Goal: Information Seeking & Learning: Check status

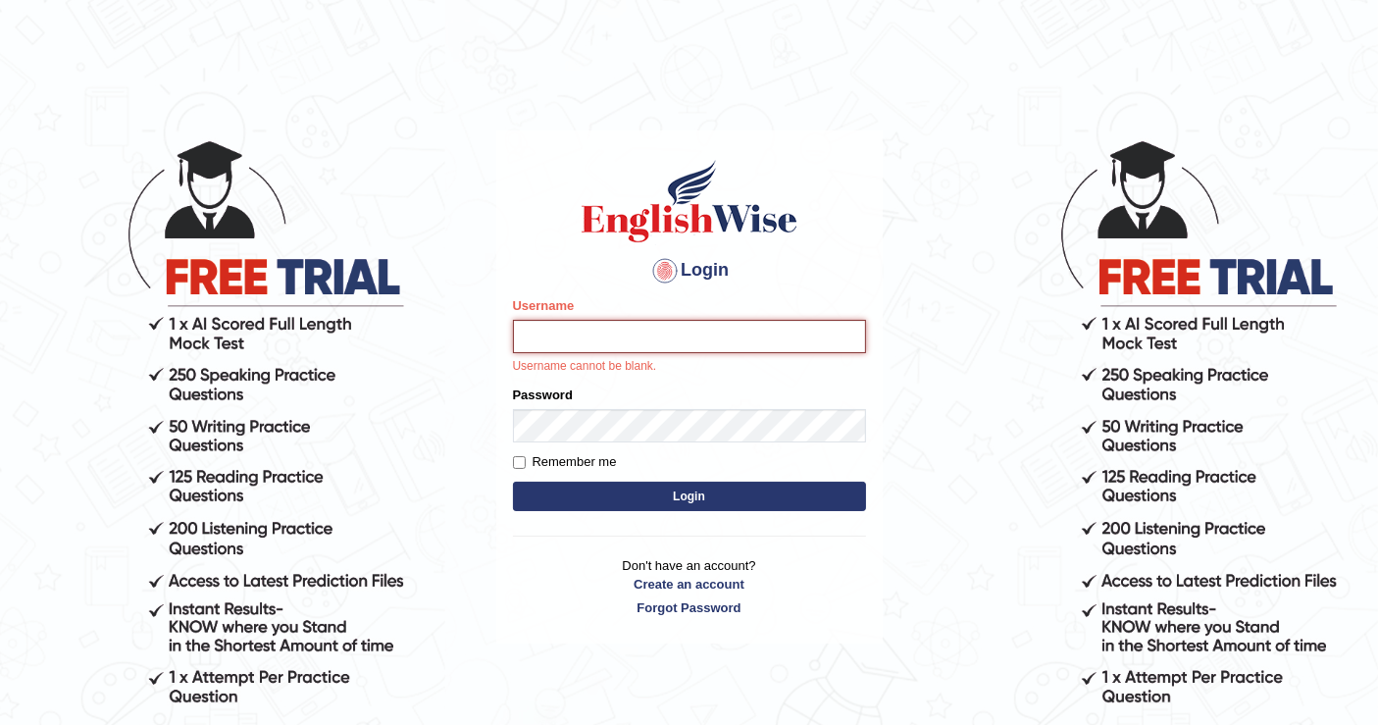
type input "mustafaD"
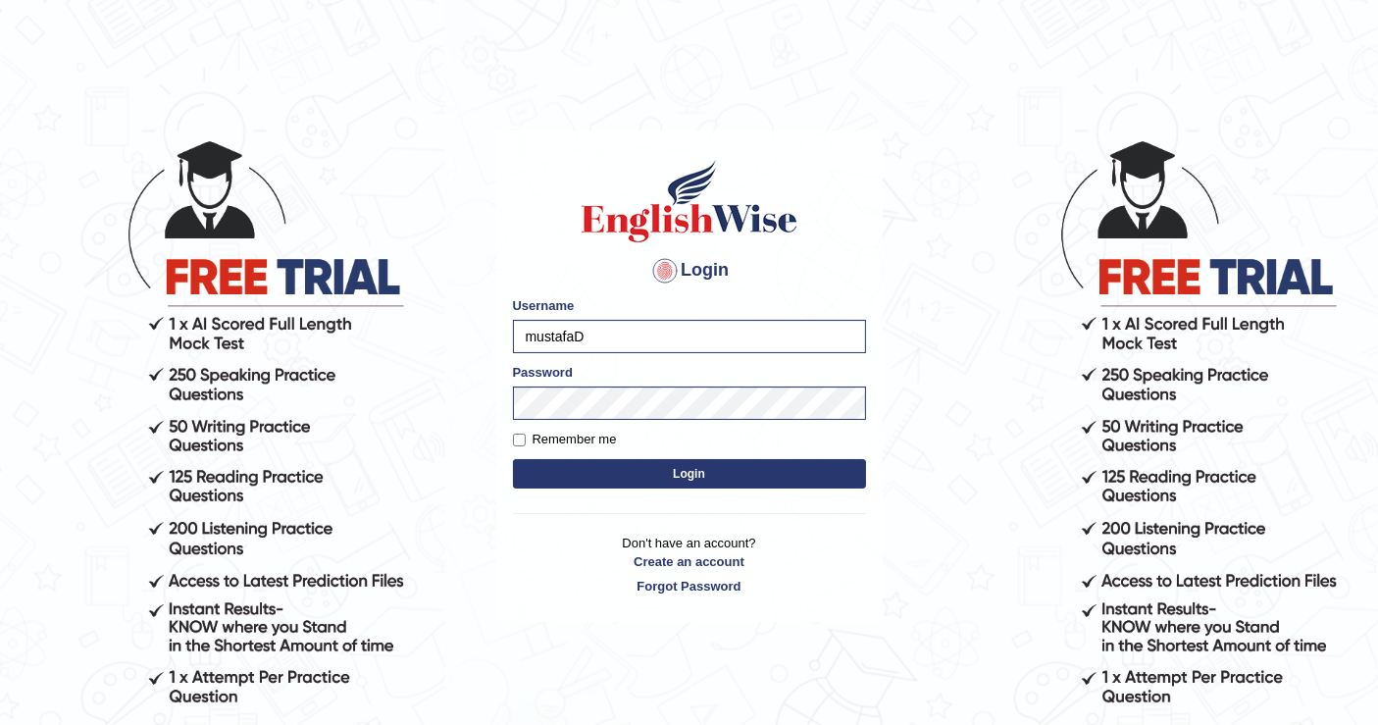
click at [686, 484] on button "Login" at bounding box center [689, 473] width 353 height 29
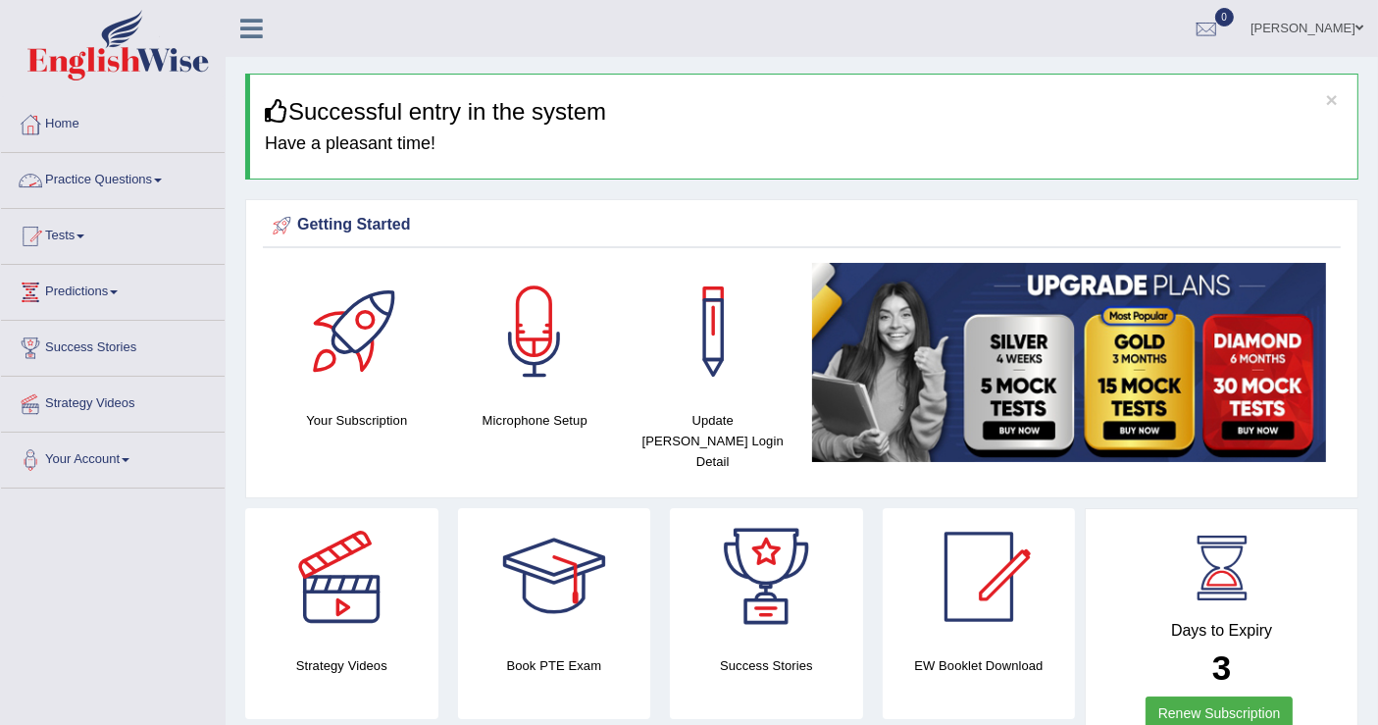
click at [157, 172] on link "Practice Questions" at bounding box center [113, 177] width 224 height 49
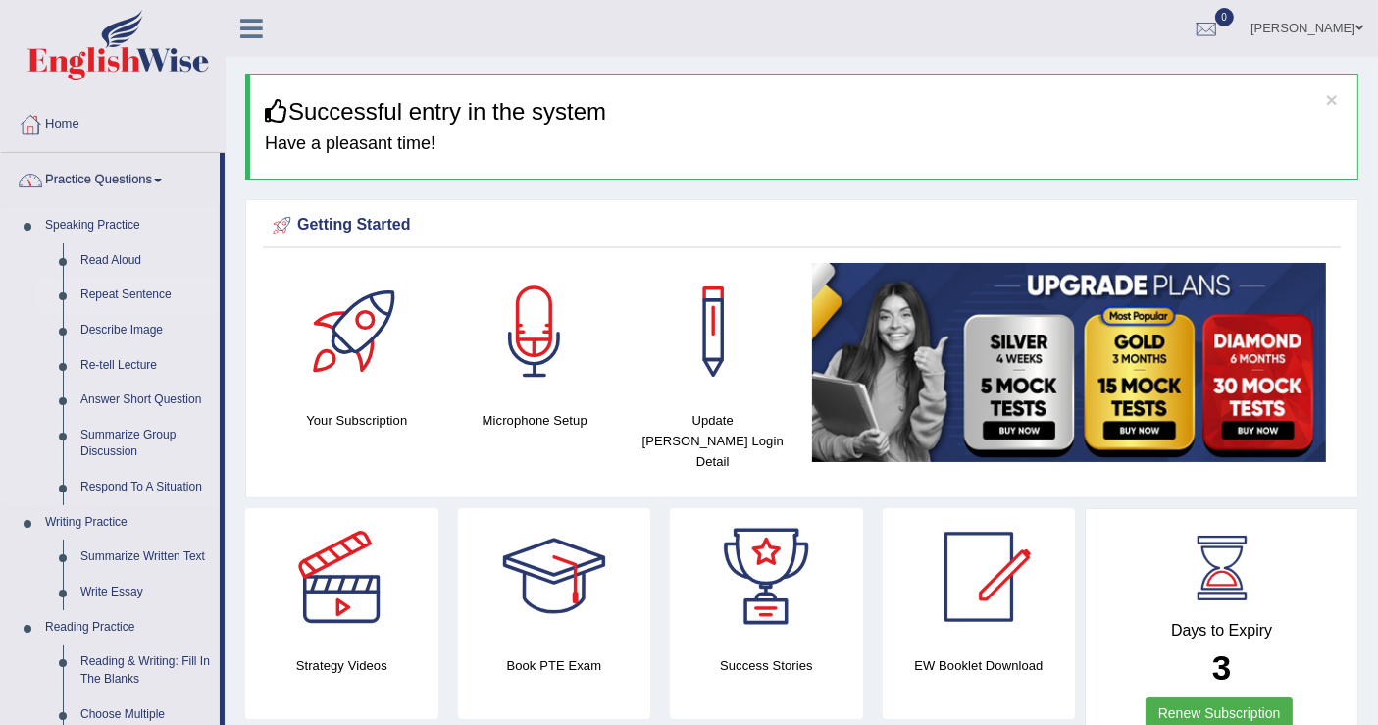
click at [115, 301] on link "Repeat Sentence" at bounding box center [146, 294] width 148 height 35
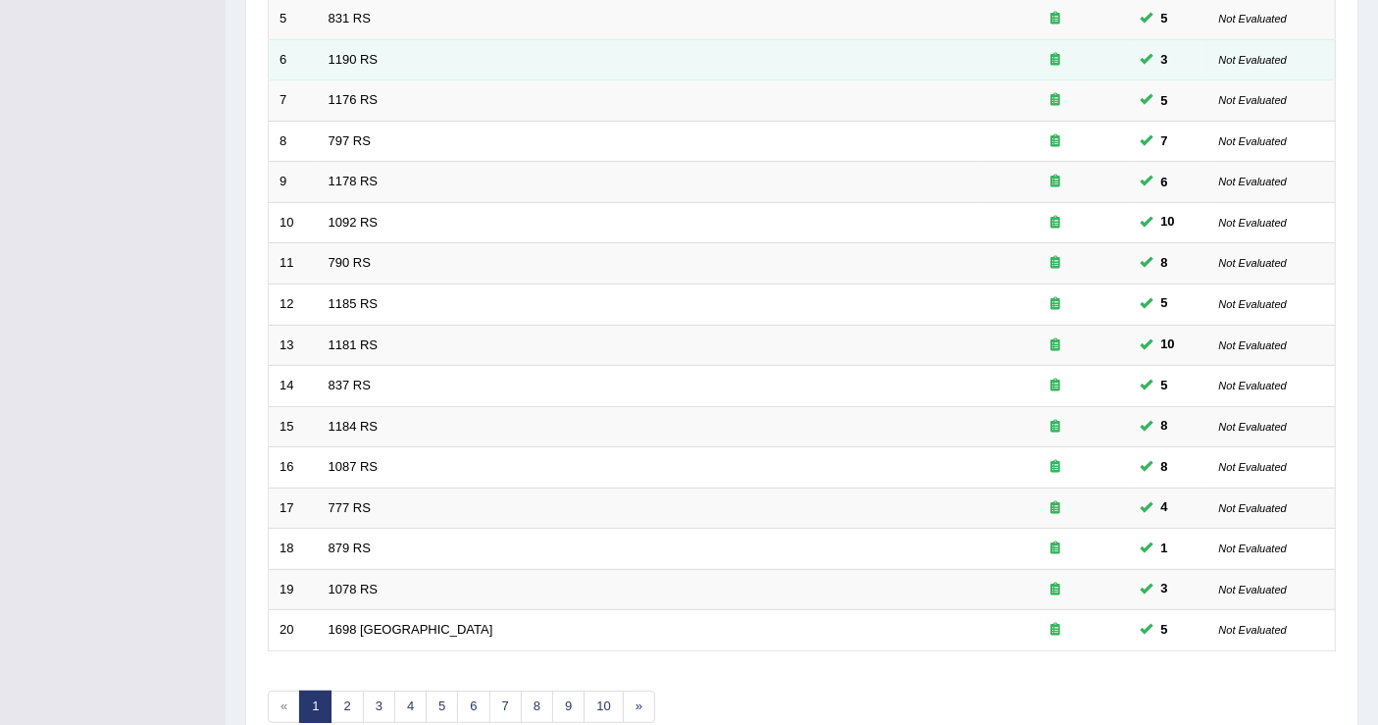
scroll to position [566, 0]
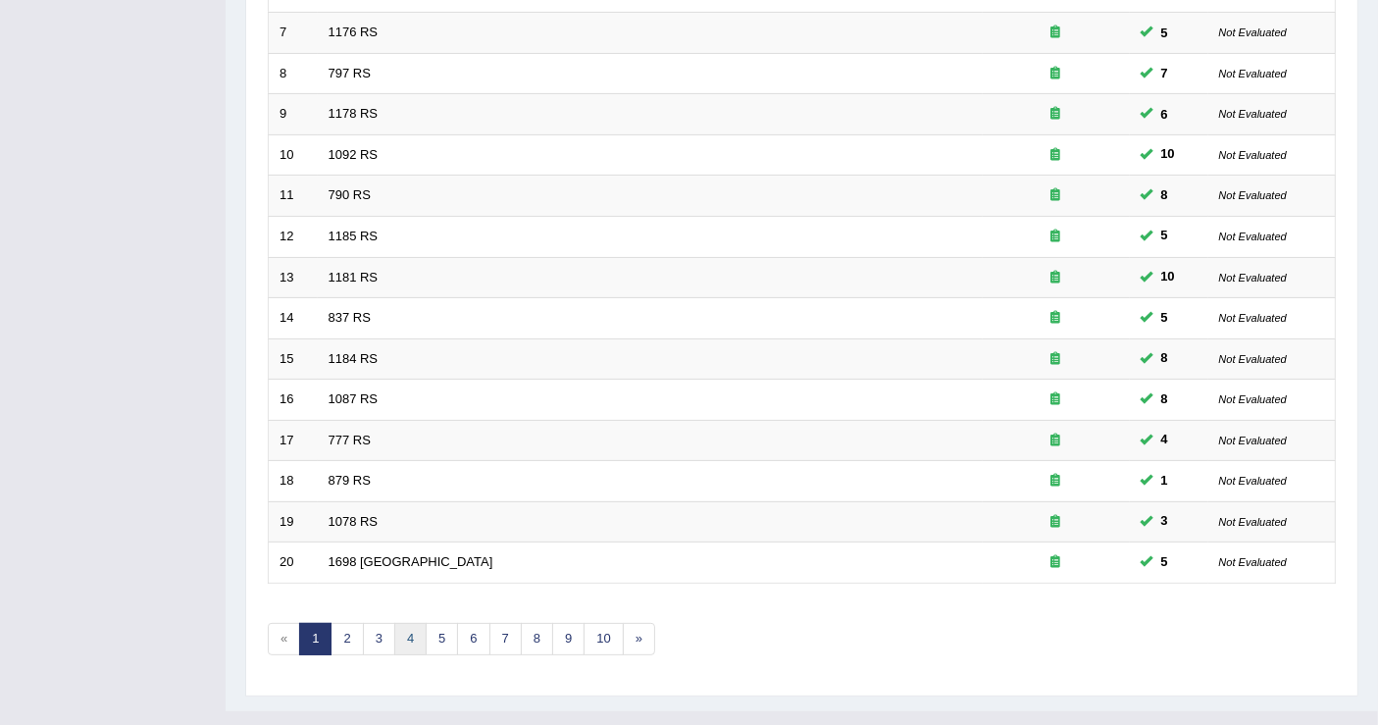
click at [409, 623] on link "4" at bounding box center [410, 639] width 32 height 32
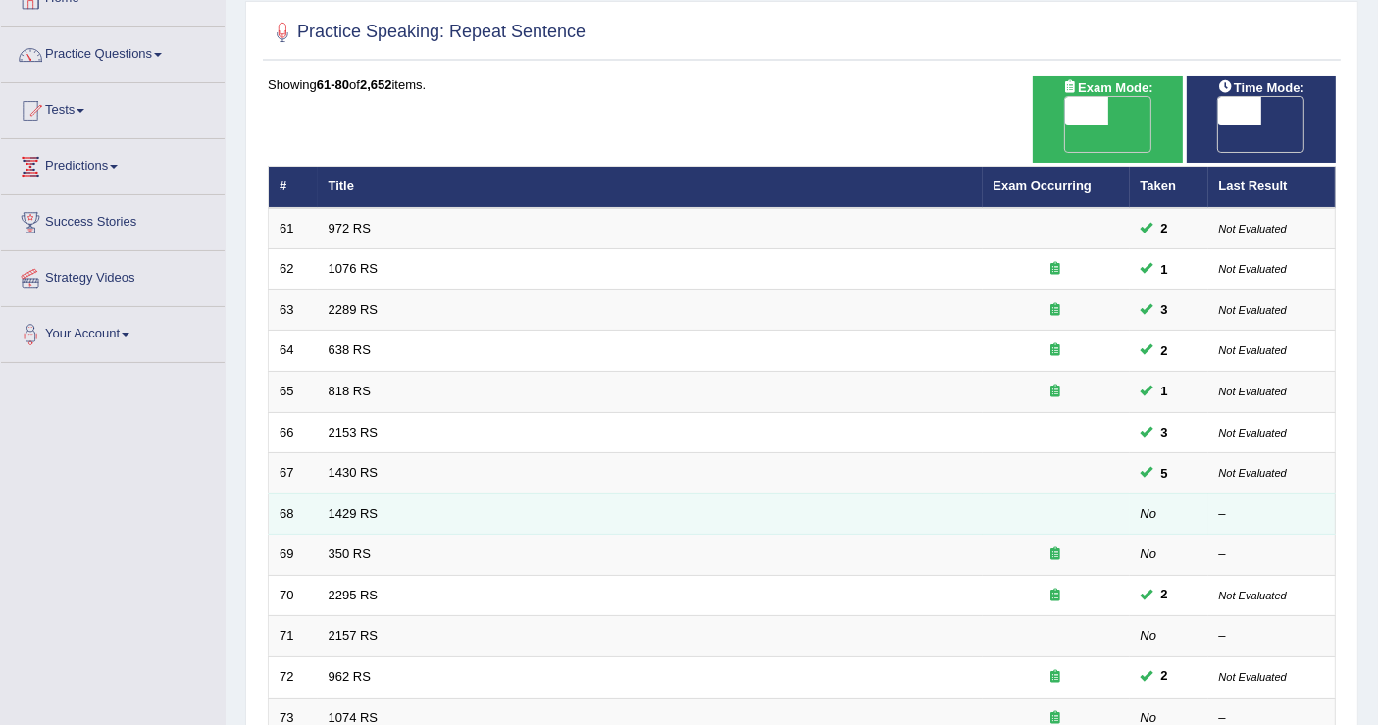
scroll to position [544, 0]
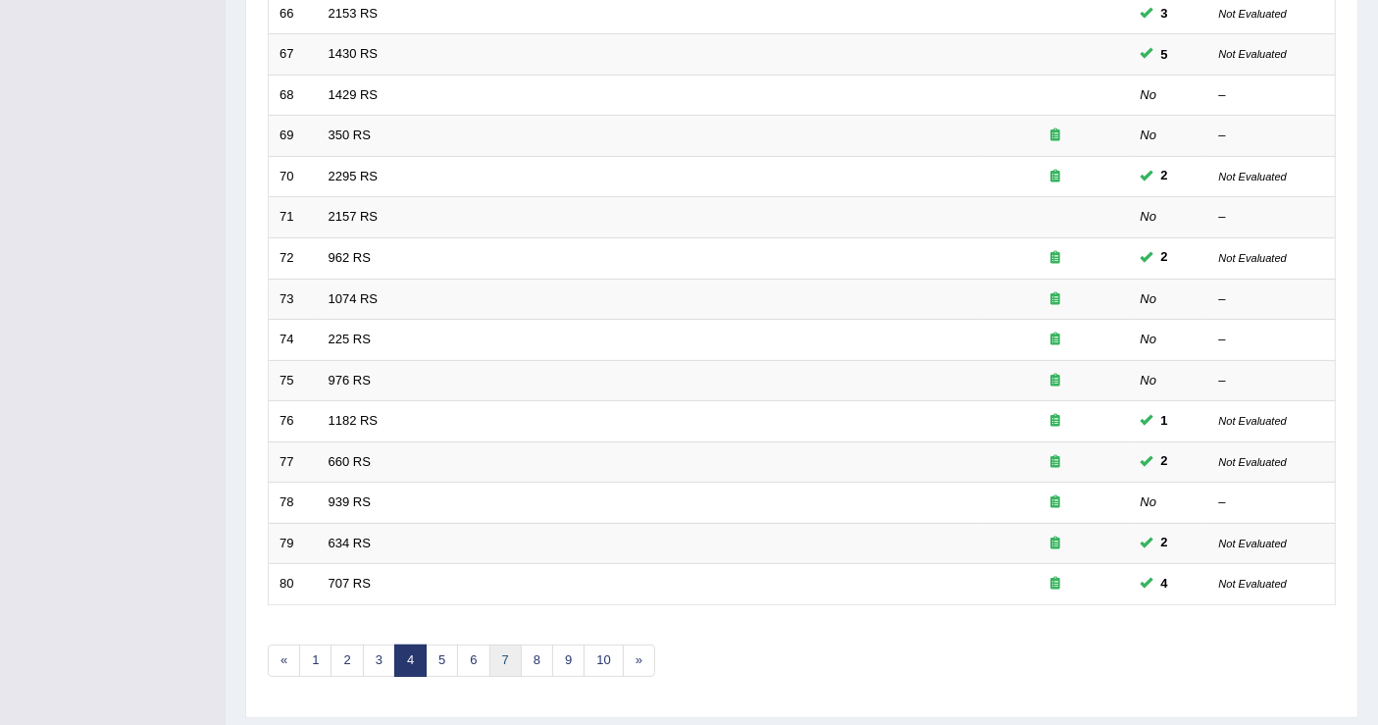
click at [504, 644] on link "7" at bounding box center [505, 660] width 32 height 32
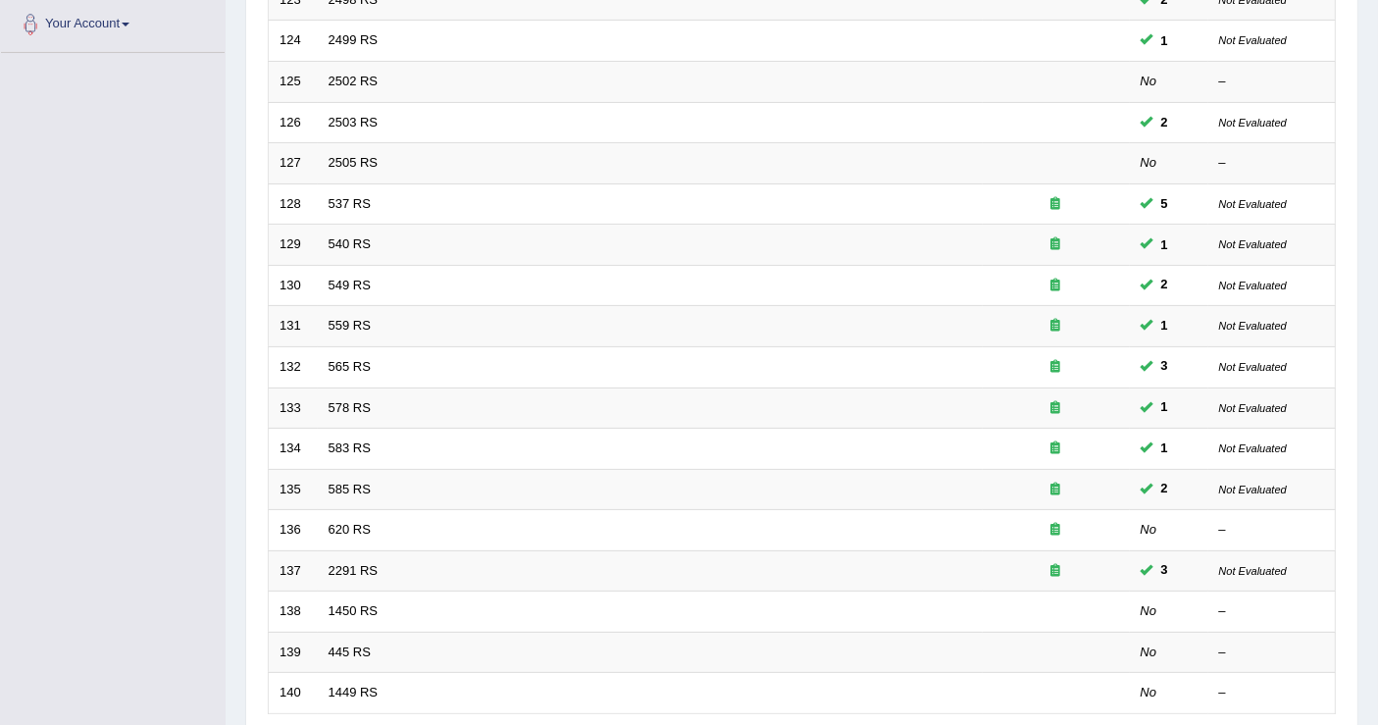
scroll to position [566, 0]
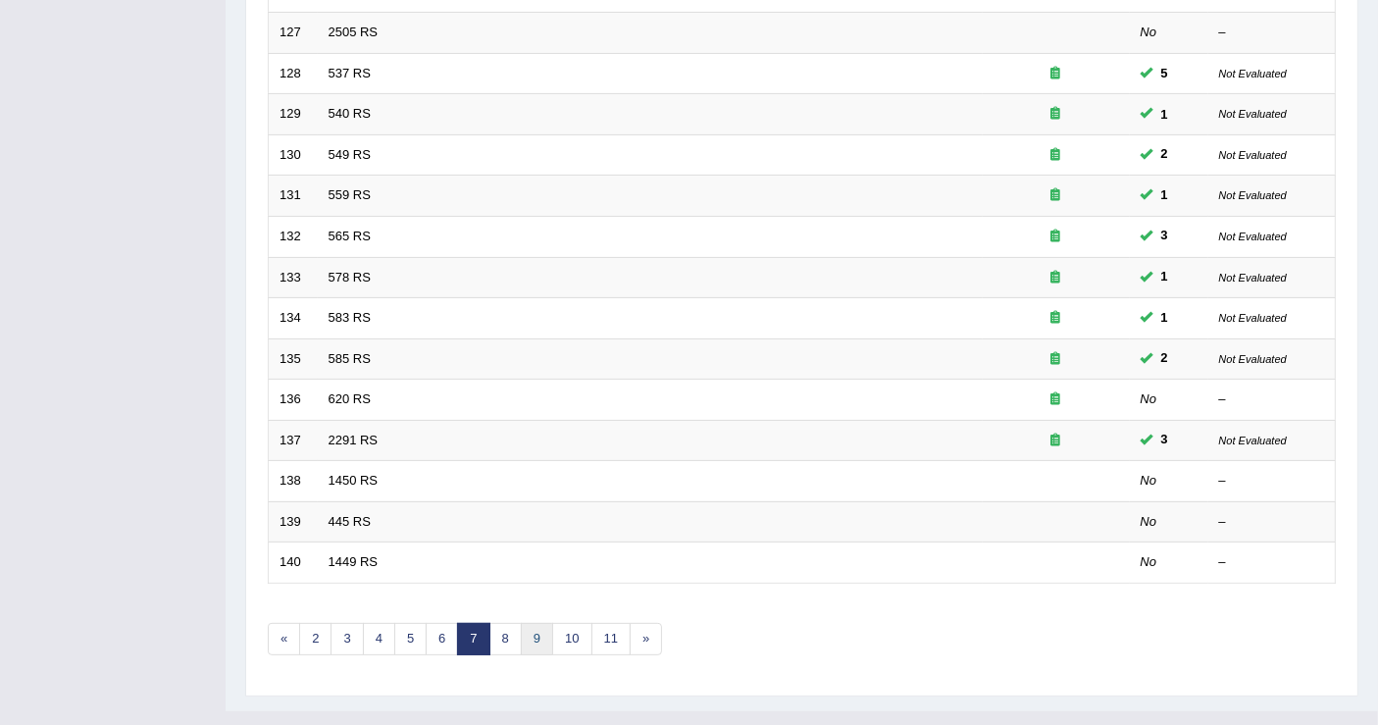
click at [521, 623] on link "9" at bounding box center [537, 639] width 32 height 32
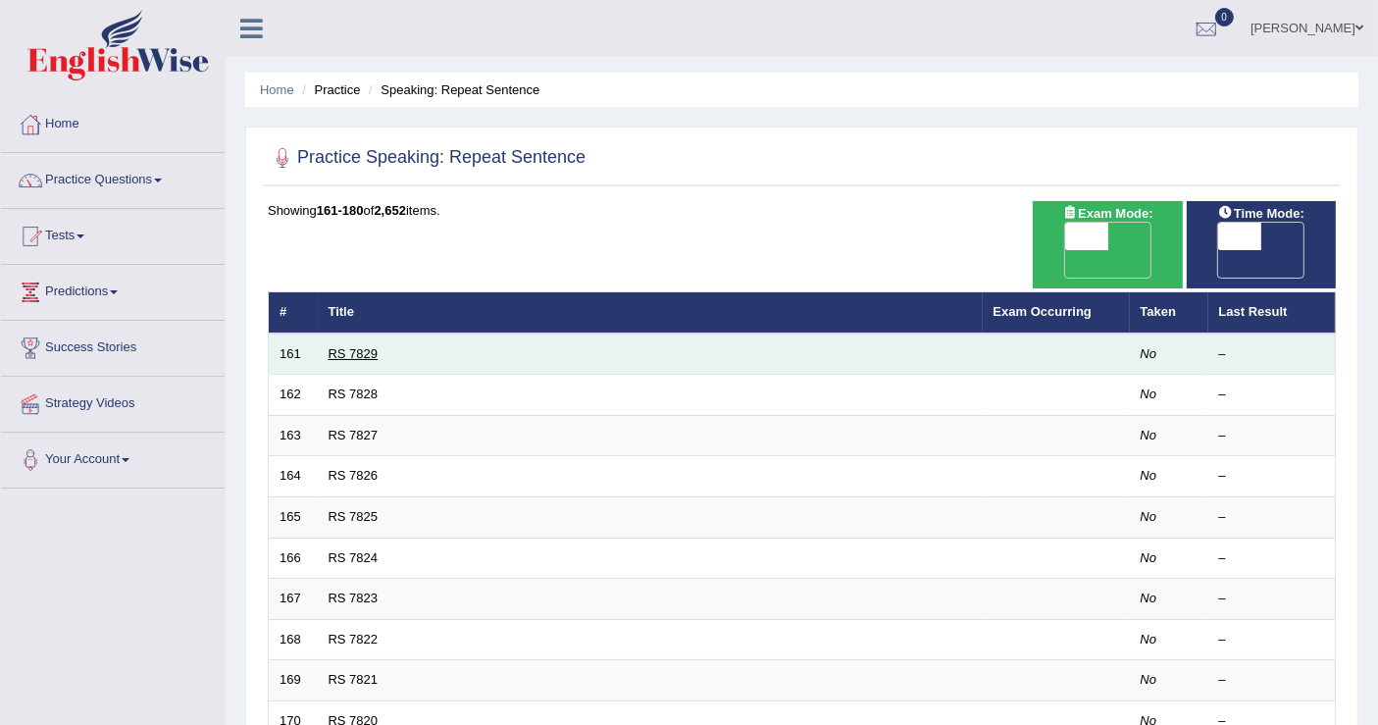
click at [345, 346] on link "RS 7829" at bounding box center [353, 353] width 50 height 15
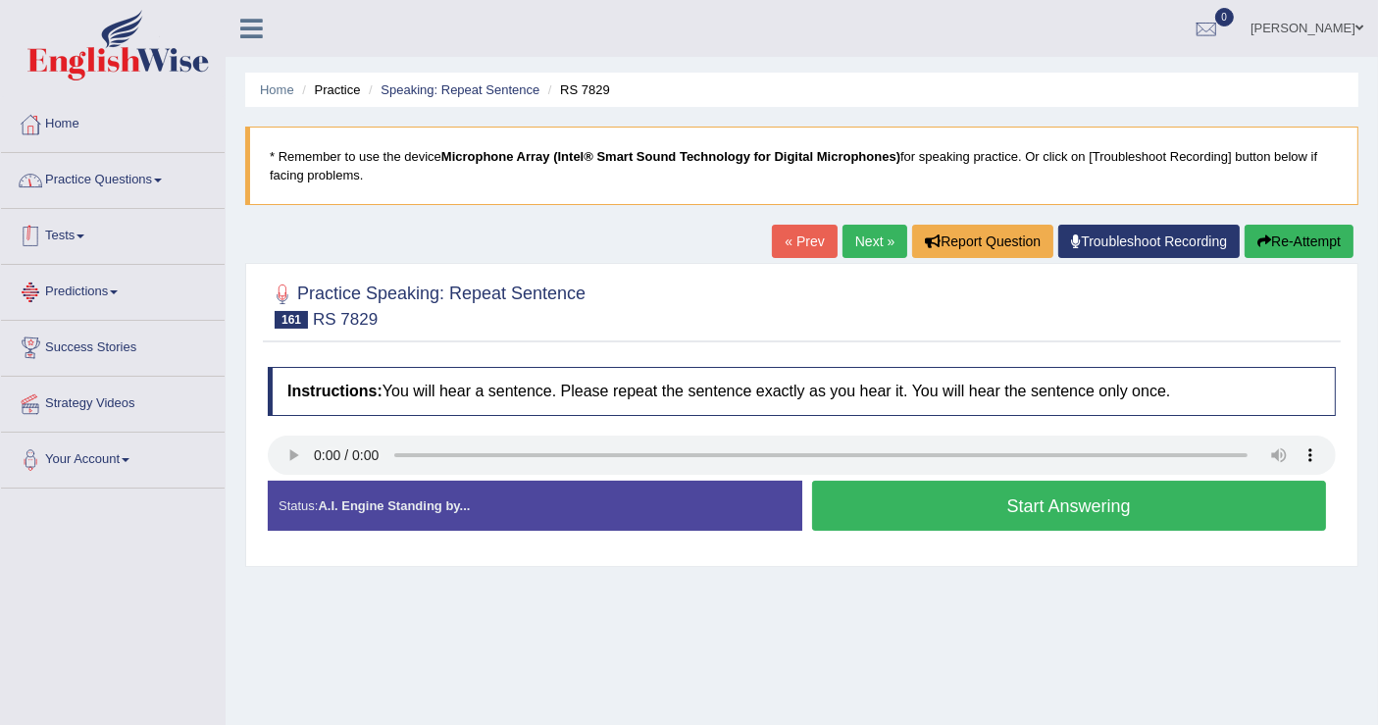
click at [82, 185] on link "Practice Questions" at bounding box center [113, 177] width 224 height 49
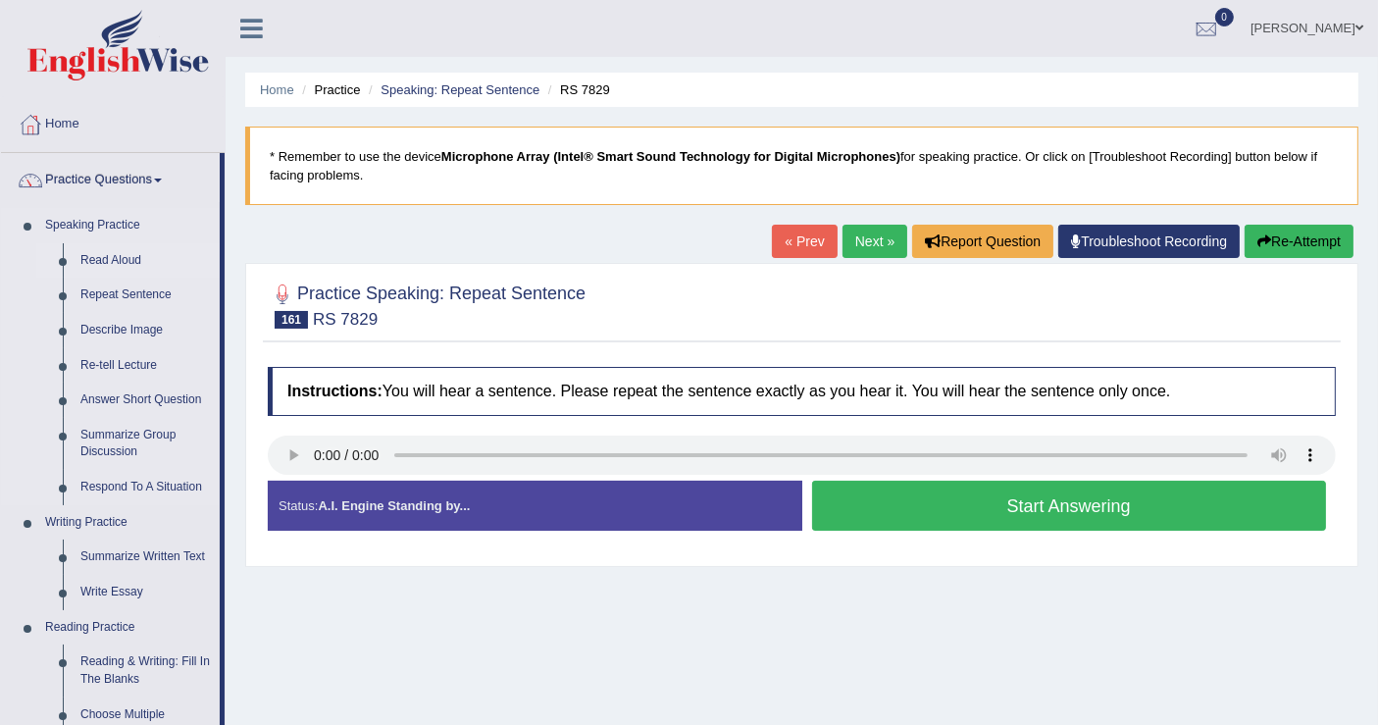
click at [121, 257] on link "Read Aloud" at bounding box center [146, 260] width 148 height 35
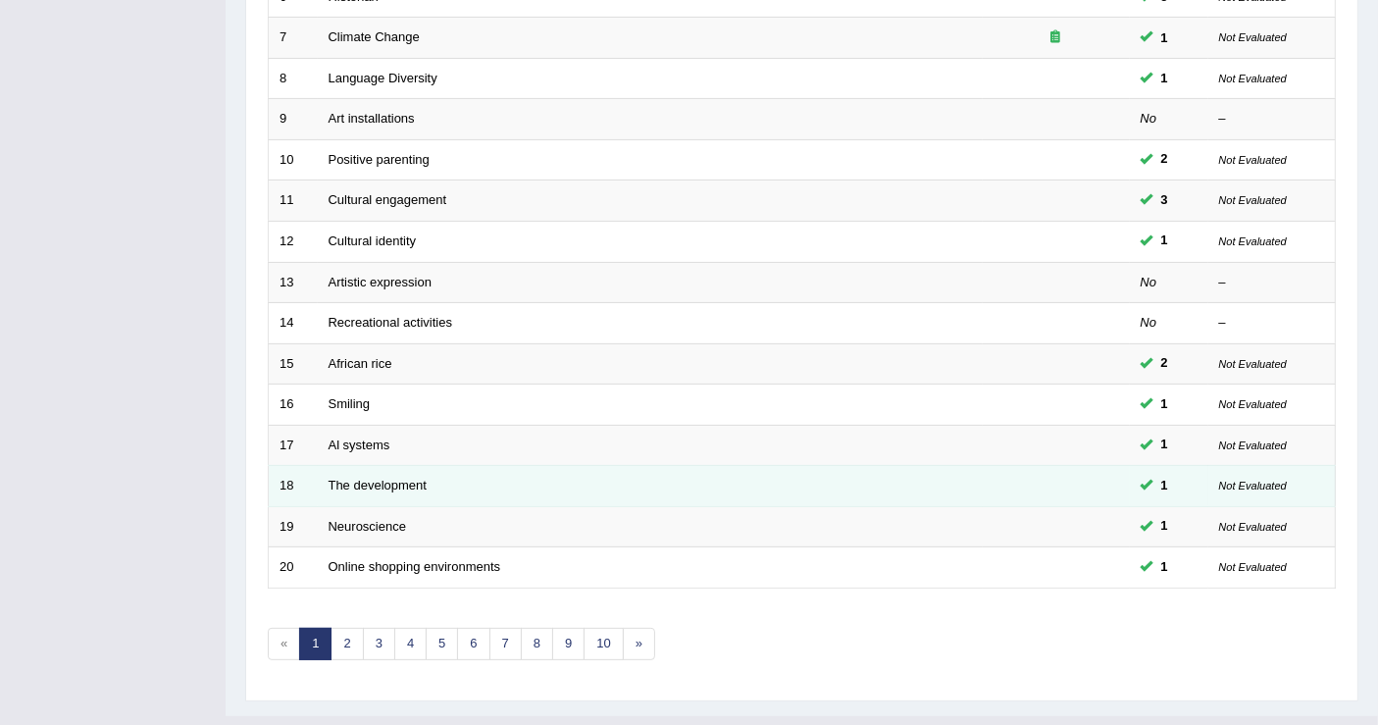
scroll to position [566, 0]
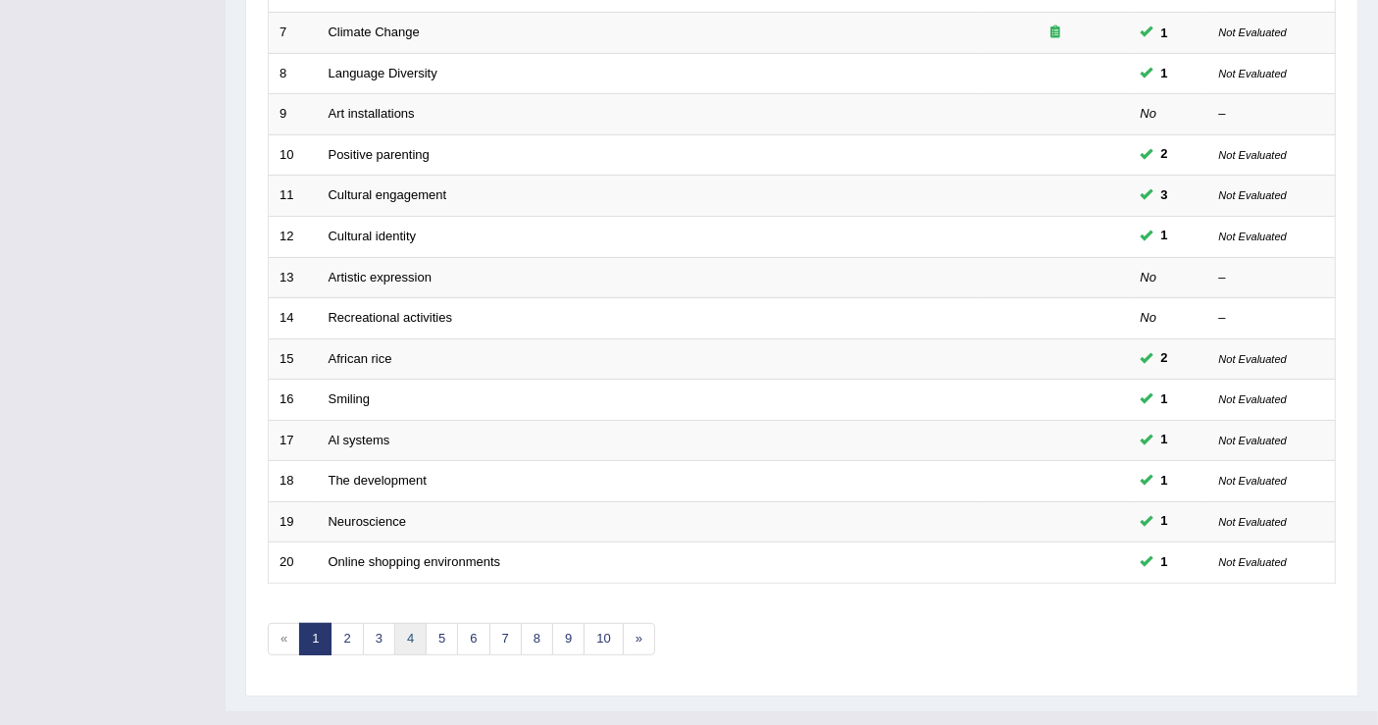
click at [403, 623] on link "4" at bounding box center [410, 639] width 32 height 32
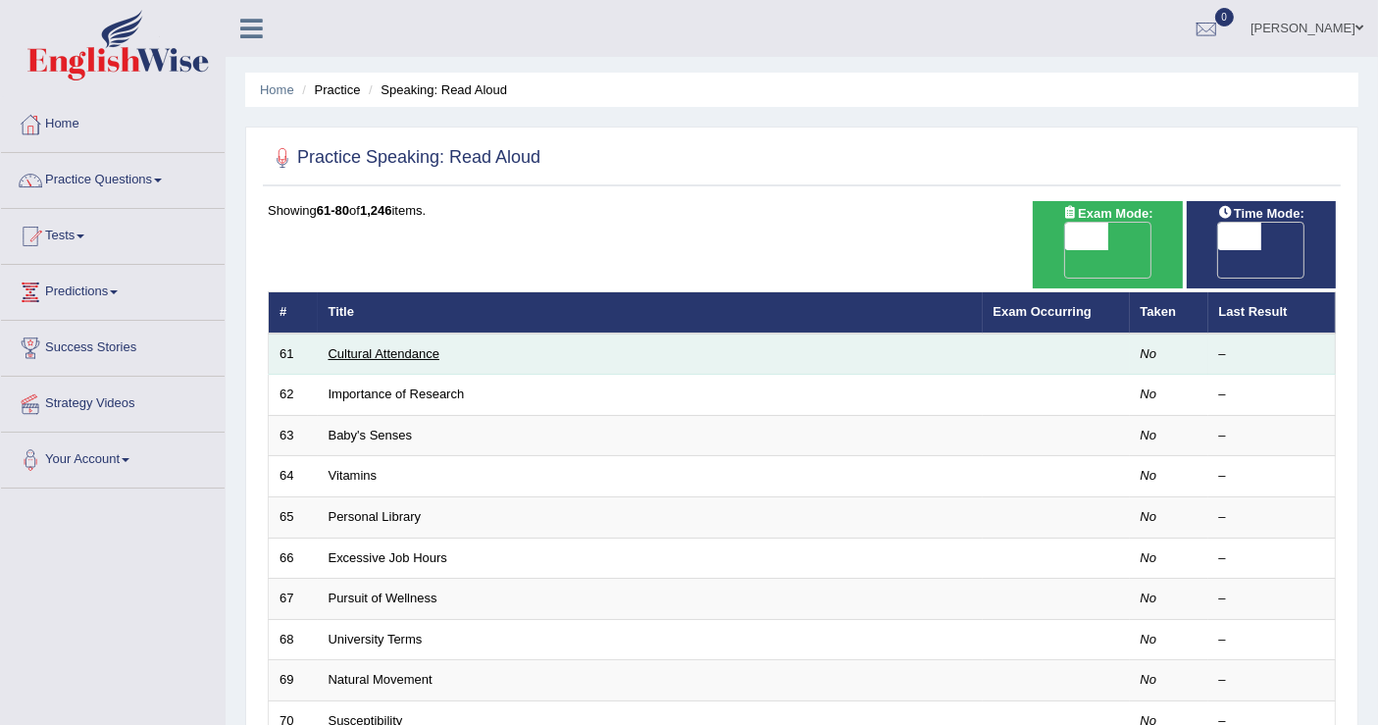
click at [384, 346] on link "Cultural Attendance" at bounding box center [383, 353] width 111 height 15
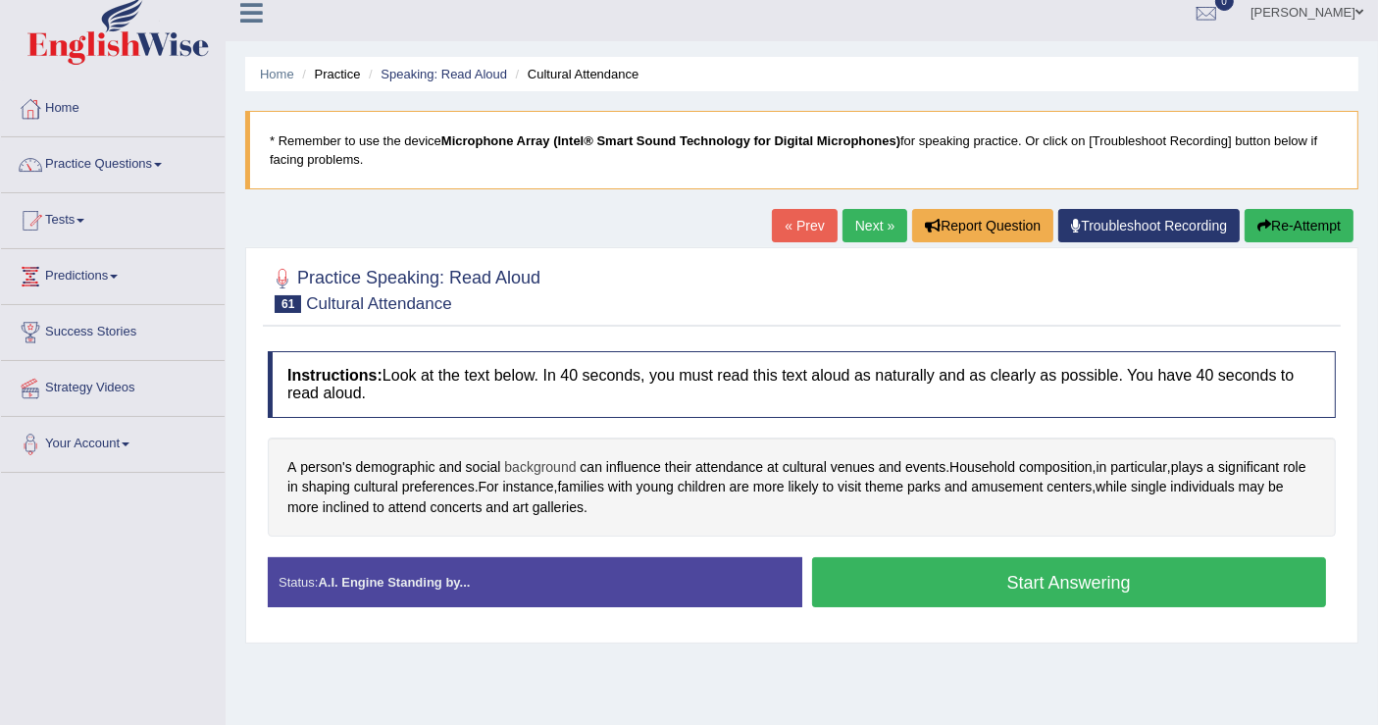
scroll to position [304, 0]
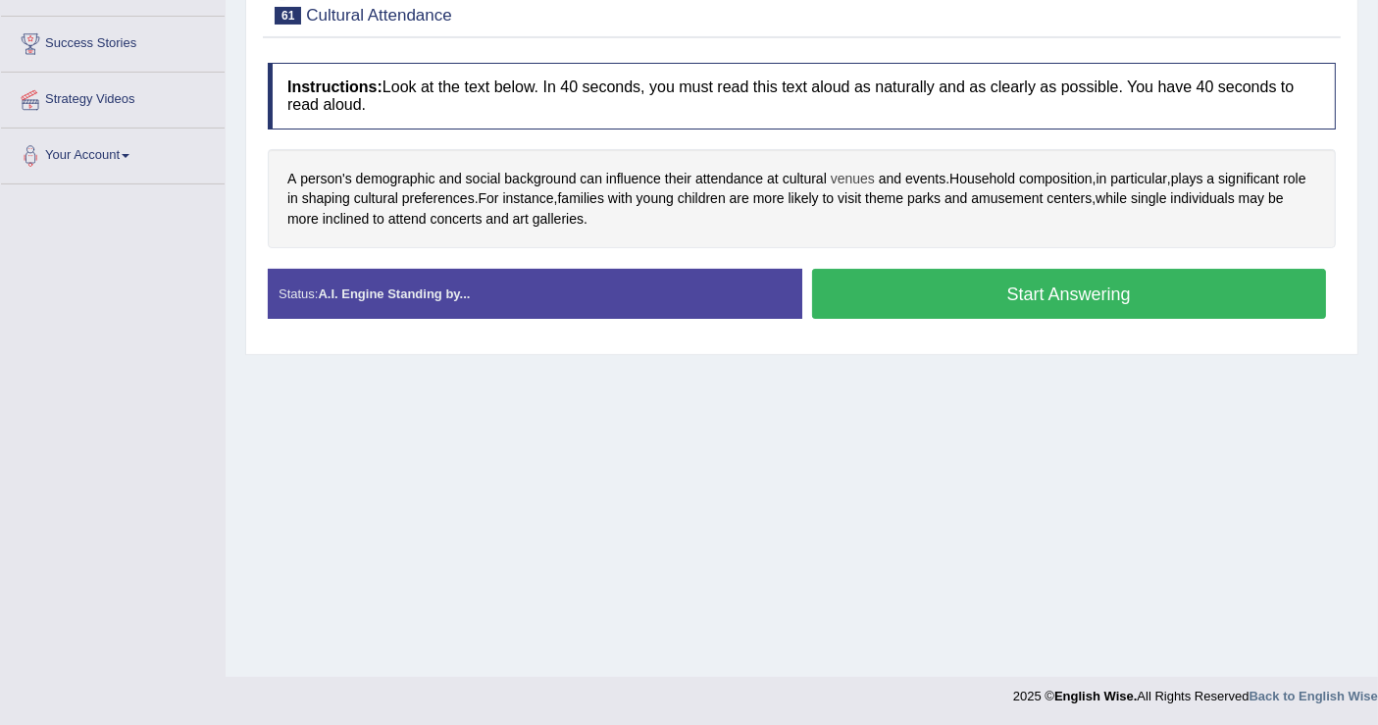
click at [868, 172] on span "venues" at bounding box center [852, 179] width 44 height 21
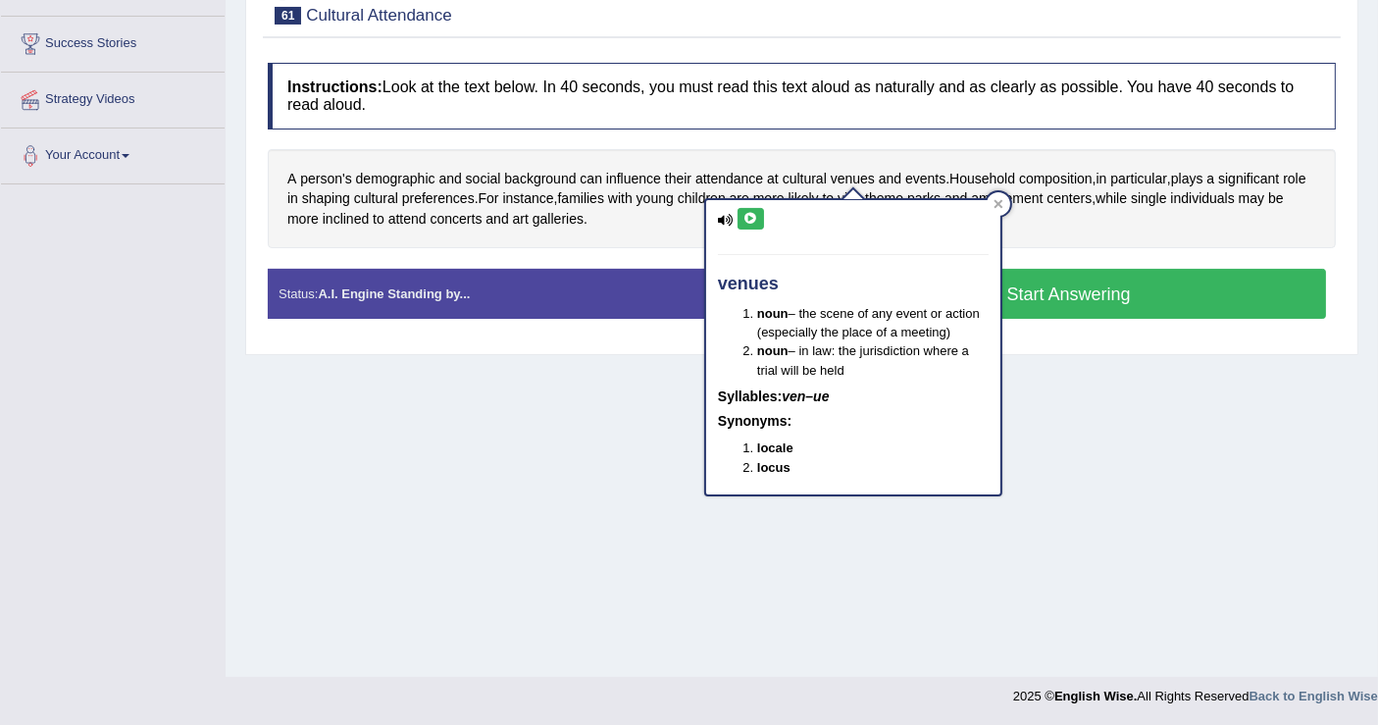
click at [752, 221] on icon at bounding box center [750, 219] width 15 height 12
click at [1171, 576] on div "Home Practice Speaking: Read Aloud Cultural Attendance * Remember to use the de…" at bounding box center [802, 186] width 1152 height 981
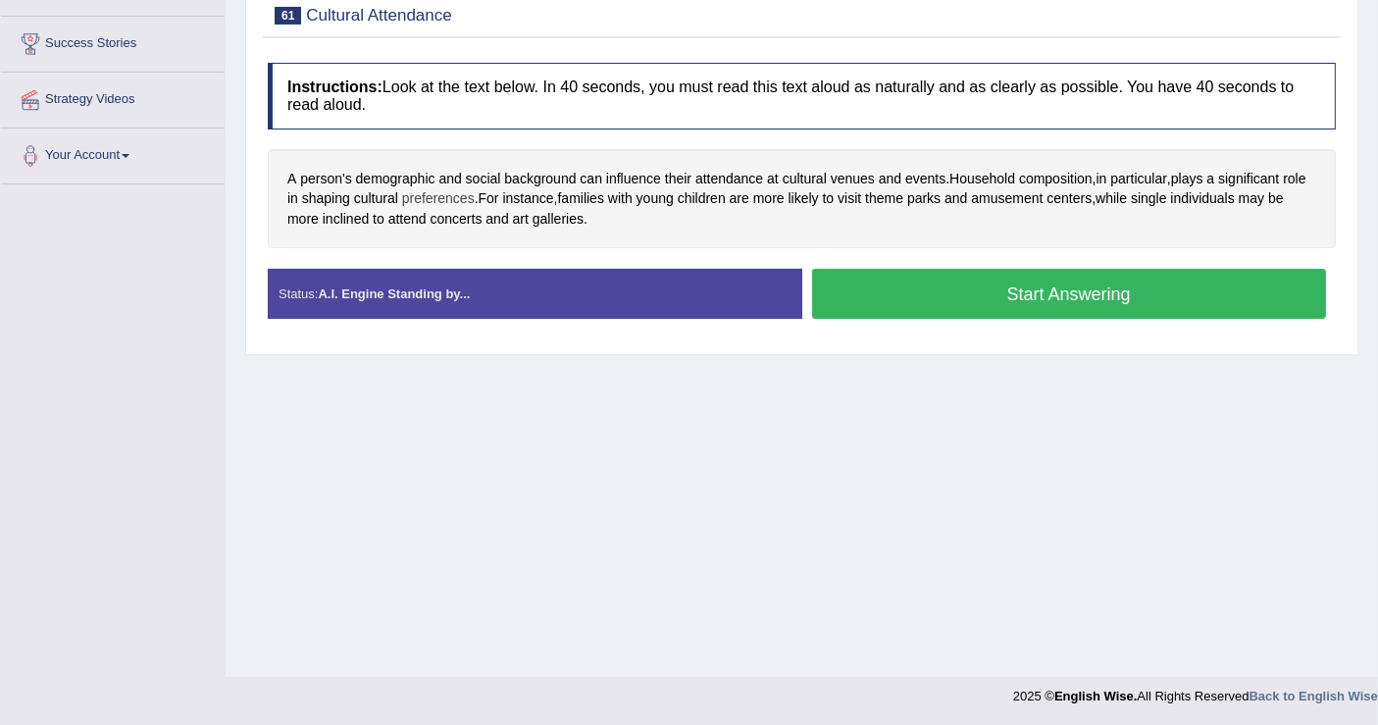
click at [446, 196] on span "preferences" at bounding box center [438, 198] width 73 height 21
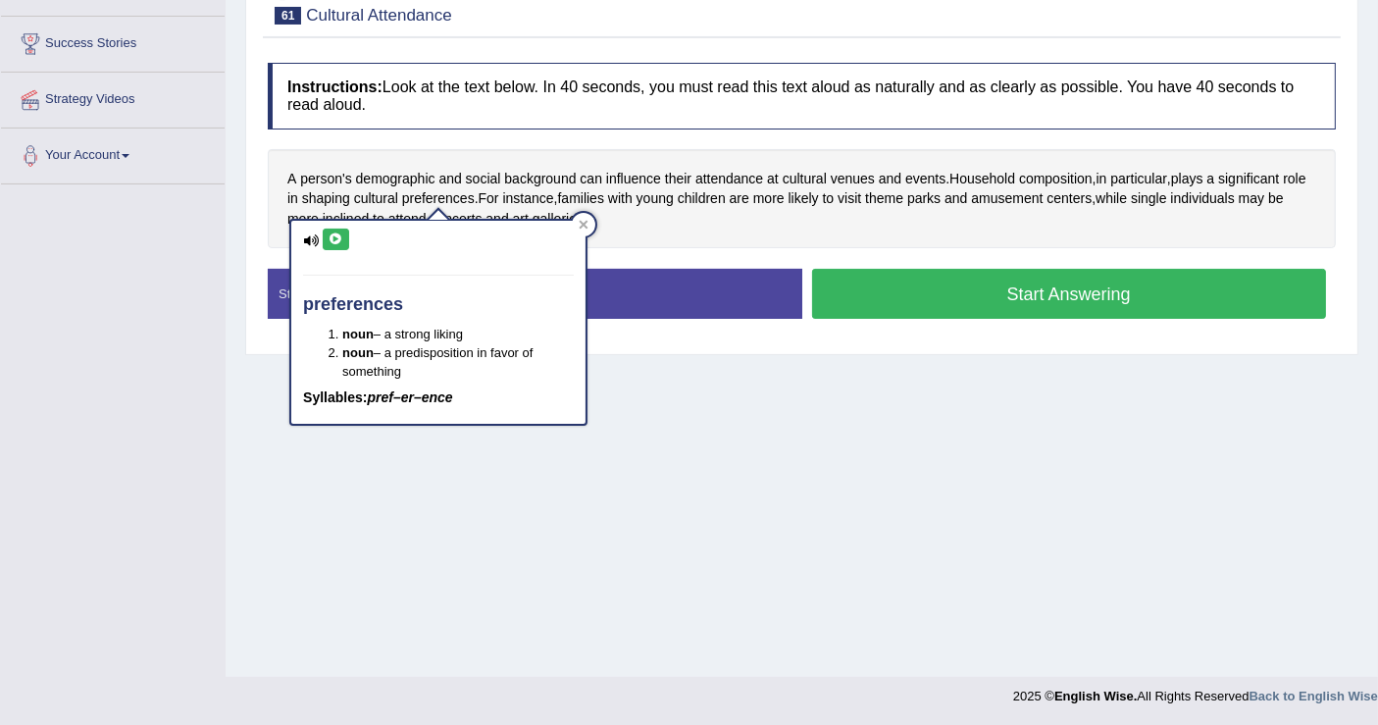
click at [345, 253] on div "preferences noun – a strong liking noun – a predisposition in favor of somethin…" at bounding box center [438, 322] width 294 height 203
click at [335, 240] on icon at bounding box center [335, 239] width 15 height 12
click at [694, 401] on div "Home Practice Speaking: Read Aloud Cultural Attendance * Remember to use the de…" at bounding box center [802, 186] width 1152 height 981
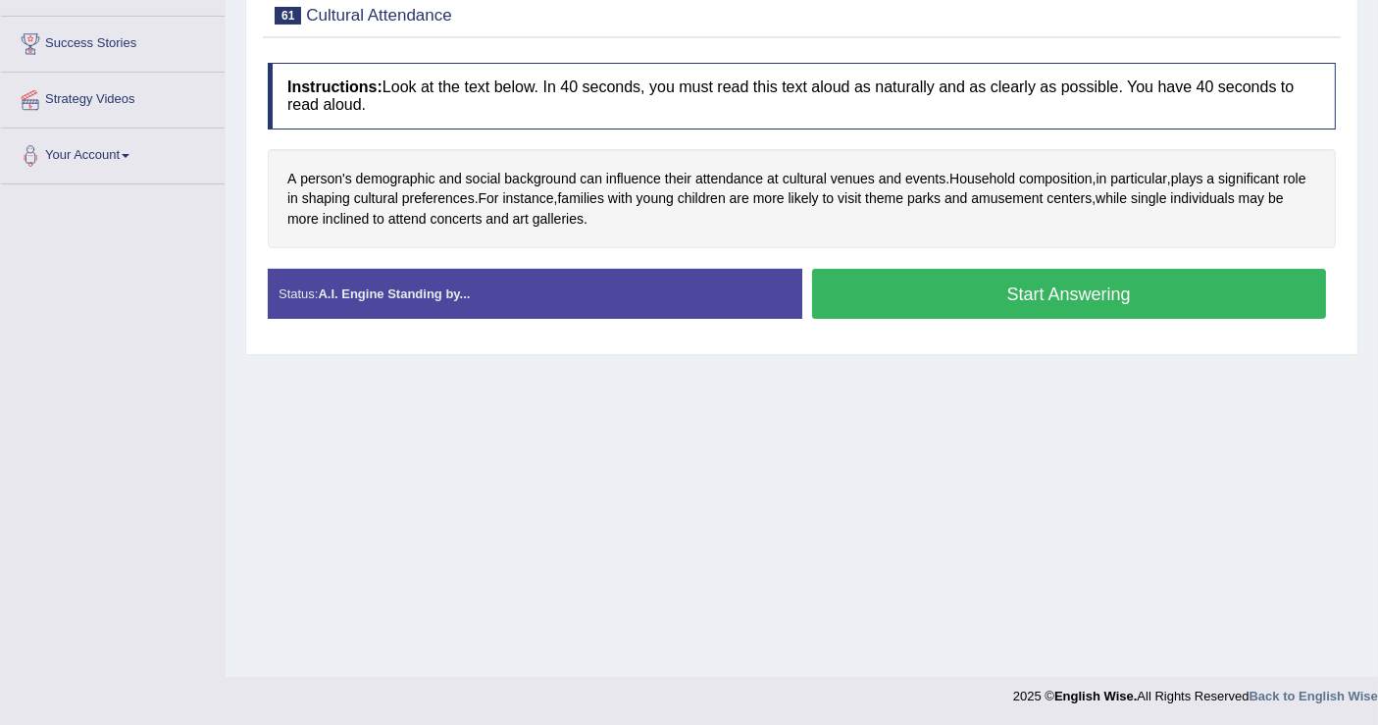
click at [1021, 290] on button "Start Answering" at bounding box center [1069, 294] width 515 height 50
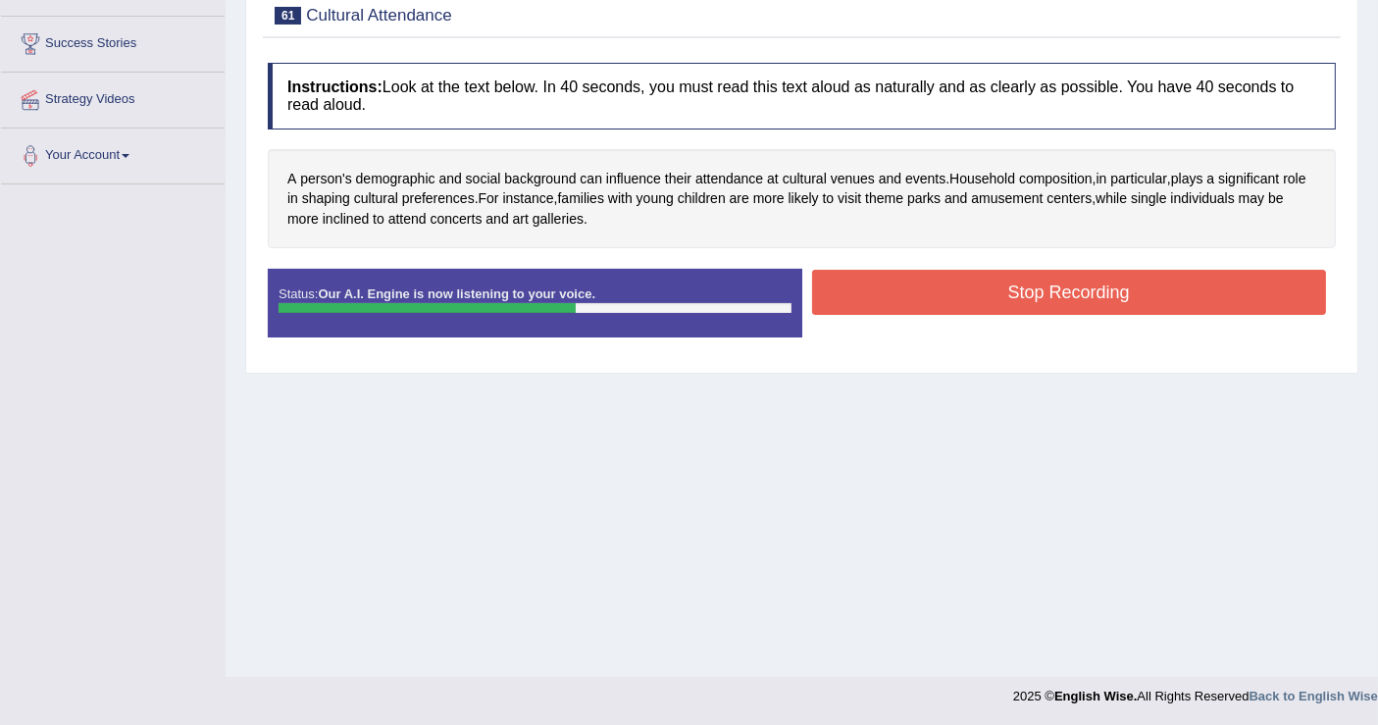
click at [944, 310] on button "Stop Recording" at bounding box center [1069, 292] width 515 height 45
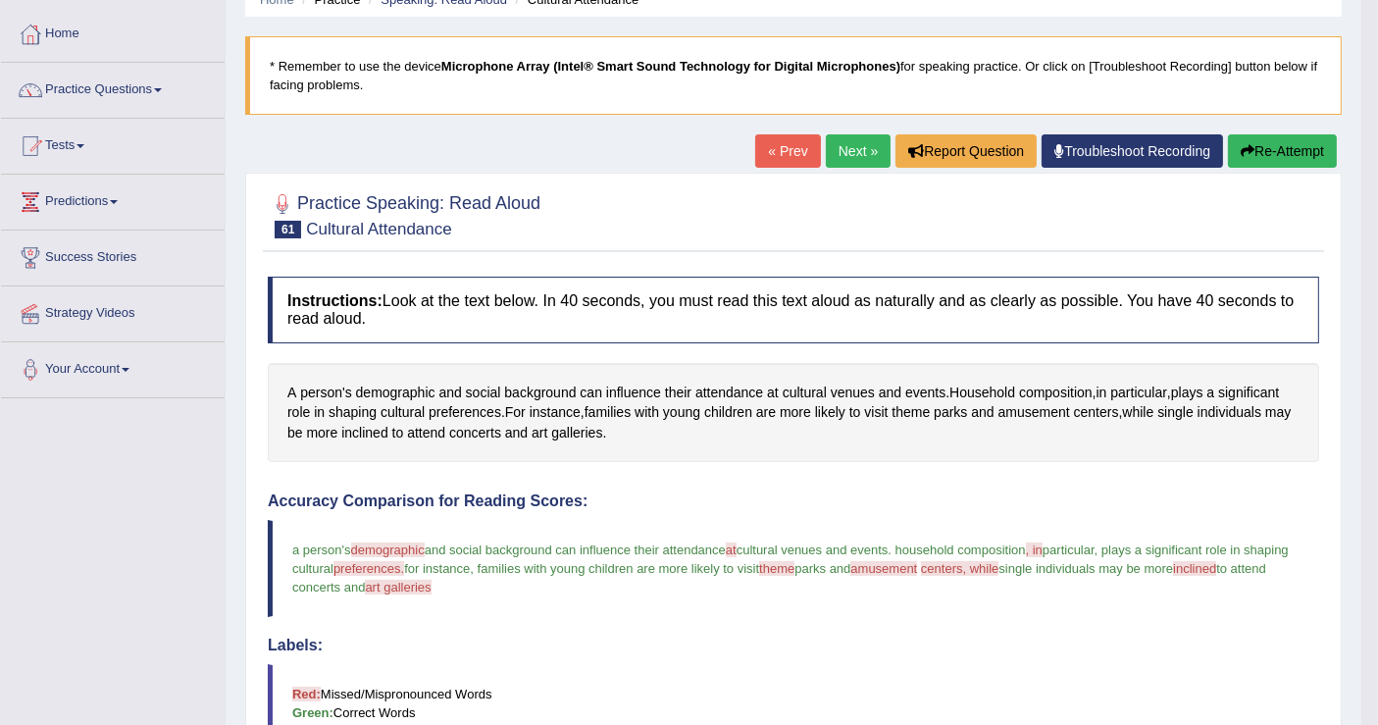
scroll to position [83, 0]
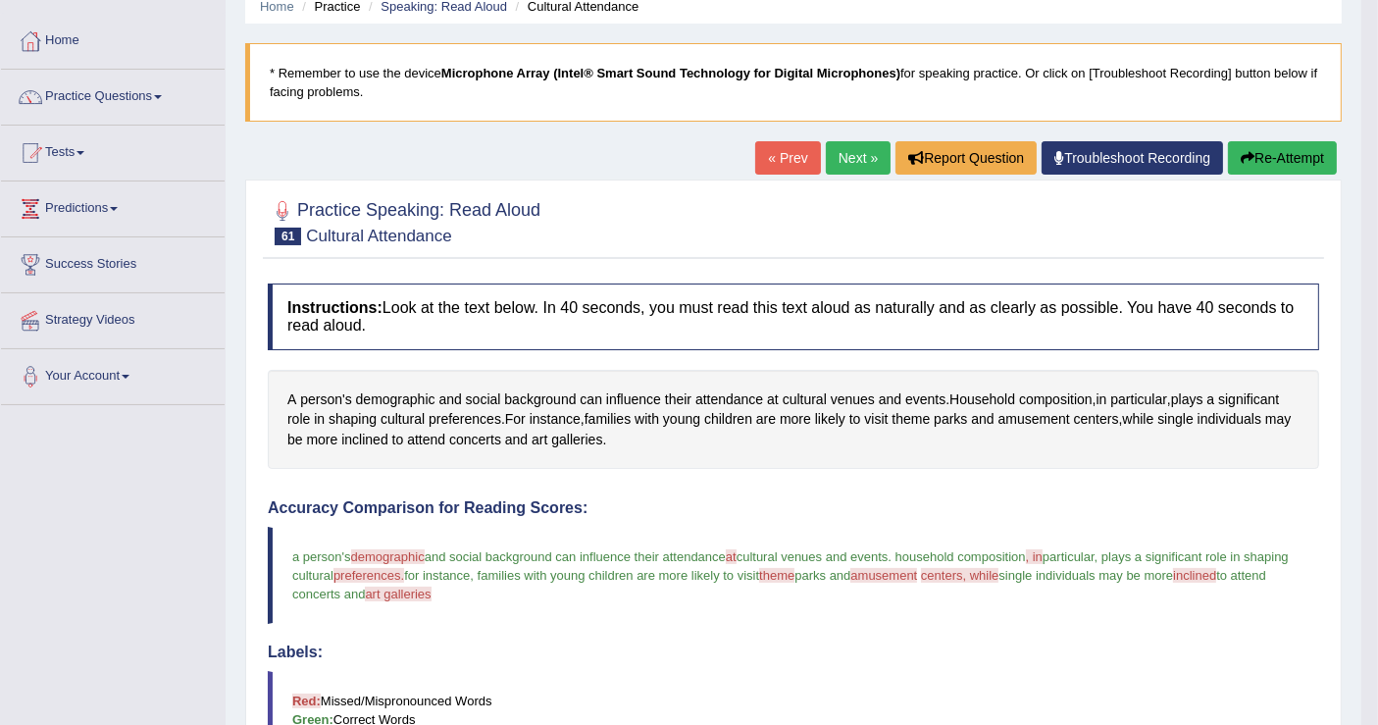
click at [853, 170] on link "Next »" at bounding box center [858, 157] width 65 height 33
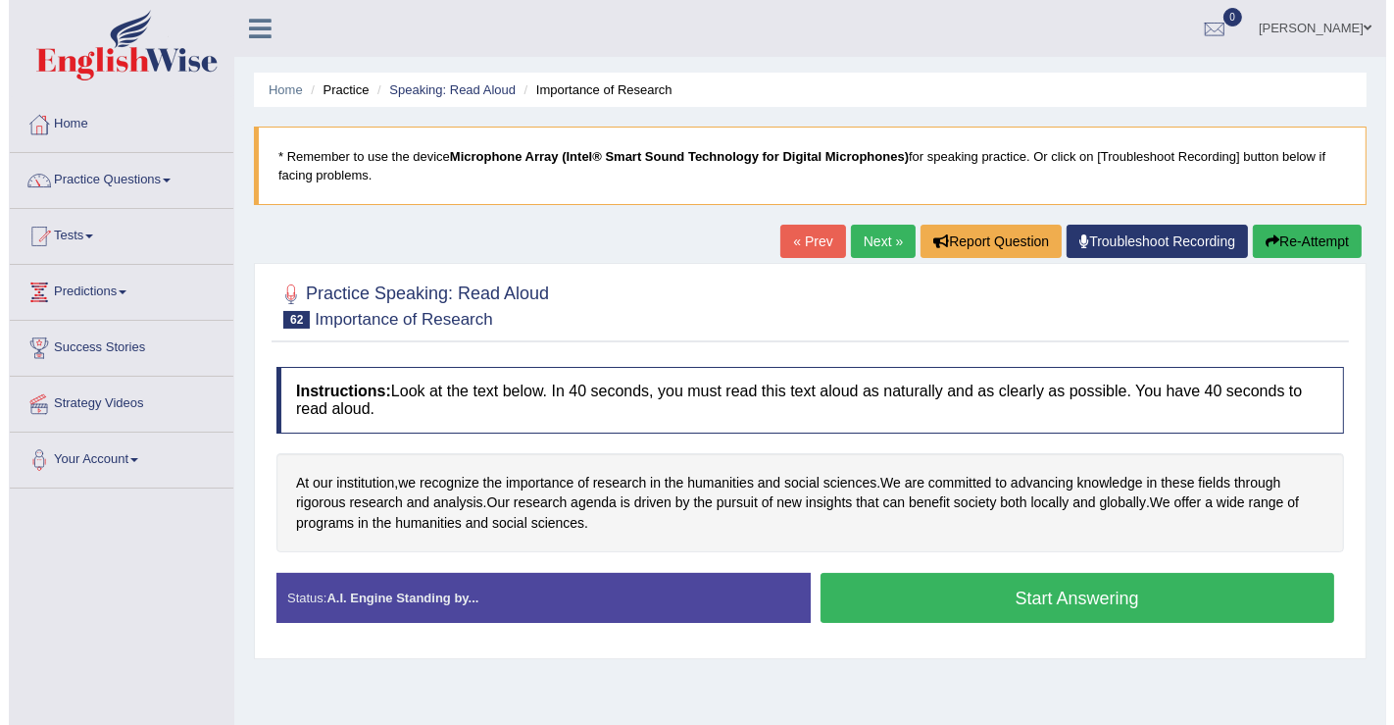
scroll to position [304, 0]
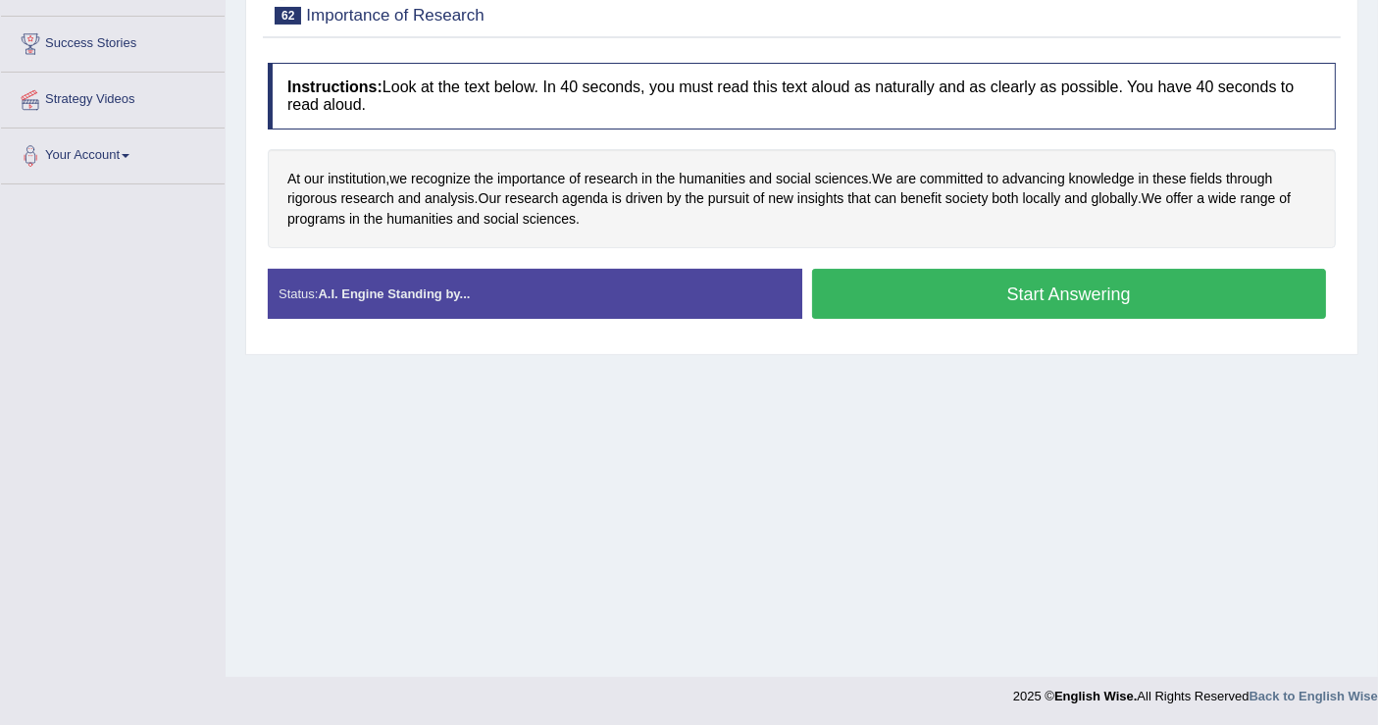
click at [861, 298] on button "Start Answering" at bounding box center [1069, 294] width 515 height 50
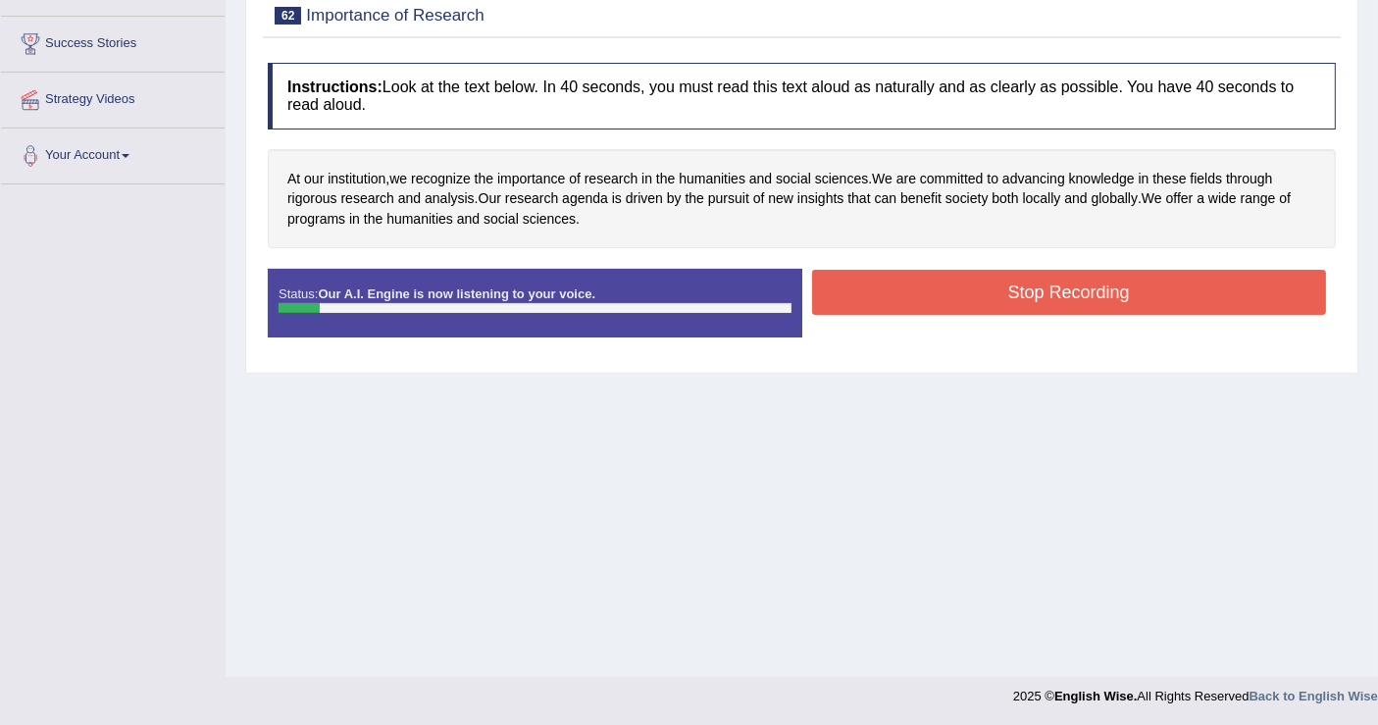
click at [934, 304] on button "Stop Recording" at bounding box center [1069, 292] width 515 height 45
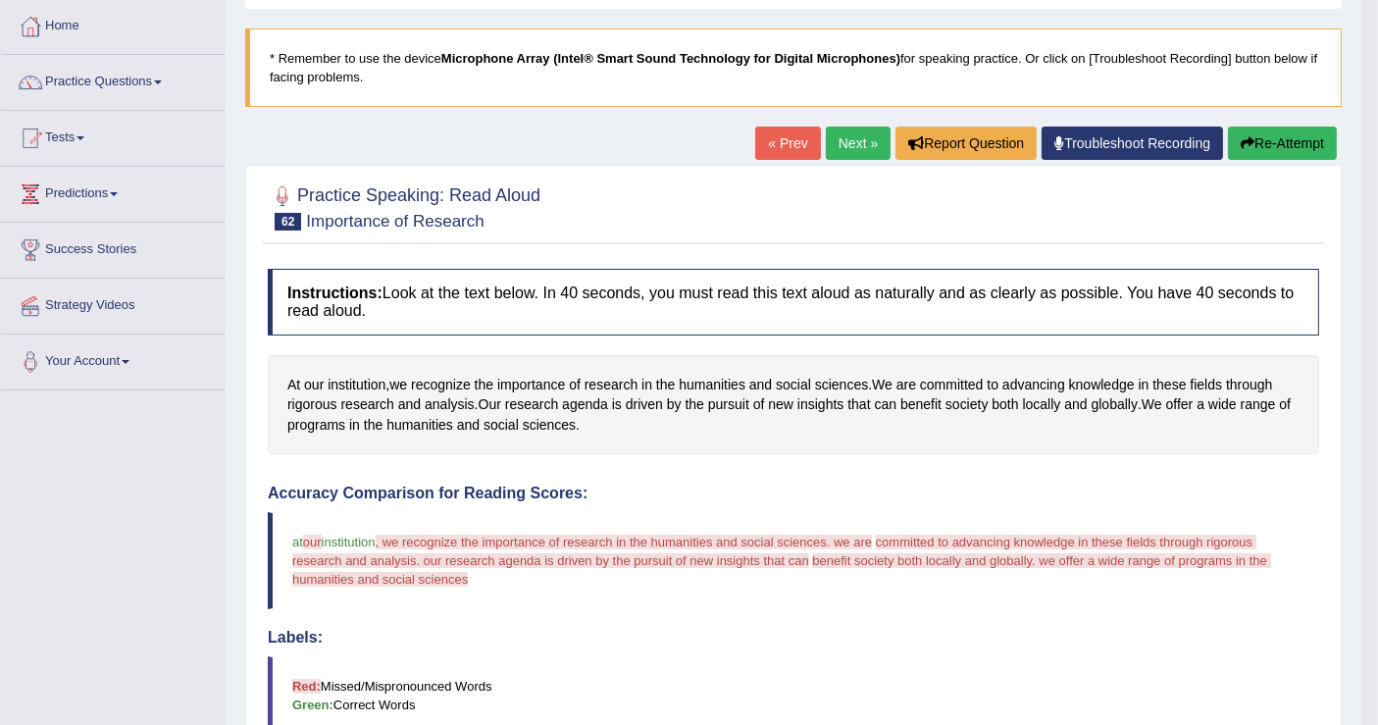
scroll to position [86, 0]
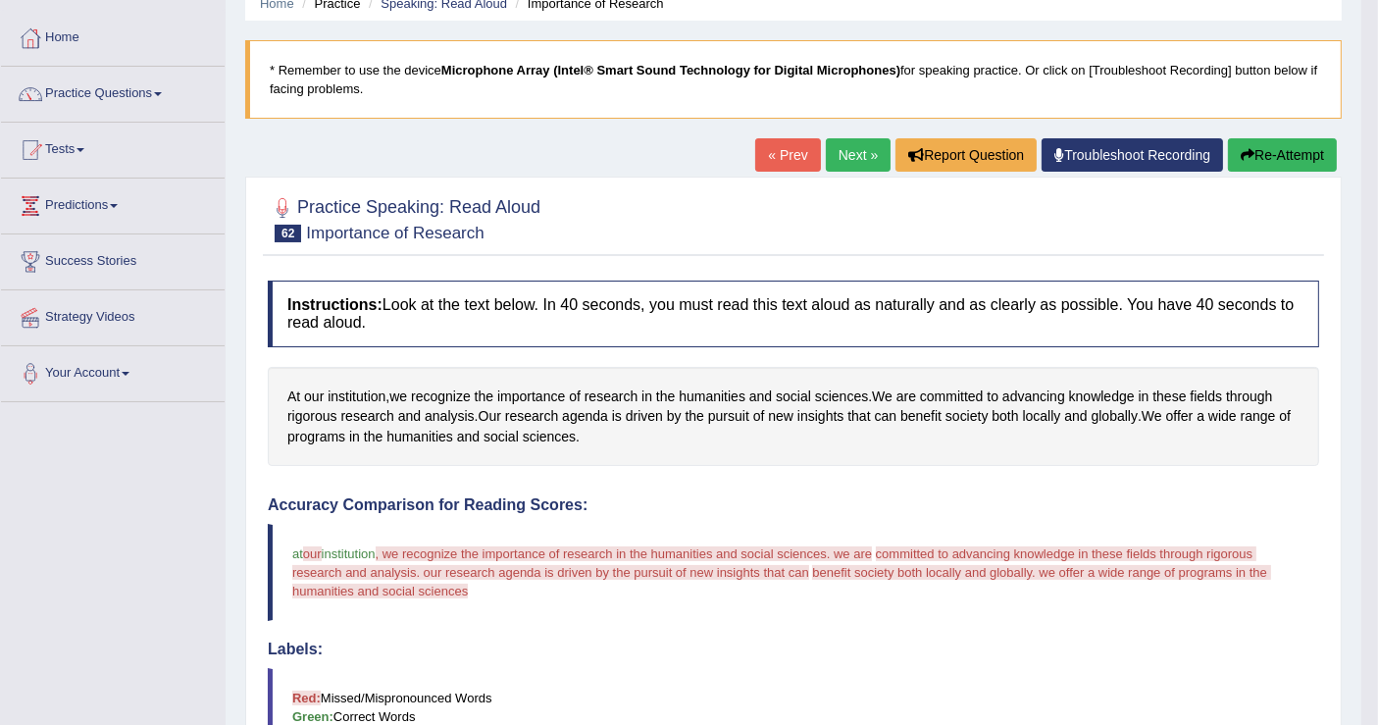
click at [1274, 153] on button "Re-Attempt" at bounding box center [1282, 154] width 109 height 33
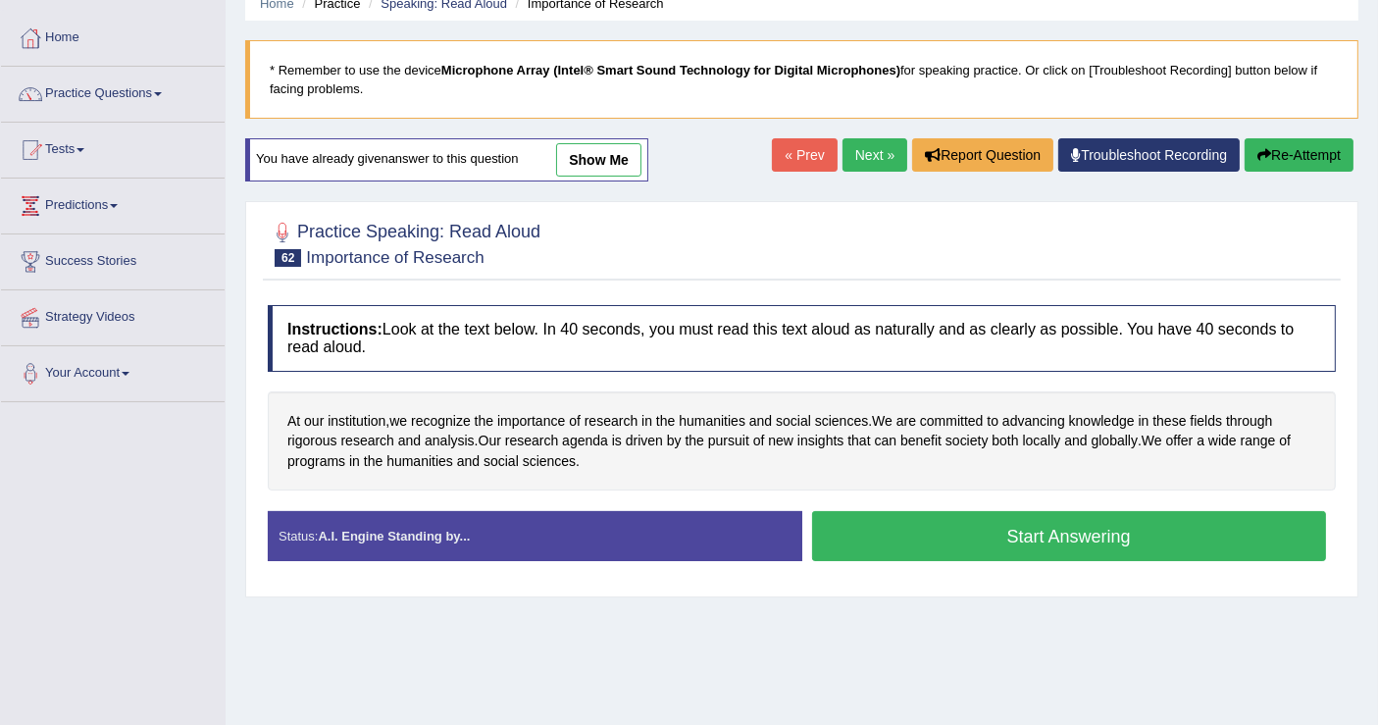
click at [1034, 522] on button "Start Answering" at bounding box center [1069, 536] width 515 height 50
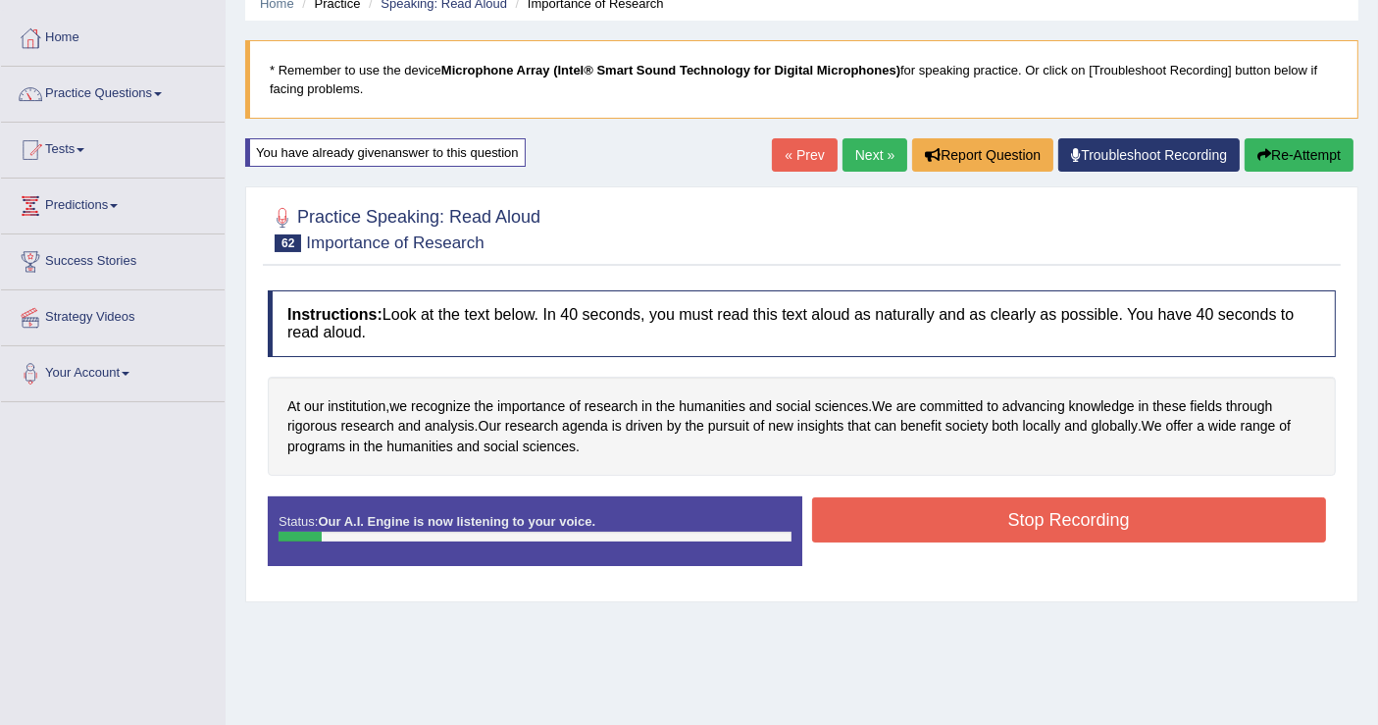
click at [1090, 510] on button "Stop Recording" at bounding box center [1069, 519] width 515 height 45
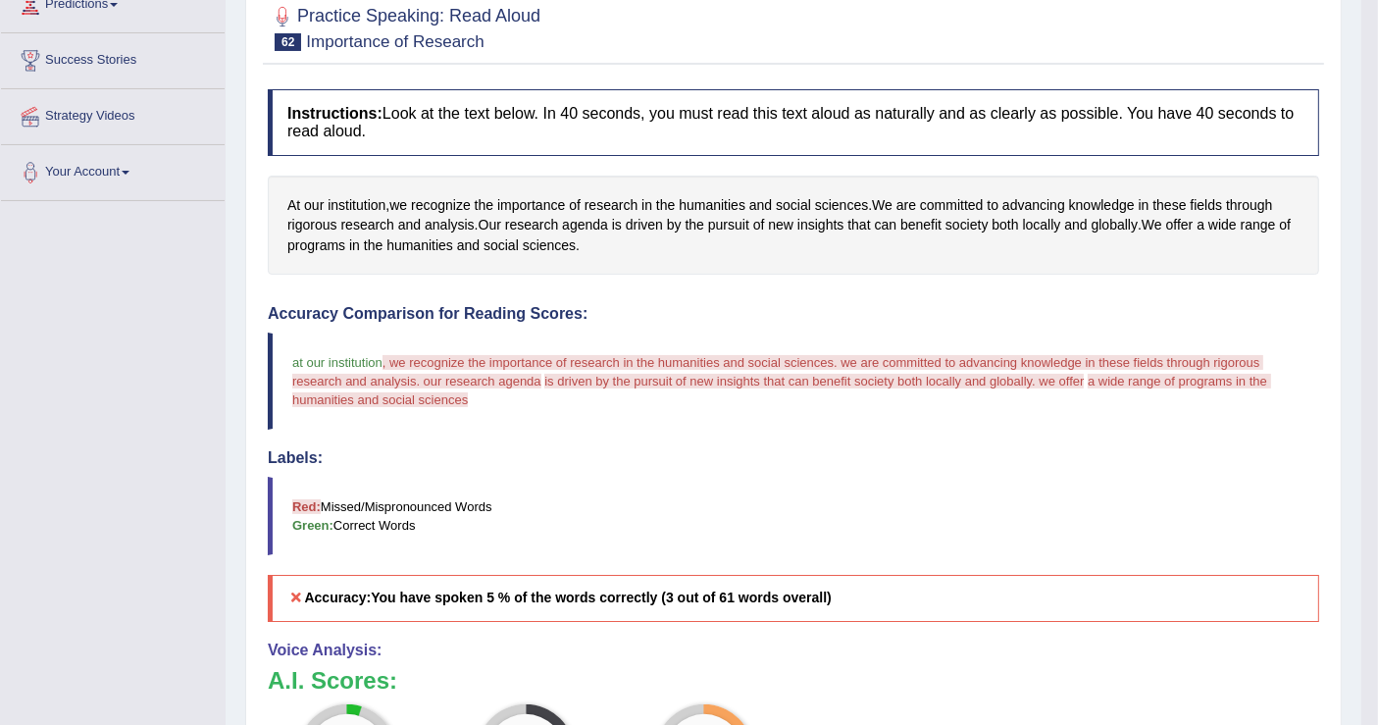
scroll to position [304, 0]
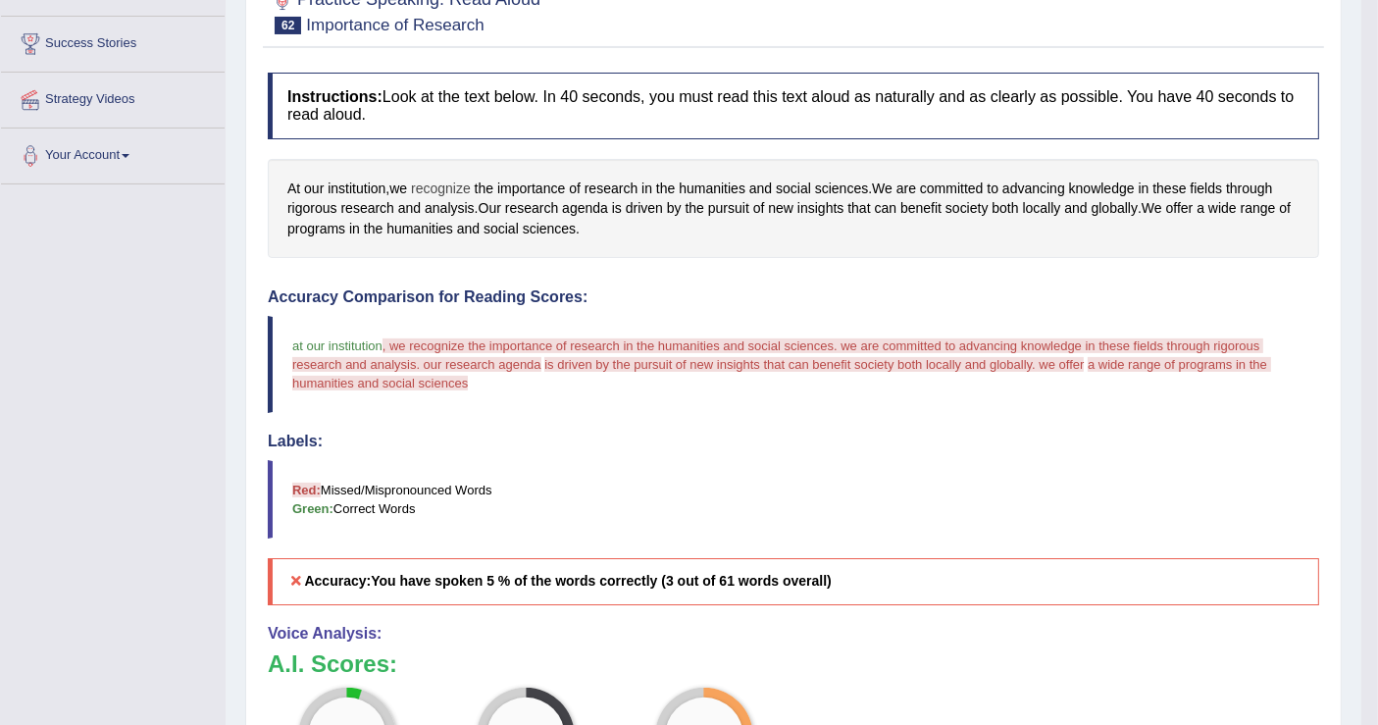
click at [453, 184] on span "recognize" at bounding box center [441, 188] width 60 height 21
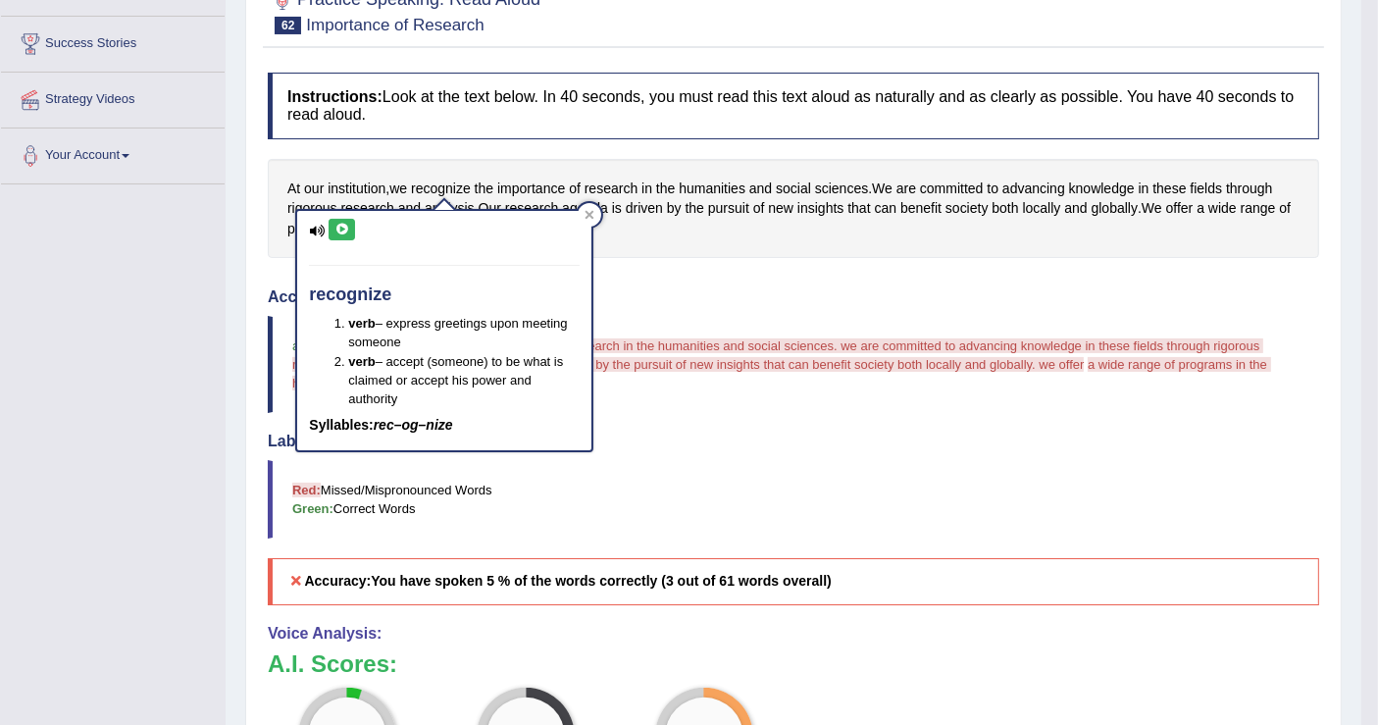
click at [342, 225] on icon at bounding box center [341, 230] width 15 height 12
click at [719, 259] on div "Instructions: Look at the text below. In 40 seconds, you must read this text al…" at bounding box center [793, 526] width 1061 height 926
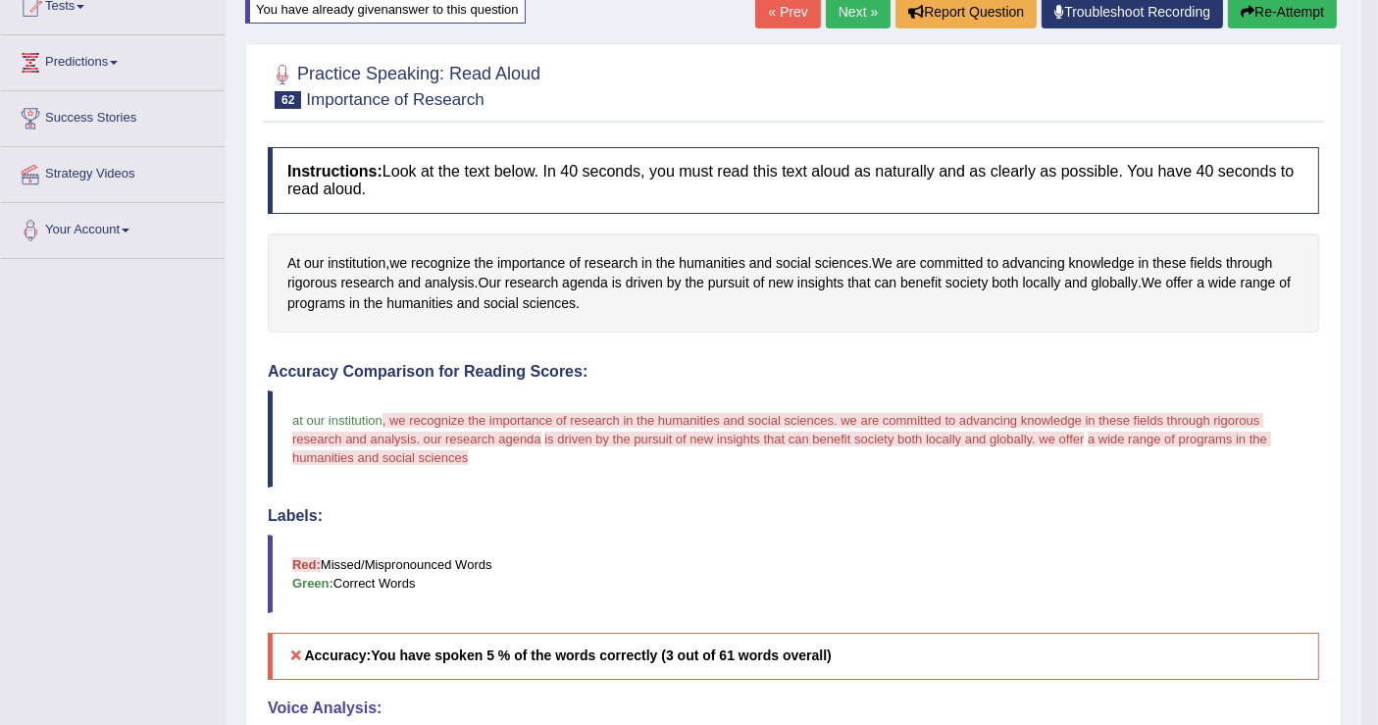
scroll to position [195, 0]
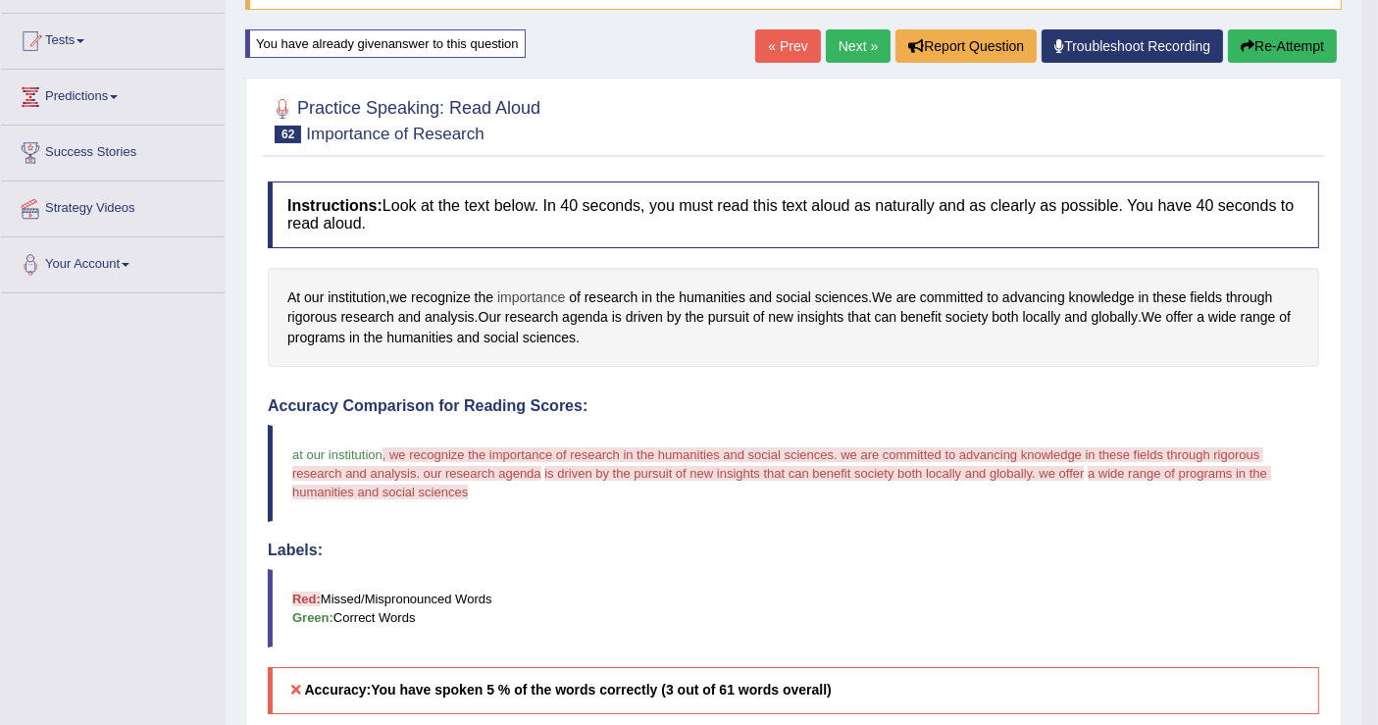
click at [510, 297] on span "importance" at bounding box center [531, 297] width 68 height 21
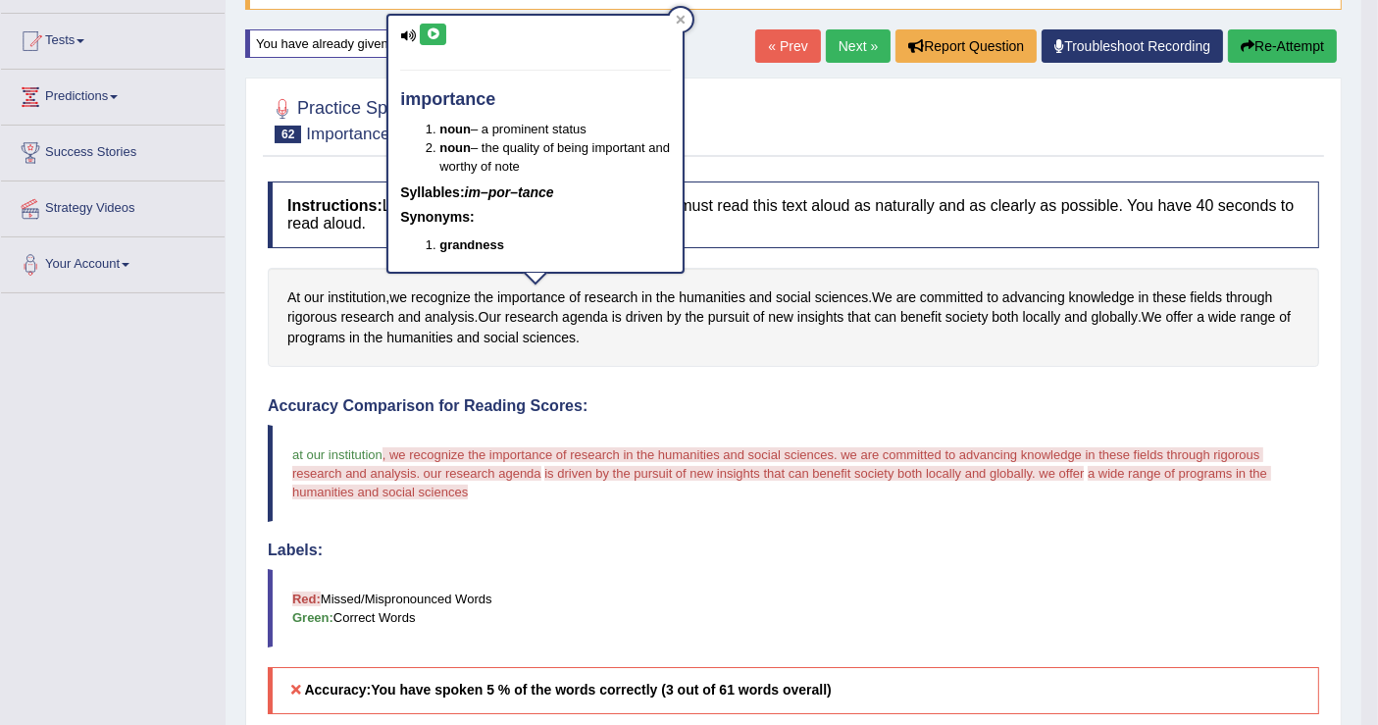
click at [419, 50] on div "importance noun – a prominent status noun – the quality of being important and …" at bounding box center [535, 144] width 294 height 256
click at [423, 49] on div "importance noun – a prominent status noun – the quality of being important and …" at bounding box center [535, 144] width 294 height 256
click at [426, 36] on icon at bounding box center [433, 34] width 15 height 12
click at [738, 386] on div "Created with Highcharts 7.1.2 Too low Too high Time Pitch meter: 0 10 20 30 40" at bounding box center [525, 386] width 535 height 1
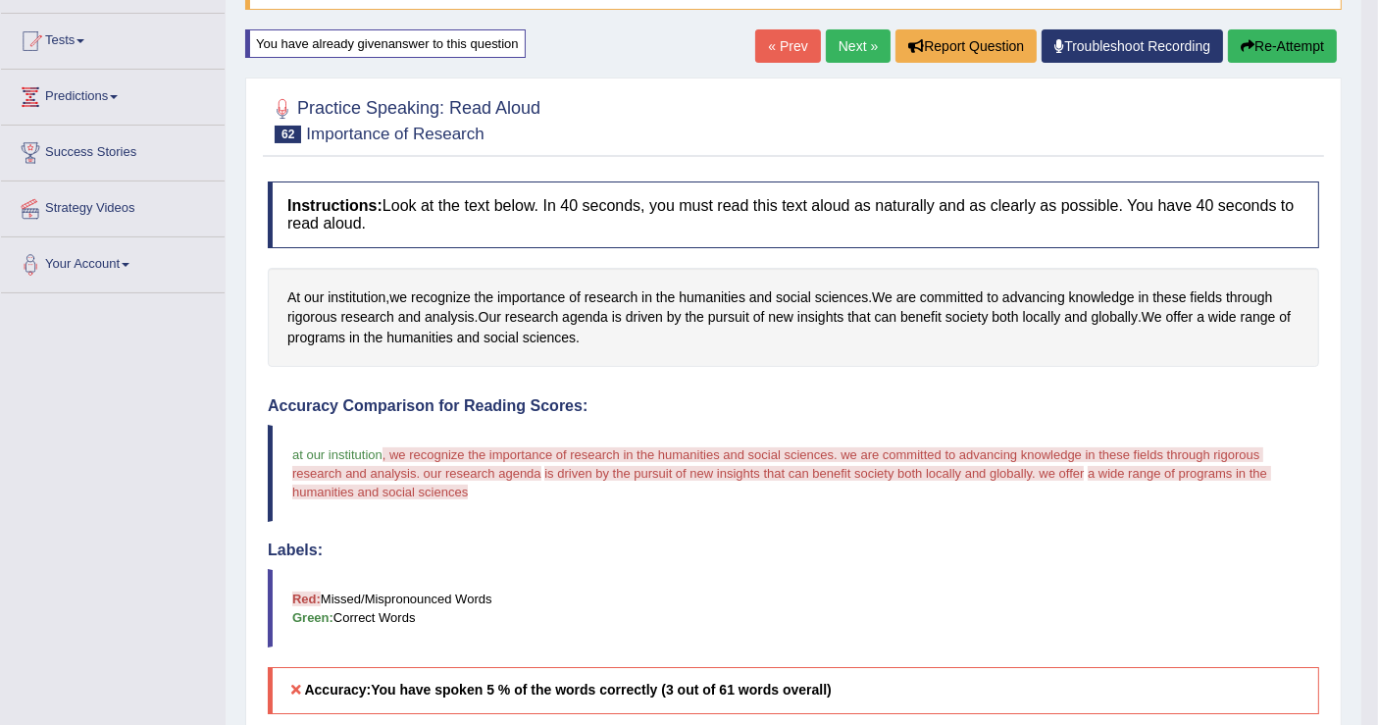
click at [1240, 43] on icon "button" at bounding box center [1247, 46] width 14 height 14
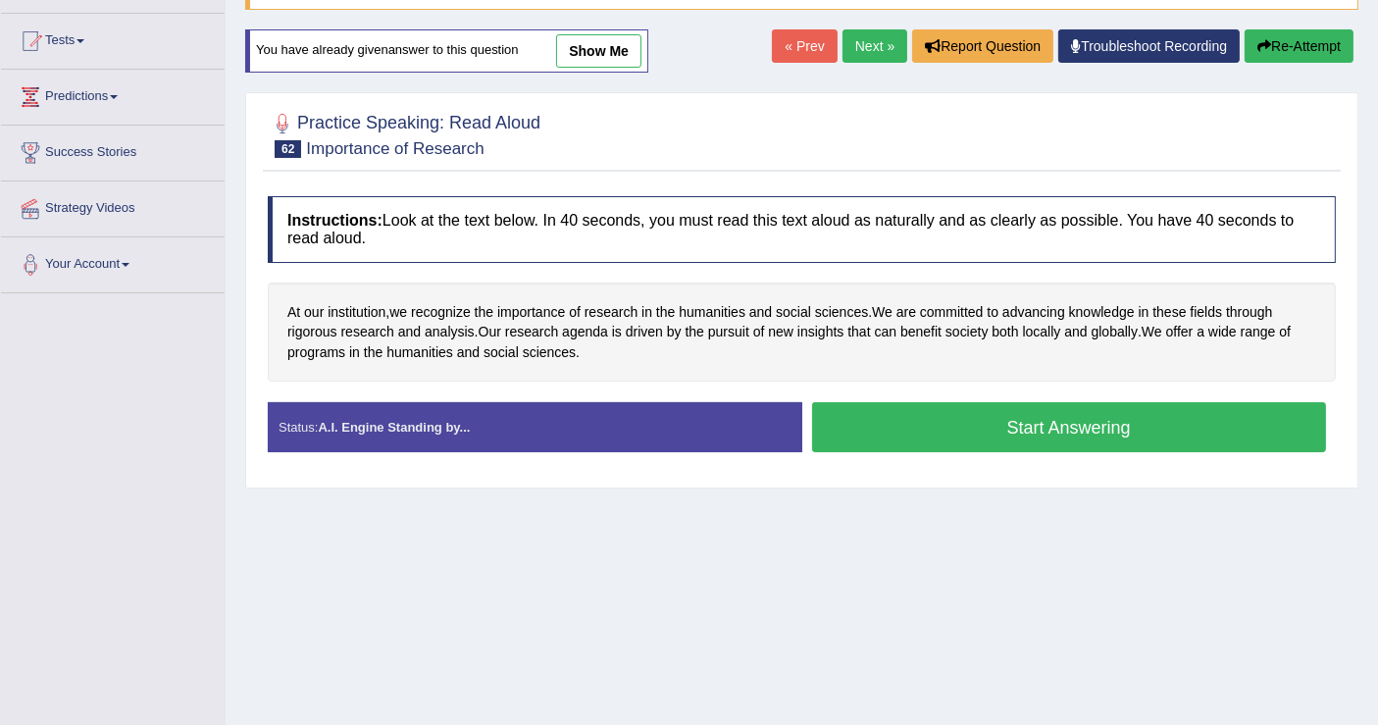
click at [912, 434] on button "Start Answering" at bounding box center [1069, 427] width 515 height 50
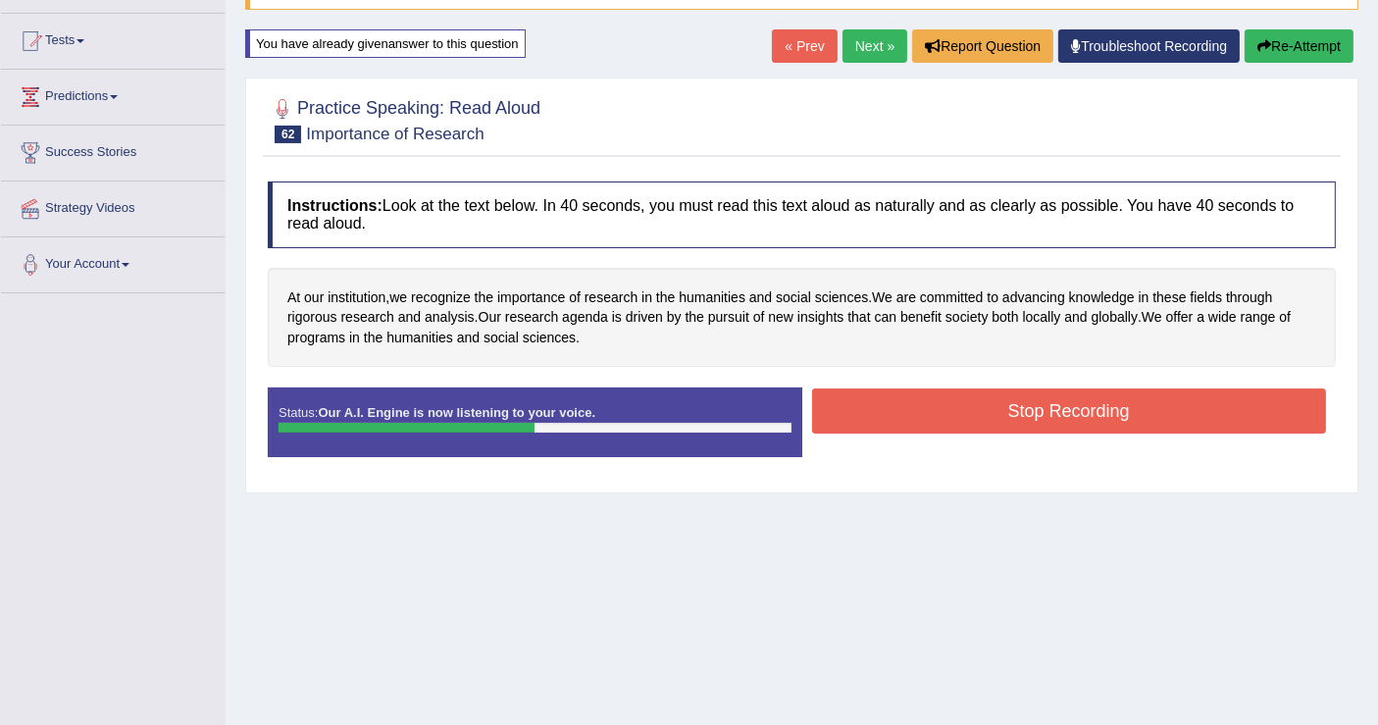
click at [860, 397] on button "Stop Recording" at bounding box center [1069, 410] width 515 height 45
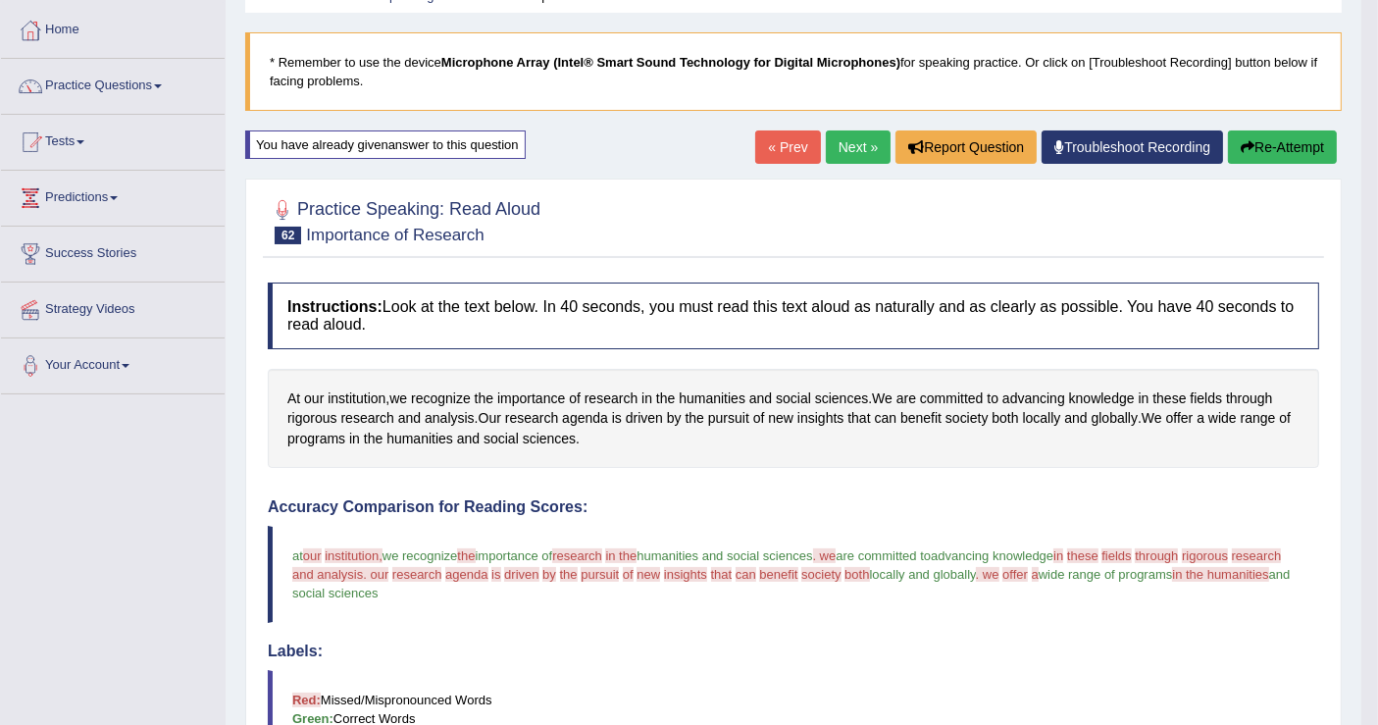
scroll to position [36, 0]
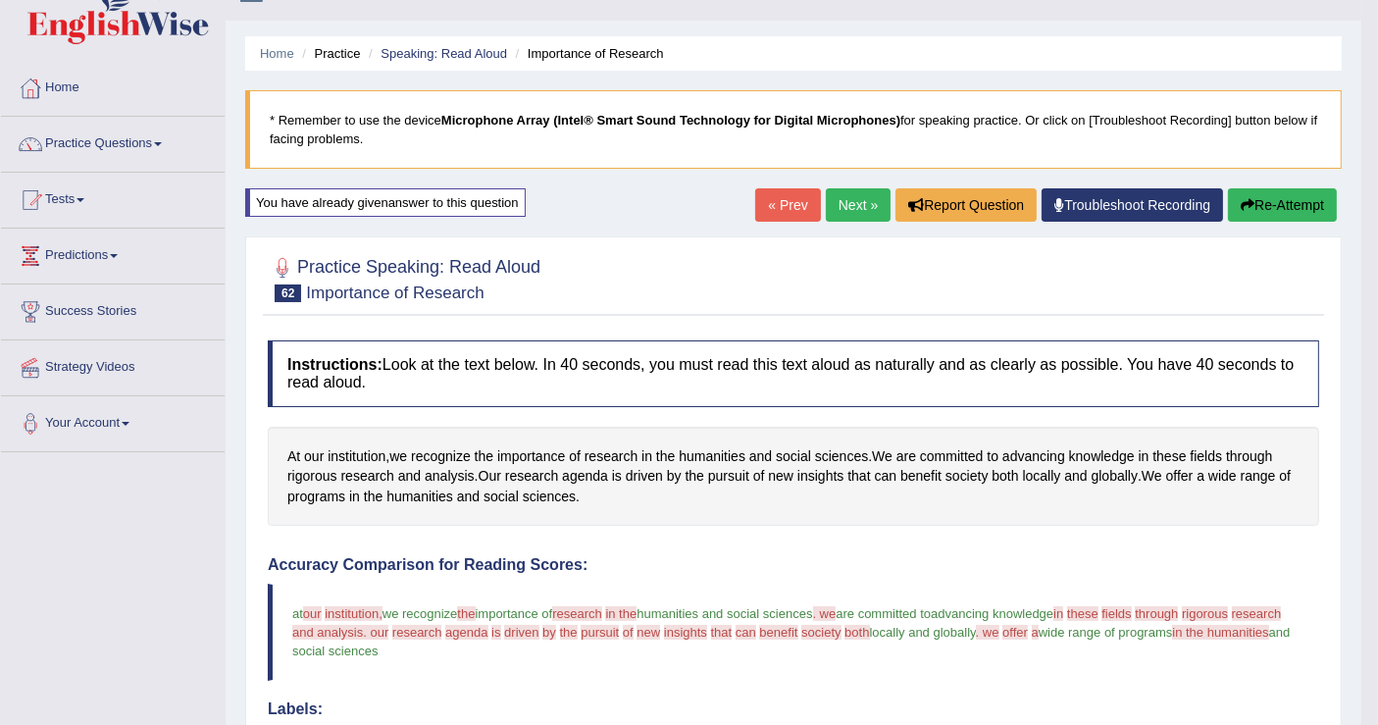
click at [1248, 202] on icon "button" at bounding box center [1247, 205] width 14 height 14
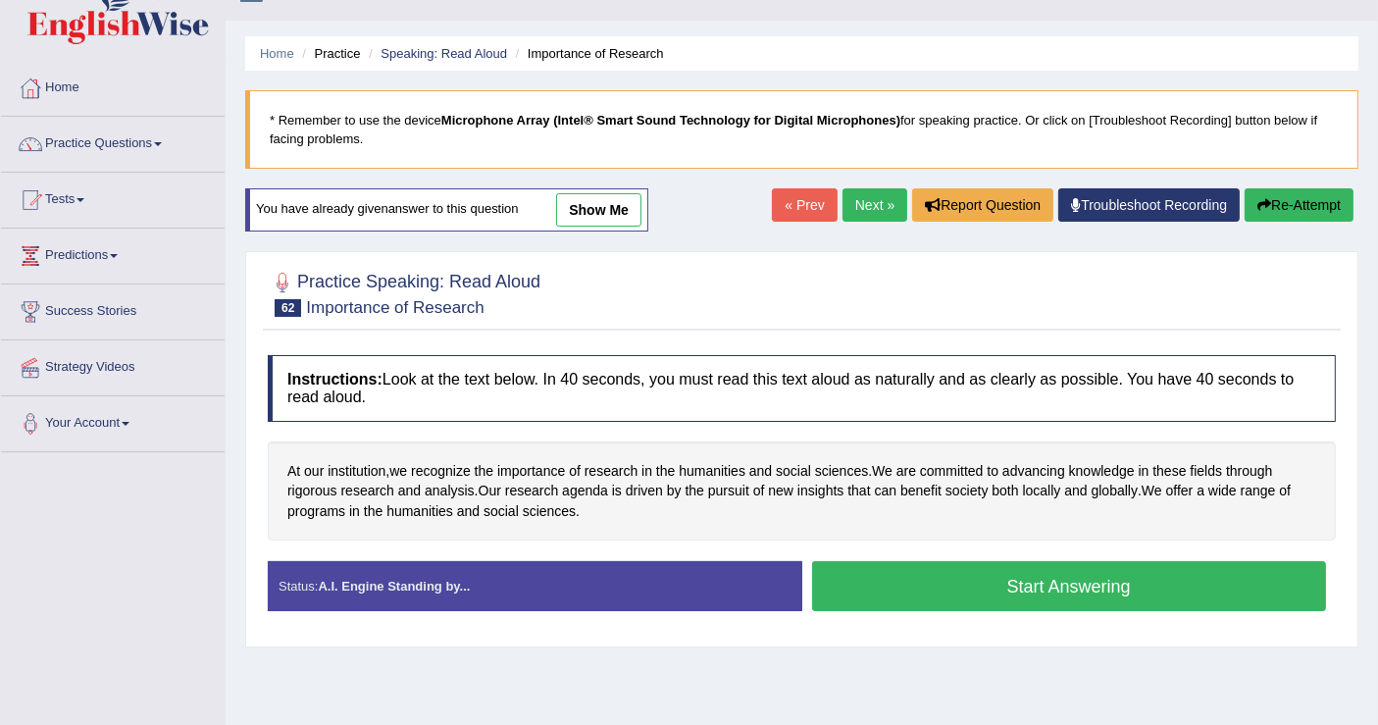
click at [994, 564] on button "Start Answering" at bounding box center [1069, 586] width 515 height 50
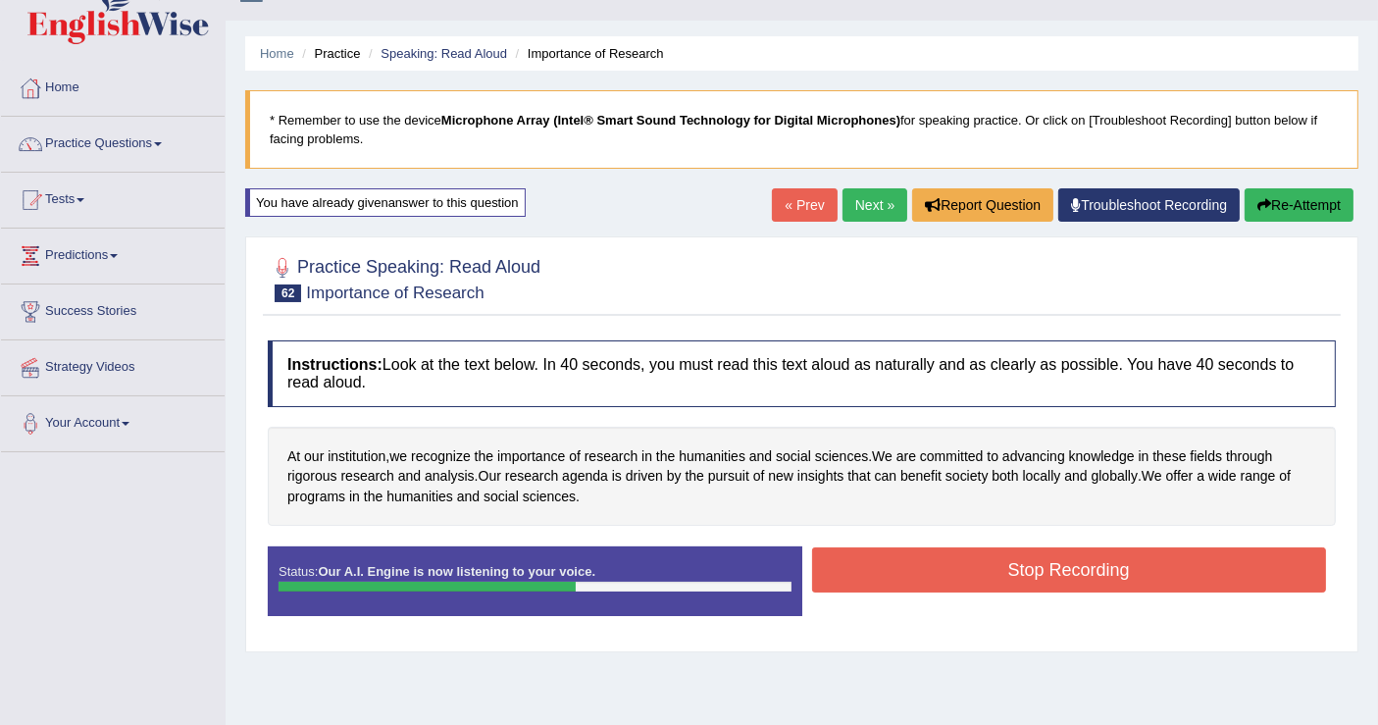
click at [952, 570] on button "Stop Recording" at bounding box center [1069, 569] width 515 height 45
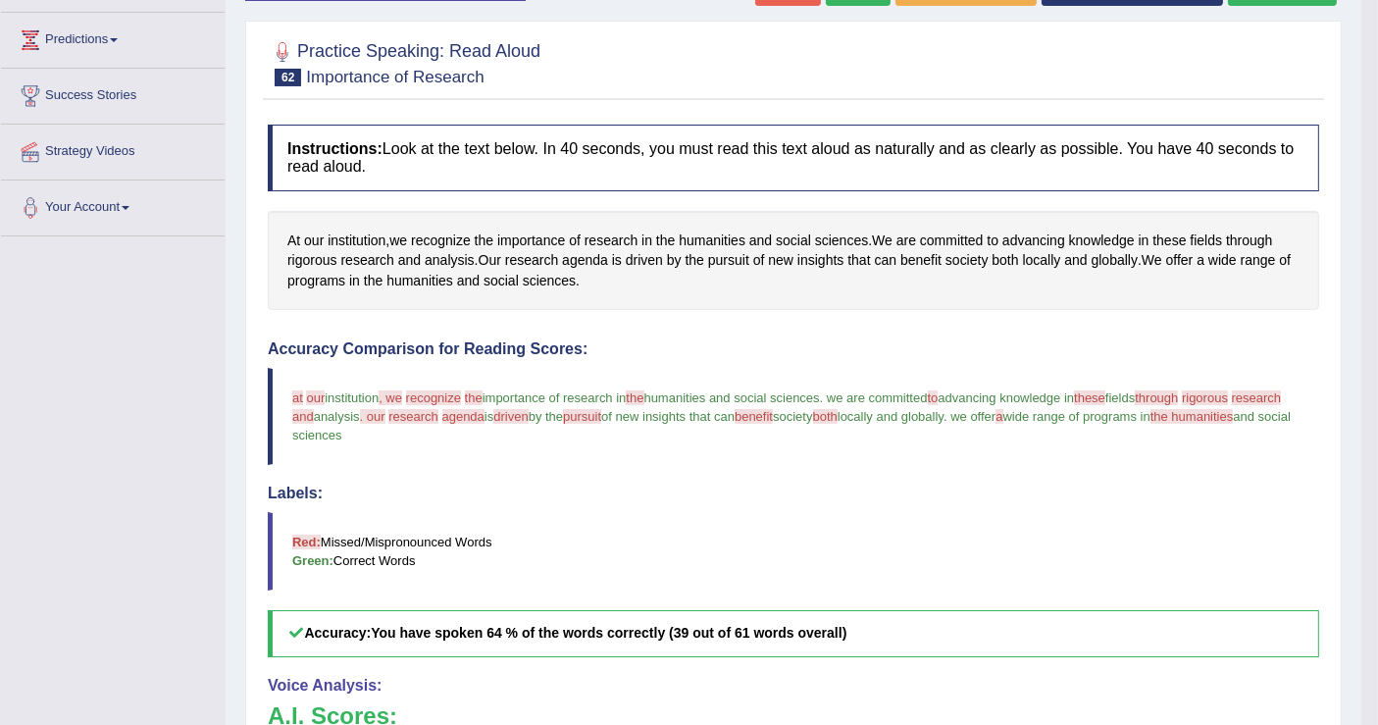
scroll to position [145, 0]
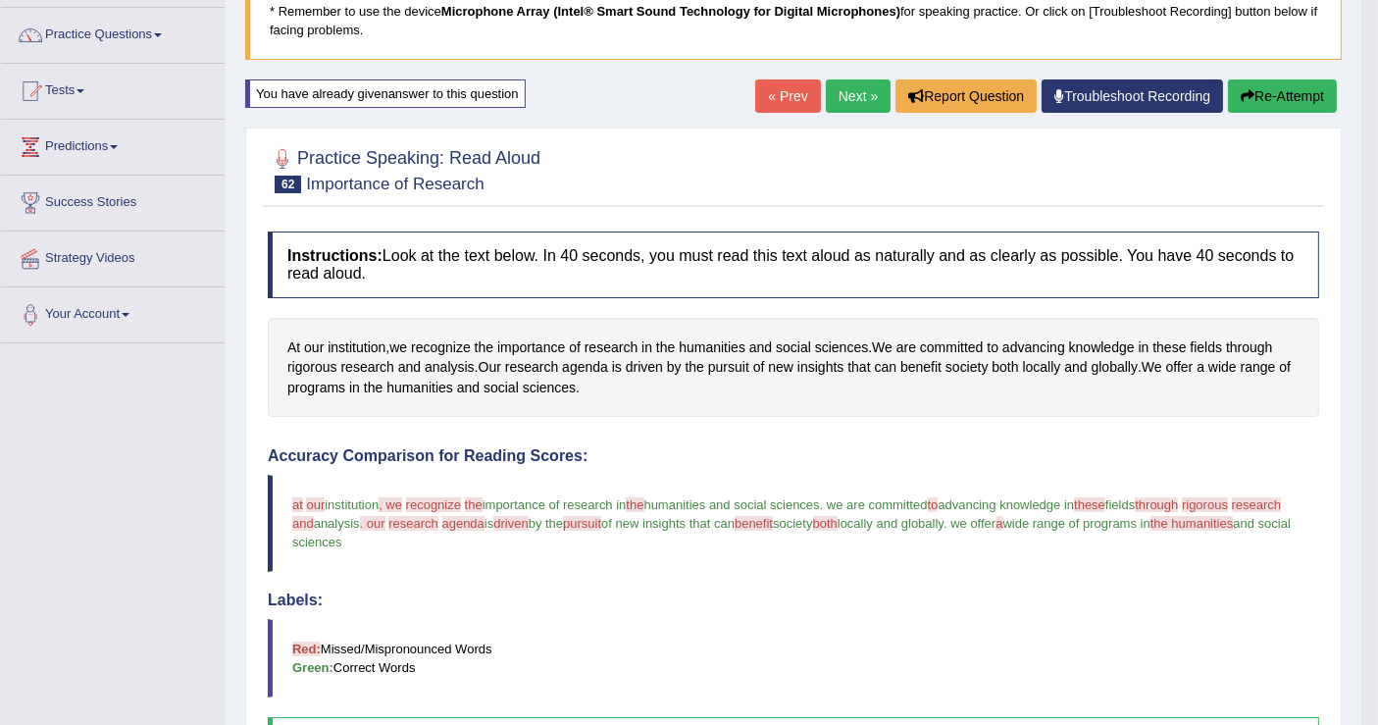
click at [847, 104] on link "Next »" at bounding box center [858, 95] width 65 height 33
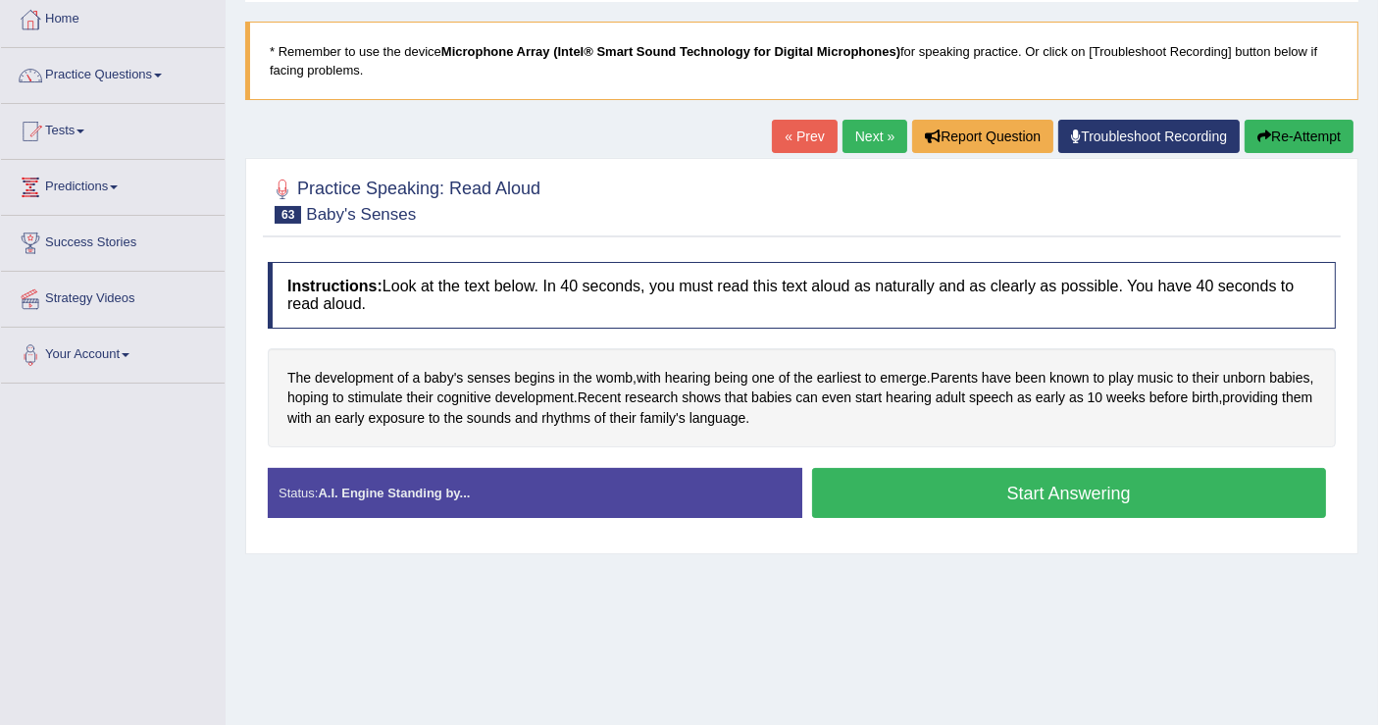
scroll to position [109, 0]
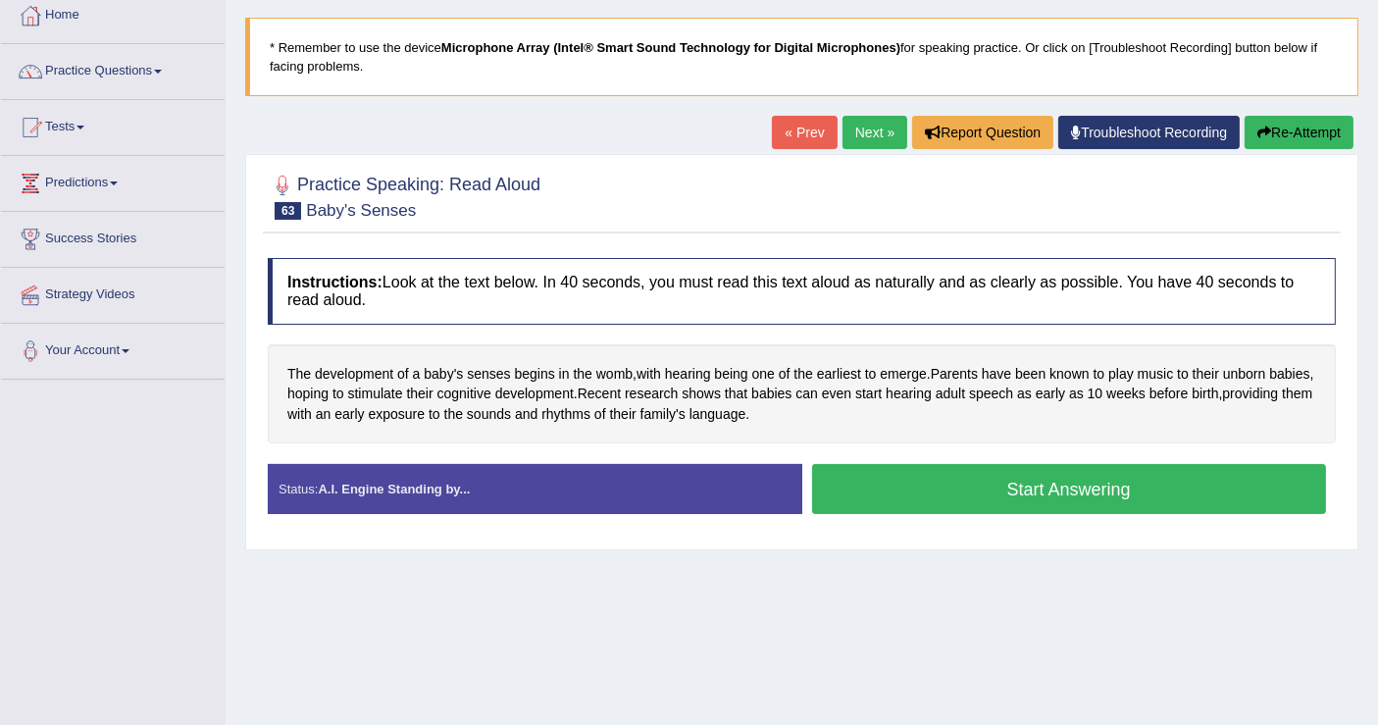
click button "Start Answering"
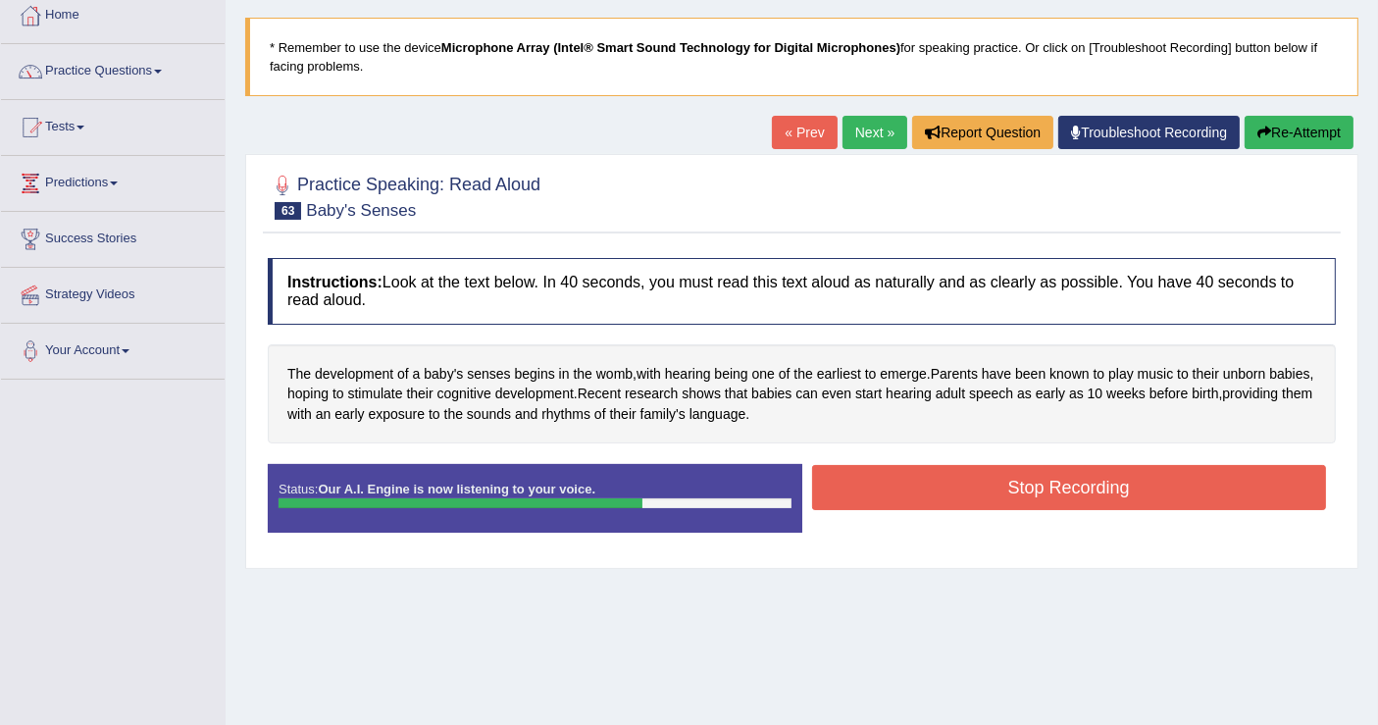
click button "Stop Recording"
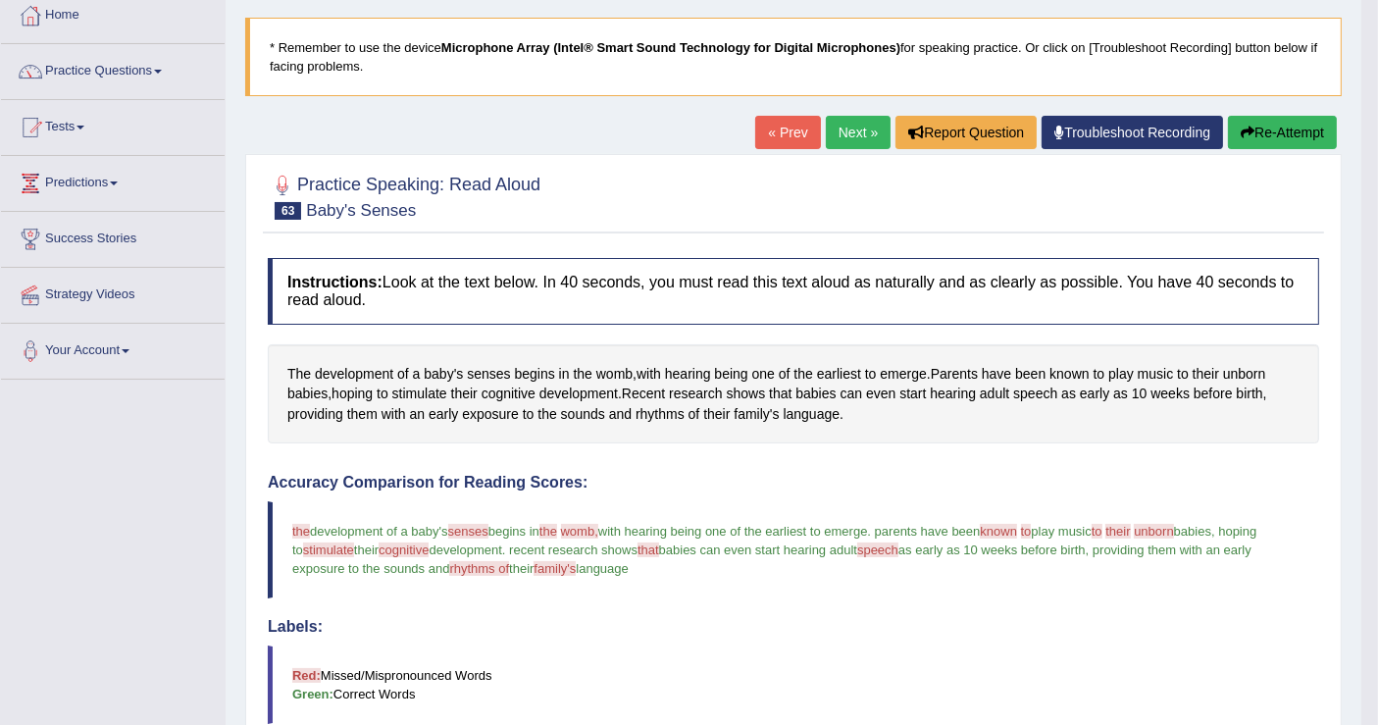
click link "Next »"
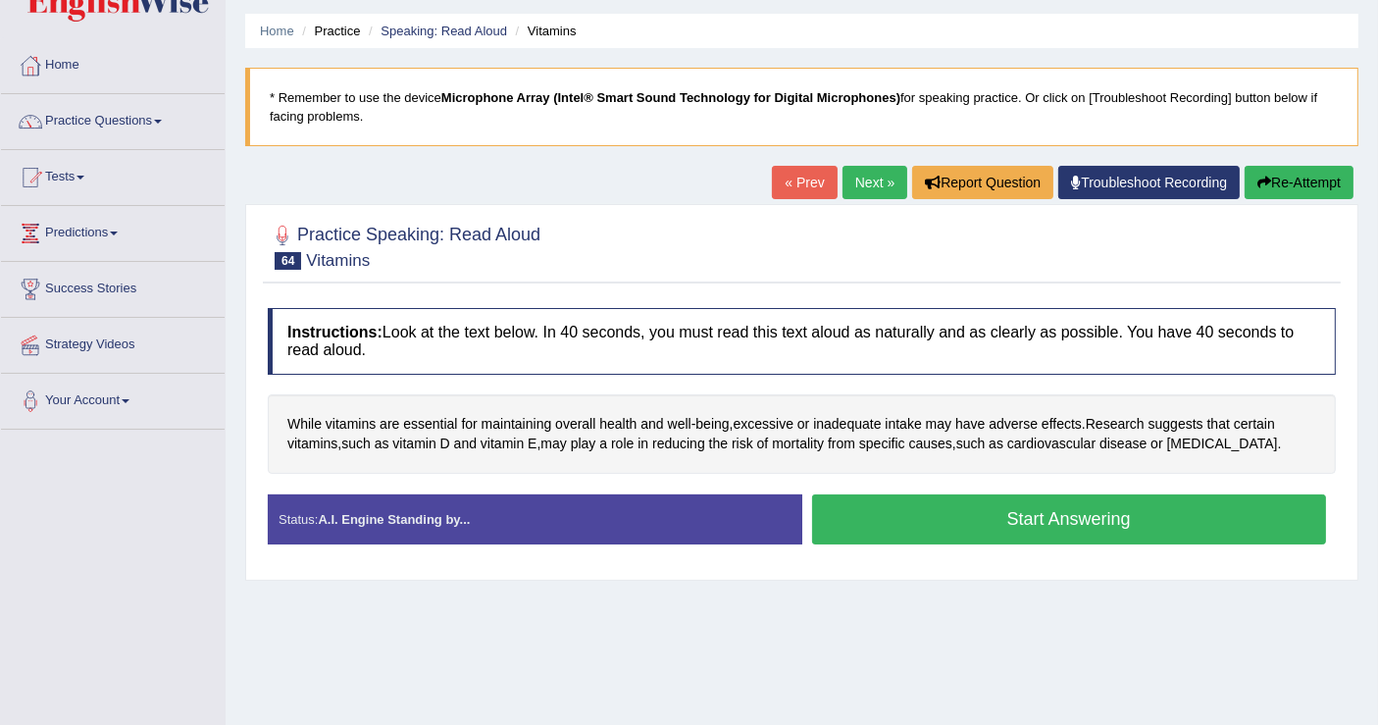
scroll to position [109, 0]
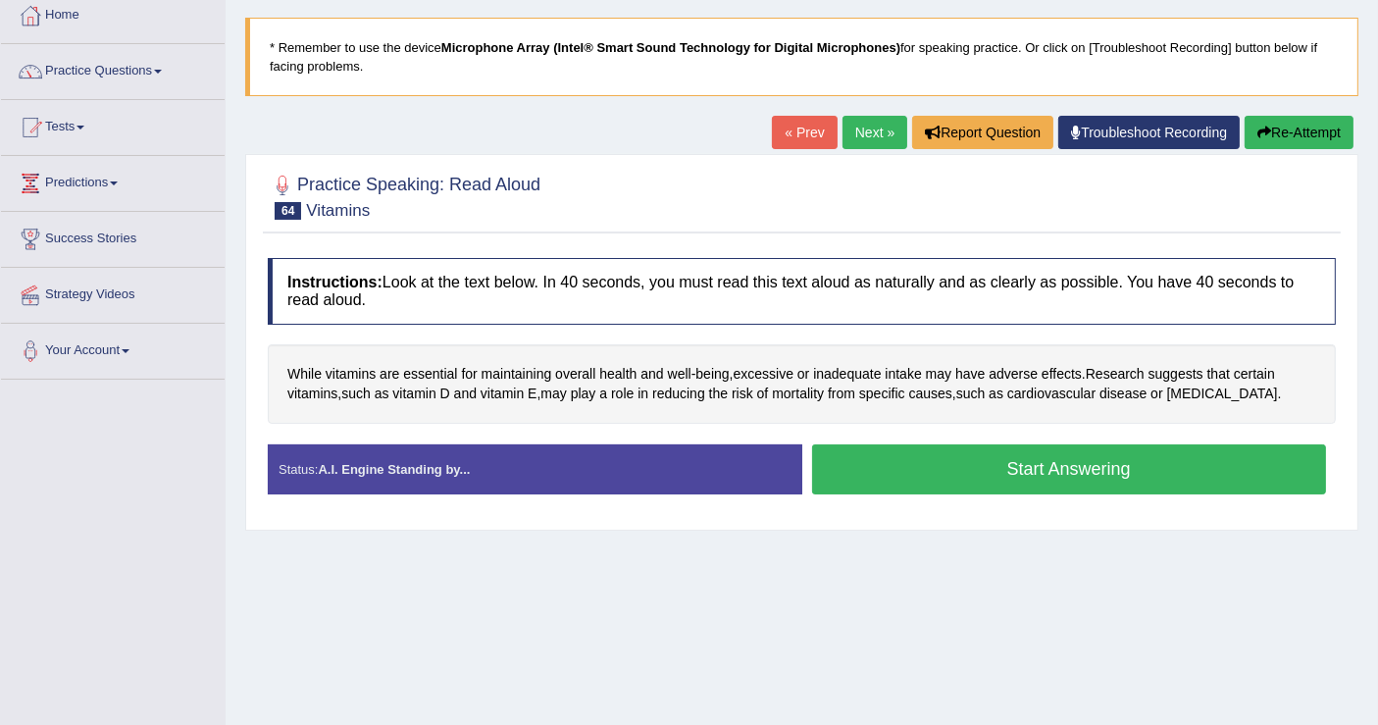
click at [927, 474] on button "Start Answering" at bounding box center [1069, 469] width 515 height 50
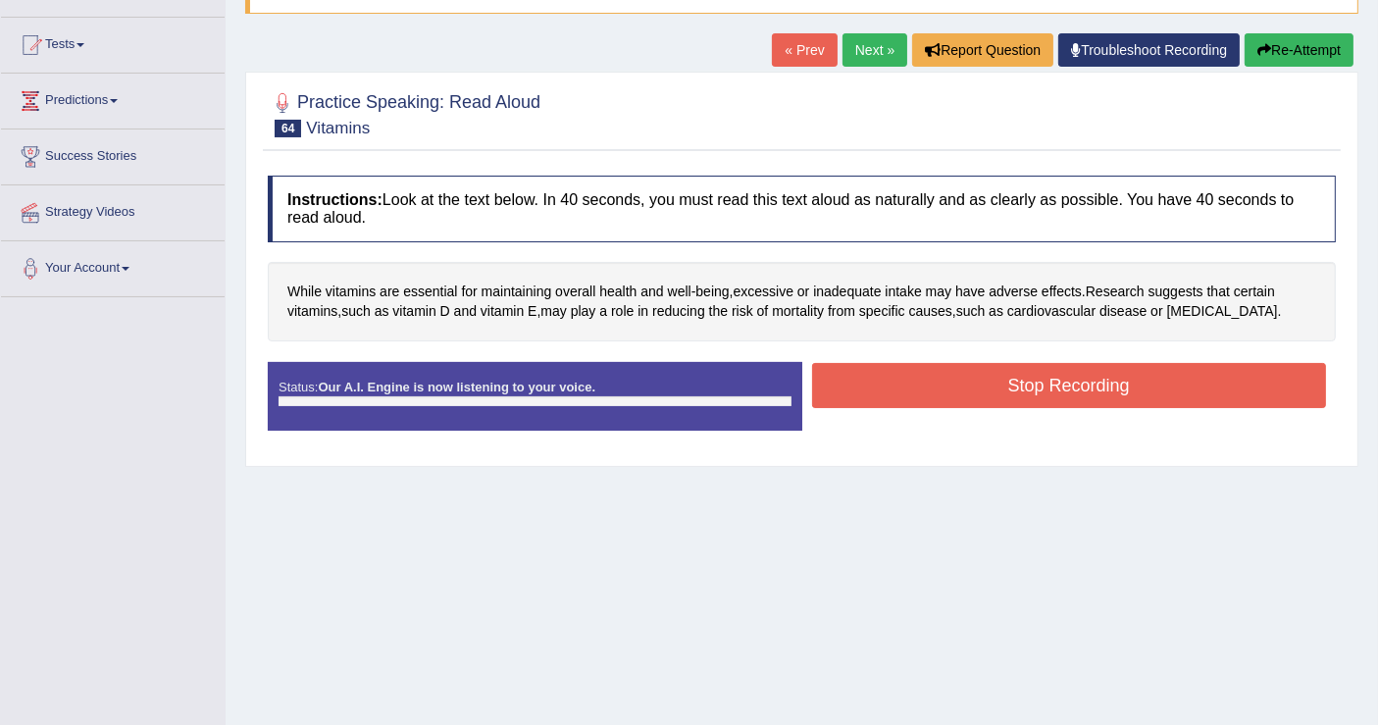
scroll to position [304, 0]
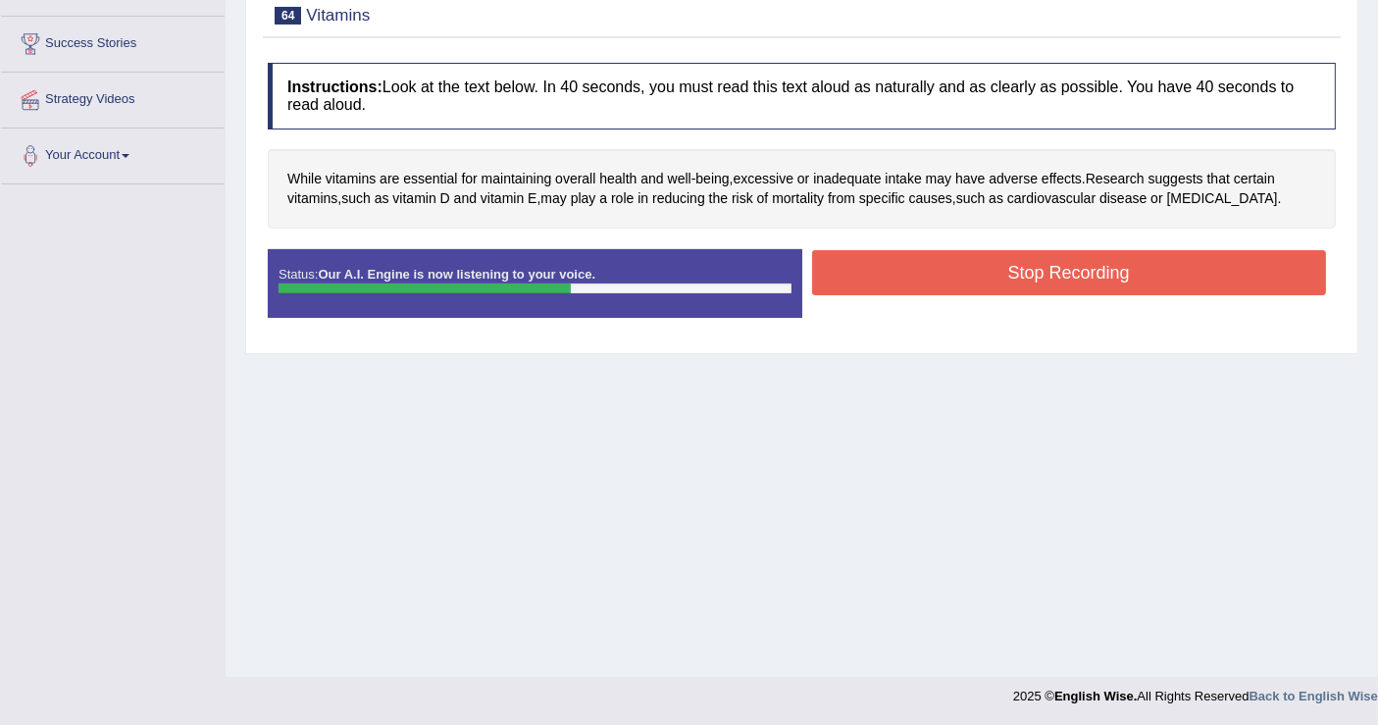
click at [1157, 268] on button "Stop Recording" at bounding box center [1069, 272] width 515 height 45
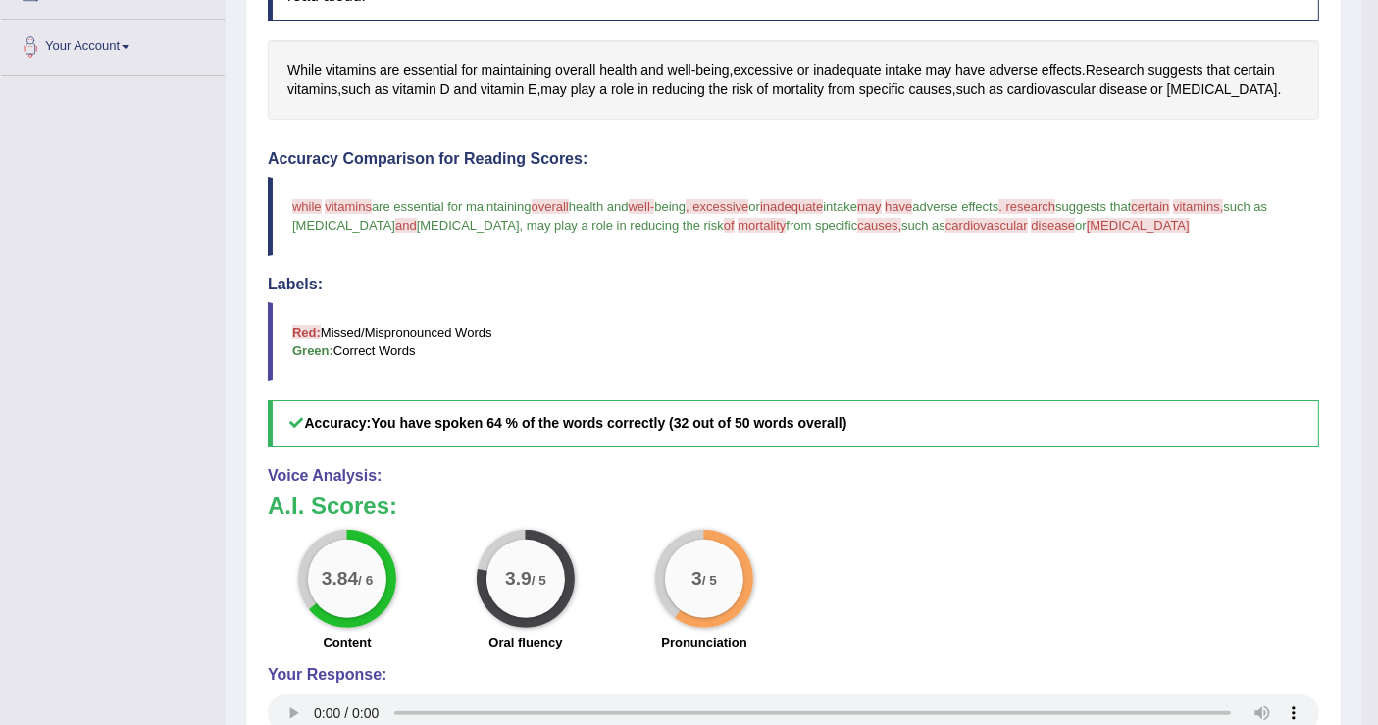
scroll to position [86, 0]
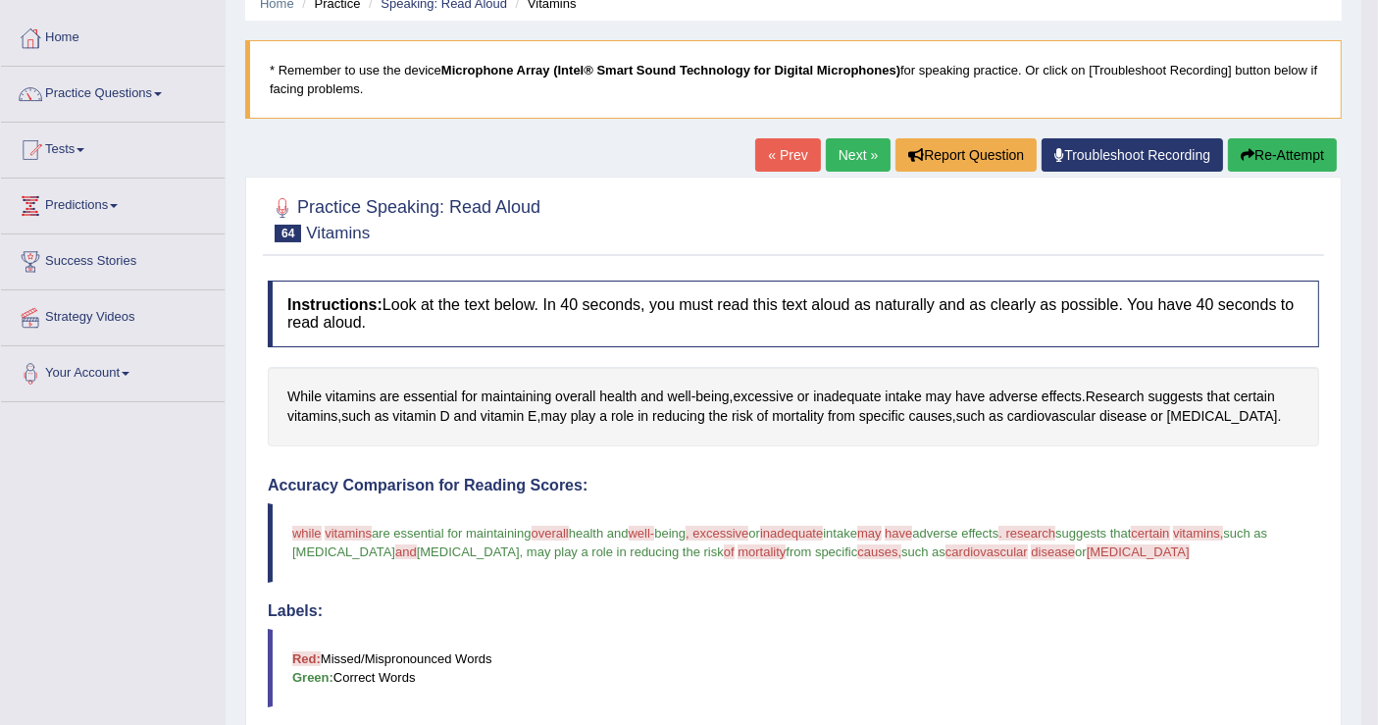
click at [863, 155] on link "Next »" at bounding box center [858, 154] width 65 height 33
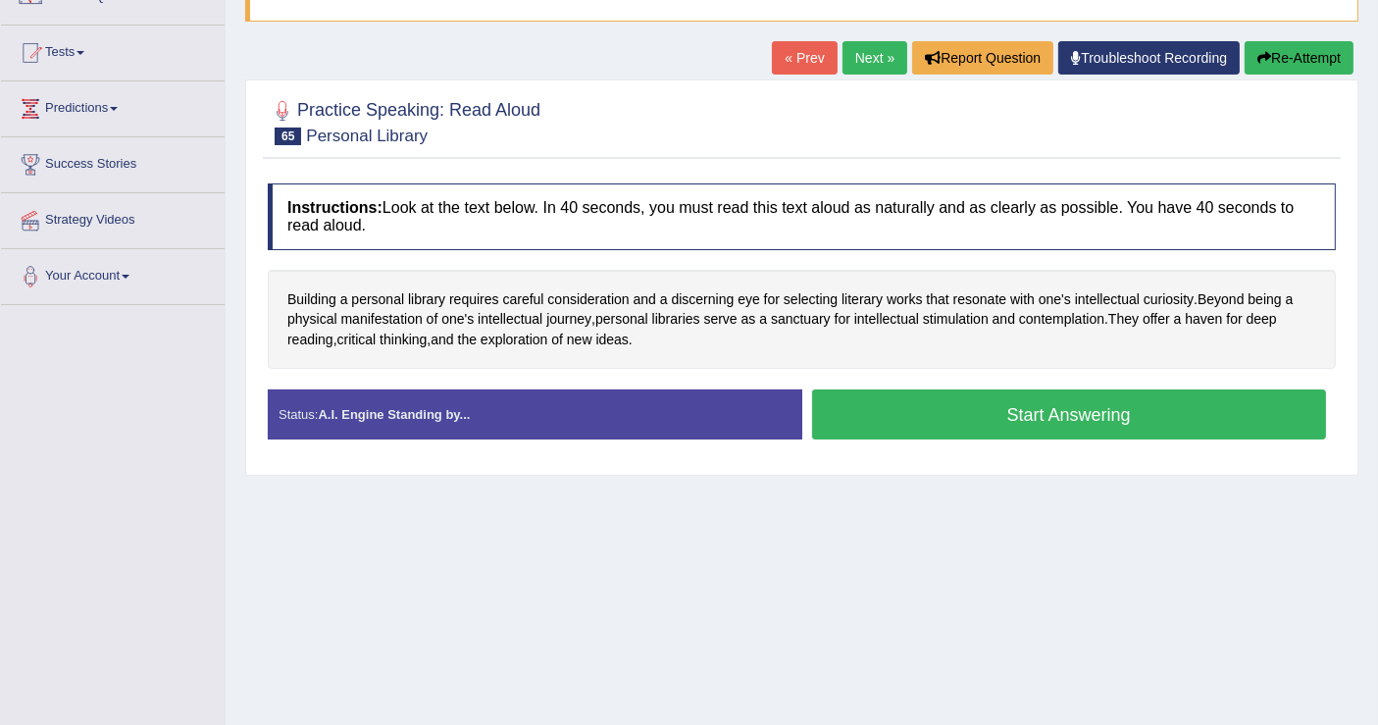
scroll to position [218, 0]
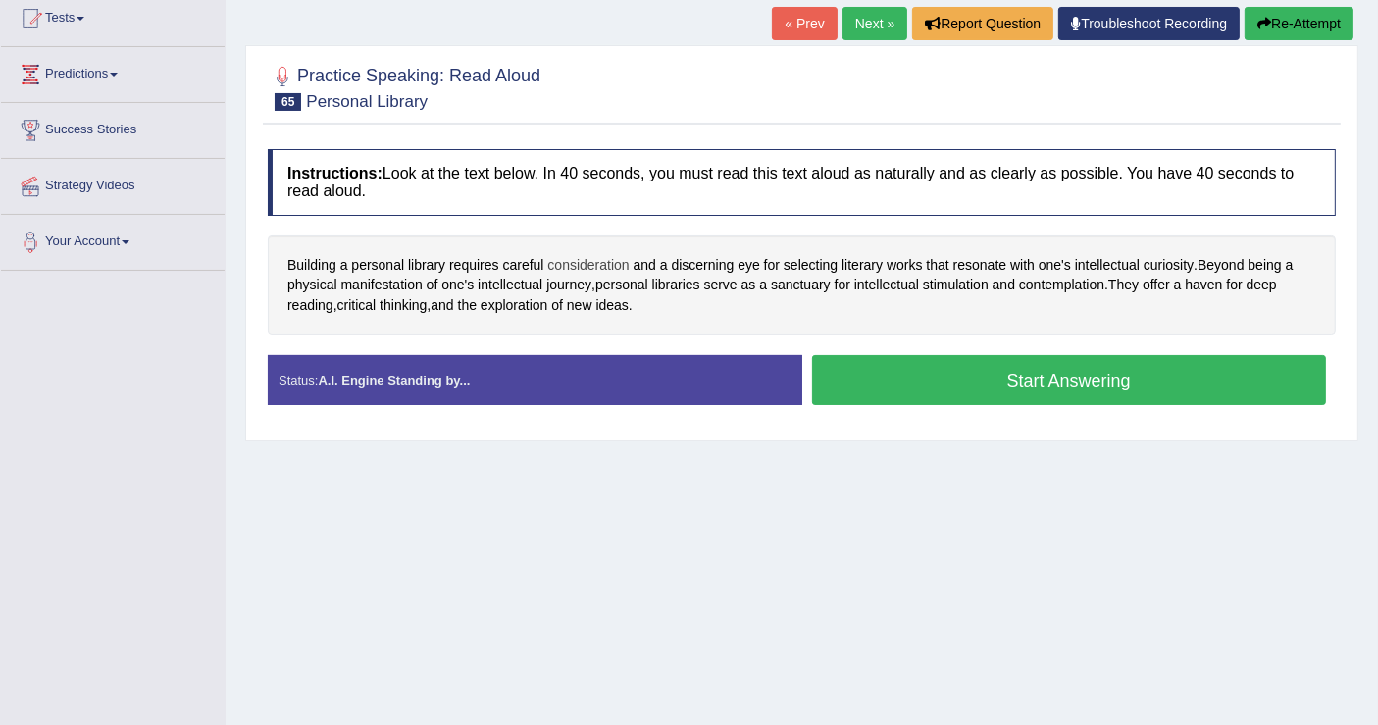
click at [607, 261] on span "consideration" at bounding box center [587, 265] width 81 height 21
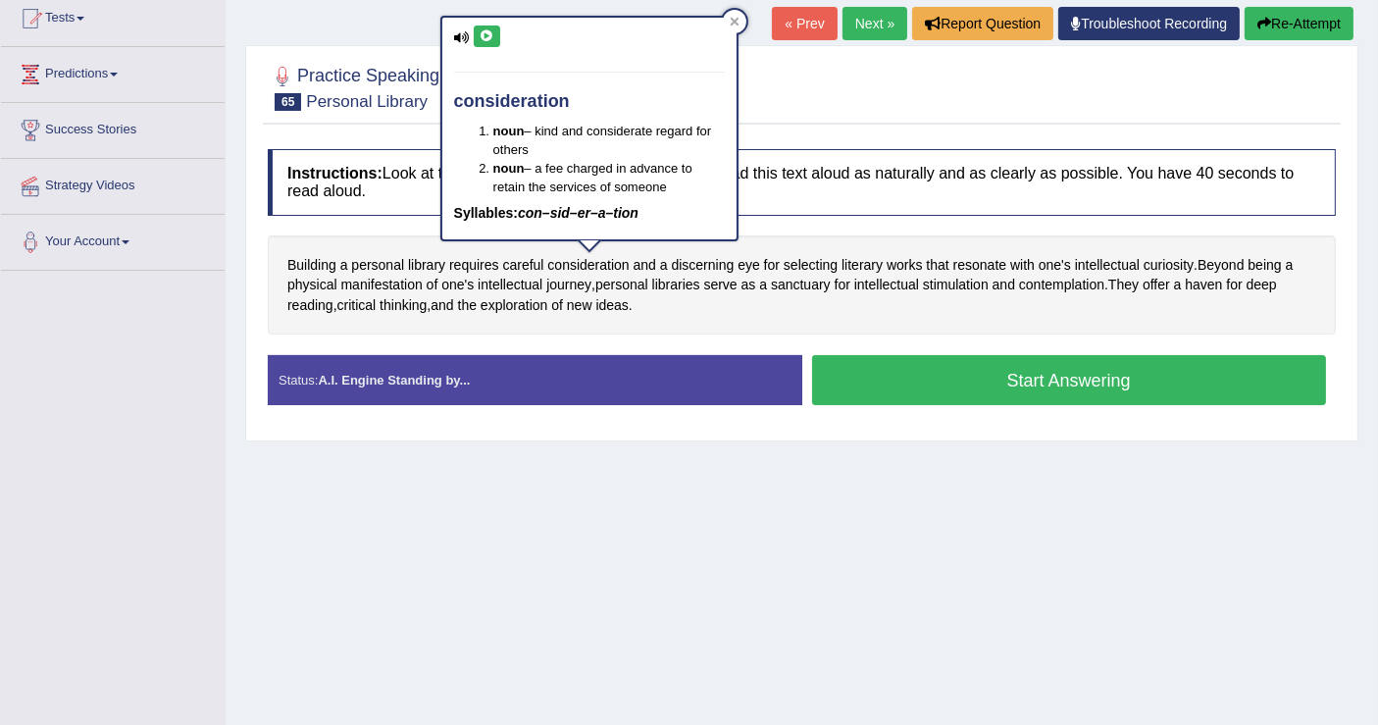
click at [484, 37] on icon at bounding box center [486, 36] width 15 height 12
click at [882, 495] on div "Home Practice Speaking: Read Aloud Personal Library * Remember to use the devic…" at bounding box center [802, 272] width 1152 height 981
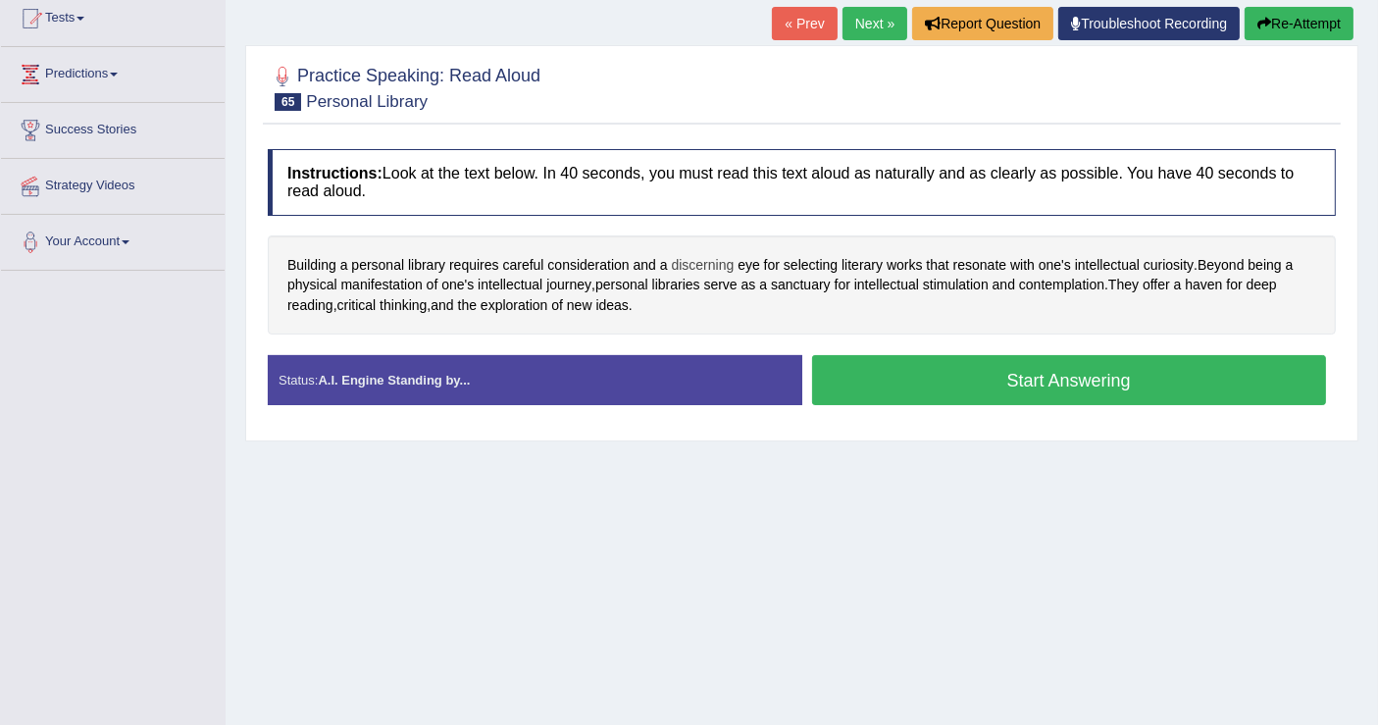
click at [708, 265] on span "discerning" at bounding box center [703, 265] width 63 height 21
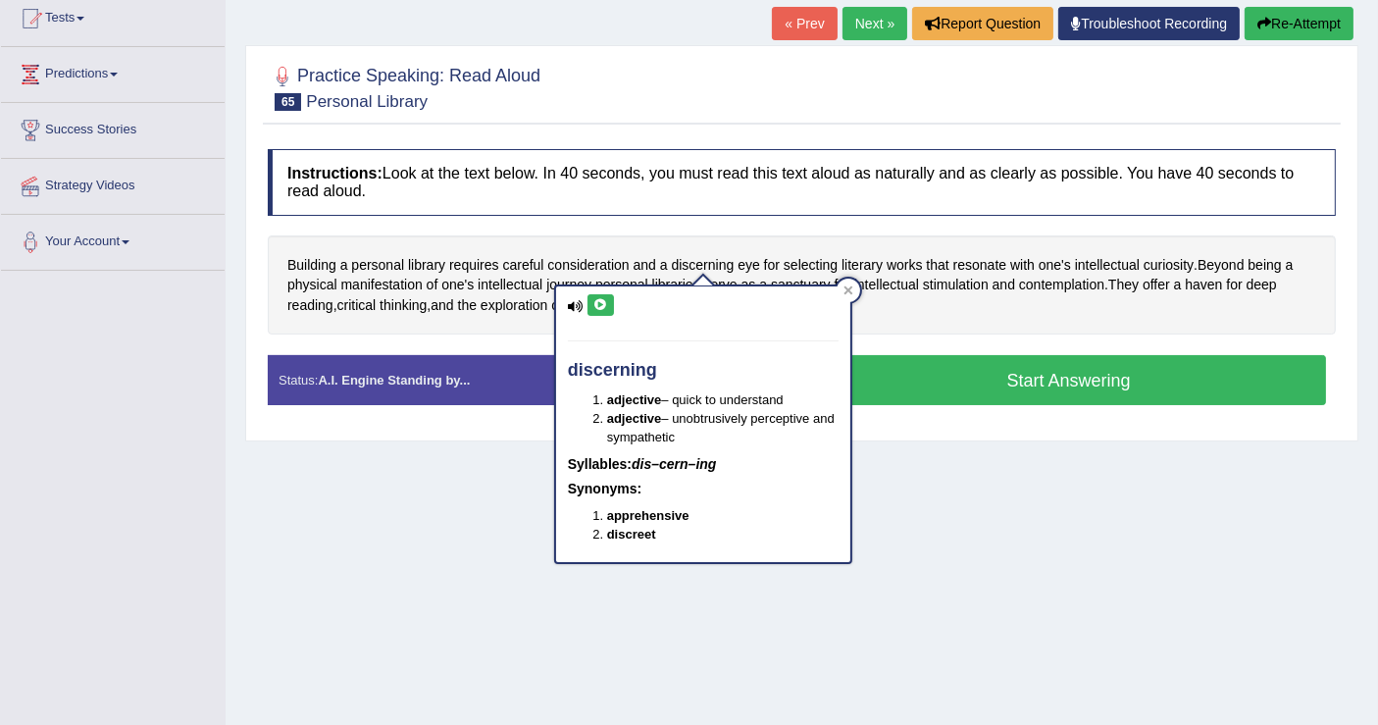
click at [602, 304] on icon at bounding box center [600, 305] width 15 height 12
click at [929, 470] on div "Home Practice Speaking: Read Aloud Personal Library * Remember to use the devic…" at bounding box center [802, 272] width 1152 height 981
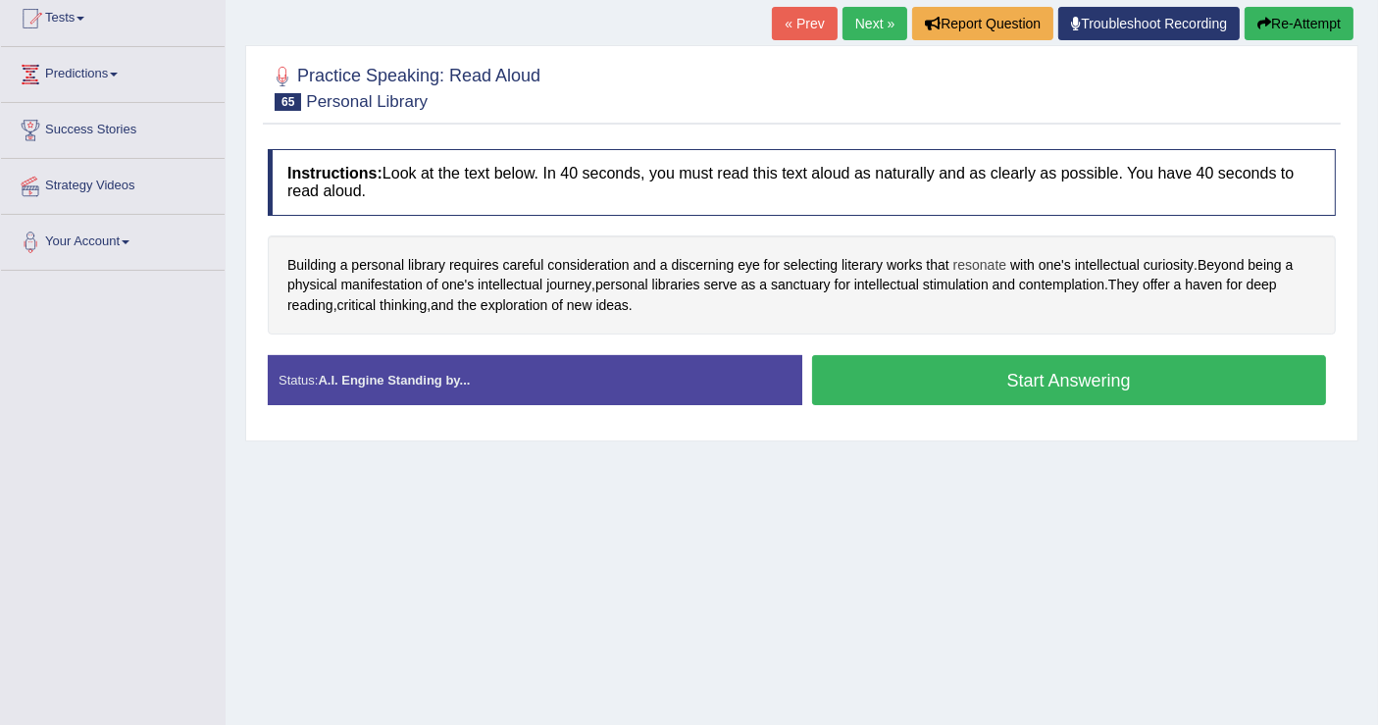
click at [966, 262] on span "resonate" at bounding box center [979, 265] width 53 height 21
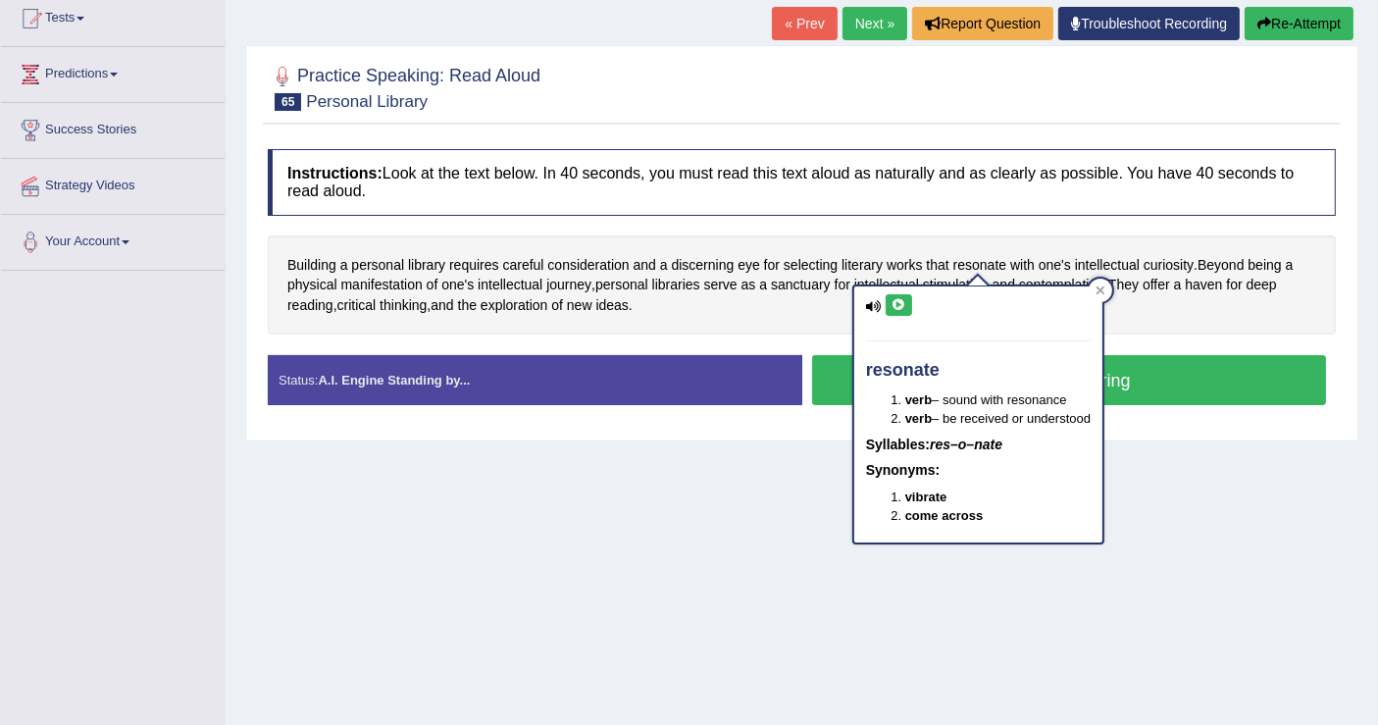
click at [896, 295] on button at bounding box center [898, 305] width 26 height 22
click at [1153, 330] on div "Building a personal library requires careful consideration and a discerning eye…" at bounding box center [802, 285] width 1068 height 100
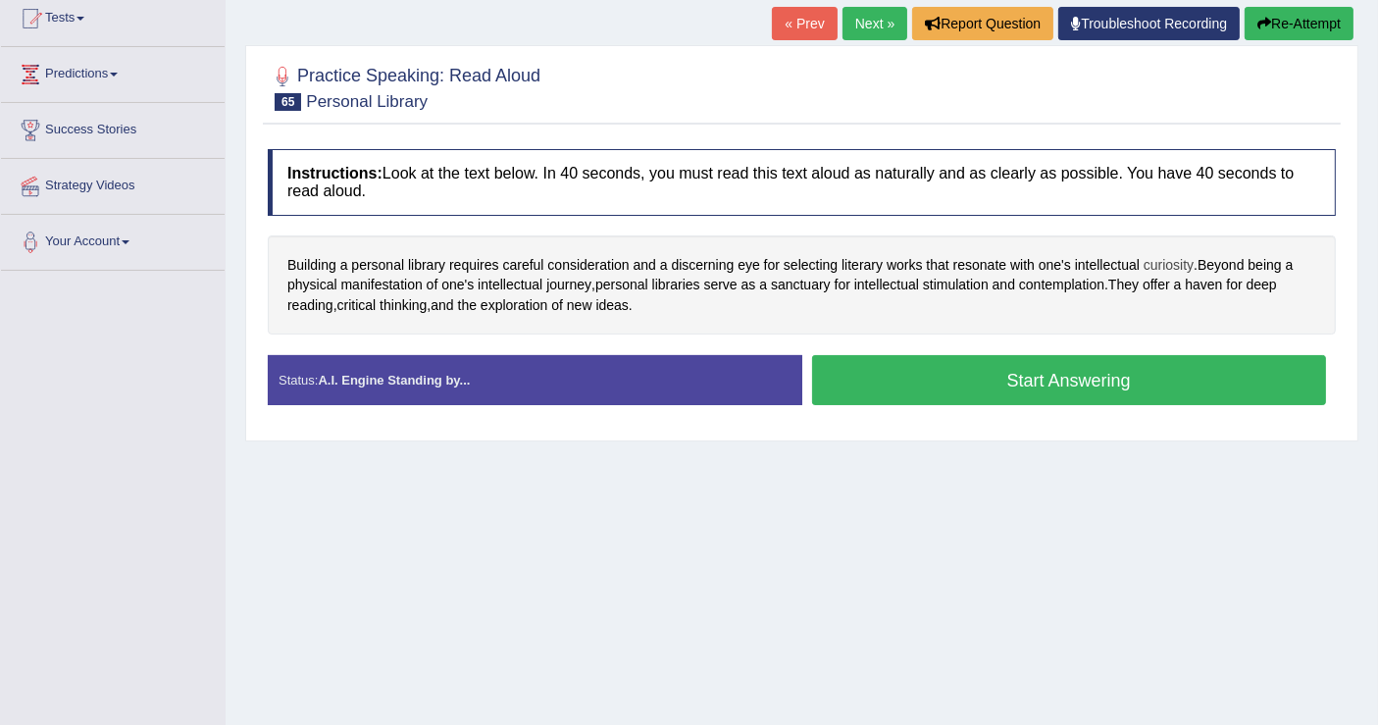
click at [1159, 265] on span "curiosity" at bounding box center [1168, 265] width 50 height 21
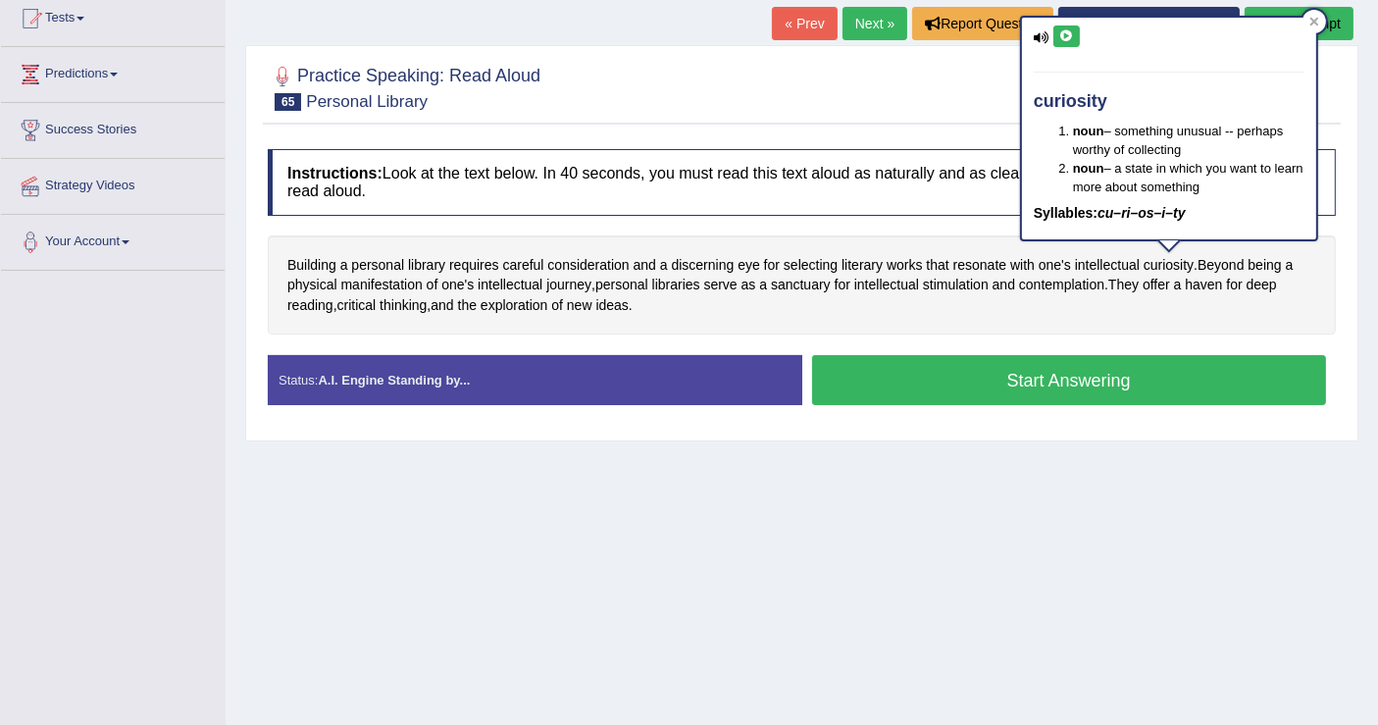
click at [1069, 30] on icon at bounding box center [1066, 36] width 15 height 12
click at [1151, 306] on div "Building a personal library requires careful consideration and a discerning eye…" at bounding box center [802, 285] width 1068 height 100
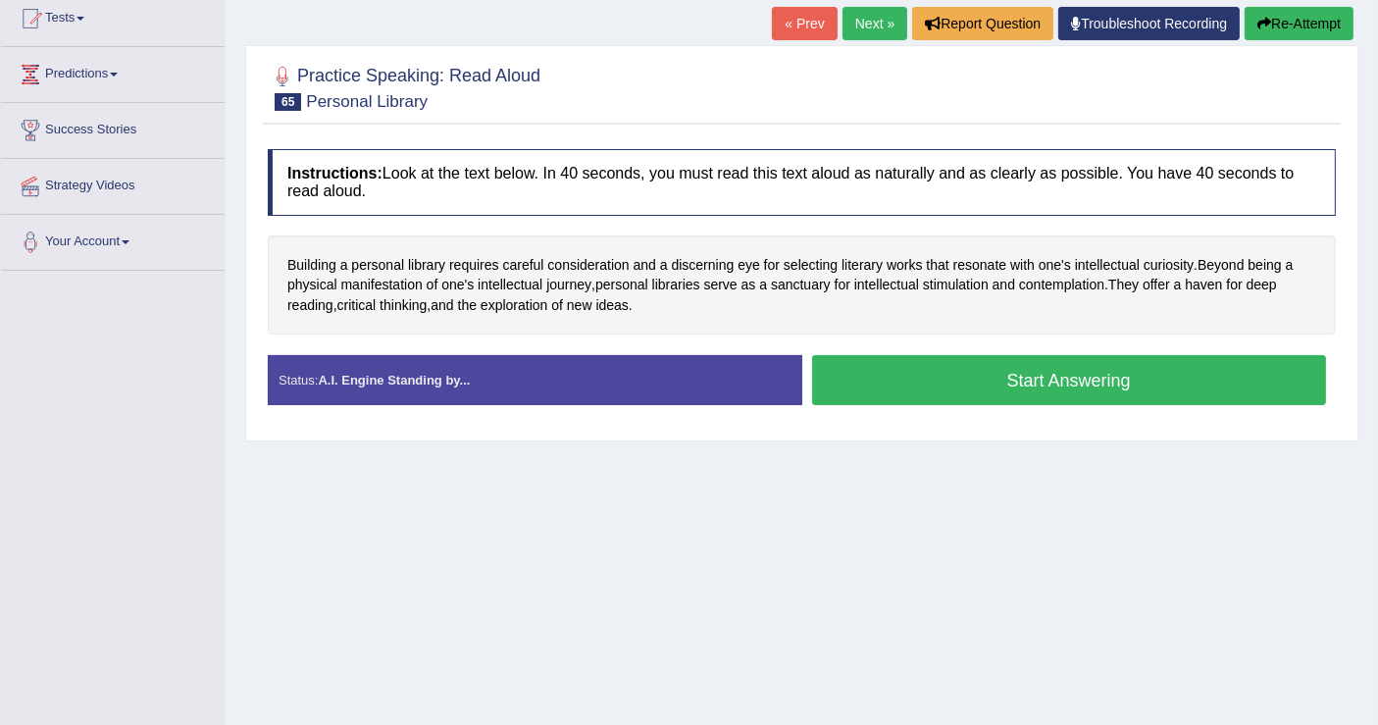
click at [1162, 245] on div "Building a personal library requires careful consideration and a discerning eye…" at bounding box center [802, 285] width 1068 height 100
click at [1159, 266] on span "curiosity" at bounding box center [1168, 265] width 50 height 21
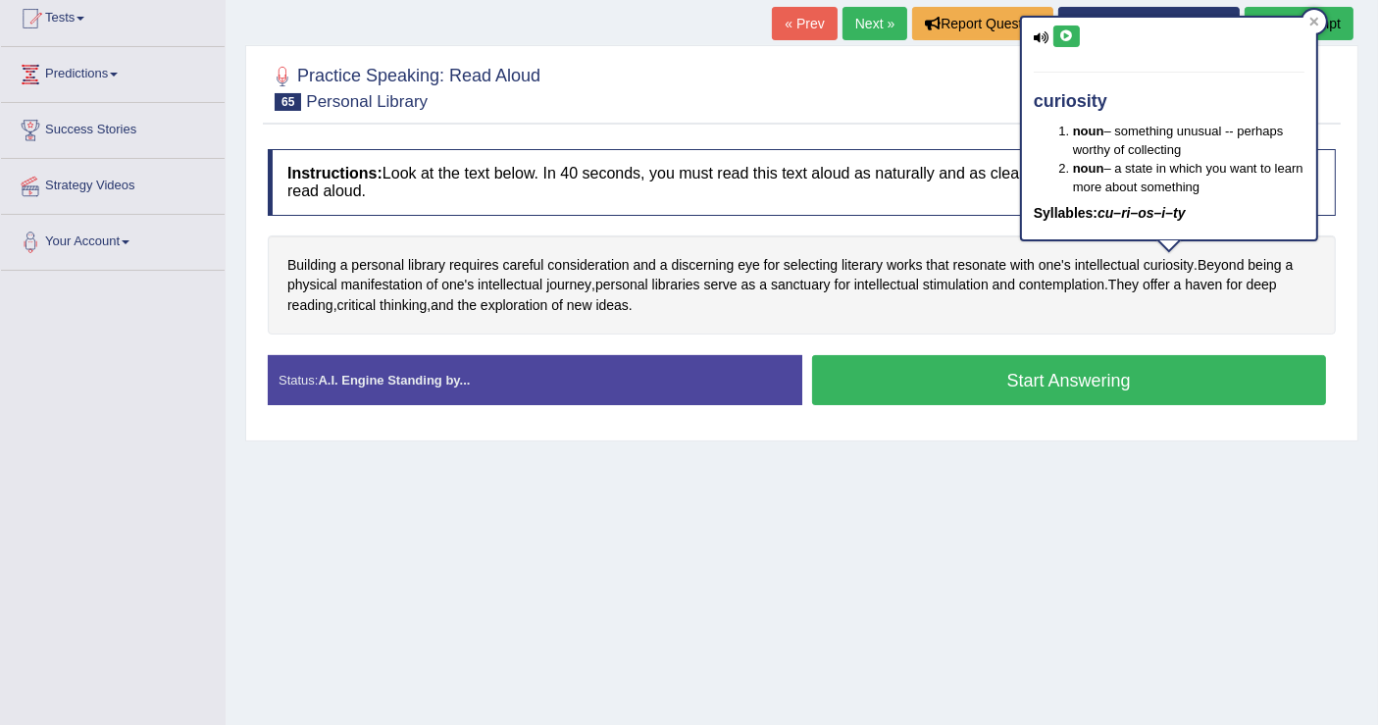
click at [1096, 306] on div "Building a personal library requires careful consideration and a discerning eye…" at bounding box center [802, 285] width 1068 height 100
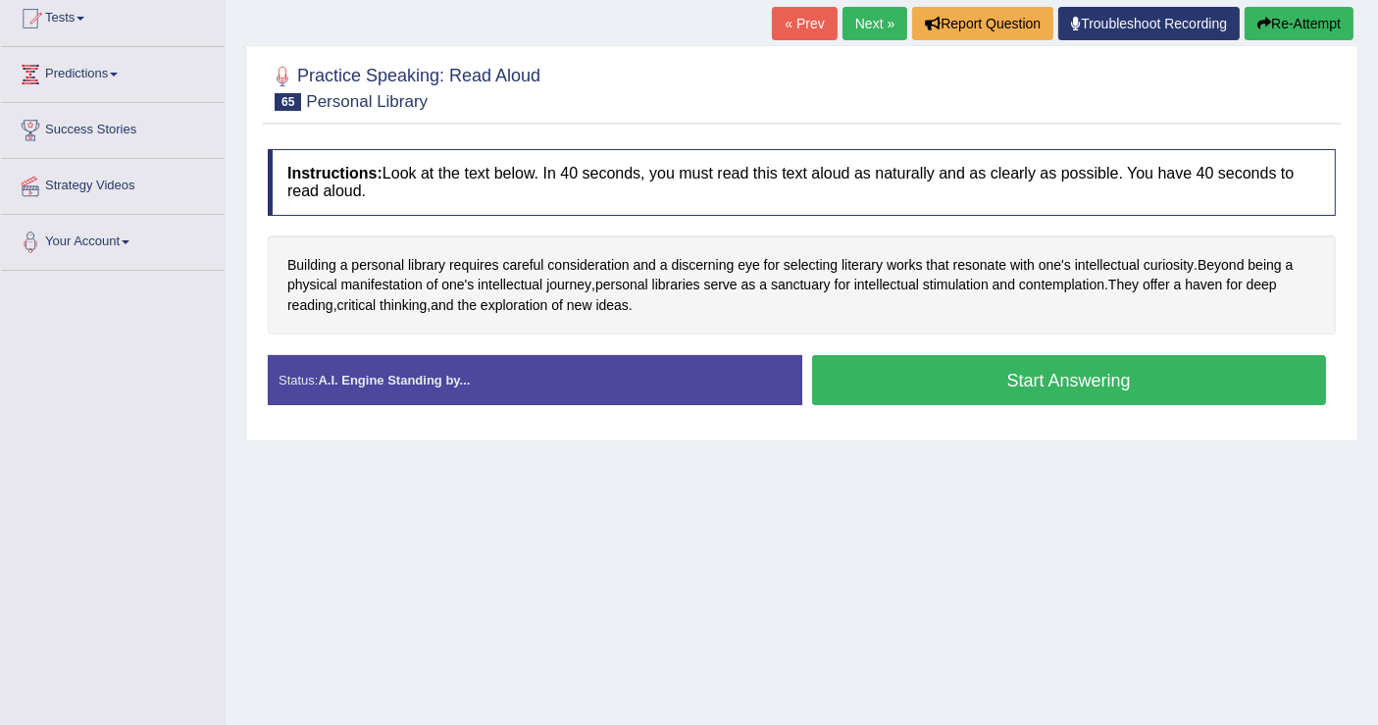
click at [1059, 379] on button "Start Answering" at bounding box center [1069, 380] width 515 height 50
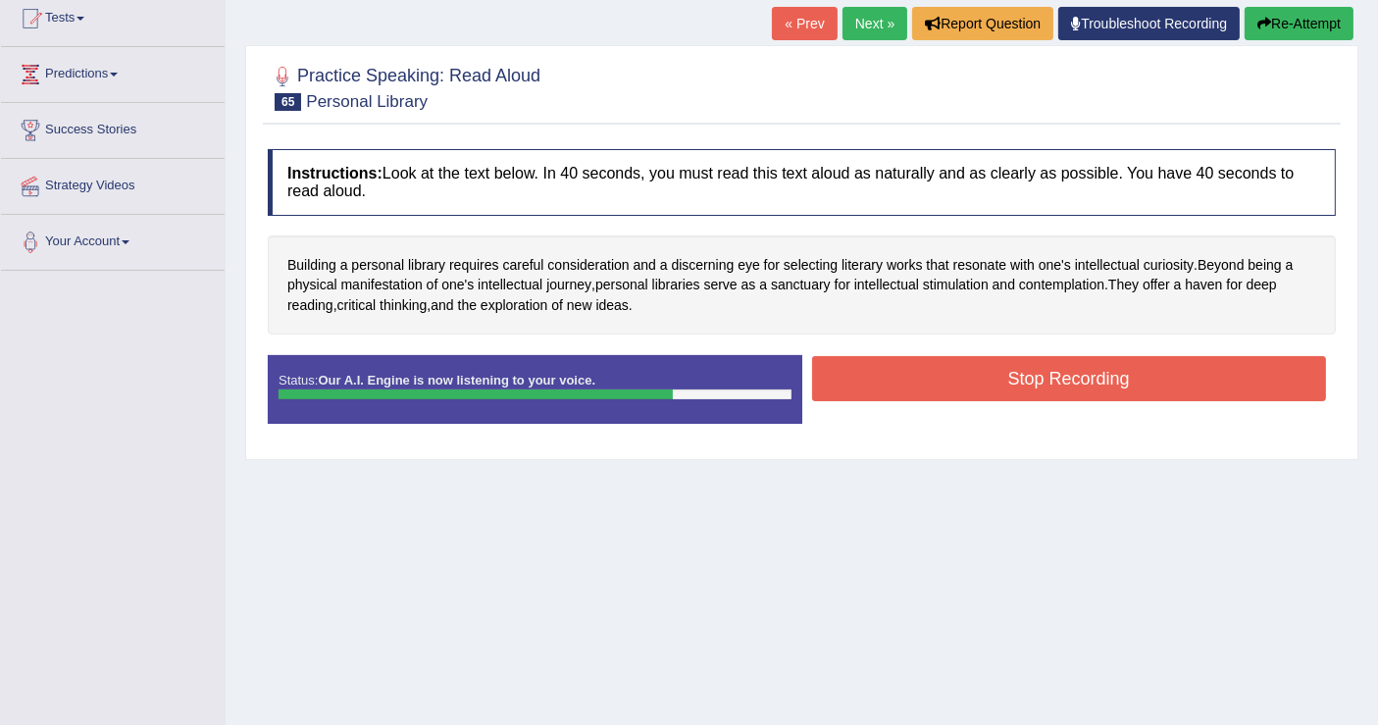
click at [878, 377] on button "Stop Recording" at bounding box center [1069, 378] width 515 height 45
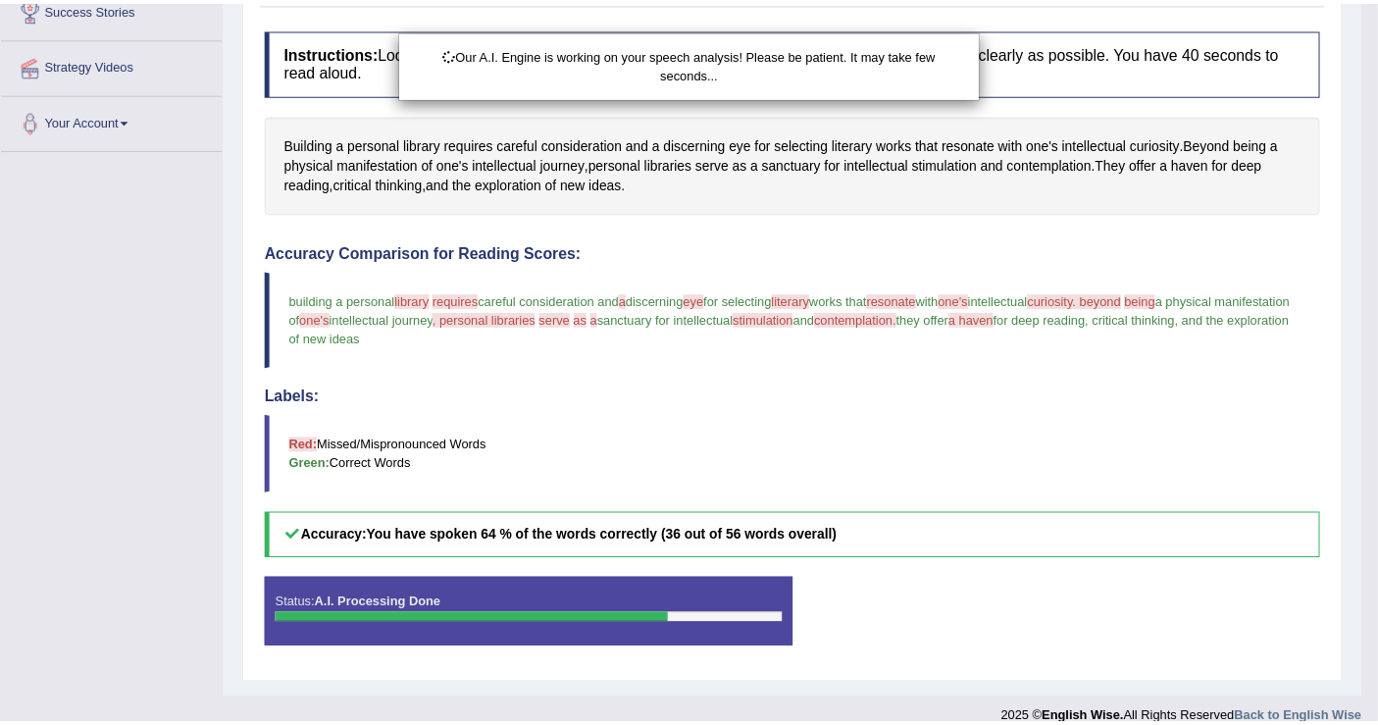
scroll to position [356, 0]
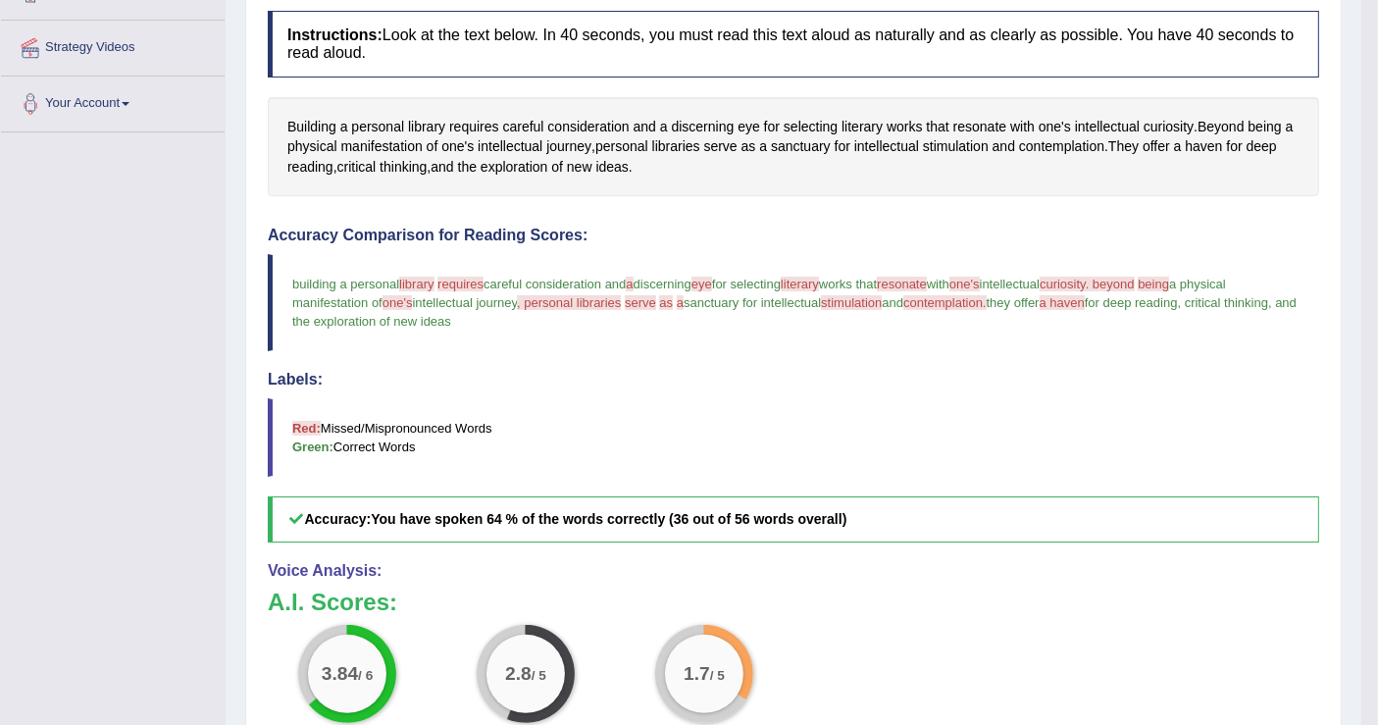
click at [865, 295] on span "stimulation" at bounding box center [851, 302] width 61 height 15
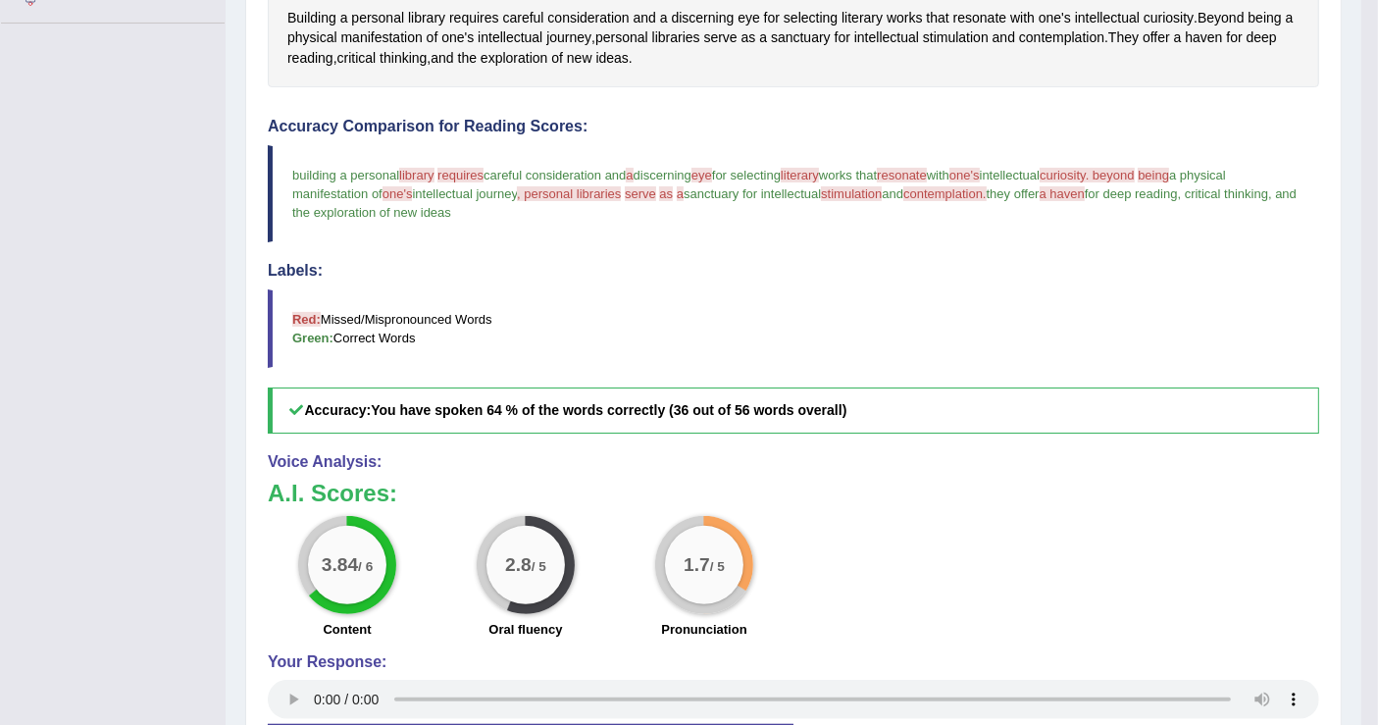
scroll to position [29, 0]
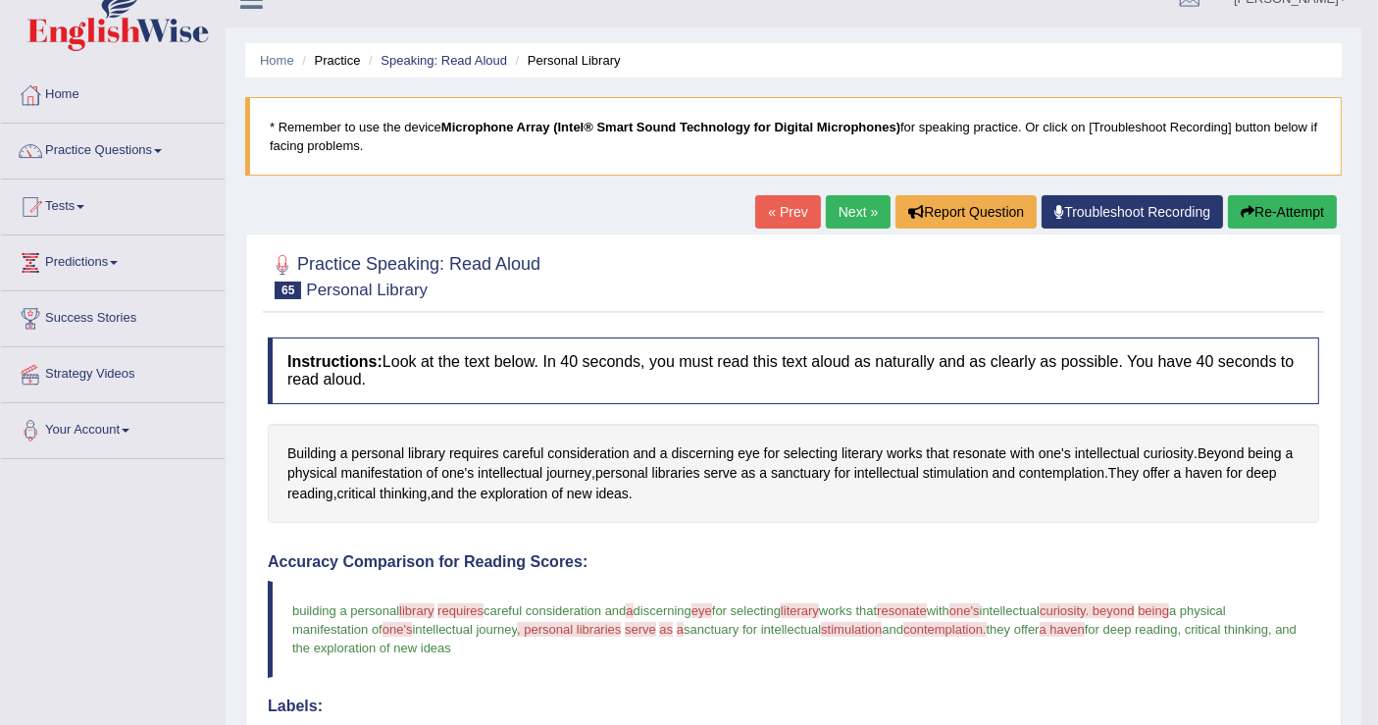
drag, startPoint x: 840, startPoint y: 219, endPoint x: 849, endPoint y: 224, distance: 10.1
click at [840, 219] on link "Next »" at bounding box center [858, 211] width 65 height 33
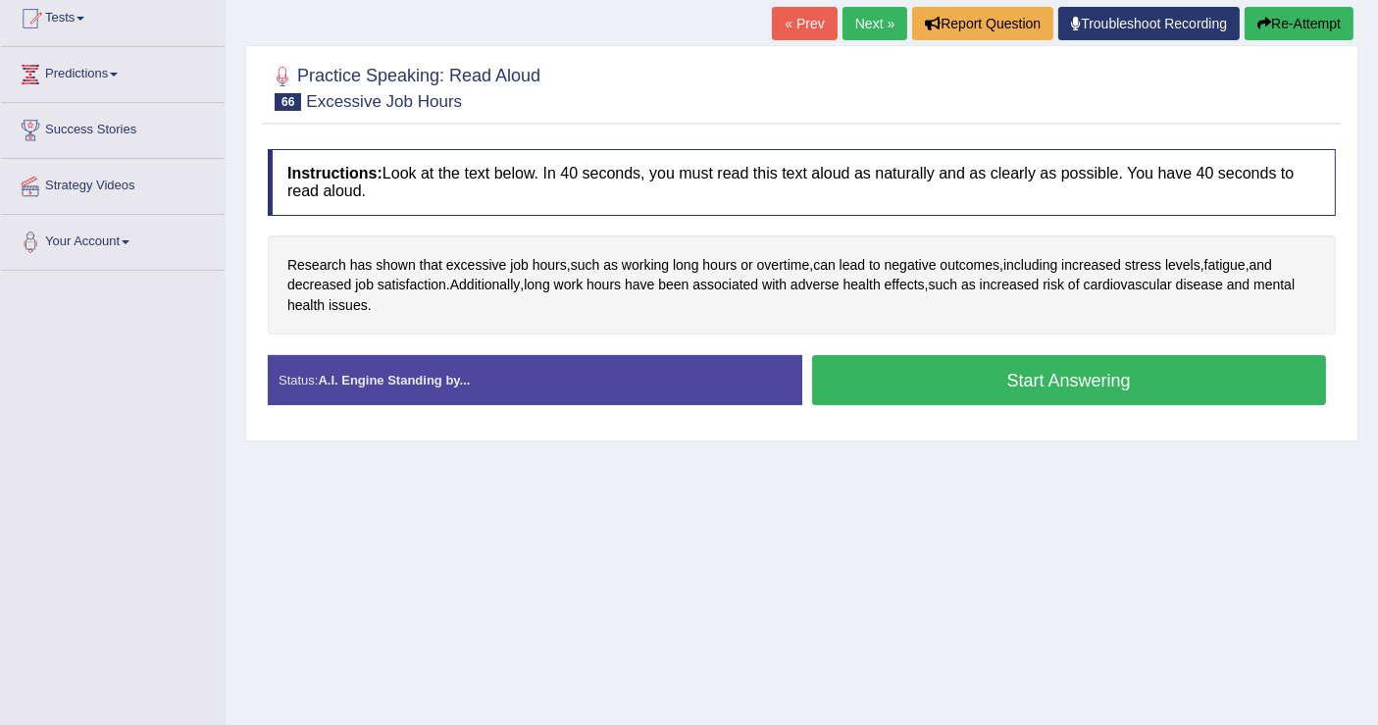
click at [877, 377] on button "Start Answering" at bounding box center [1069, 380] width 515 height 50
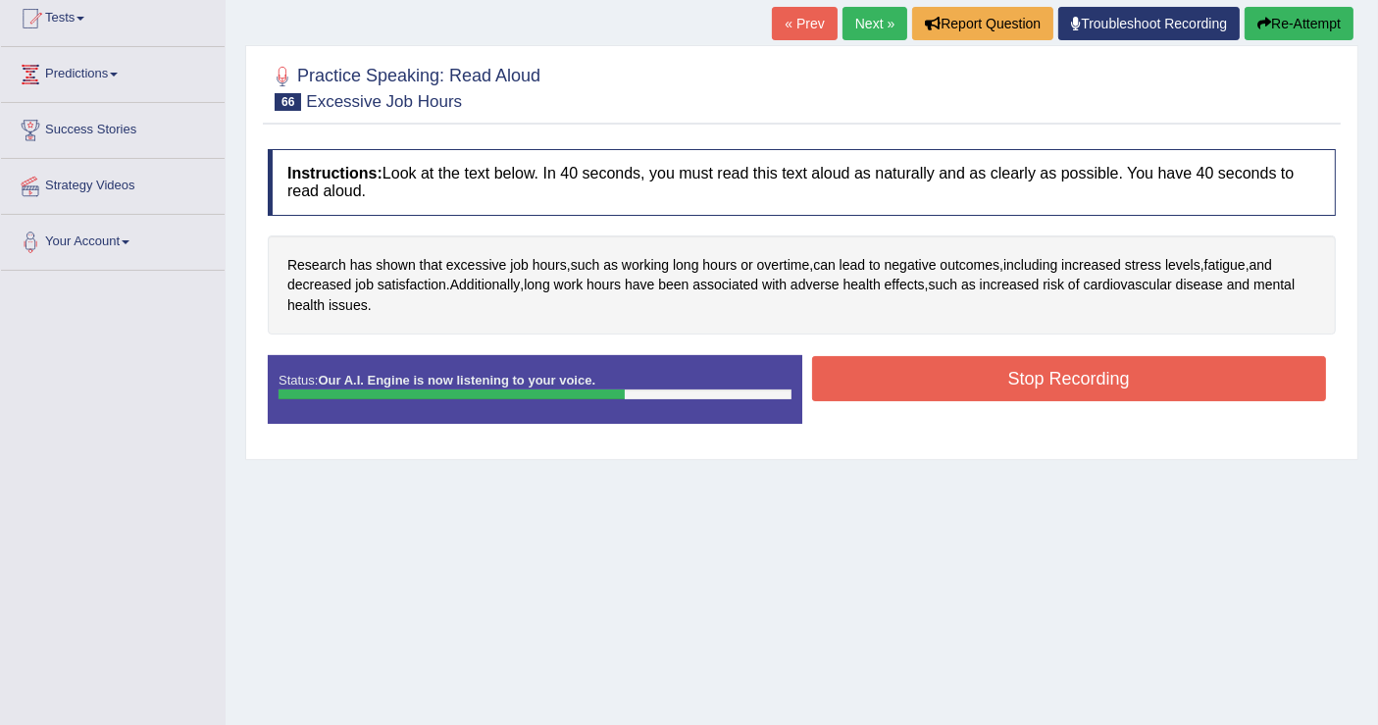
click at [1030, 379] on button "Stop Recording" at bounding box center [1069, 378] width 515 height 45
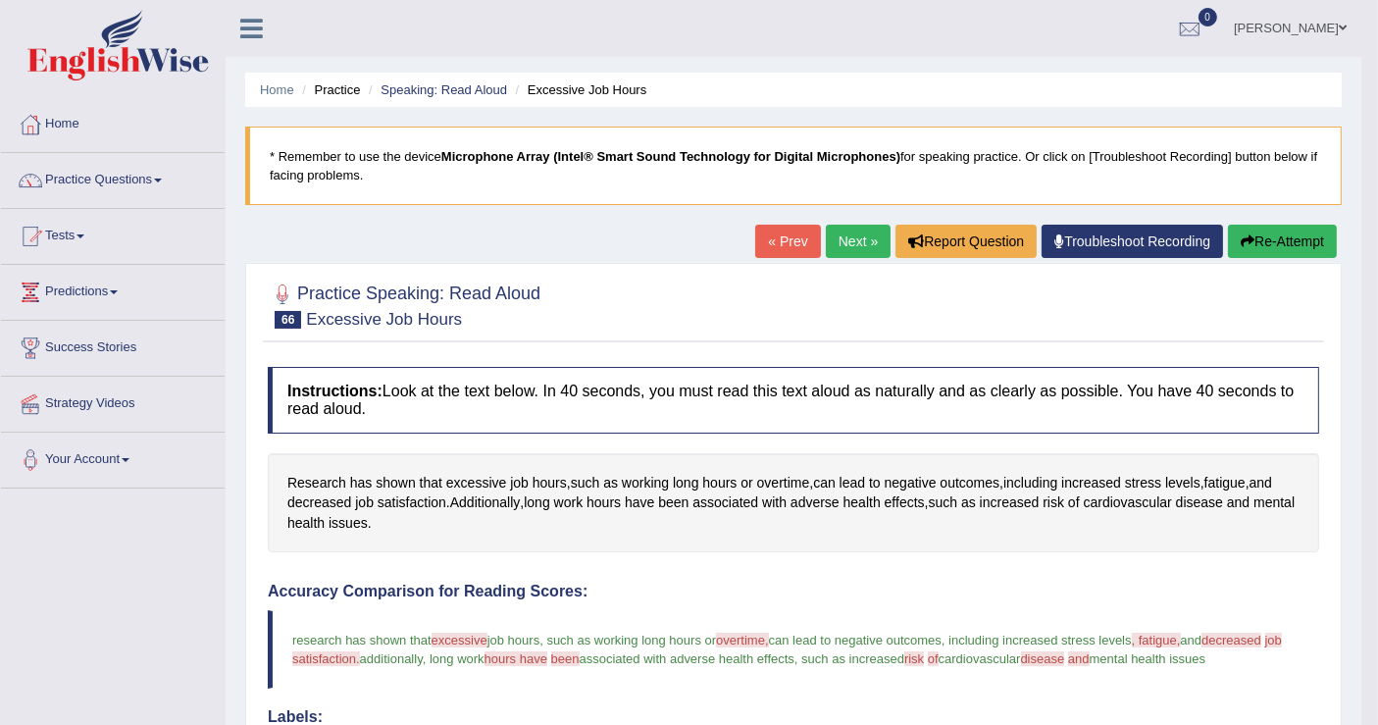
click at [863, 245] on link "Next »" at bounding box center [858, 241] width 65 height 33
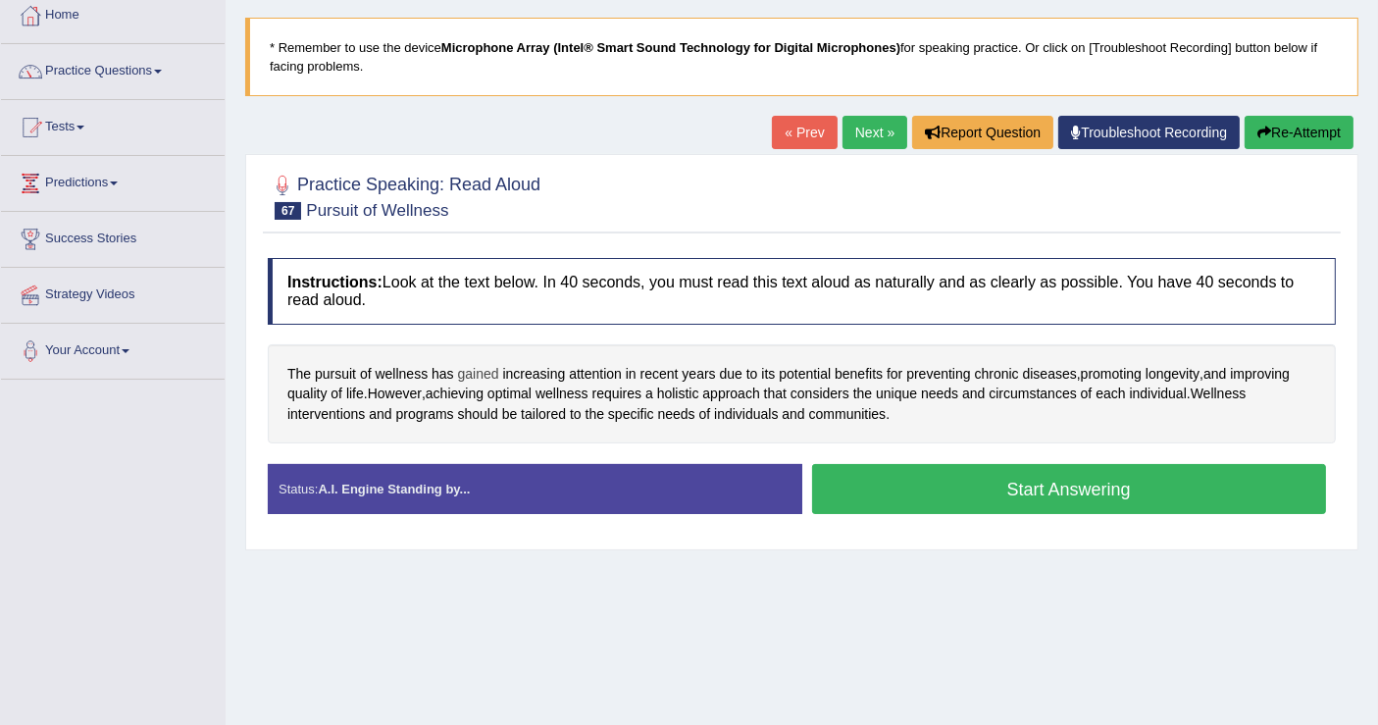
click at [481, 371] on span "gained" at bounding box center [478, 374] width 41 height 21
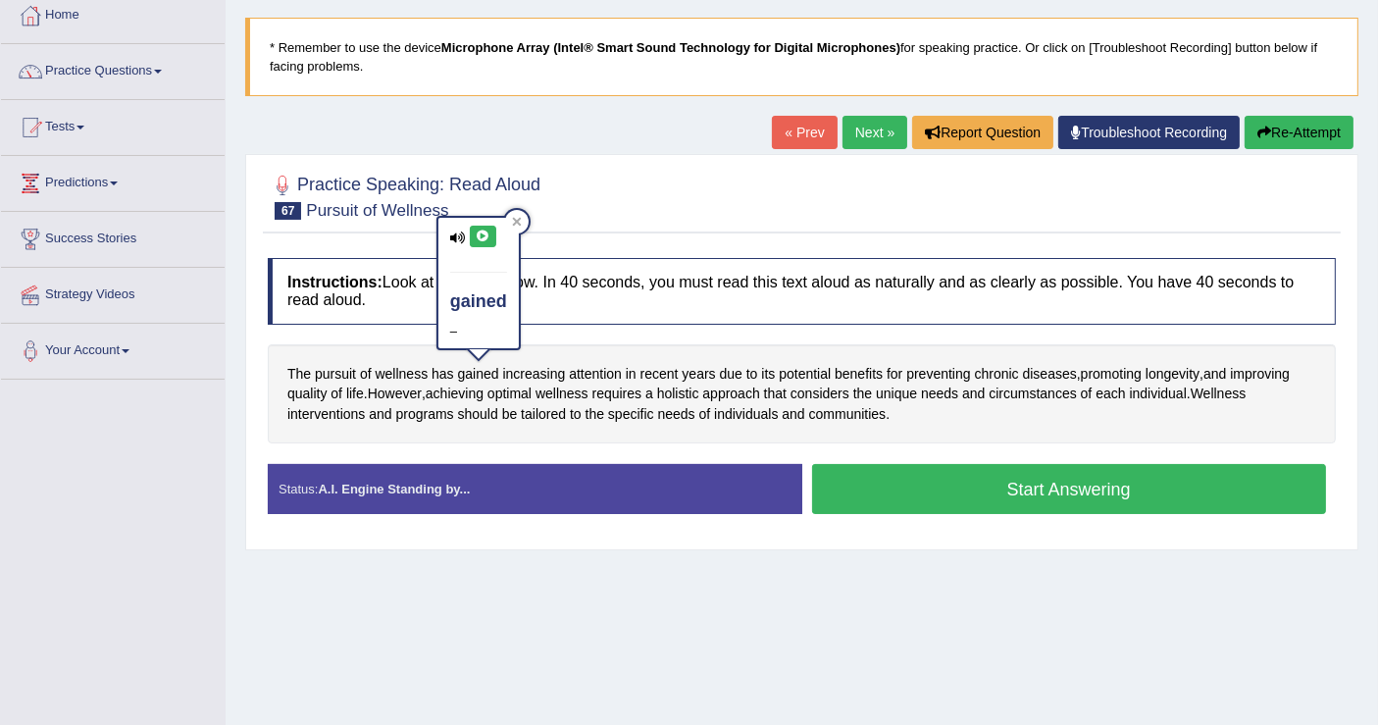
click at [470, 228] on button at bounding box center [483, 237] width 26 height 22
click at [476, 233] on icon at bounding box center [483, 236] width 15 height 12
click at [602, 436] on div "The pursuit of wellness has gained increasing attention in recent years due to …" at bounding box center [802, 394] width 1068 height 100
click at [849, 484] on button "Start Answering" at bounding box center [1069, 489] width 515 height 50
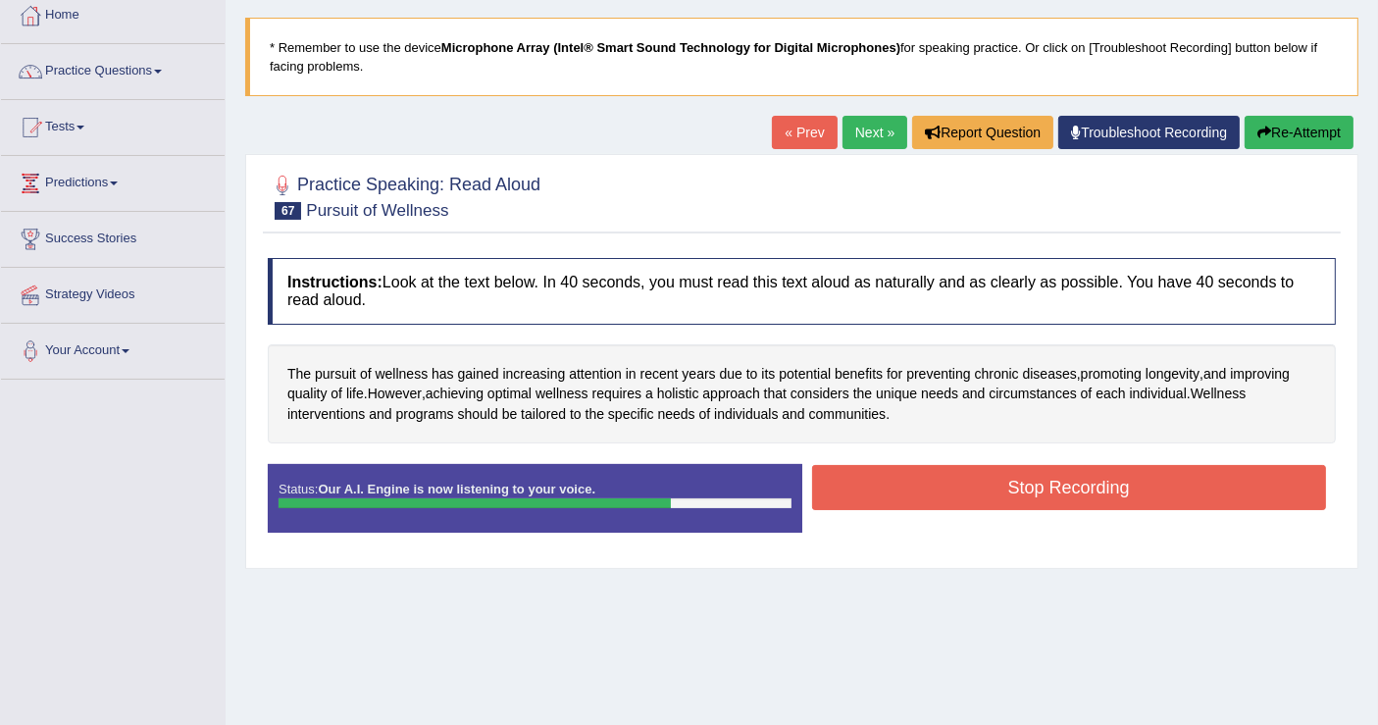
click at [904, 481] on button "Stop Recording" at bounding box center [1069, 487] width 515 height 45
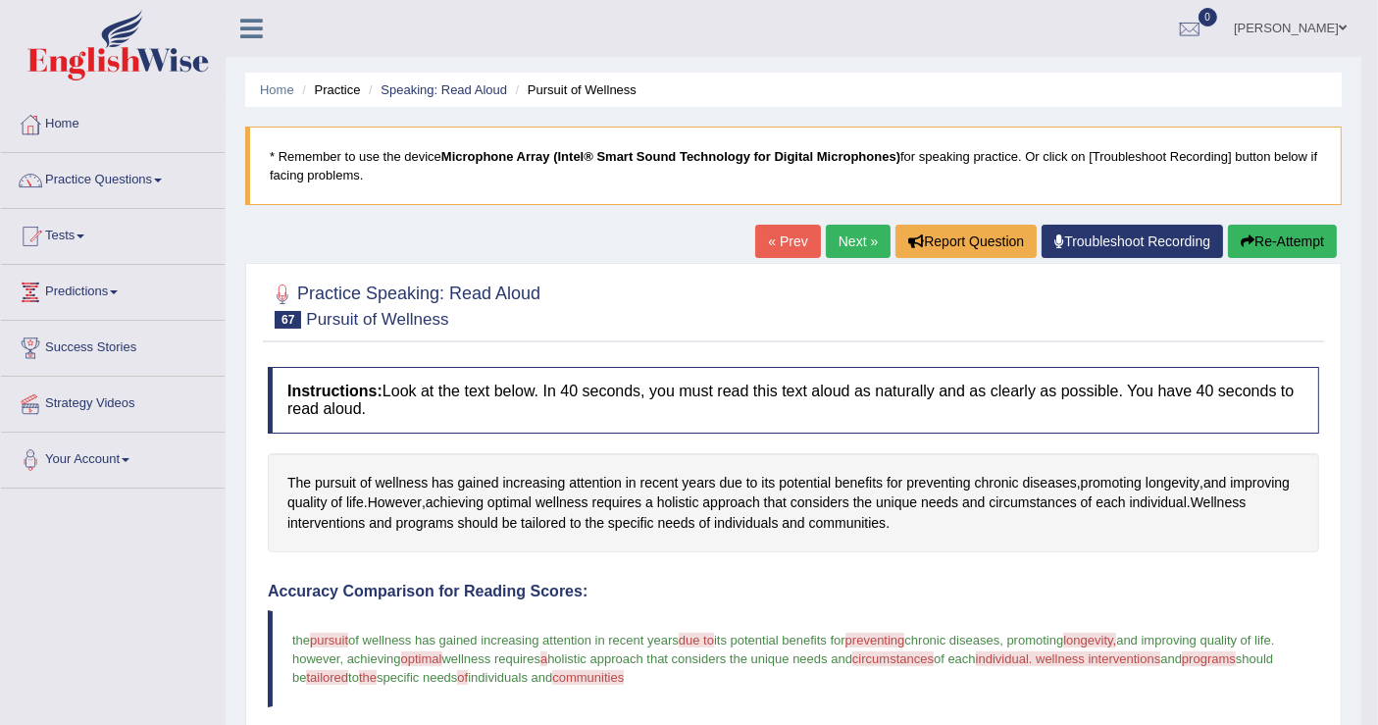
click at [849, 235] on link "Next »" at bounding box center [858, 241] width 65 height 33
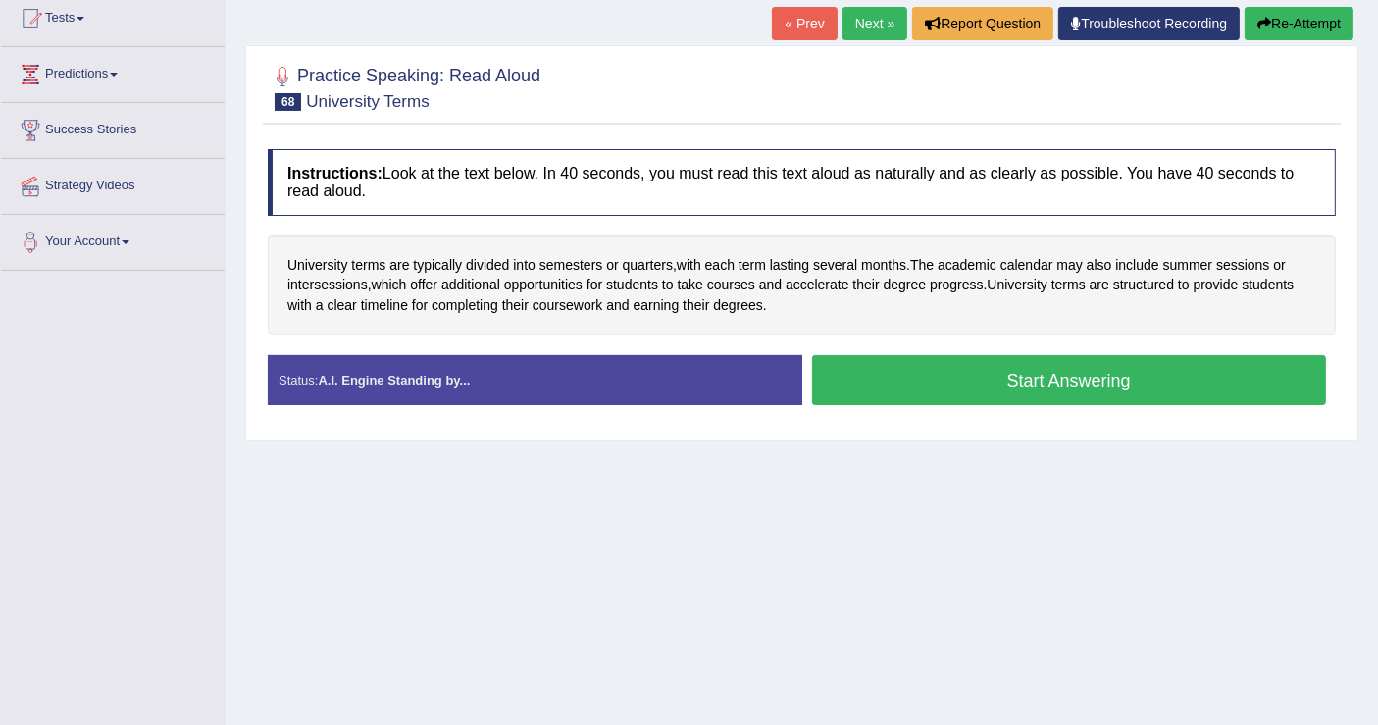
click at [879, 377] on button "Start Answering" at bounding box center [1069, 380] width 515 height 50
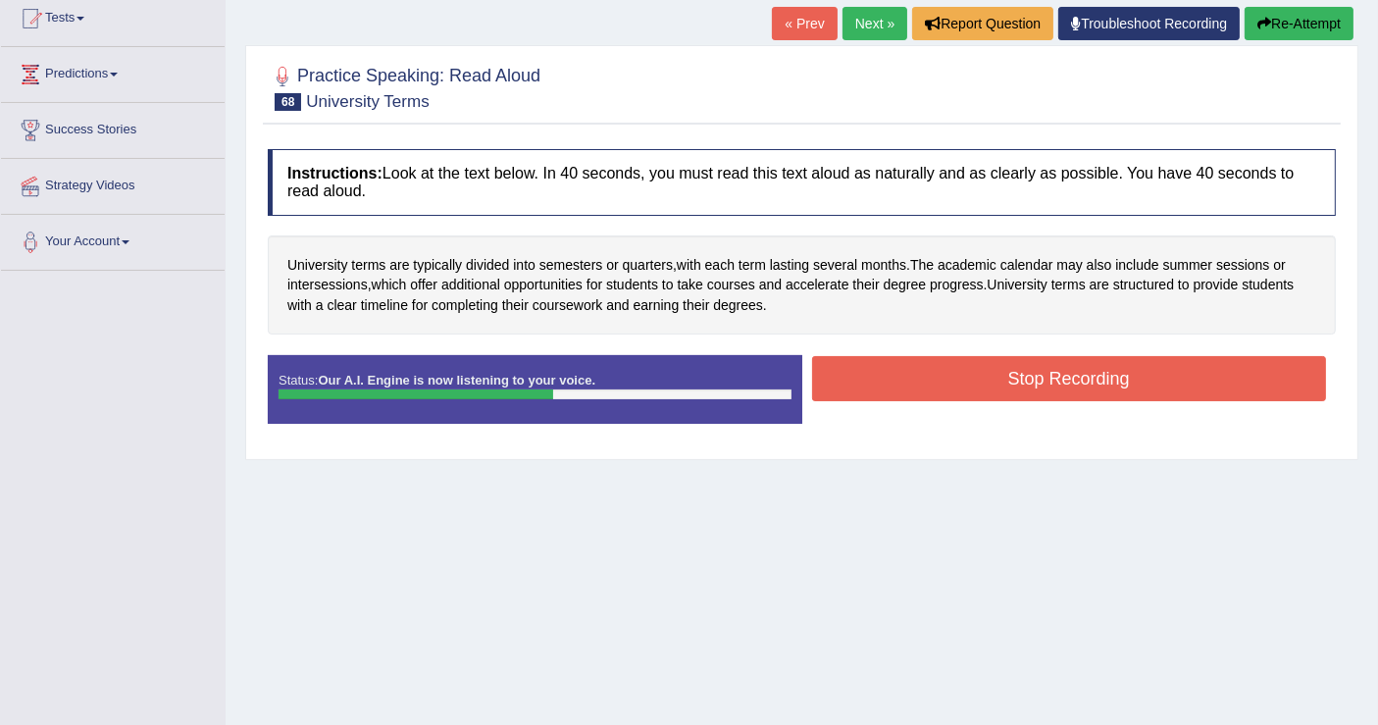
click at [887, 399] on div "Stop Recording" at bounding box center [1069, 381] width 534 height 50
click at [889, 371] on button "Stop Recording" at bounding box center [1069, 378] width 515 height 45
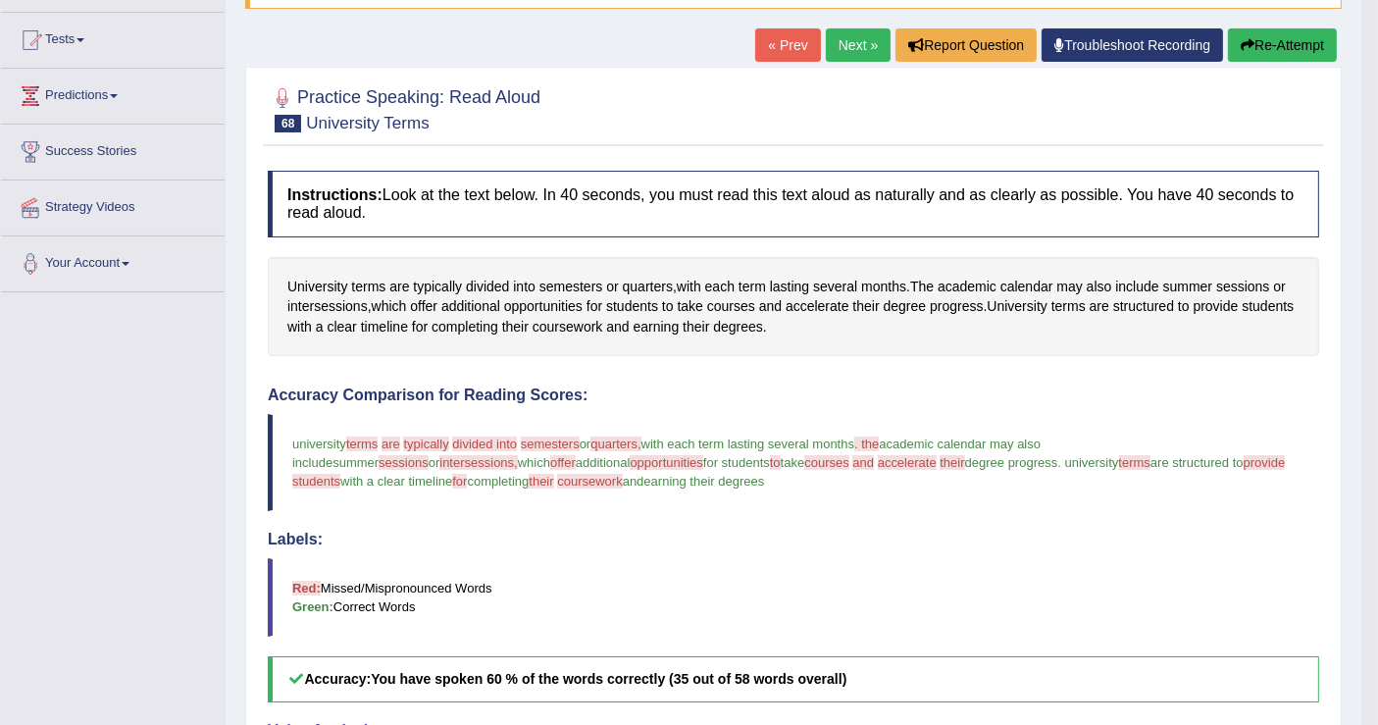
scroll to position [193, 0]
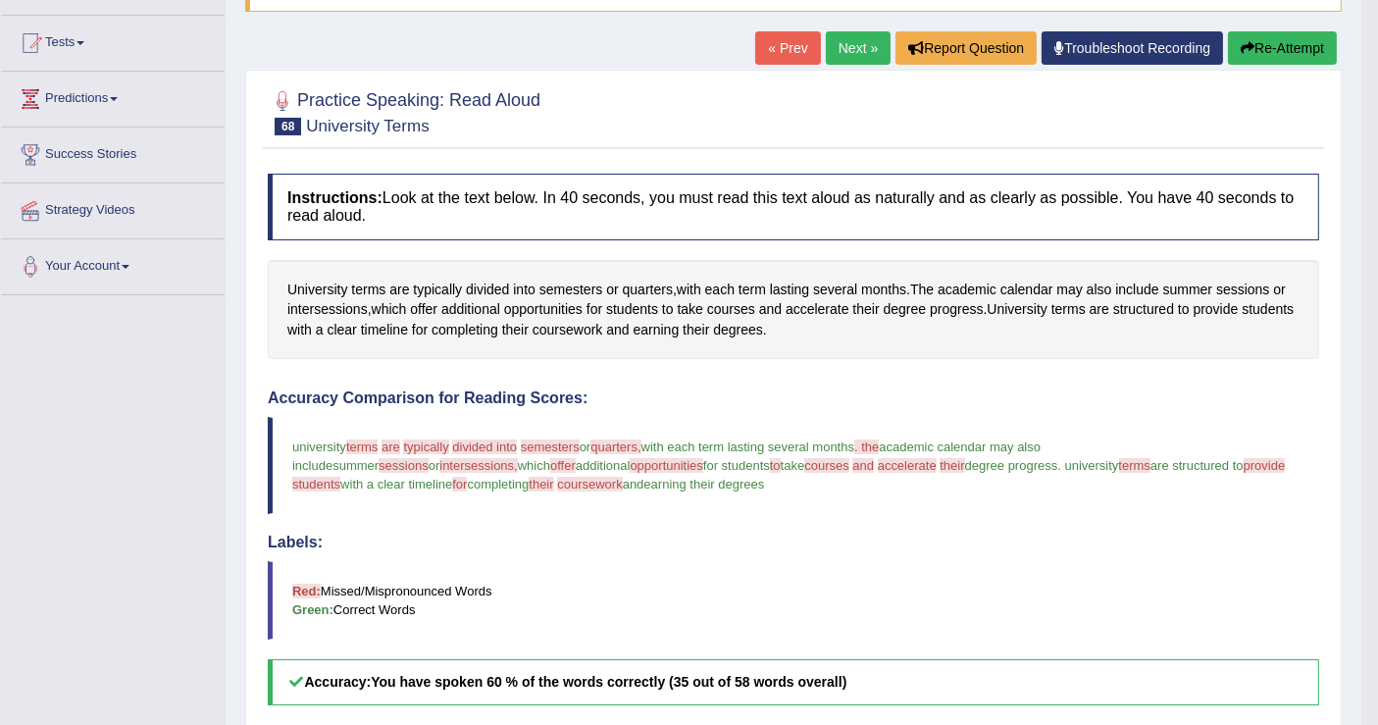
click at [848, 57] on link "Next »" at bounding box center [858, 47] width 65 height 33
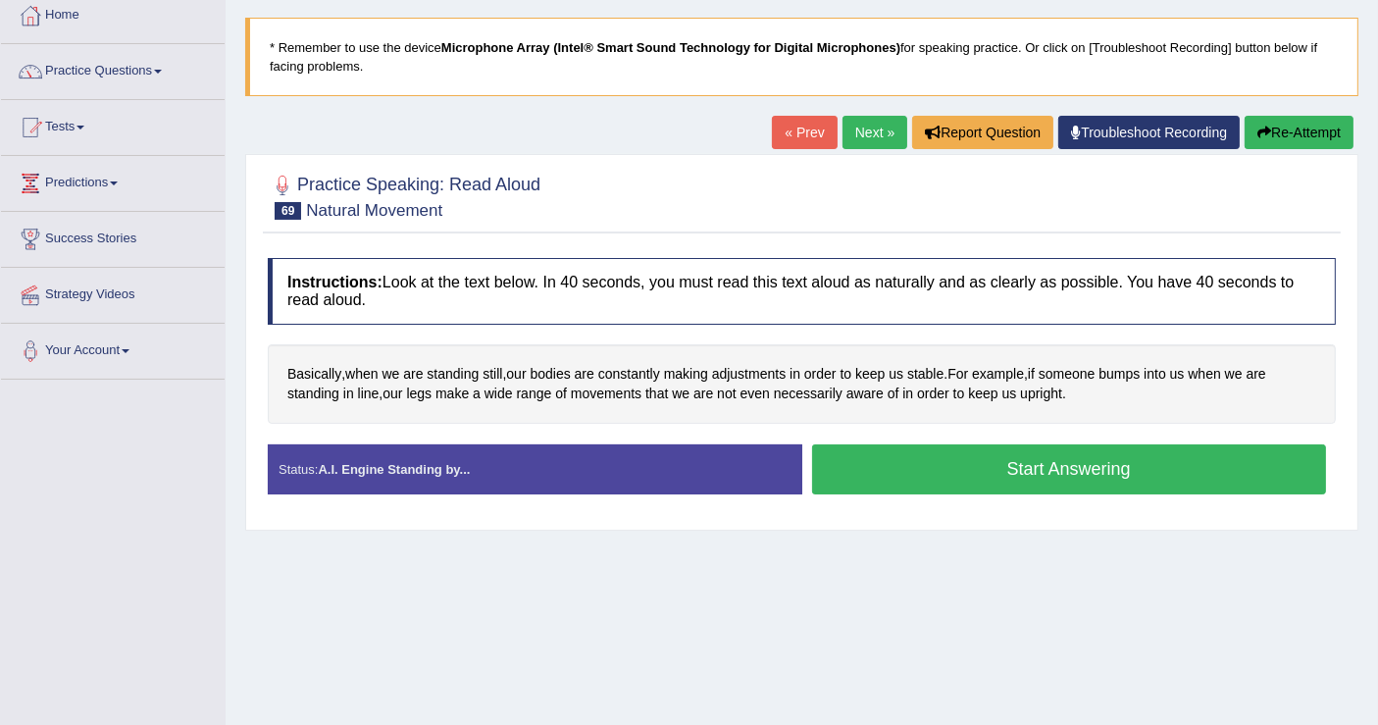
click at [940, 469] on button "Start Answering" at bounding box center [1069, 469] width 515 height 50
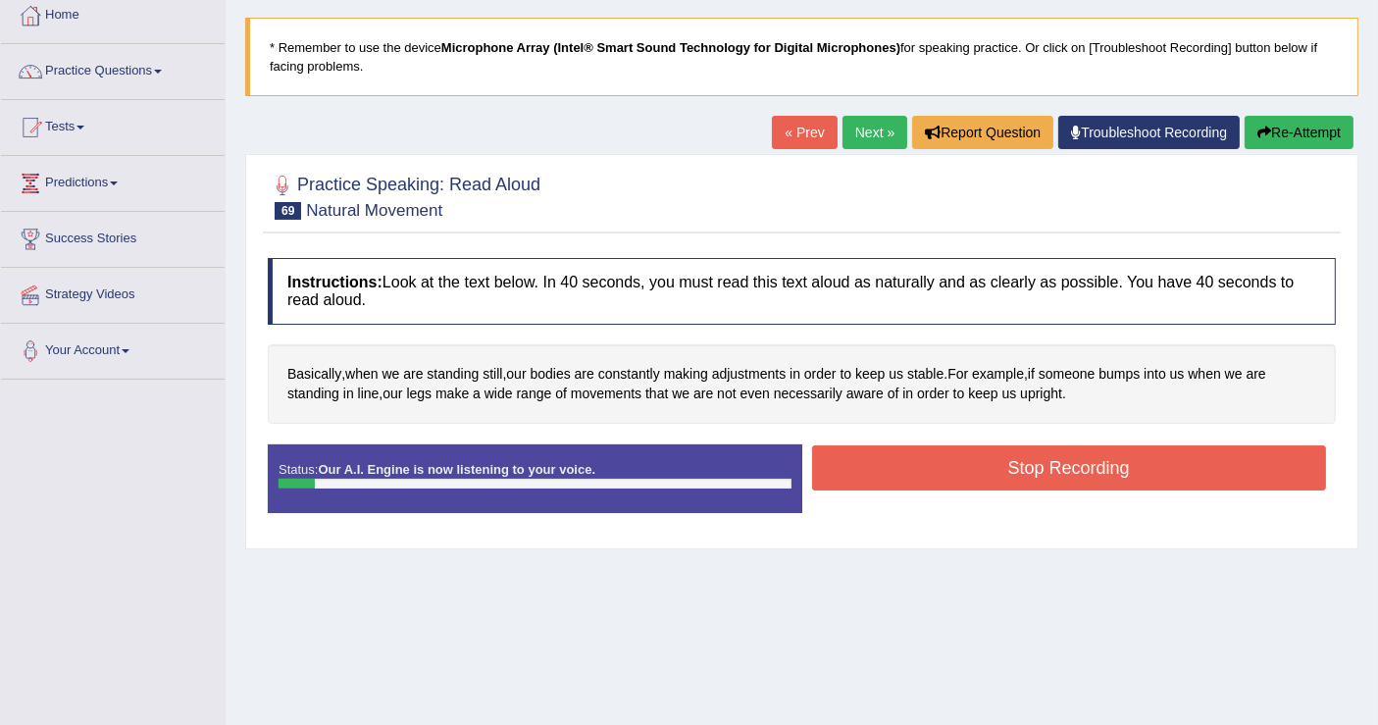
click at [1008, 466] on button "Stop Recording" at bounding box center [1069, 467] width 515 height 45
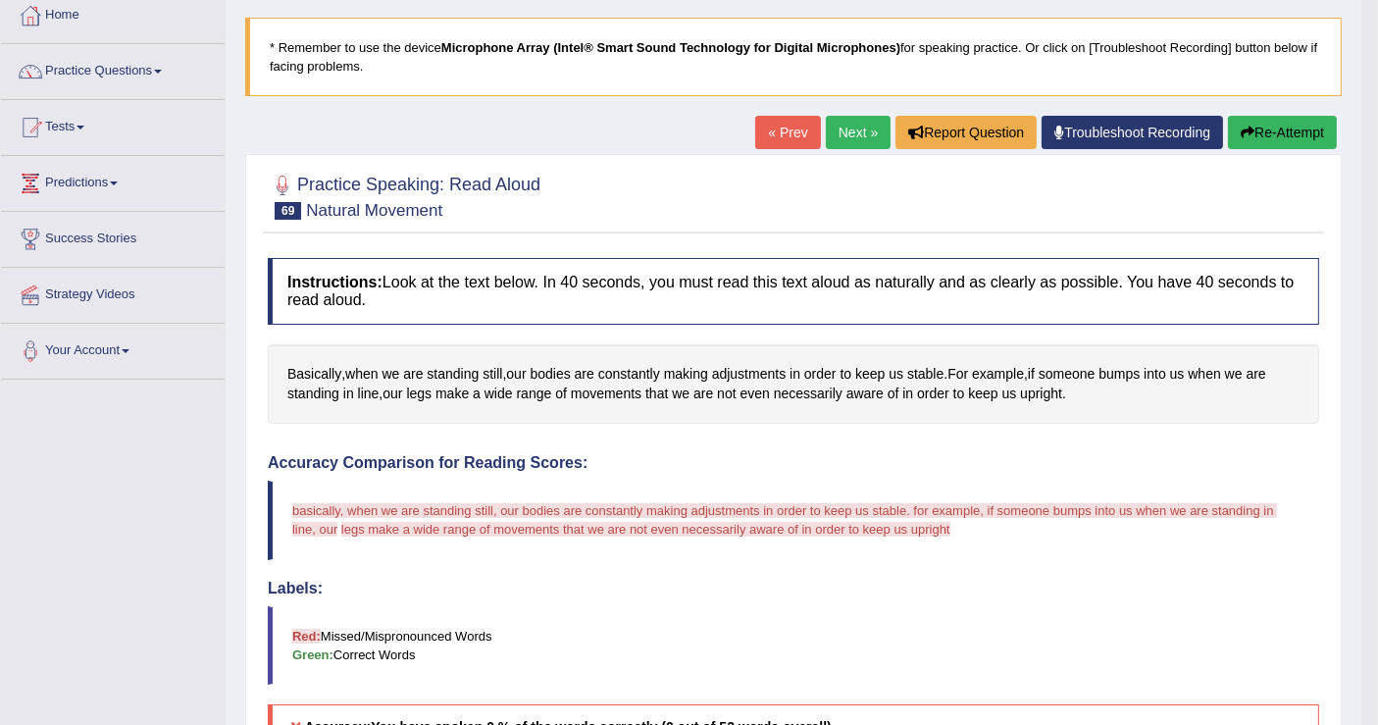
click at [1258, 139] on button "Re-Attempt" at bounding box center [1282, 132] width 109 height 33
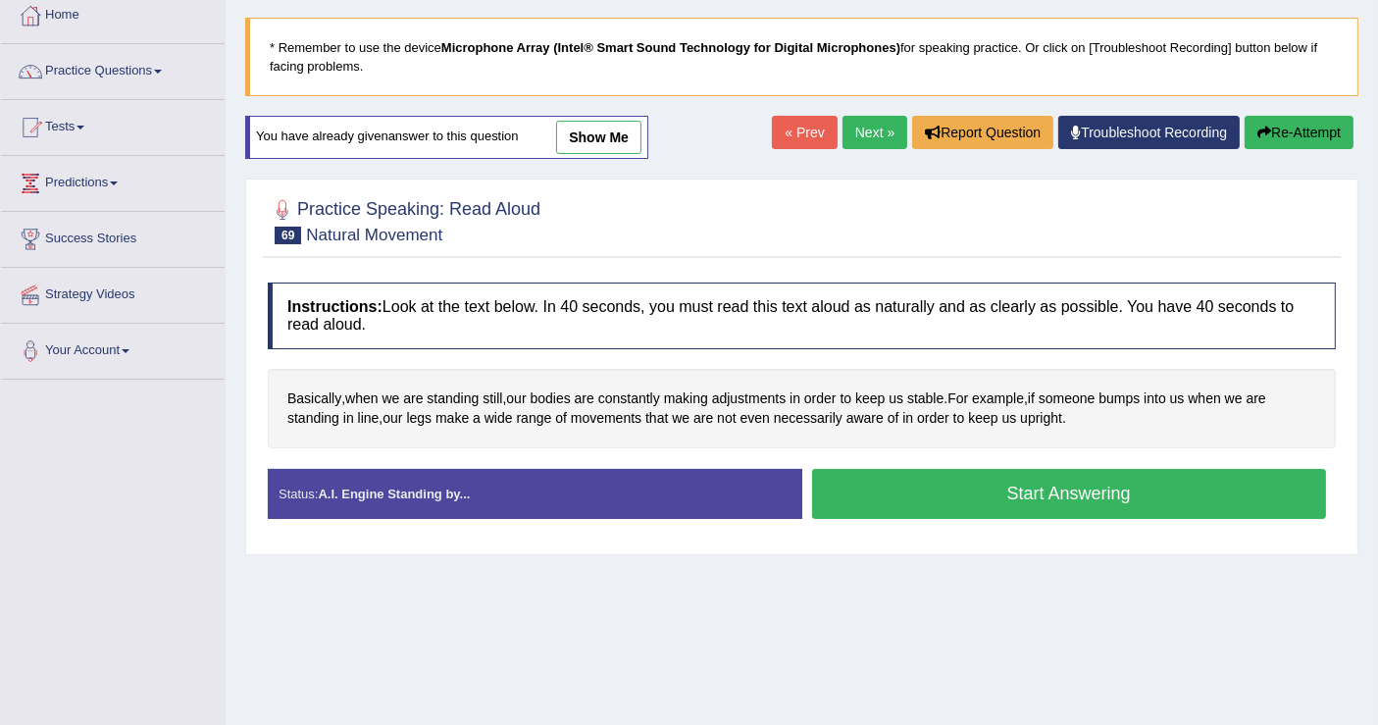
click at [972, 497] on button "Start Answering" at bounding box center [1069, 494] width 515 height 50
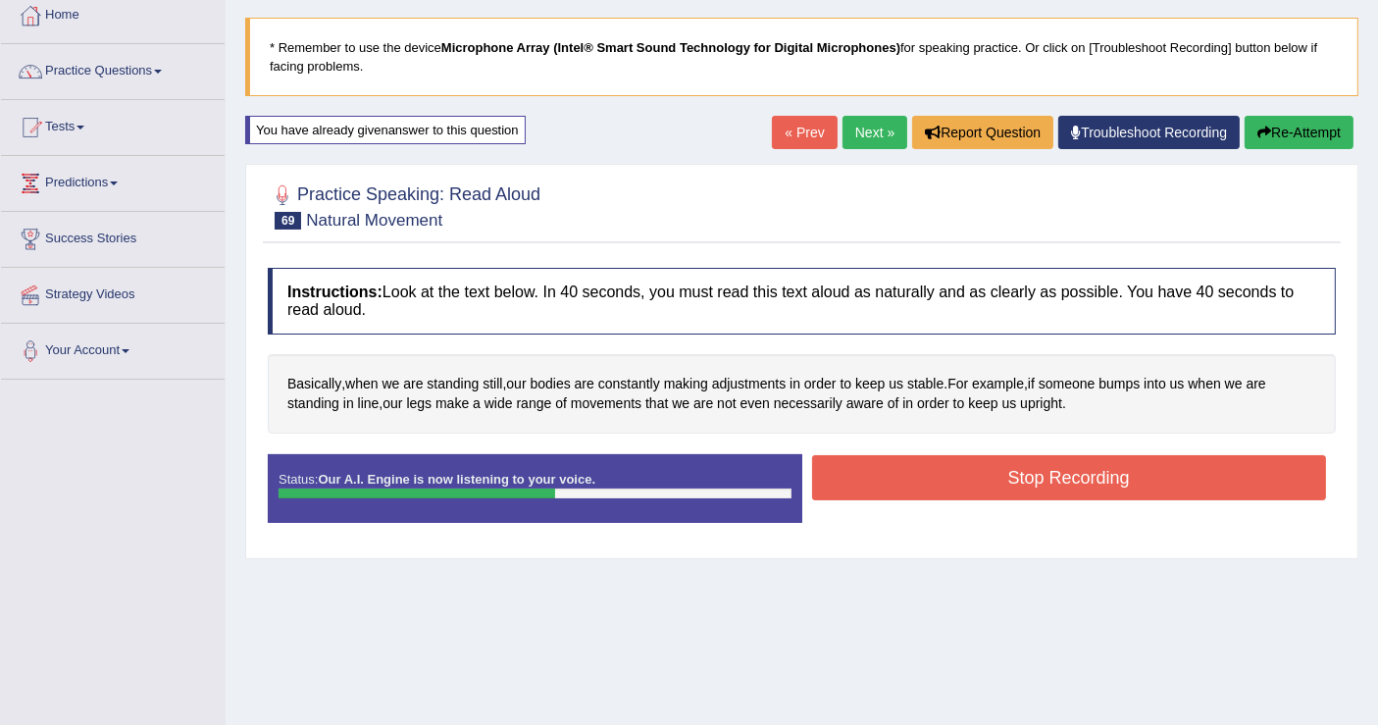
click at [1061, 463] on button "Stop Recording" at bounding box center [1069, 477] width 515 height 45
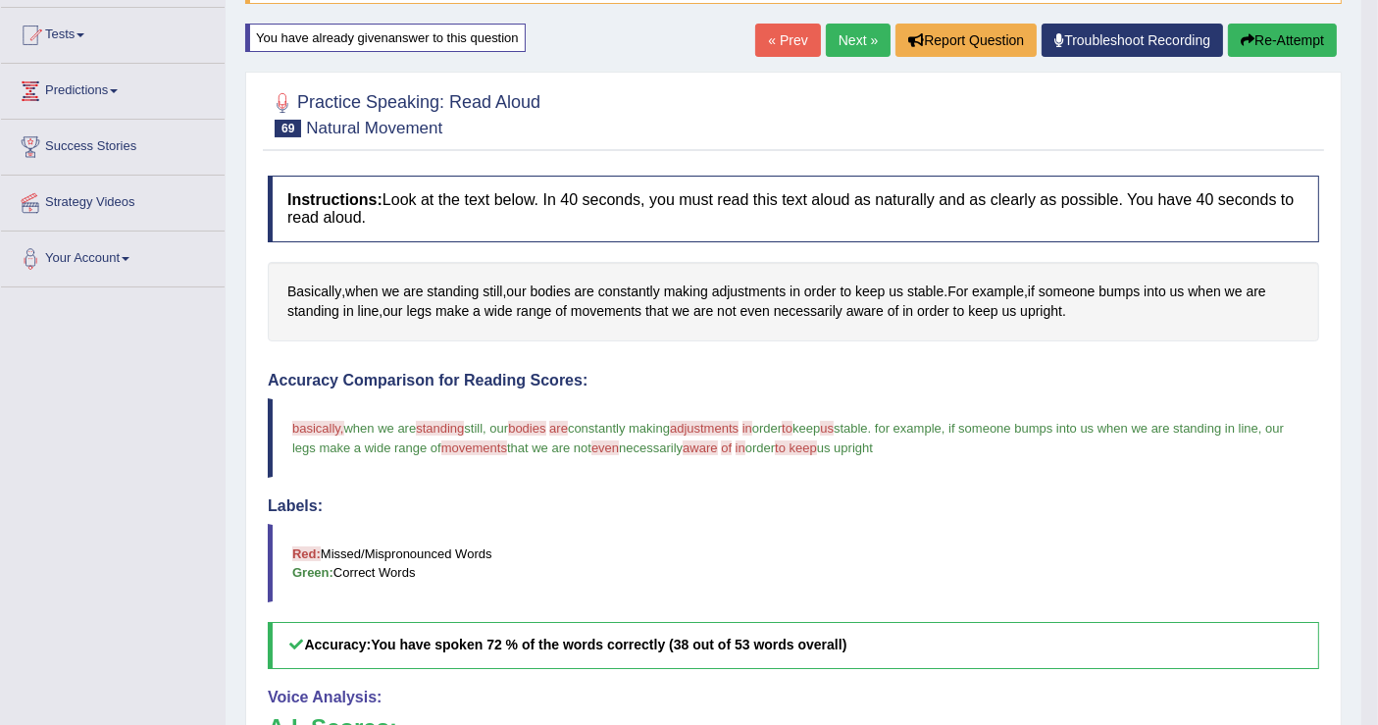
scroll to position [109, 0]
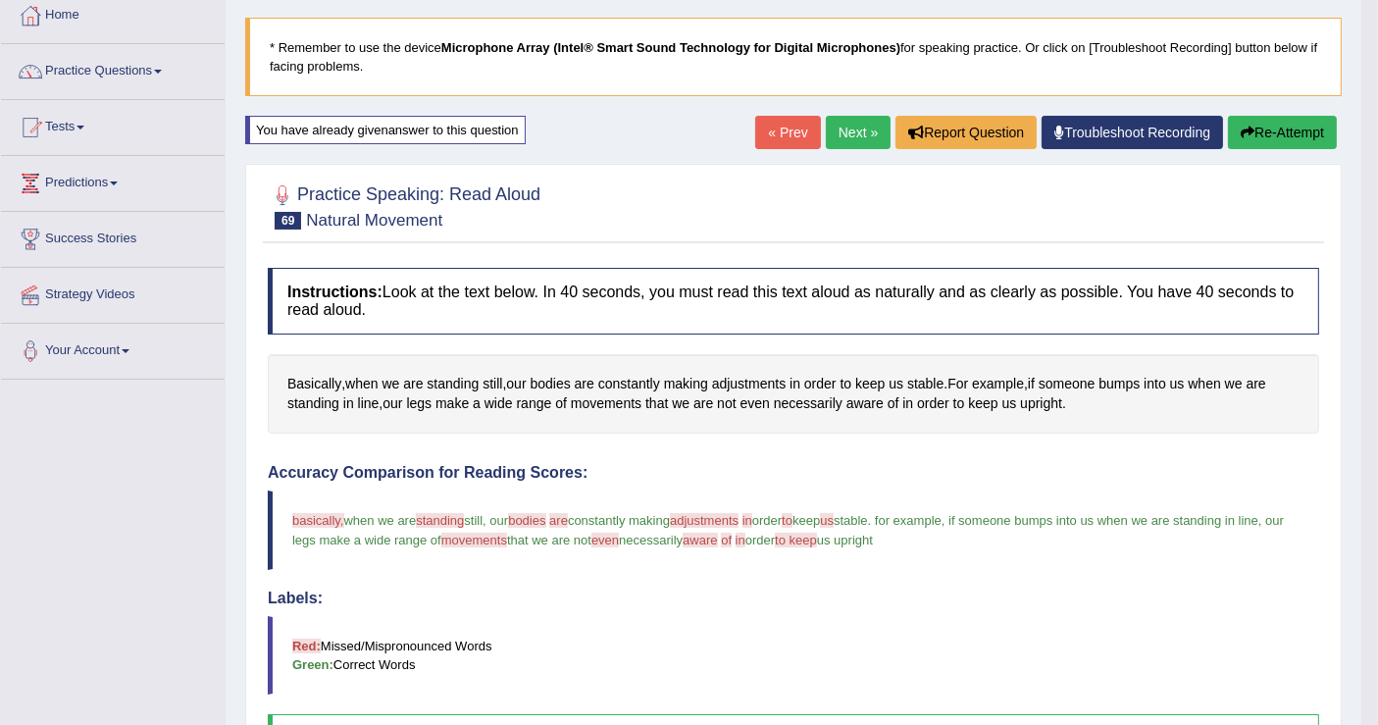
click at [831, 107] on div "Home Practice Speaking: Read Aloud Natural Movement * Remember to use the devic…" at bounding box center [793, 531] width 1135 height 1280
click at [837, 130] on link "Next »" at bounding box center [858, 132] width 65 height 33
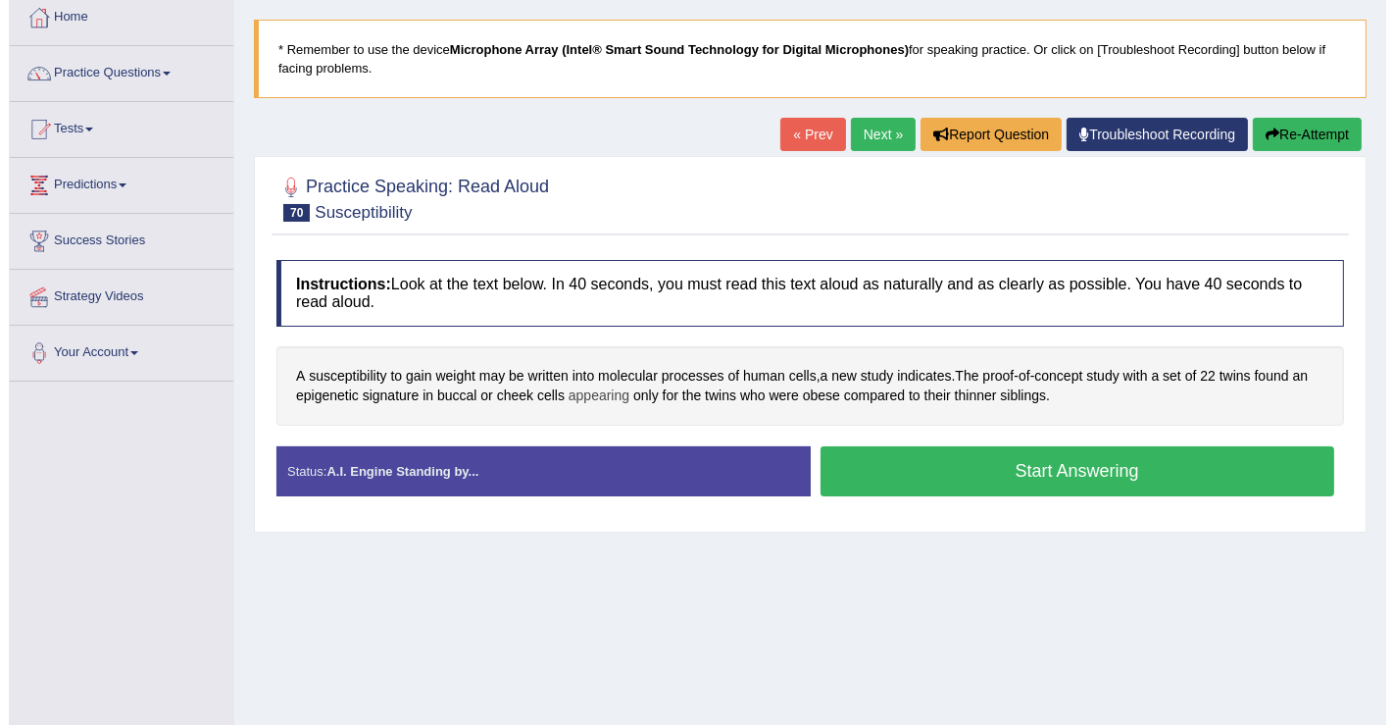
scroll to position [109, 0]
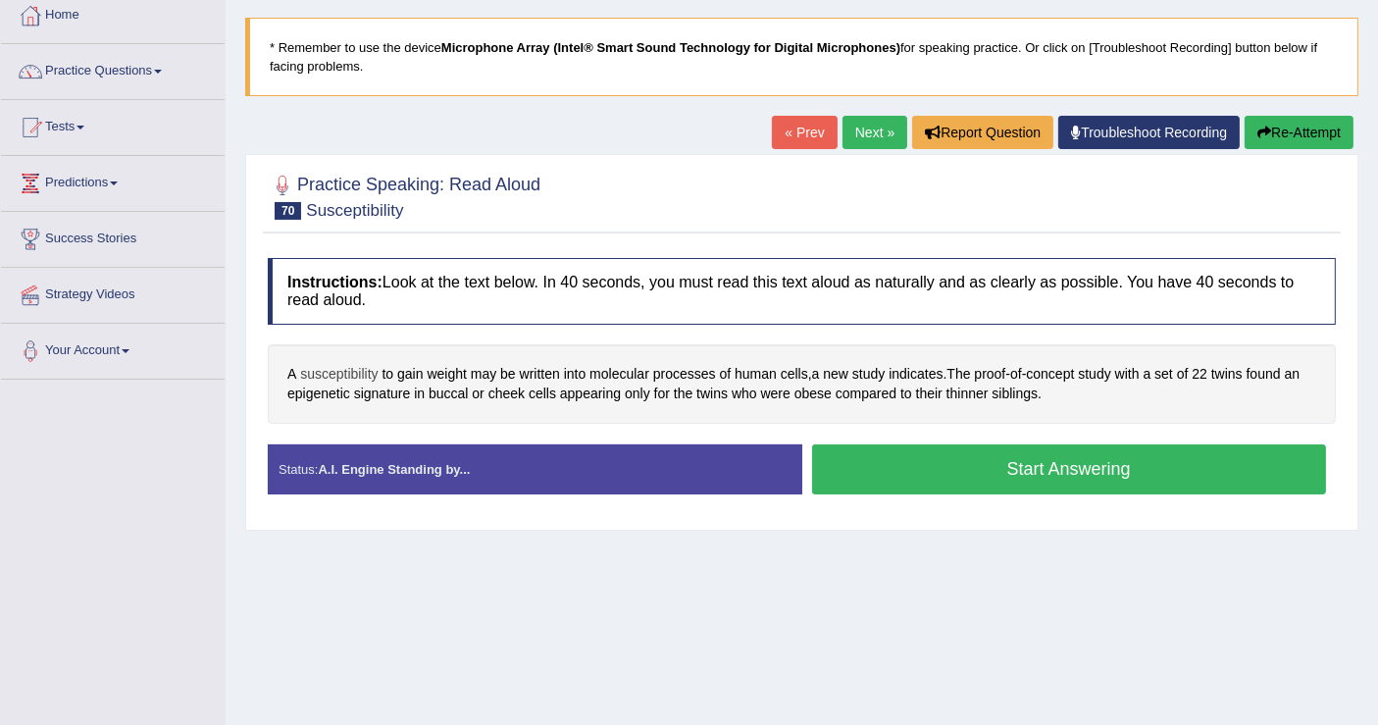
click at [325, 371] on span "susceptibility" at bounding box center [338, 374] width 77 height 21
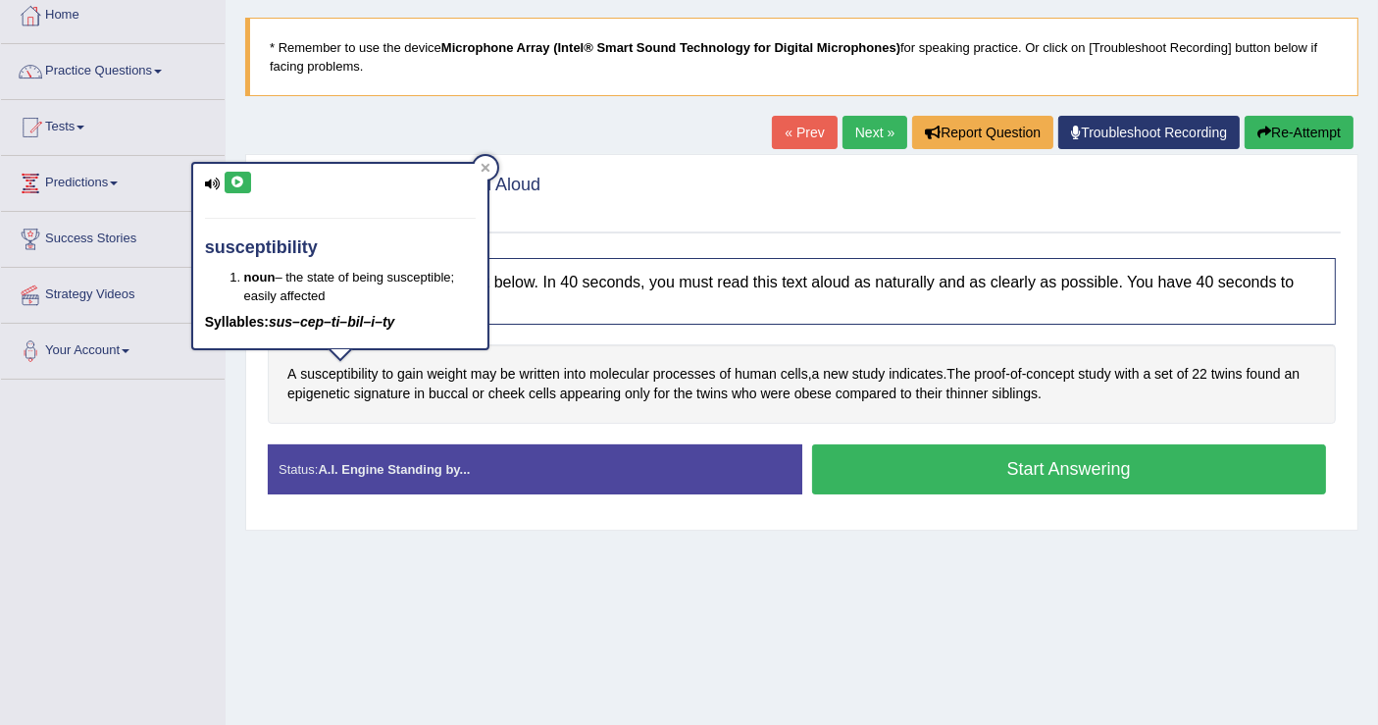
click at [237, 176] on icon at bounding box center [237, 182] width 15 height 12
click at [476, 545] on div "Home Practice Speaking: Read Aloud Susceptibility * Remember to use the device …" at bounding box center [802, 381] width 1152 height 981
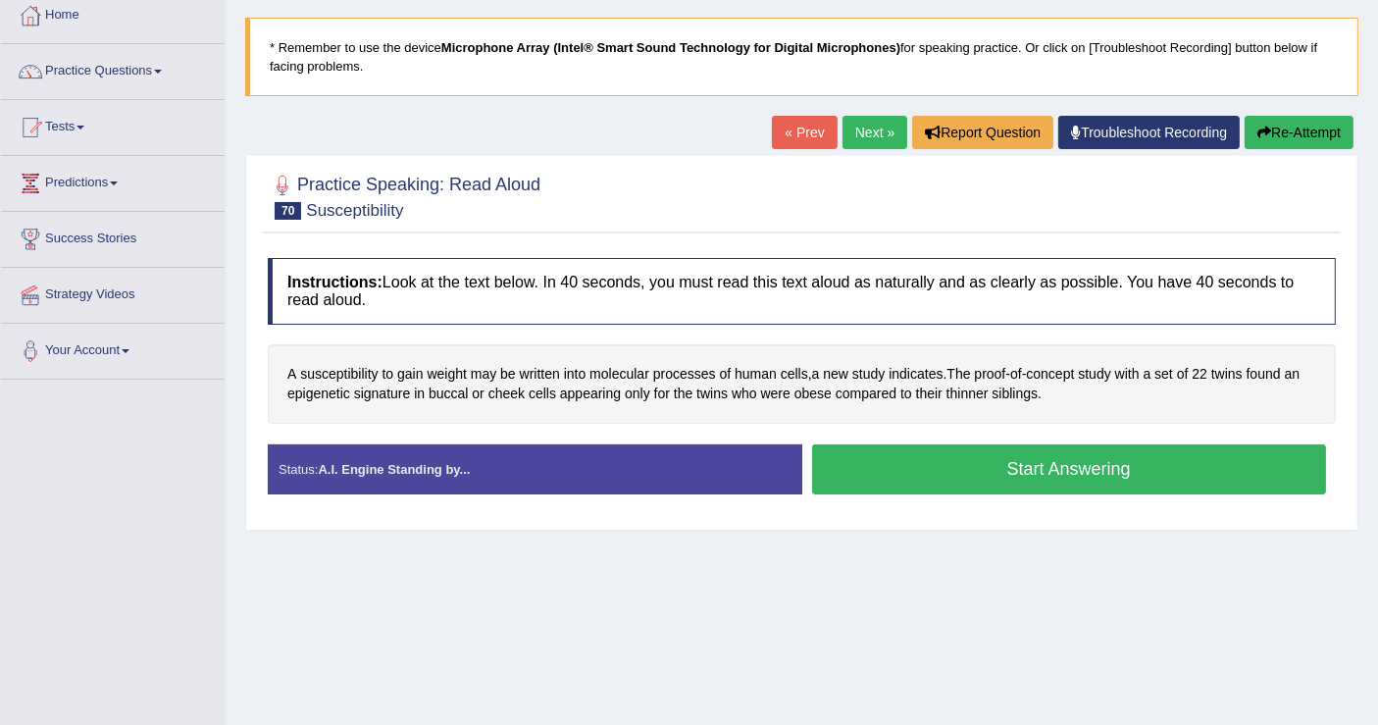
click at [856, 447] on button "Start Answering" at bounding box center [1069, 469] width 515 height 50
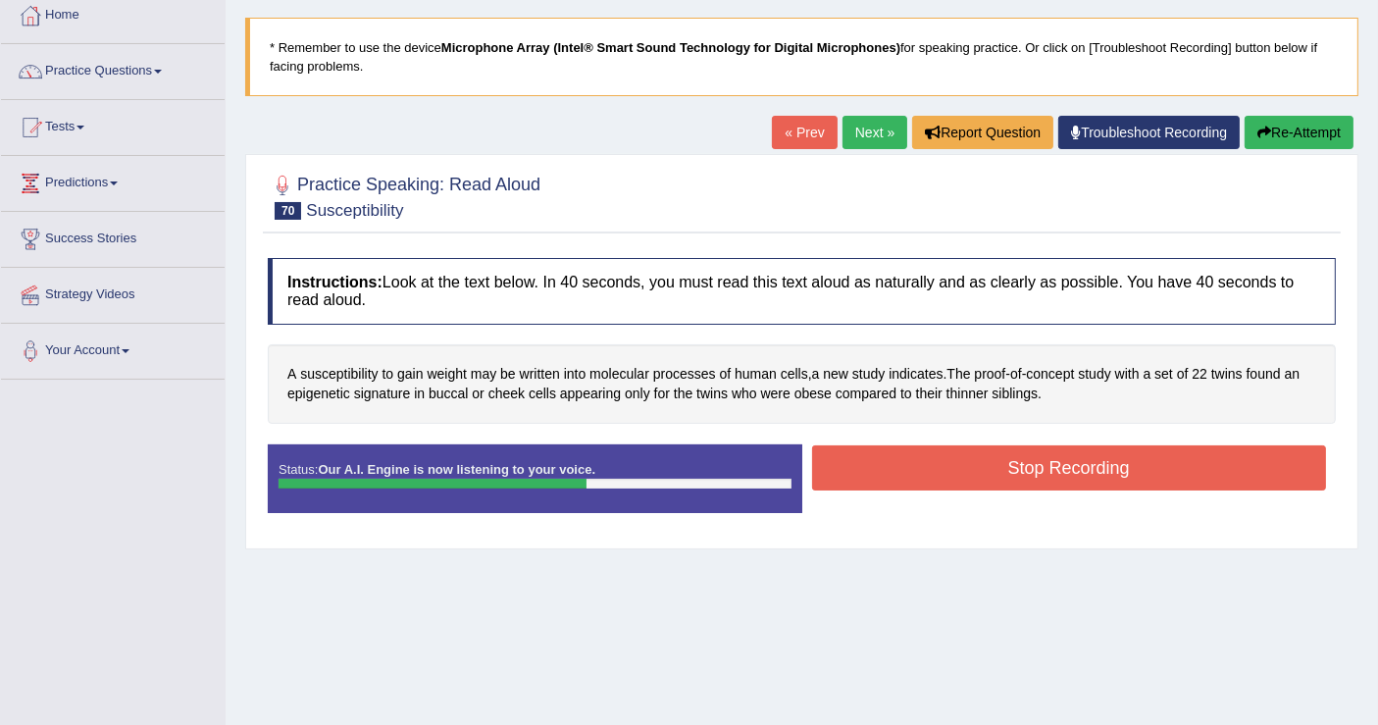
click at [930, 453] on button "Stop Recording" at bounding box center [1069, 467] width 515 height 45
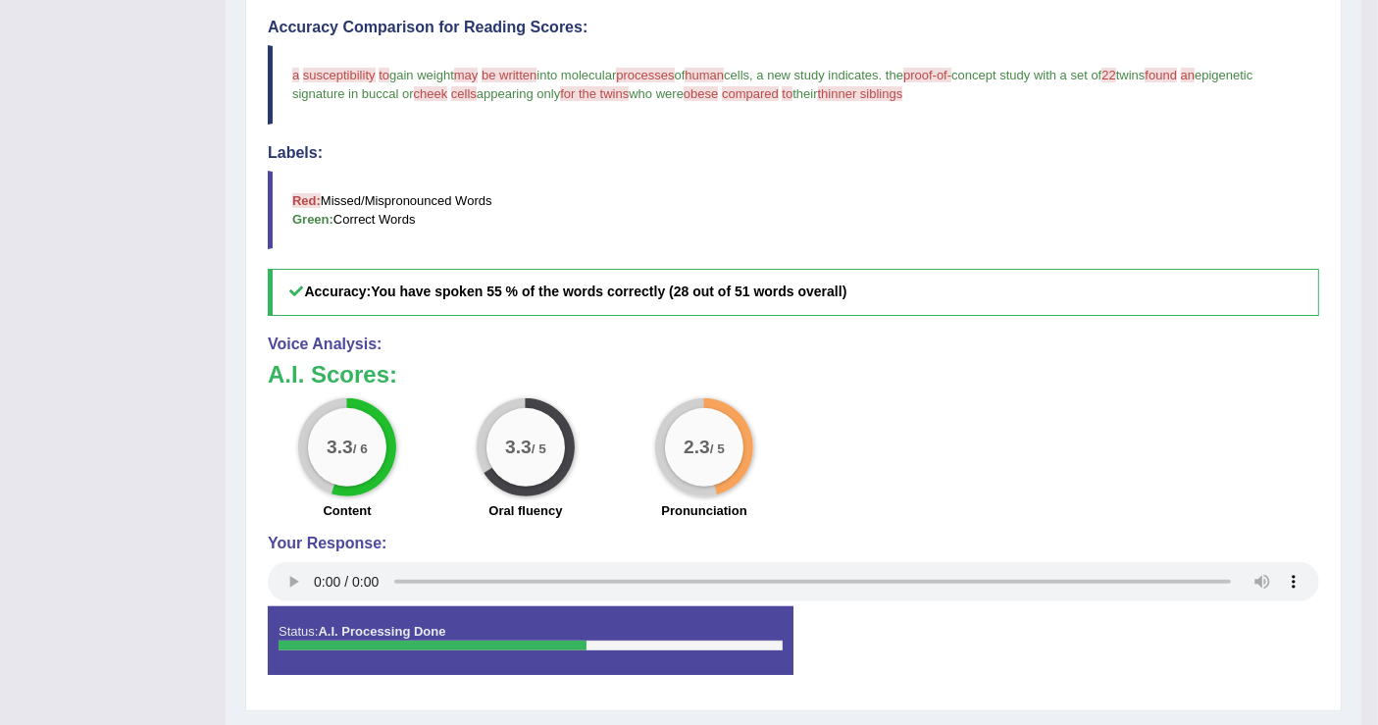
scroll to position [0, 0]
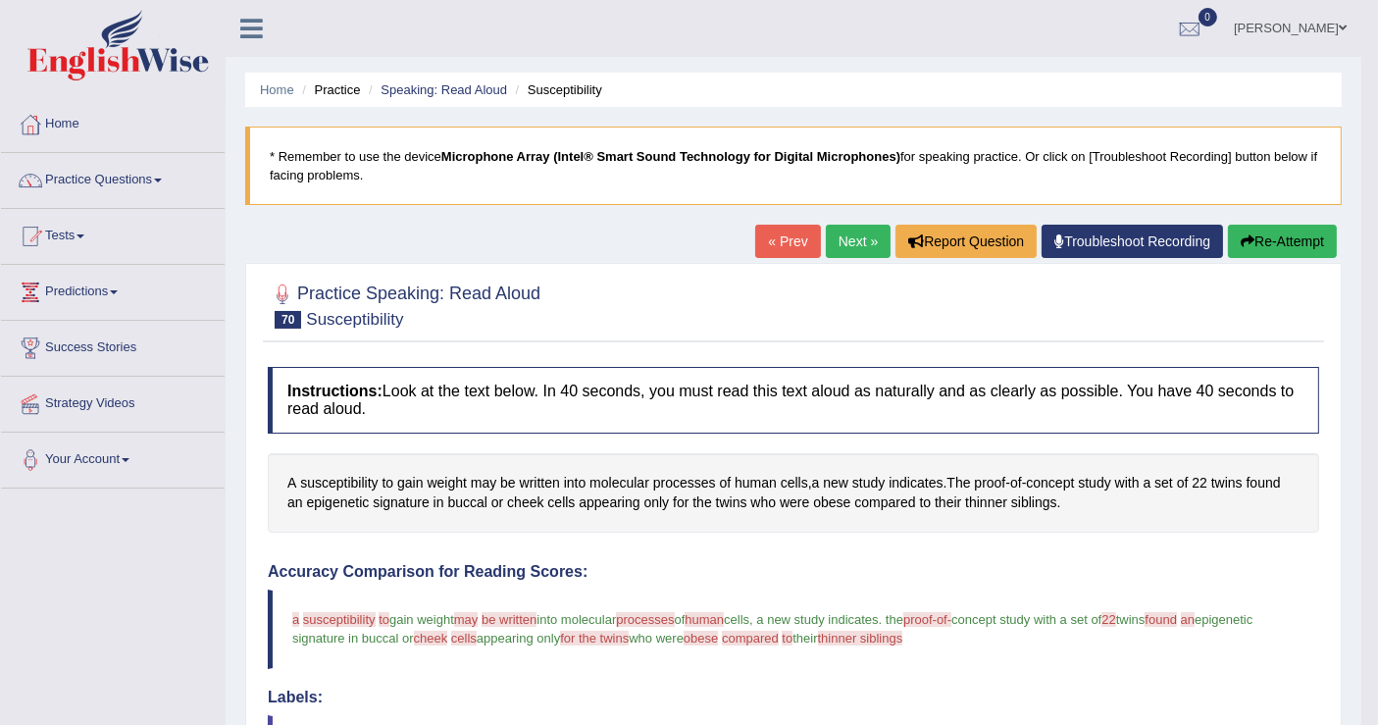
click at [848, 239] on link "Next »" at bounding box center [858, 241] width 65 height 33
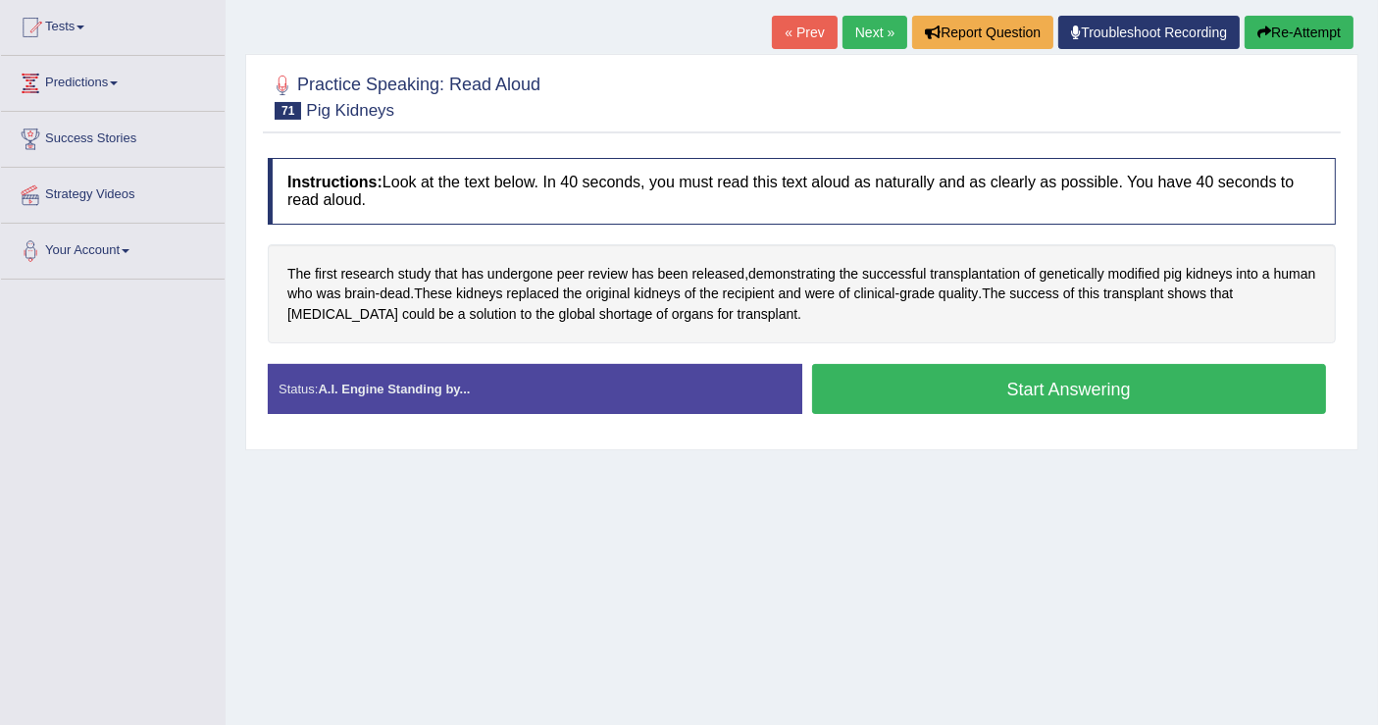
scroll to position [218, 0]
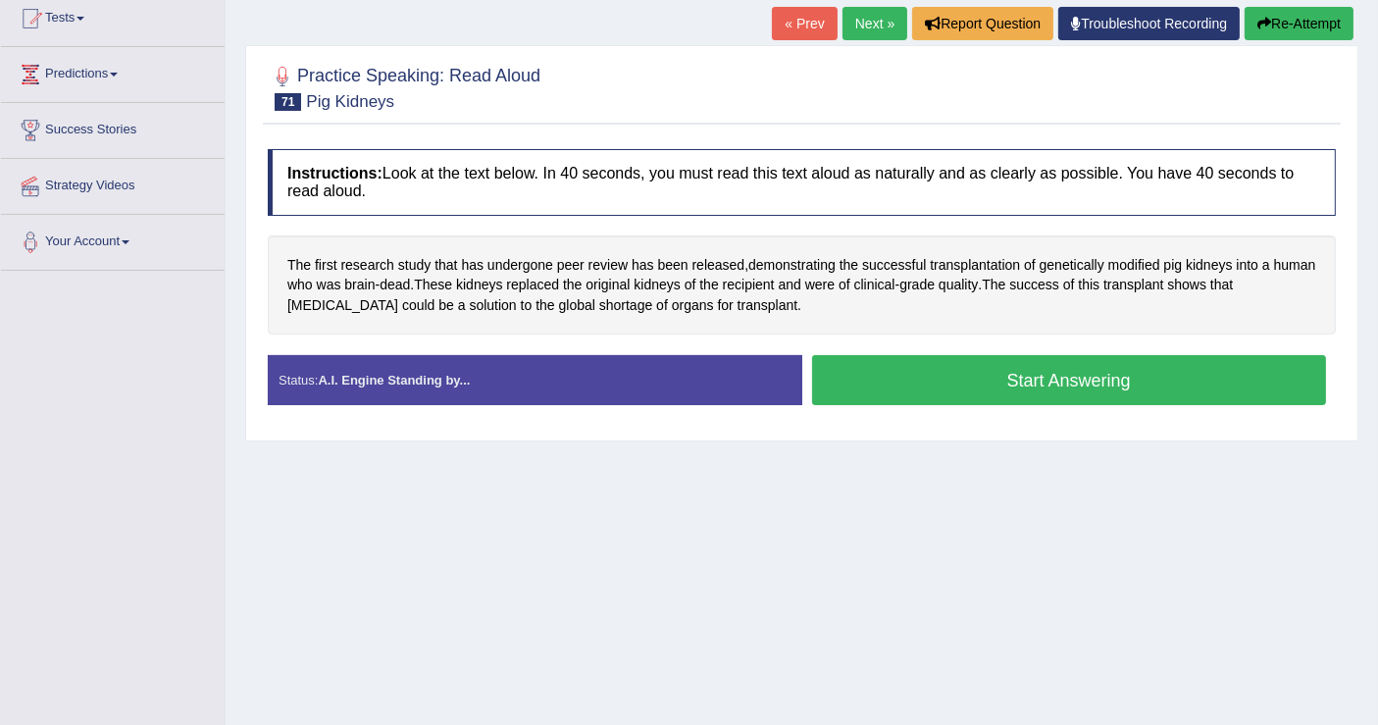
click at [866, 379] on button "Start Answering" at bounding box center [1069, 380] width 515 height 50
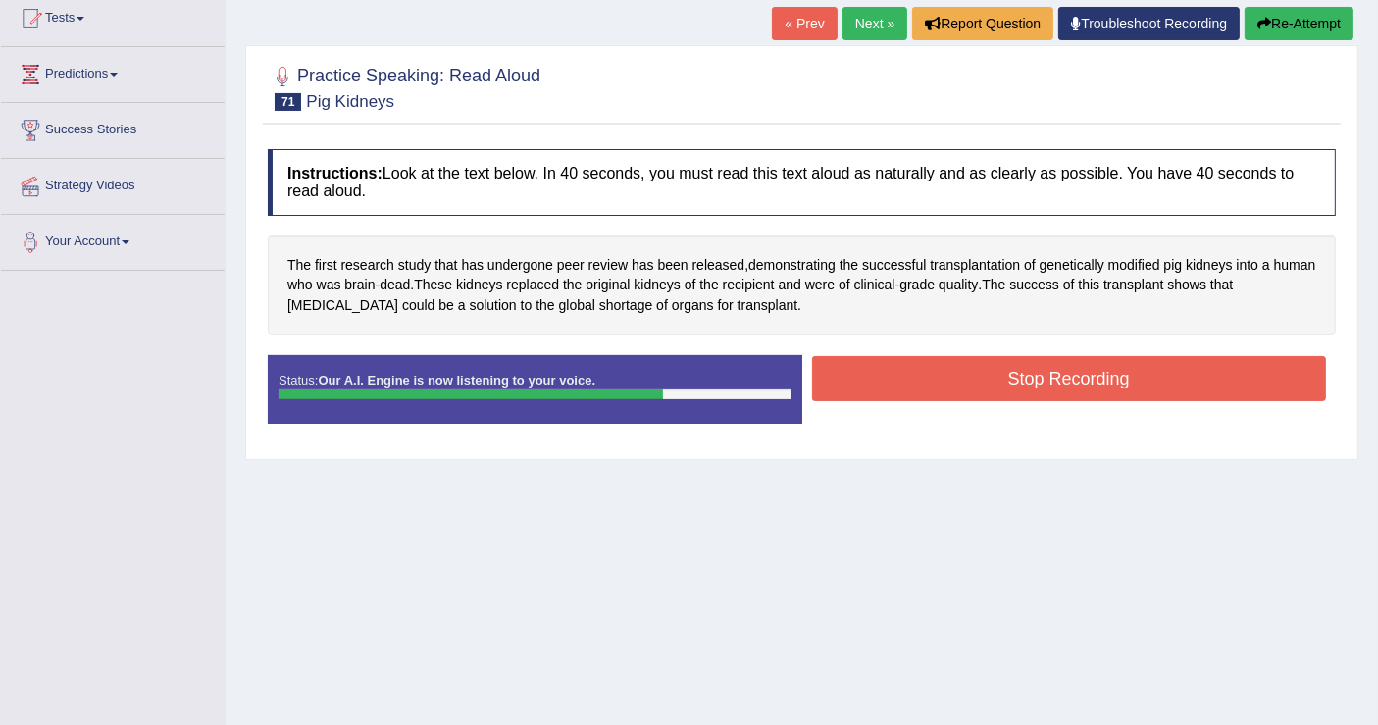
click at [886, 384] on button "Stop Recording" at bounding box center [1069, 378] width 515 height 45
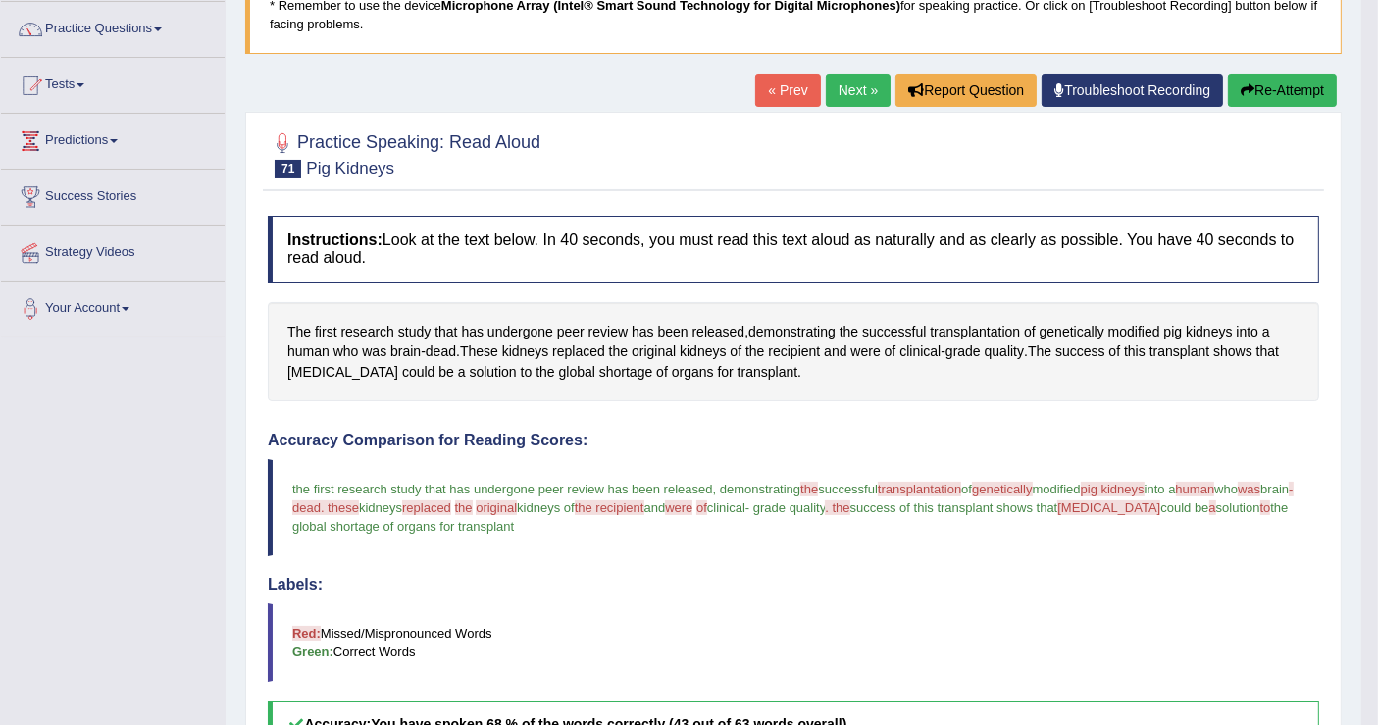
scroll to position [138, 0]
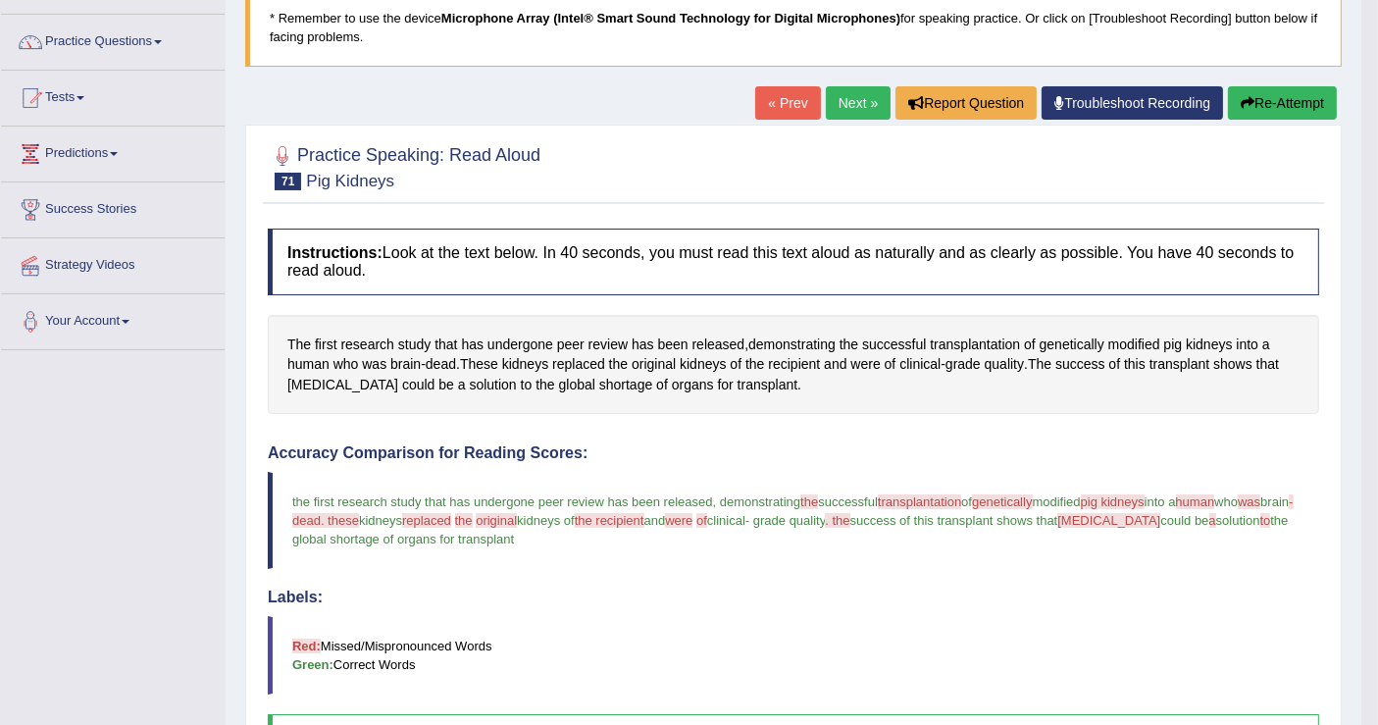
click at [860, 86] on link "Next »" at bounding box center [858, 102] width 65 height 33
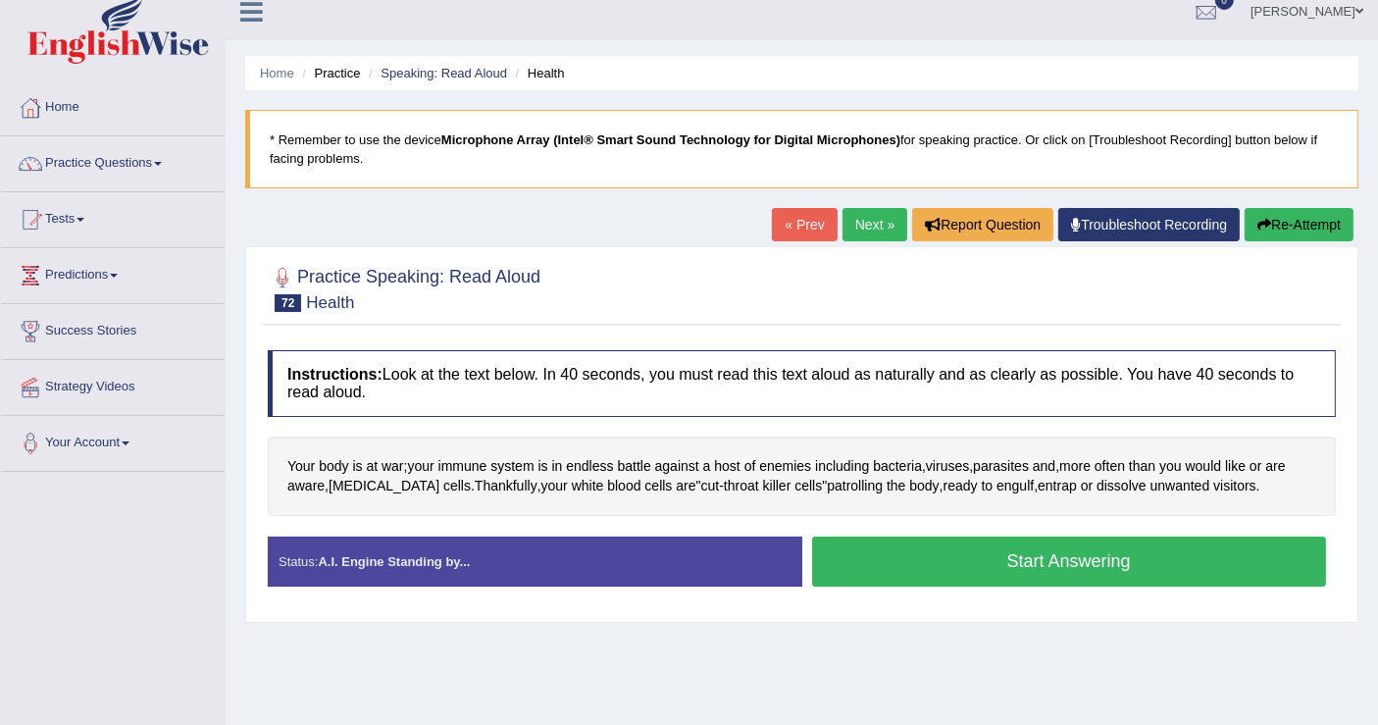
scroll to position [218, 0]
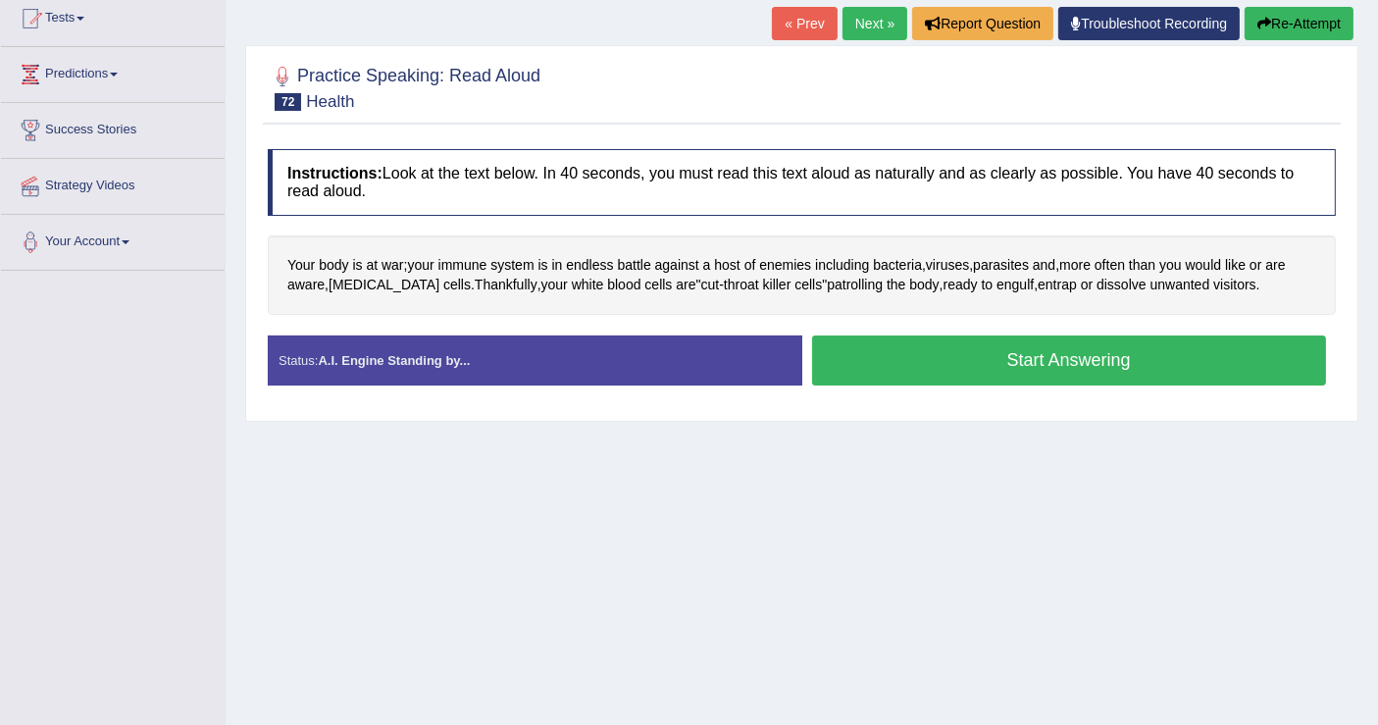
click at [1005, 354] on button "Start Answering" at bounding box center [1069, 360] width 515 height 50
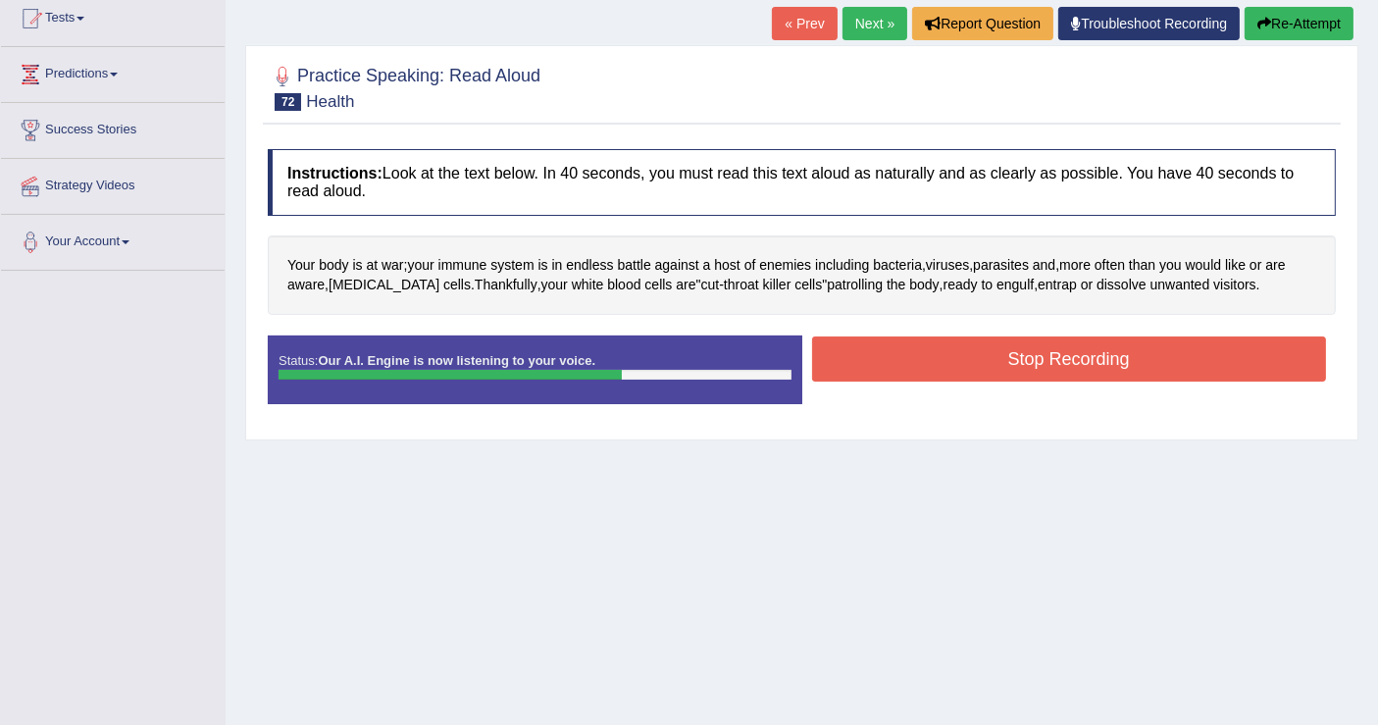
click at [1005, 354] on button "Stop Recording" at bounding box center [1069, 358] width 515 height 45
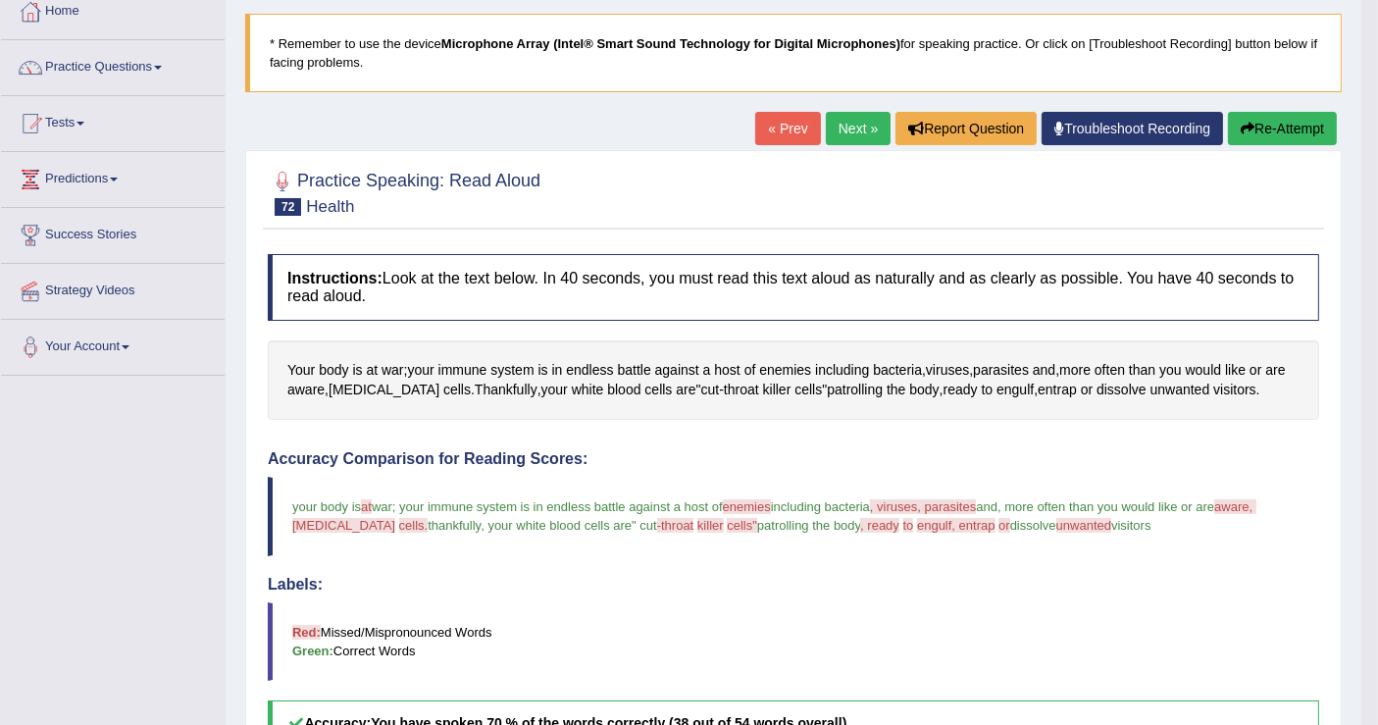
scroll to position [109, 0]
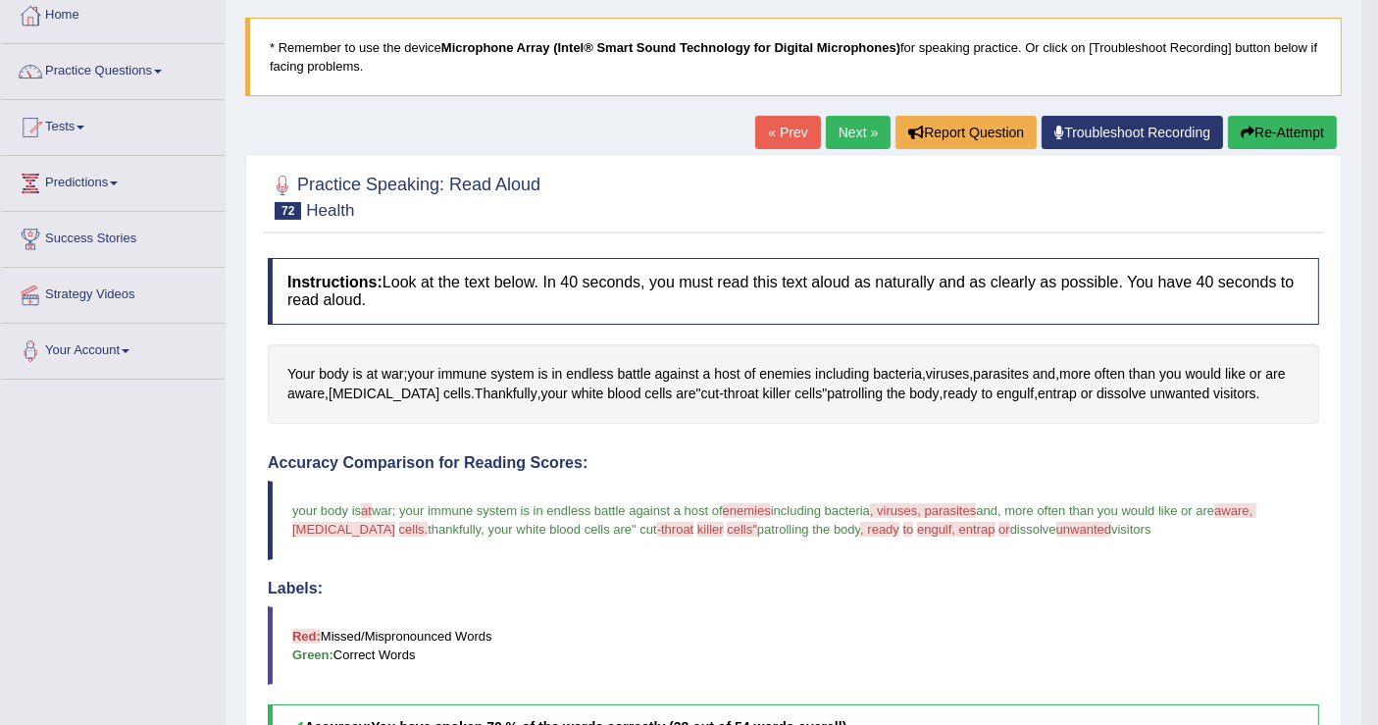
click at [859, 125] on link "Next »" at bounding box center [858, 132] width 65 height 33
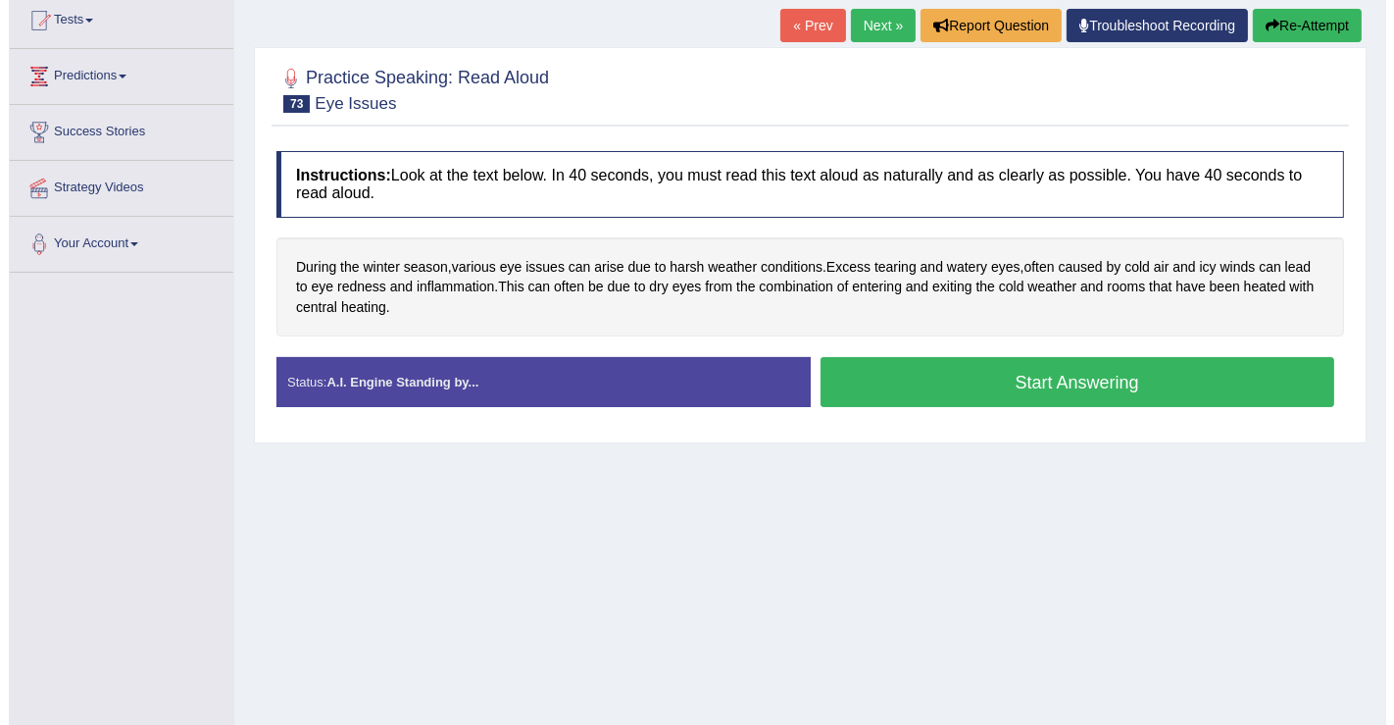
scroll to position [218, 0]
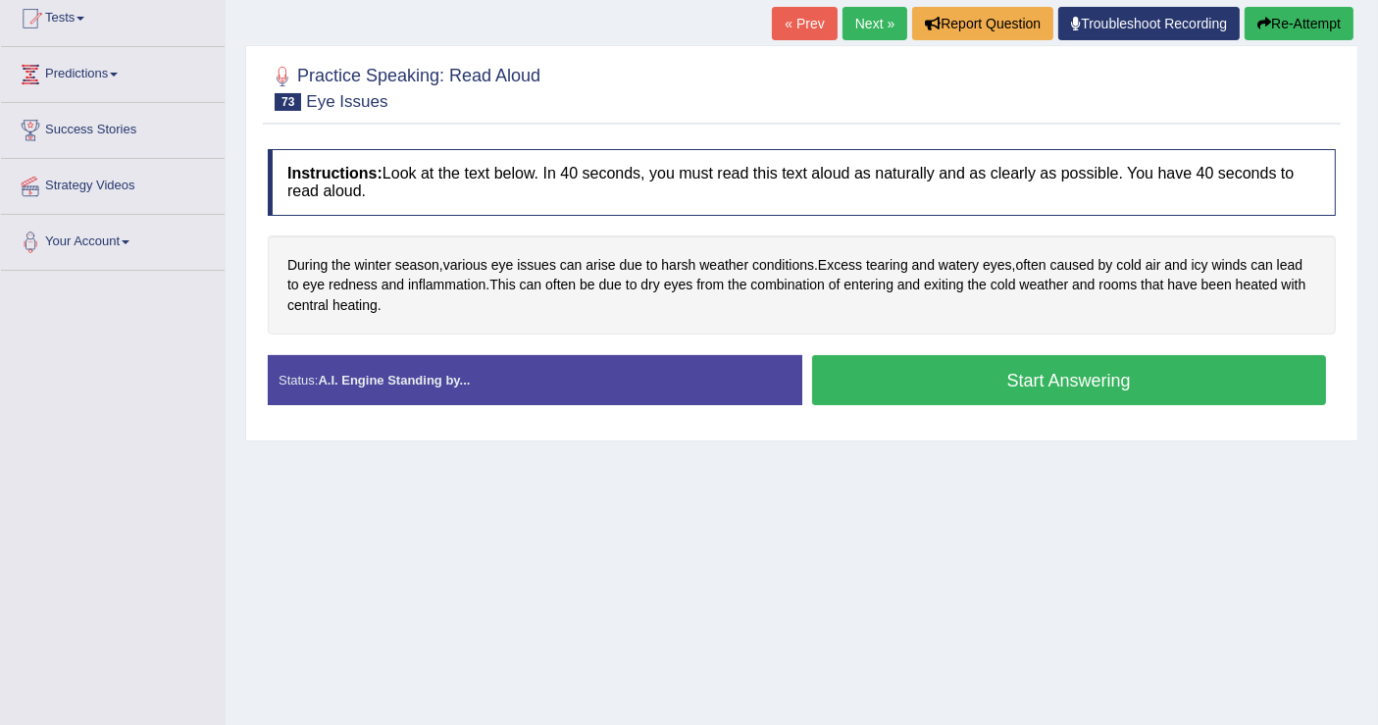
drag, startPoint x: 848, startPoint y: 360, endPoint x: 840, endPoint y: 370, distance: 12.6
click at [848, 365] on button "Start Answering" at bounding box center [1069, 380] width 515 height 50
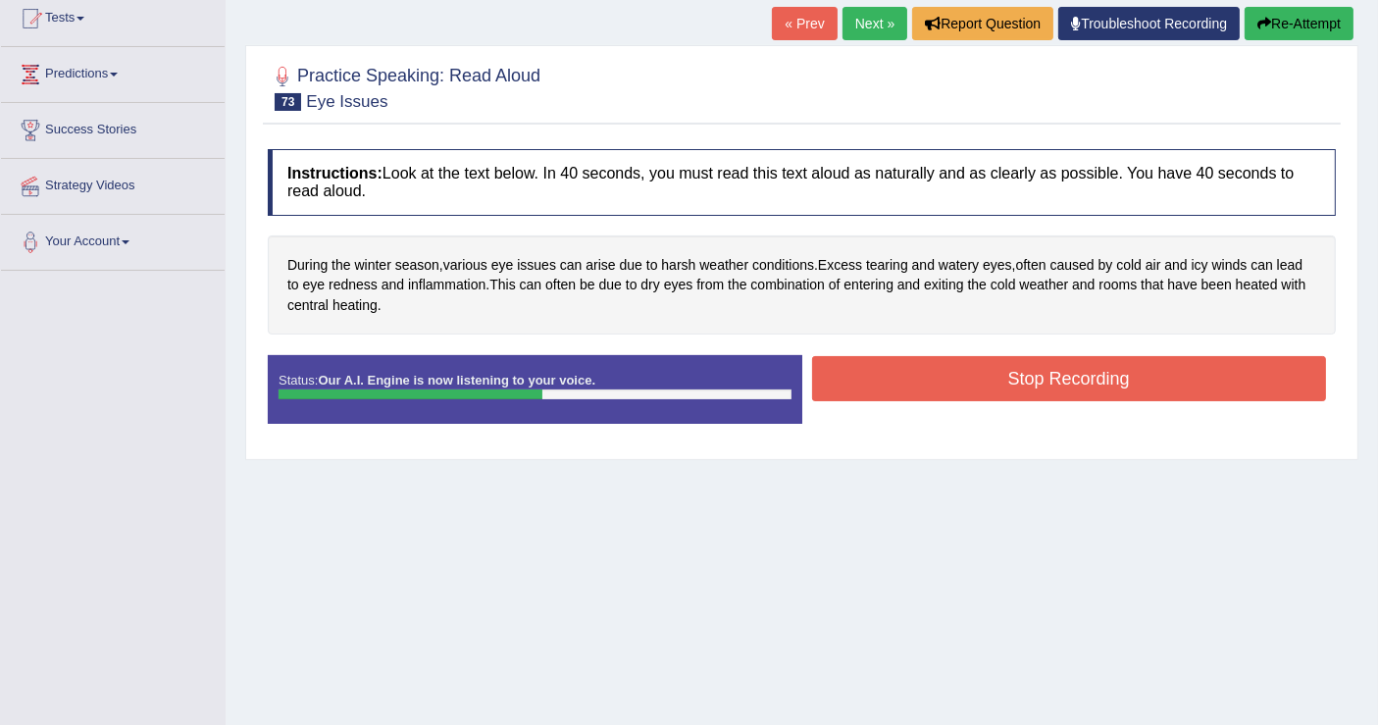
click at [887, 372] on button "Stop Recording" at bounding box center [1069, 378] width 515 height 45
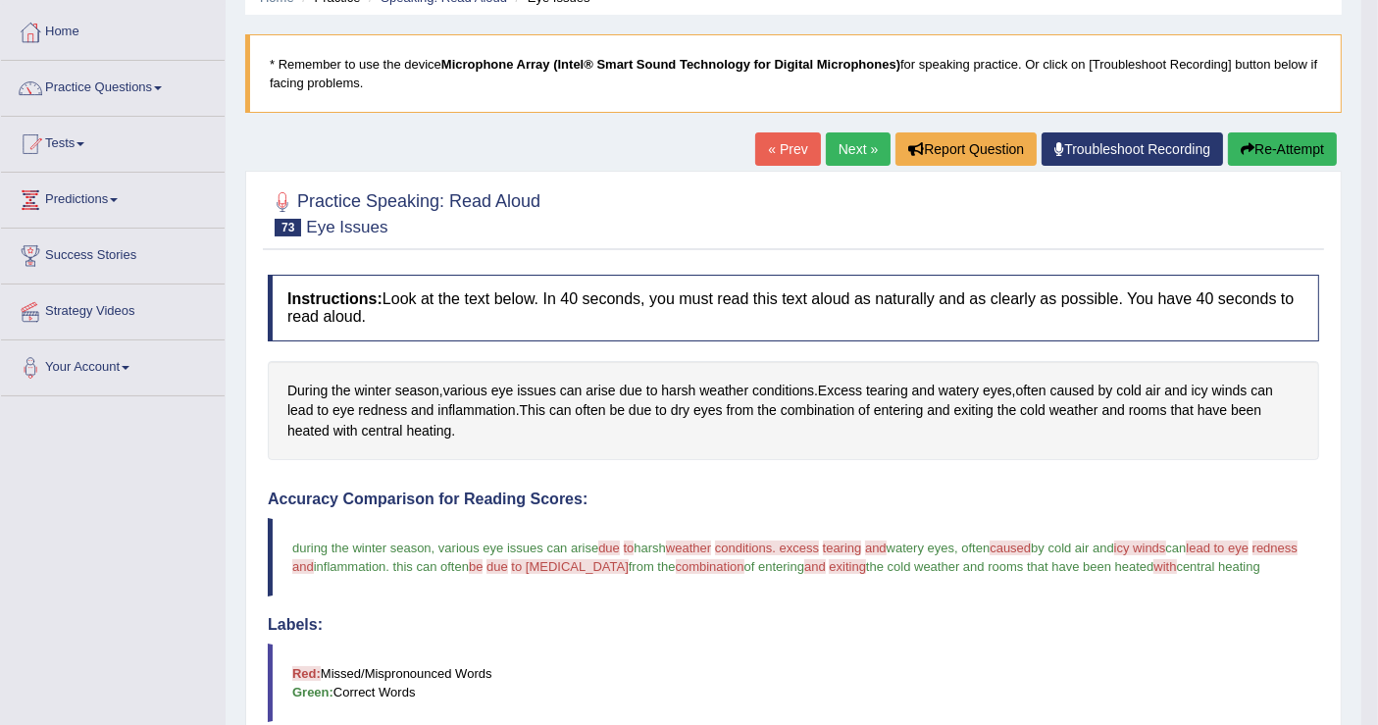
scroll to position [86, 0]
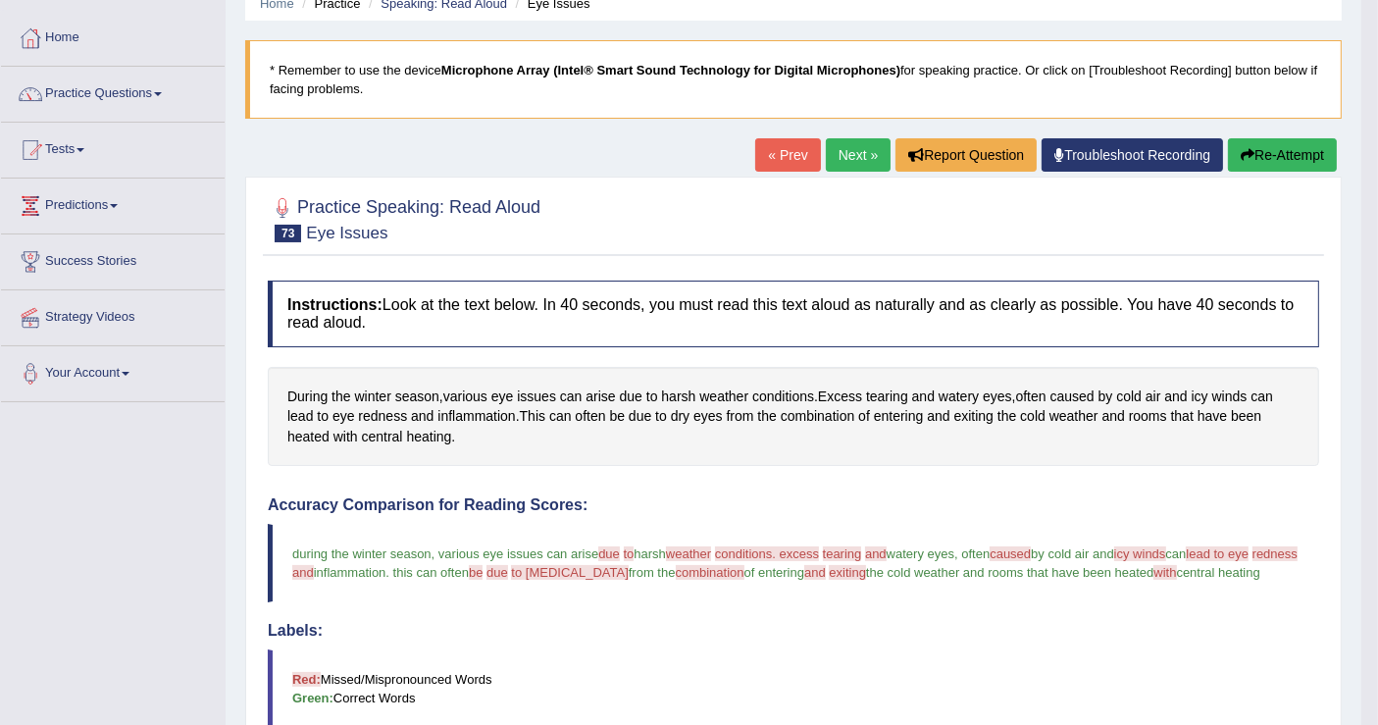
click at [843, 159] on link "Next »" at bounding box center [858, 154] width 65 height 33
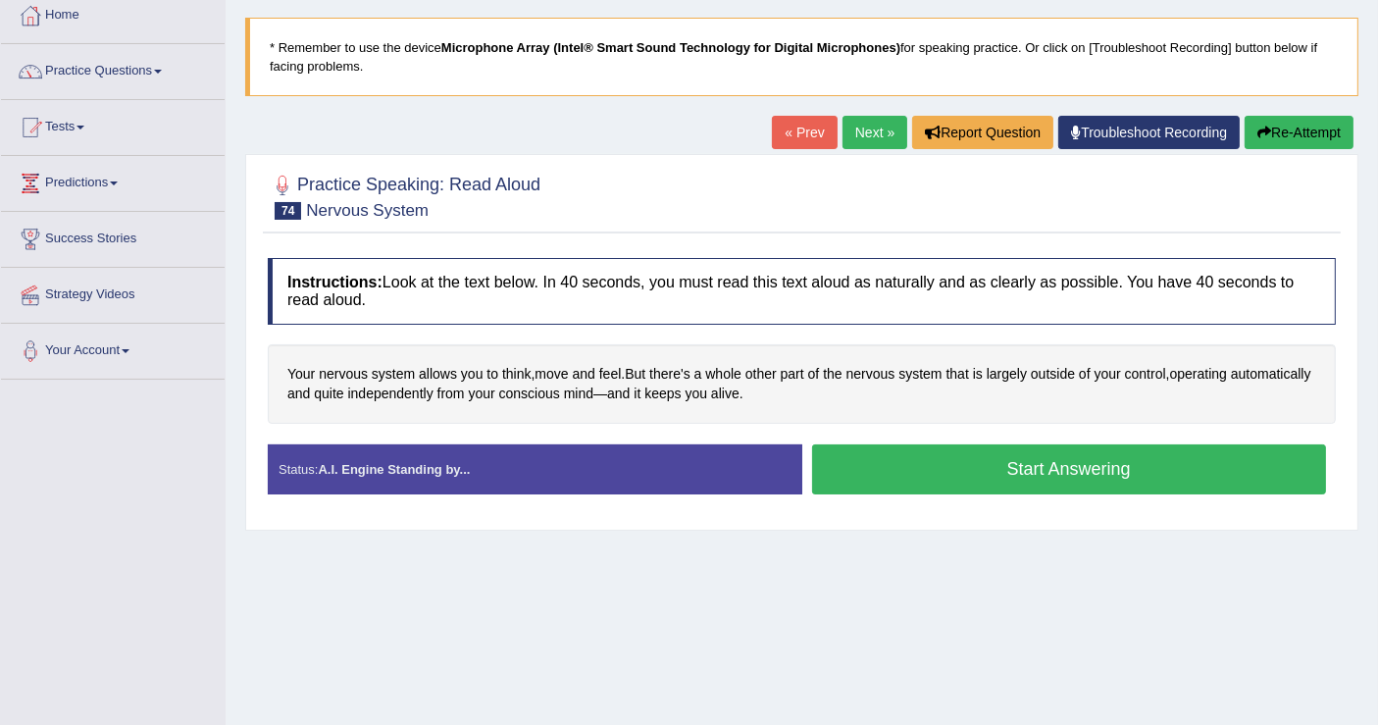
click at [902, 461] on button "Start Answering" at bounding box center [1069, 469] width 515 height 50
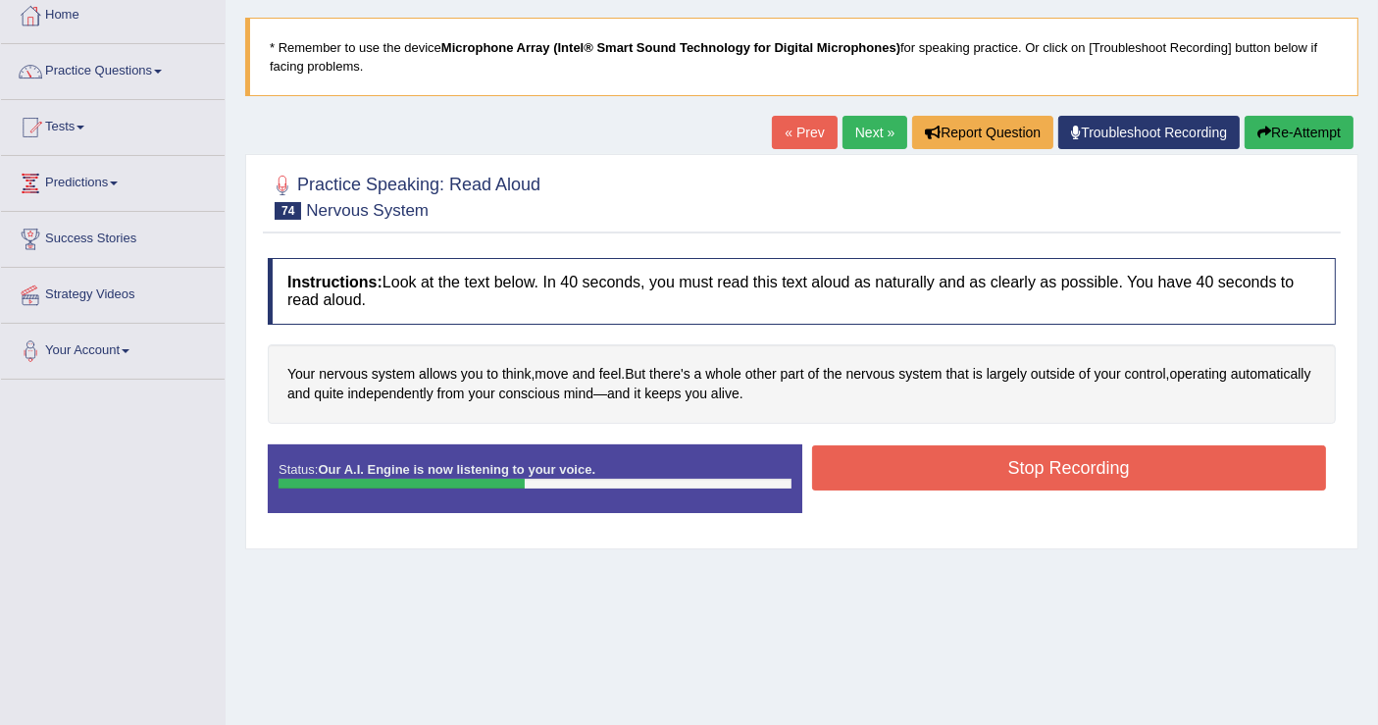
click at [872, 455] on button "Stop Recording" at bounding box center [1069, 467] width 515 height 45
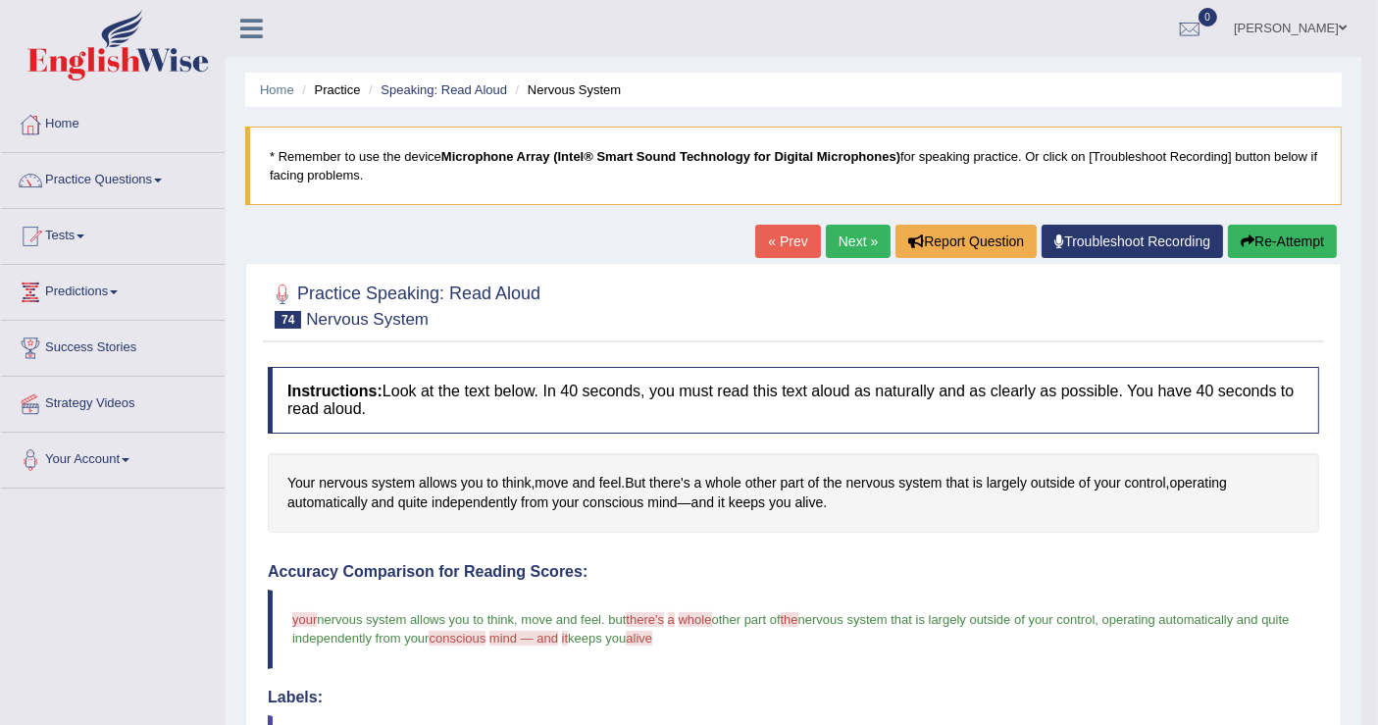
click at [854, 250] on link "Next »" at bounding box center [858, 241] width 65 height 33
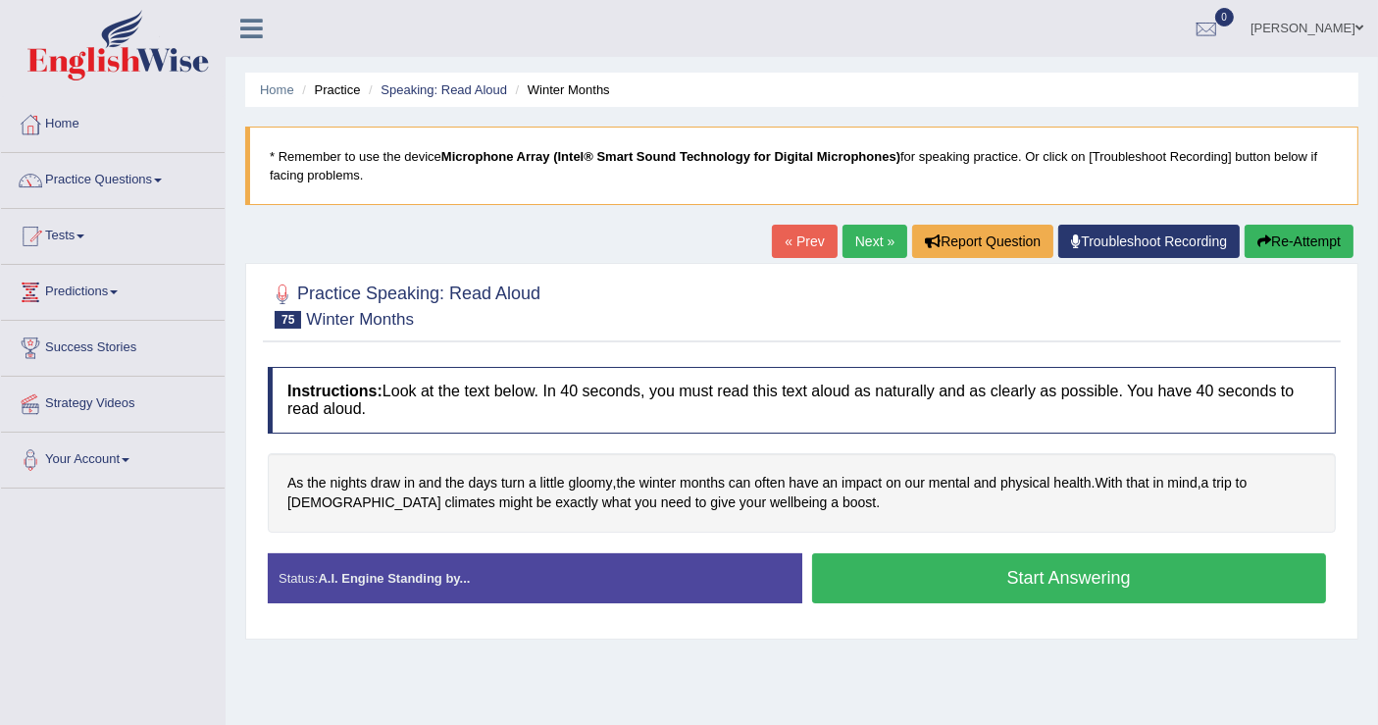
click at [806, 243] on link "« Prev" at bounding box center [804, 241] width 65 height 33
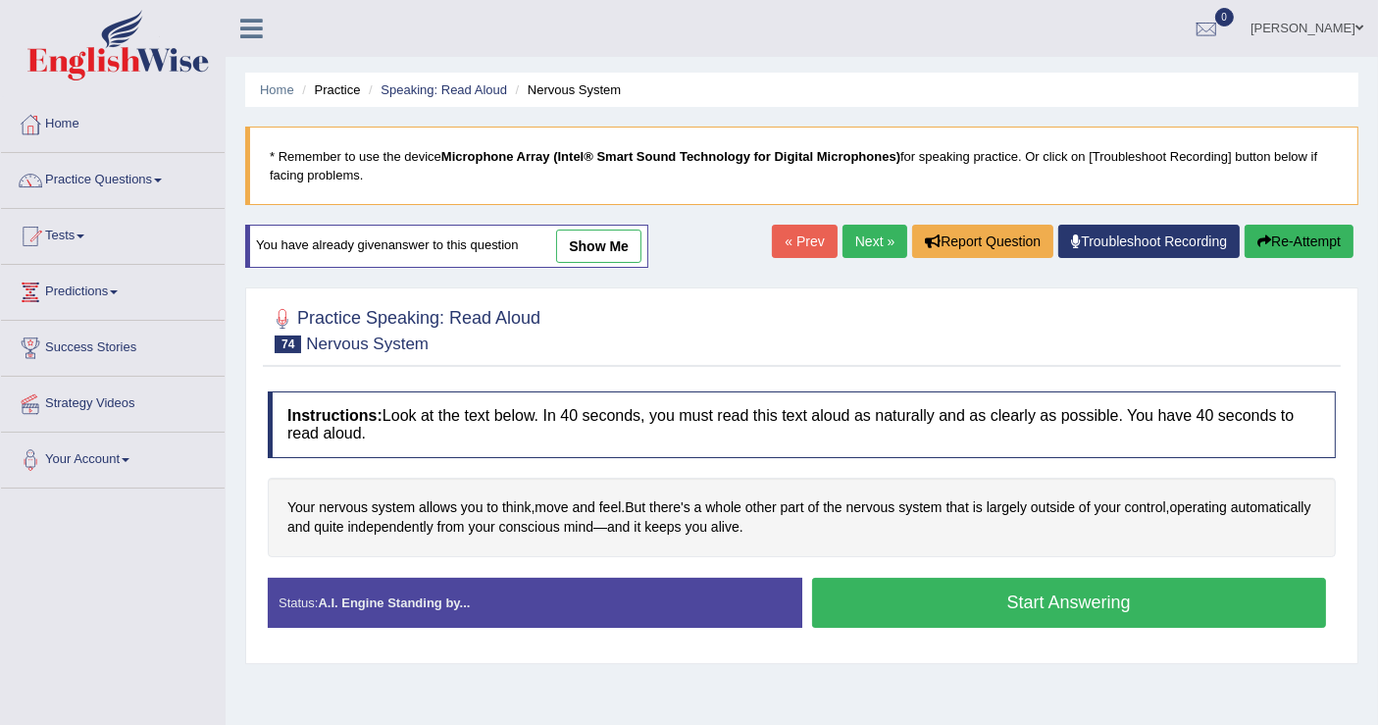
click at [882, 581] on button "Start Answering" at bounding box center [1069, 603] width 515 height 50
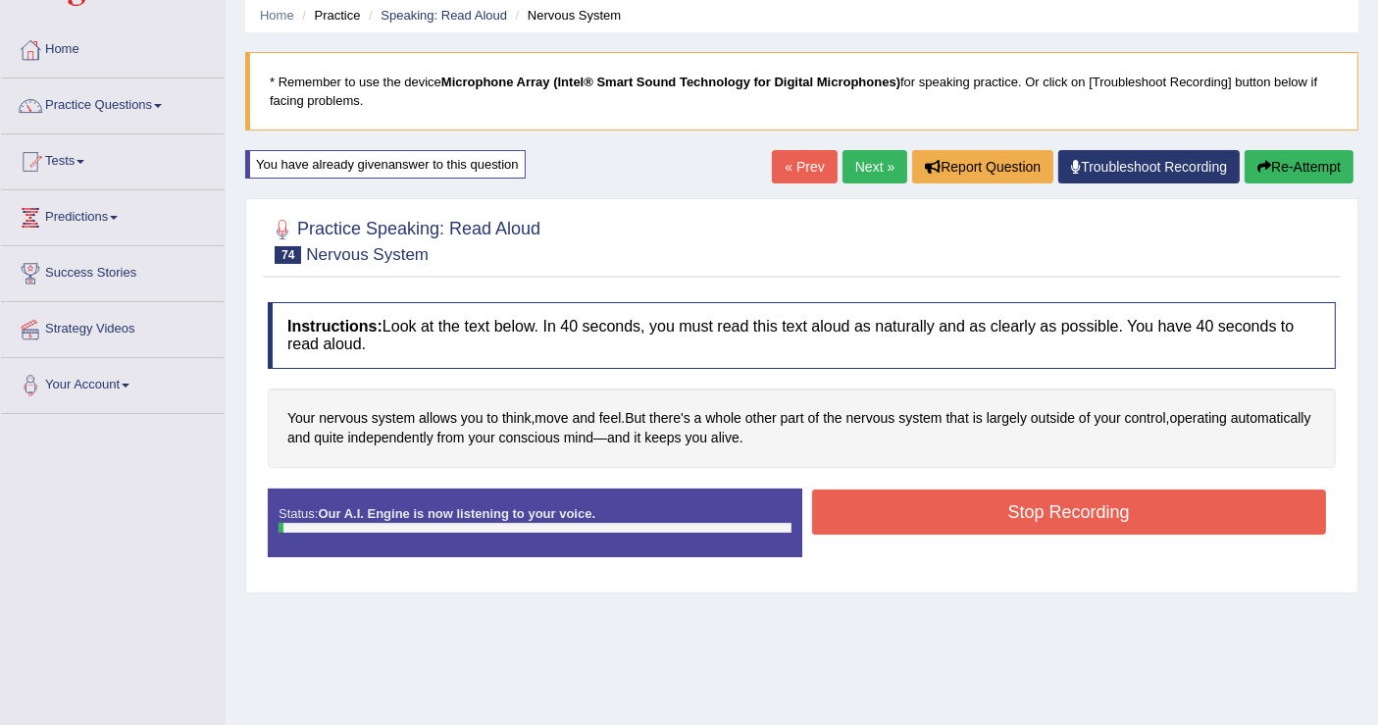
scroll to position [109, 0]
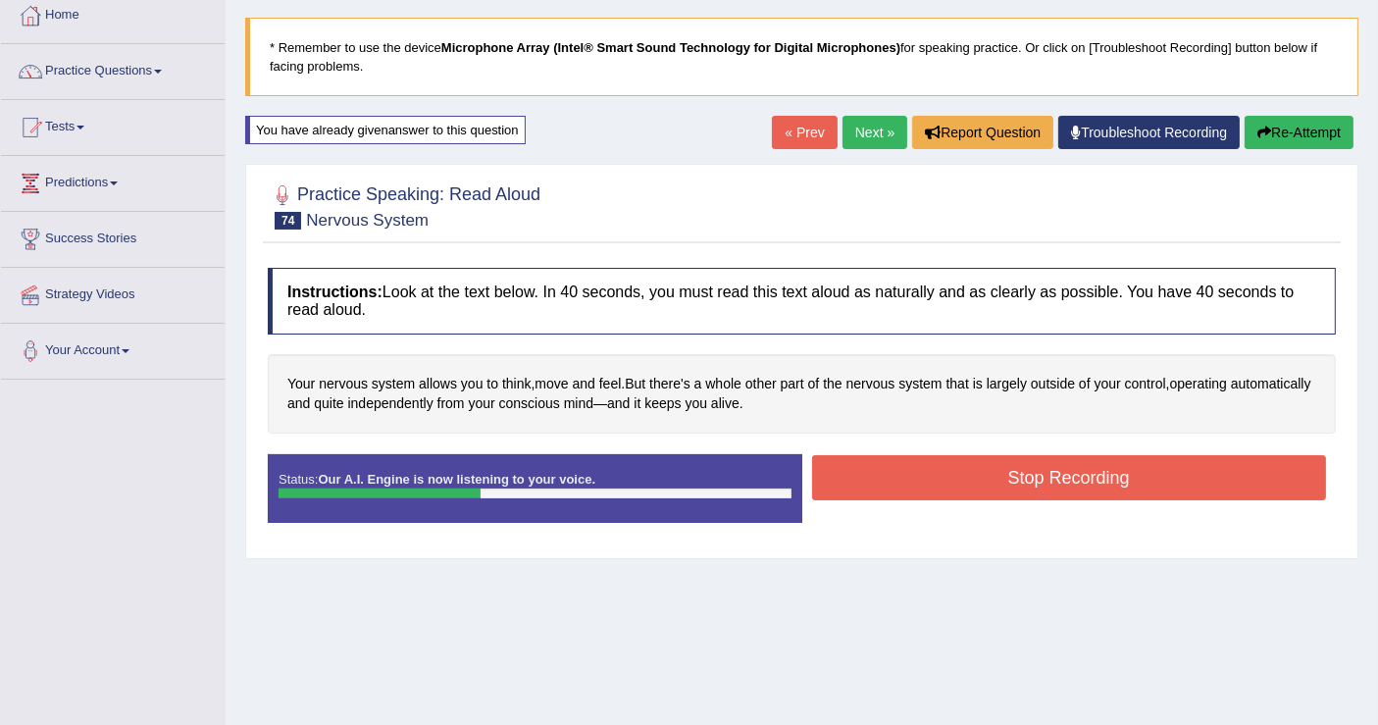
click at [915, 455] on button "Stop Recording" at bounding box center [1069, 477] width 515 height 45
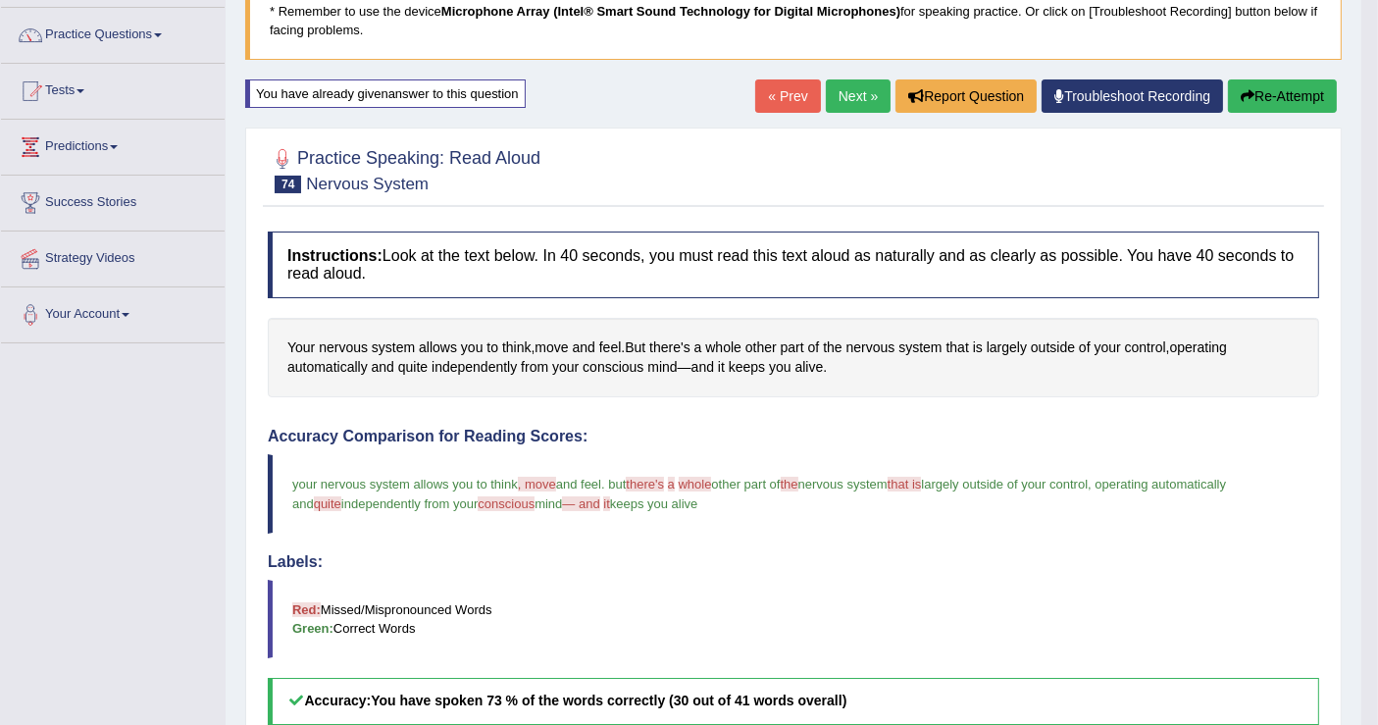
scroll to position [110, 0]
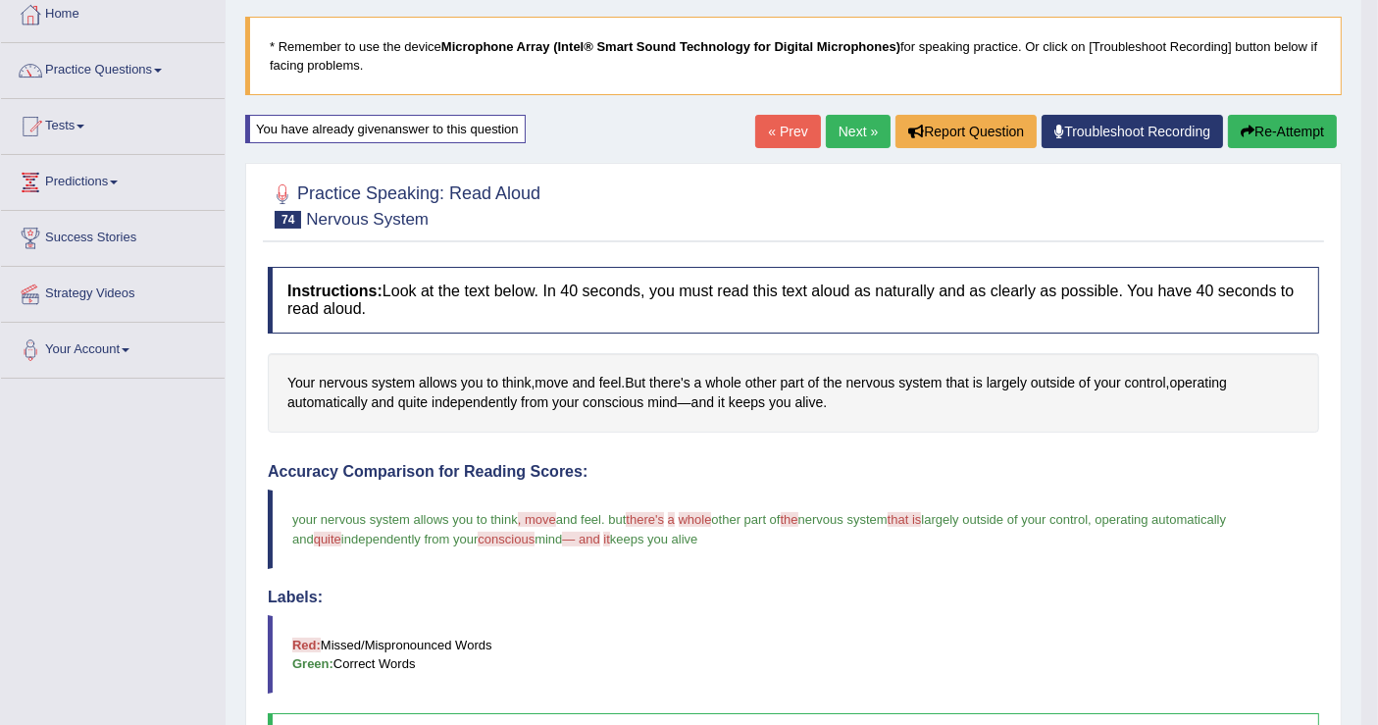
click at [852, 116] on link "Next »" at bounding box center [858, 131] width 65 height 33
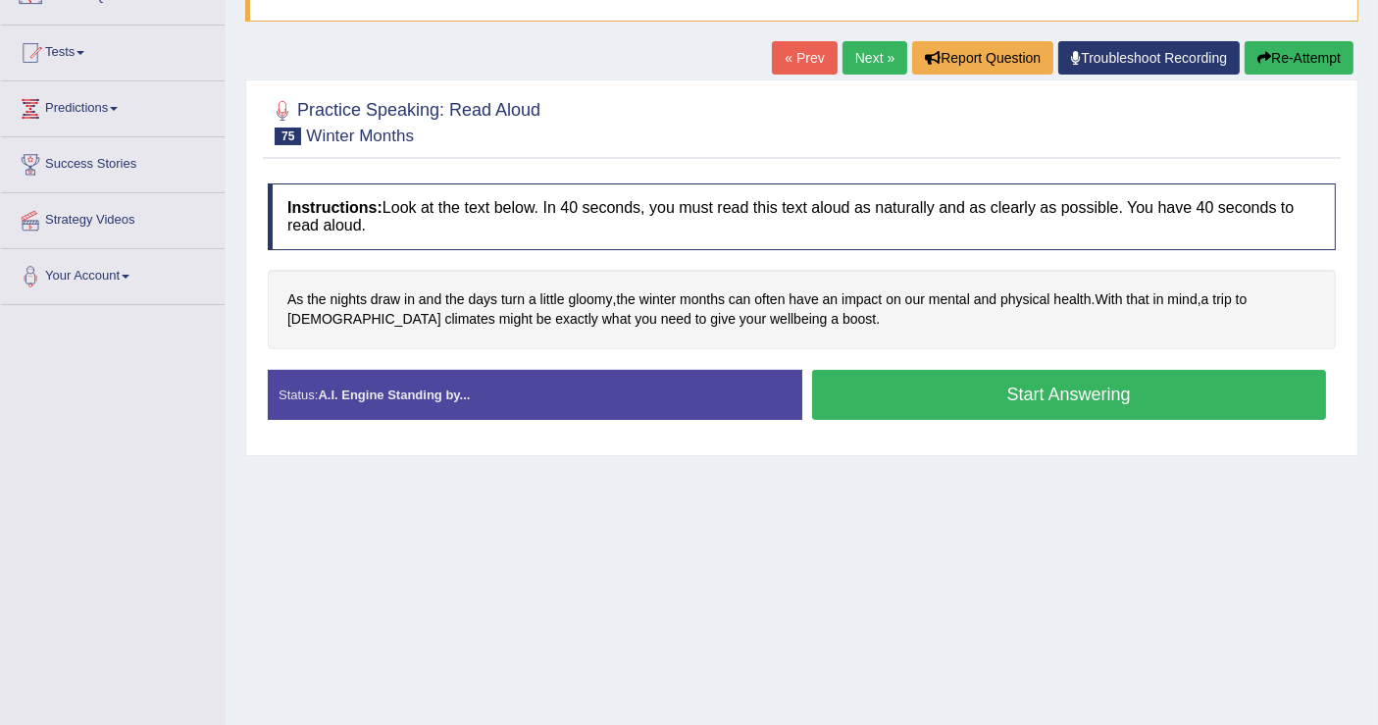
scroll to position [218, 0]
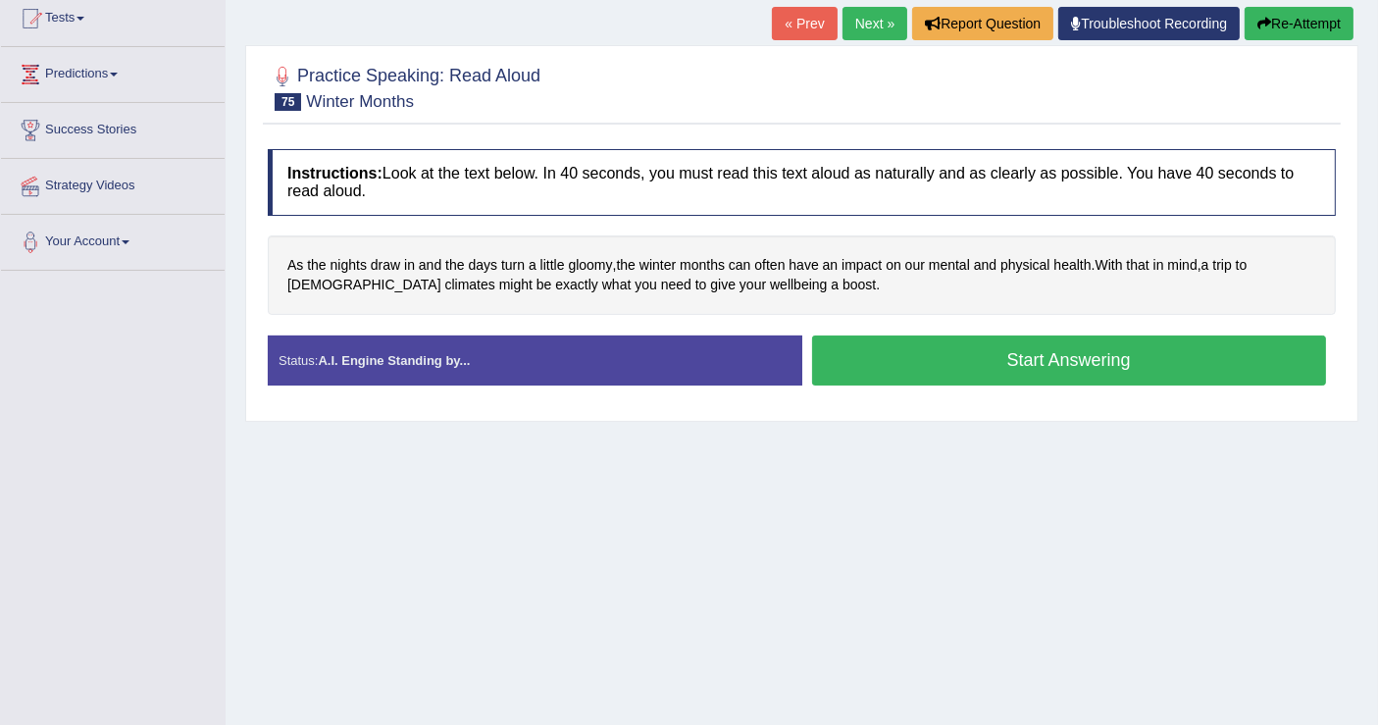
click at [875, 355] on button "Start Answering" at bounding box center [1069, 360] width 515 height 50
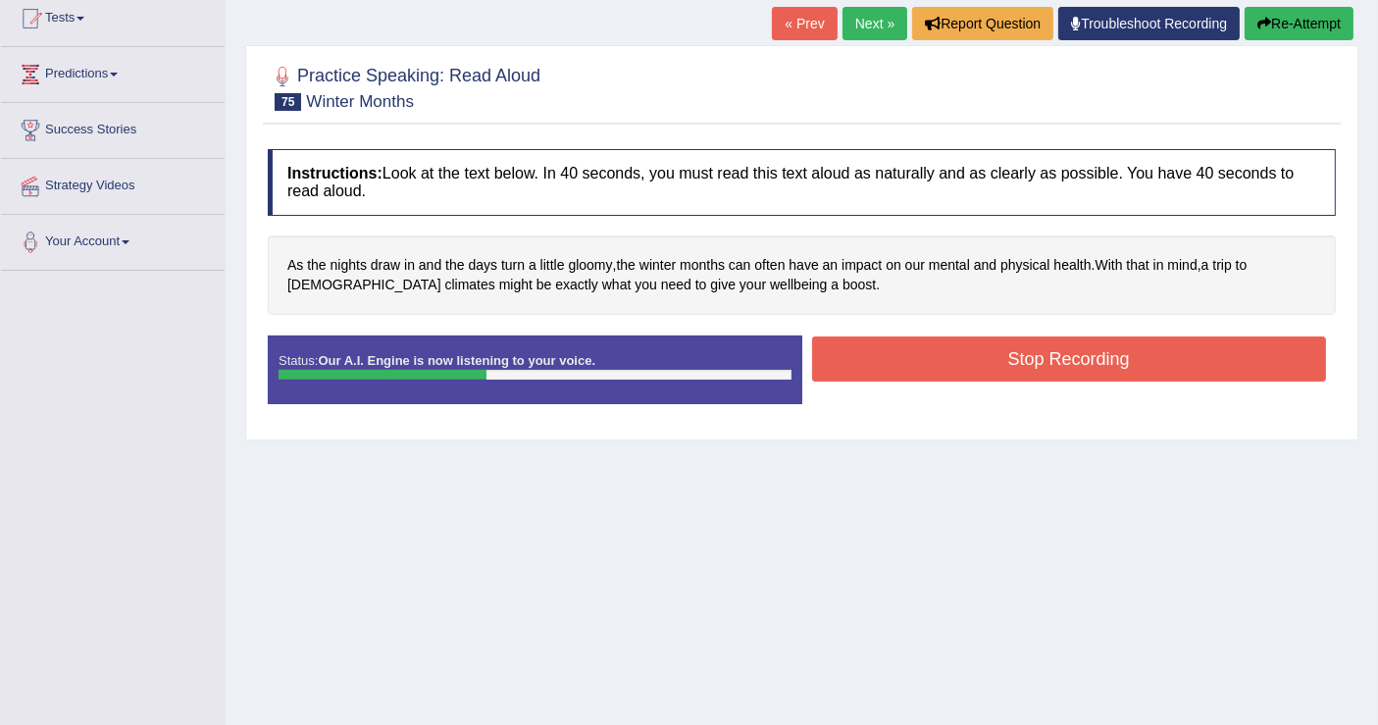
click at [877, 363] on button "Stop Recording" at bounding box center [1069, 358] width 515 height 45
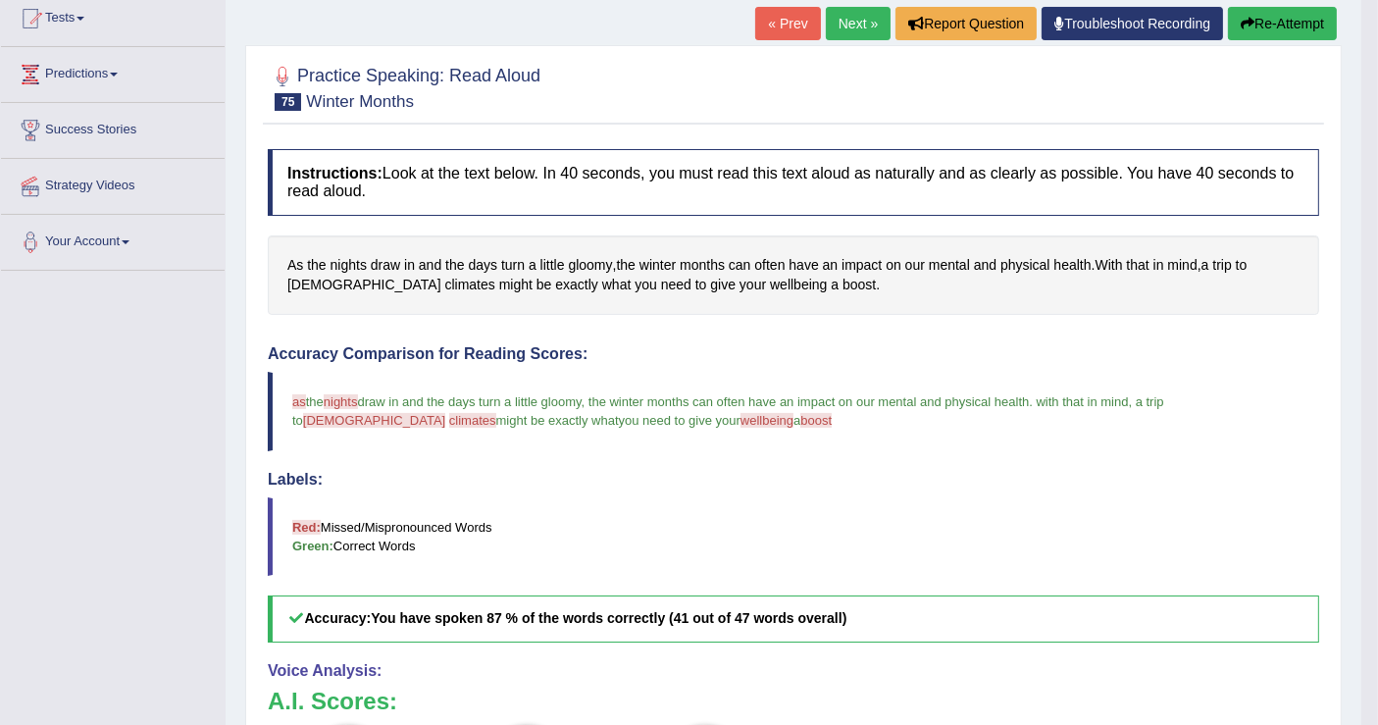
click at [854, 25] on link "Next »" at bounding box center [858, 23] width 65 height 33
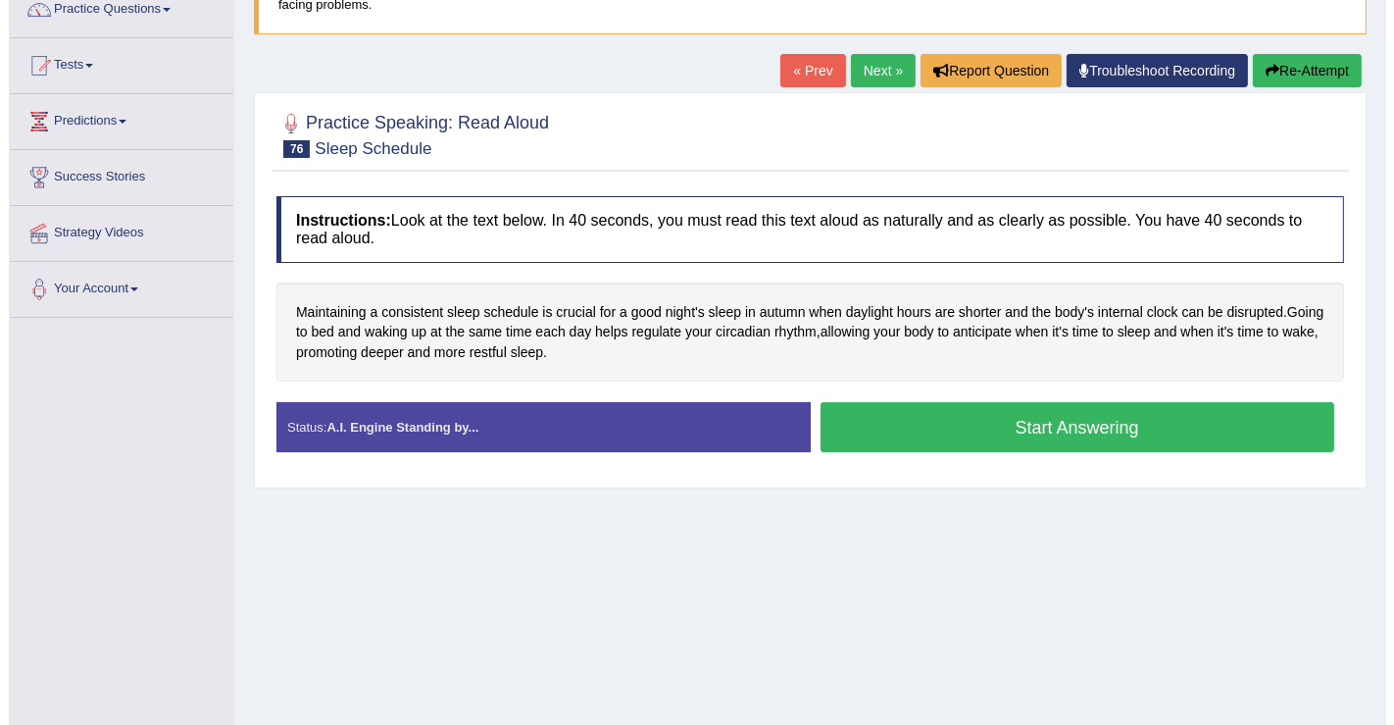
scroll to position [218, 0]
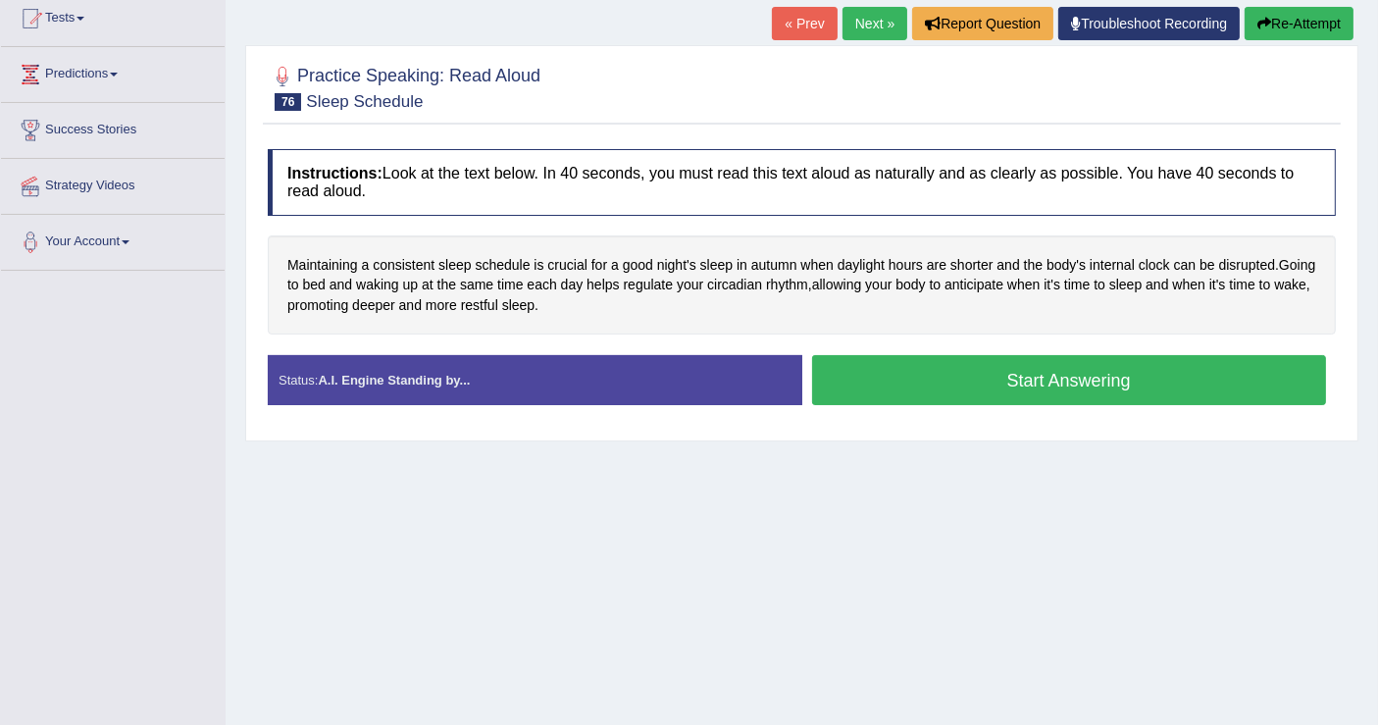
click at [984, 396] on button "Start Answering" at bounding box center [1069, 380] width 515 height 50
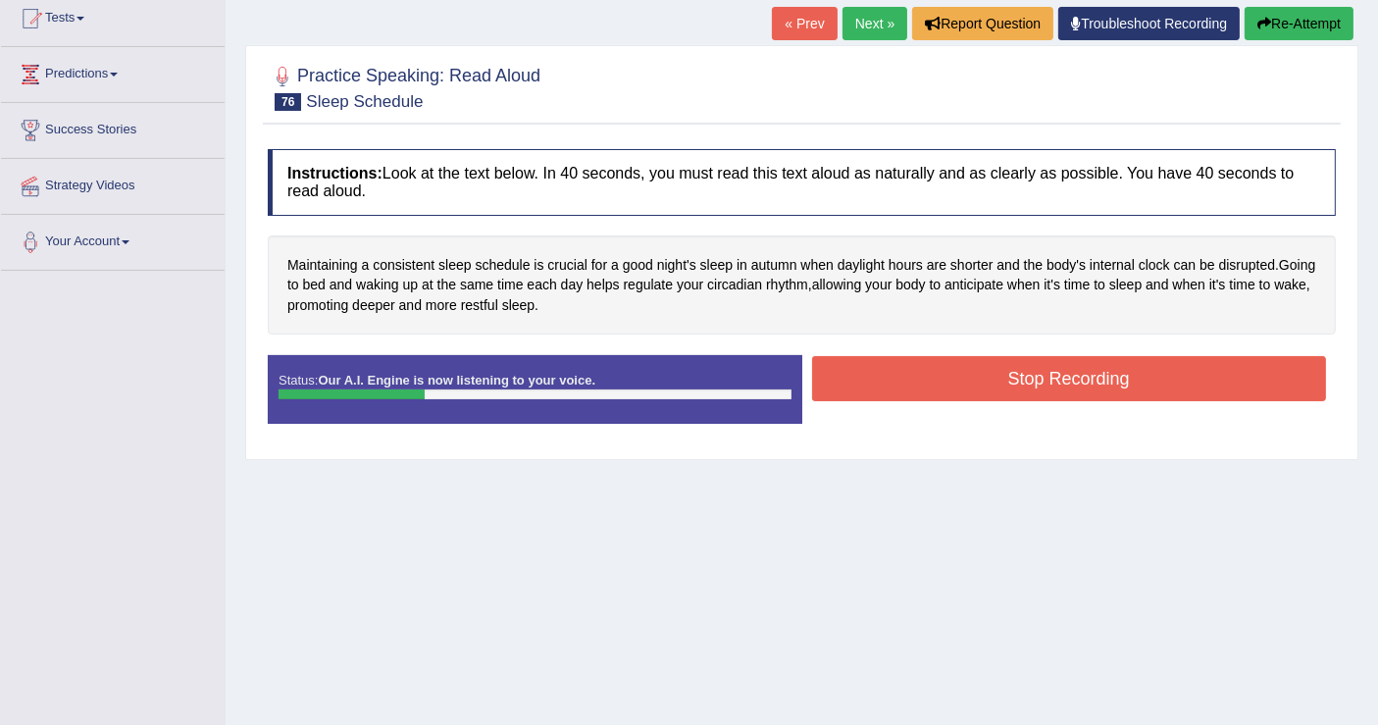
click at [1230, 357] on button "Stop Recording" at bounding box center [1069, 378] width 515 height 45
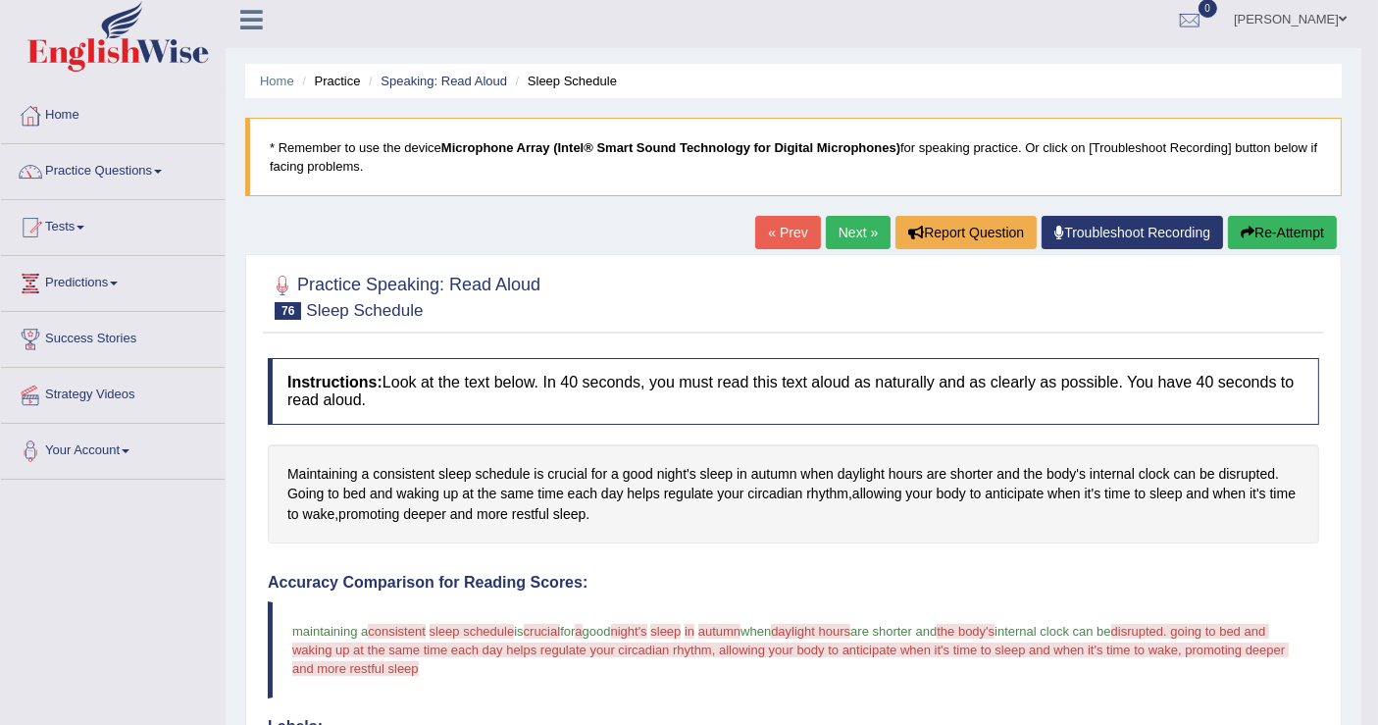
scroll to position [0, 0]
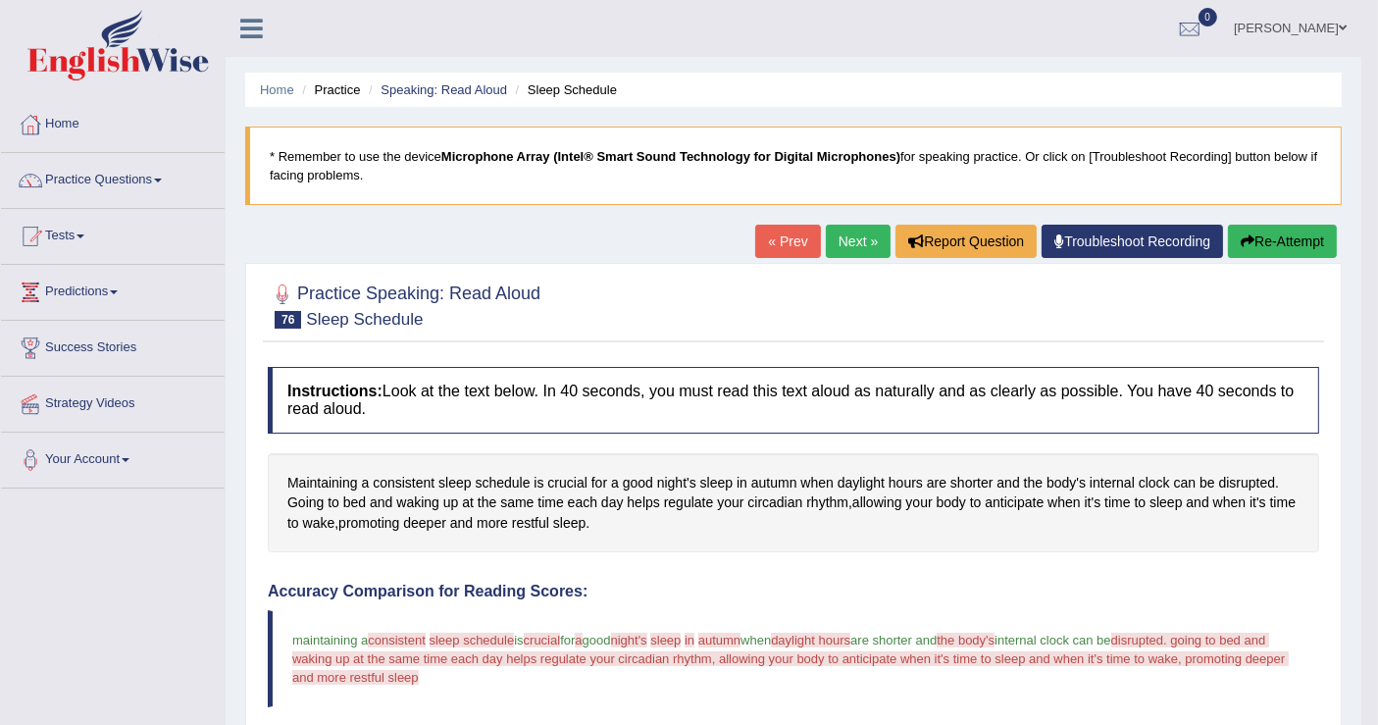
click at [1252, 239] on button "Re-Attempt" at bounding box center [1282, 241] width 109 height 33
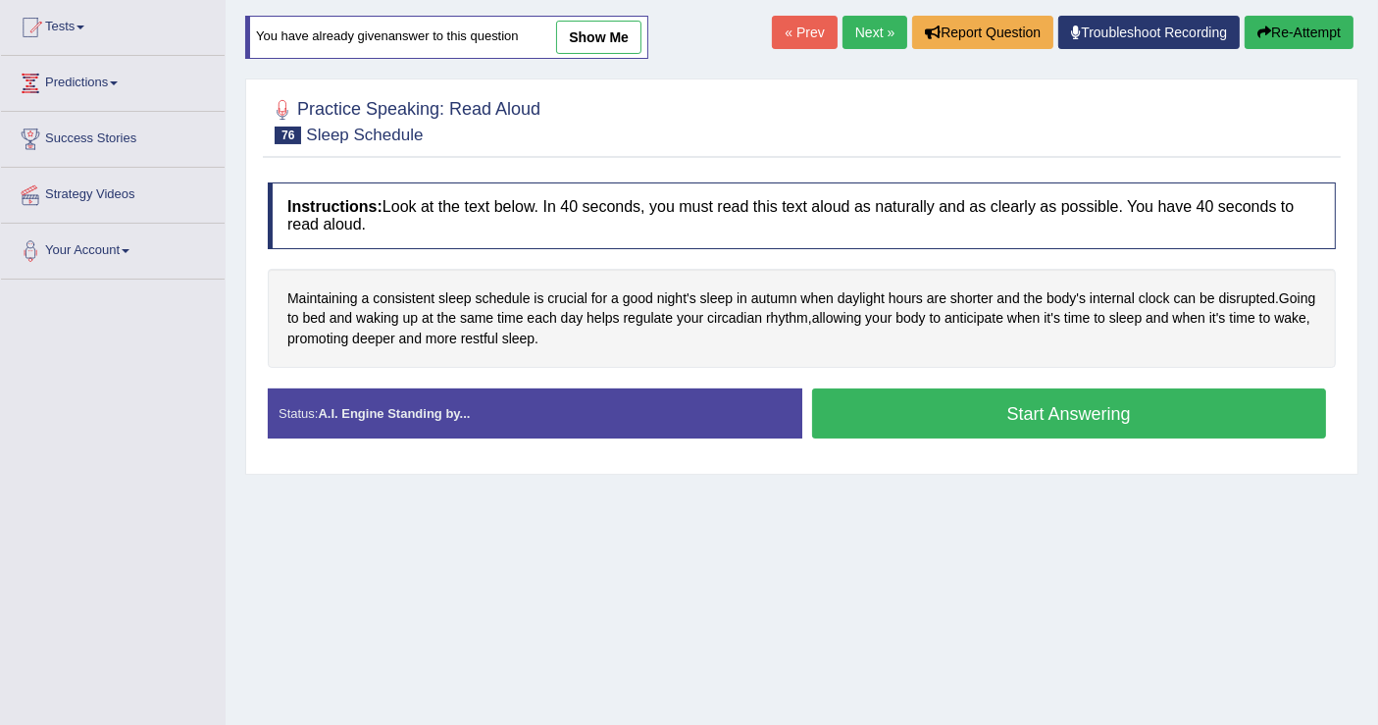
scroll to position [218, 0]
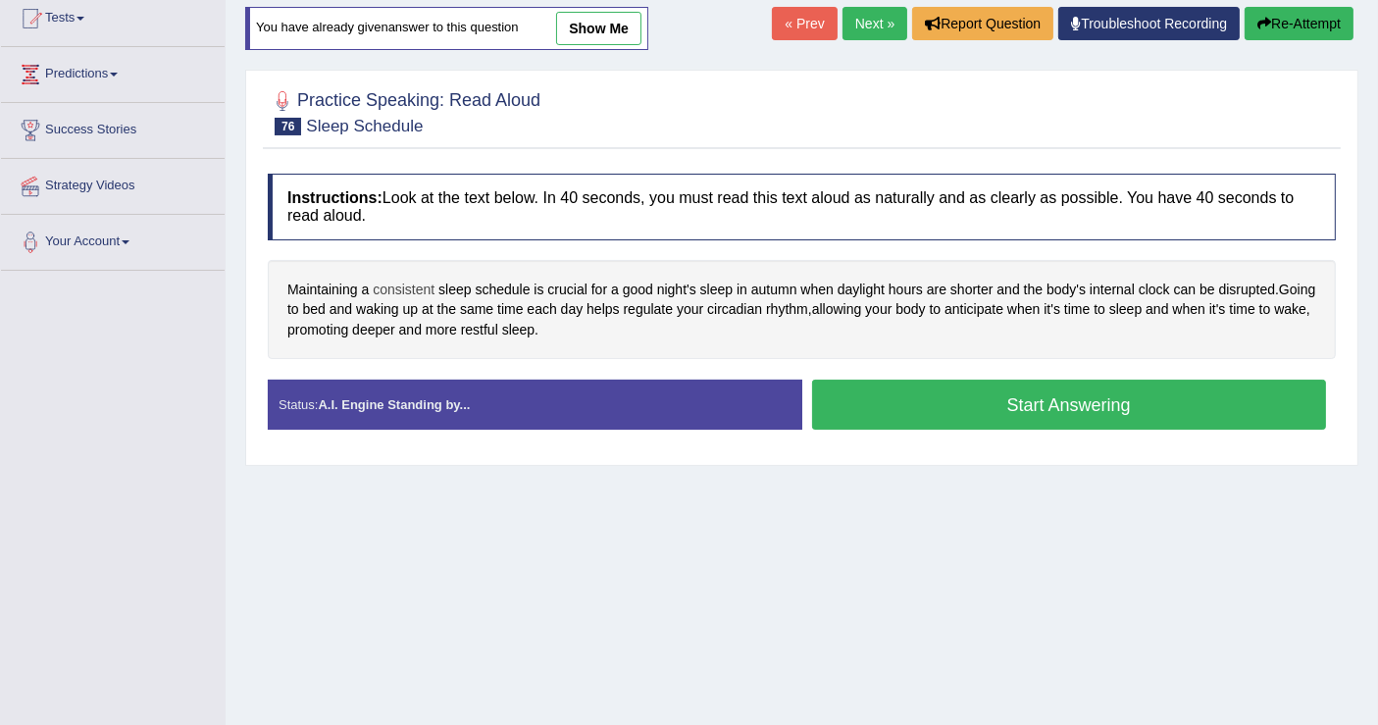
click at [418, 281] on span "consistent" at bounding box center [404, 289] width 62 height 21
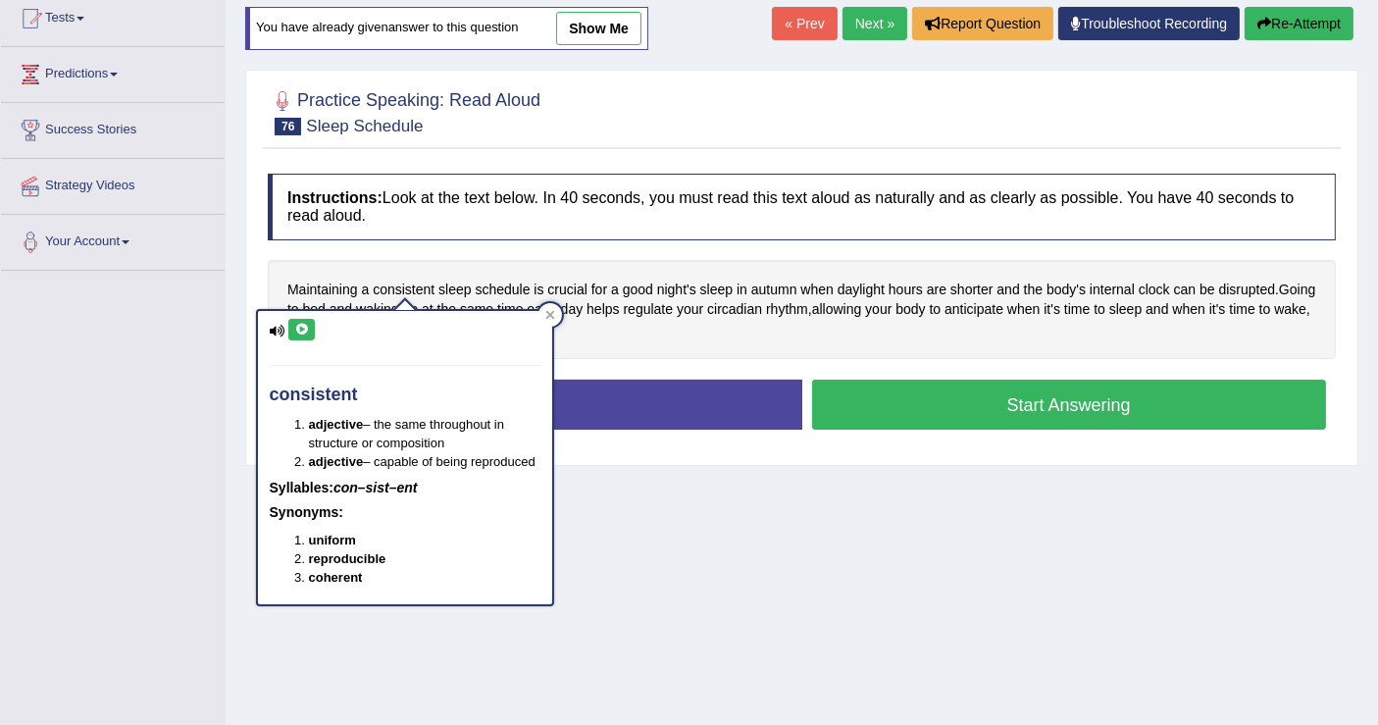
click at [299, 328] on icon at bounding box center [301, 330] width 15 height 12
click at [602, 464] on div "Home Practice Speaking: Read Aloud Sleep Schedule * Remember to use the device …" at bounding box center [802, 272] width 1152 height 981
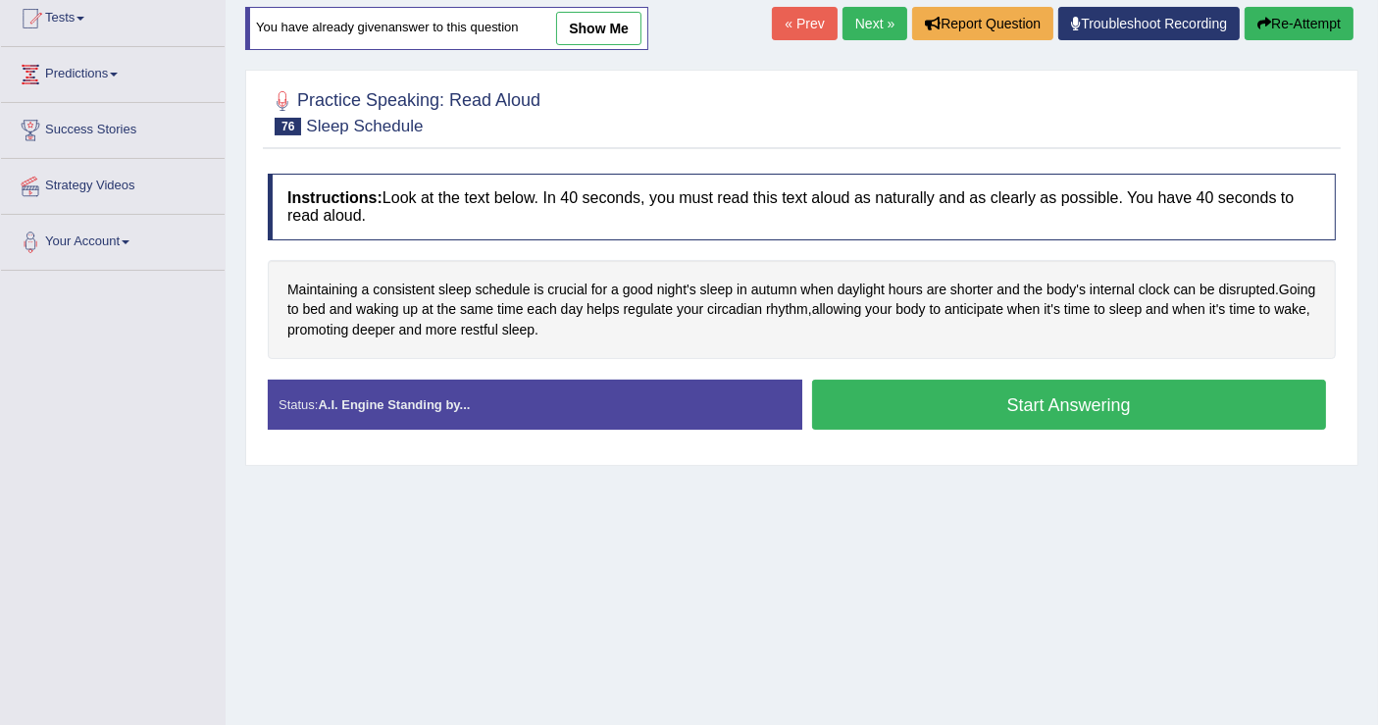
click at [997, 413] on button "Start Answering" at bounding box center [1069, 404] width 515 height 50
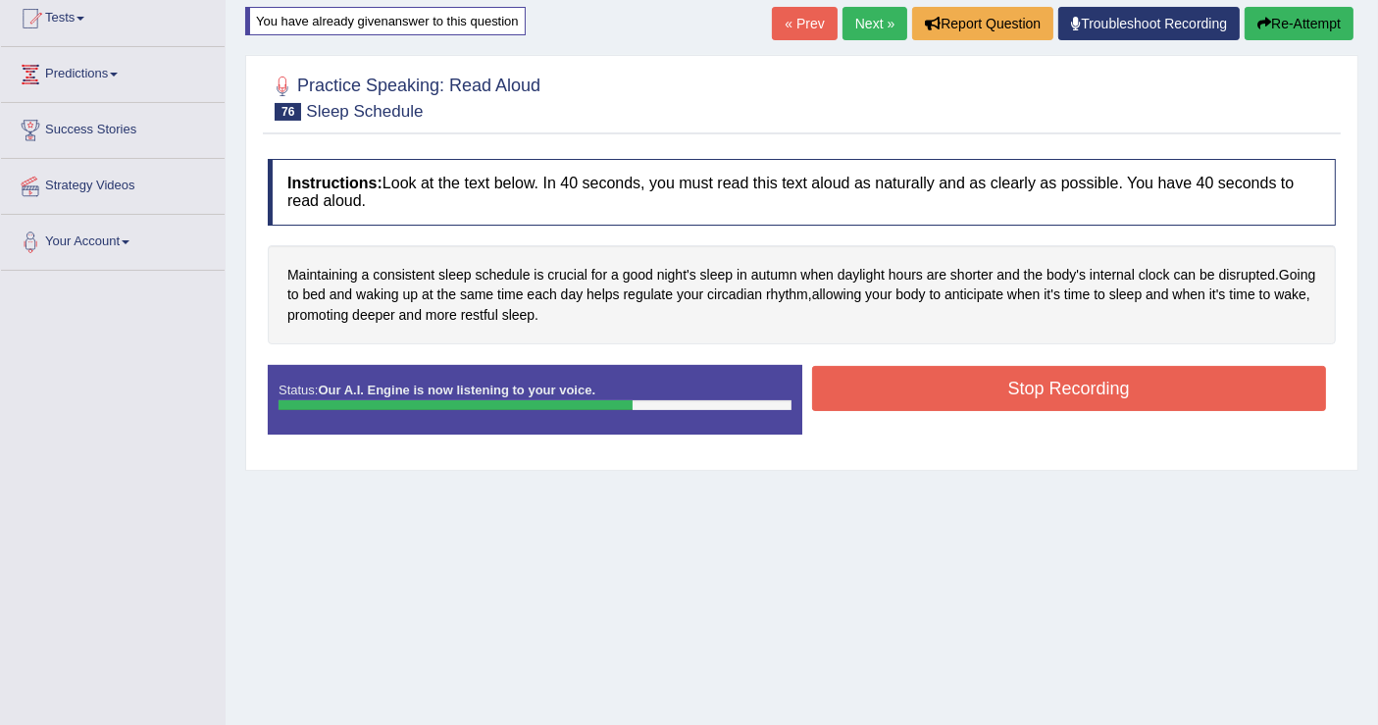
click at [893, 373] on button "Stop Recording" at bounding box center [1069, 388] width 515 height 45
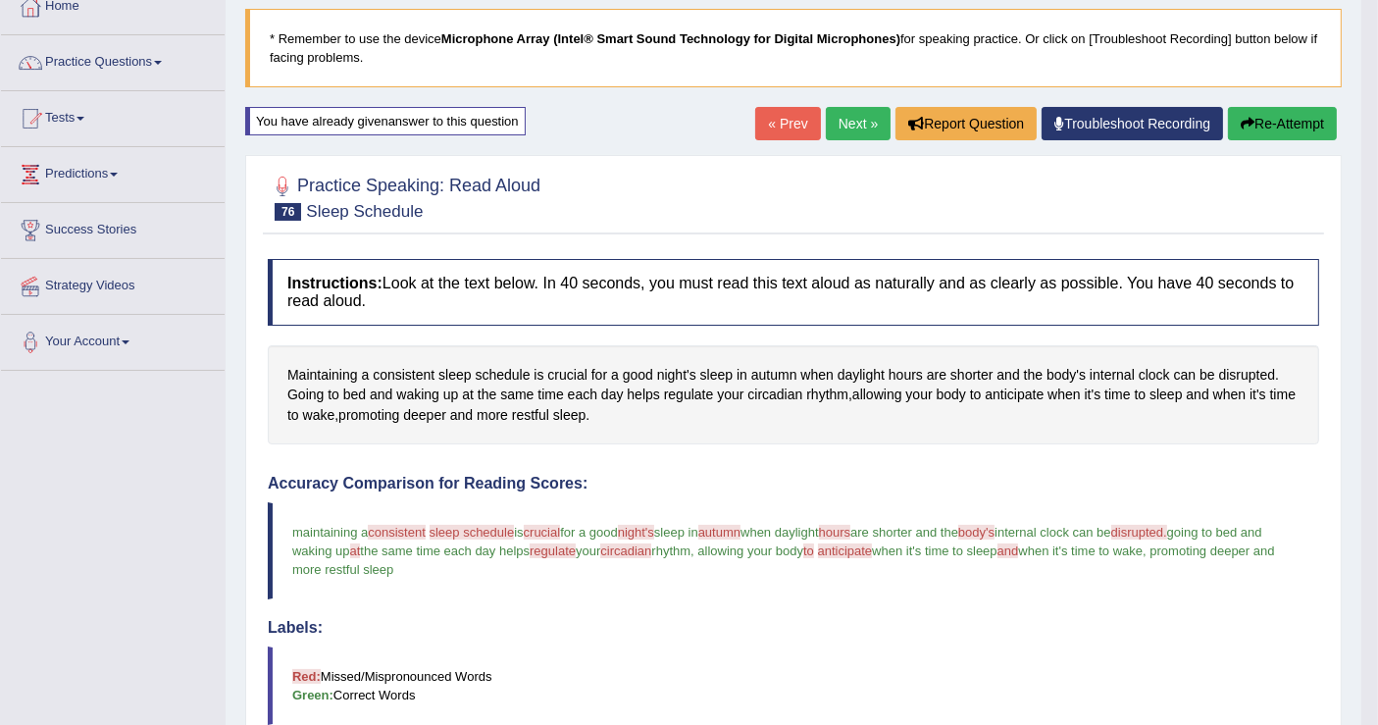
scroll to position [0, 0]
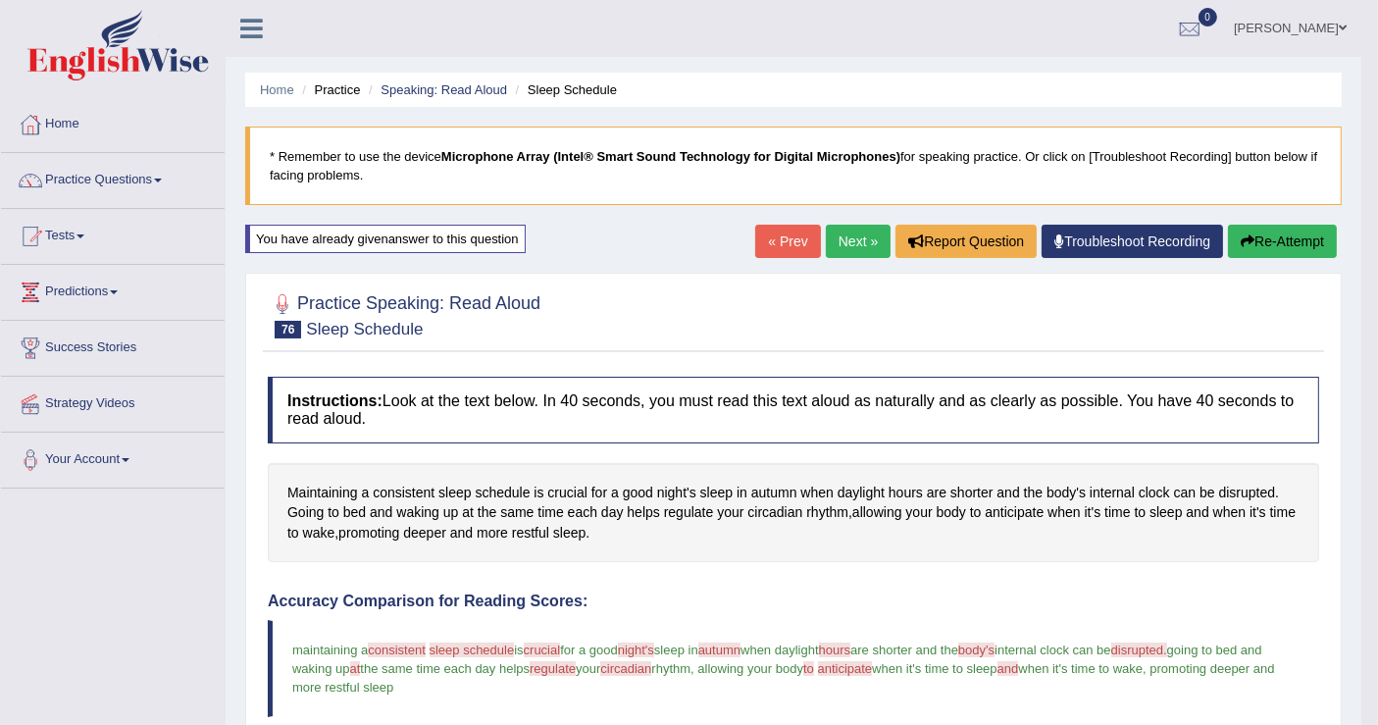
click at [844, 244] on link "Next »" at bounding box center [858, 241] width 65 height 33
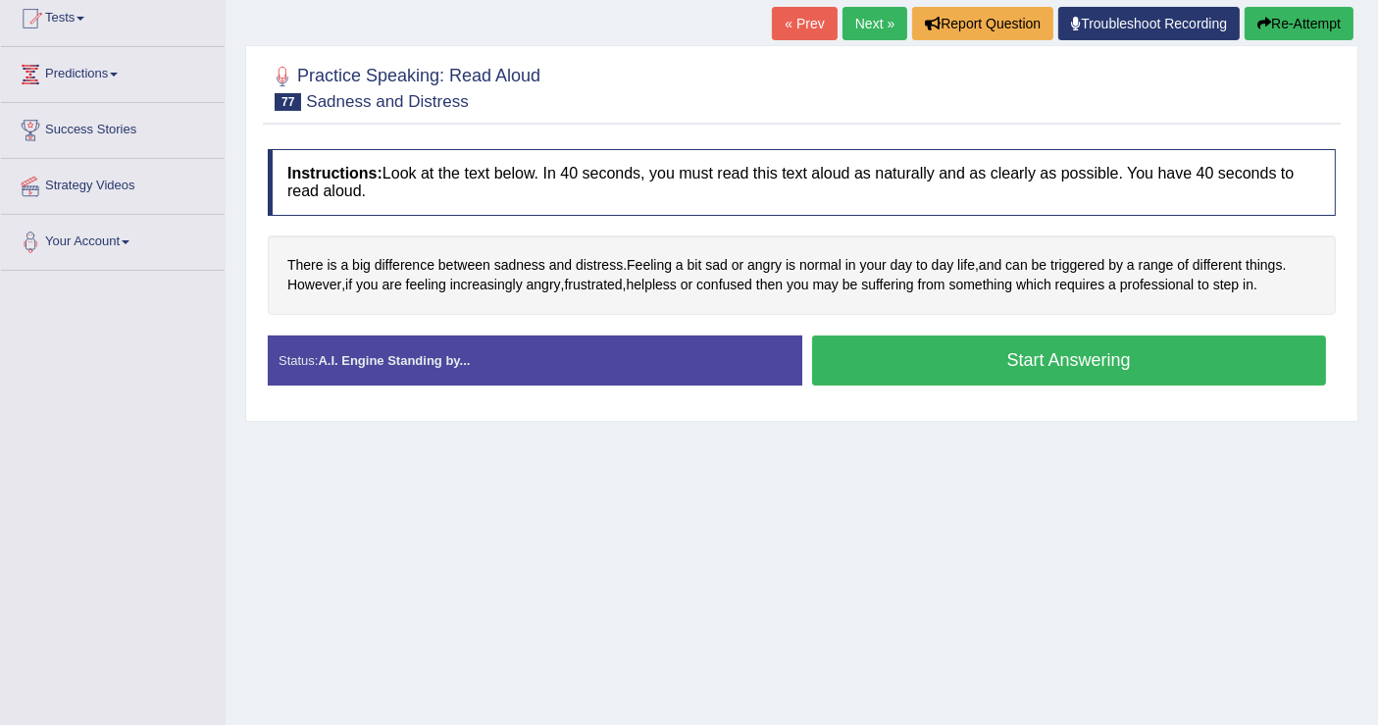
click at [862, 339] on button "Start Answering" at bounding box center [1069, 360] width 515 height 50
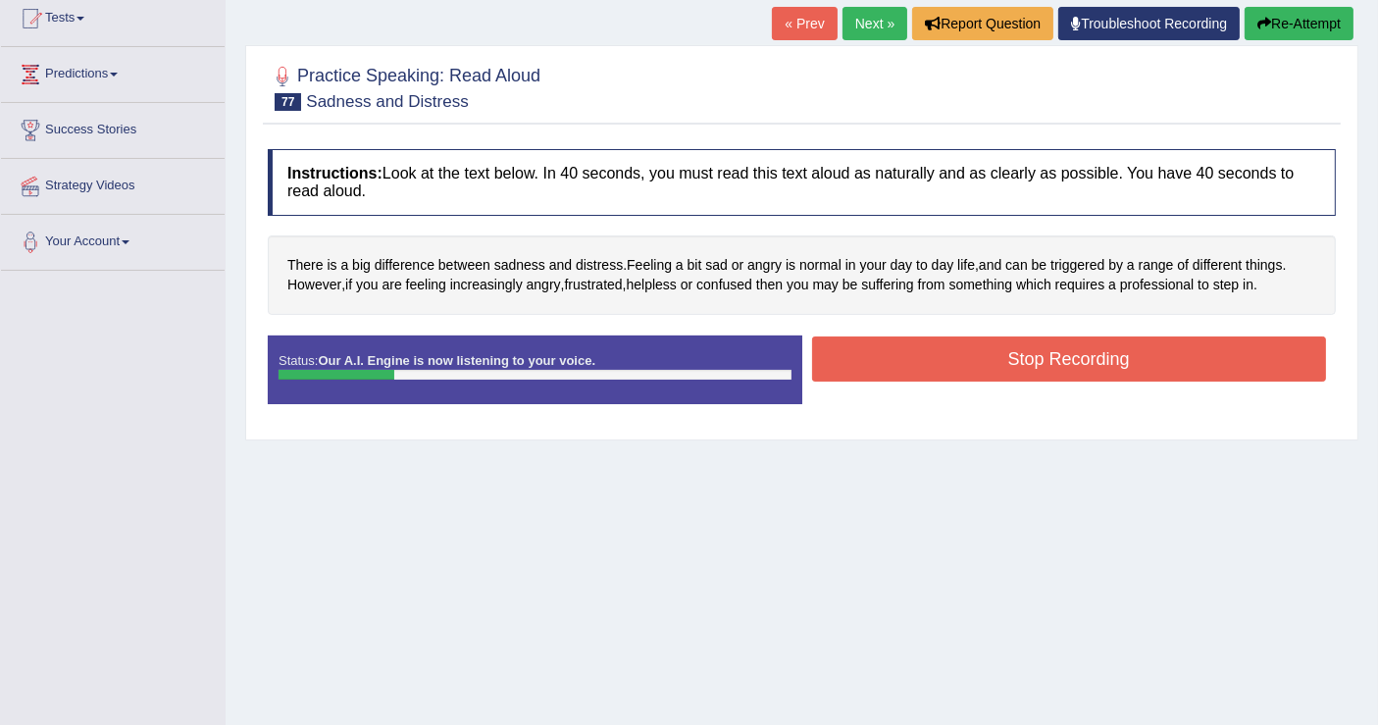
click at [1187, 336] on button "Stop Recording" at bounding box center [1069, 358] width 515 height 45
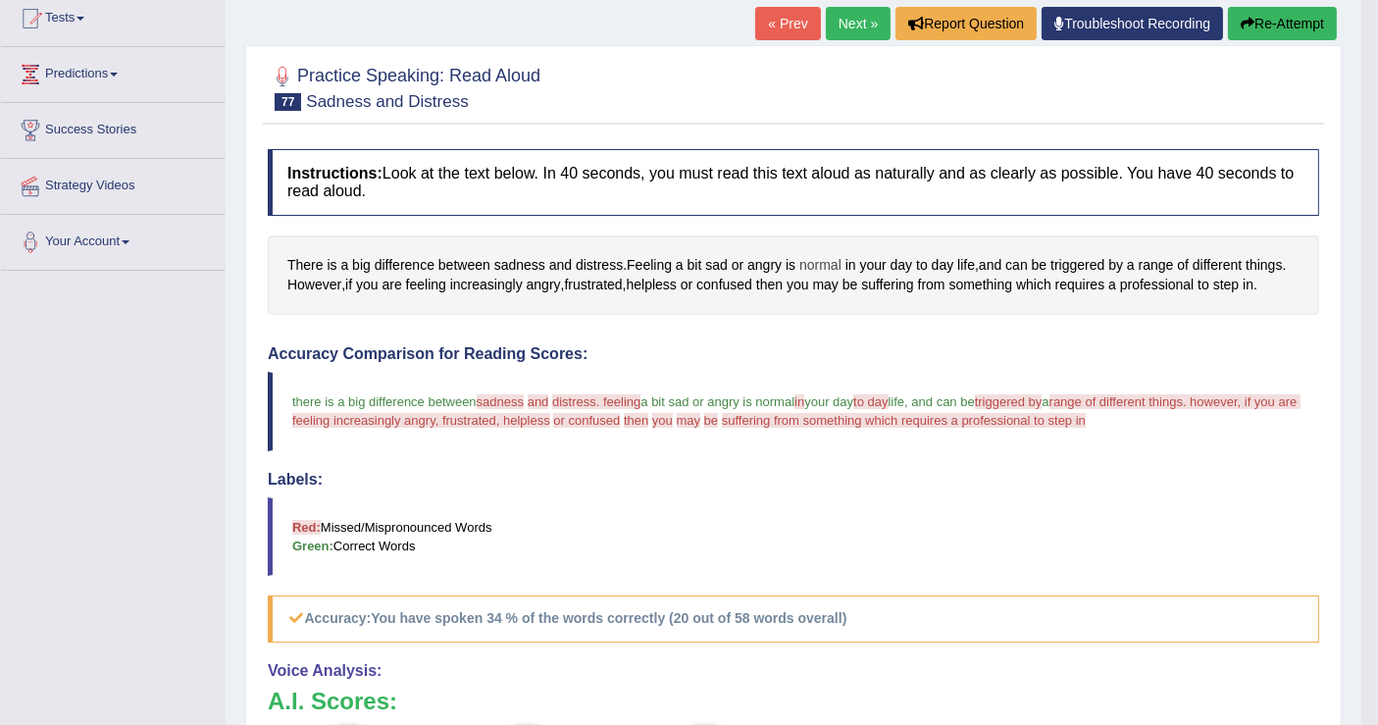
scroll to position [218, 0]
drag, startPoint x: 1255, startPoint y: 26, endPoint x: 1241, endPoint y: 32, distance: 14.9
click at [1252, 27] on button "Re-Attempt" at bounding box center [1282, 23] width 109 height 33
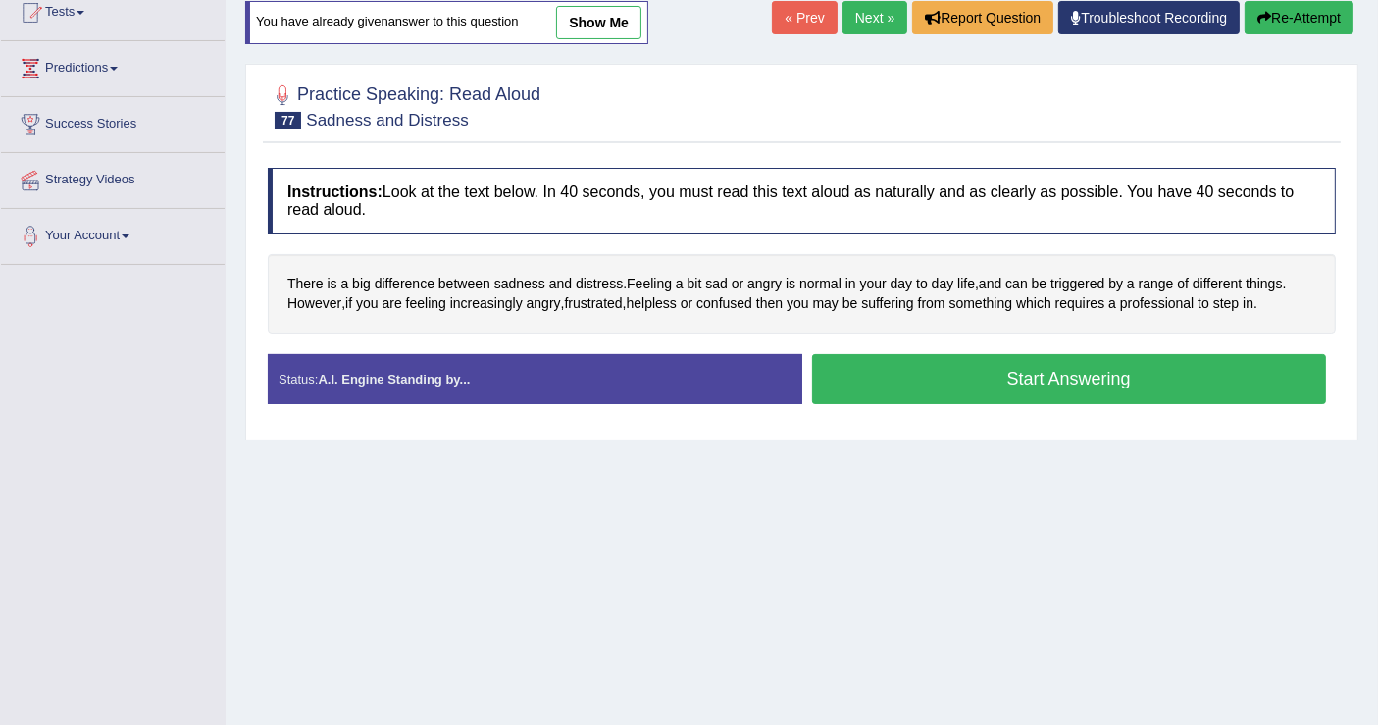
click at [1059, 378] on button "Start Answering" at bounding box center [1069, 379] width 515 height 50
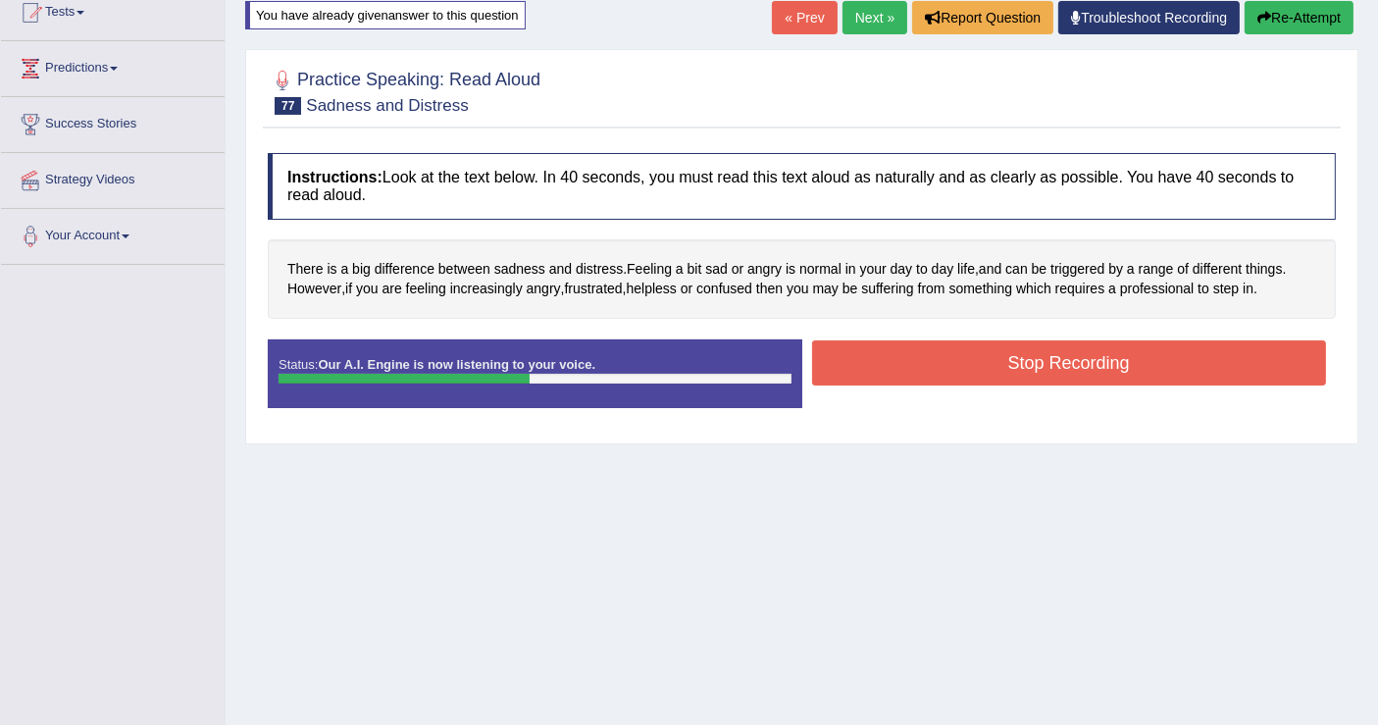
click at [1168, 353] on button "Stop Recording" at bounding box center [1069, 362] width 515 height 45
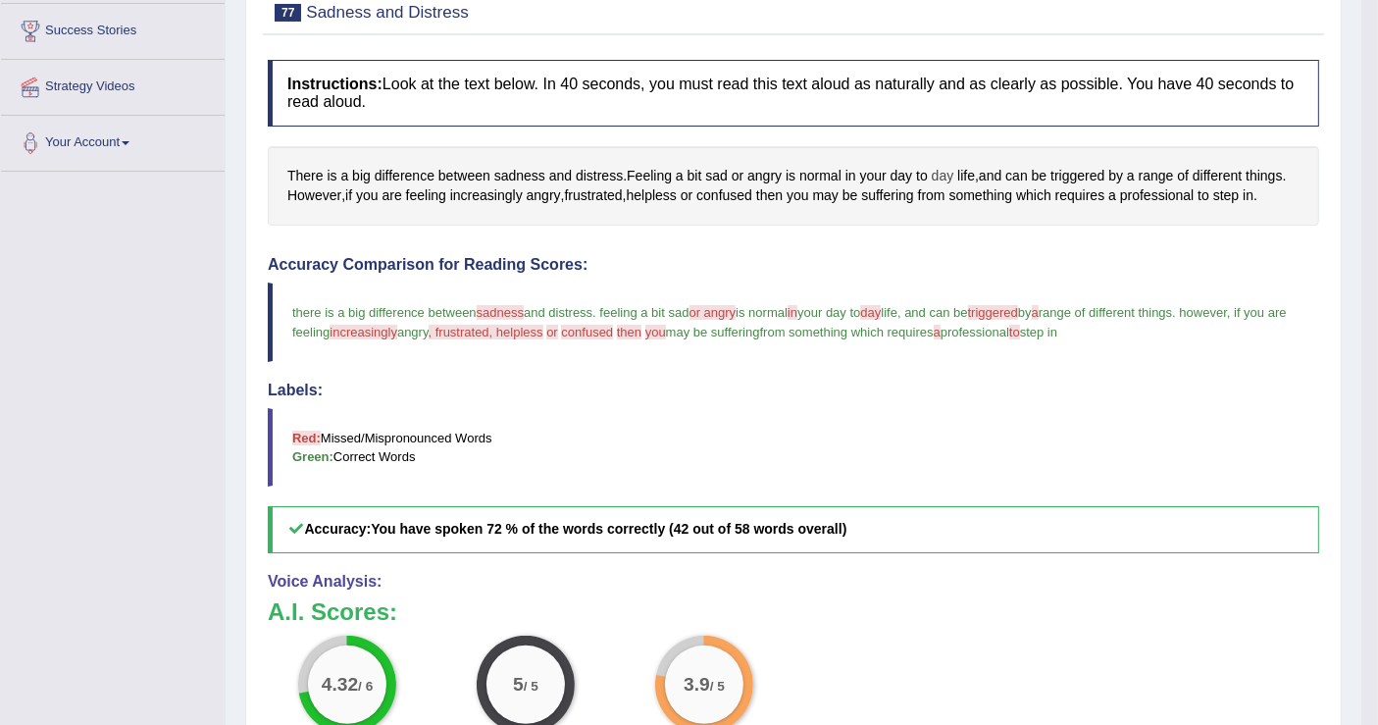
scroll to position [218, 0]
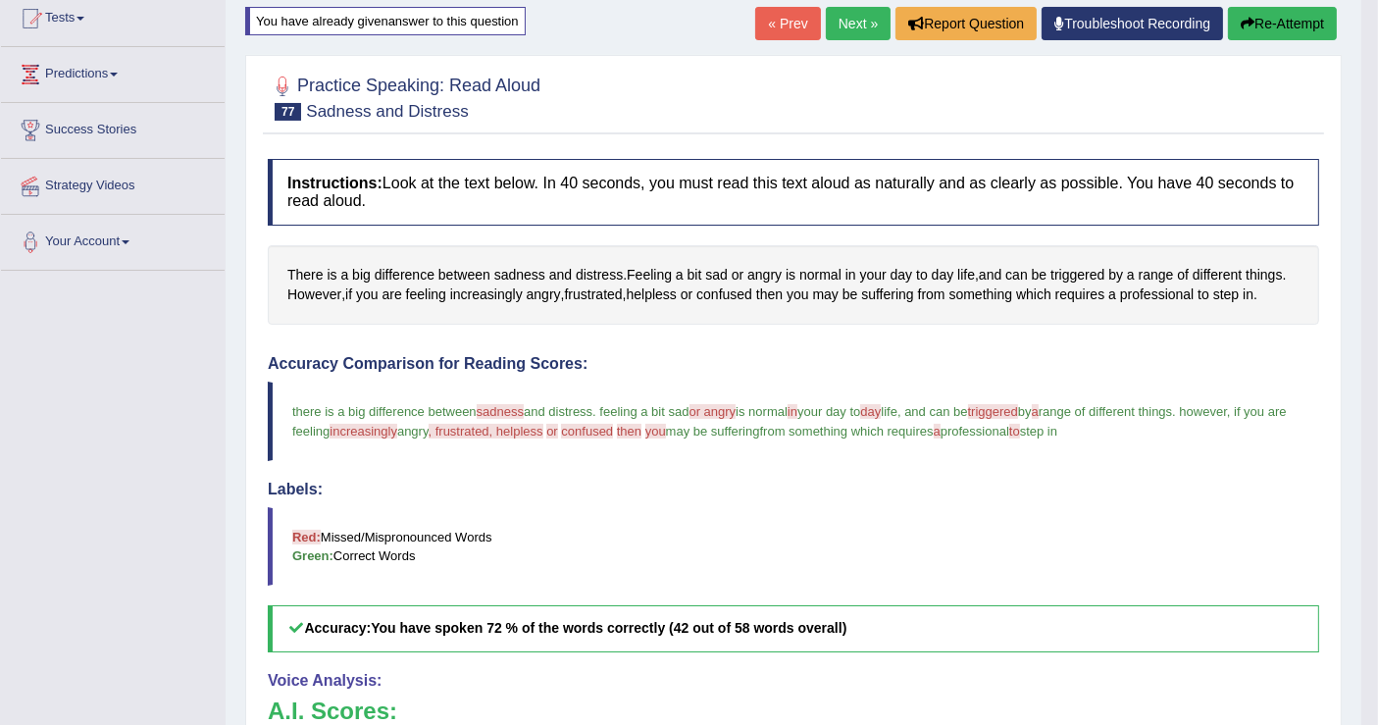
click at [867, 21] on link "Next »" at bounding box center [858, 23] width 65 height 33
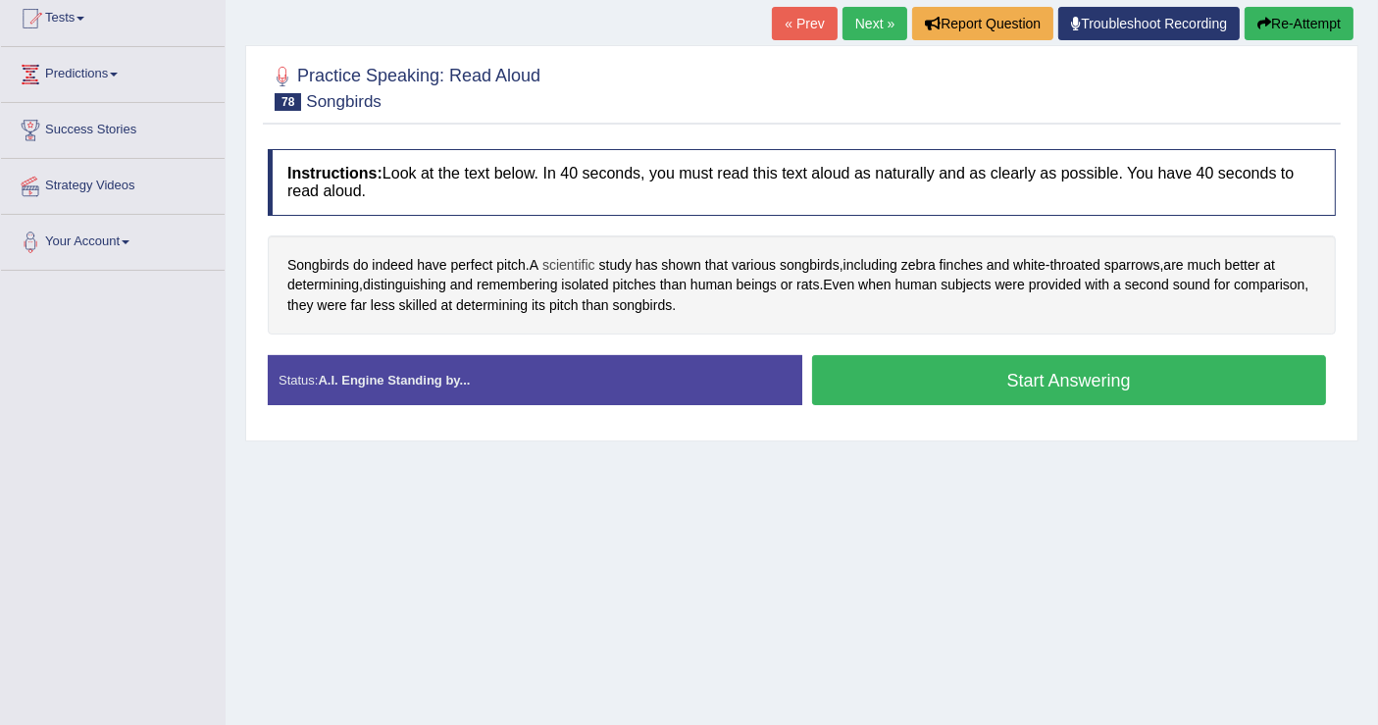
click at [585, 258] on span "scientific" at bounding box center [568, 265] width 53 height 21
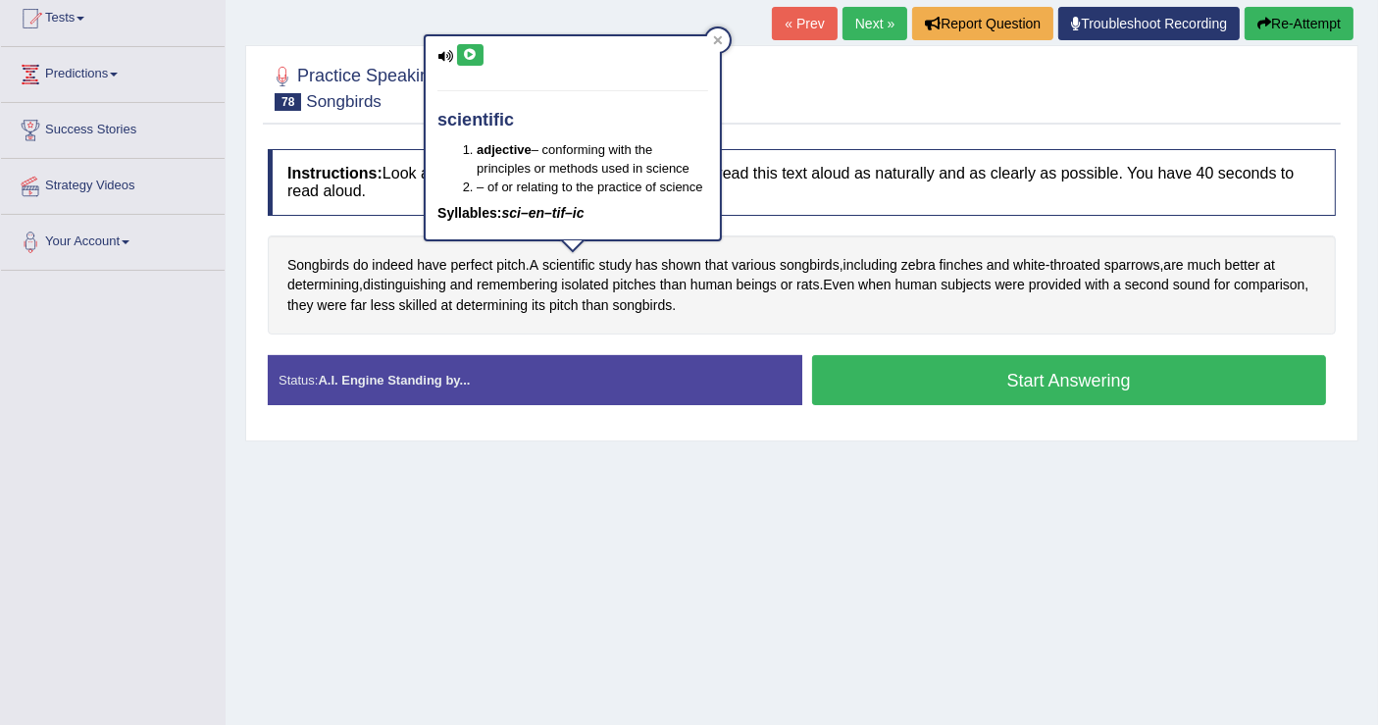
click at [473, 55] on icon at bounding box center [470, 55] width 15 height 12
click at [512, 238] on div "scientific adjective – conforming with the principles or methods used in scienc…" at bounding box center [573, 137] width 298 height 207
click at [572, 304] on span "pitch" at bounding box center [563, 305] width 29 height 21
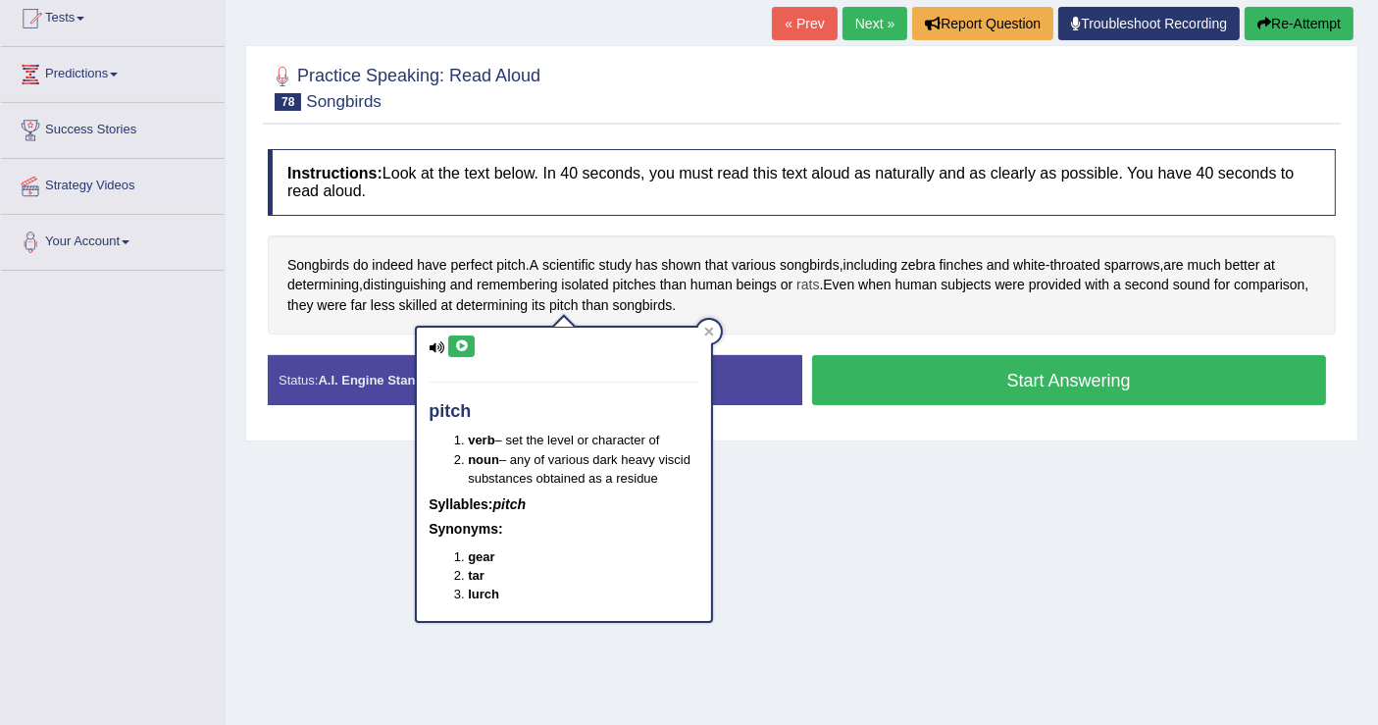
click at [819, 290] on span "rats" at bounding box center [807, 285] width 23 height 21
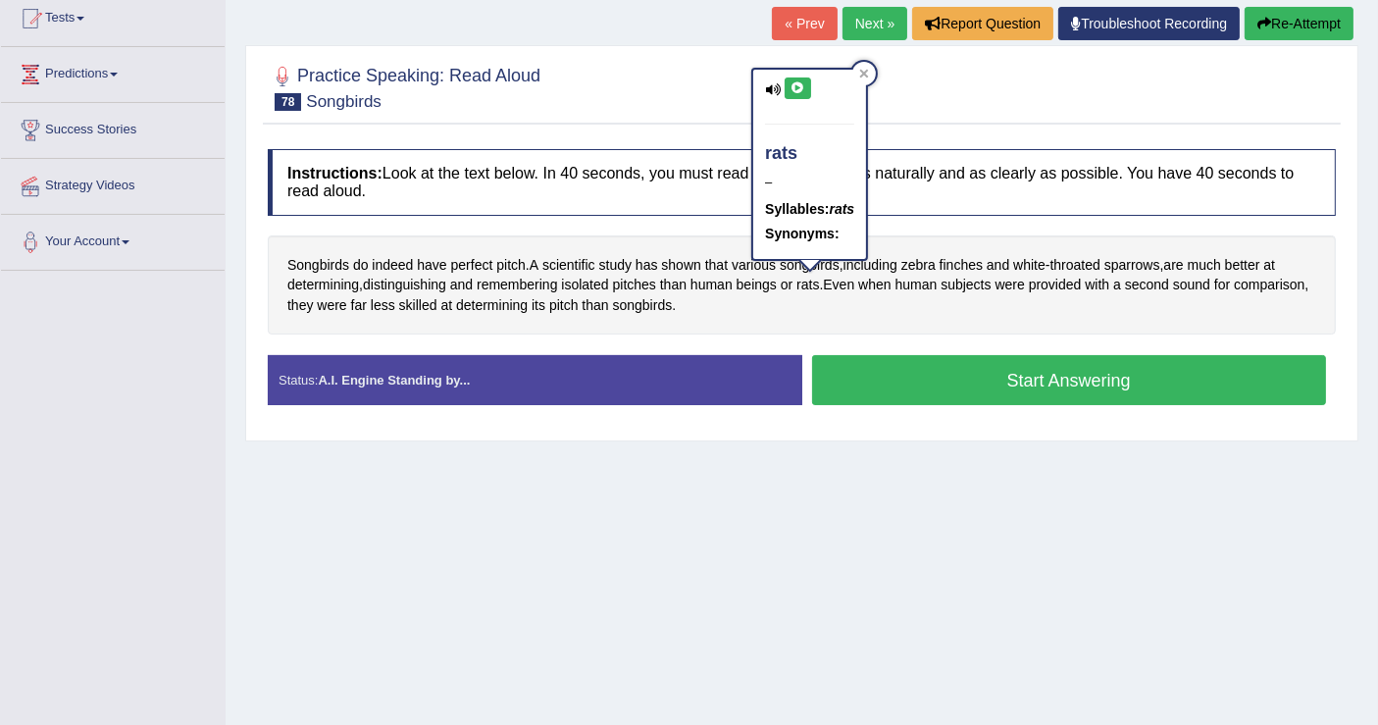
click at [846, 331] on div "Songbirds do indeed have perfect pitch . A scientific study has shown that vari…" at bounding box center [802, 285] width 1068 height 100
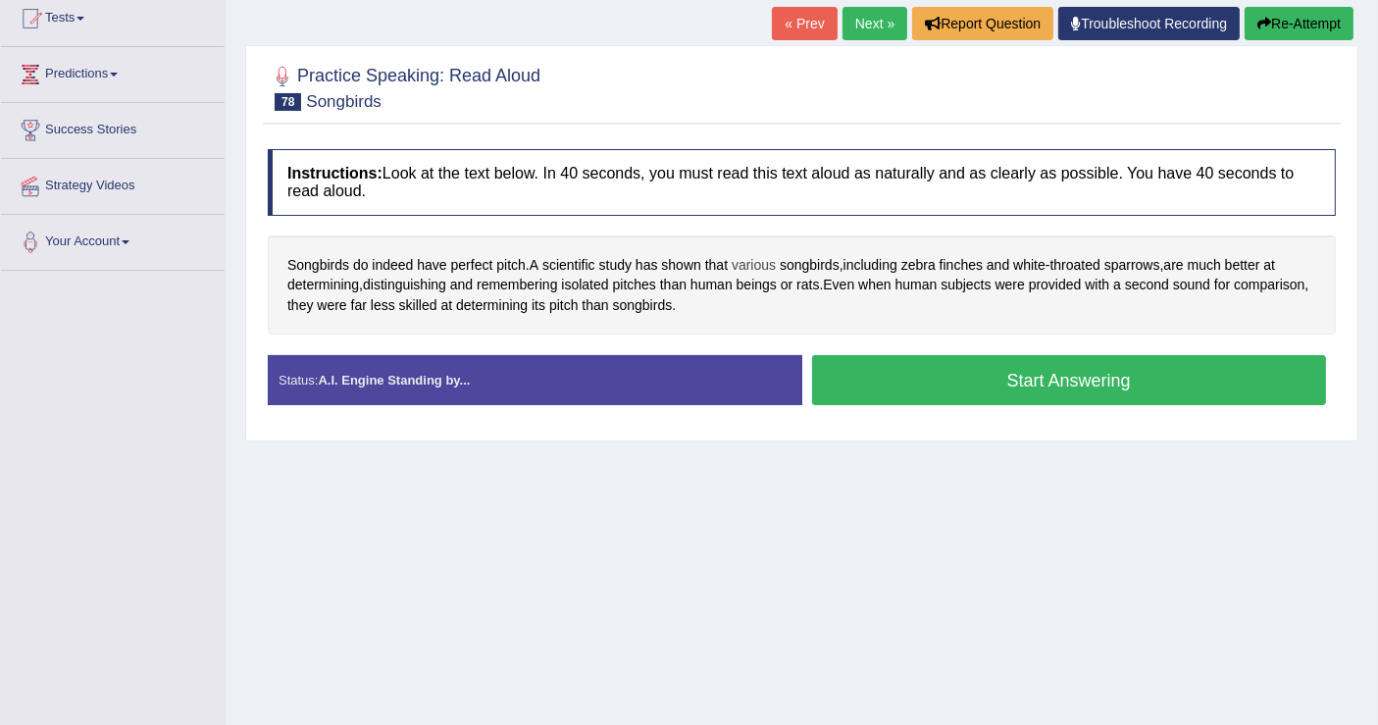
click at [756, 259] on span "various" at bounding box center [753, 265] width 44 height 21
click at [749, 125] on button at bounding box center [759, 128] width 26 height 22
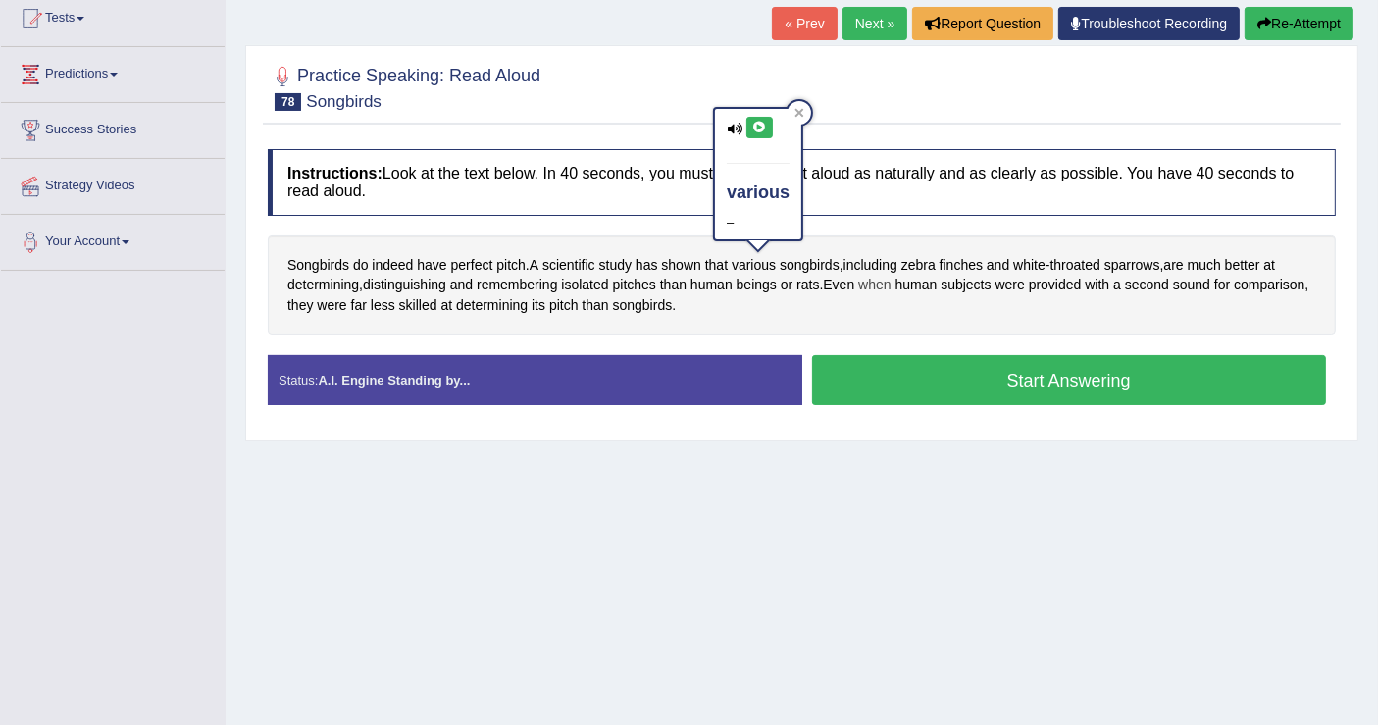
click at [869, 285] on span "when" at bounding box center [874, 285] width 32 height 21
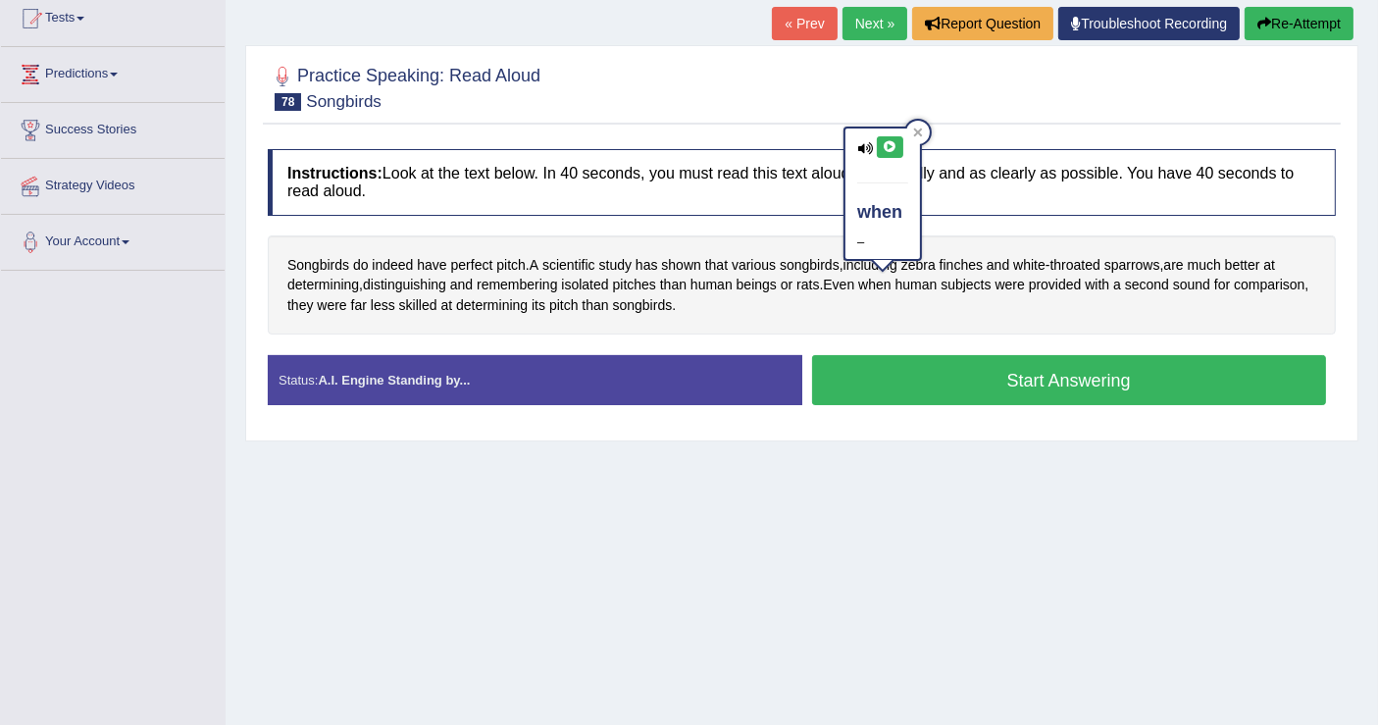
click at [932, 292] on div "Songbirds do indeed have perfect pitch . A scientific study has shown that vari…" at bounding box center [802, 285] width 1068 height 100
click at [1086, 259] on span "throated" at bounding box center [1075, 265] width 50 height 21
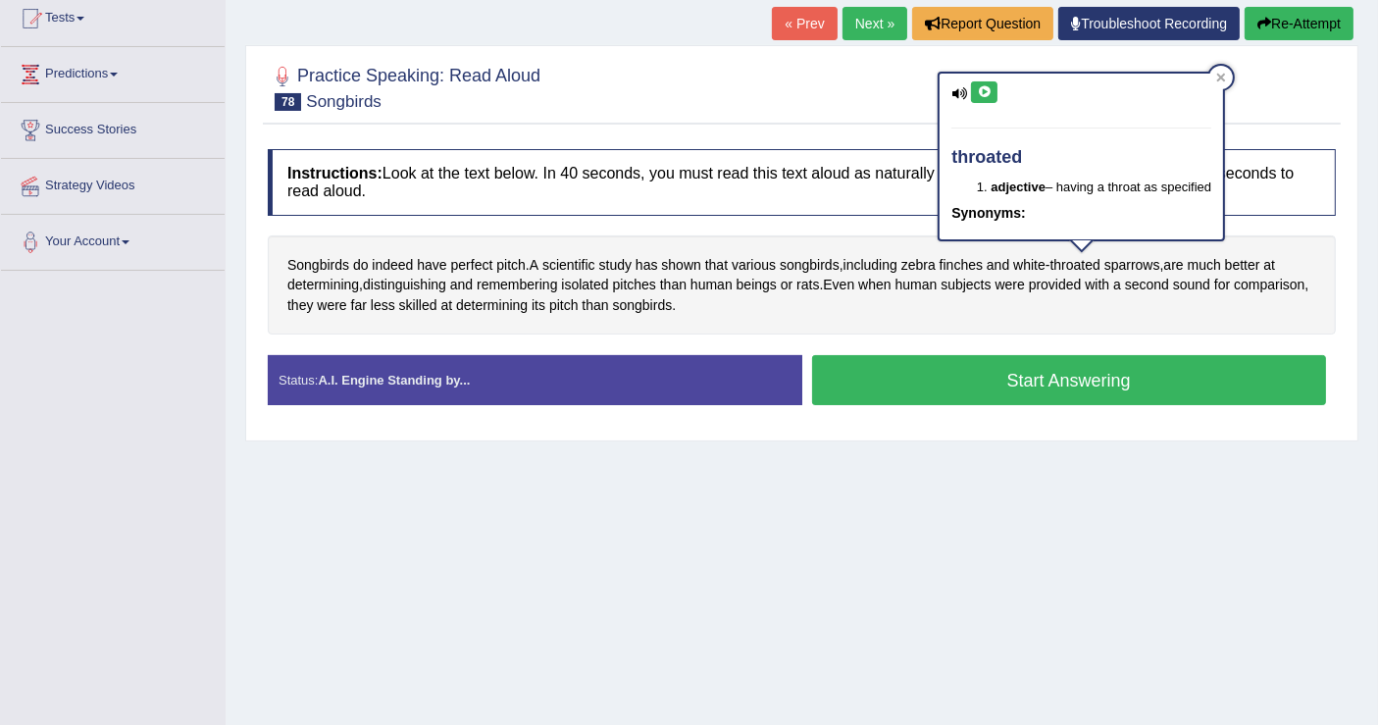
click at [988, 98] on button at bounding box center [984, 92] width 26 height 22
click at [1132, 307] on div "Songbirds do indeed have perfect pitch . A scientific study has shown that vari…" at bounding box center [802, 285] width 1068 height 100
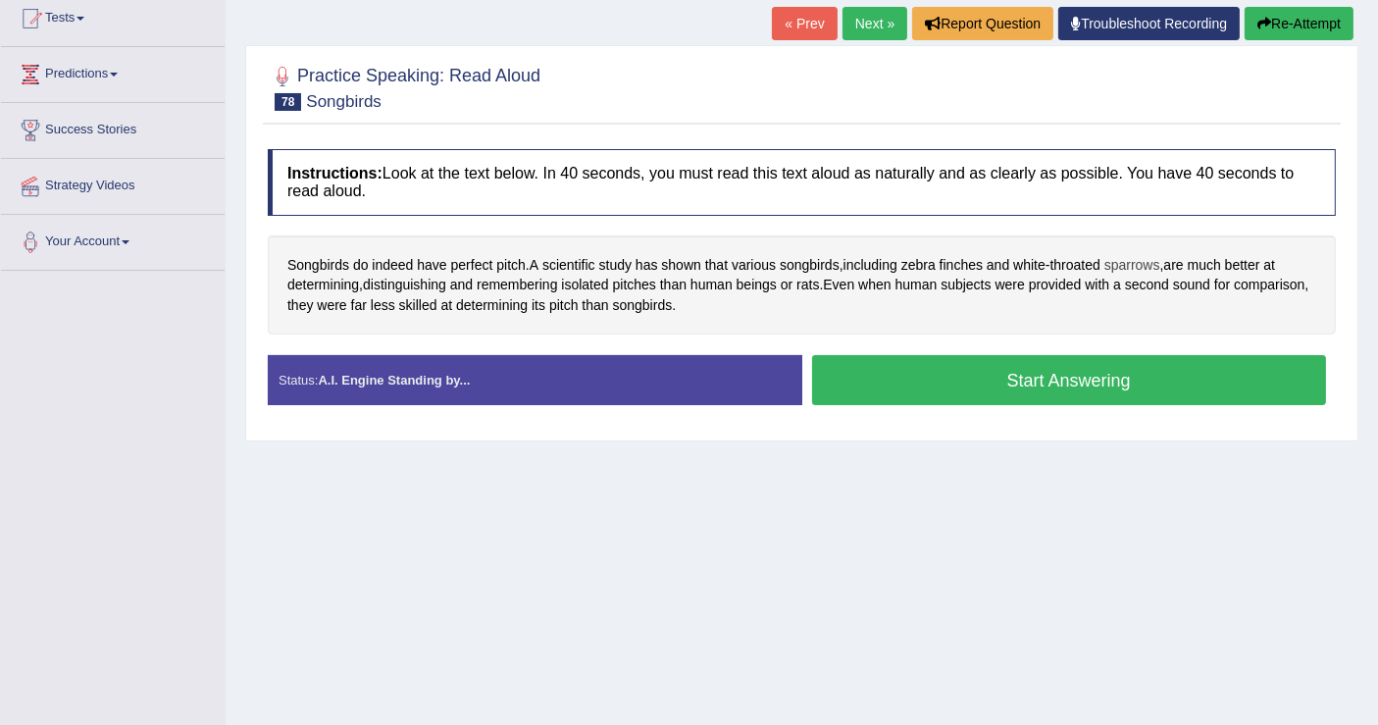
click at [1122, 255] on span "sparrows" at bounding box center [1132, 265] width 56 height 21
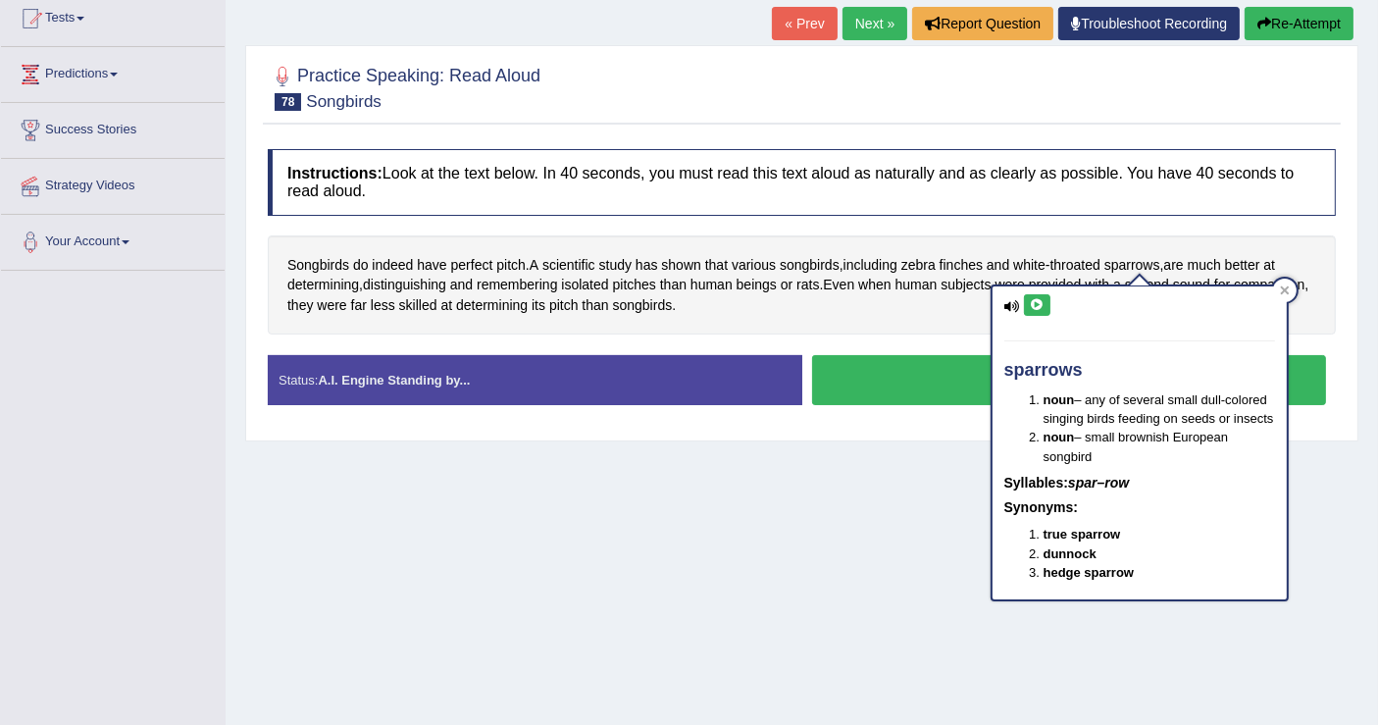
click at [1033, 307] on icon at bounding box center [1037, 305] width 15 height 12
click at [931, 330] on div "Songbirds do indeed have perfect pitch . A scientific study has shown that vari…" at bounding box center [802, 285] width 1068 height 100
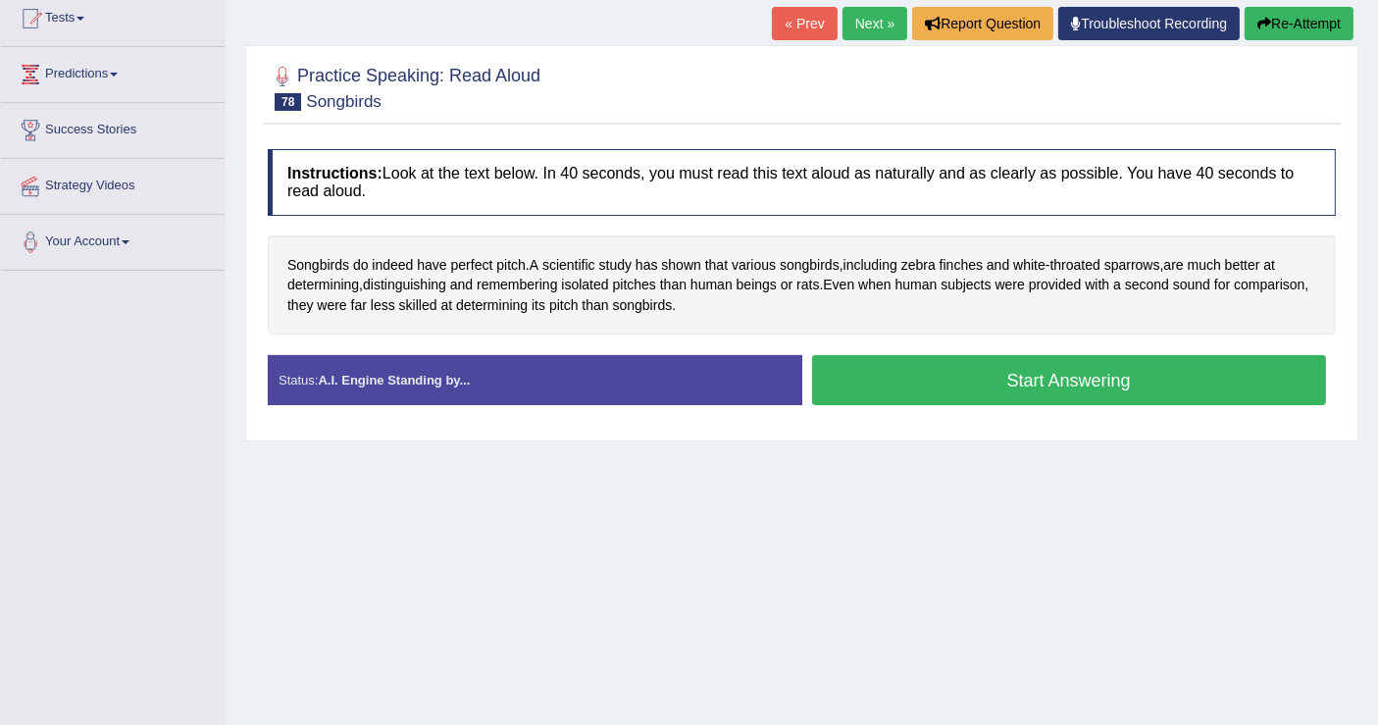
click at [867, 24] on link "Next »" at bounding box center [874, 23] width 65 height 33
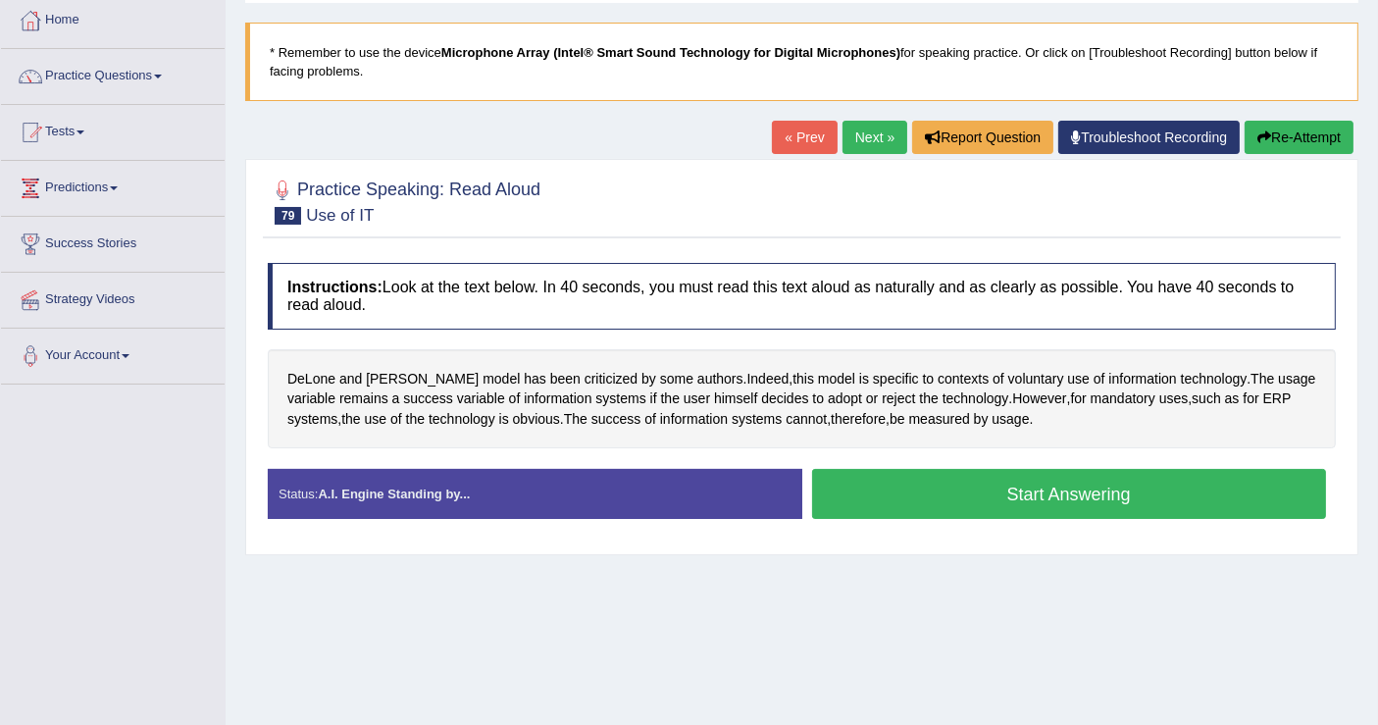
scroll to position [218, 0]
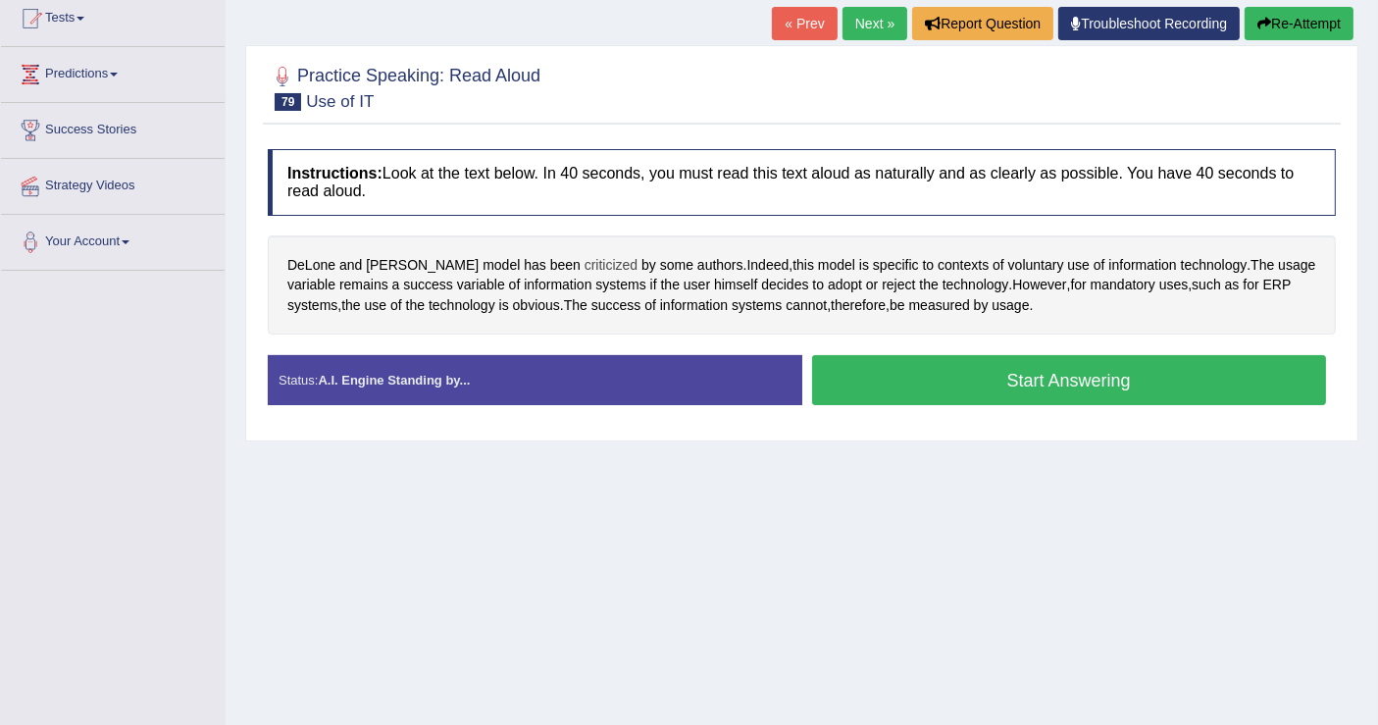
click at [584, 261] on span "criticized" at bounding box center [610, 265] width 53 height 21
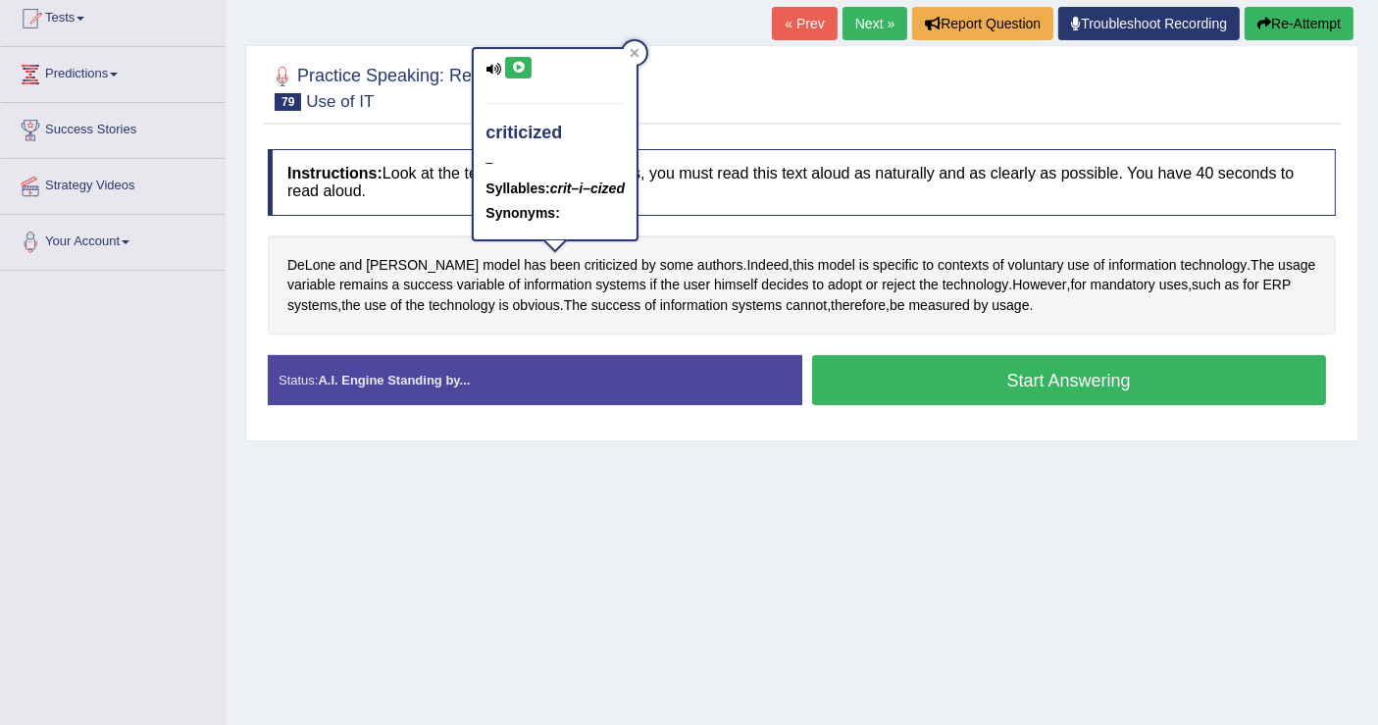
click at [512, 63] on icon at bounding box center [518, 68] width 15 height 12
click at [635, 302] on span "success" at bounding box center [616, 305] width 50 height 21
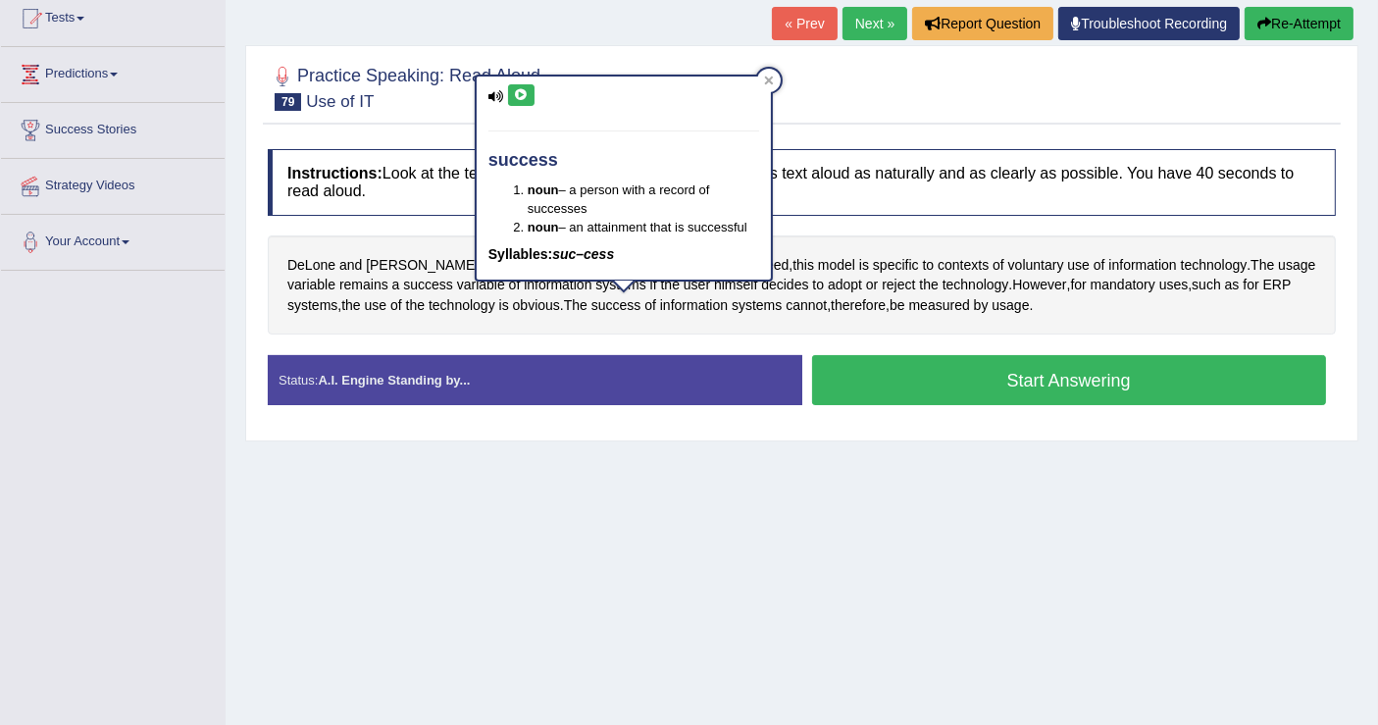
click at [893, 335] on div "Instructions: Look at the text below. In 40 seconds, you must read this text al…" at bounding box center [802, 284] width 1078 height 291
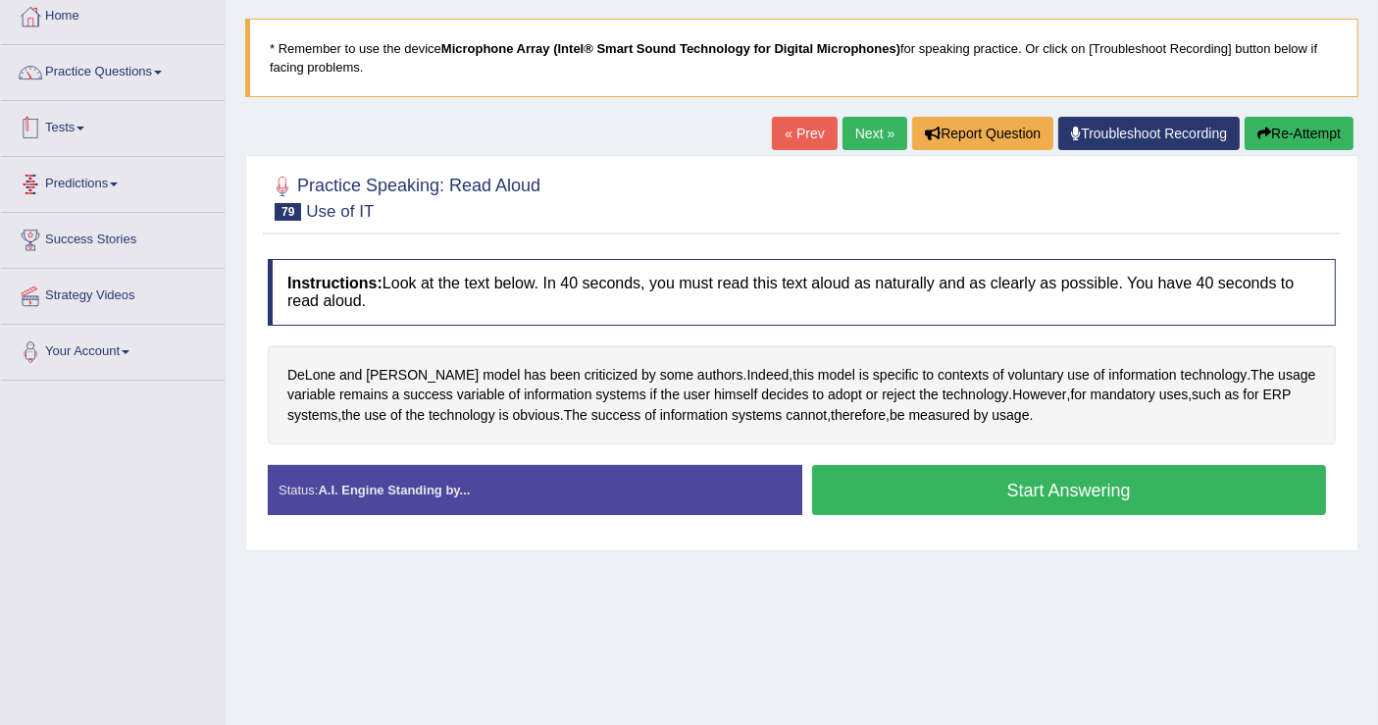
scroll to position [0, 0]
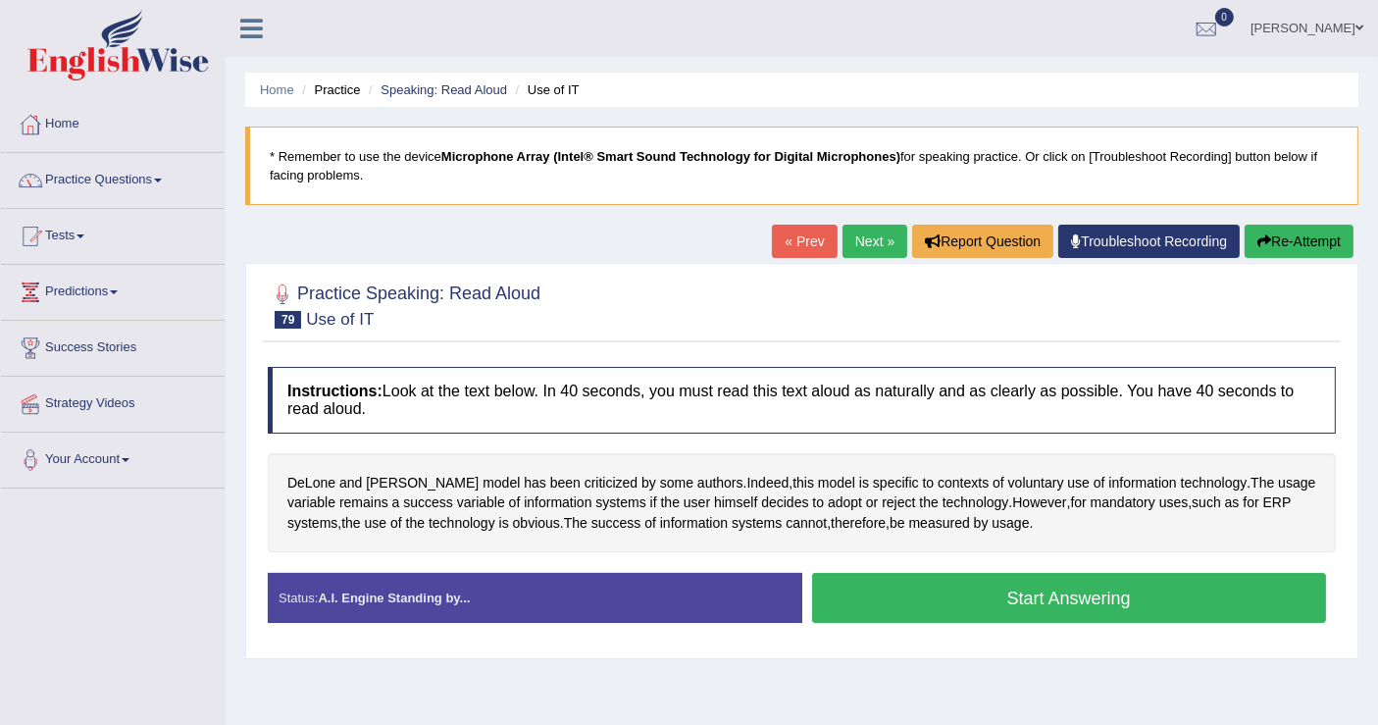
click at [91, 230] on link "Tests" at bounding box center [113, 233] width 224 height 49
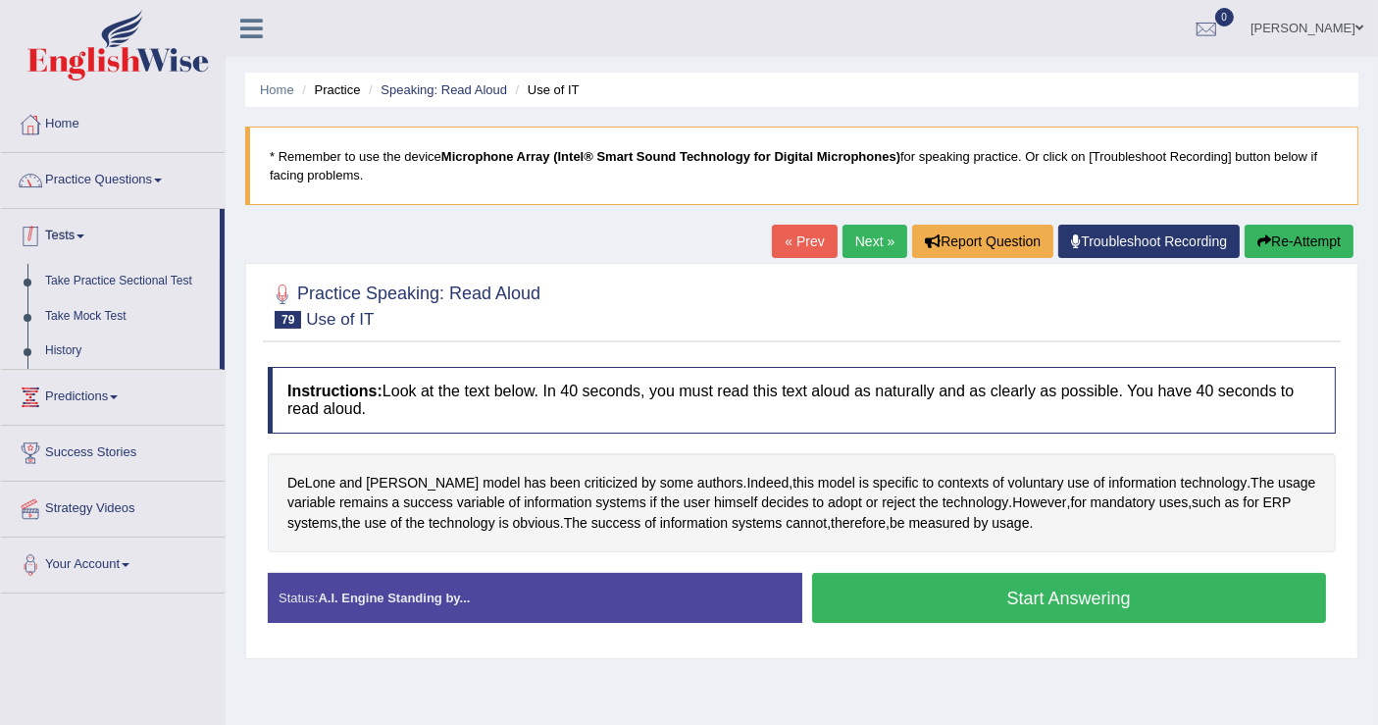
click at [105, 186] on link "Practice Questions" at bounding box center [113, 177] width 224 height 49
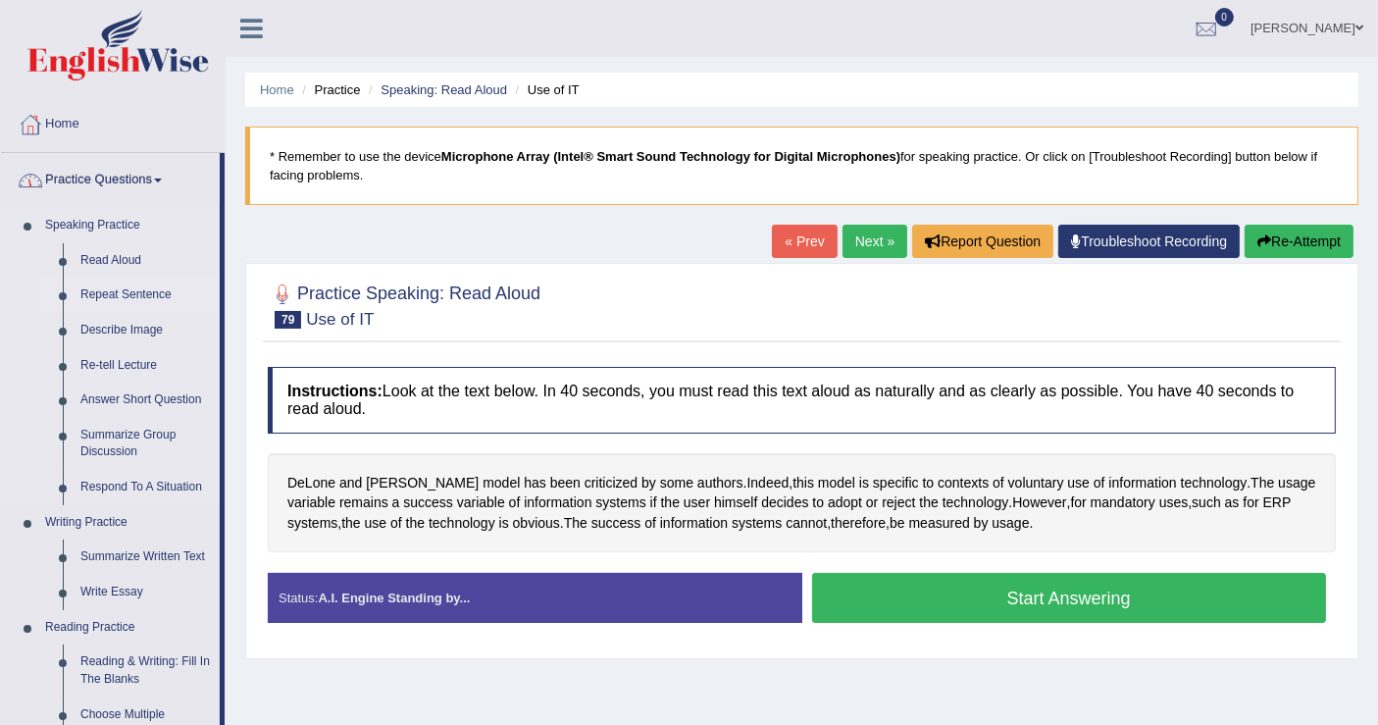
click at [115, 298] on link "Repeat Sentence" at bounding box center [146, 294] width 148 height 35
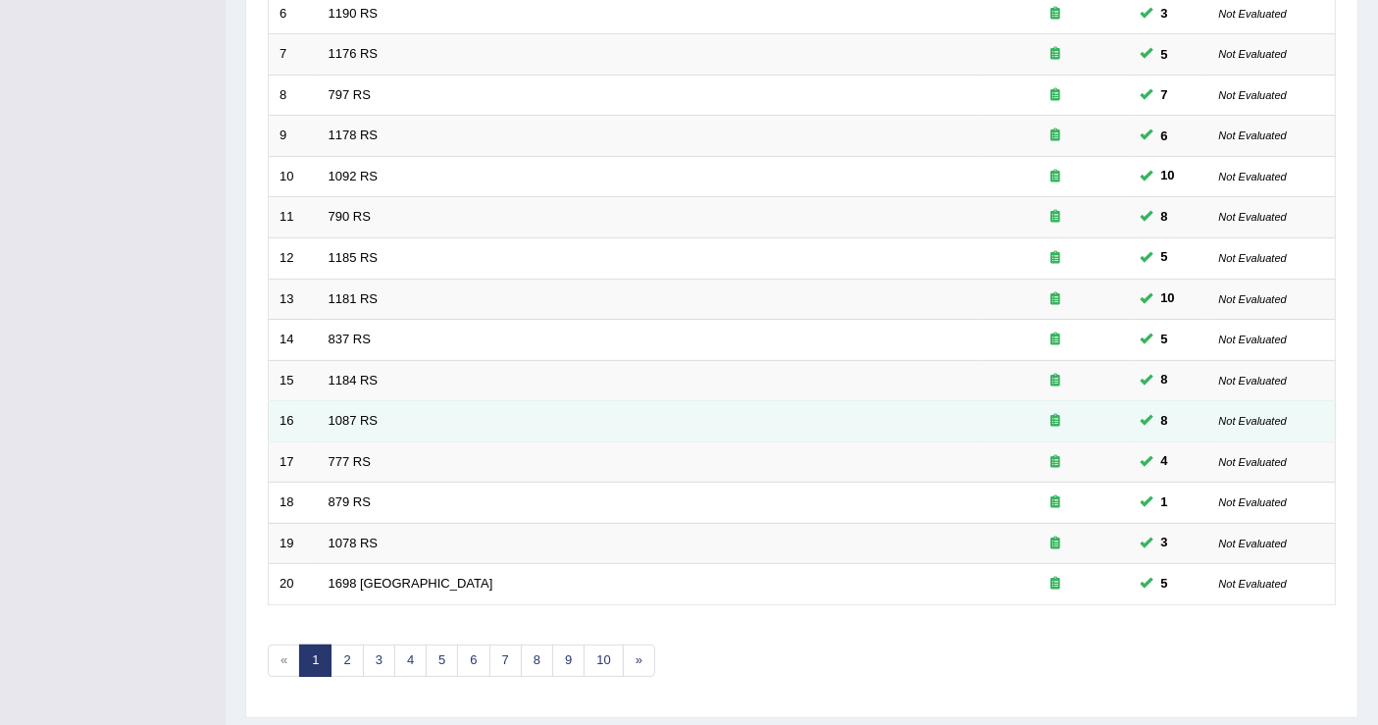
scroll to position [566, 0]
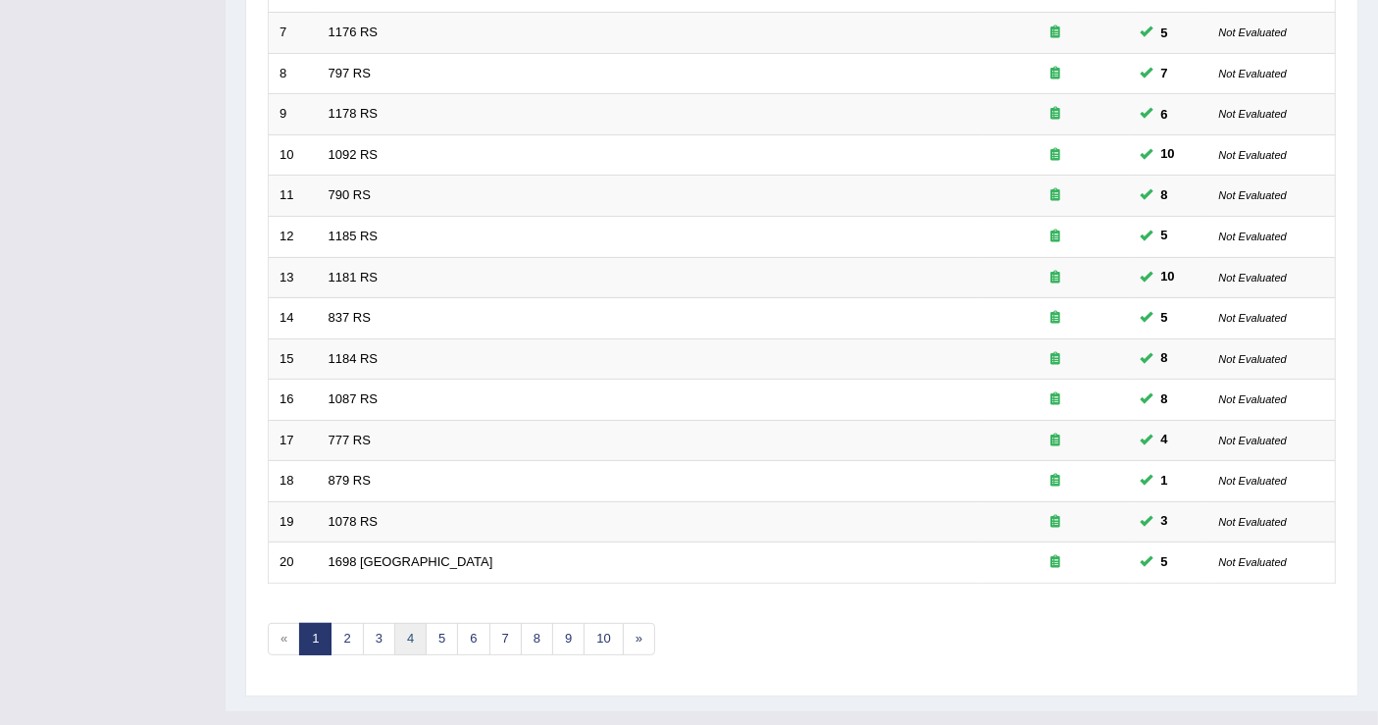
click at [394, 623] on link "4" at bounding box center [410, 639] width 32 height 32
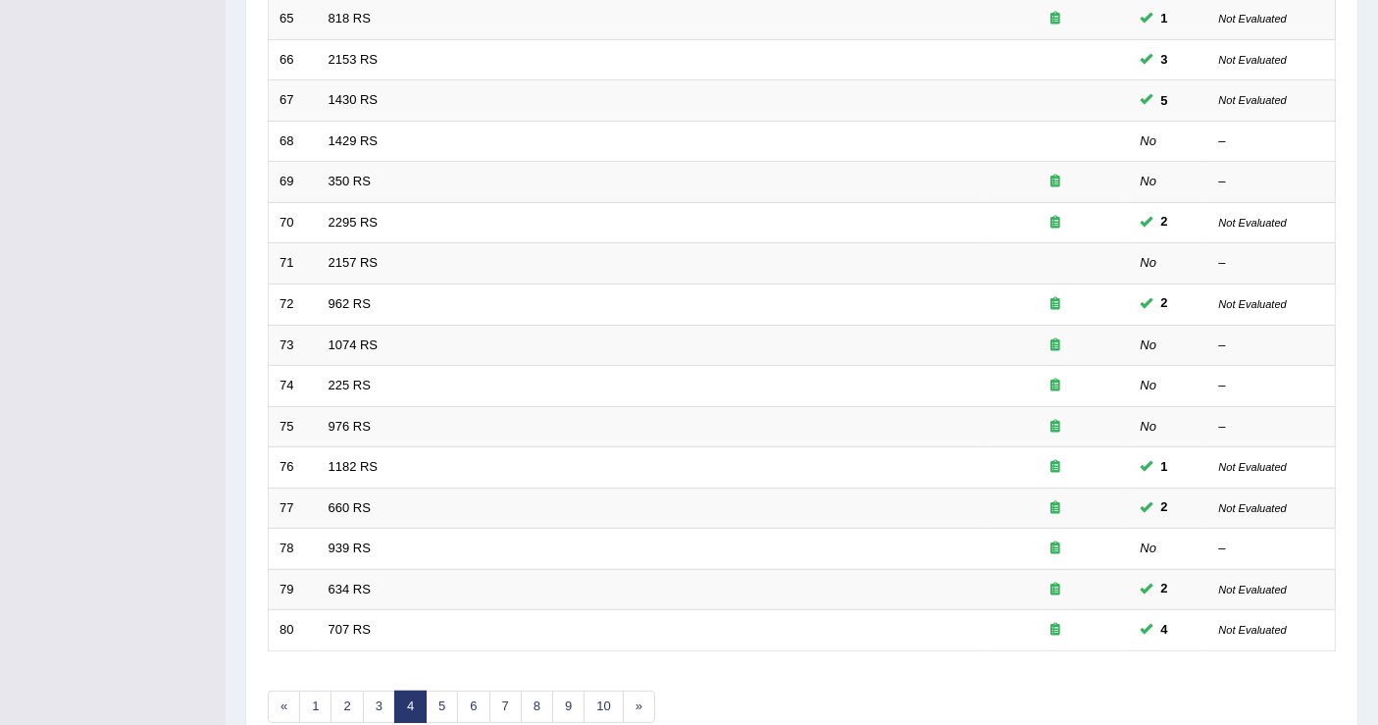
scroll to position [566, 0]
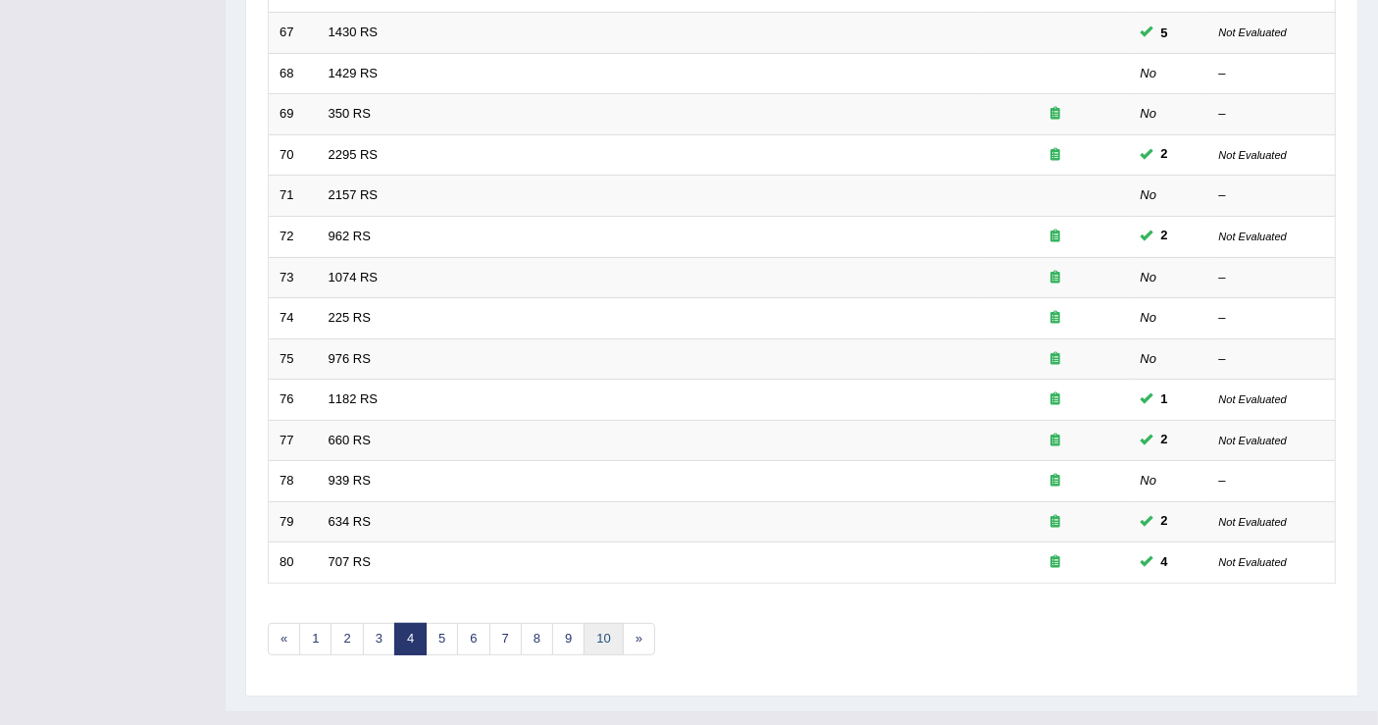
click at [609, 623] on link "10" at bounding box center [602, 639] width 39 height 32
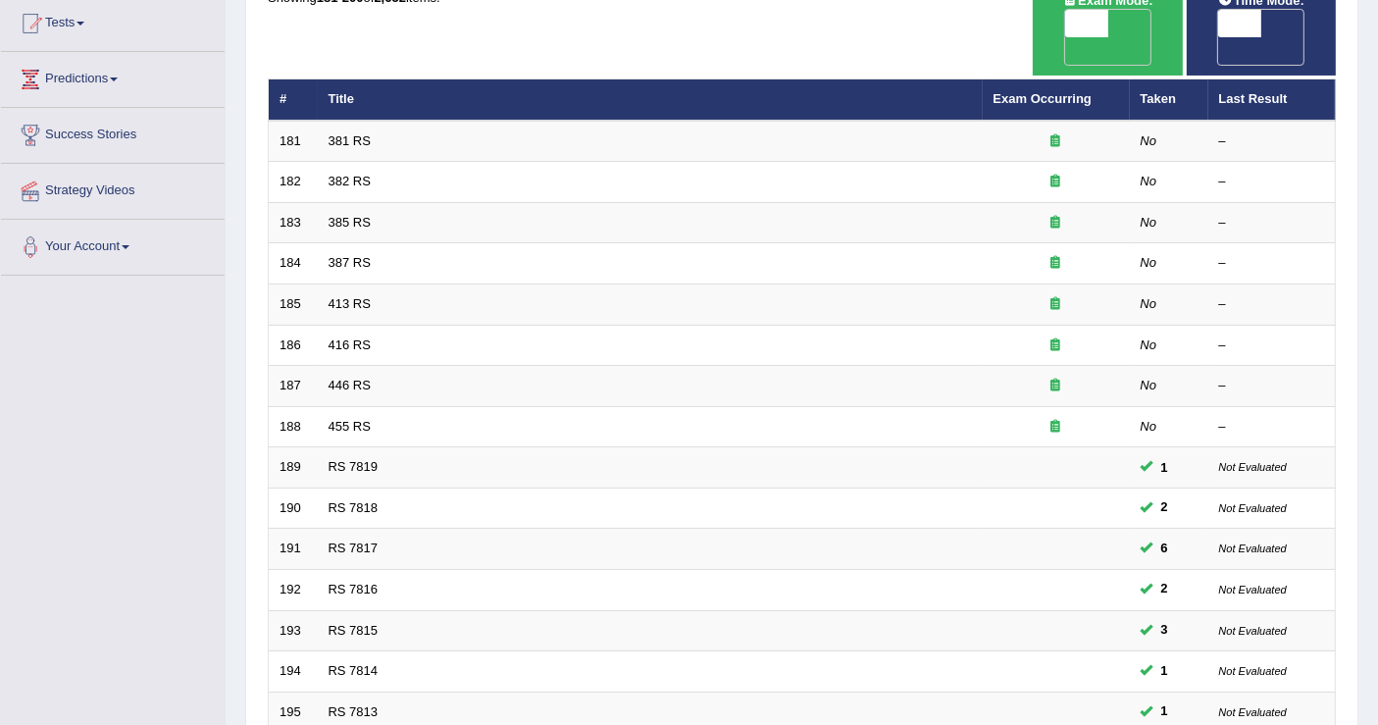
scroll to position [544, 0]
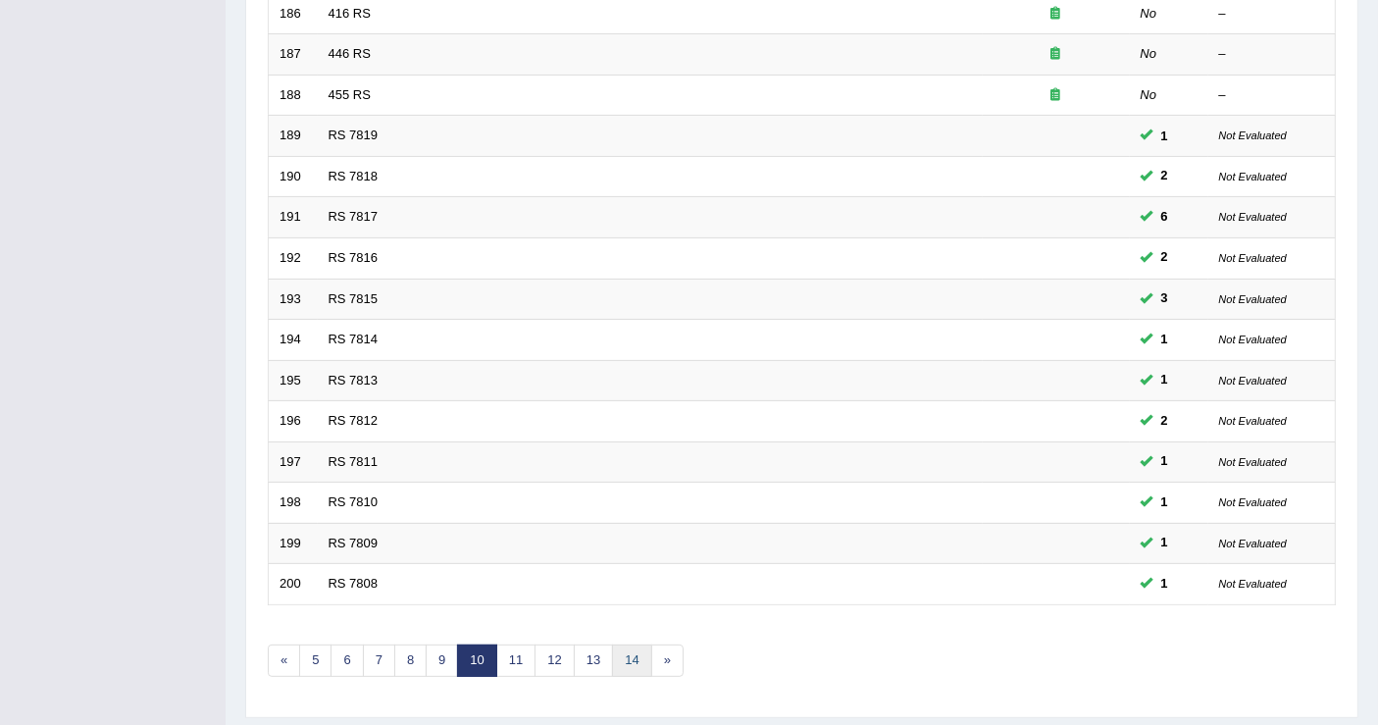
click at [612, 644] on link "14" at bounding box center [631, 660] width 39 height 32
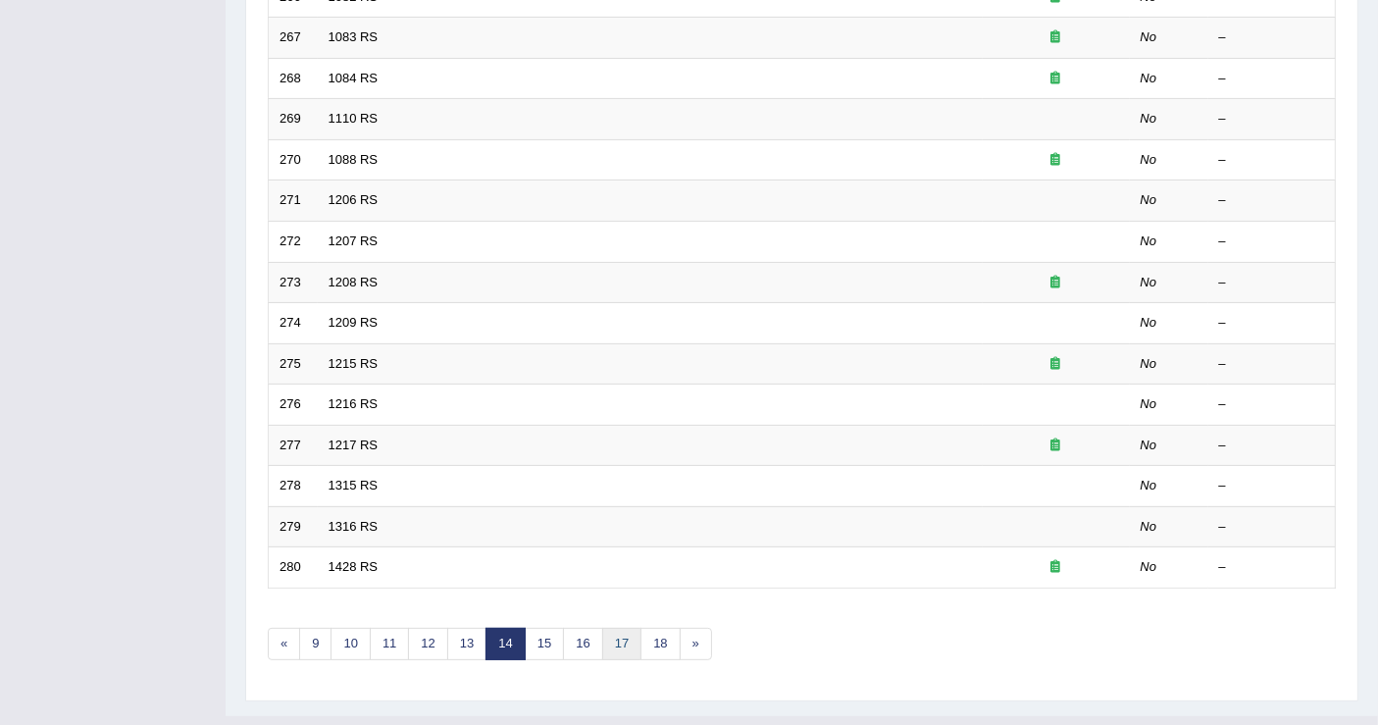
scroll to position [566, 0]
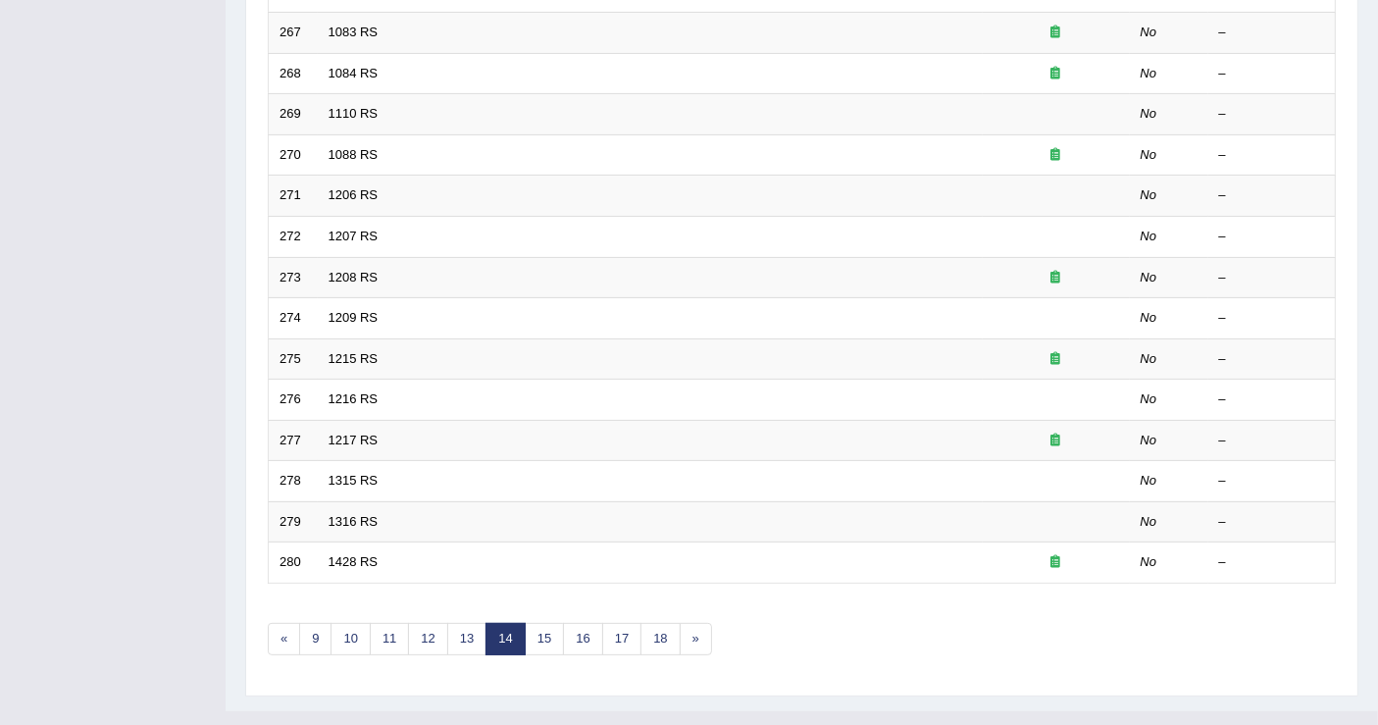
click at [660, 620] on div "Showing 261-280 of 2,652 items. # Title Exam Occurring Taken Last Result 261 90…" at bounding box center [802, 157] width 1068 height 1044
click at [655, 623] on link "18" at bounding box center [659, 639] width 39 height 32
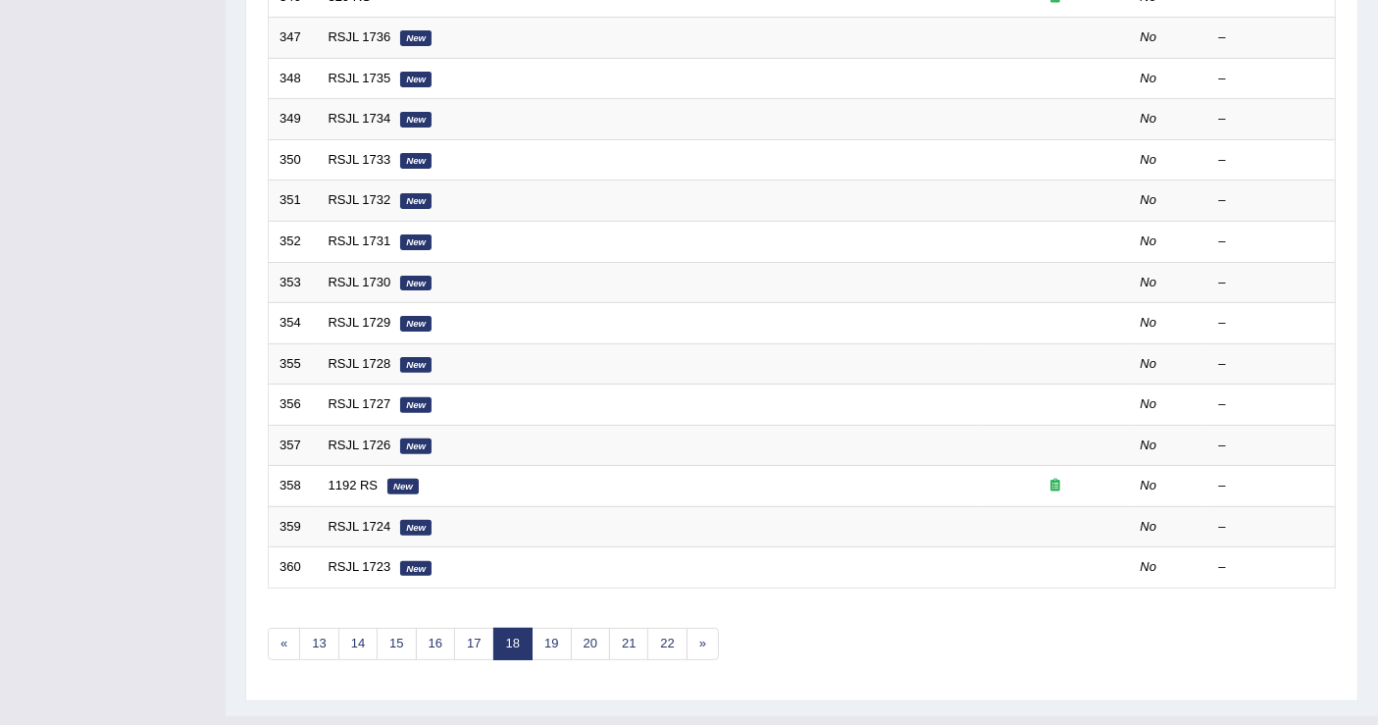
scroll to position [566, 0]
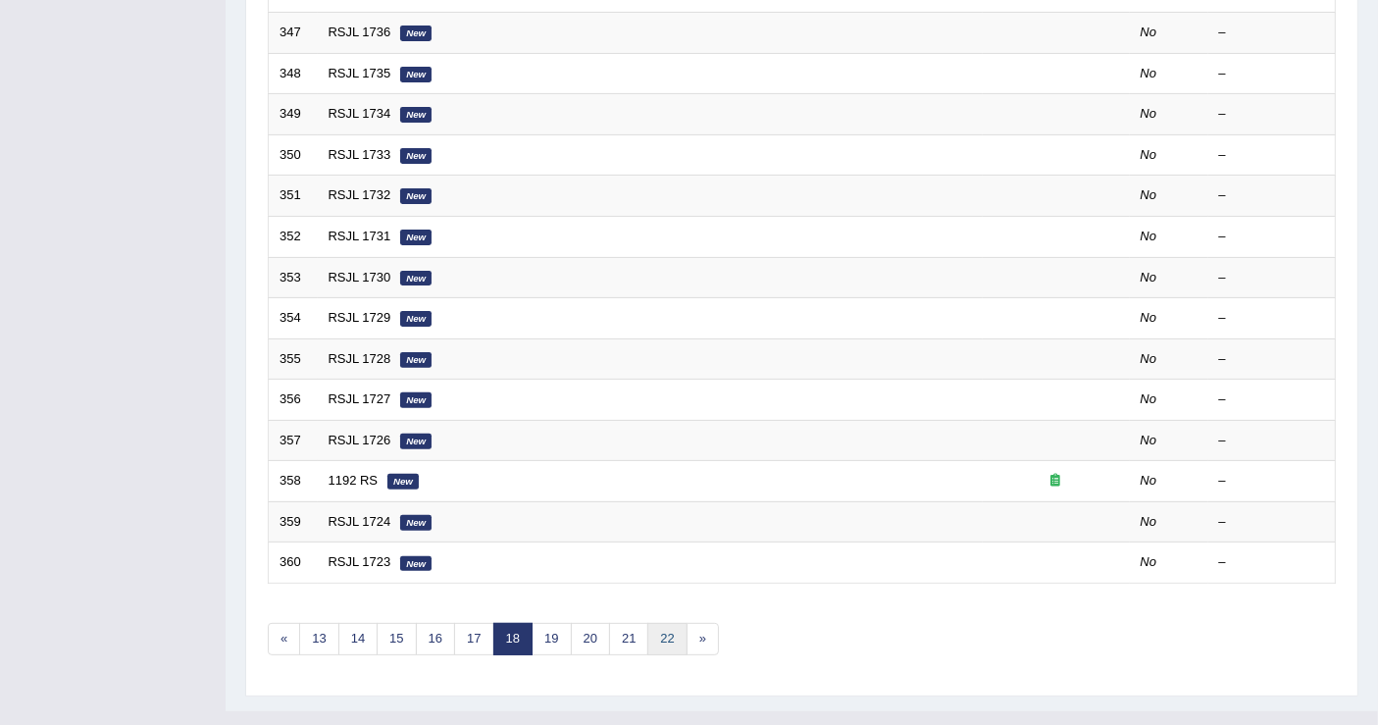
click at [660, 623] on link "22" at bounding box center [666, 639] width 39 height 32
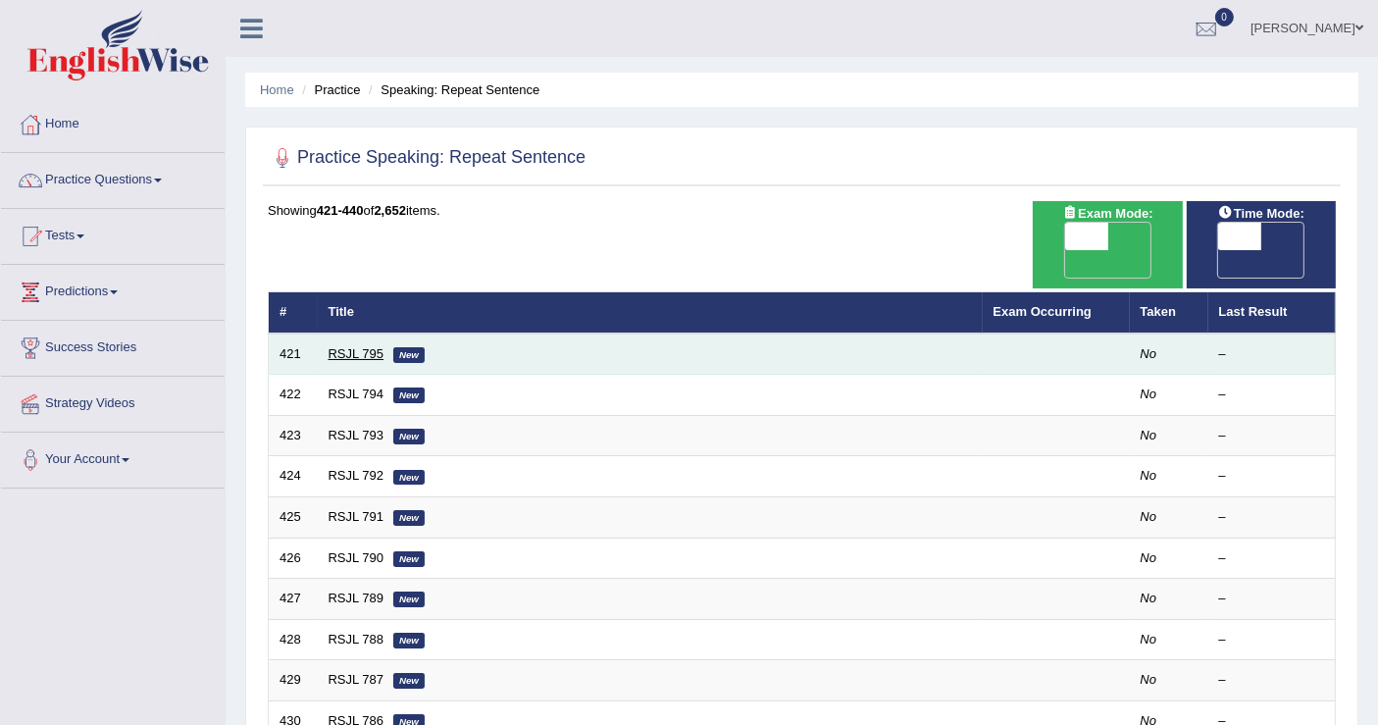
click at [364, 346] on link "RSJL 795" at bounding box center [356, 353] width 56 height 15
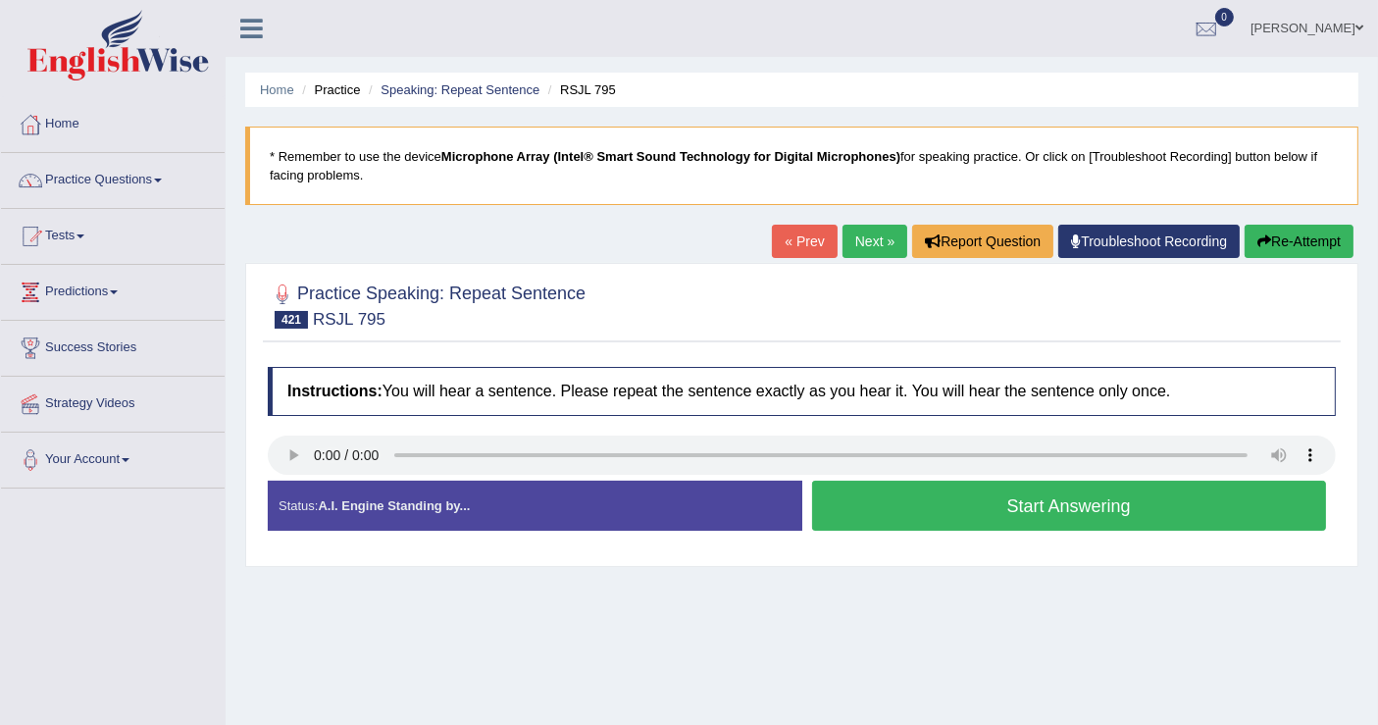
click at [886, 508] on button "Start Answering" at bounding box center [1069, 505] width 515 height 50
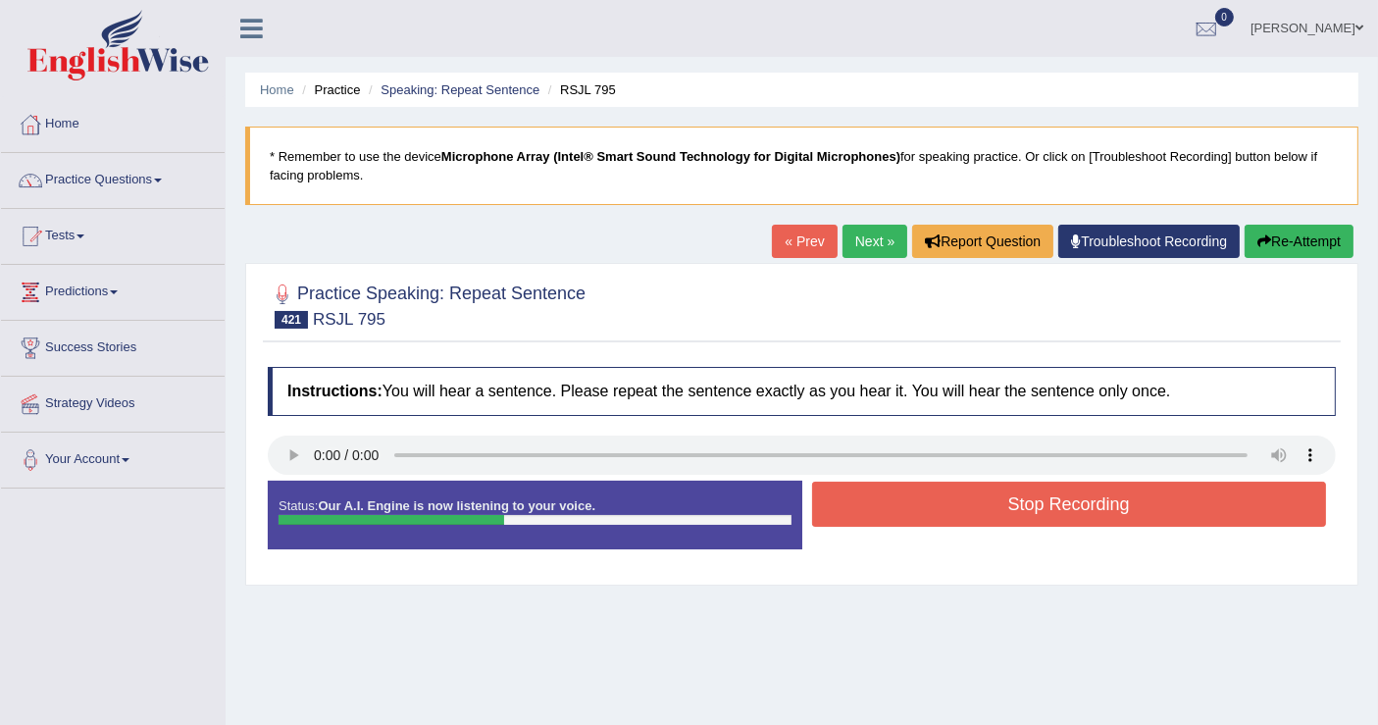
click at [886, 508] on button "Stop Recording" at bounding box center [1069, 503] width 515 height 45
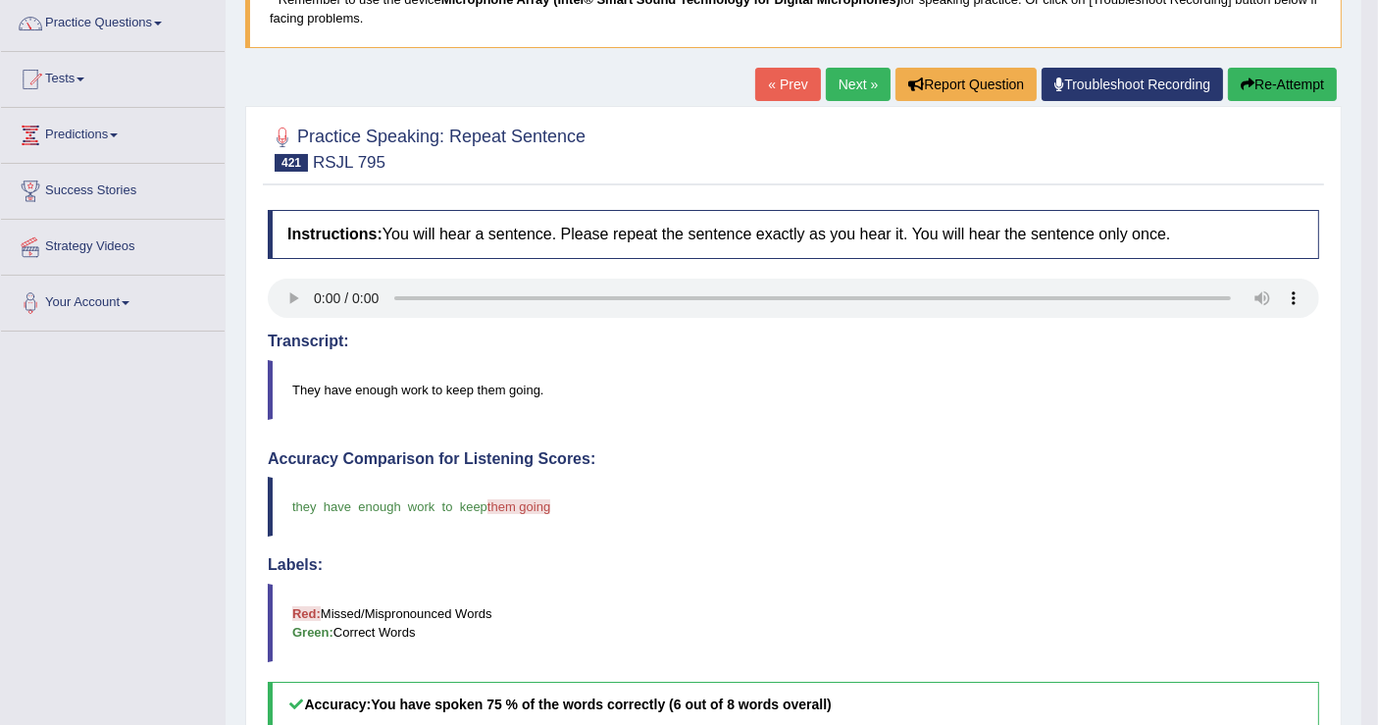
scroll to position [109, 0]
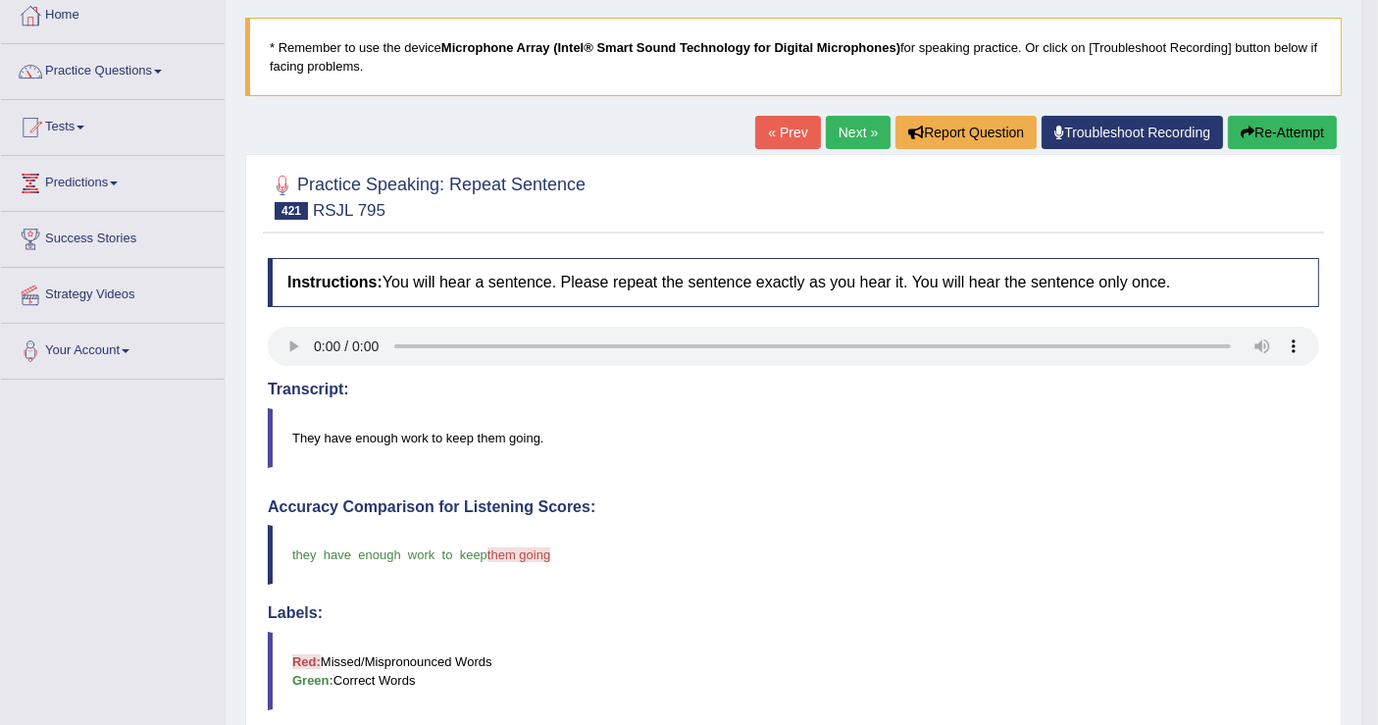
click at [1261, 138] on button "Re-Attempt" at bounding box center [1282, 132] width 109 height 33
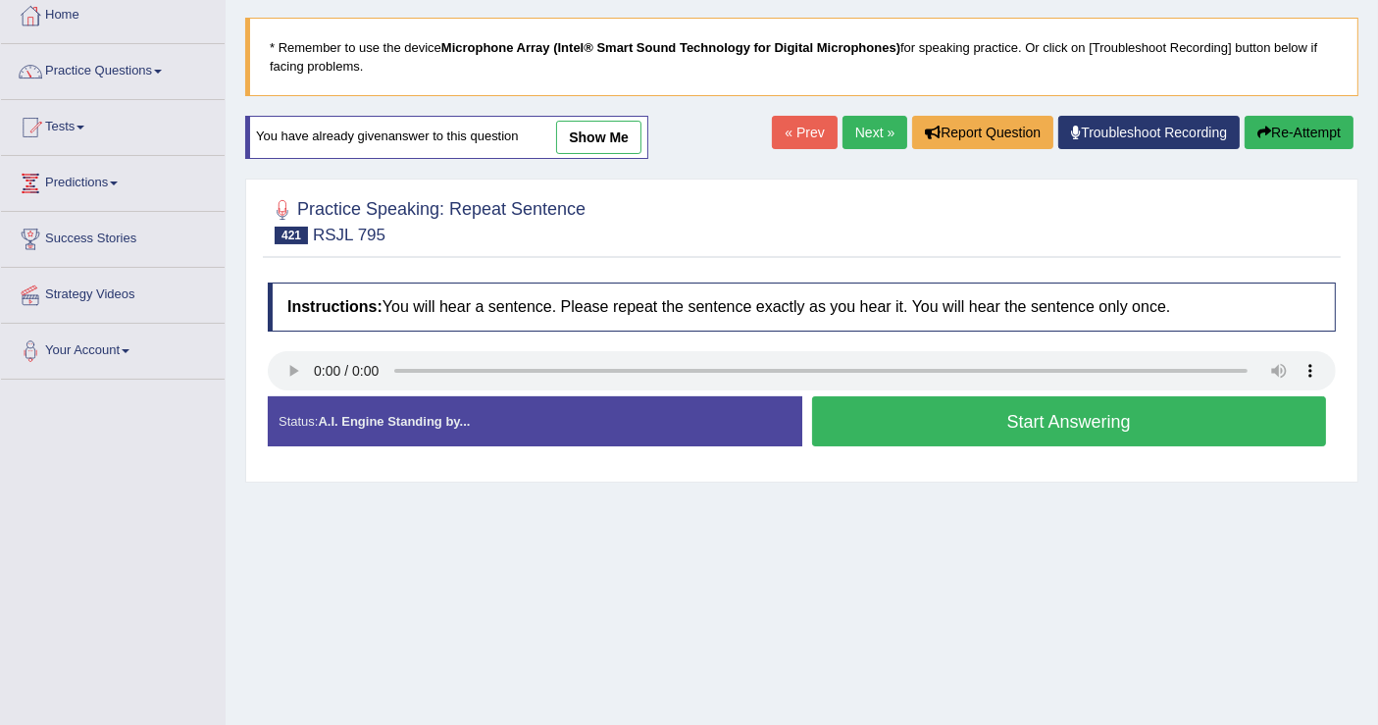
click at [885, 419] on button "Start Answering" at bounding box center [1069, 421] width 515 height 50
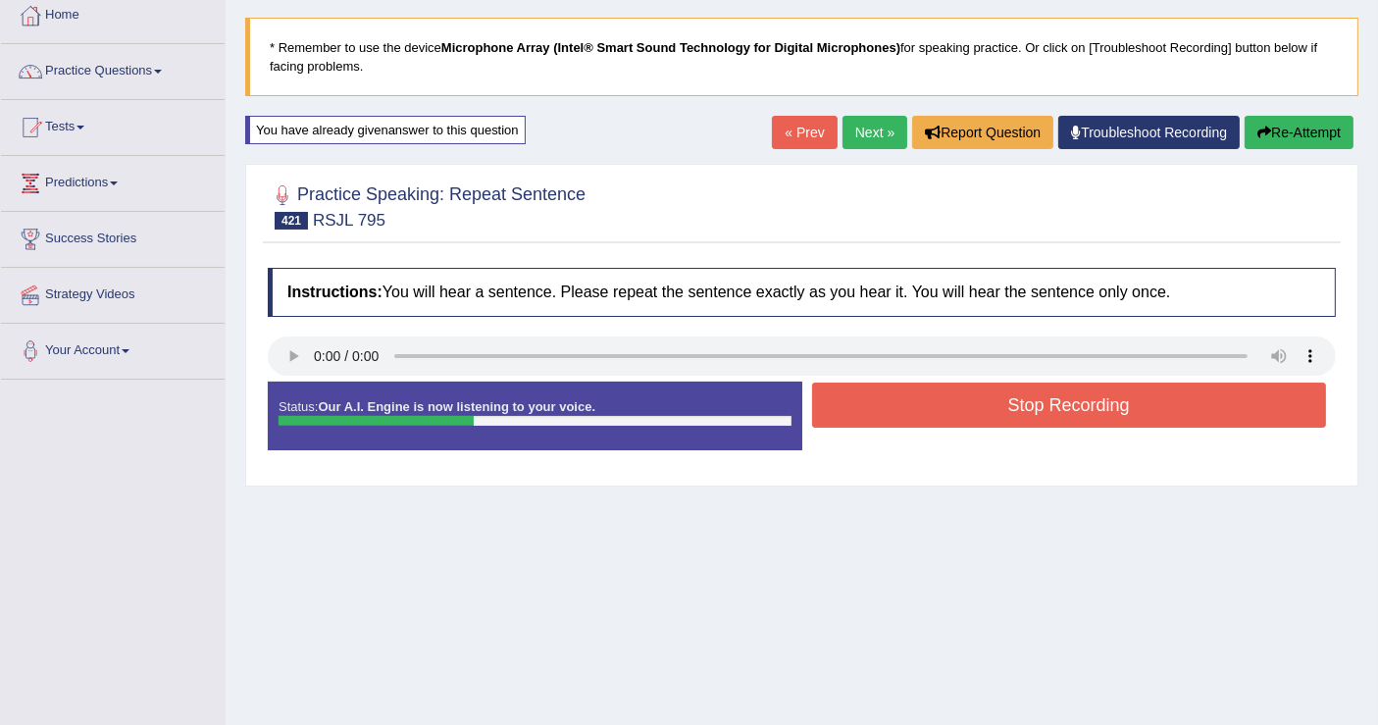
click at [885, 419] on button "Stop Recording" at bounding box center [1069, 404] width 515 height 45
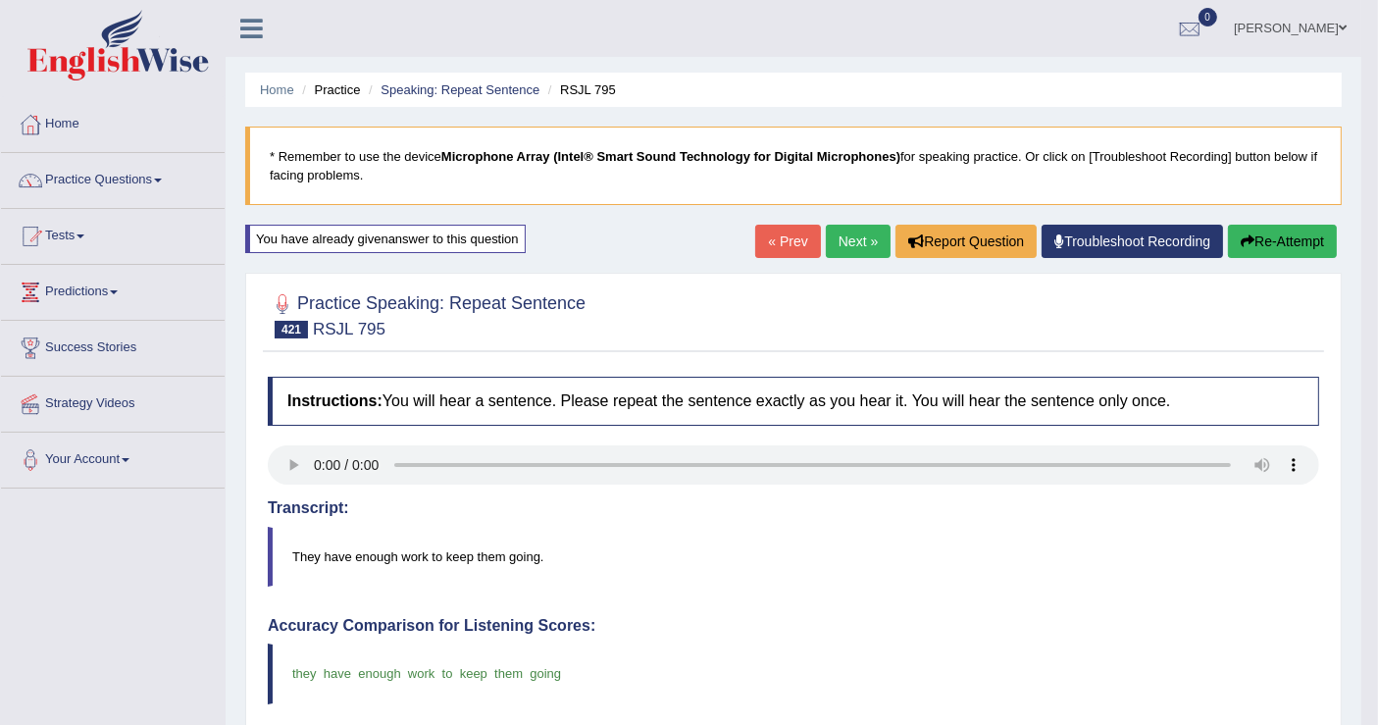
click at [839, 247] on link "Next »" at bounding box center [858, 241] width 65 height 33
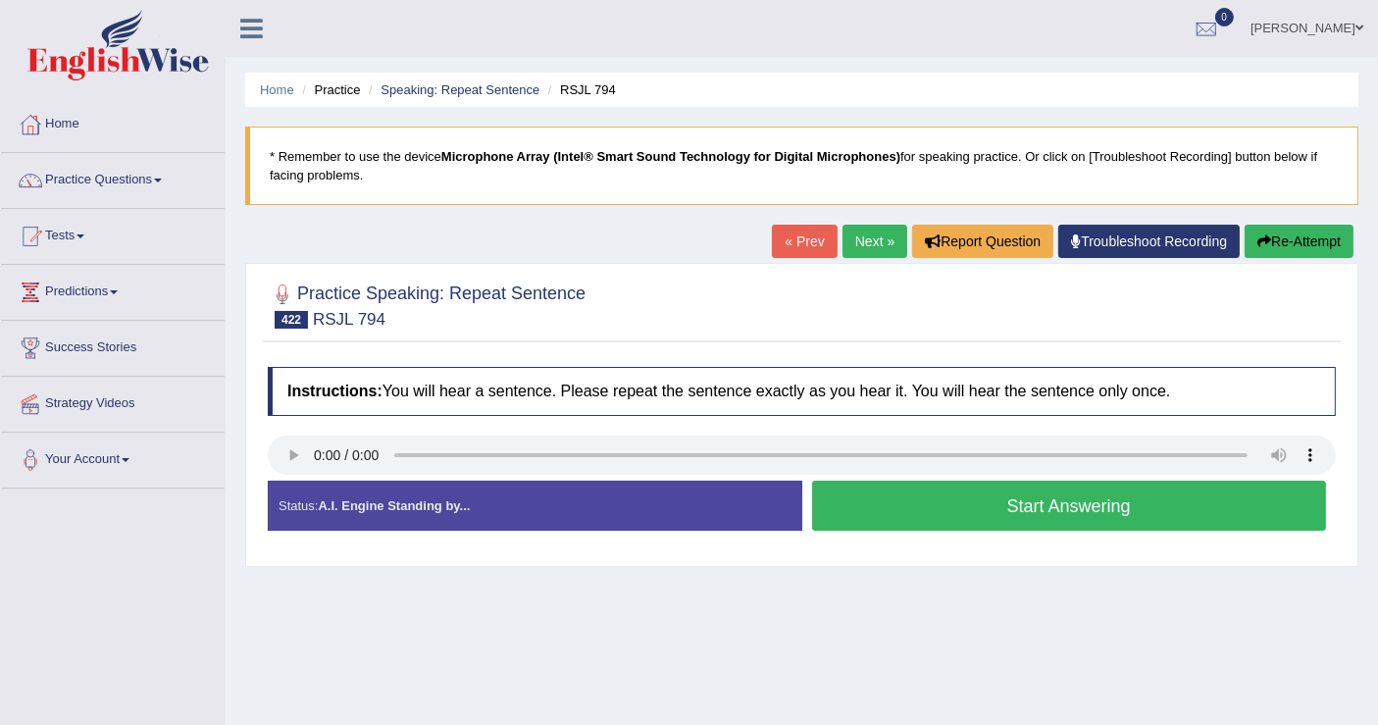
click at [860, 232] on link "Next »" at bounding box center [874, 241] width 65 height 33
click at [893, 499] on button "Start Answering" at bounding box center [1069, 505] width 515 height 50
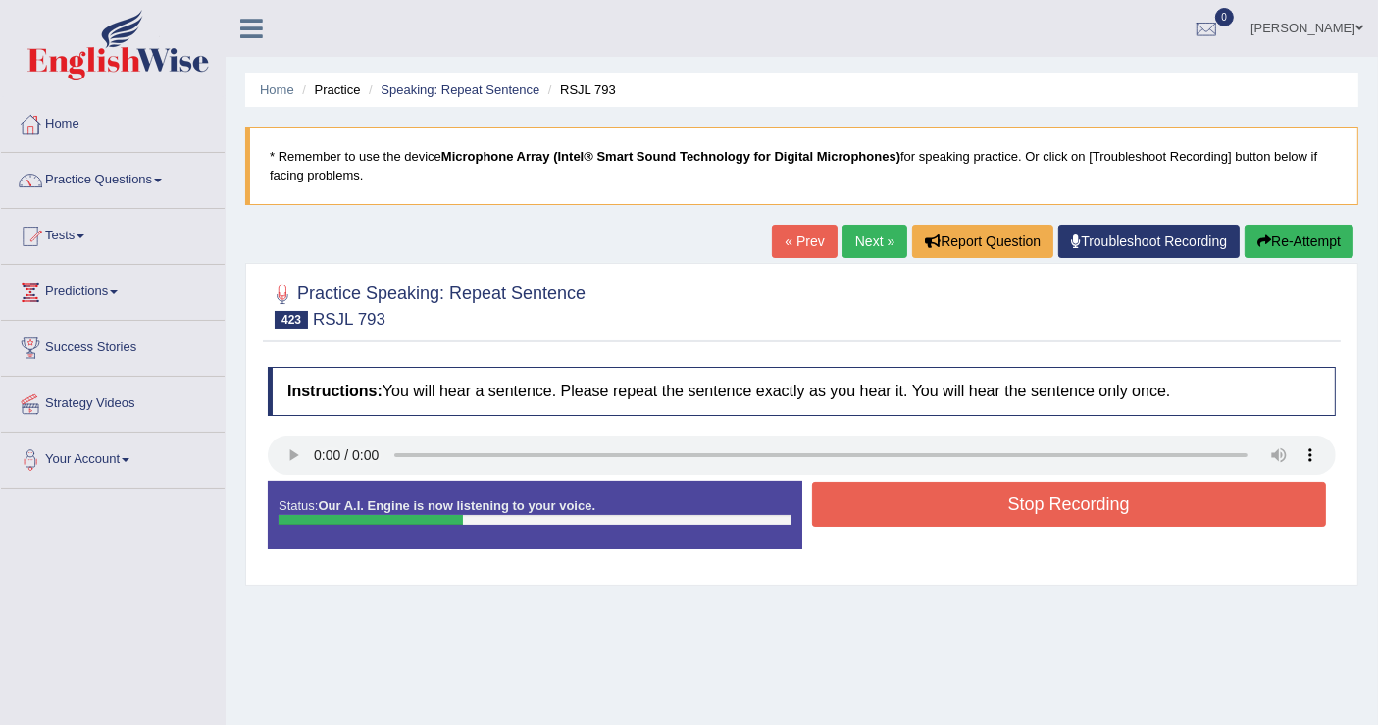
click at [891, 499] on button "Stop Recording" at bounding box center [1069, 503] width 515 height 45
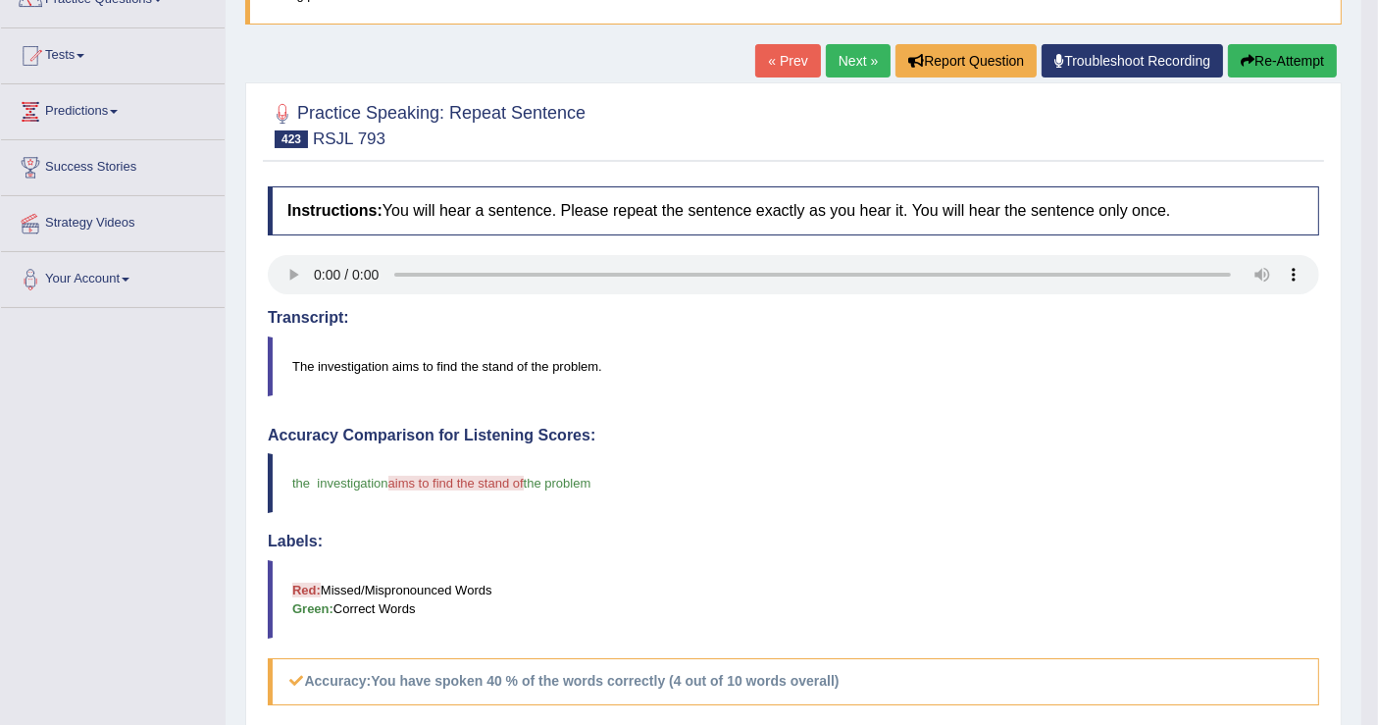
scroll to position [109, 0]
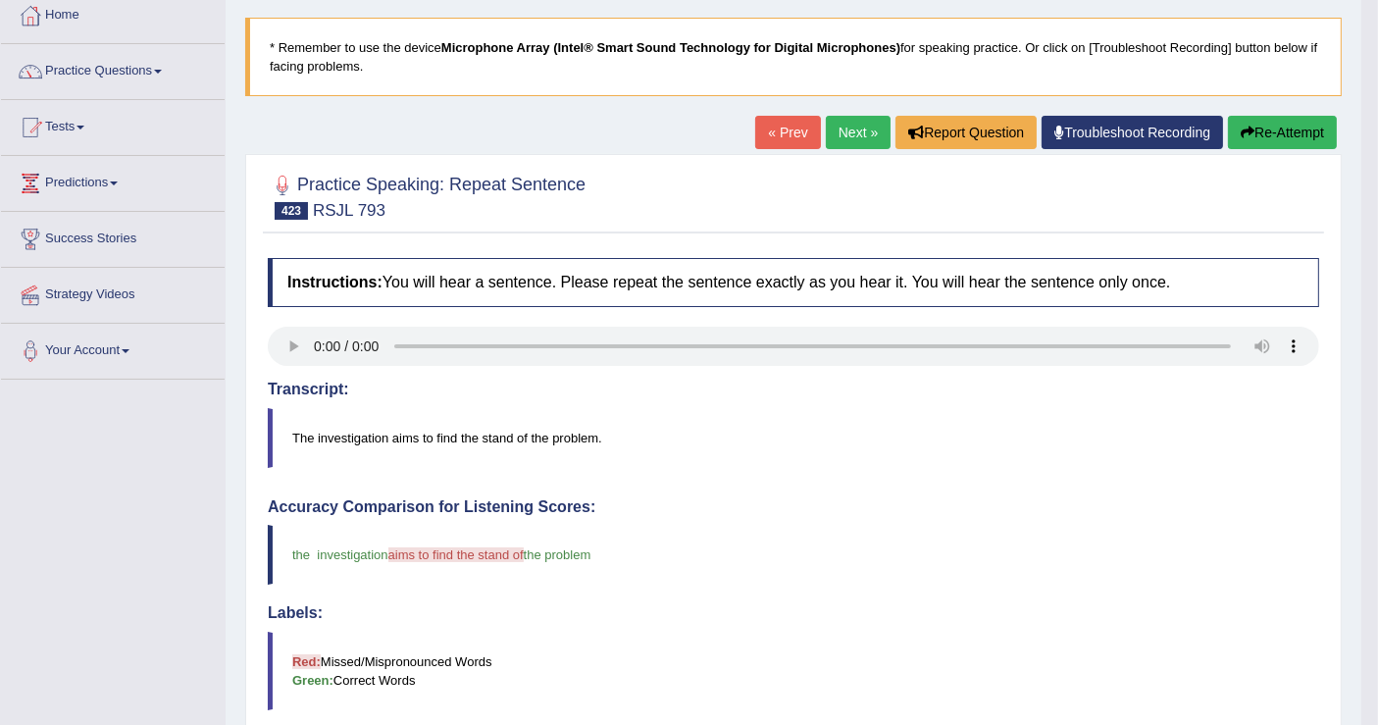
click at [1243, 128] on icon "button" at bounding box center [1247, 133] width 14 height 14
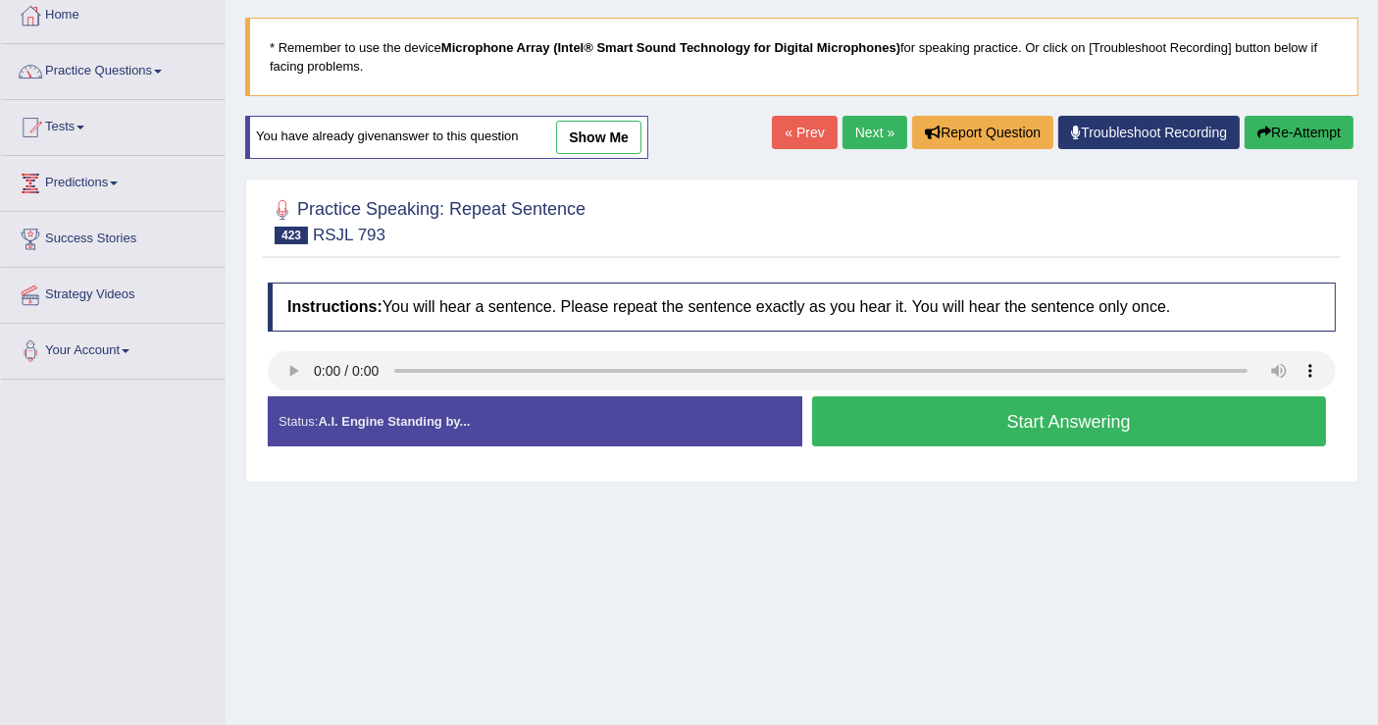
click at [970, 422] on button "Start Answering" at bounding box center [1069, 421] width 515 height 50
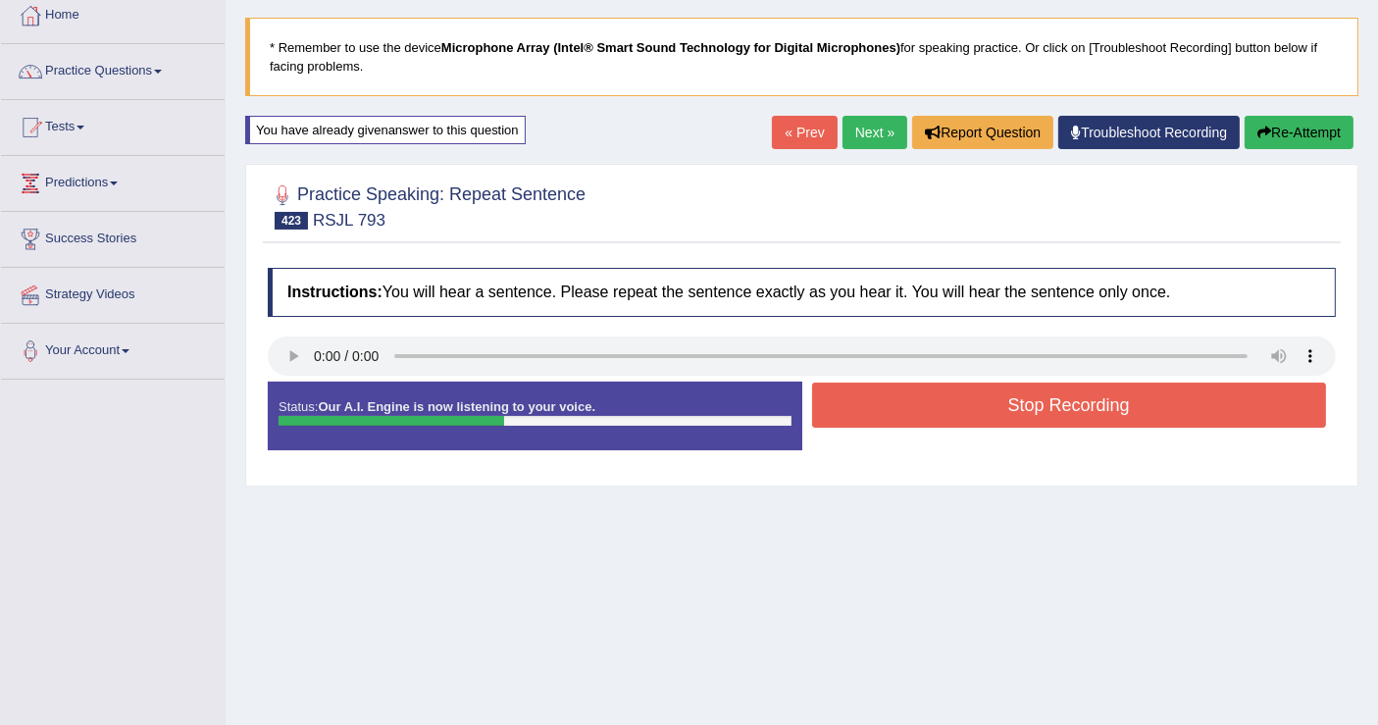
click at [959, 410] on button "Stop Recording" at bounding box center [1069, 404] width 515 height 45
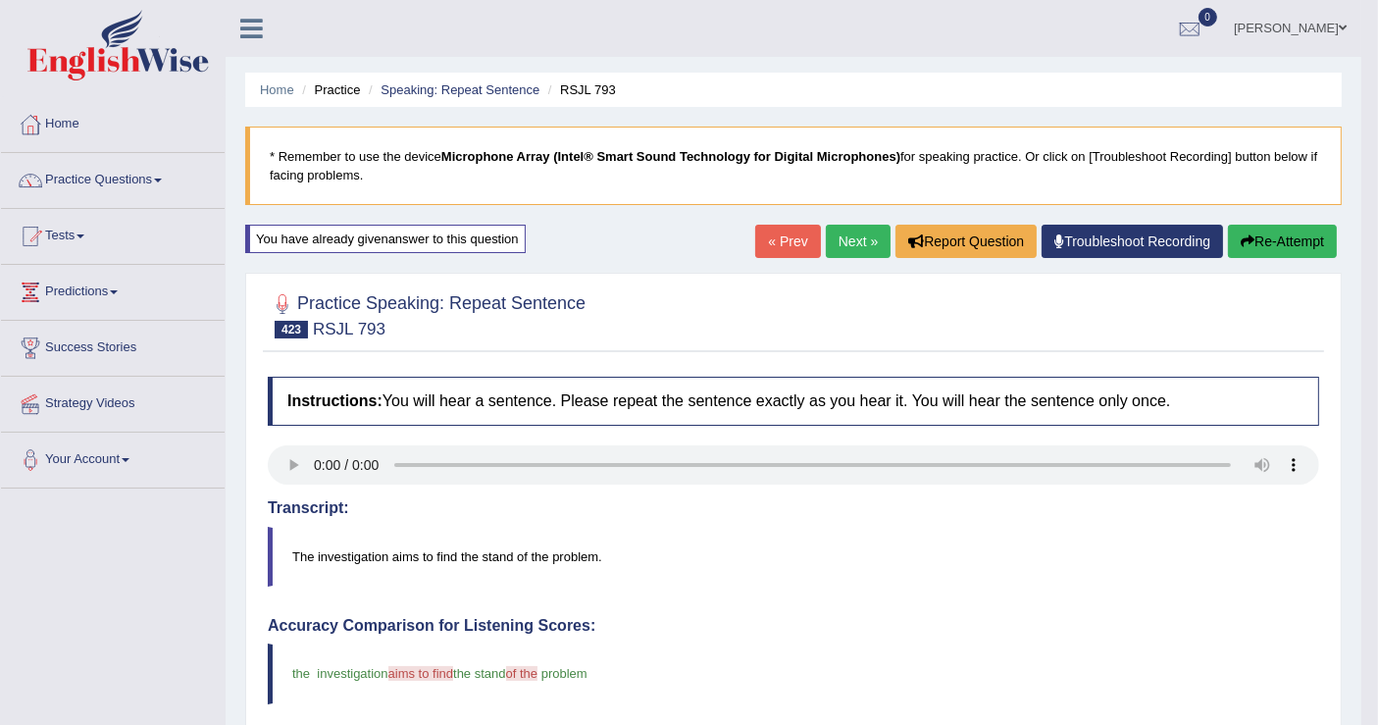
click at [852, 238] on link "Next »" at bounding box center [858, 241] width 65 height 33
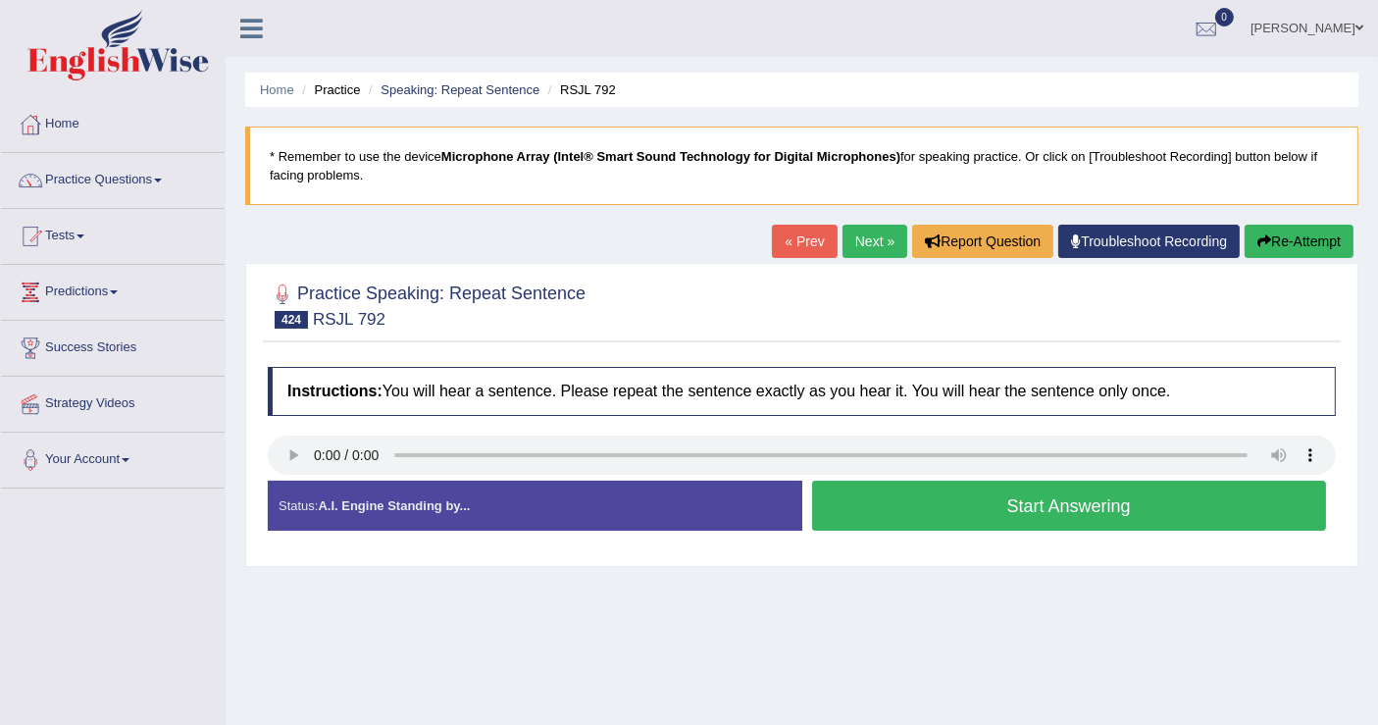
click at [874, 229] on link "Next »" at bounding box center [874, 241] width 65 height 33
click at [980, 522] on button "Start Answering" at bounding box center [1069, 505] width 515 height 50
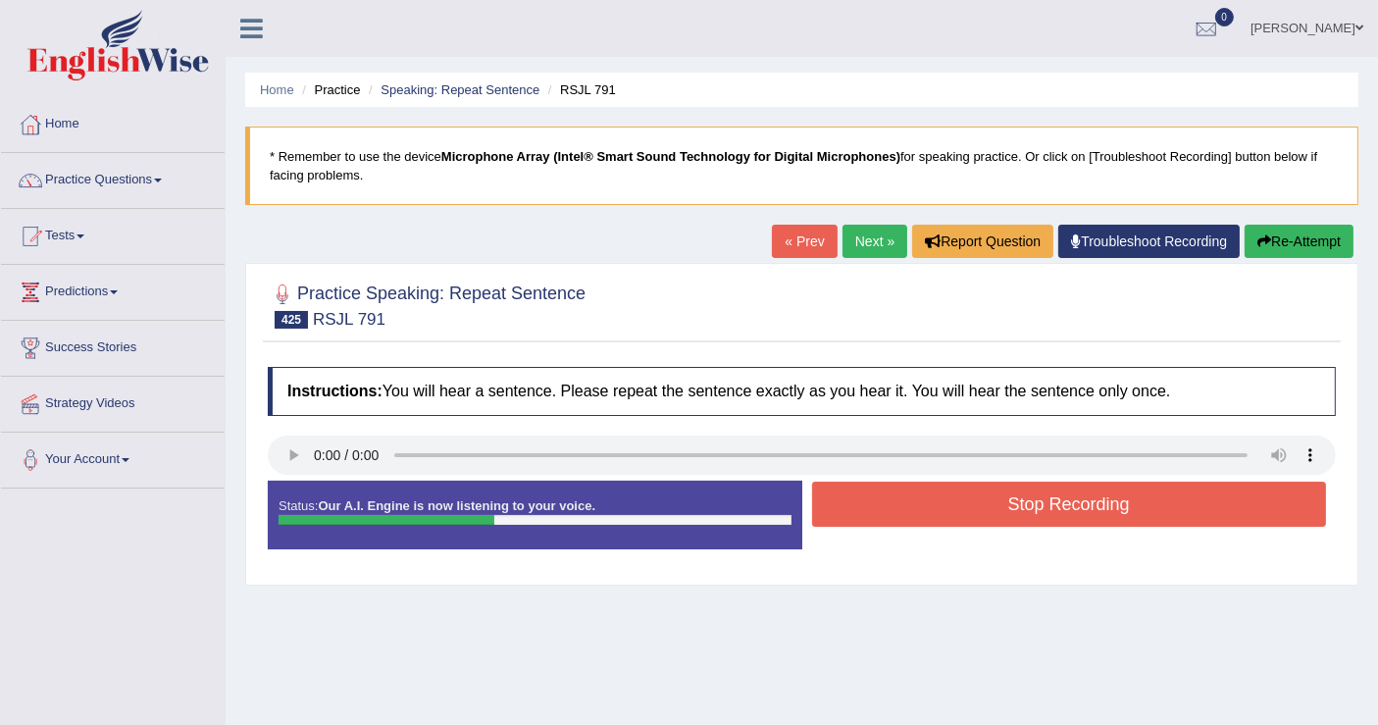
click at [980, 522] on button "Stop Recording" at bounding box center [1069, 503] width 515 height 45
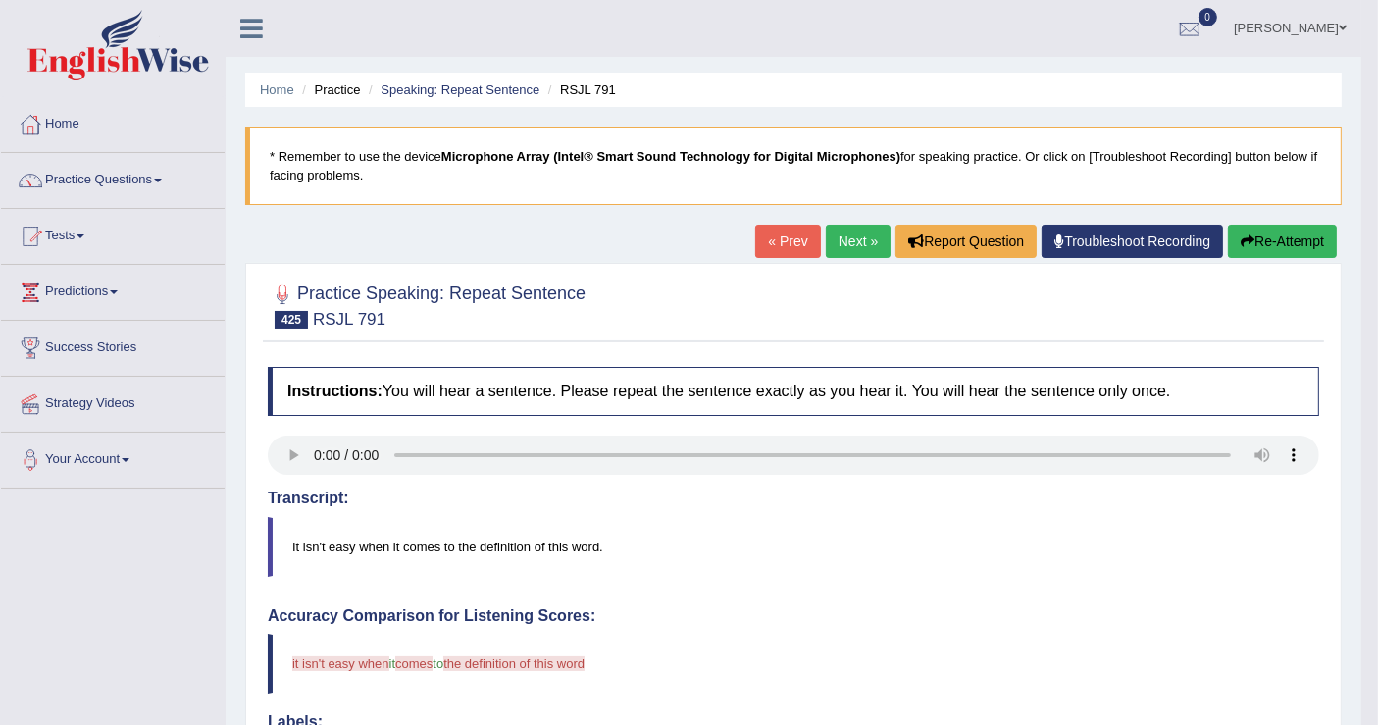
click at [851, 242] on link "Next »" at bounding box center [858, 241] width 65 height 33
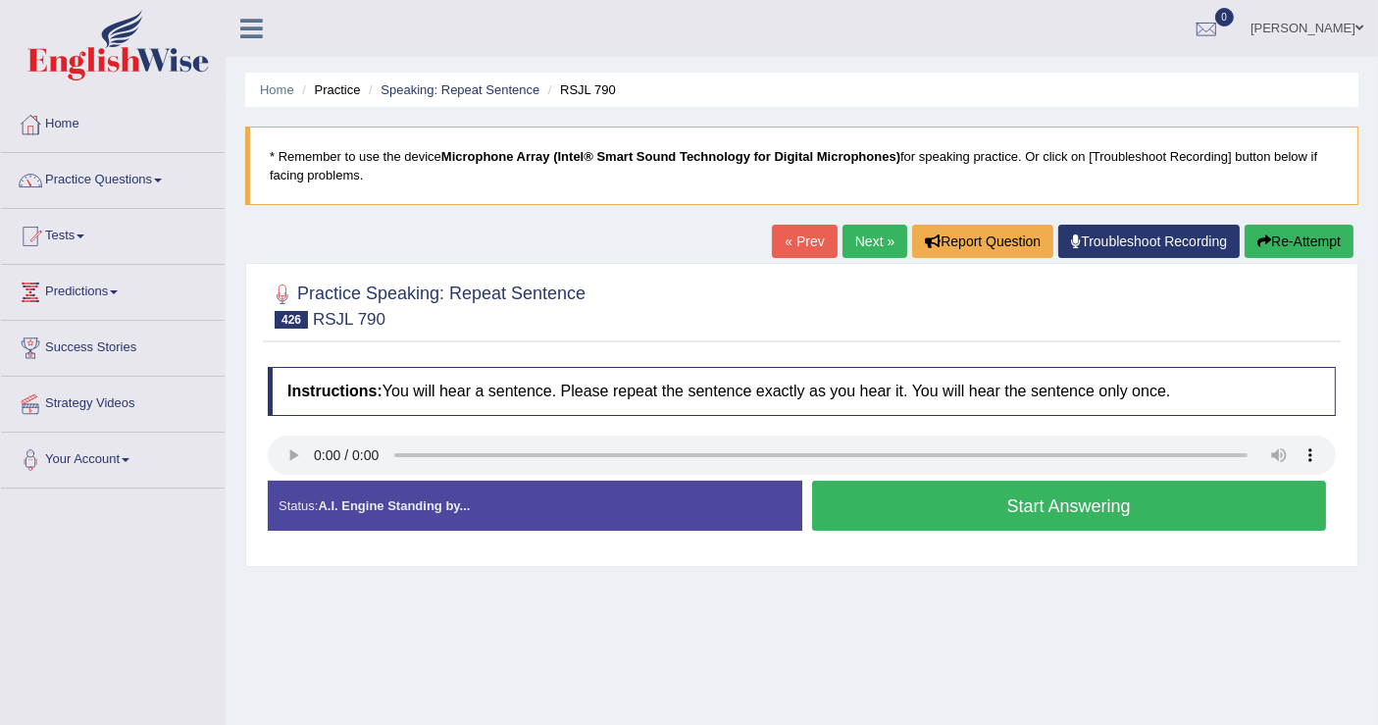
click at [952, 500] on button "Start Answering" at bounding box center [1069, 505] width 515 height 50
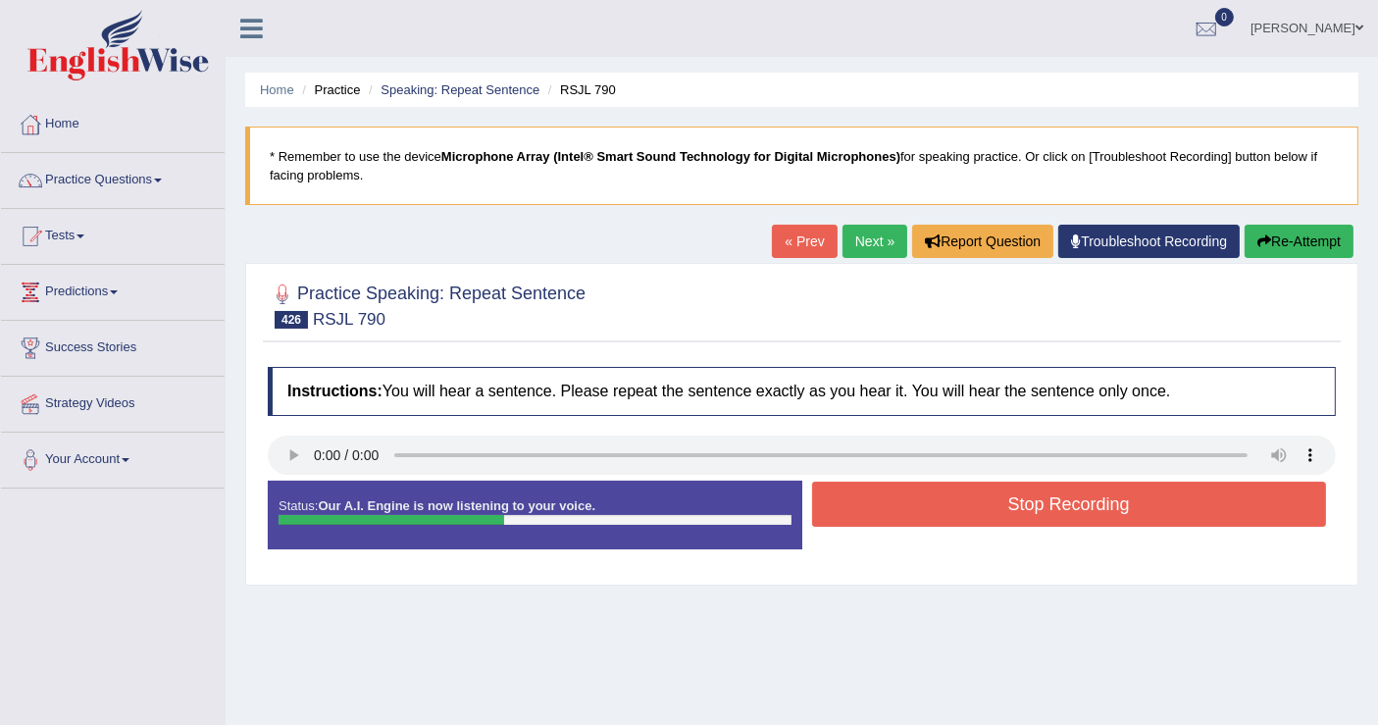
click at [955, 507] on button "Stop Recording" at bounding box center [1069, 503] width 515 height 45
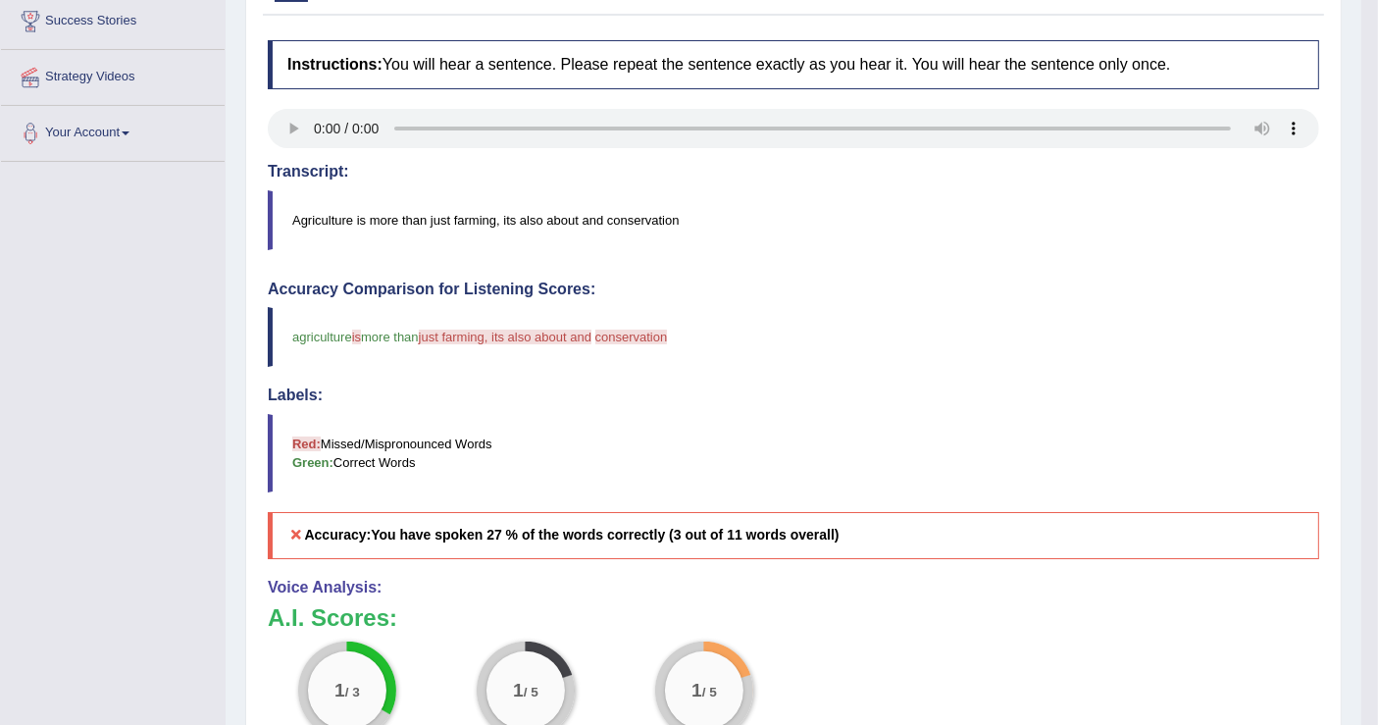
scroll to position [218, 0]
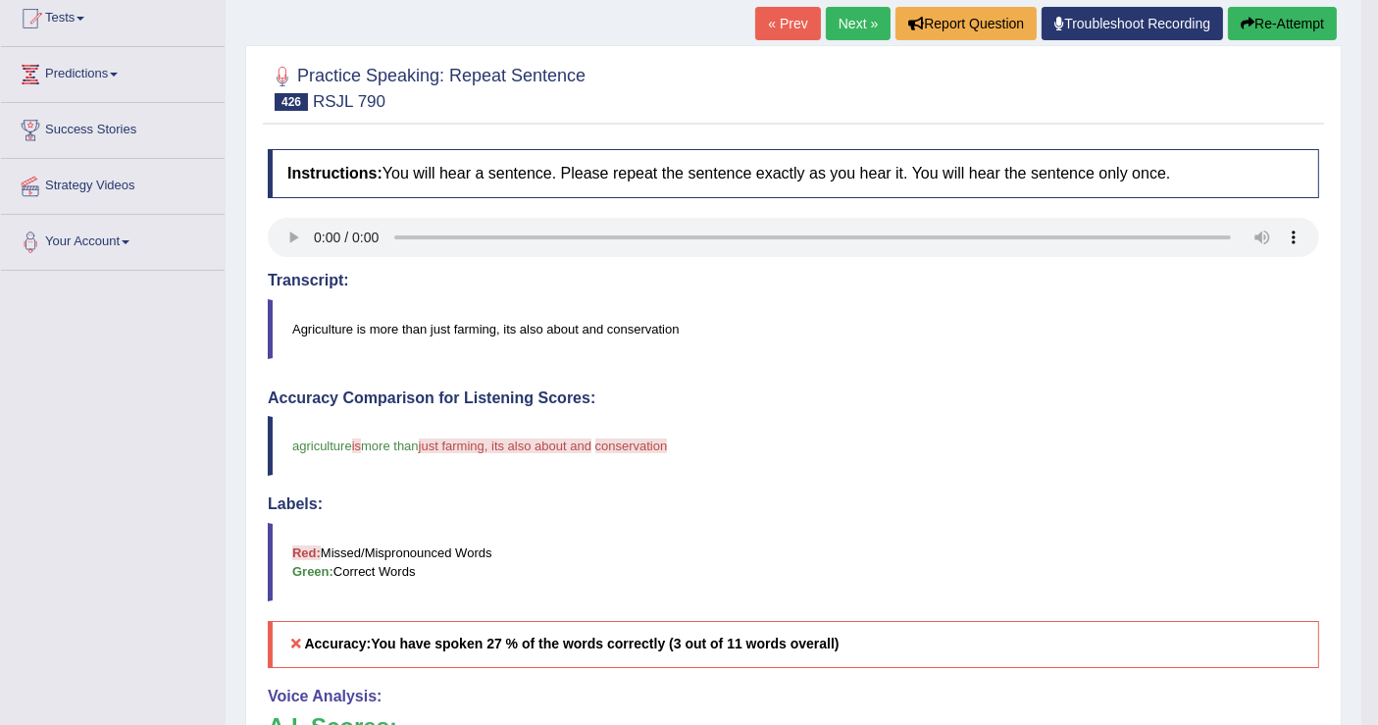
click at [1306, 20] on button "Re-Attempt" at bounding box center [1282, 23] width 109 height 33
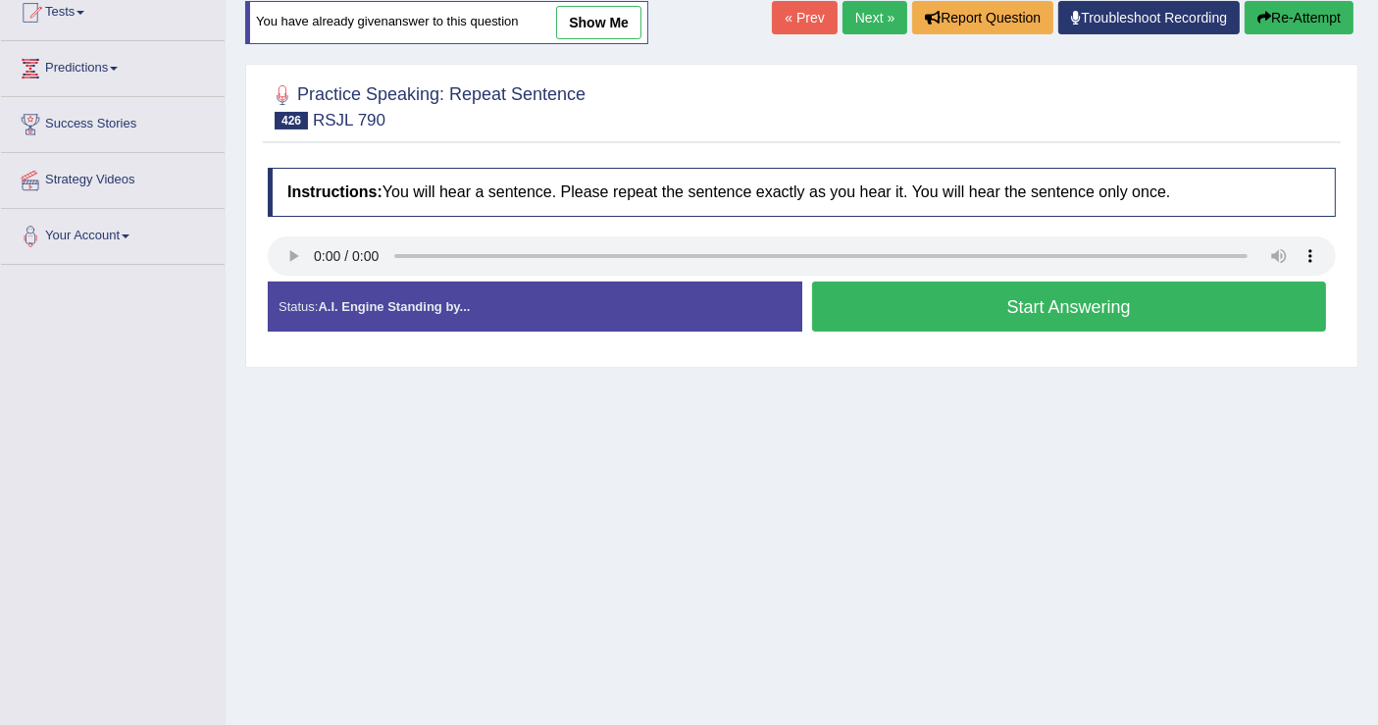
scroll to position [224, 0]
click at [1019, 298] on button "Start Answering" at bounding box center [1069, 306] width 515 height 50
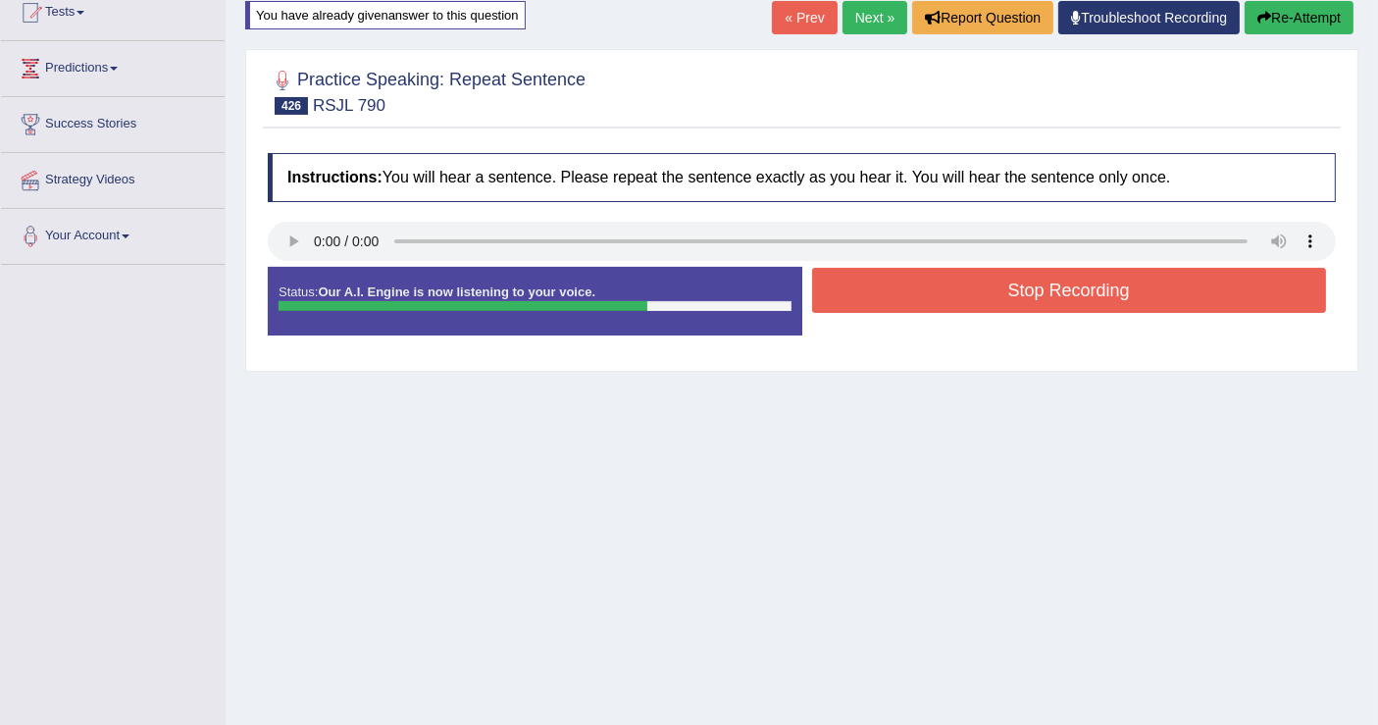
click at [858, 305] on button "Stop Recording" at bounding box center [1069, 290] width 515 height 45
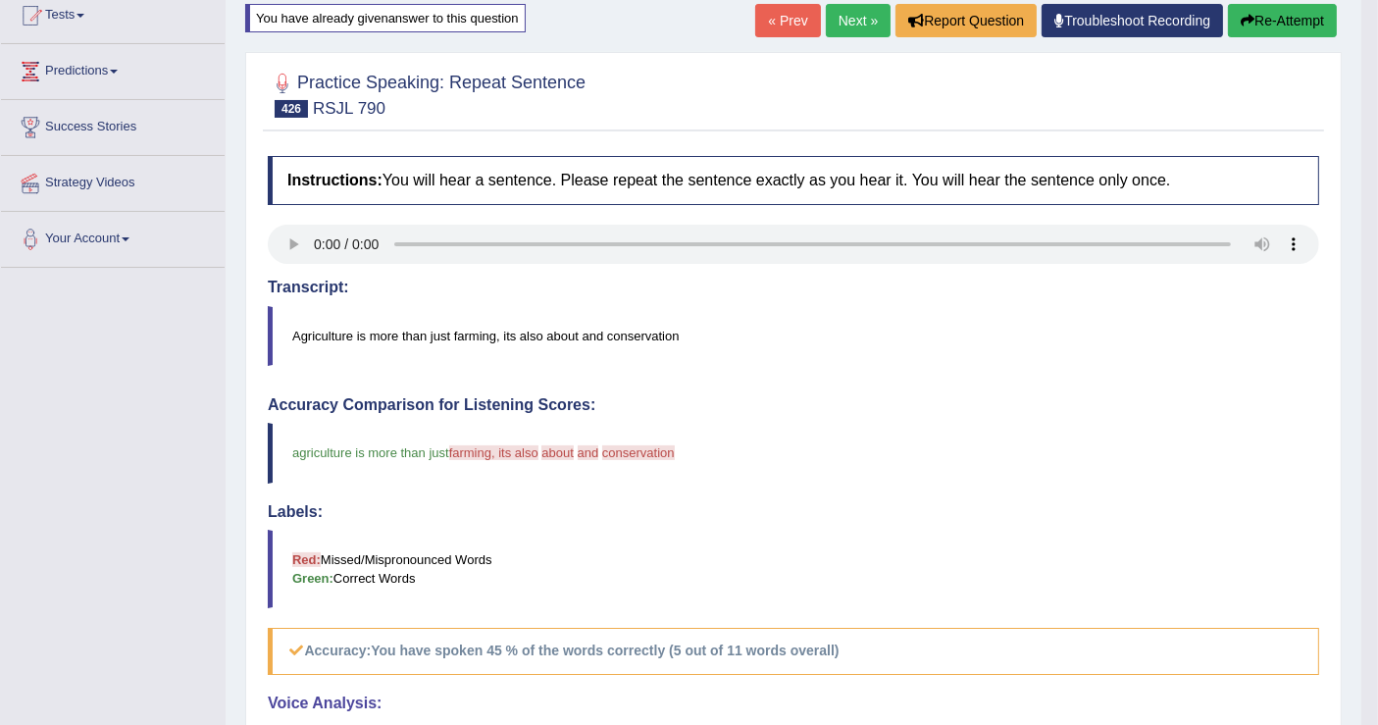
scroll to position [6, 0]
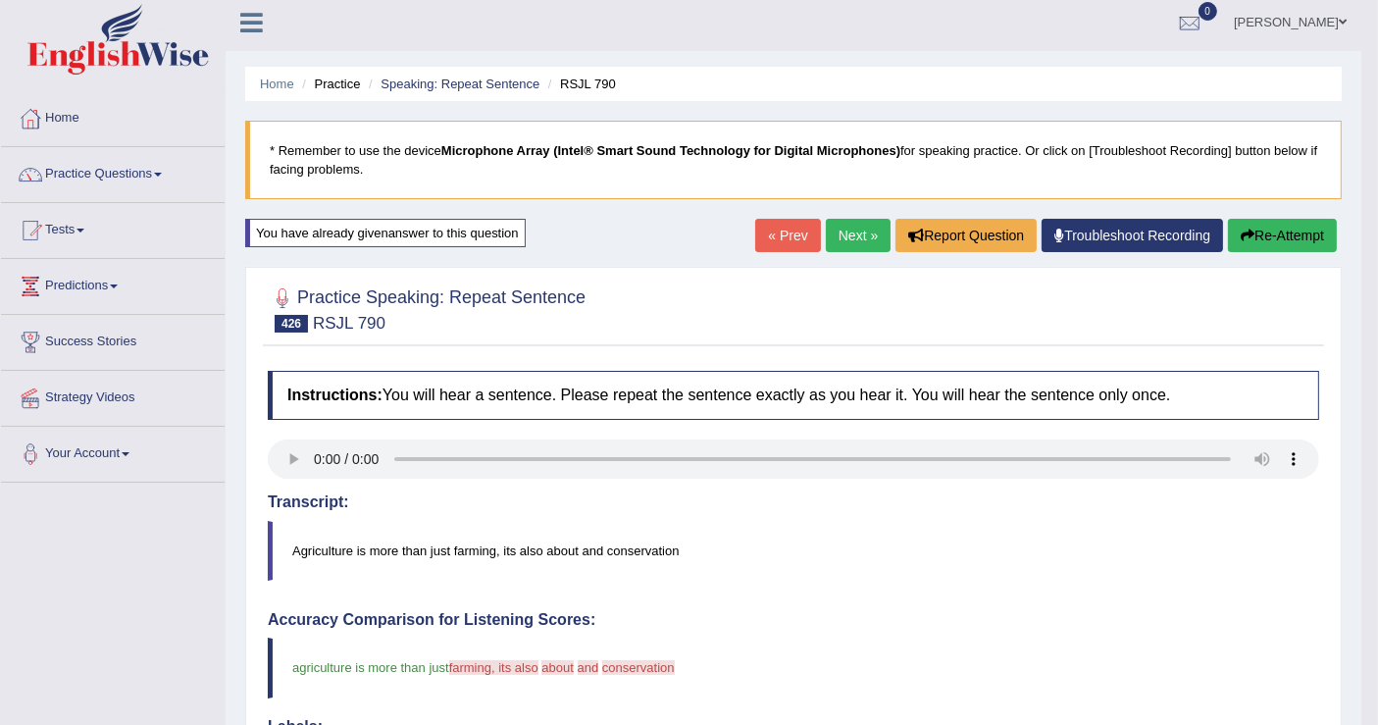
click at [1249, 229] on icon "button" at bounding box center [1247, 235] width 14 height 14
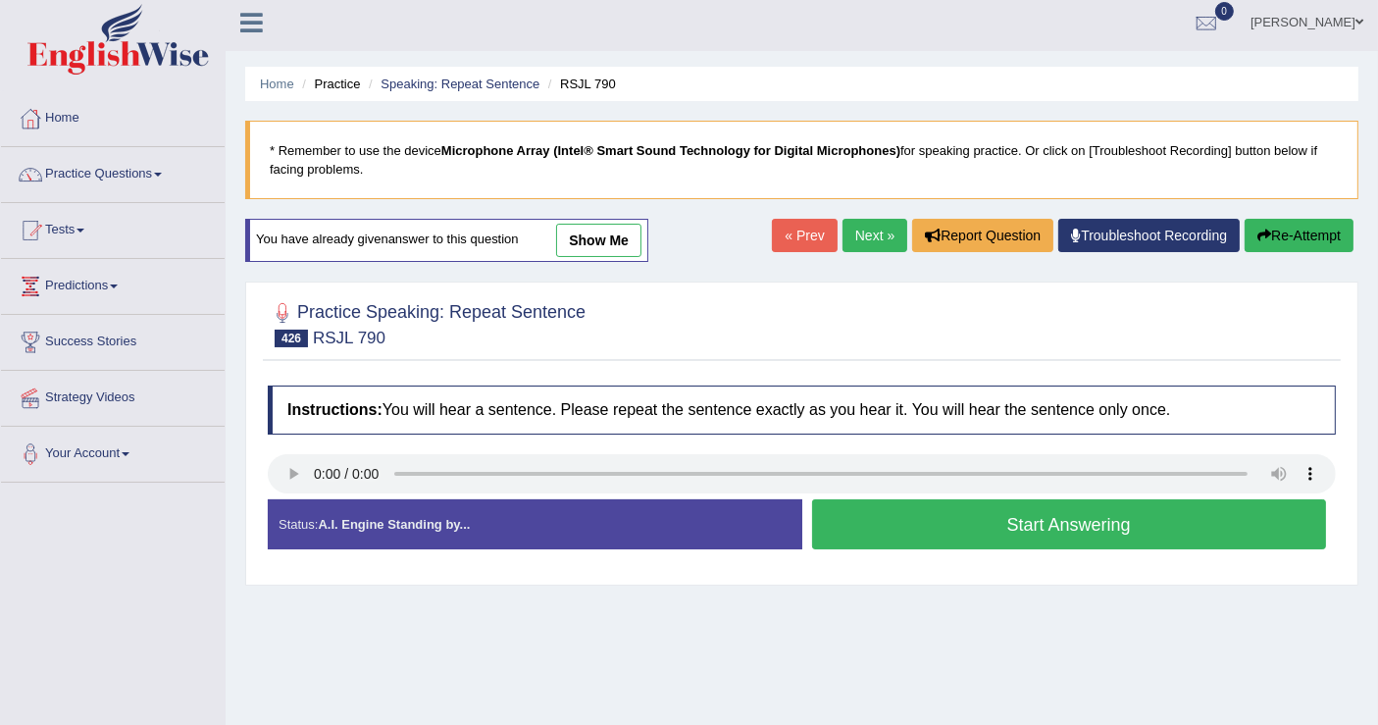
click at [957, 600] on div "Home Practice Speaking: Repeat Sentence RSJL 790 * Remember to use the device M…" at bounding box center [802, 484] width 1152 height 981
click at [941, 528] on button "Start Answering" at bounding box center [1069, 524] width 515 height 50
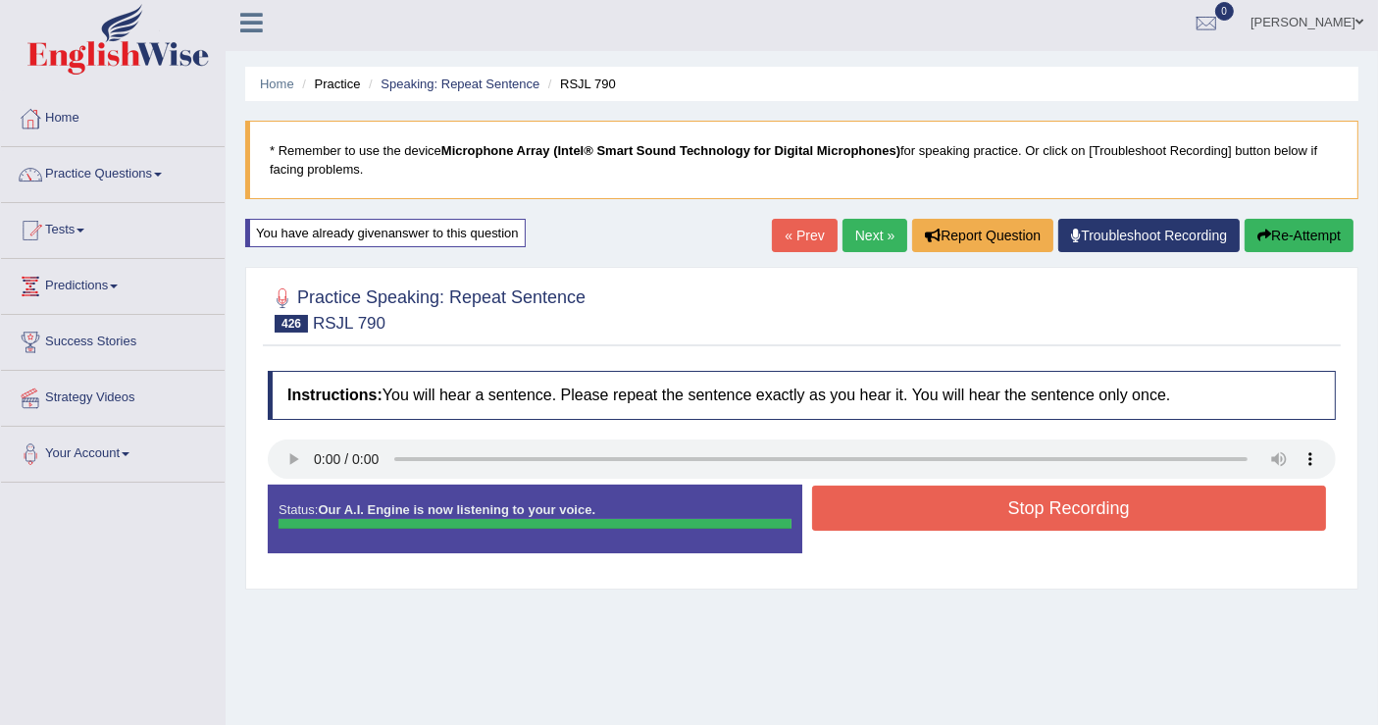
click at [913, 484] on div "Instructions: You will hear a sentence. Please repeat the sentence exactly as y…" at bounding box center [802, 470] width 1078 height 218
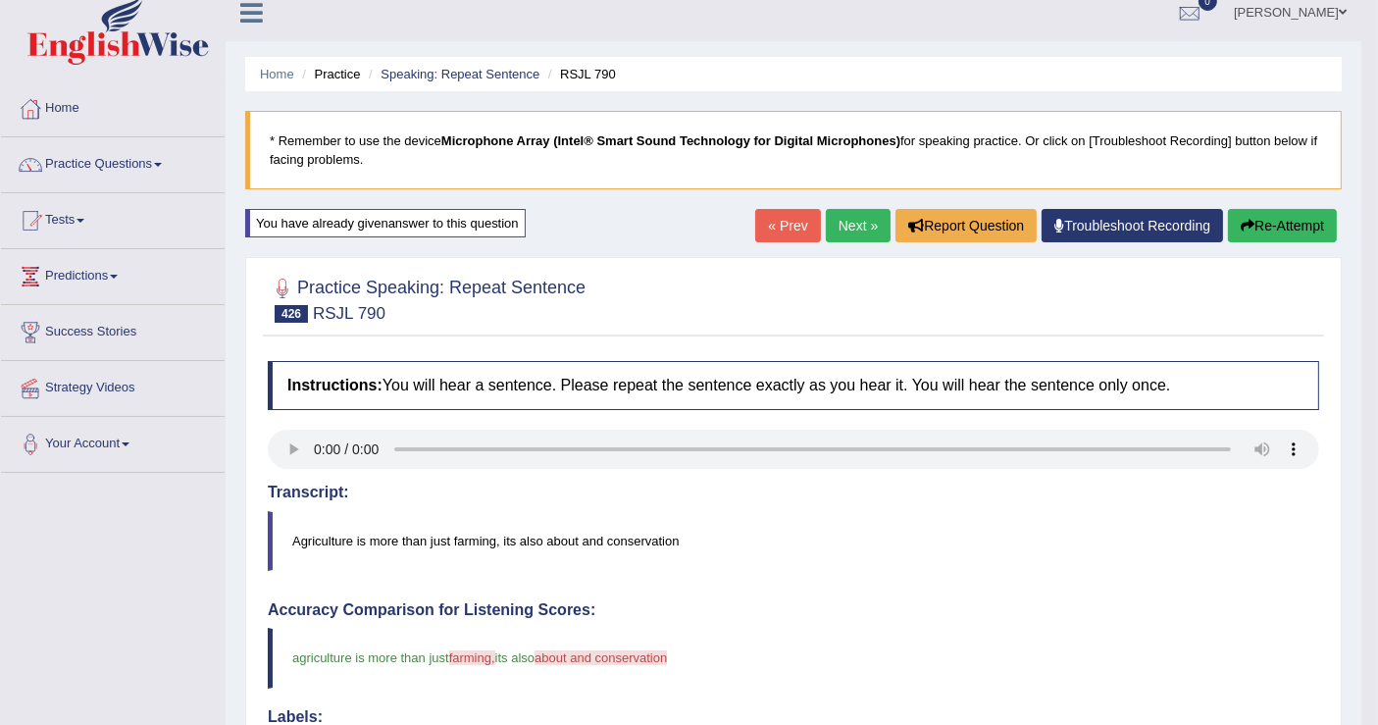
scroll to position [6, 0]
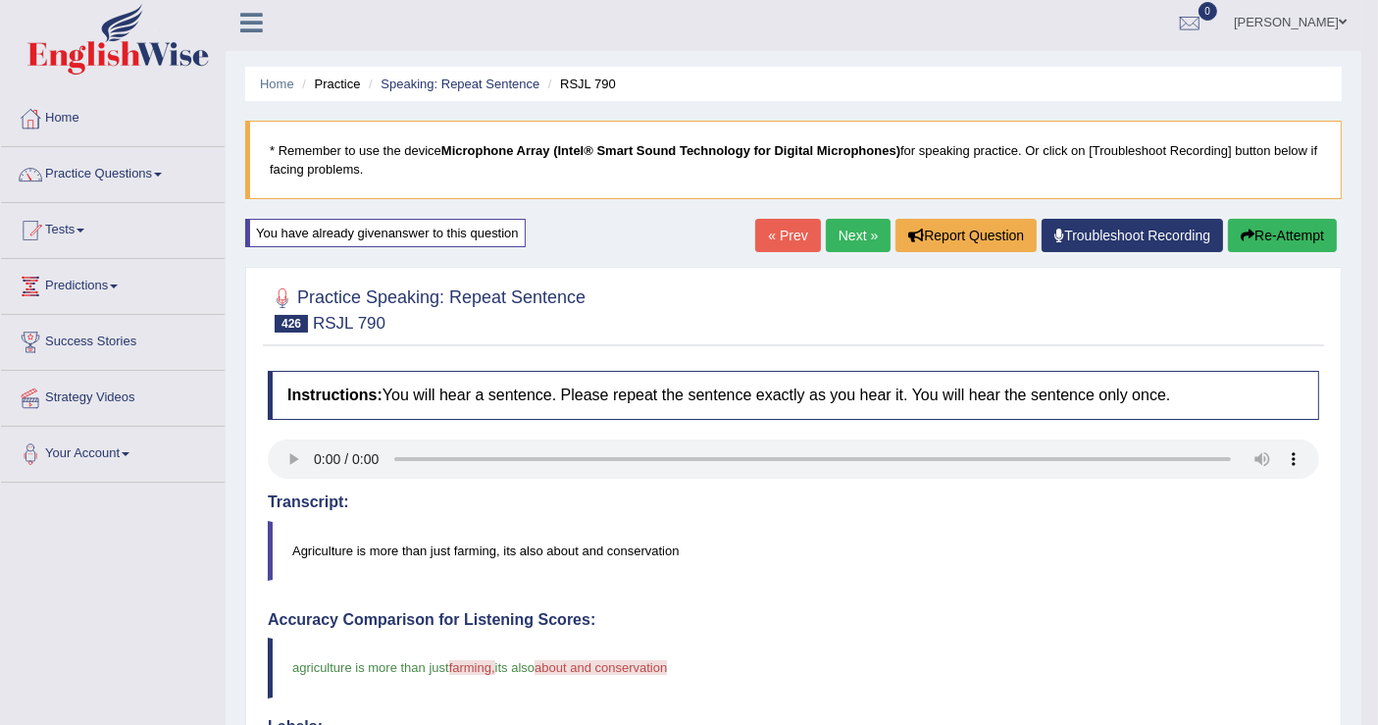
click at [840, 227] on link "Next »" at bounding box center [858, 235] width 65 height 33
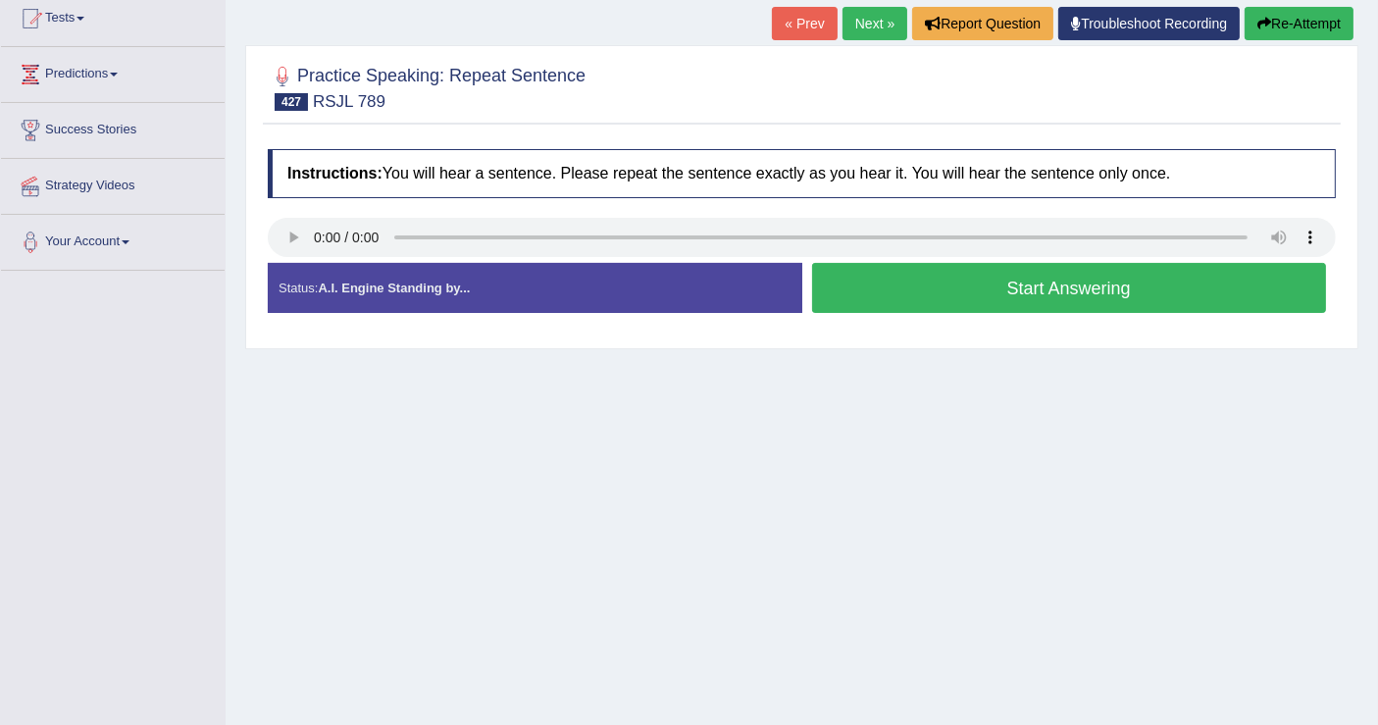
click at [900, 281] on button "Start Answering" at bounding box center [1069, 288] width 515 height 50
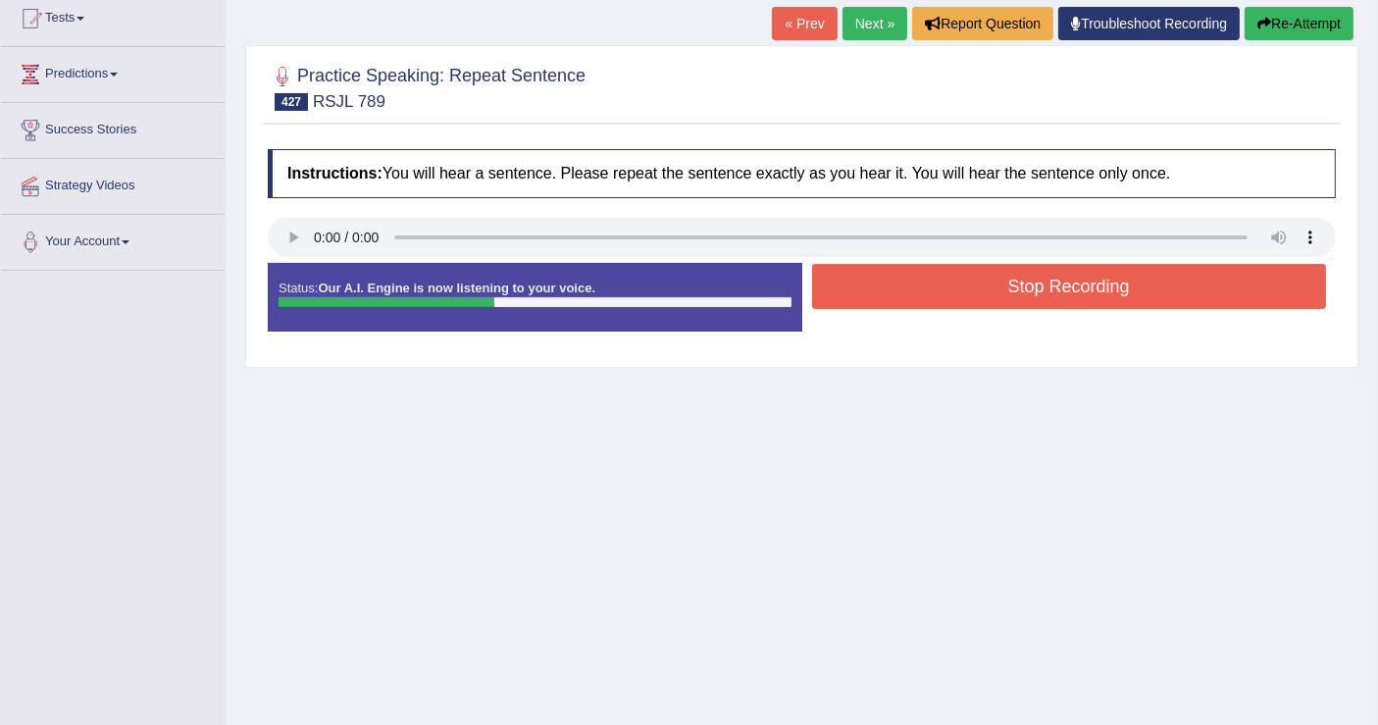
click at [892, 273] on button "Stop Recording" at bounding box center [1069, 286] width 515 height 45
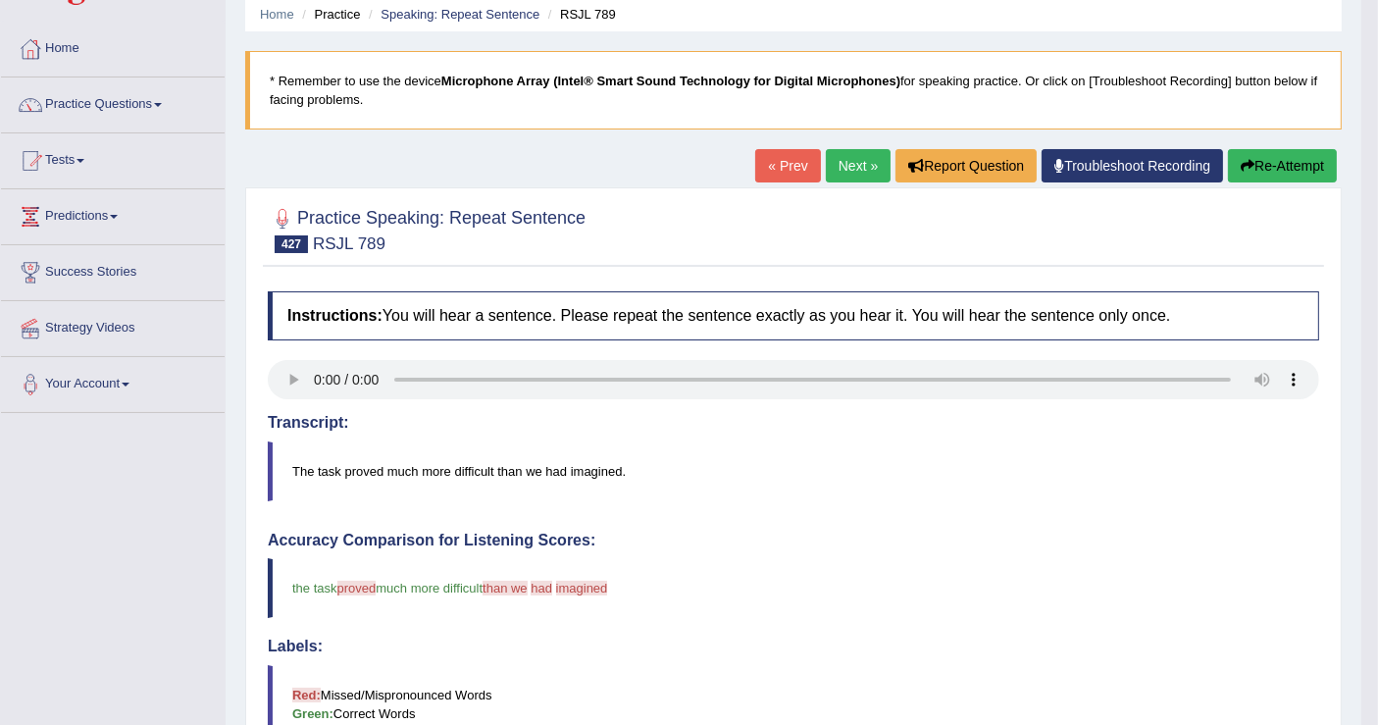
scroll to position [72, 0]
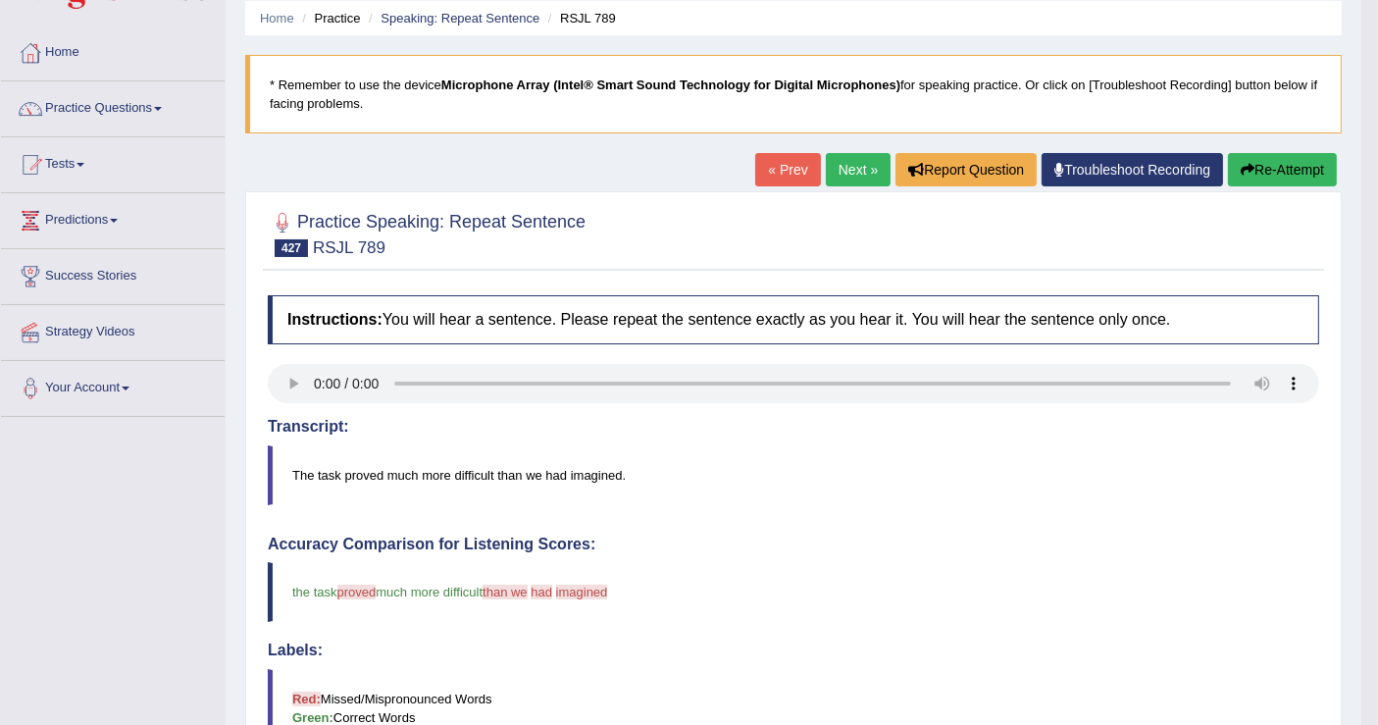
click at [859, 160] on link "Next »" at bounding box center [858, 169] width 65 height 33
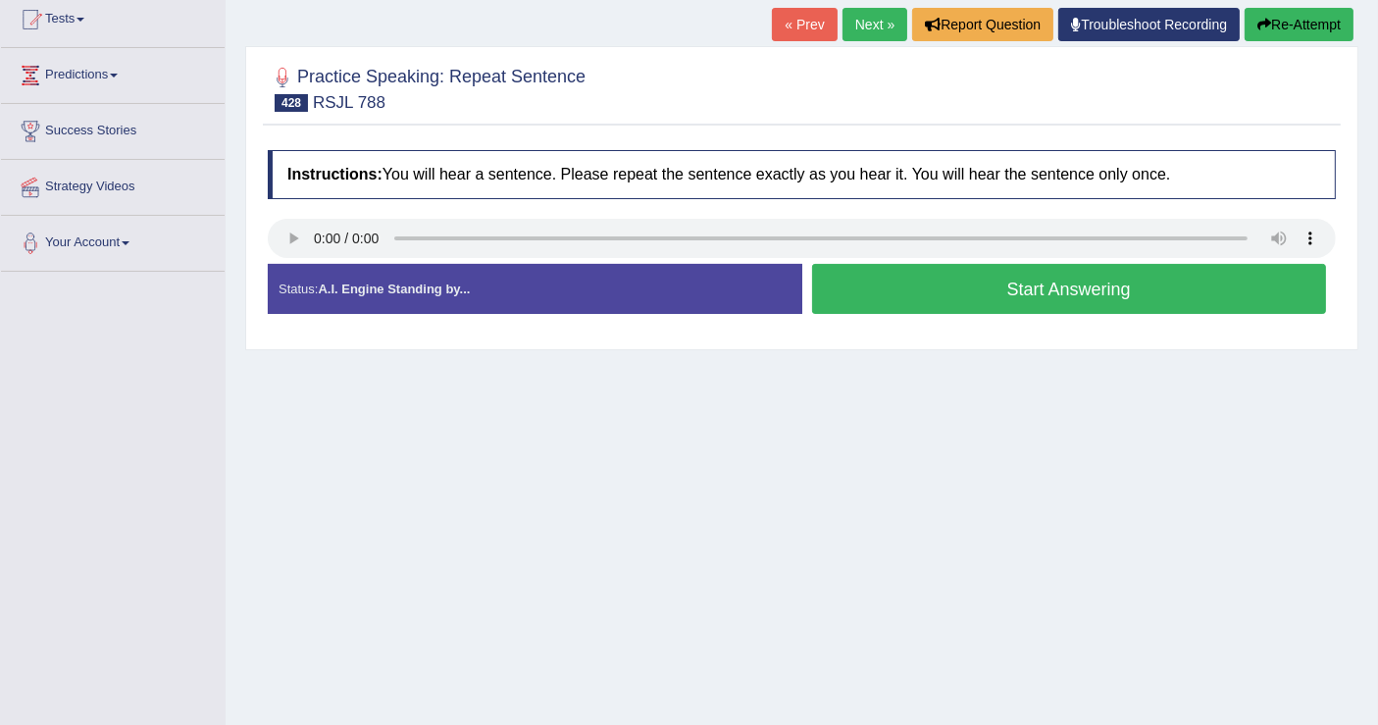
scroll to position [218, 0]
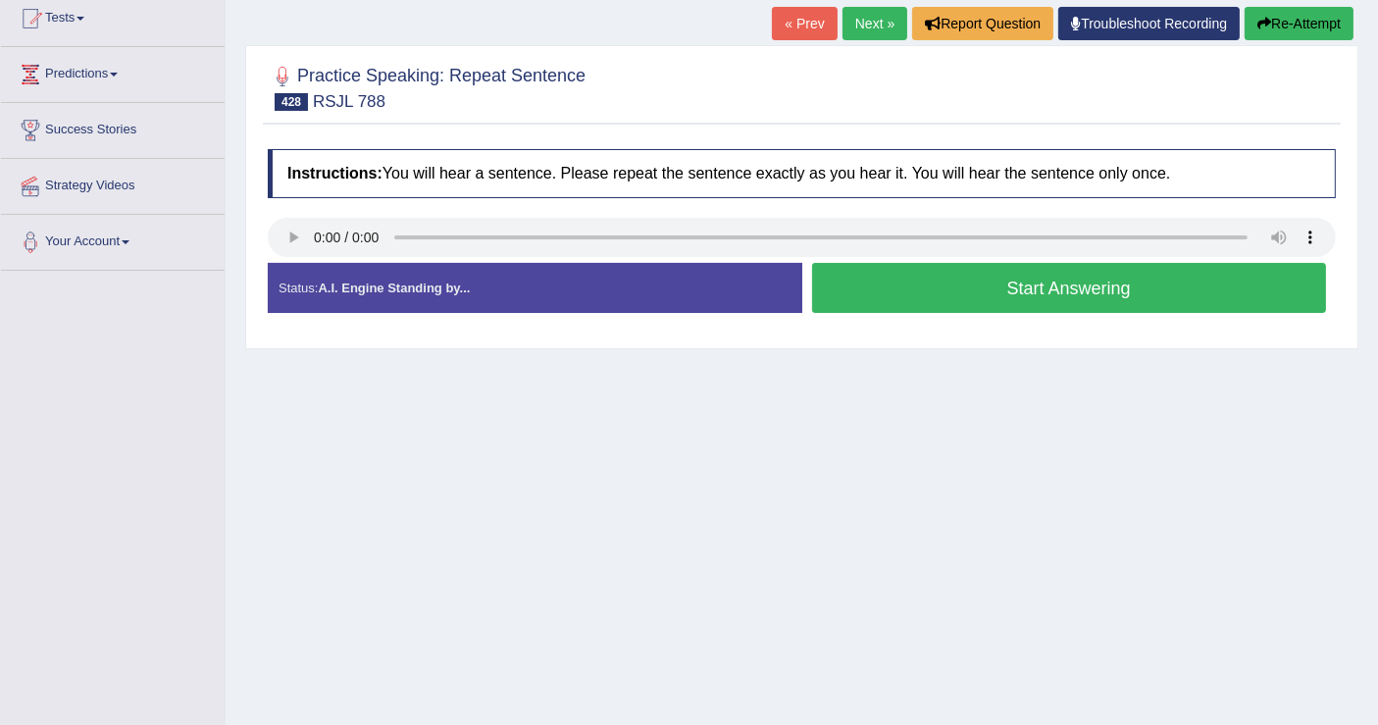
click at [912, 284] on button "Start Answering" at bounding box center [1069, 288] width 515 height 50
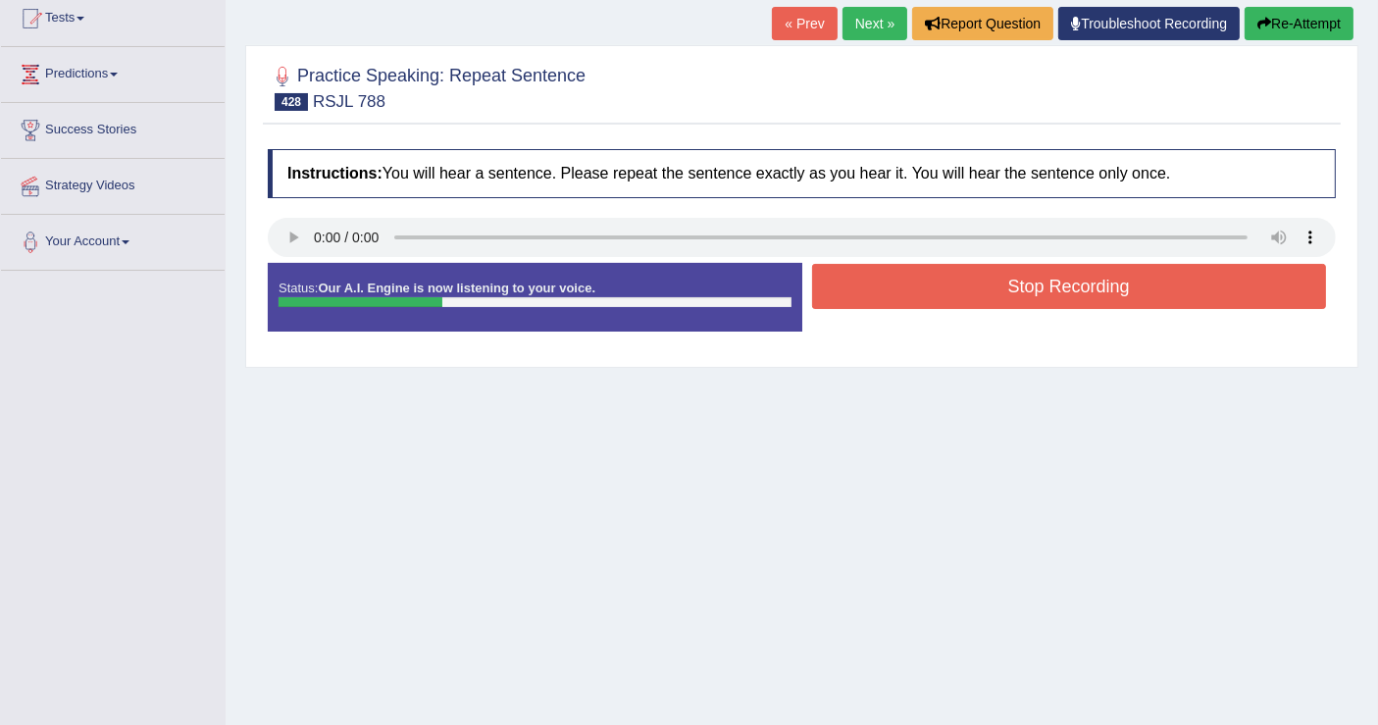
click at [1058, 280] on button "Stop Recording" at bounding box center [1069, 286] width 515 height 45
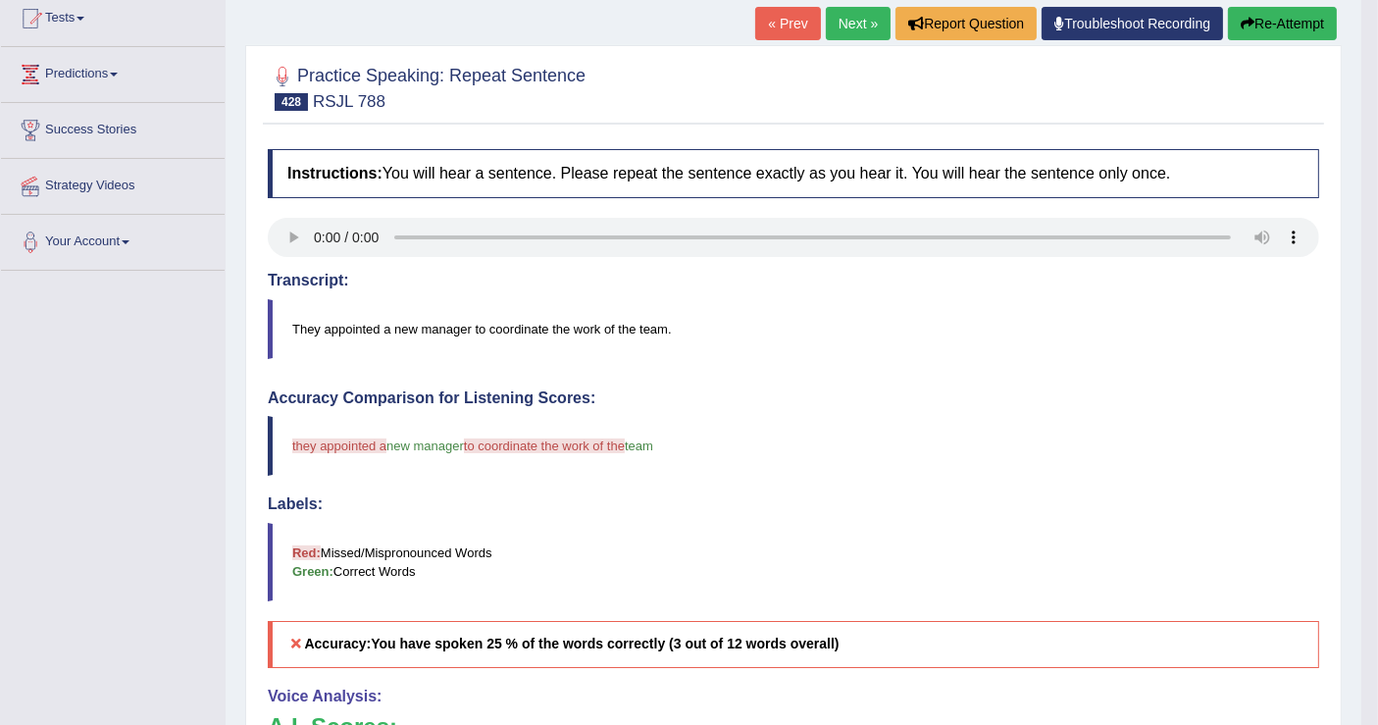
click at [1293, 25] on button "Re-Attempt" at bounding box center [1282, 23] width 109 height 33
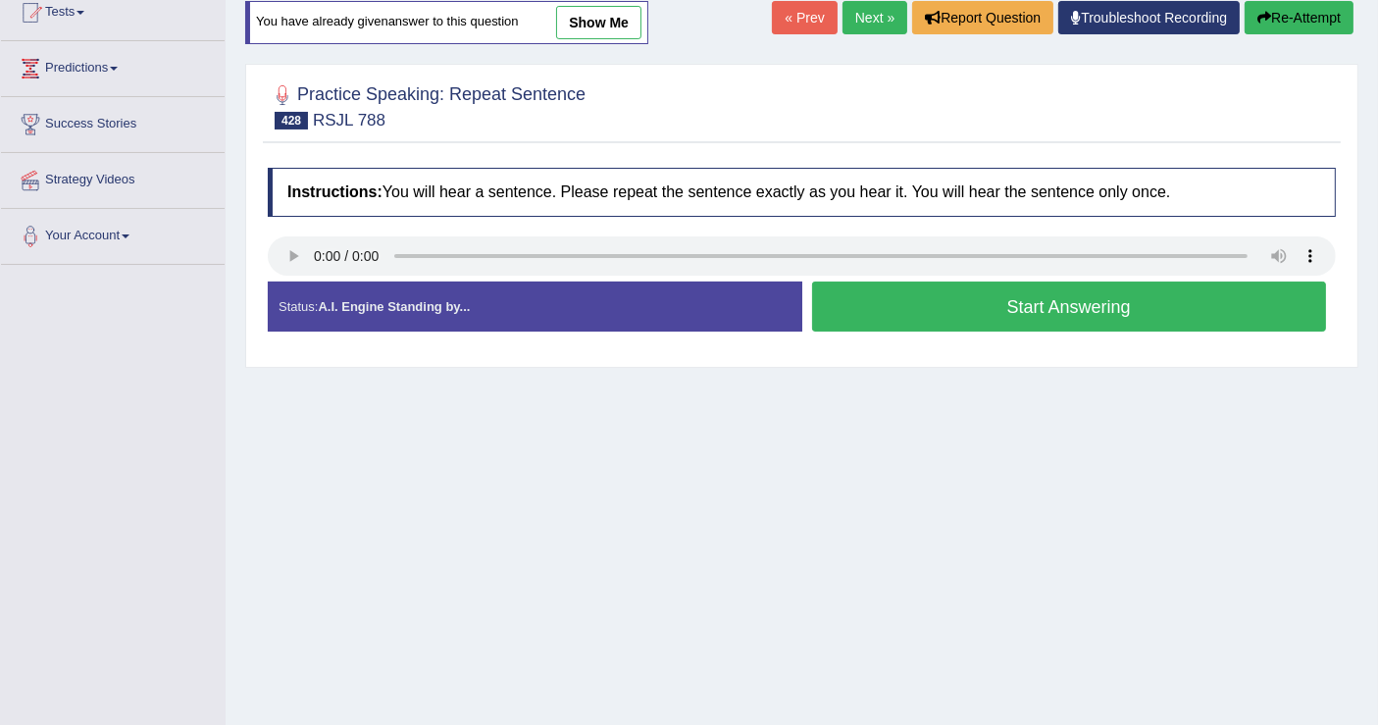
click at [1105, 314] on button "Start Answering" at bounding box center [1069, 306] width 515 height 50
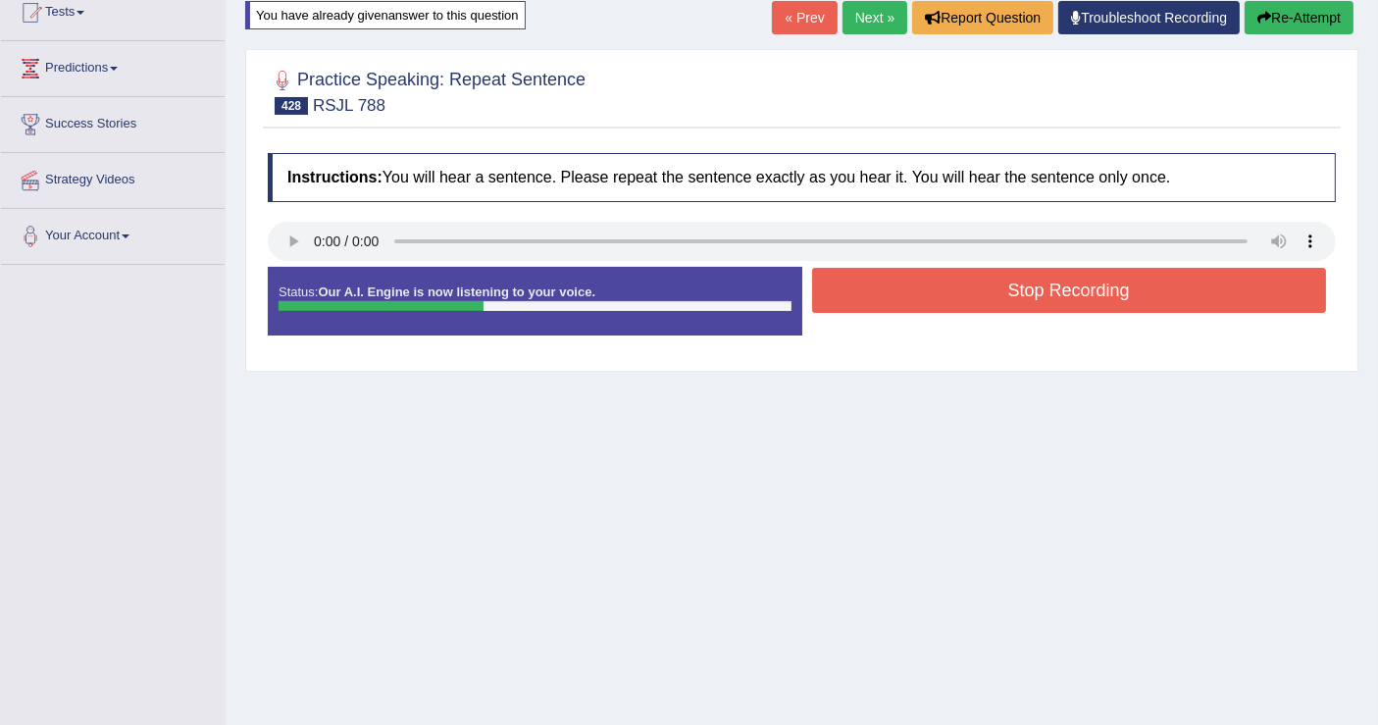
click at [893, 315] on div "Status: Our A.I. Engine is now listening to your voice. Start Answering Stop Re…" at bounding box center [802, 311] width 1068 height 88
click at [886, 299] on button "Stop Recording" at bounding box center [1069, 290] width 515 height 45
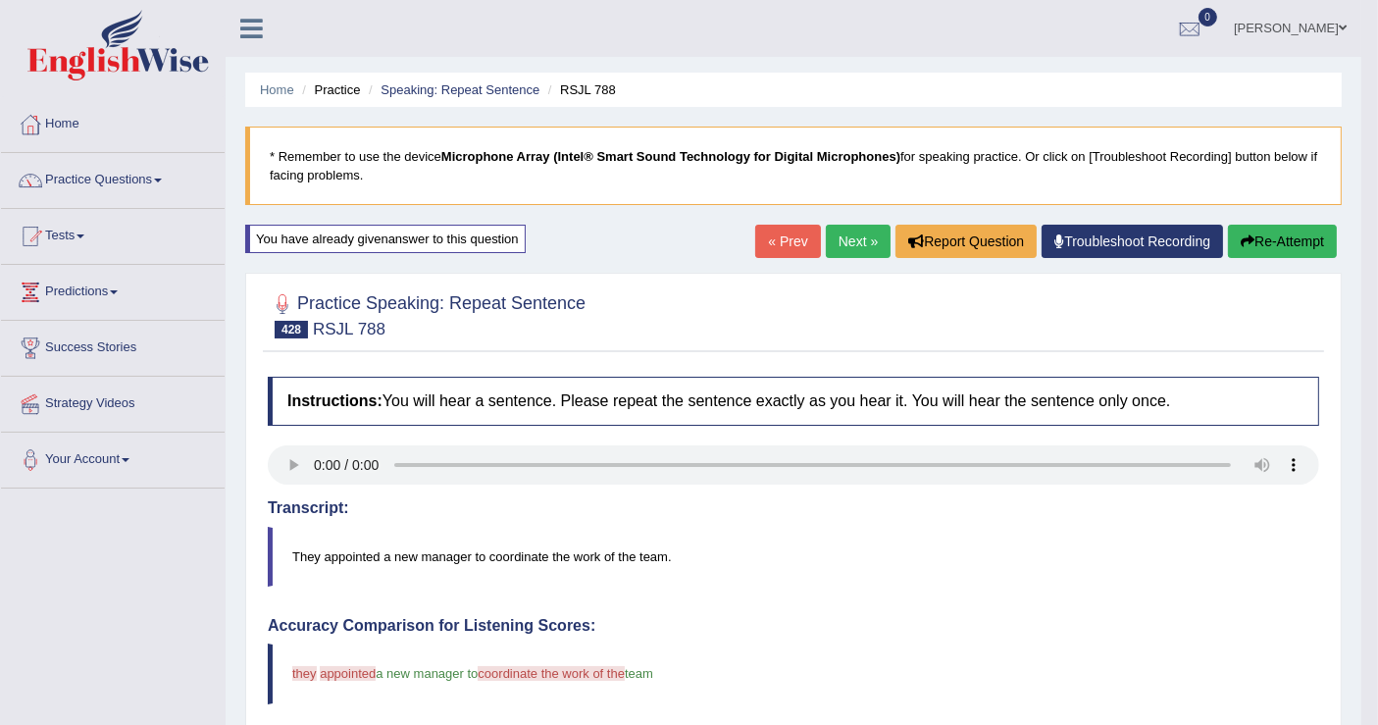
click at [1248, 245] on icon "button" at bounding box center [1247, 241] width 14 height 14
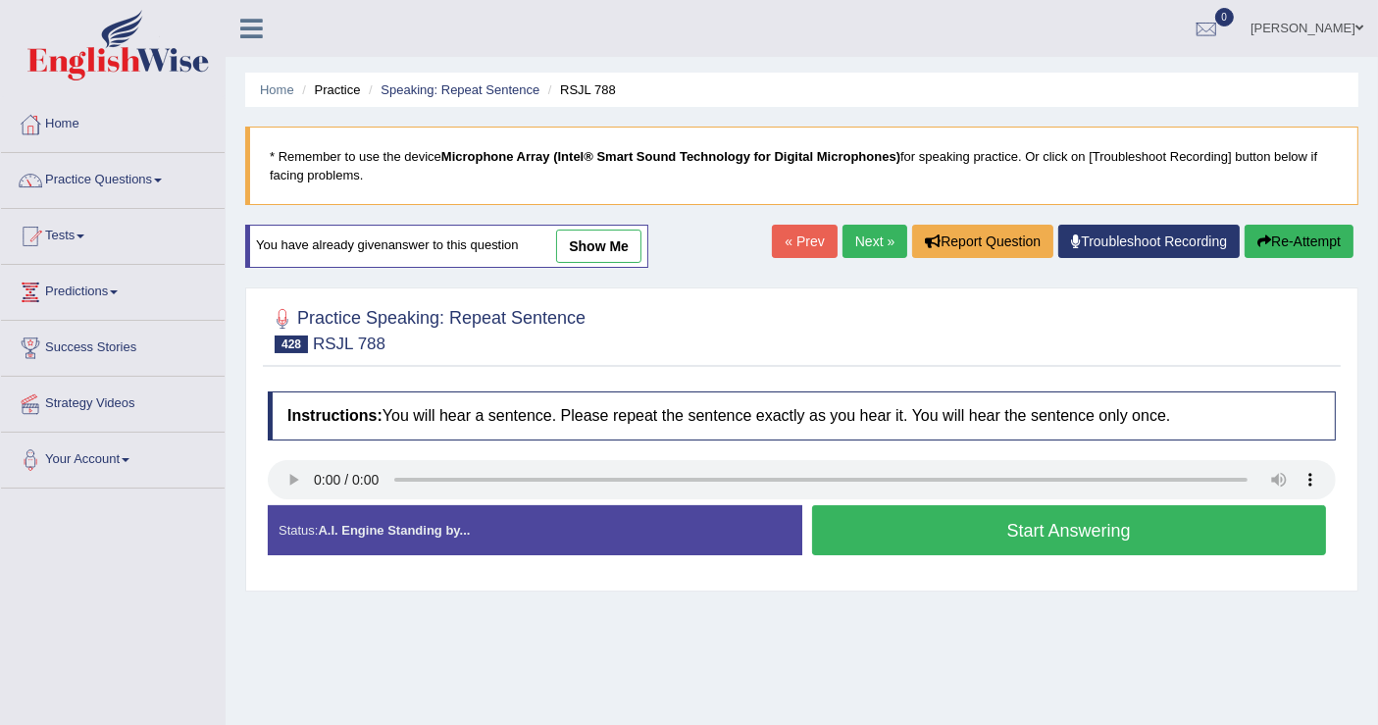
click at [863, 544] on button "Start Answering" at bounding box center [1069, 530] width 515 height 50
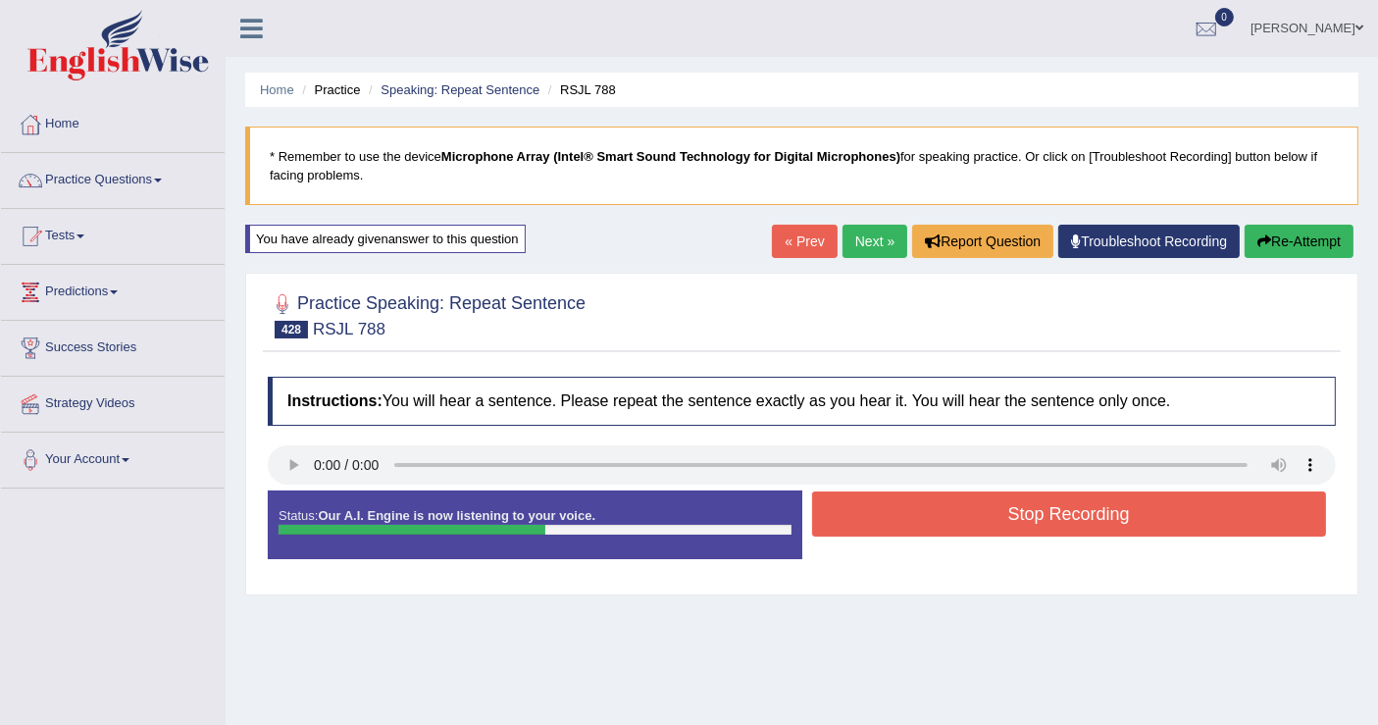
click at [963, 528] on button "Stop Recording" at bounding box center [1069, 513] width 515 height 45
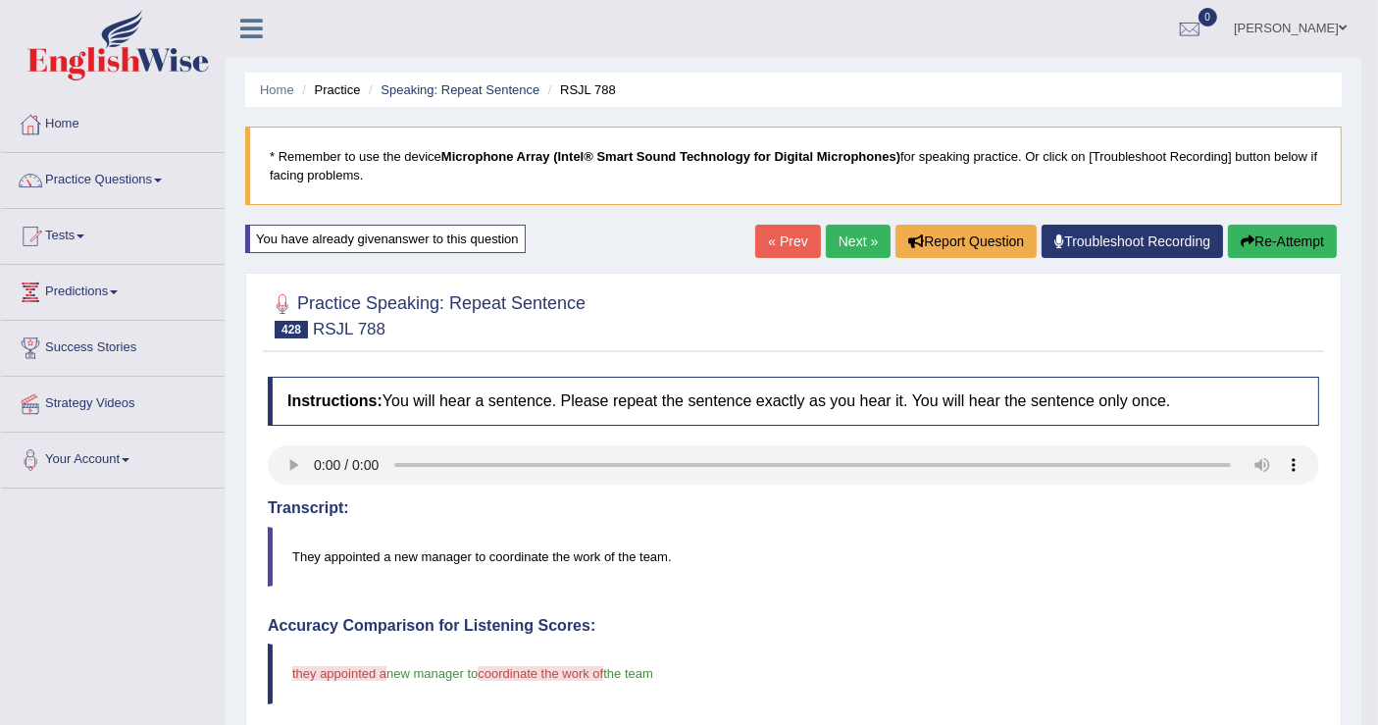
click at [1285, 251] on button "Re-Attempt" at bounding box center [1282, 241] width 109 height 33
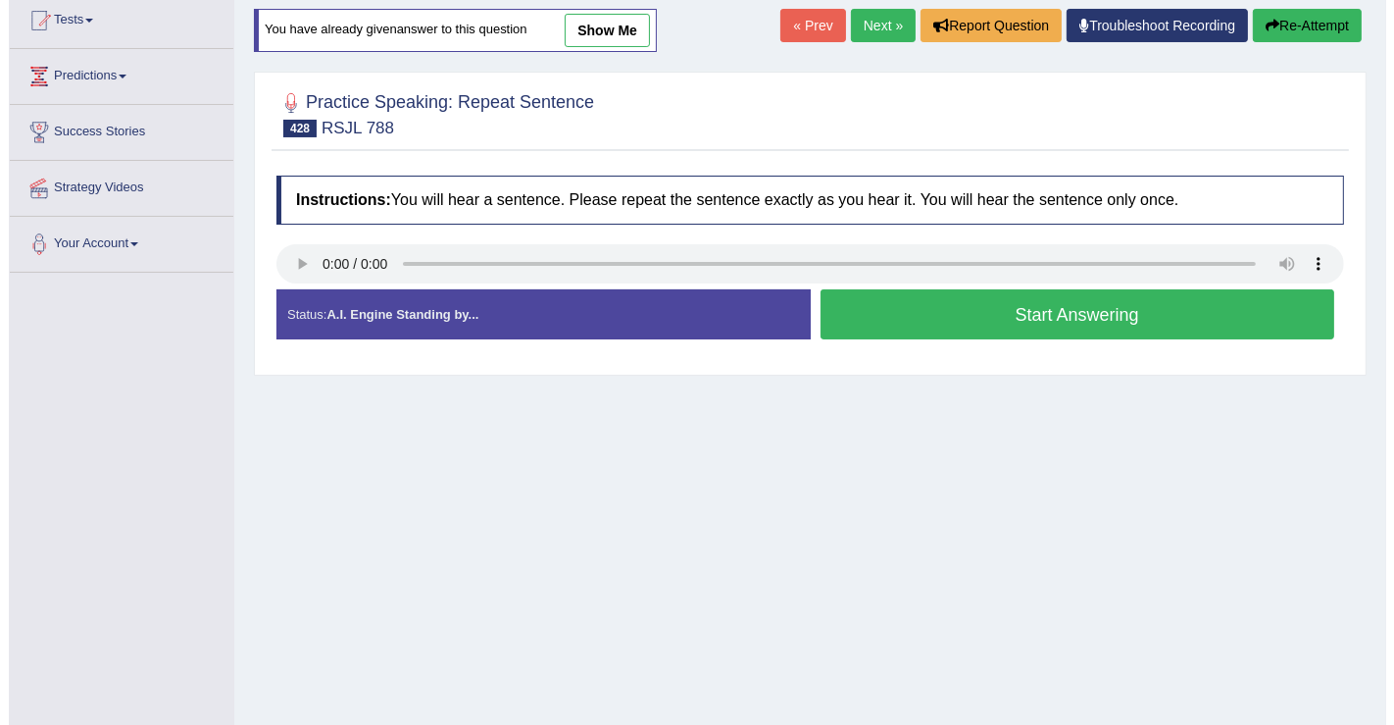
scroll to position [218, 0]
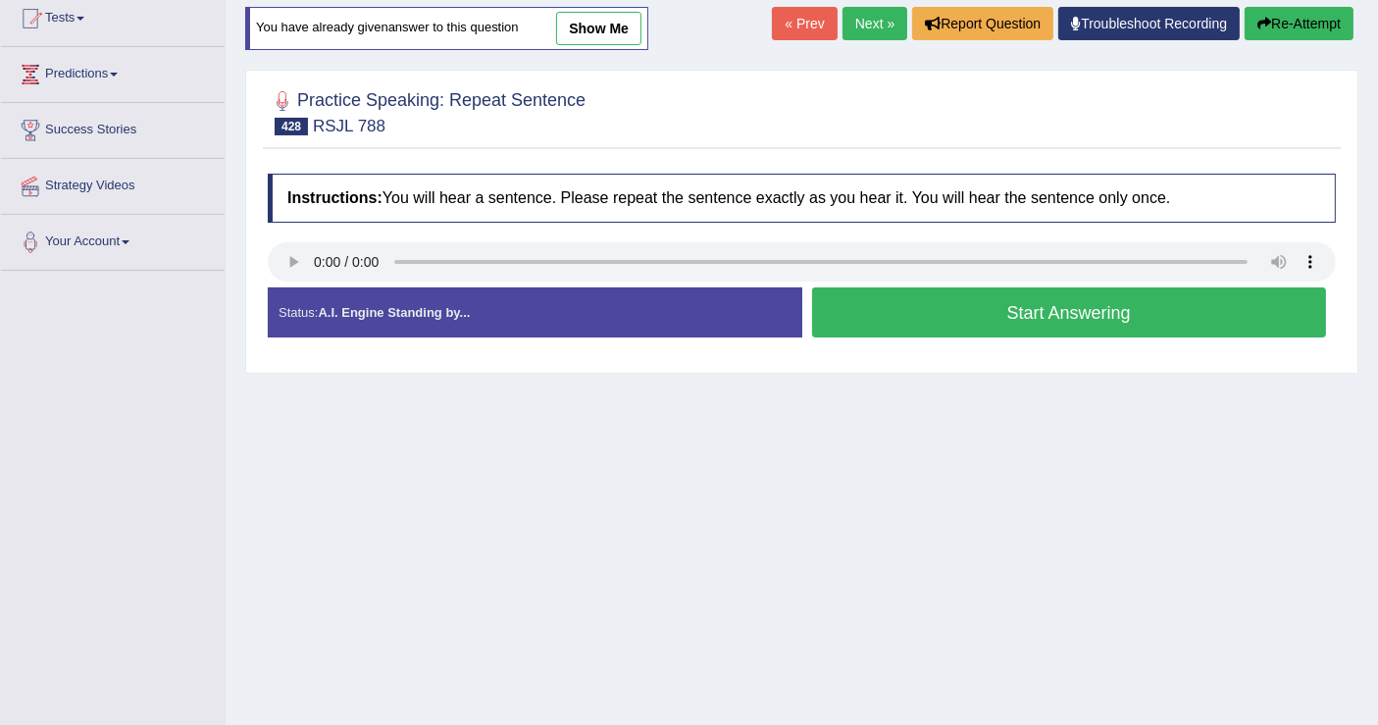
click at [1151, 310] on button "Start Answering" at bounding box center [1069, 312] width 515 height 50
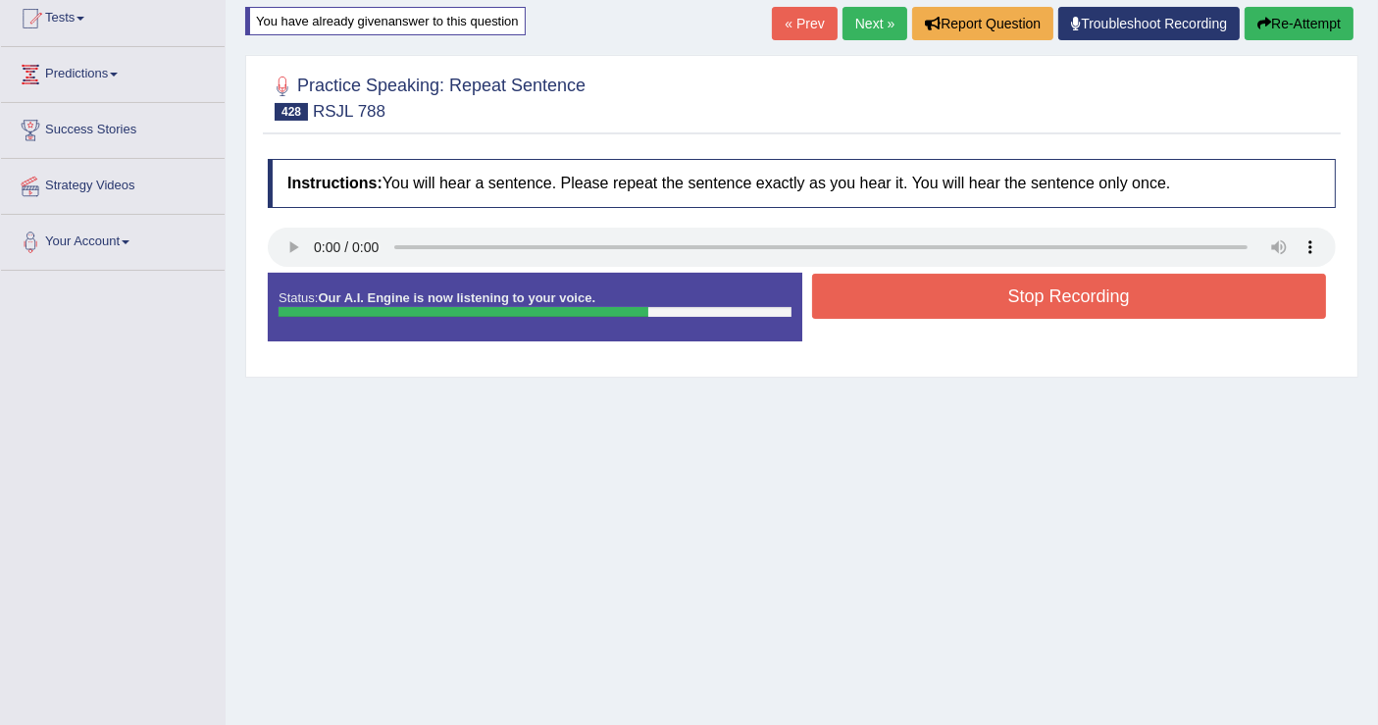
click at [1241, 284] on button "Stop Recording" at bounding box center [1069, 296] width 515 height 45
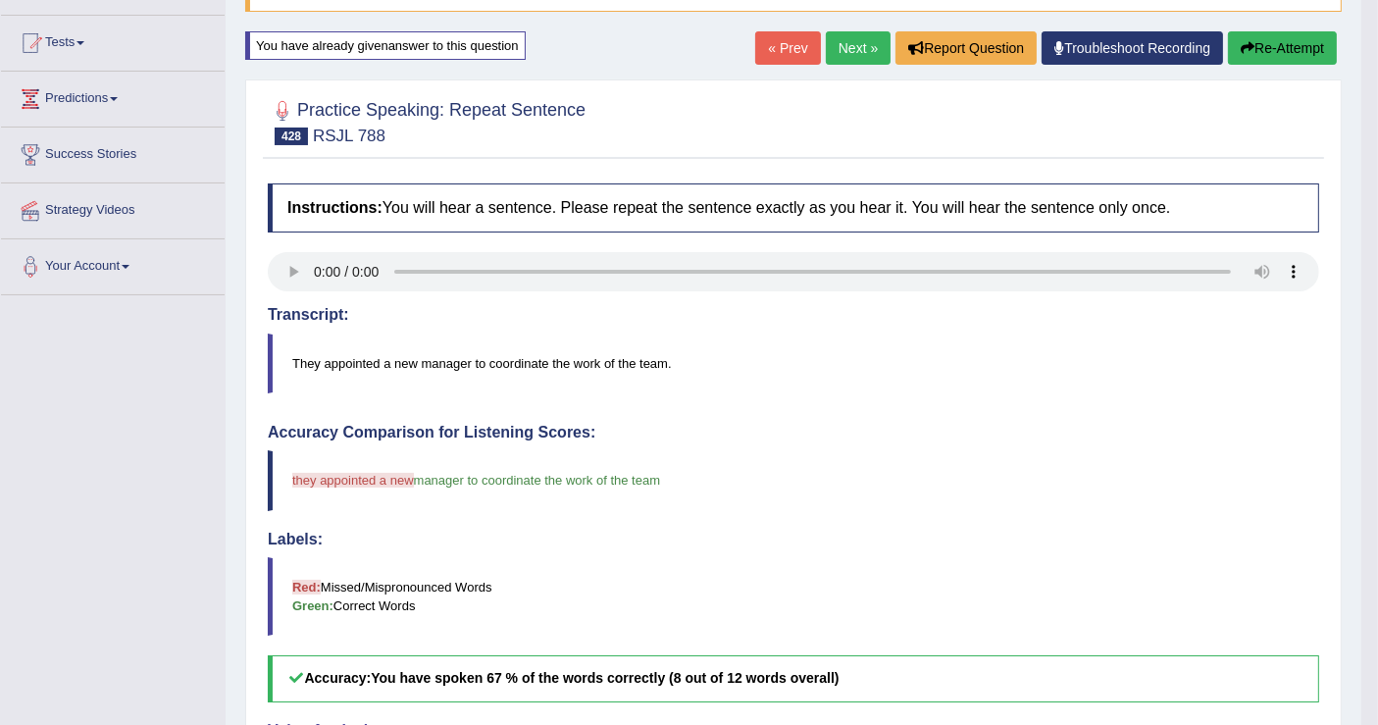
scroll to position [190, 0]
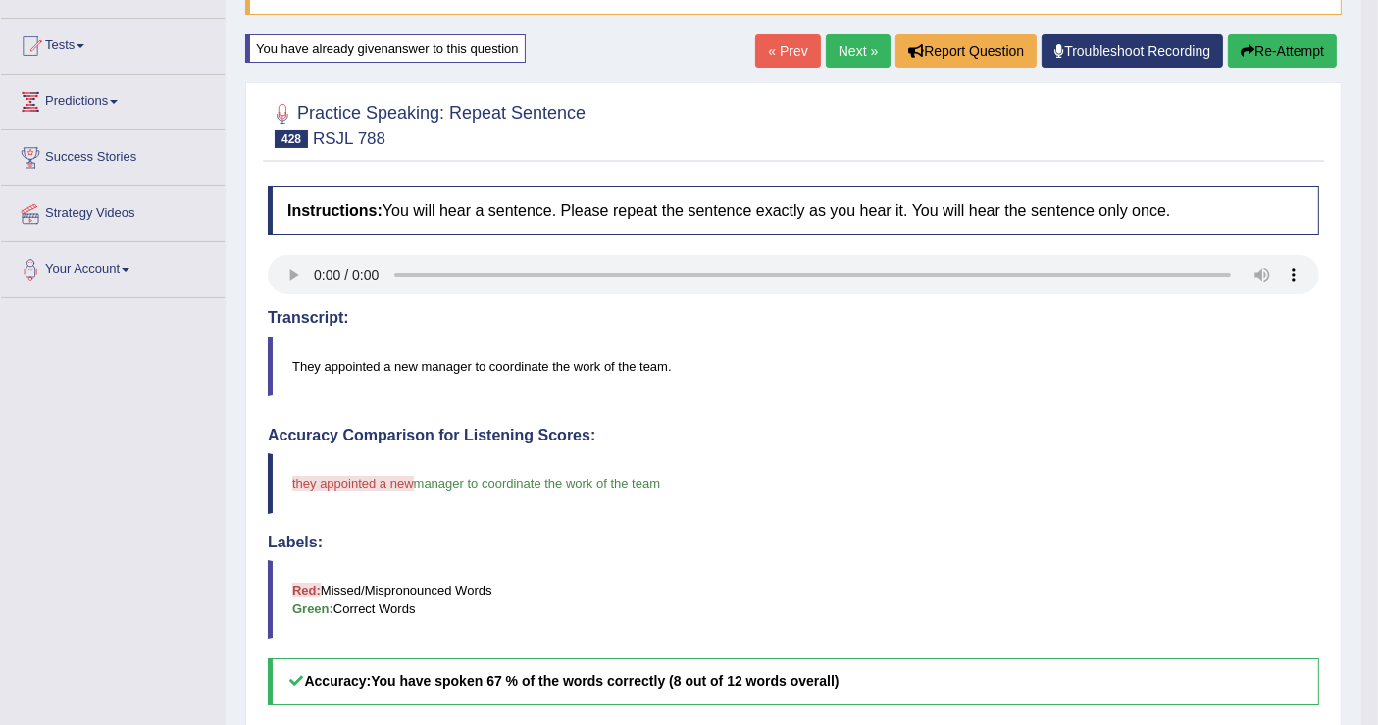
click at [836, 51] on link "Next »" at bounding box center [858, 50] width 65 height 33
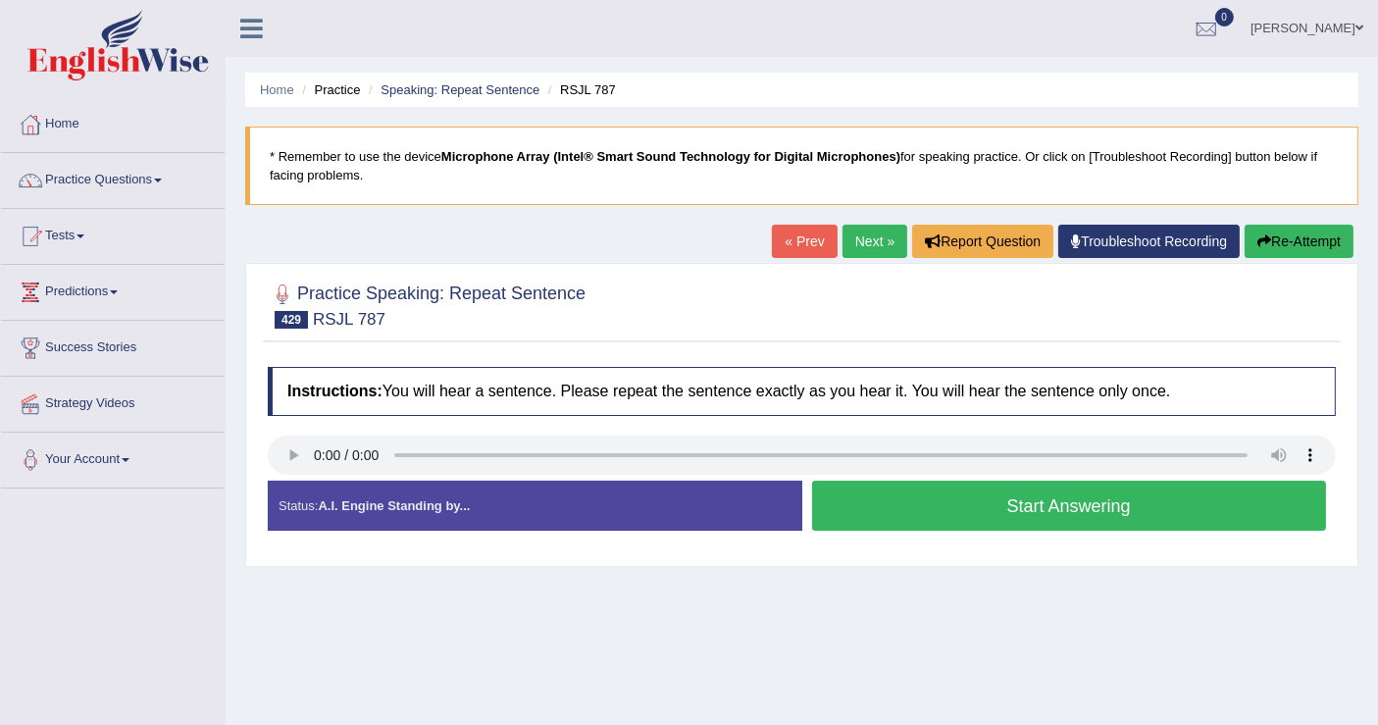
click at [867, 500] on button "Start Answering" at bounding box center [1069, 505] width 515 height 50
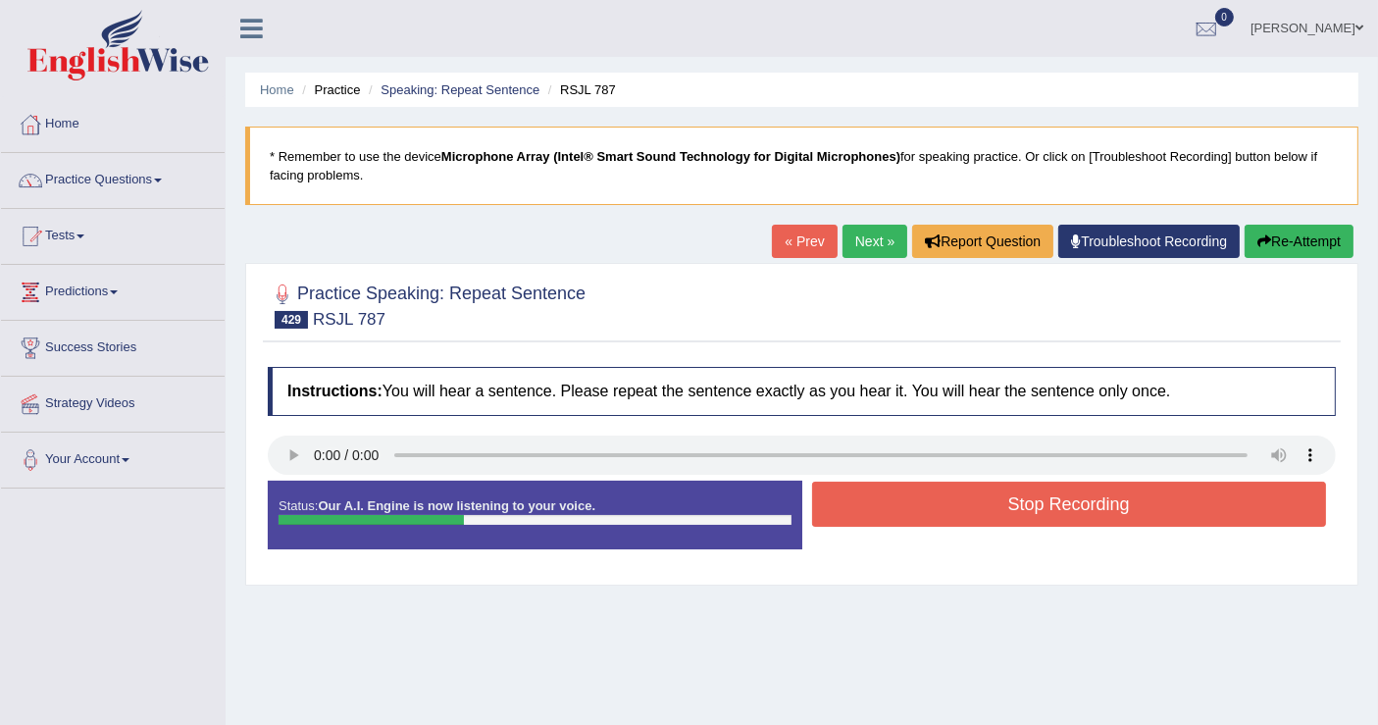
click at [951, 511] on button "Stop Recording" at bounding box center [1069, 503] width 515 height 45
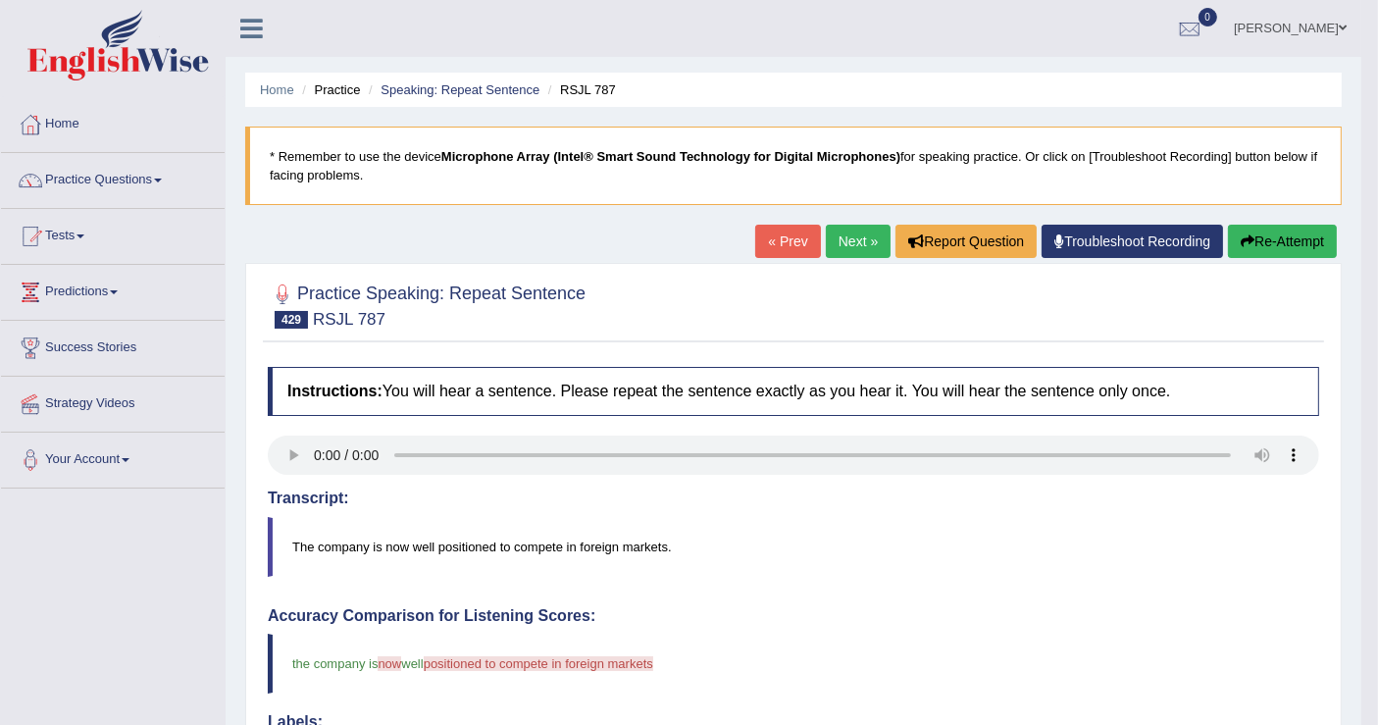
click at [1266, 252] on button "Re-Attempt" at bounding box center [1282, 241] width 109 height 33
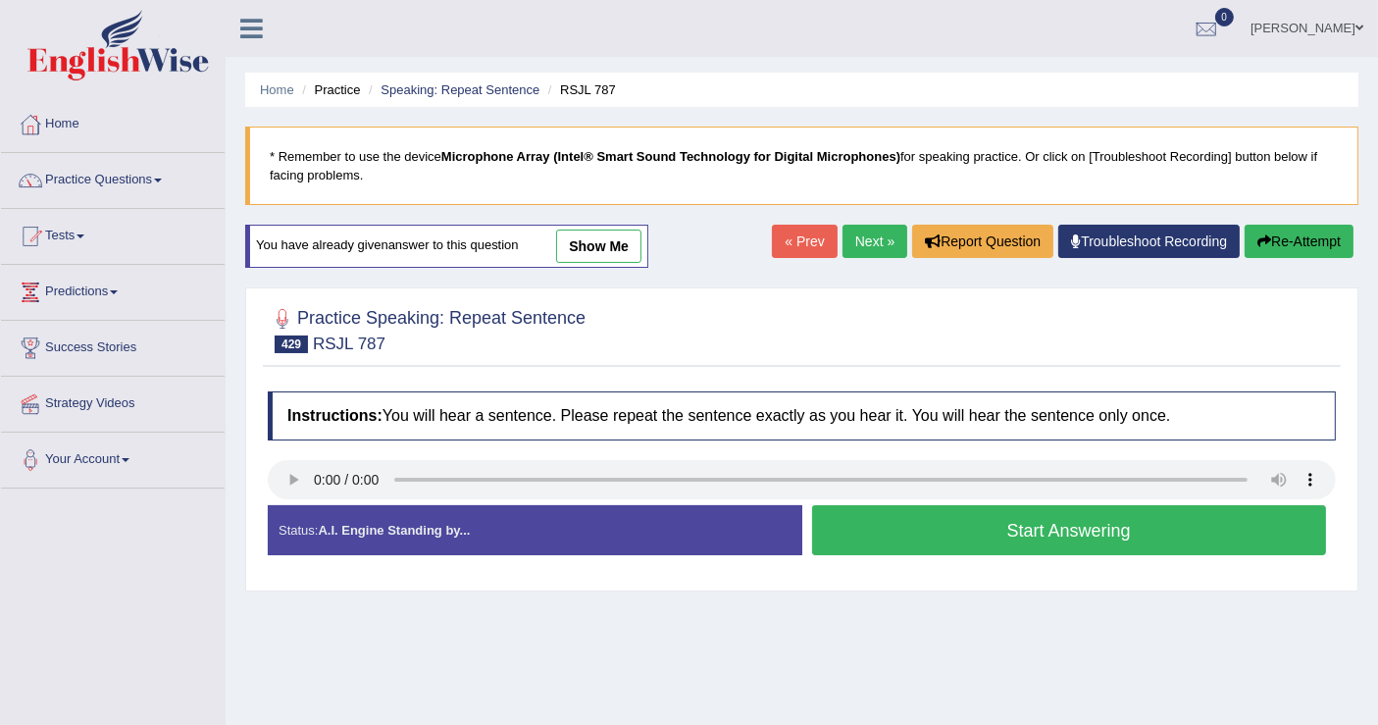
click at [1151, 522] on button "Start Answering" at bounding box center [1069, 530] width 515 height 50
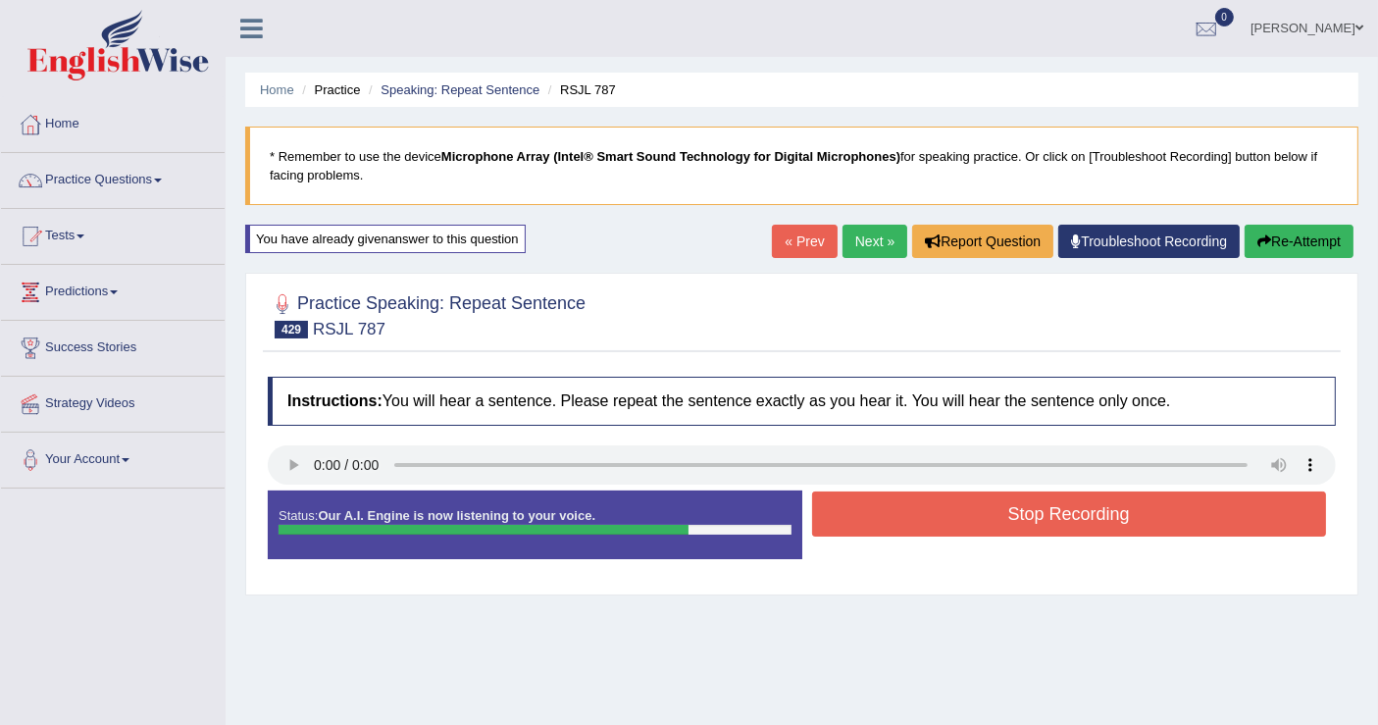
click at [1112, 512] on button "Stop Recording" at bounding box center [1069, 513] width 515 height 45
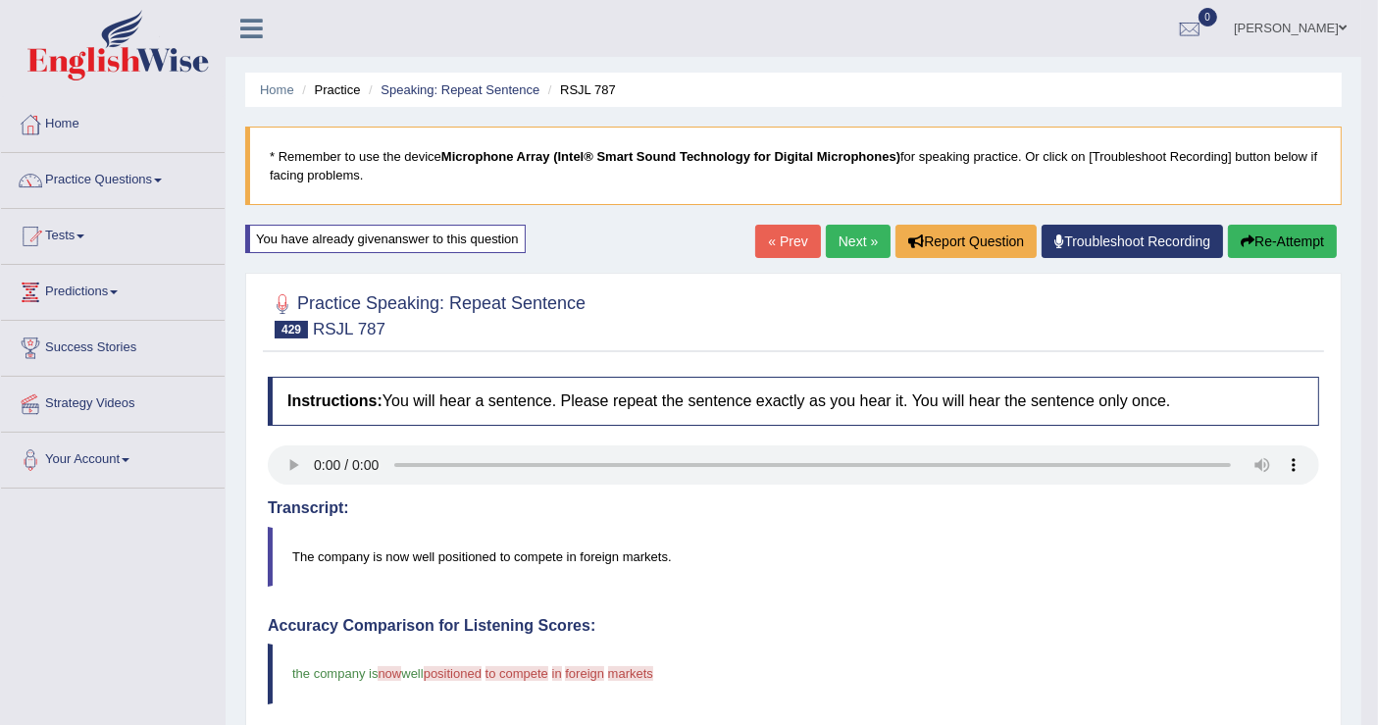
click at [855, 236] on link "Next »" at bounding box center [858, 241] width 65 height 33
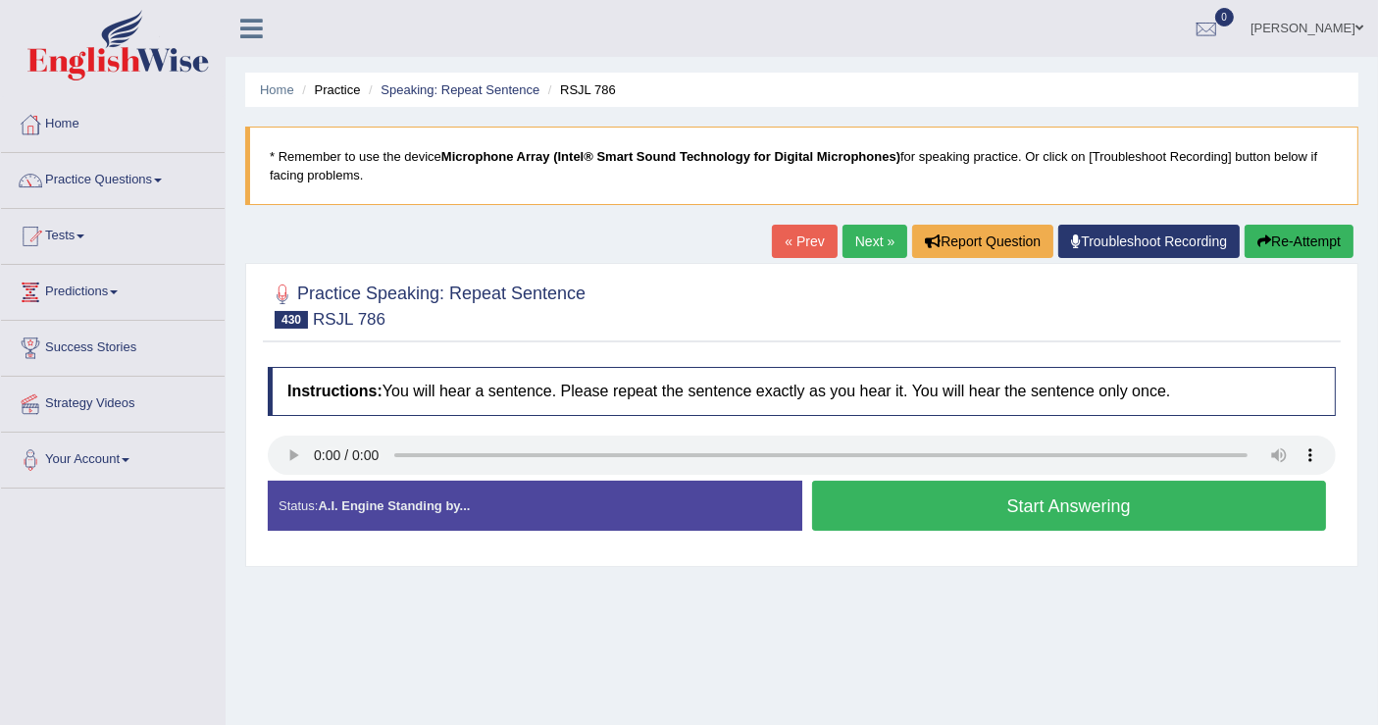
click at [946, 488] on button "Start Answering" at bounding box center [1069, 505] width 515 height 50
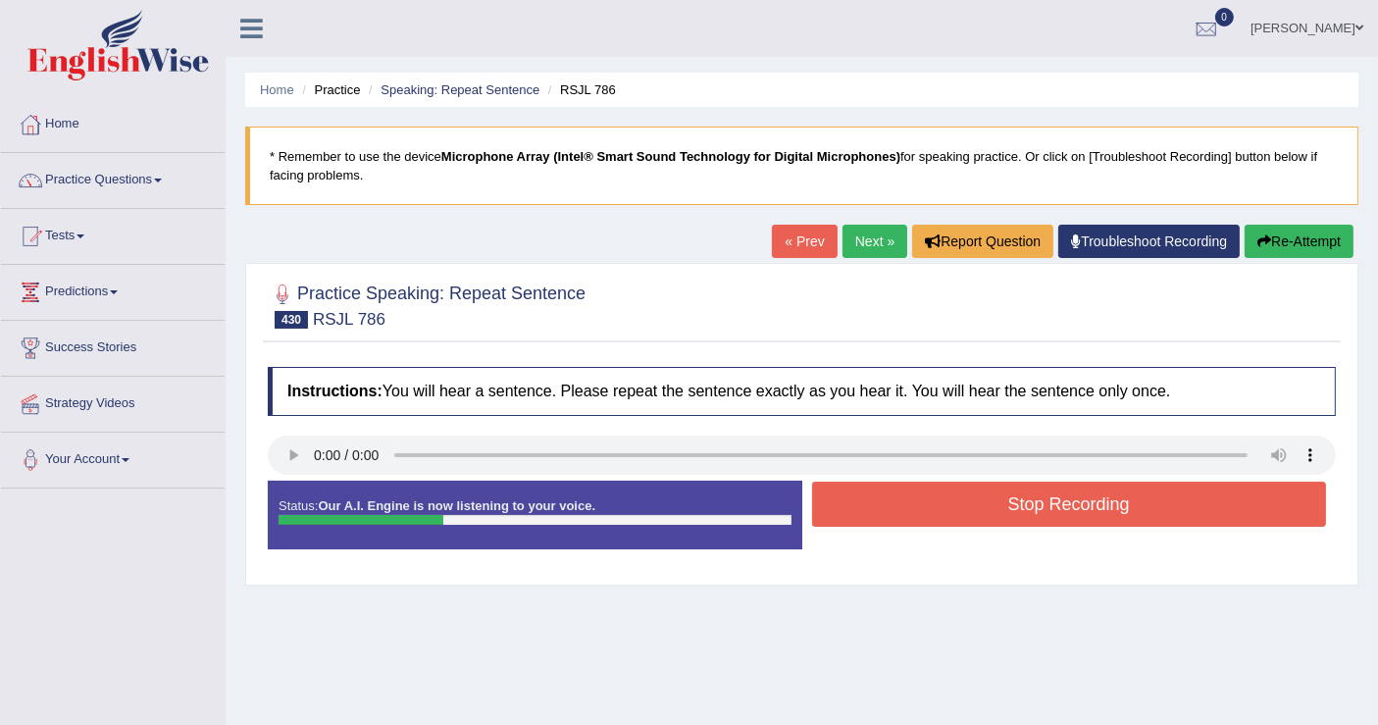
click at [946, 488] on button "Stop Recording" at bounding box center [1069, 503] width 515 height 45
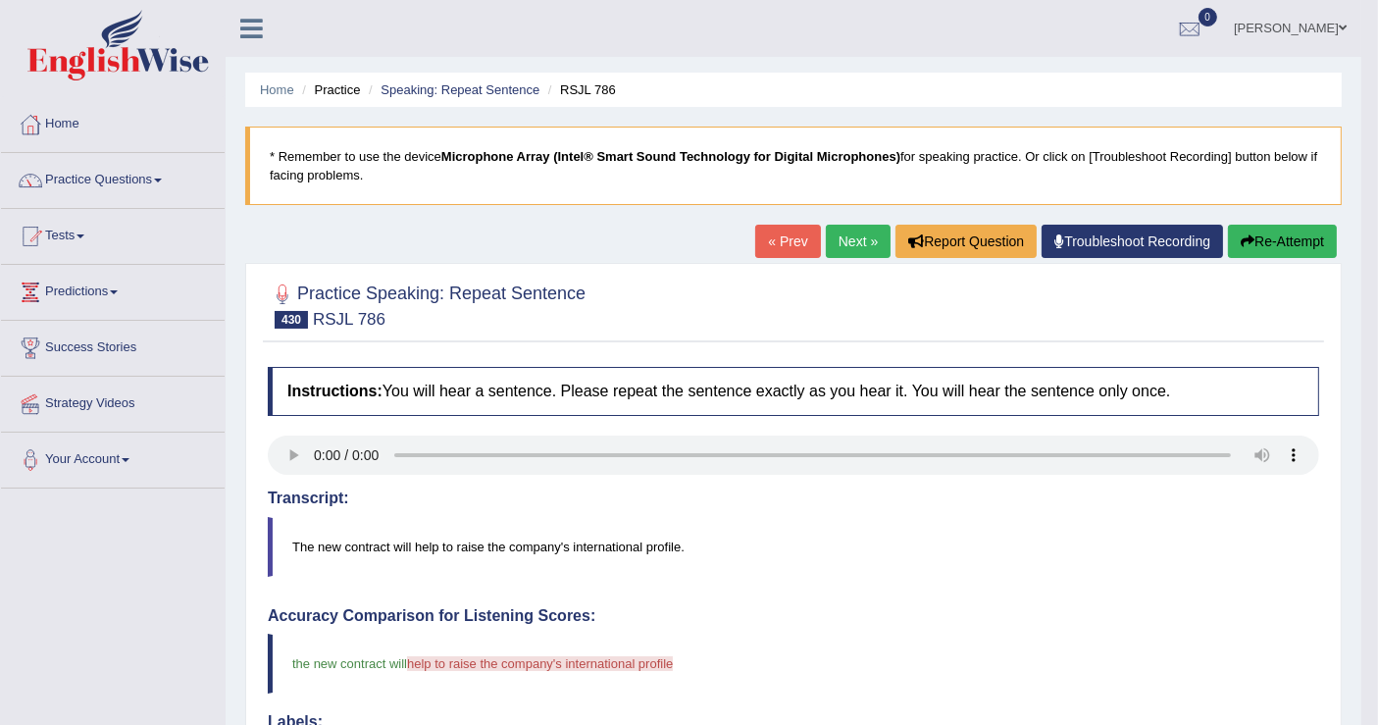
click at [863, 240] on link "Next »" at bounding box center [858, 241] width 65 height 33
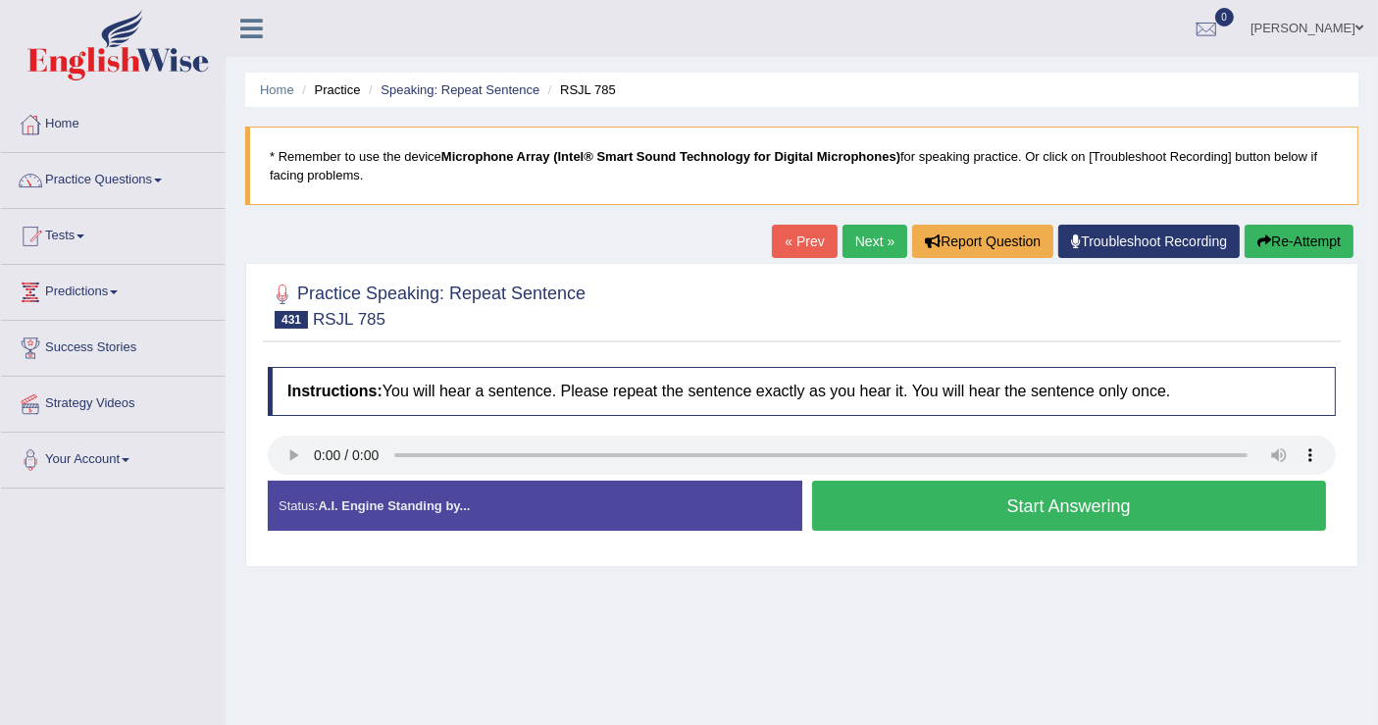
click at [1061, 502] on button "Start Answering" at bounding box center [1069, 505] width 515 height 50
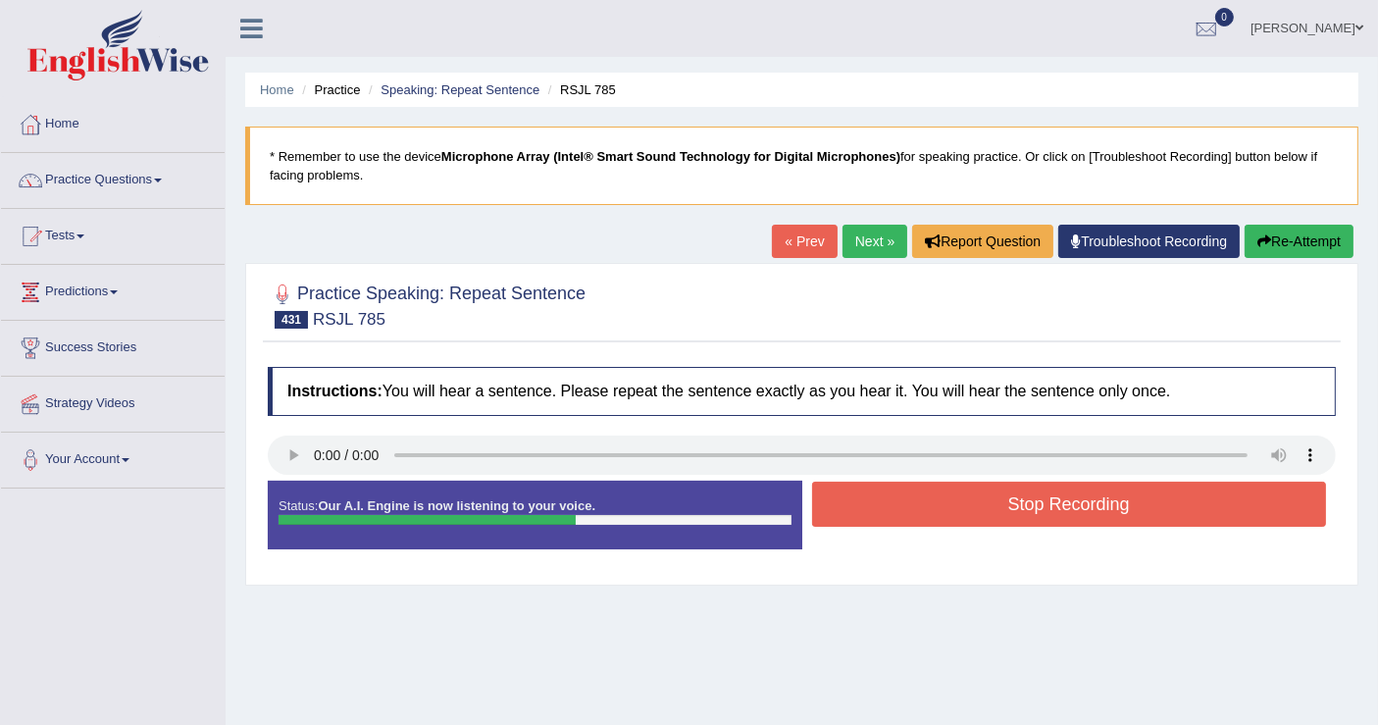
click at [1062, 528] on div "Stop Recording" at bounding box center [1069, 506] width 534 height 50
click at [1043, 481] on button "Stop Recording" at bounding box center [1069, 503] width 515 height 45
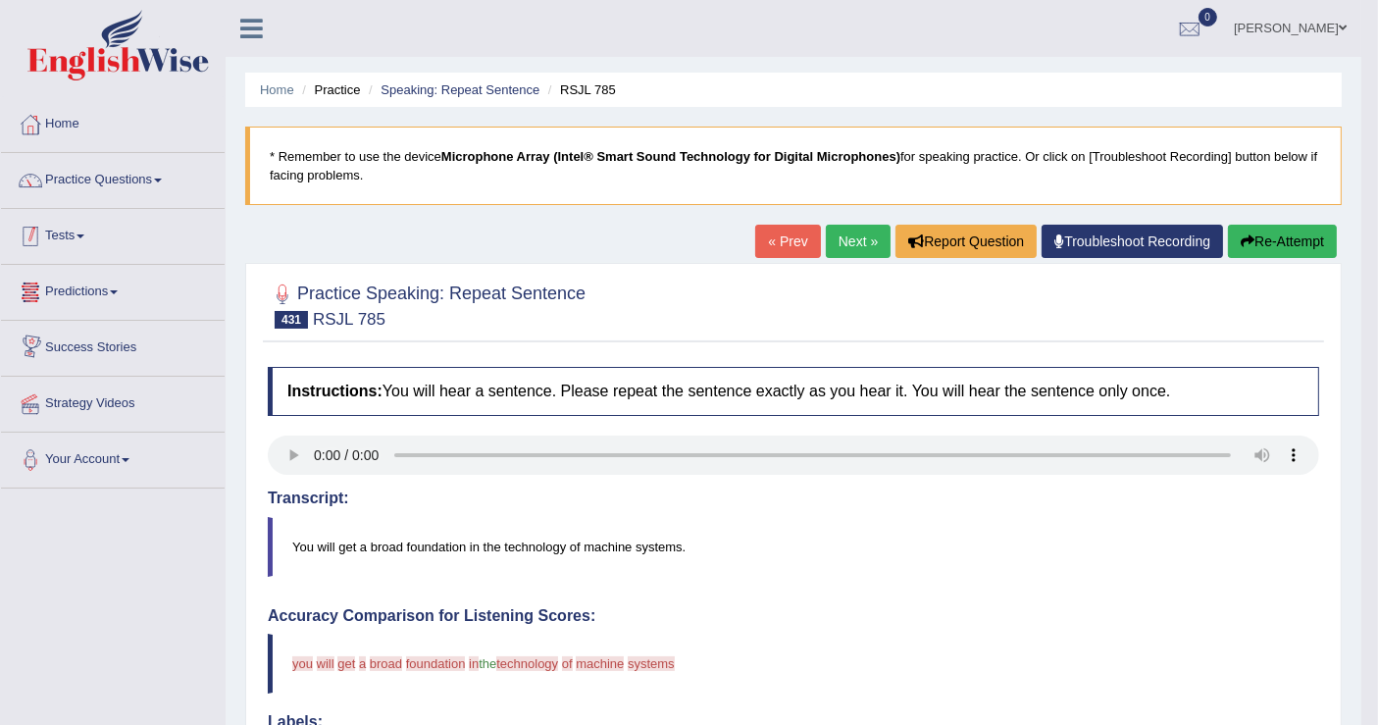
click at [72, 237] on link "Tests" at bounding box center [113, 233] width 224 height 49
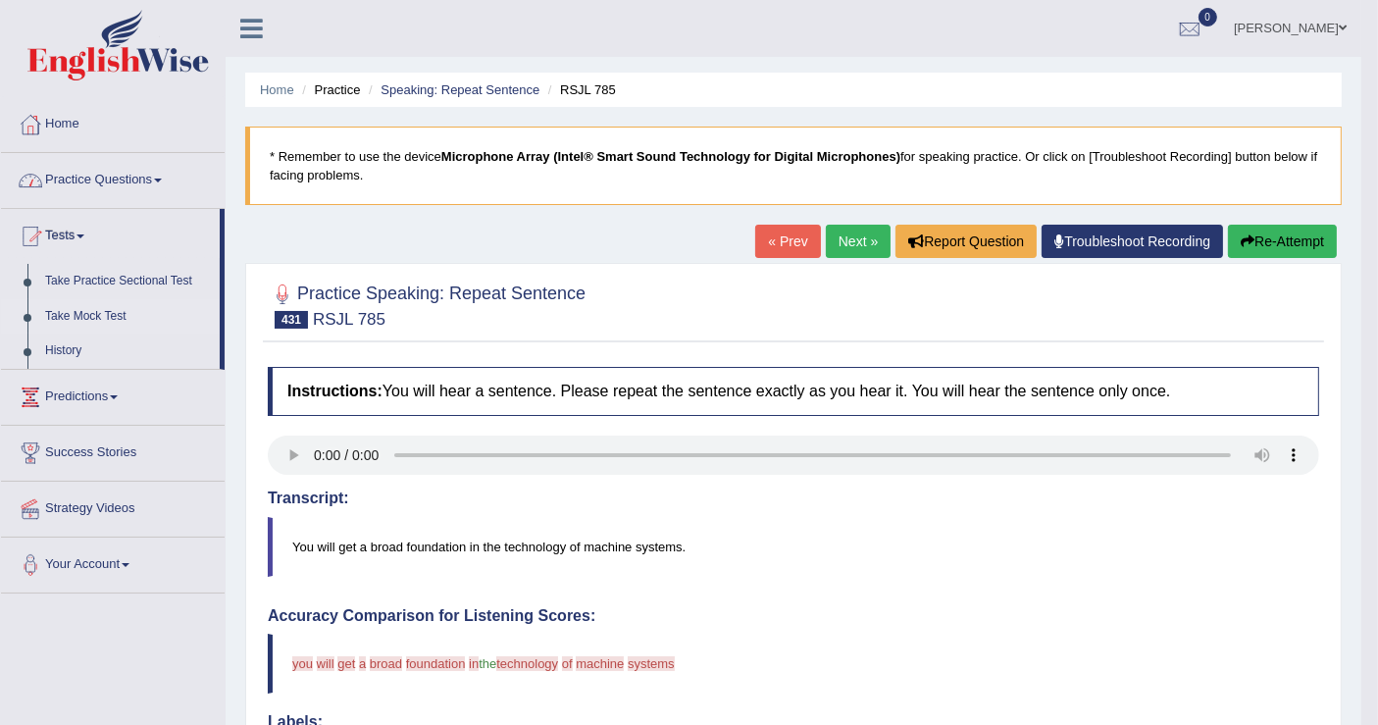
click at [105, 314] on link "Take Mock Test" at bounding box center [127, 316] width 183 height 35
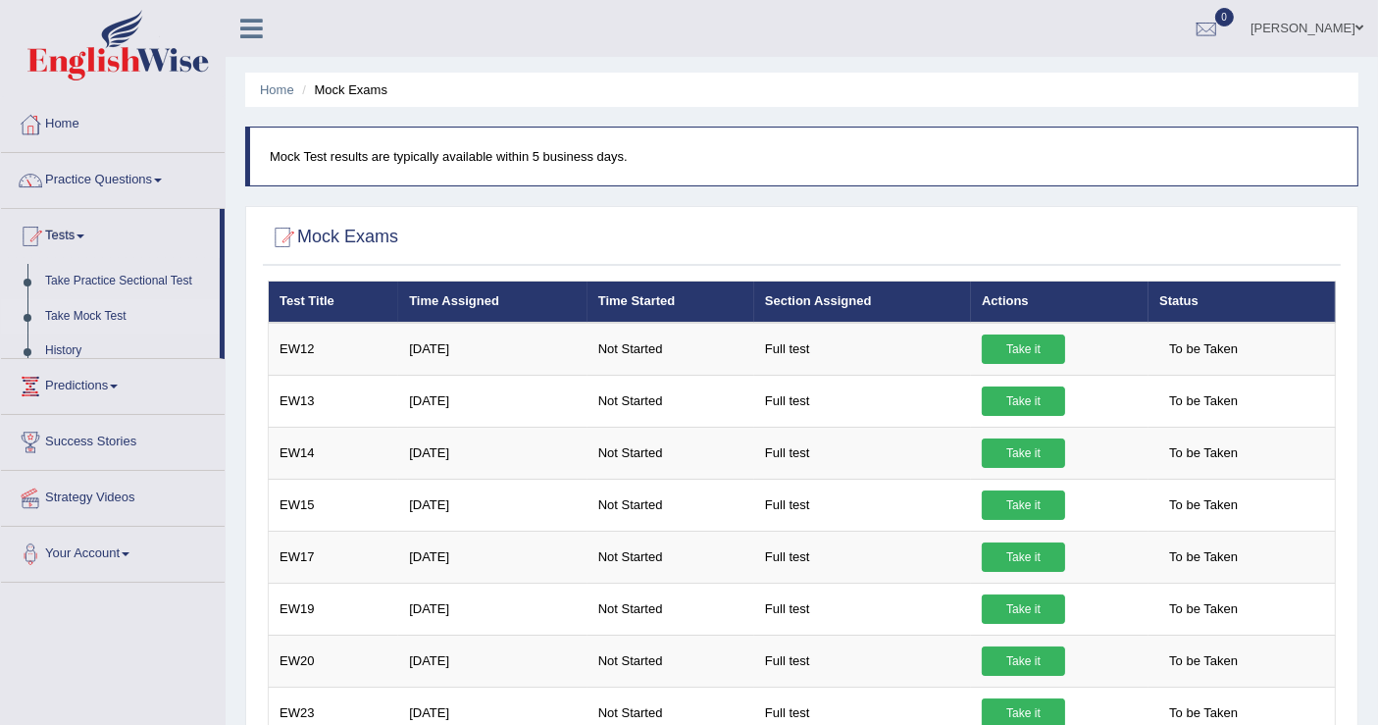
click at [77, 231] on link "Tests" at bounding box center [110, 233] width 219 height 49
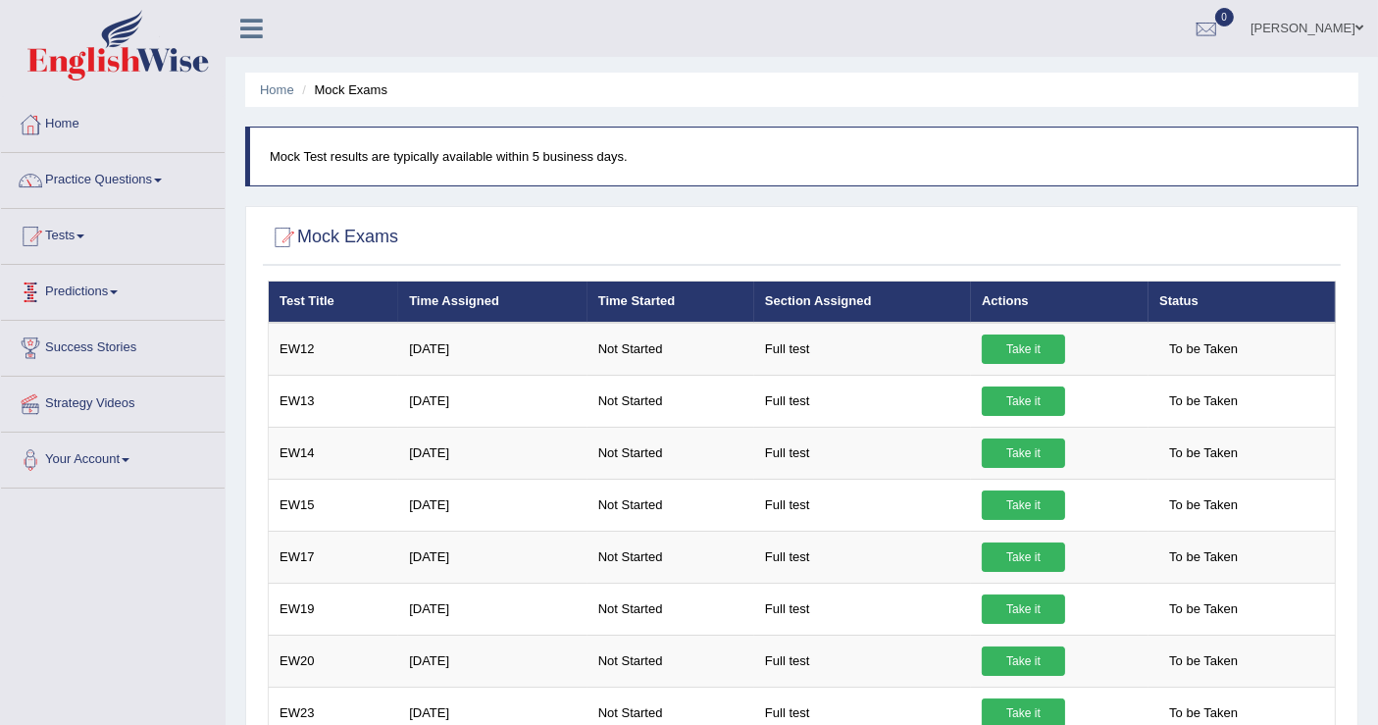
click at [59, 227] on link "Tests" at bounding box center [113, 233] width 224 height 49
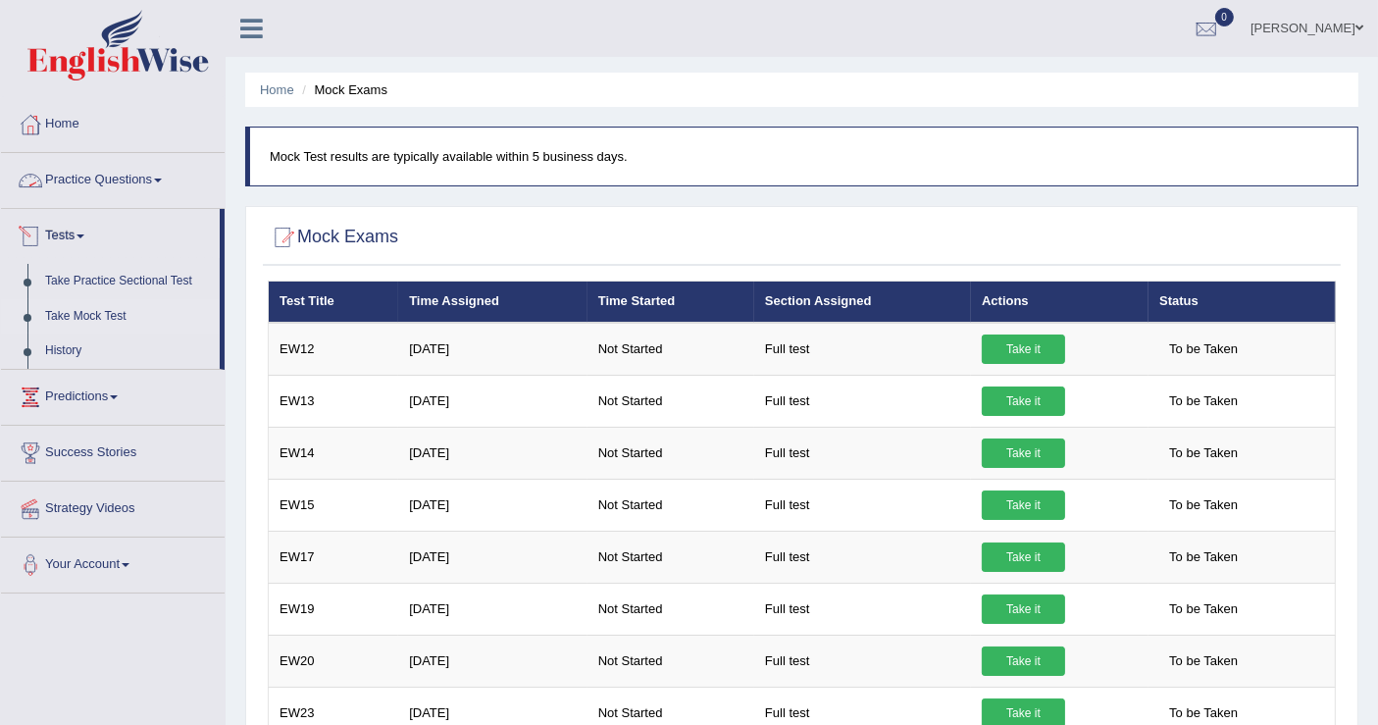
click at [106, 169] on link "Practice Questions" at bounding box center [113, 177] width 224 height 49
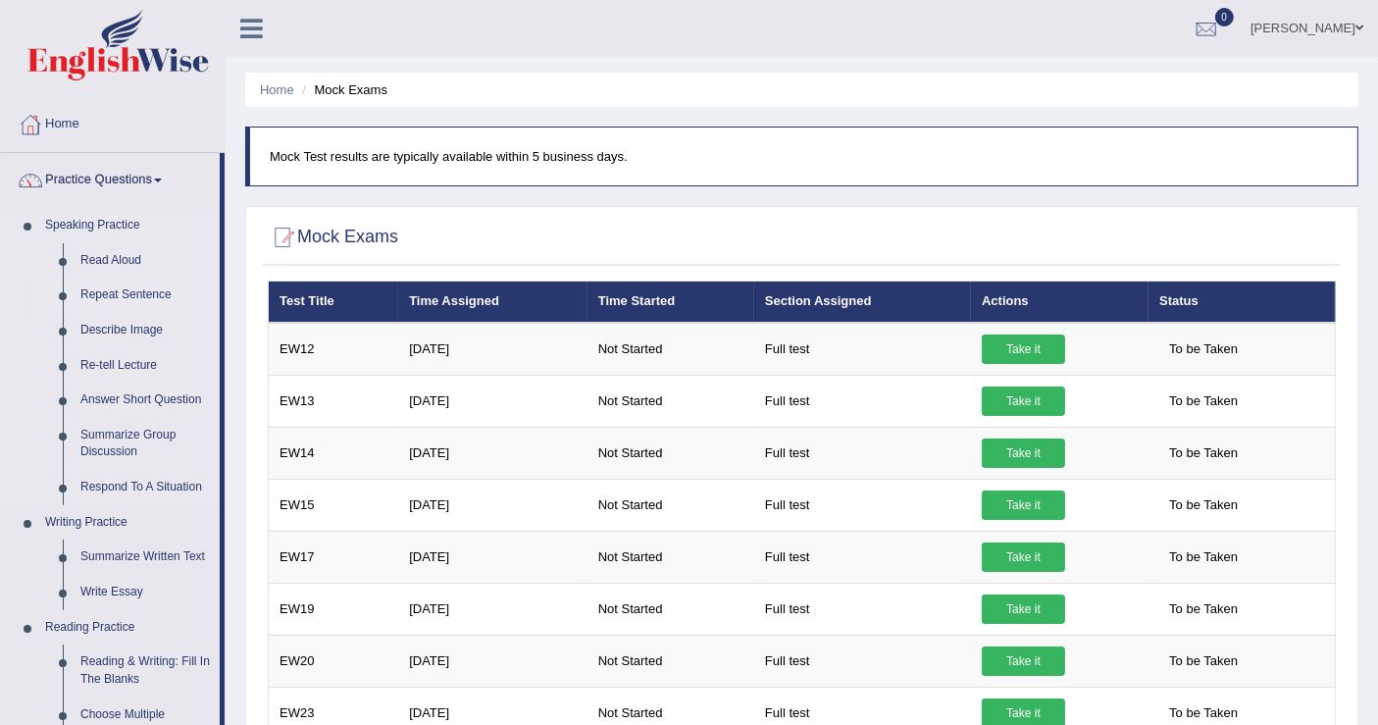
click at [134, 294] on link "Repeat Sentence" at bounding box center [146, 294] width 148 height 35
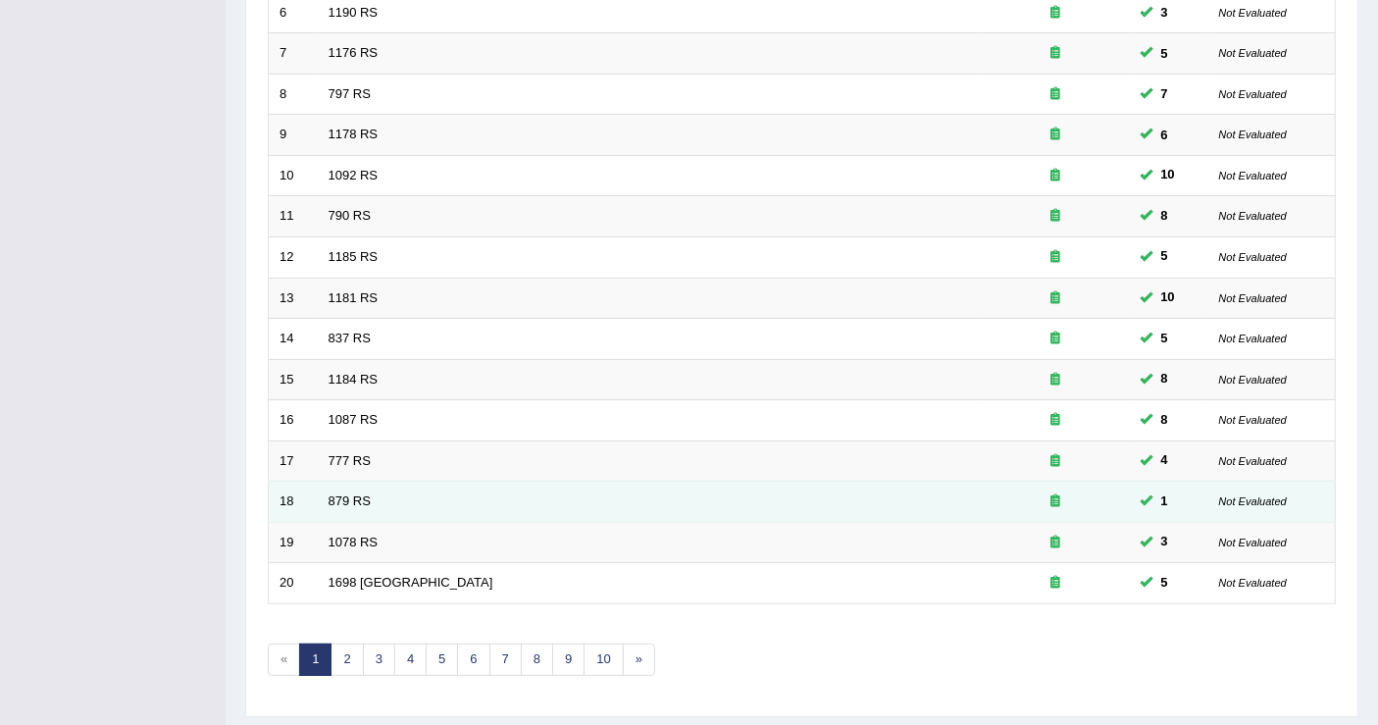
scroll to position [566, 0]
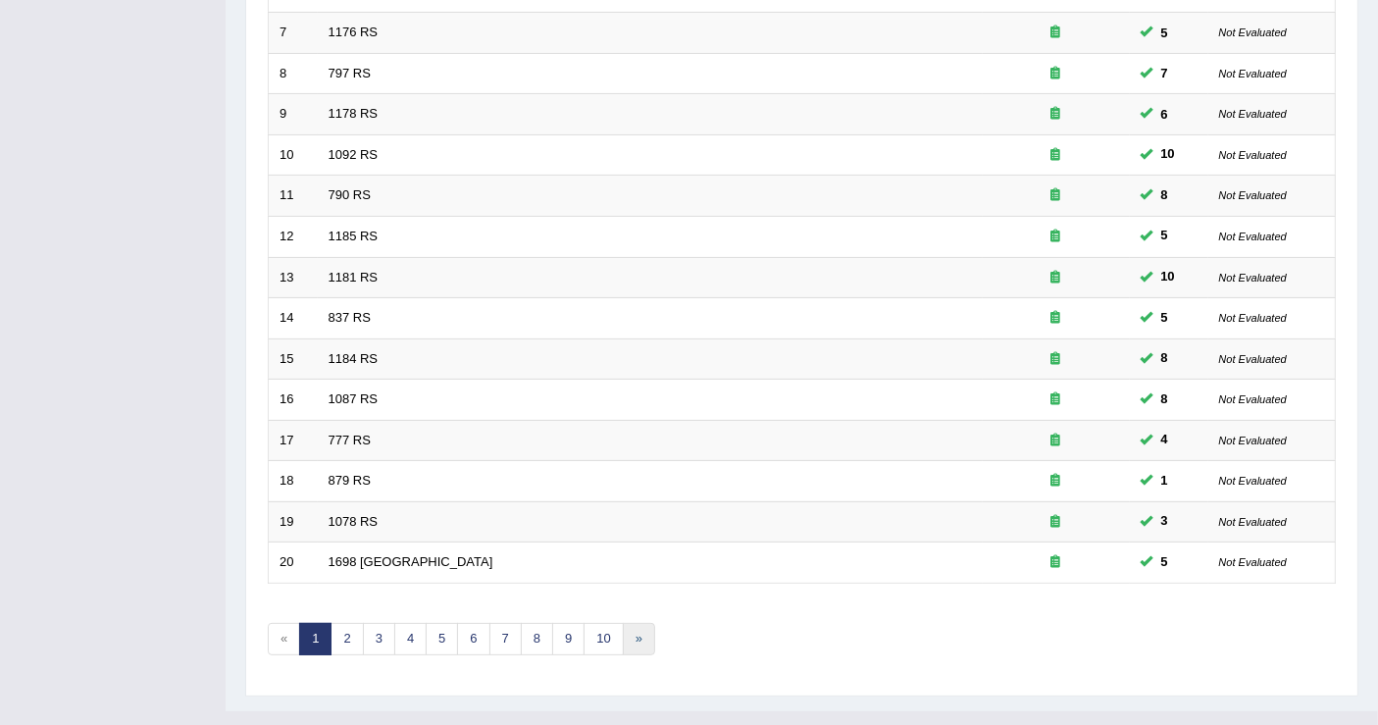
click at [625, 623] on link "»" at bounding box center [639, 639] width 32 height 32
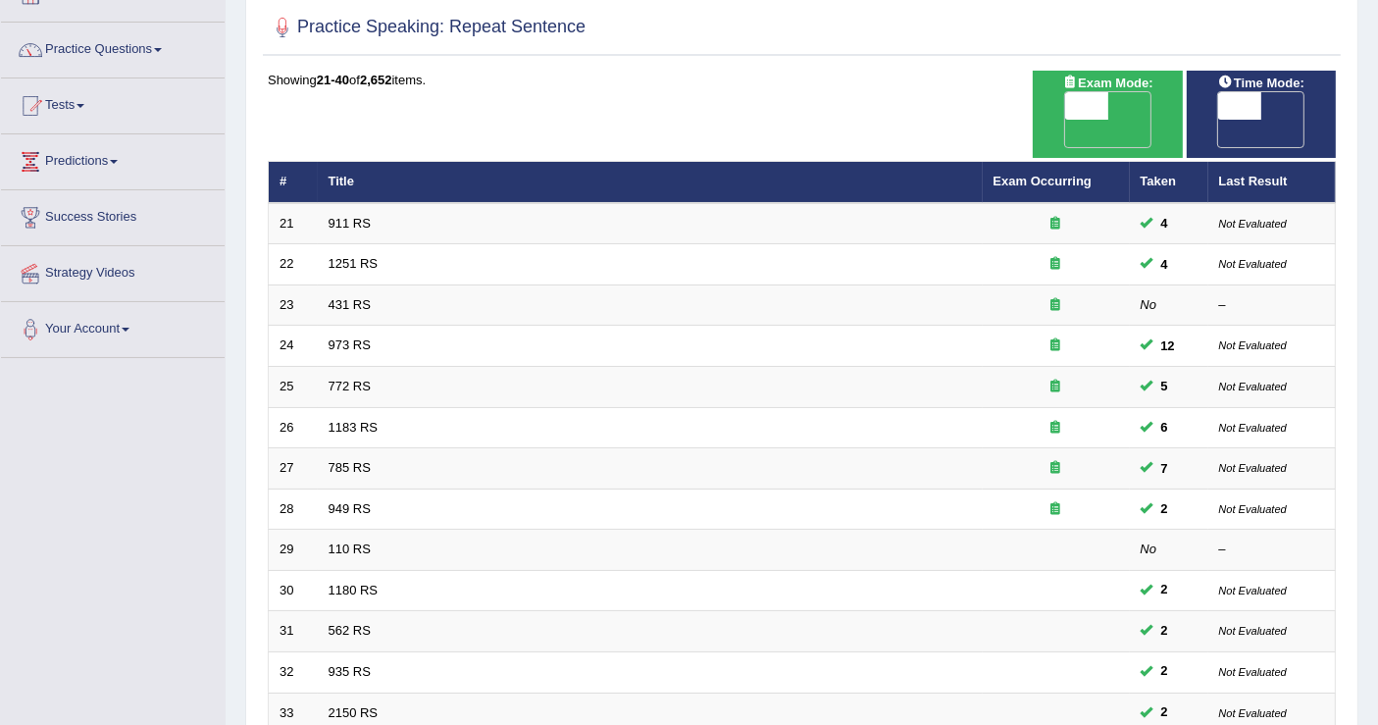
scroll to position [566, 0]
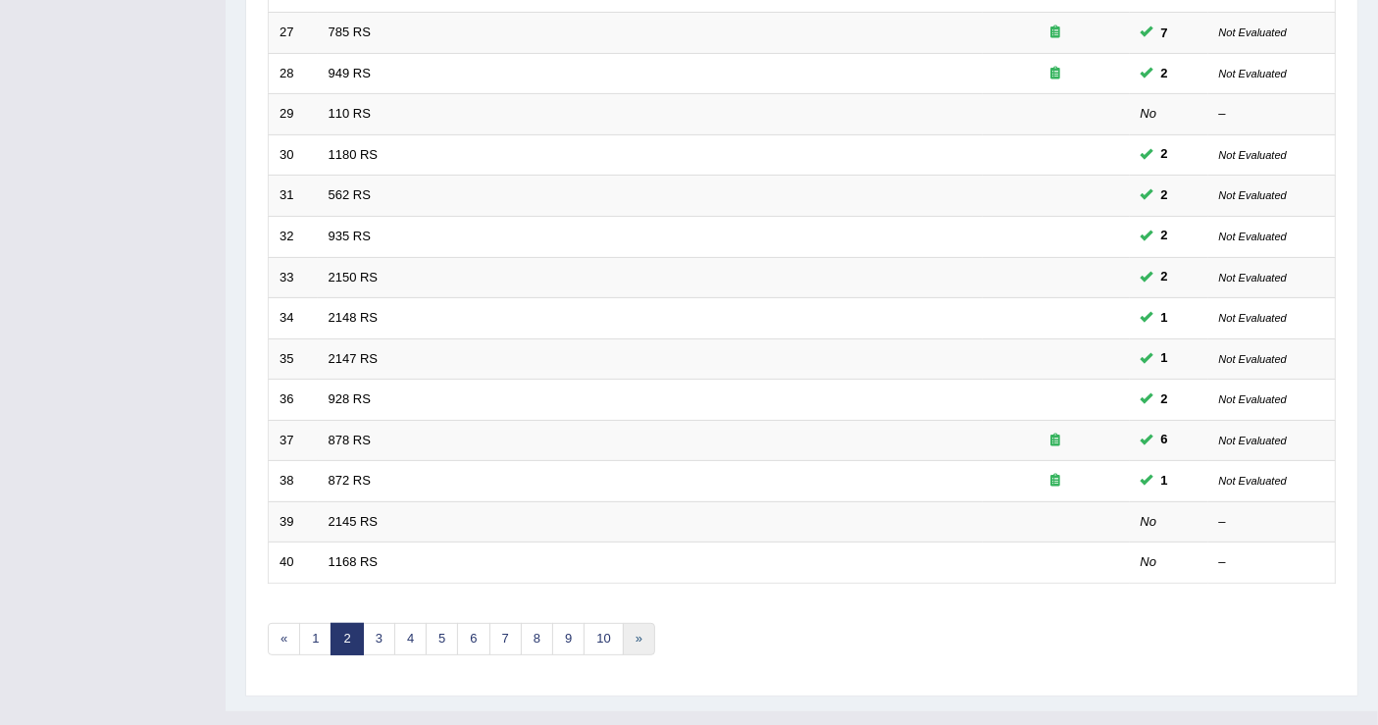
click at [630, 623] on link "»" at bounding box center [639, 639] width 32 height 32
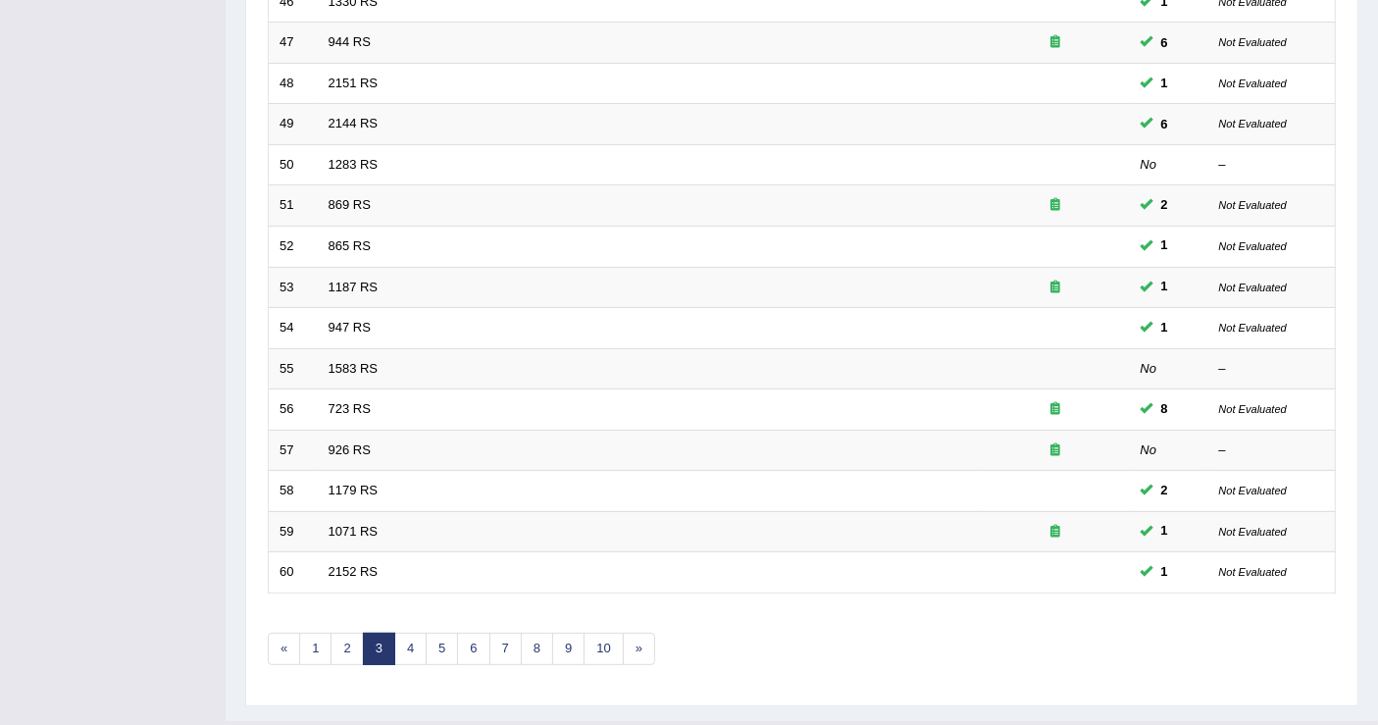
scroll to position [566, 0]
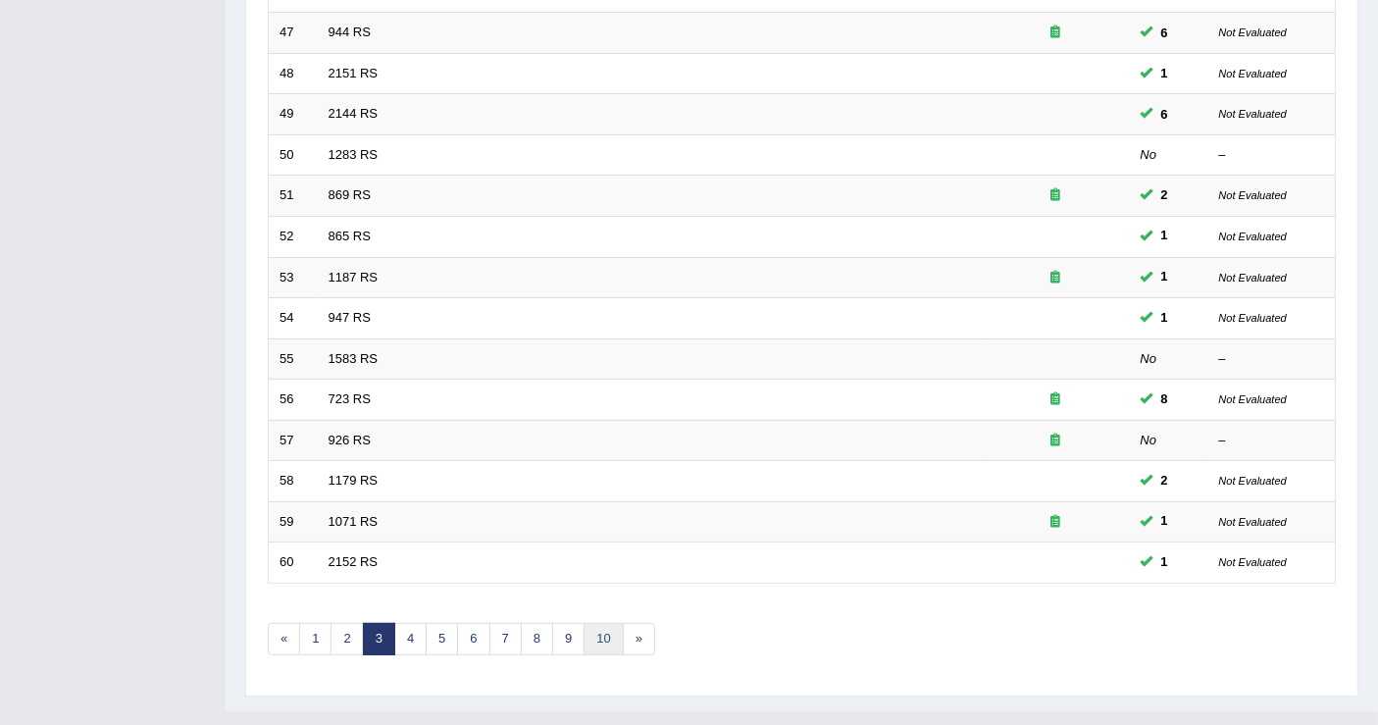
click at [593, 623] on link "10" at bounding box center [602, 639] width 39 height 32
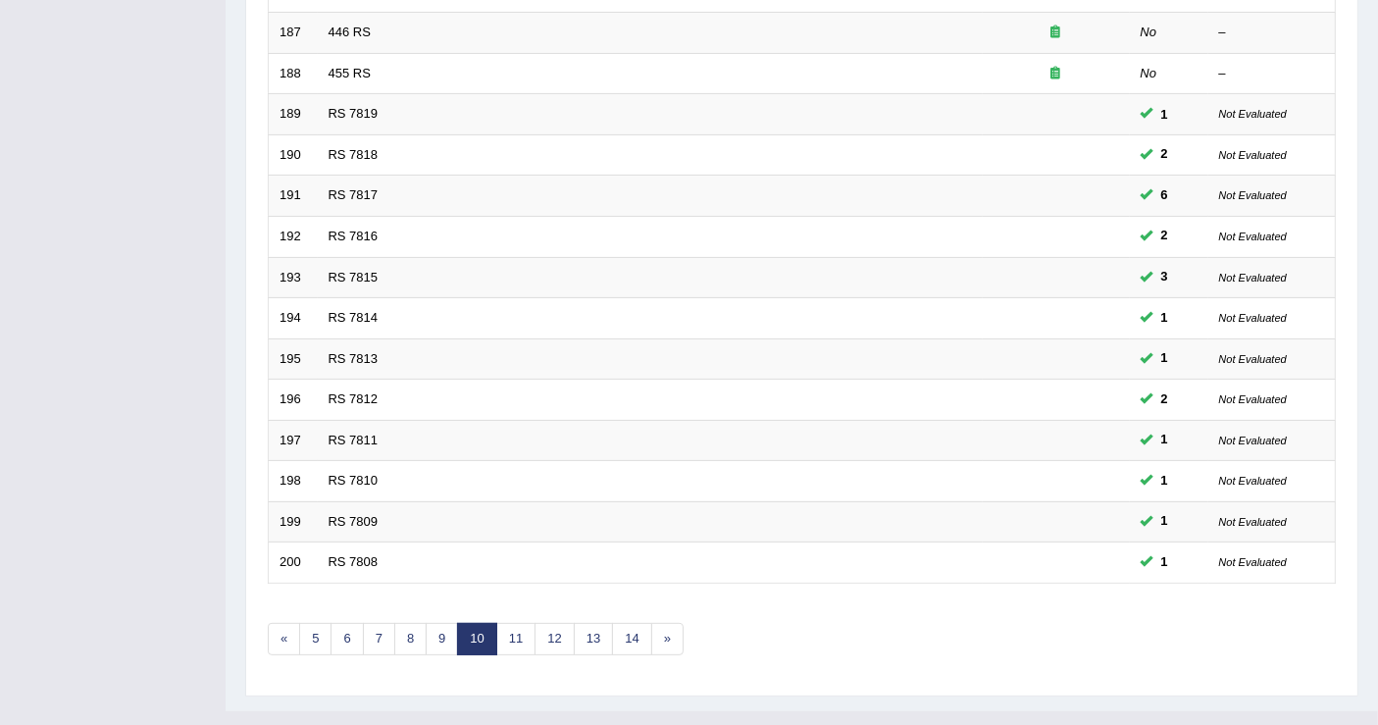
scroll to position [566, 0]
click at [636, 623] on link "14" at bounding box center [631, 639] width 39 height 32
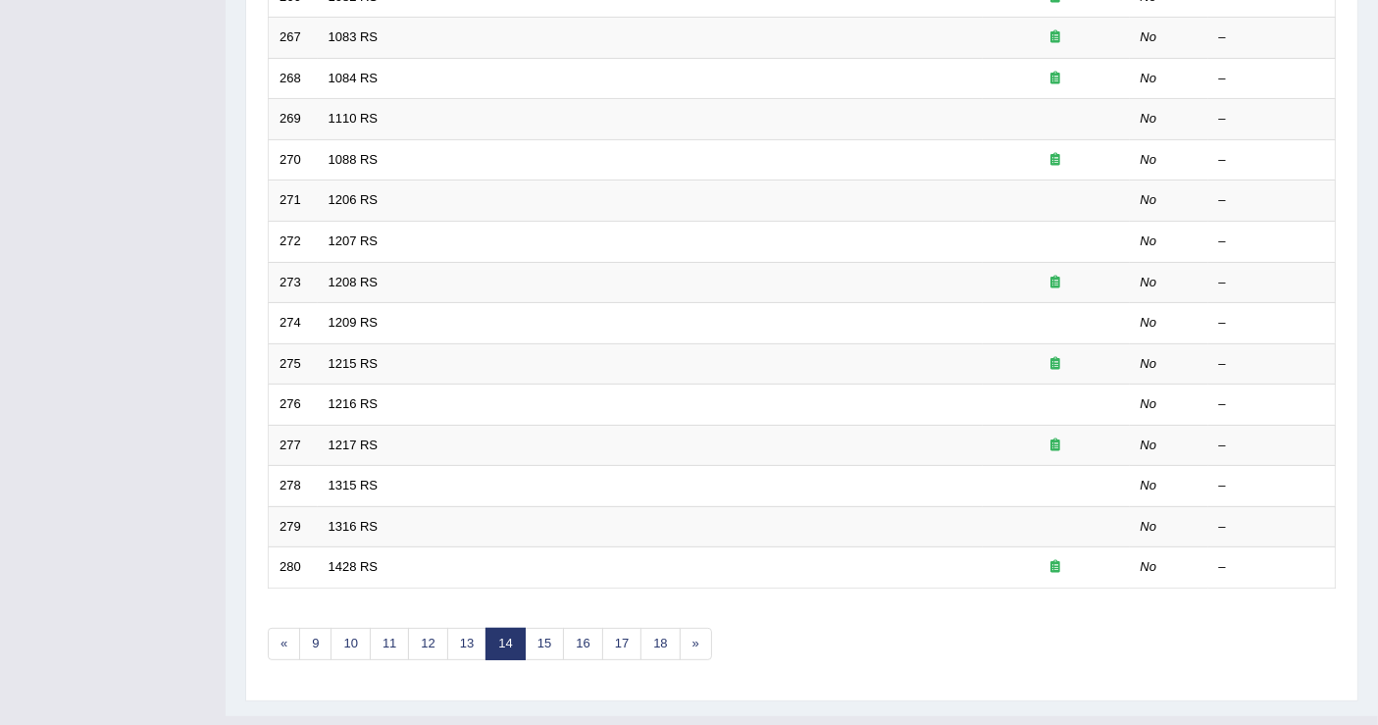
scroll to position [566, 0]
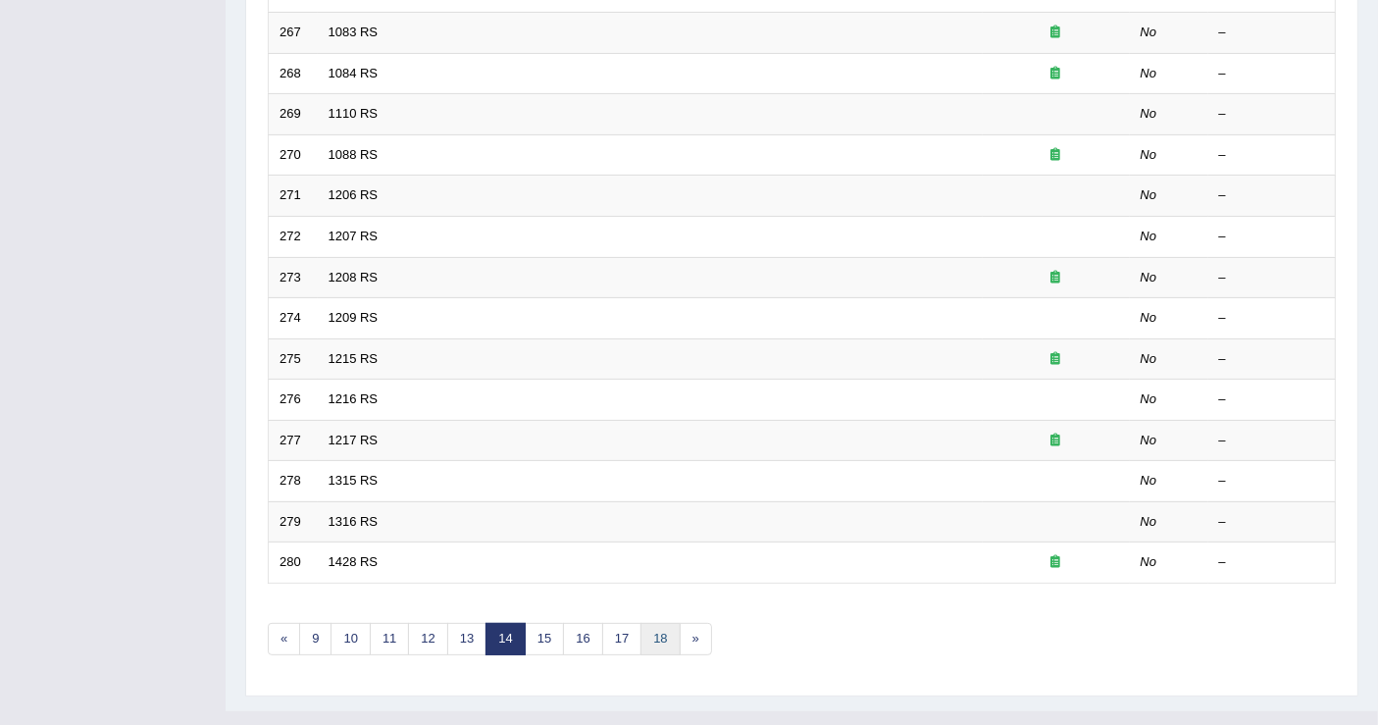
click at [647, 623] on link "18" at bounding box center [659, 639] width 39 height 32
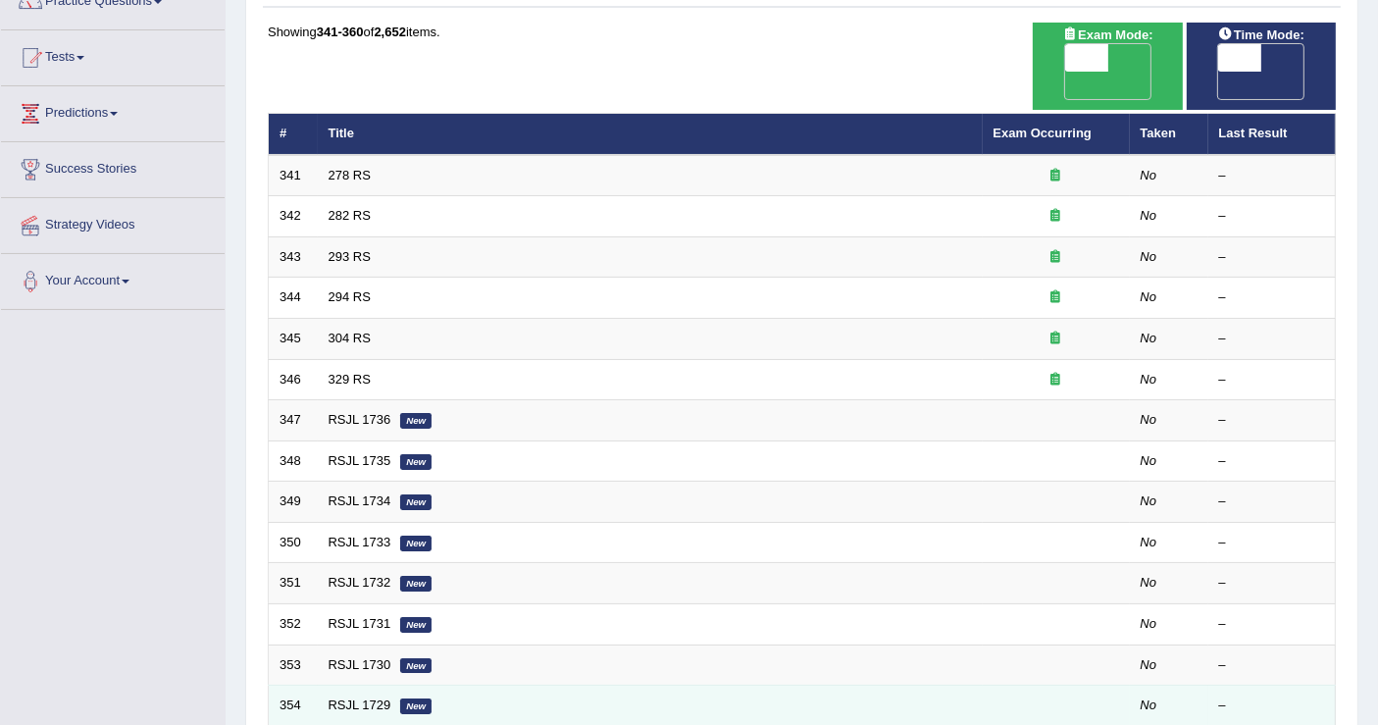
scroll to position [327, 0]
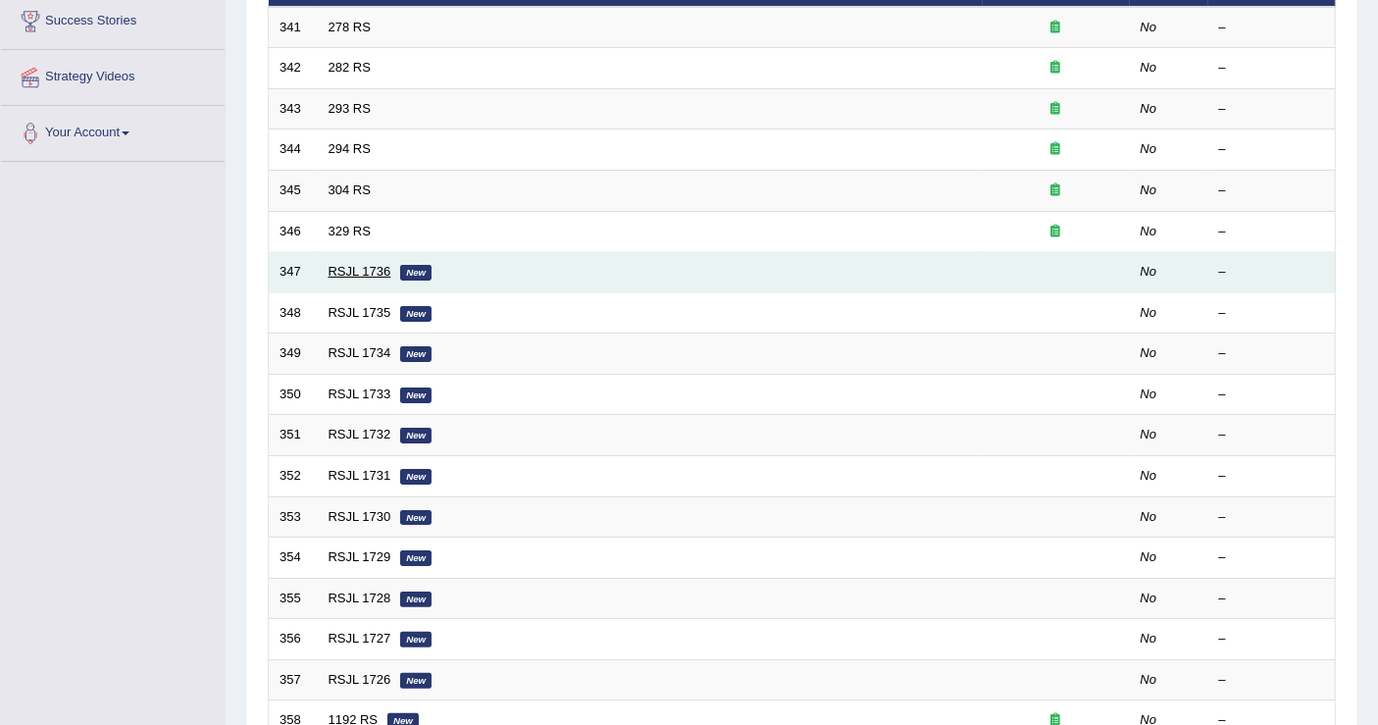
click at [374, 264] on link "RSJL 1736" at bounding box center [359, 271] width 63 height 15
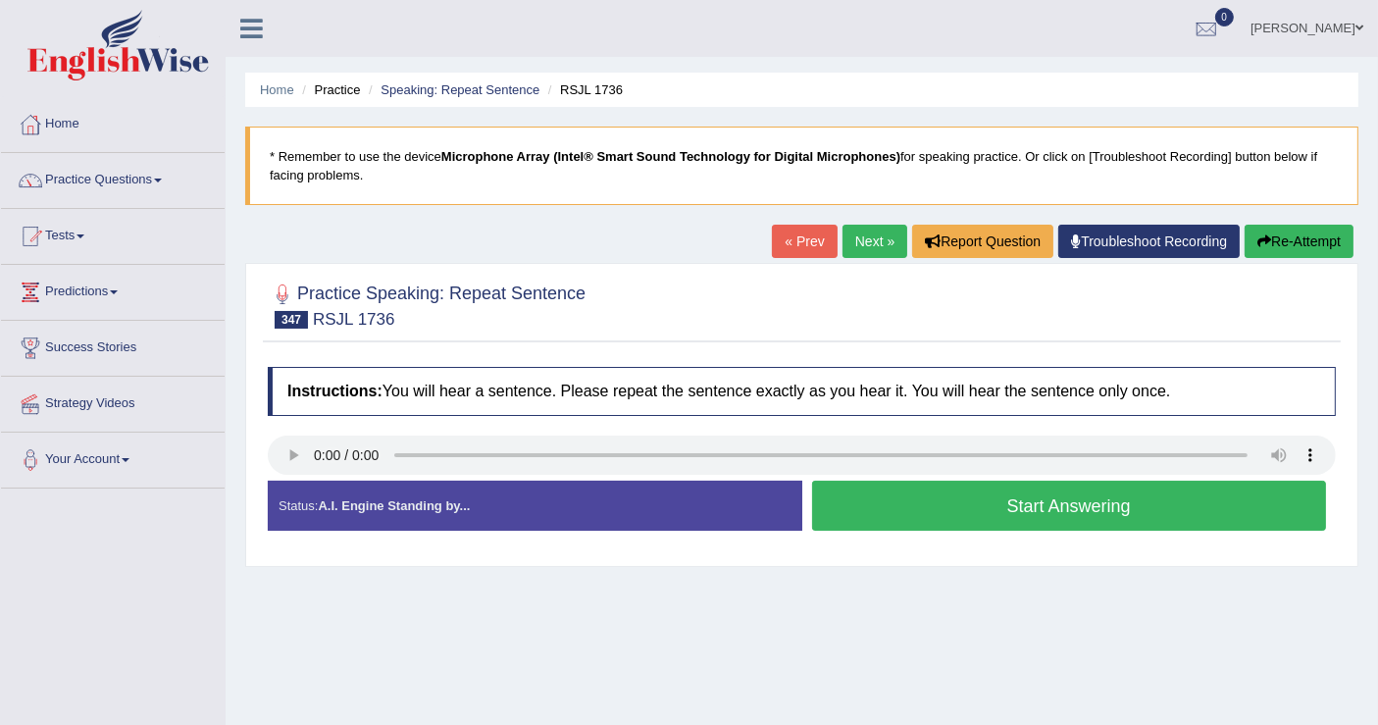
click at [888, 508] on button "Start Answering" at bounding box center [1069, 505] width 515 height 50
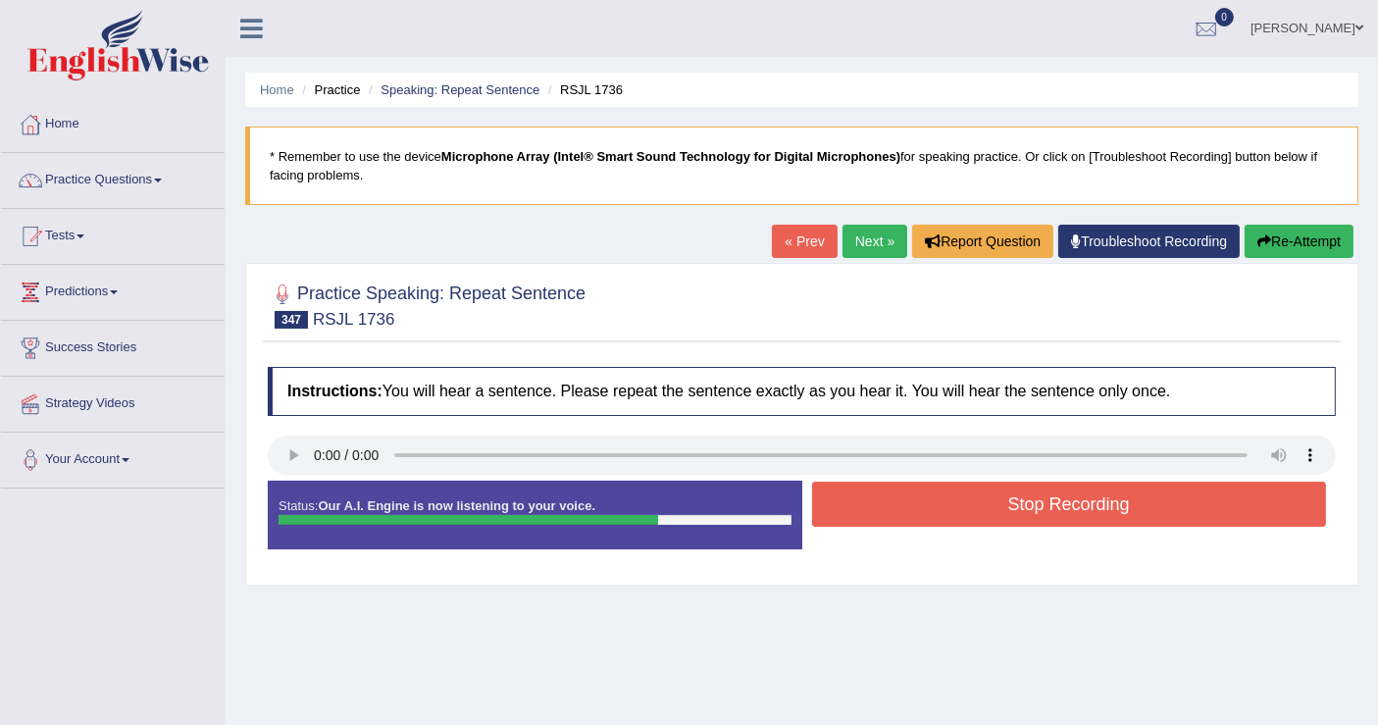
click at [865, 500] on button "Stop Recording" at bounding box center [1069, 503] width 515 height 45
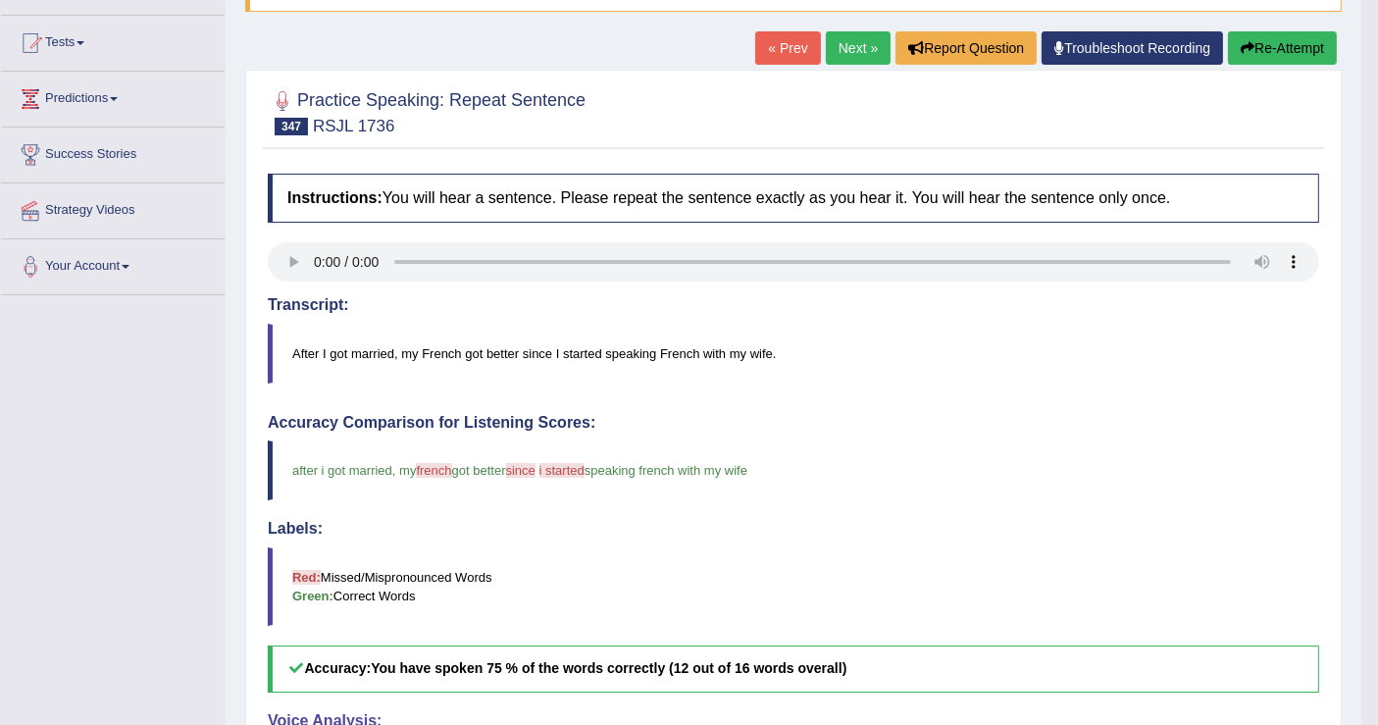
scroll to position [435, 0]
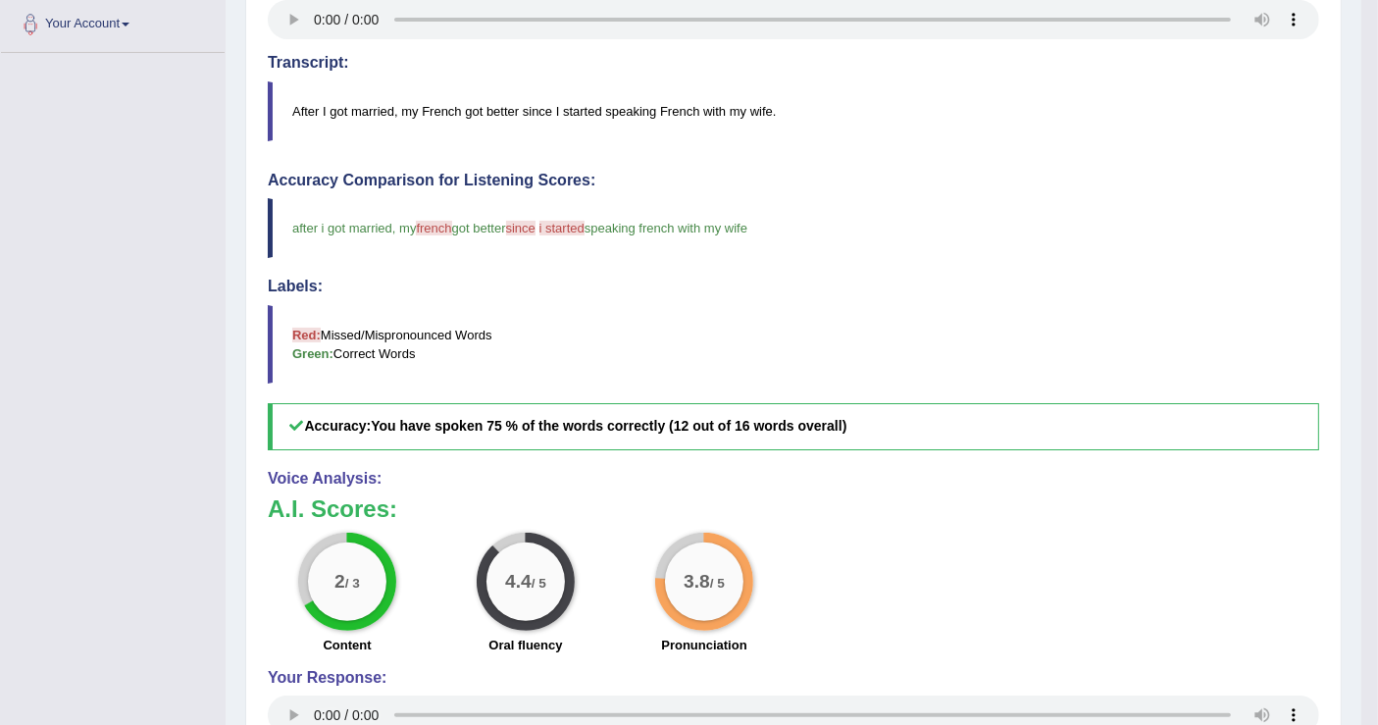
click at [333, 408] on h5 "Accuracy: You have spoken 75 % of the words correctly (12 out of 16 words overa…" at bounding box center [793, 426] width 1051 height 46
drag, startPoint x: 301, startPoint y: 419, endPoint x: 363, endPoint y: 426, distance: 62.2
click at [360, 426] on h5 "Accuracy: You have spoken 75 % of the words correctly (12 out of 16 words overa…" at bounding box center [793, 426] width 1051 height 46
drag, startPoint x: 364, startPoint y: 426, endPoint x: 306, endPoint y: 422, distance: 58.0
click at [306, 422] on h5 "Accuracy: You have spoken 75 % of the words correctly (12 out of 16 words overa…" at bounding box center [793, 426] width 1051 height 46
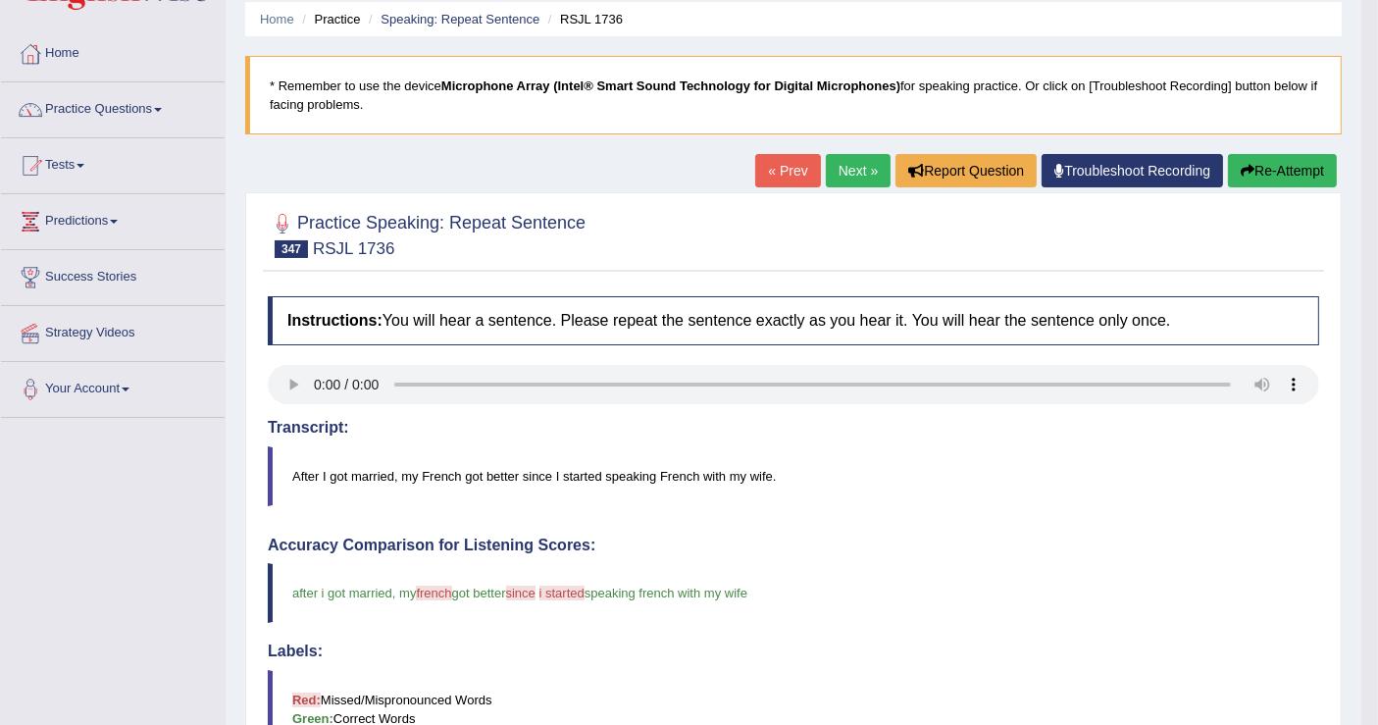
scroll to position [0, 0]
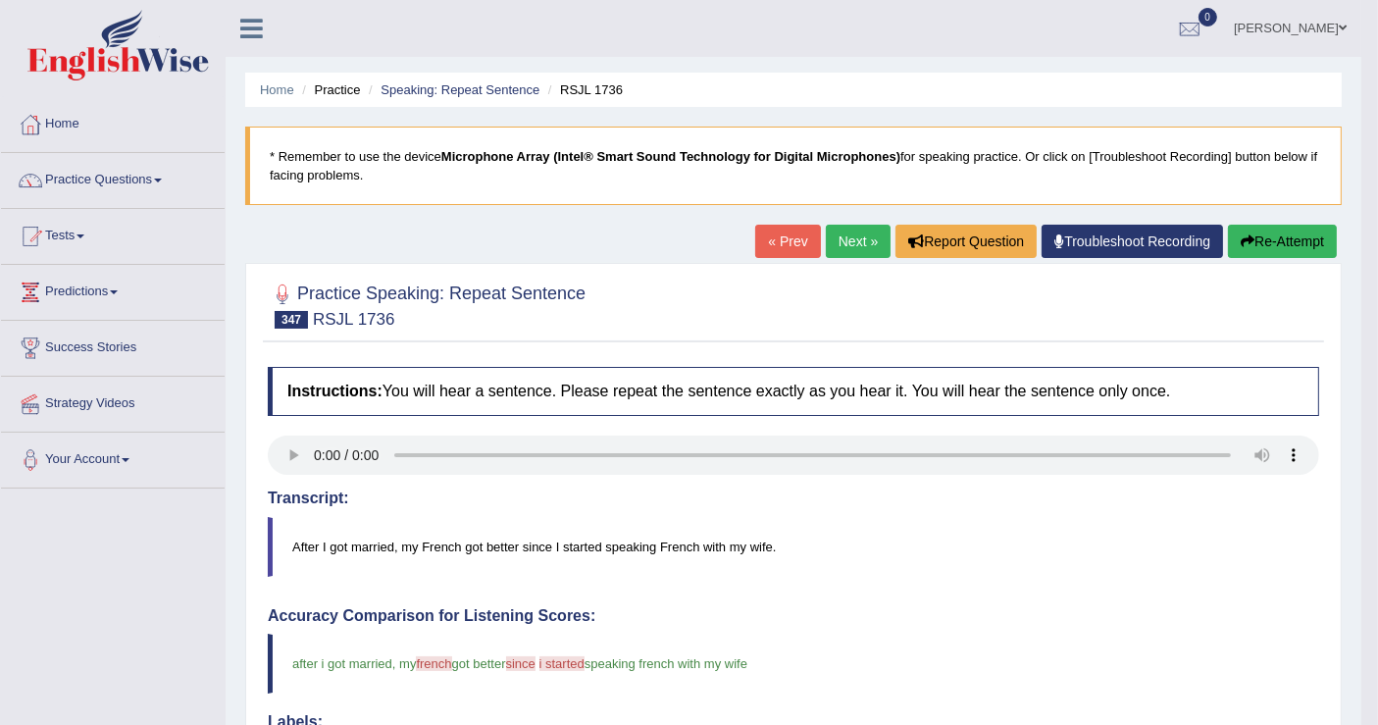
click at [852, 241] on link "Next »" at bounding box center [858, 241] width 65 height 33
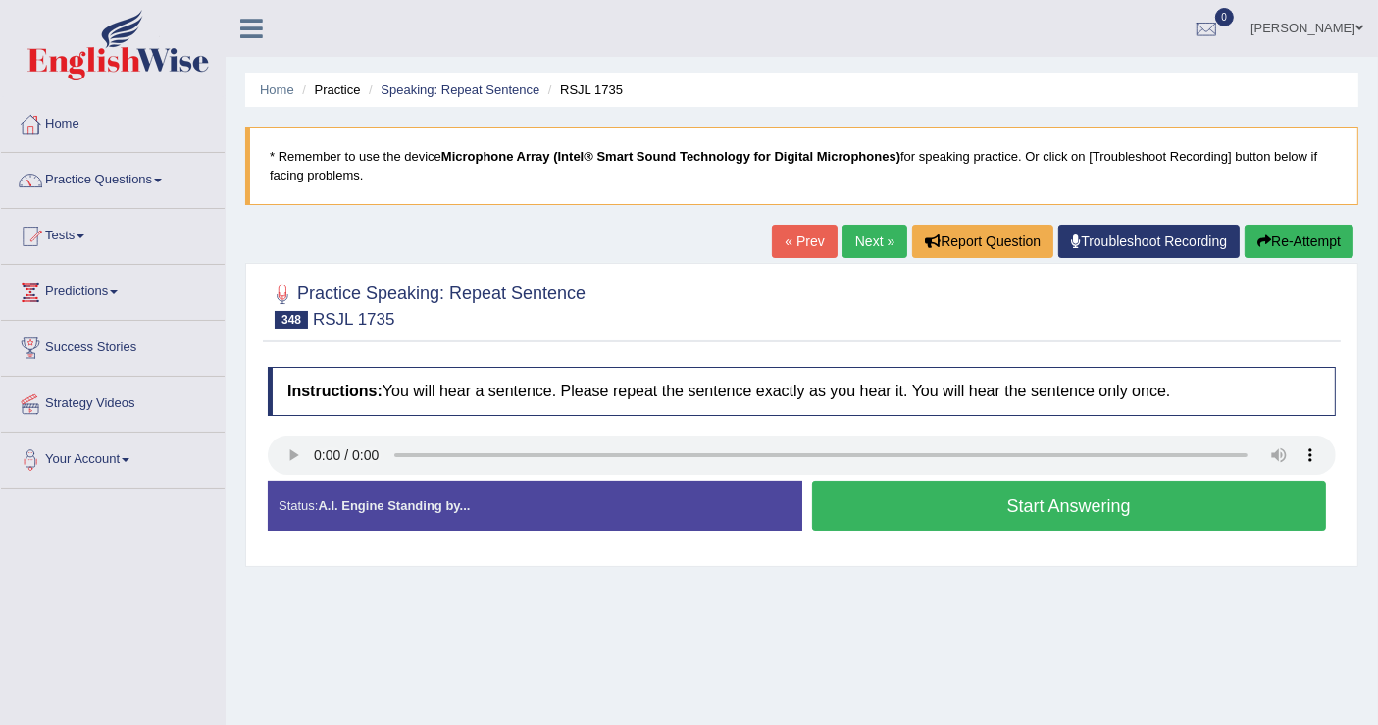
click at [855, 506] on button "Start Answering" at bounding box center [1069, 505] width 515 height 50
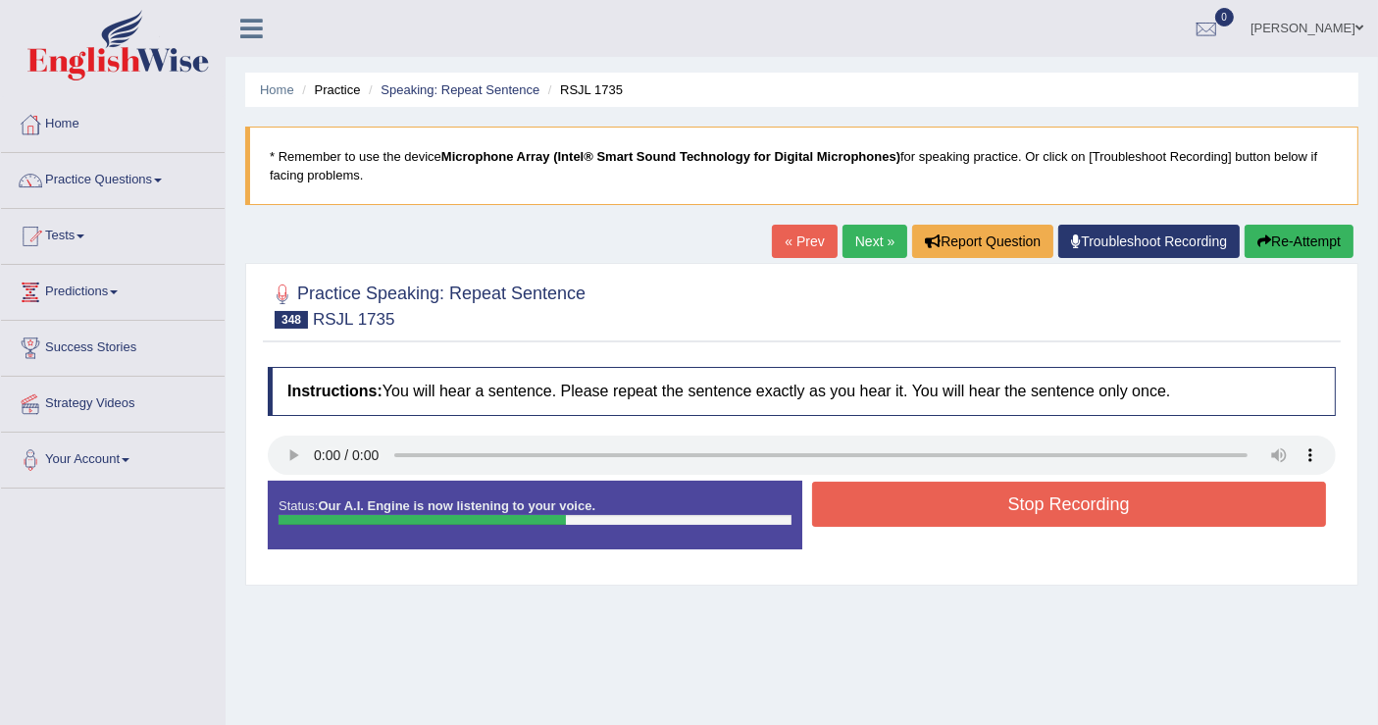
click at [920, 500] on button "Stop Recording" at bounding box center [1069, 503] width 515 height 45
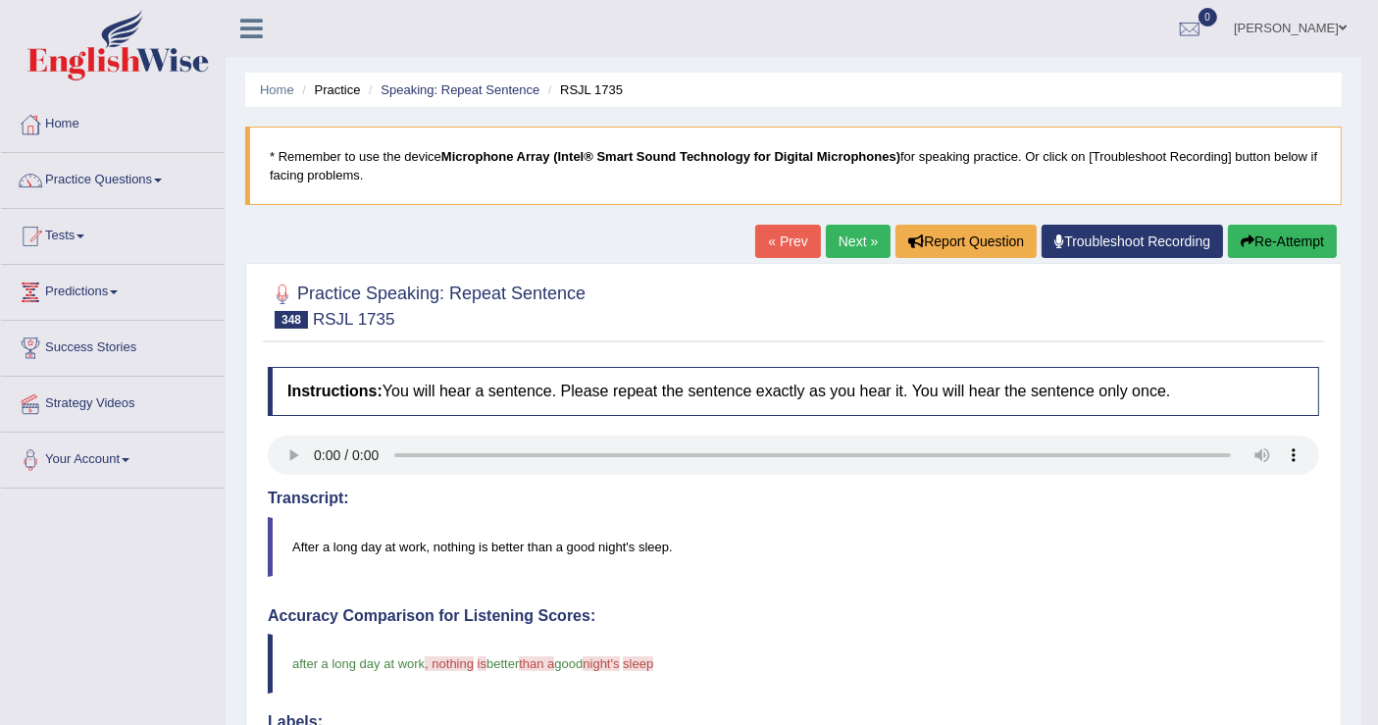
click at [855, 249] on link "Next »" at bounding box center [858, 241] width 65 height 33
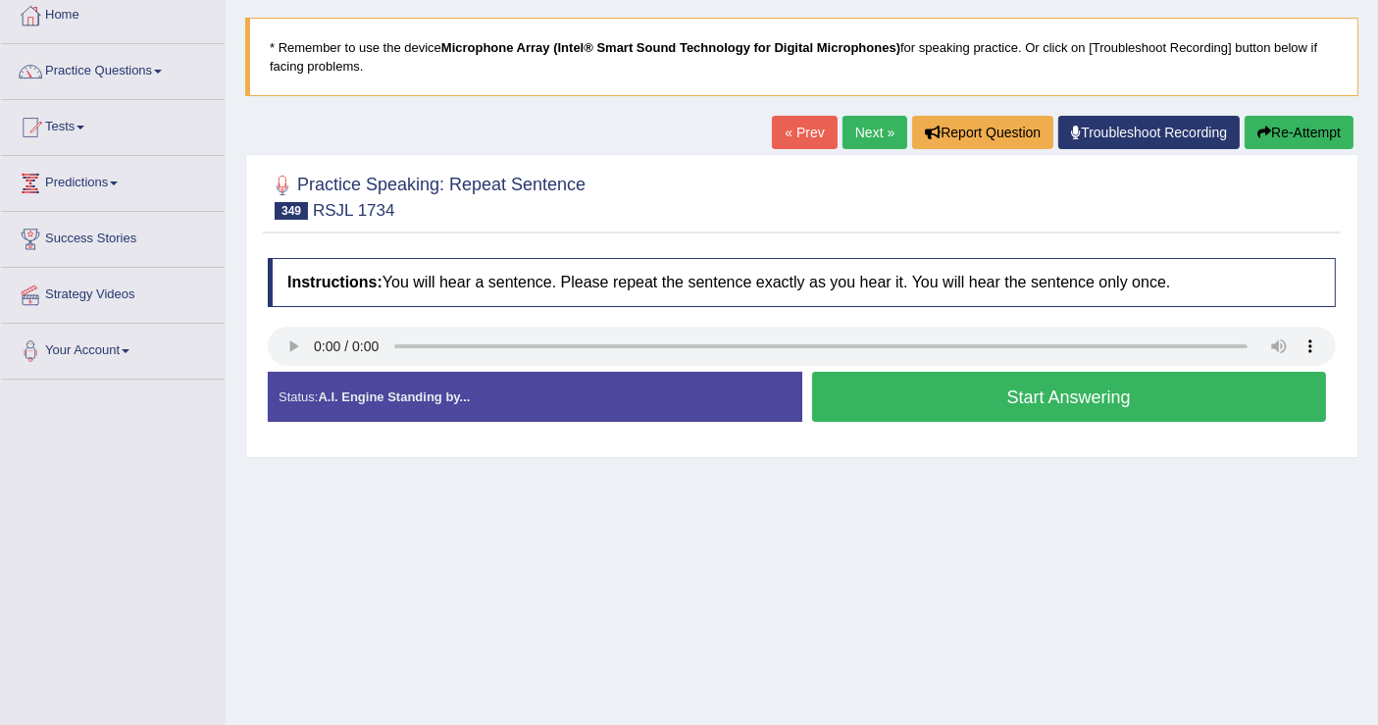
click at [1047, 377] on button "Start Answering" at bounding box center [1069, 397] width 515 height 50
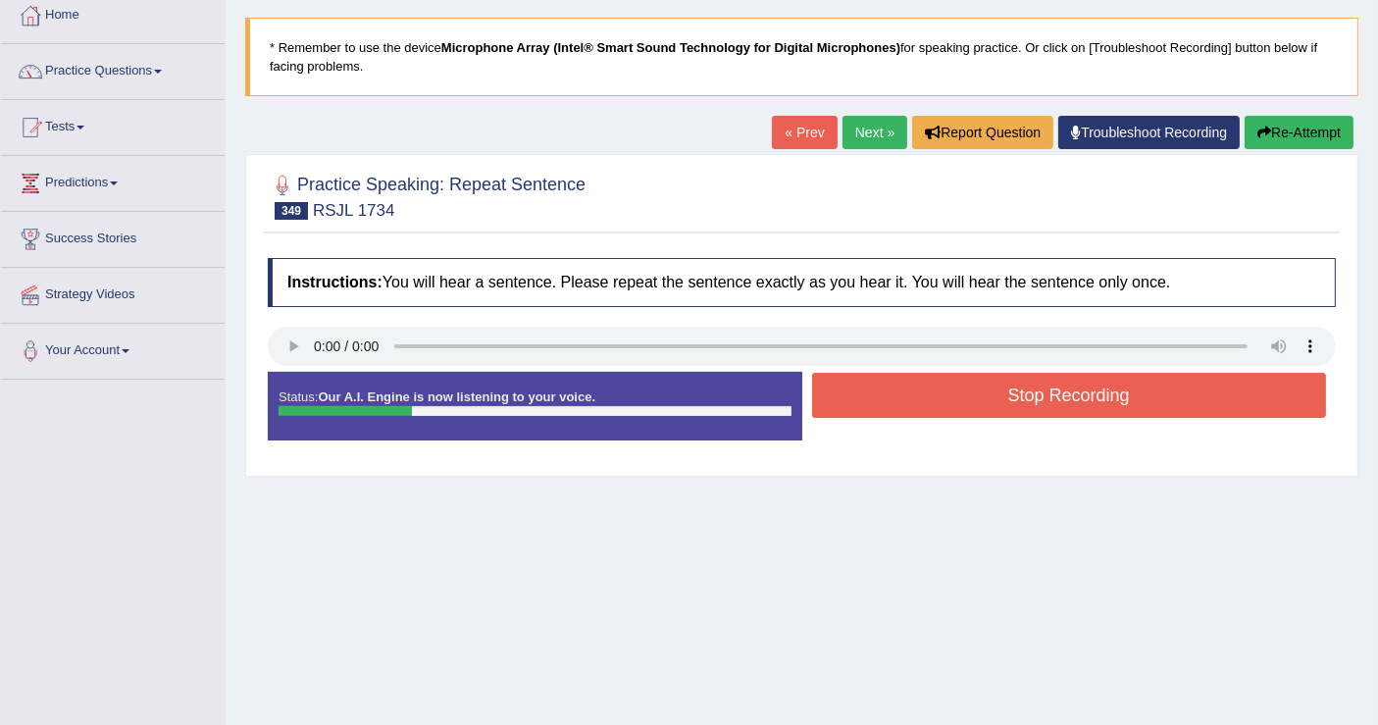
click at [1000, 395] on button "Stop Recording" at bounding box center [1069, 395] width 515 height 45
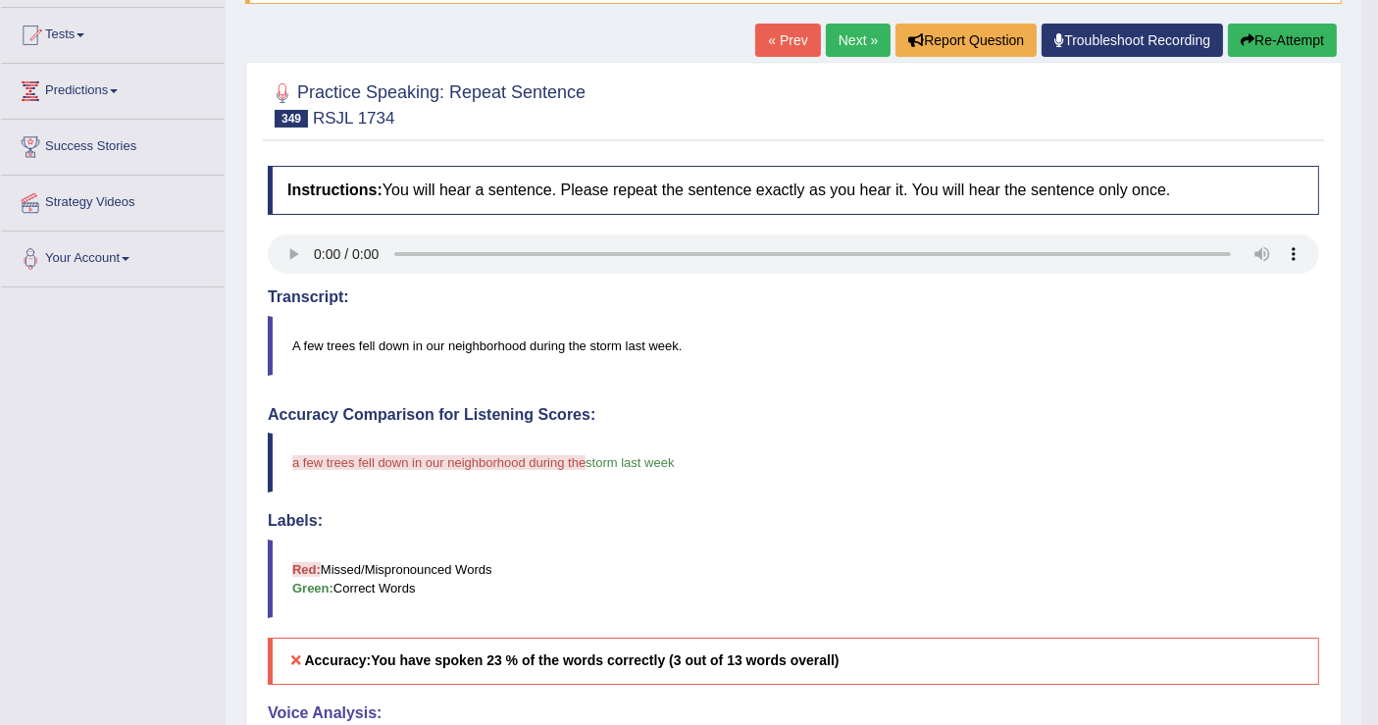
scroll to position [86, 0]
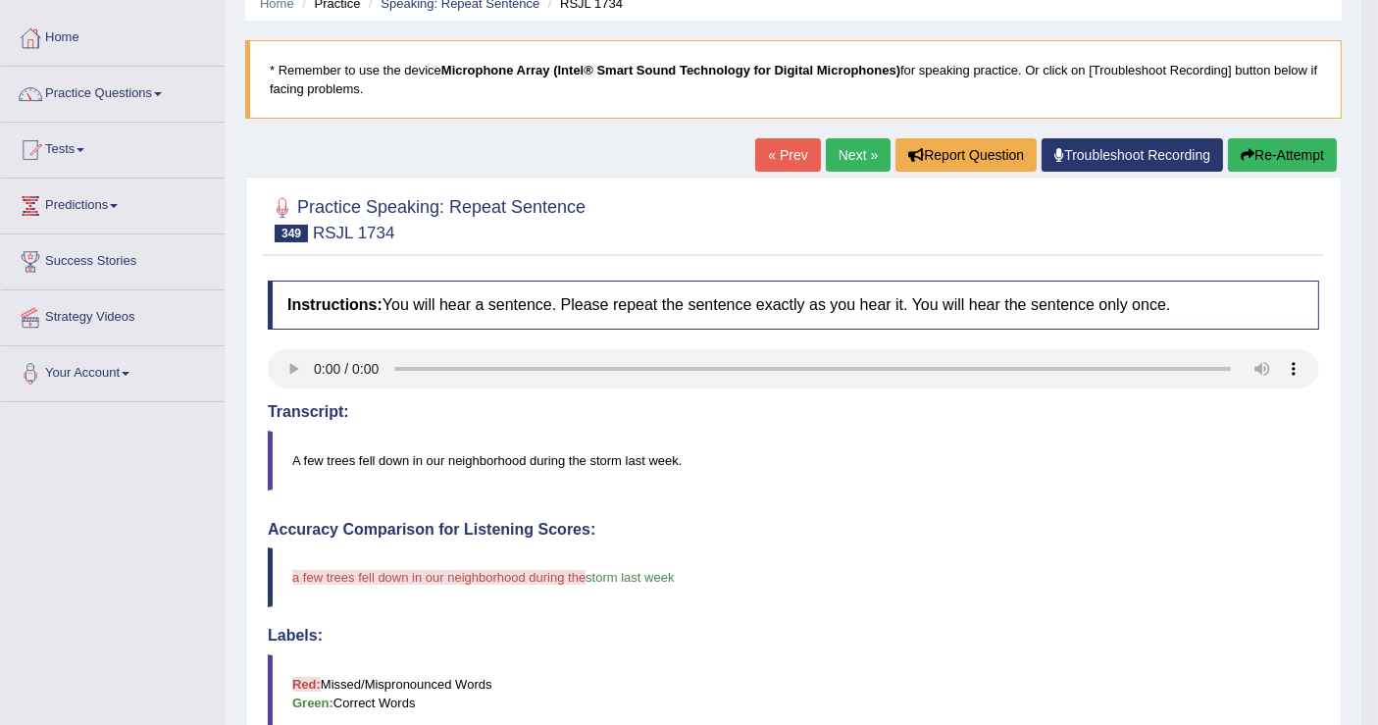
click at [1255, 147] on button "Re-Attempt" at bounding box center [1282, 154] width 109 height 33
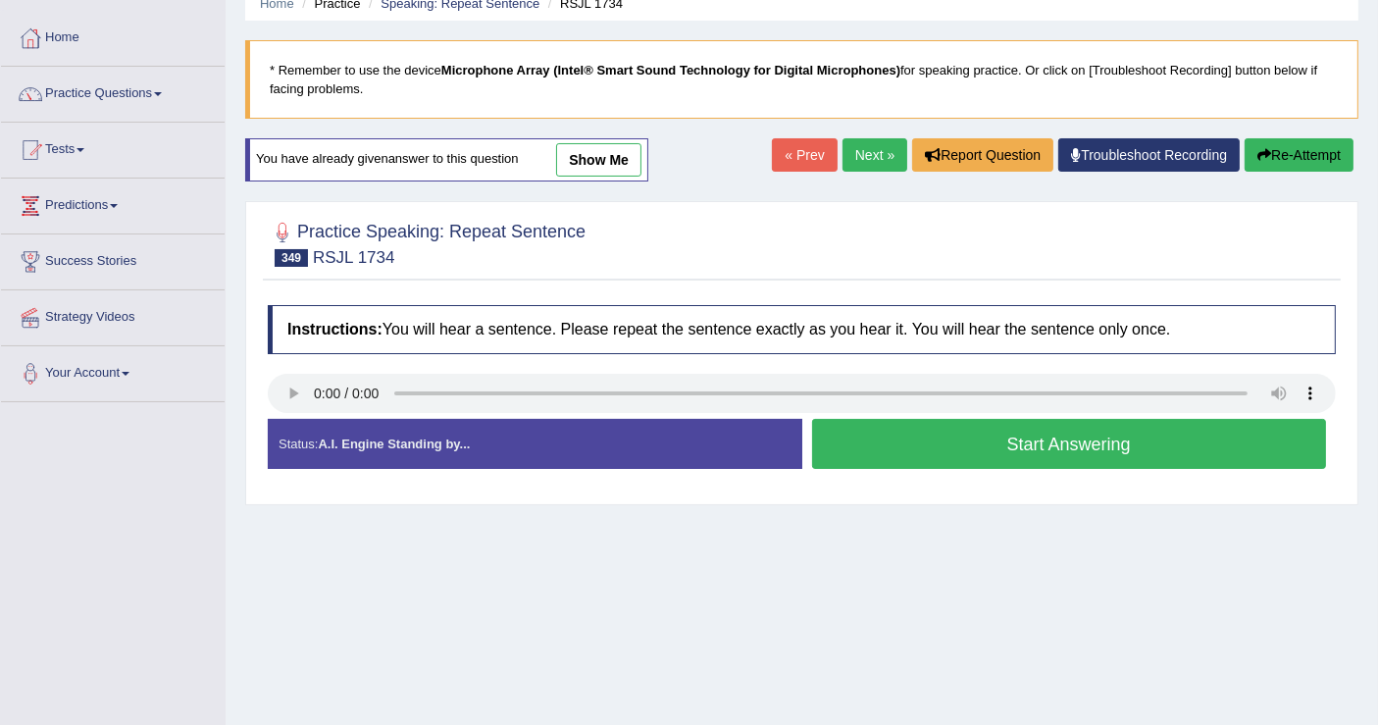
click at [941, 450] on button "Start Answering" at bounding box center [1069, 444] width 515 height 50
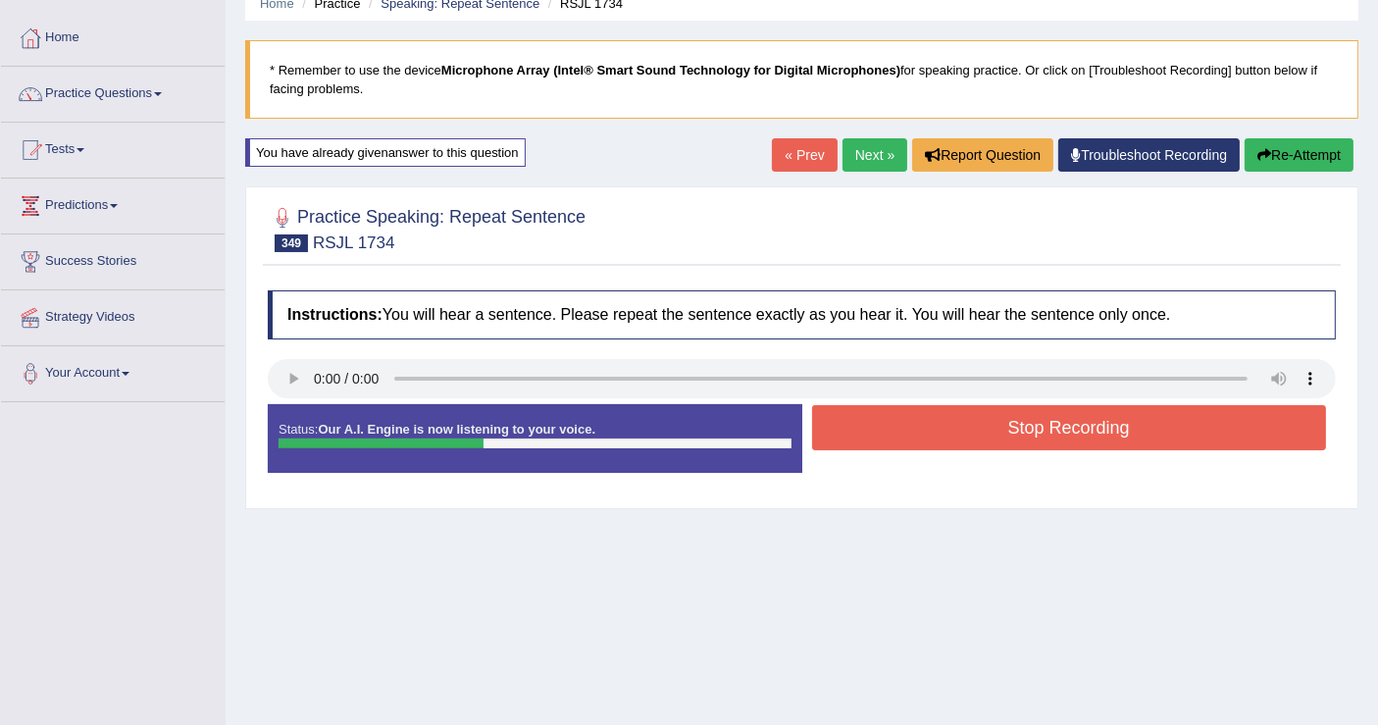
click at [874, 436] on button "Stop Recording" at bounding box center [1069, 427] width 515 height 45
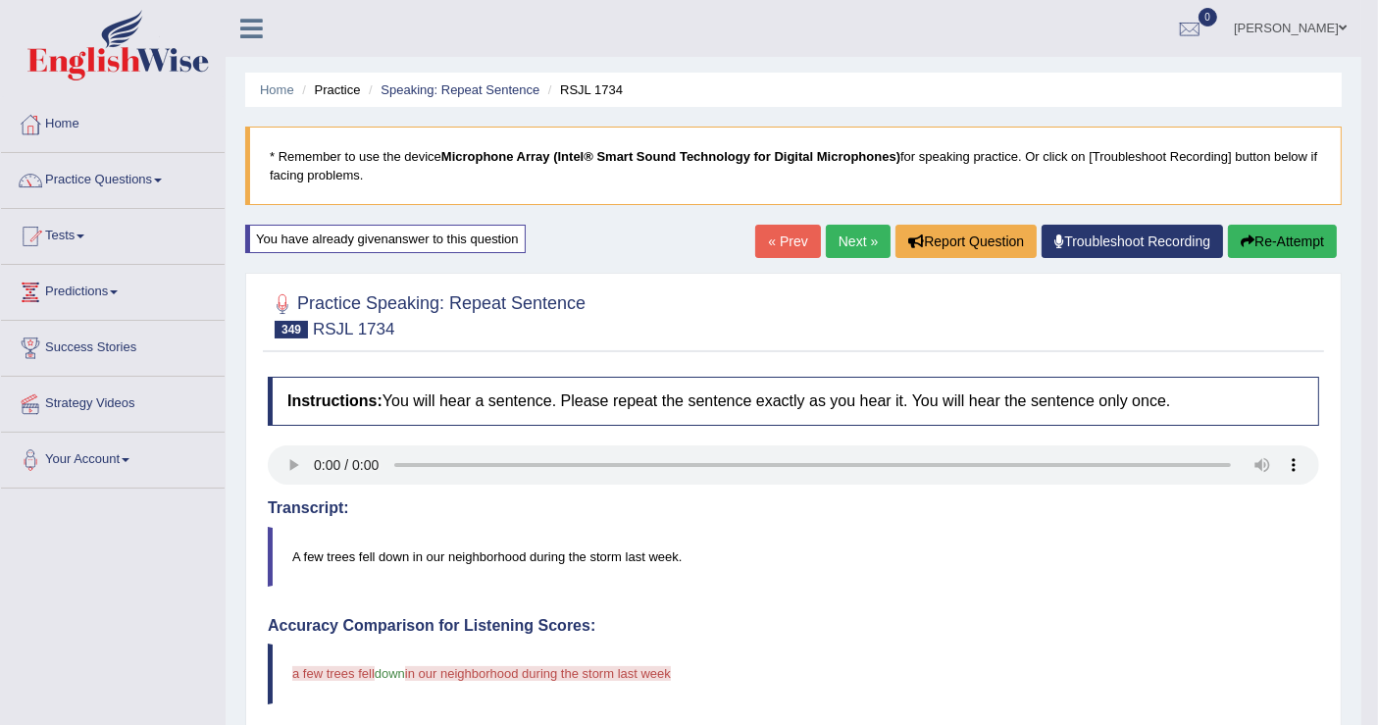
click at [1251, 238] on button "Re-Attempt" at bounding box center [1282, 241] width 109 height 33
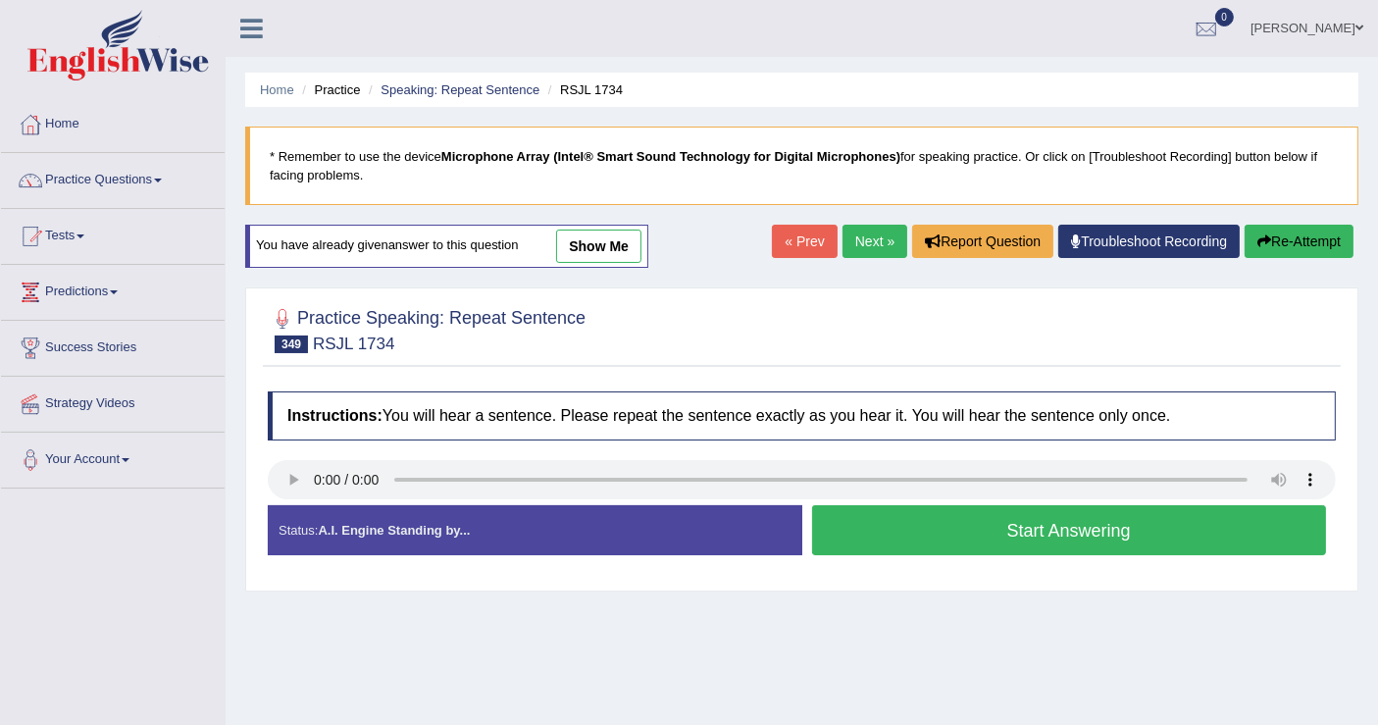
click at [1053, 514] on button "Start Answering" at bounding box center [1069, 530] width 515 height 50
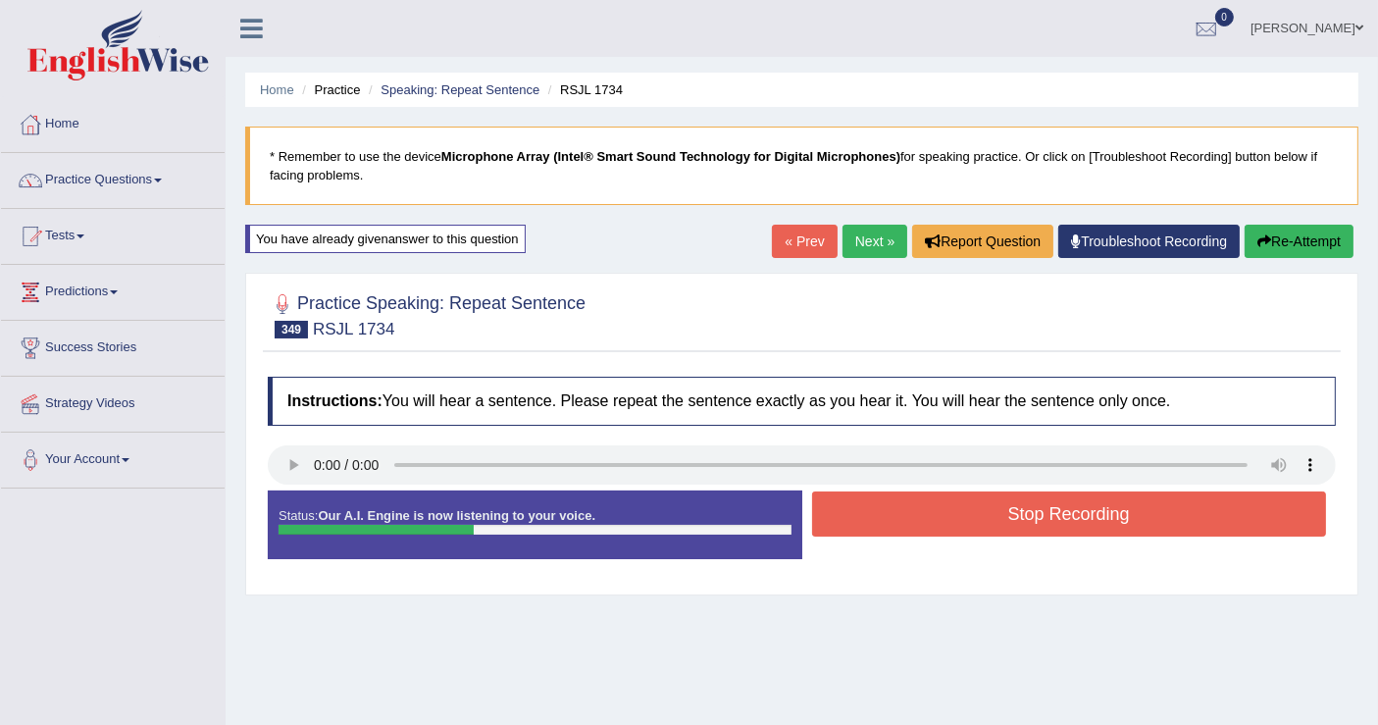
click at [966, 525] on button "Stop Recording" at bounding box center [1069, 513] width 515 height 45
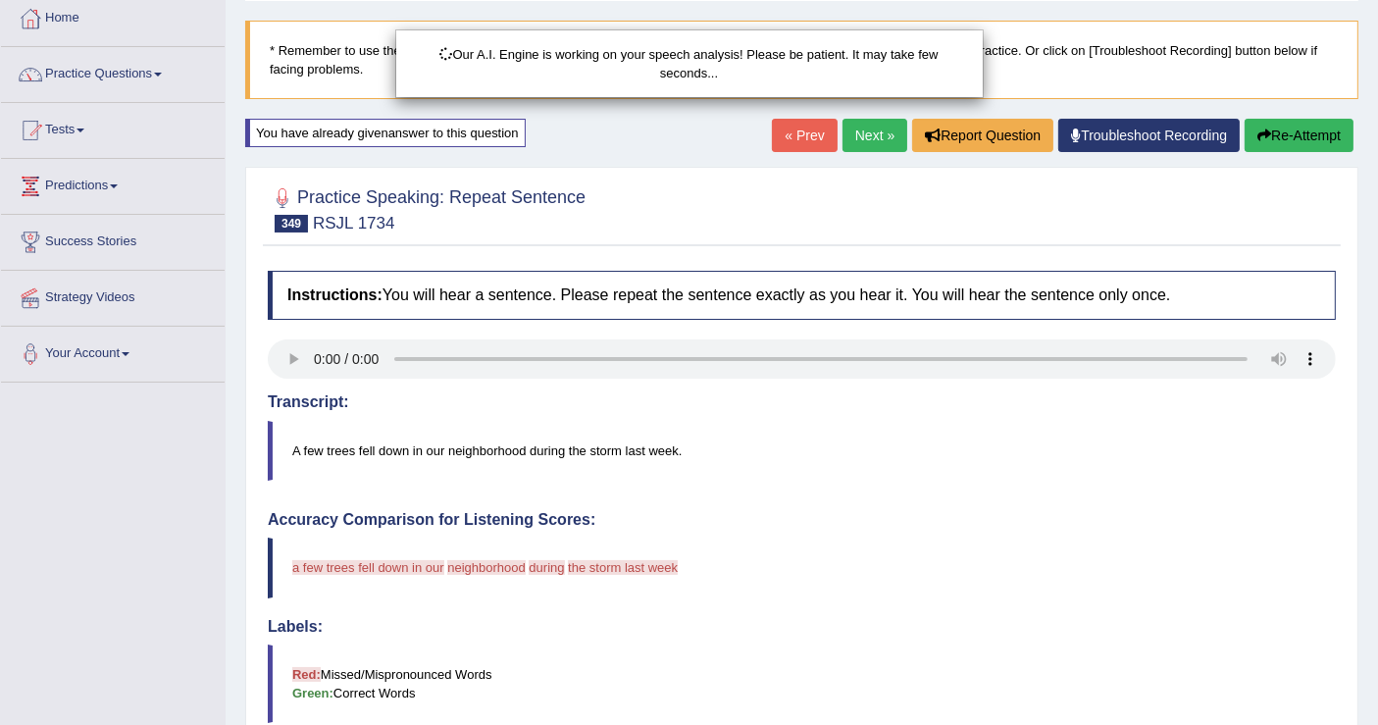
scroll to position [218, 0]
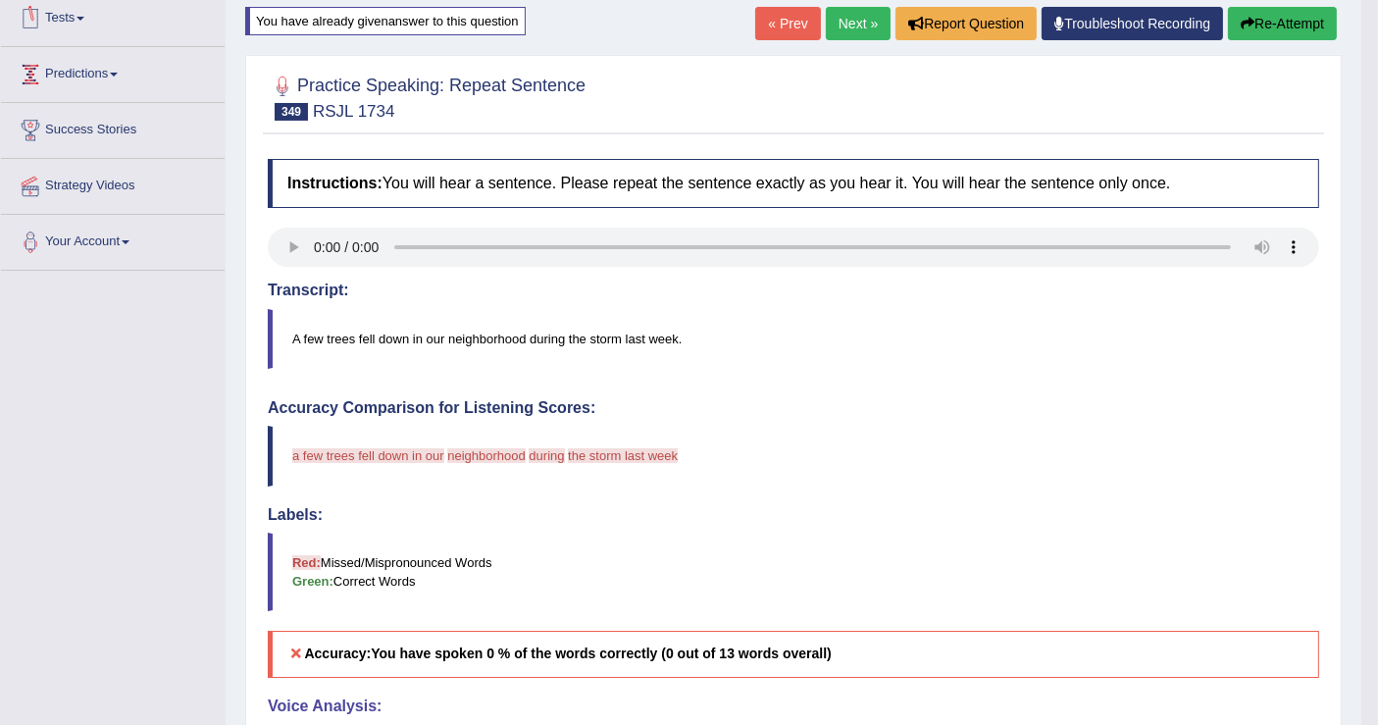
click at [69, 19] on link "Tests" at bounding box center [113, 15] width 224 height 49
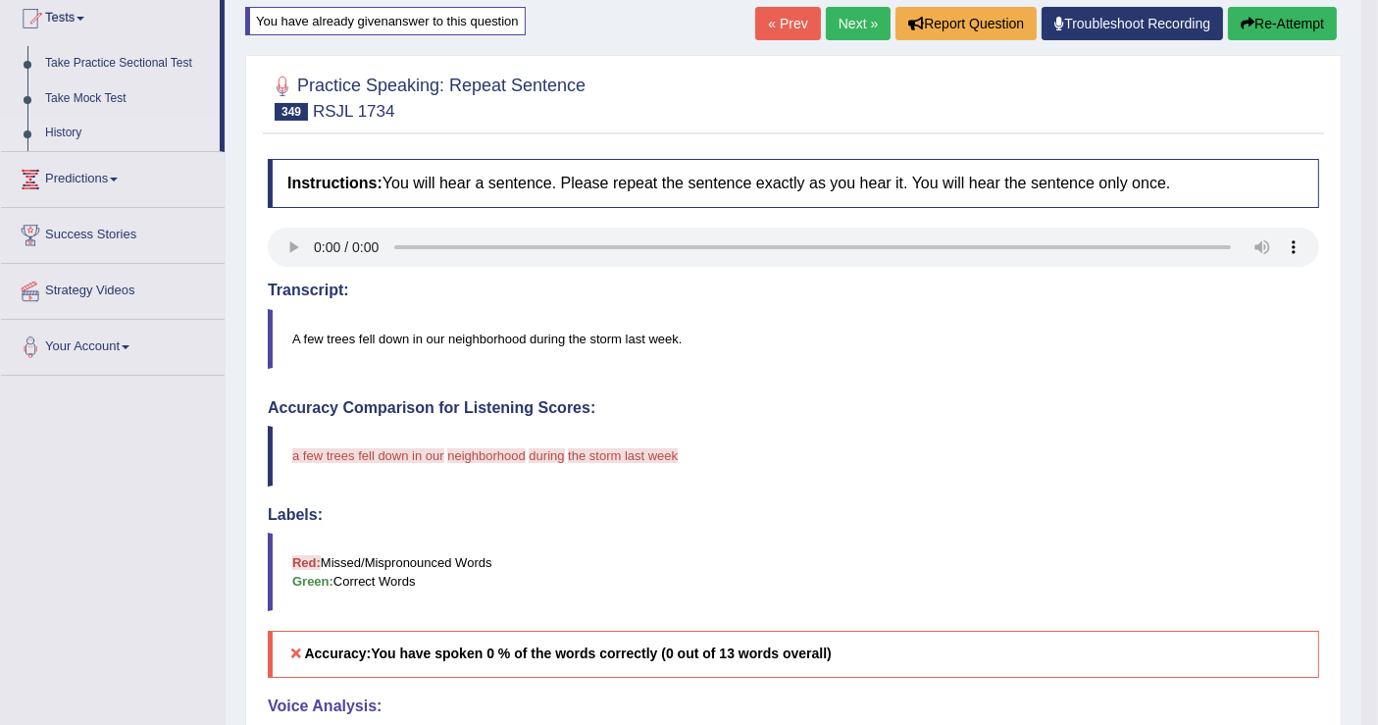
click at [81, 125] on link "History" at bounding box center [127, 133] width 183 height 35
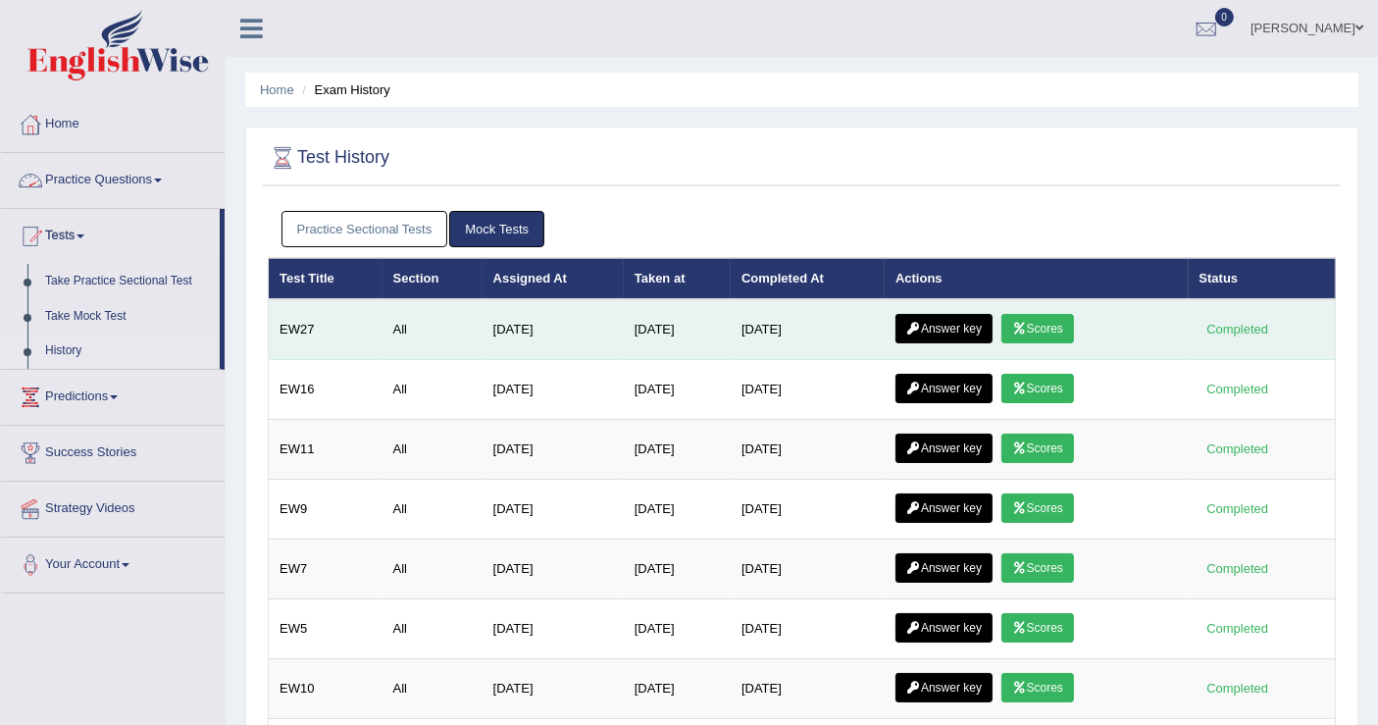
click at [1052, 327] on link "Scores" at bounding box center [1037, 328] width 73 height 29
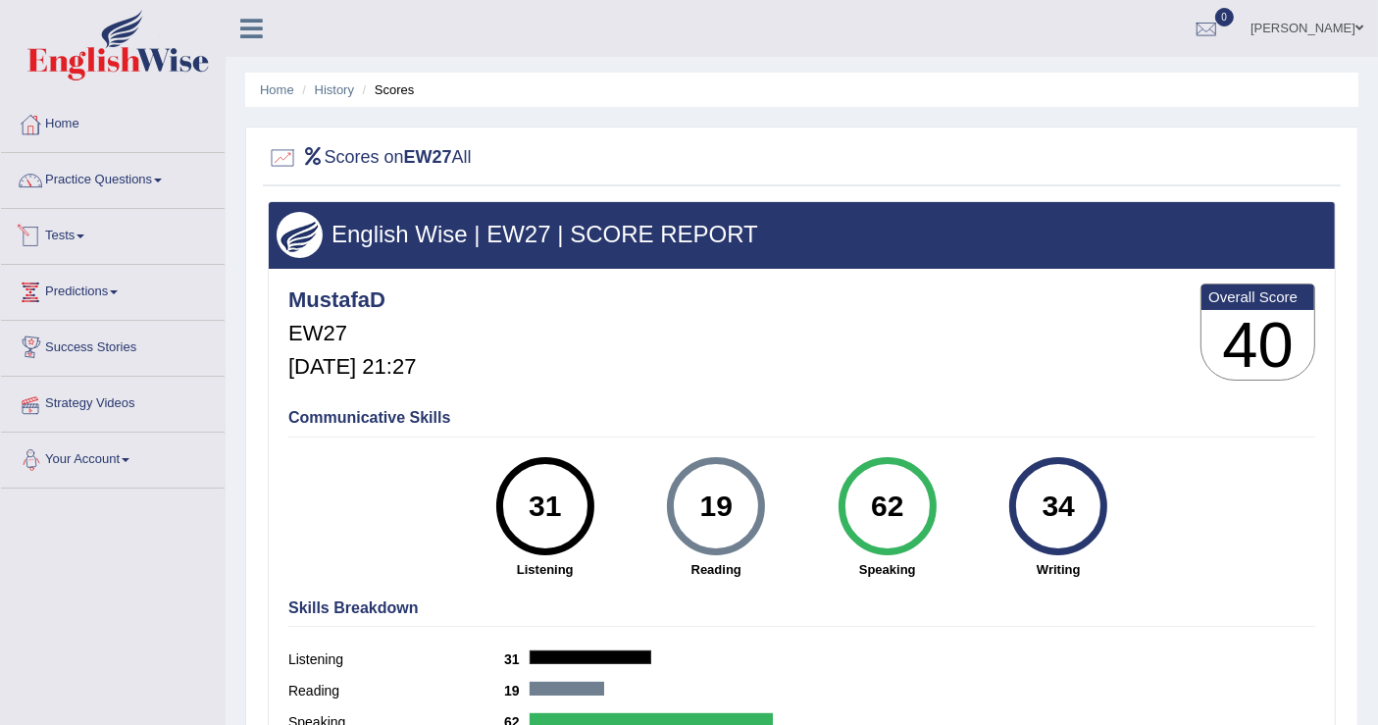
click at [118, 175] on link "Practice Questions" at bounding box center [113, 177] width 224 height 49
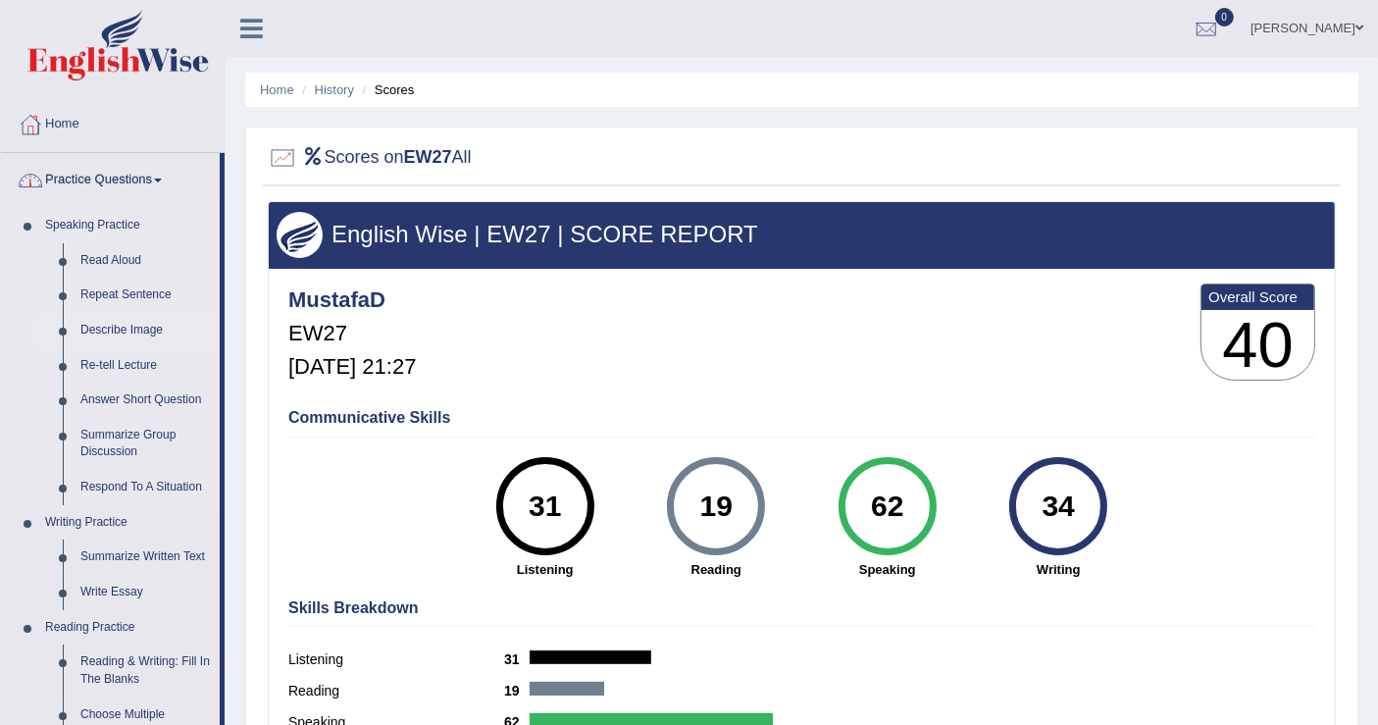
click at [133, 332] on link "Describe Image" at bounding box center [146, 330] width 148 height 35
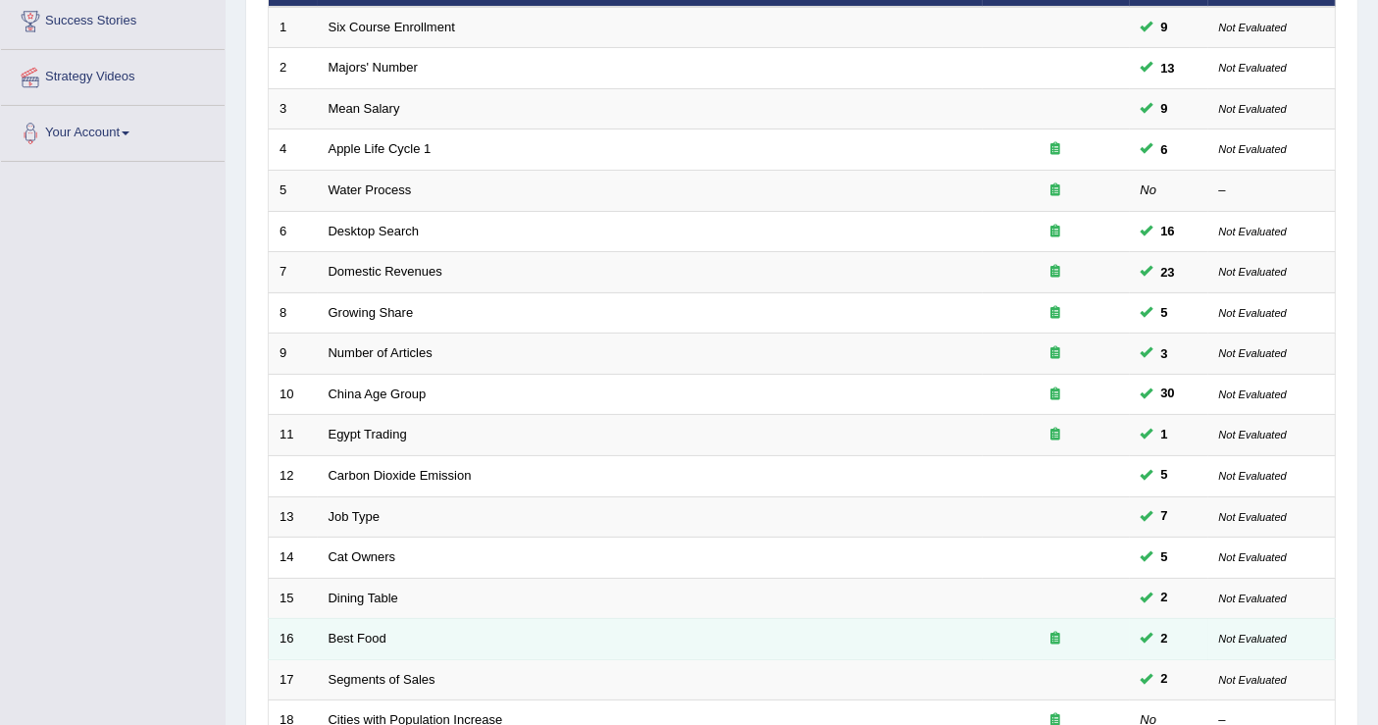
scroll to position [566, 0]
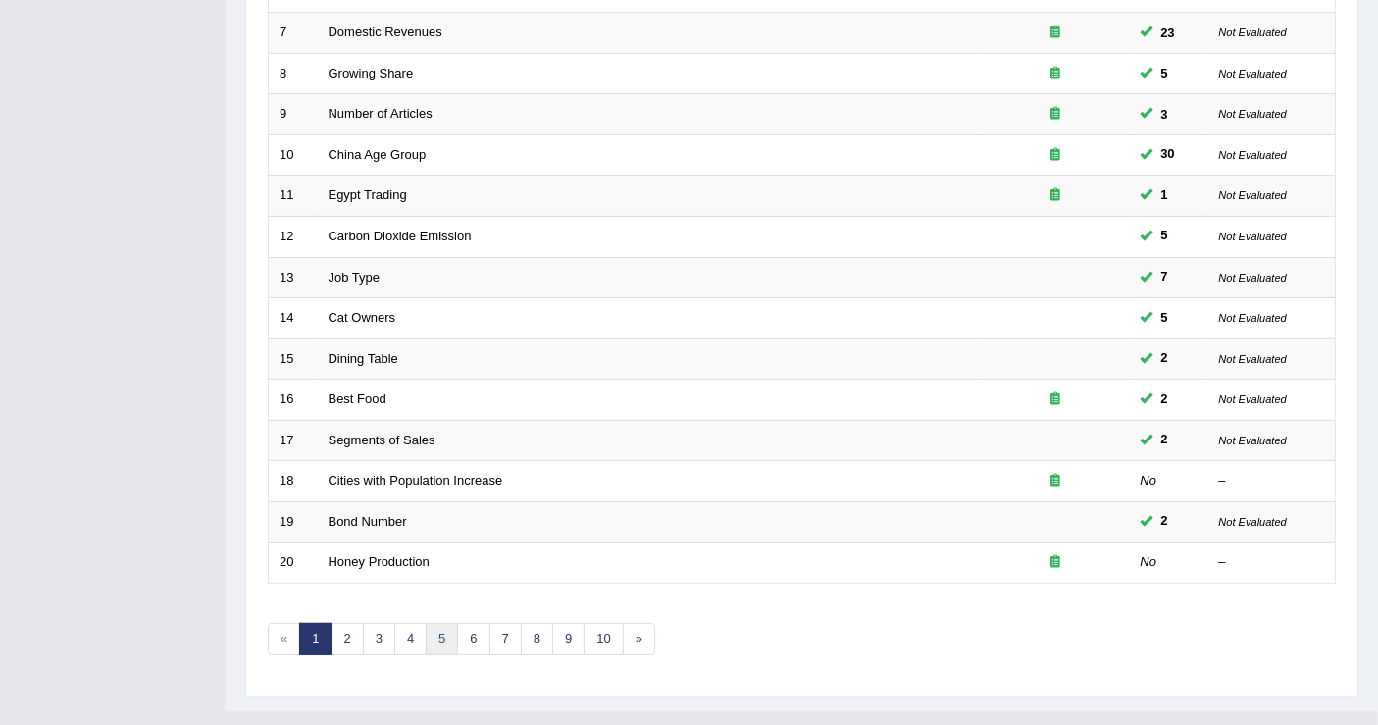
click at [446, 623] on link "5" at bounding box center [442, 639] width 32 height 32
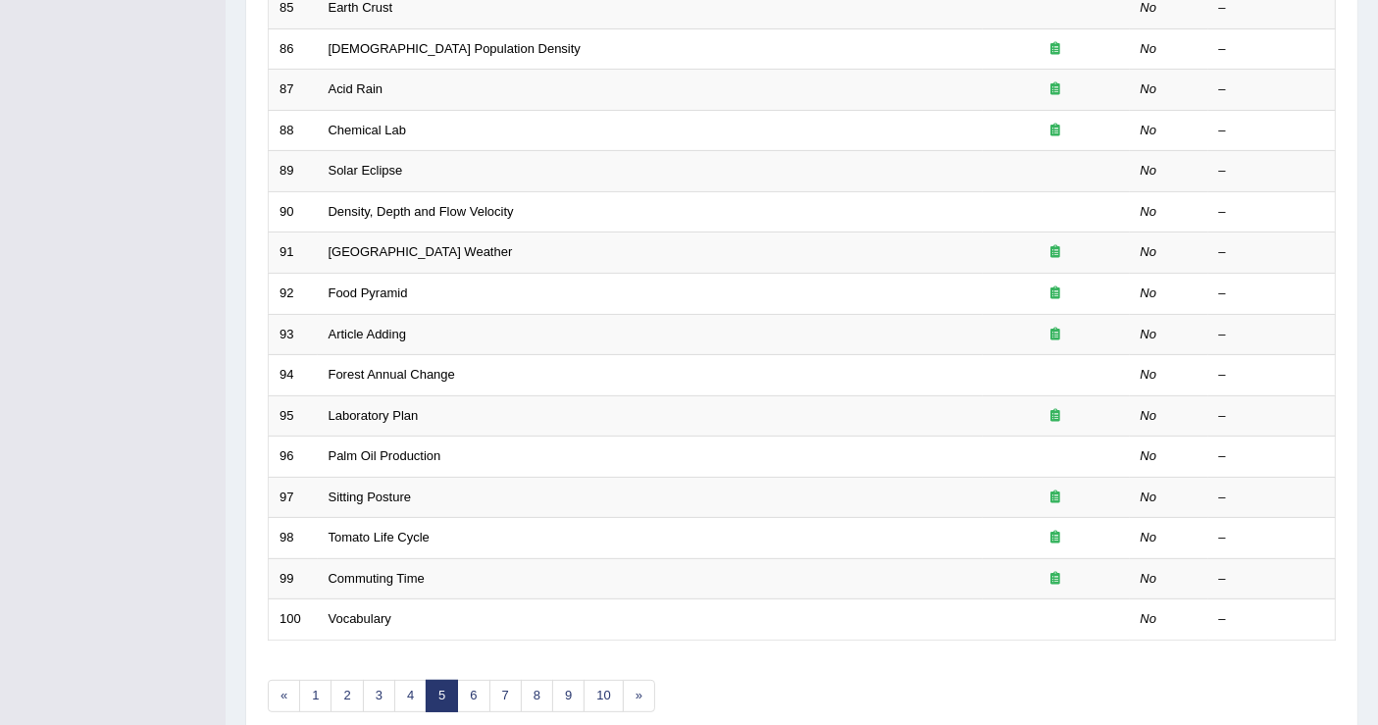
scroll to position [566, 0]
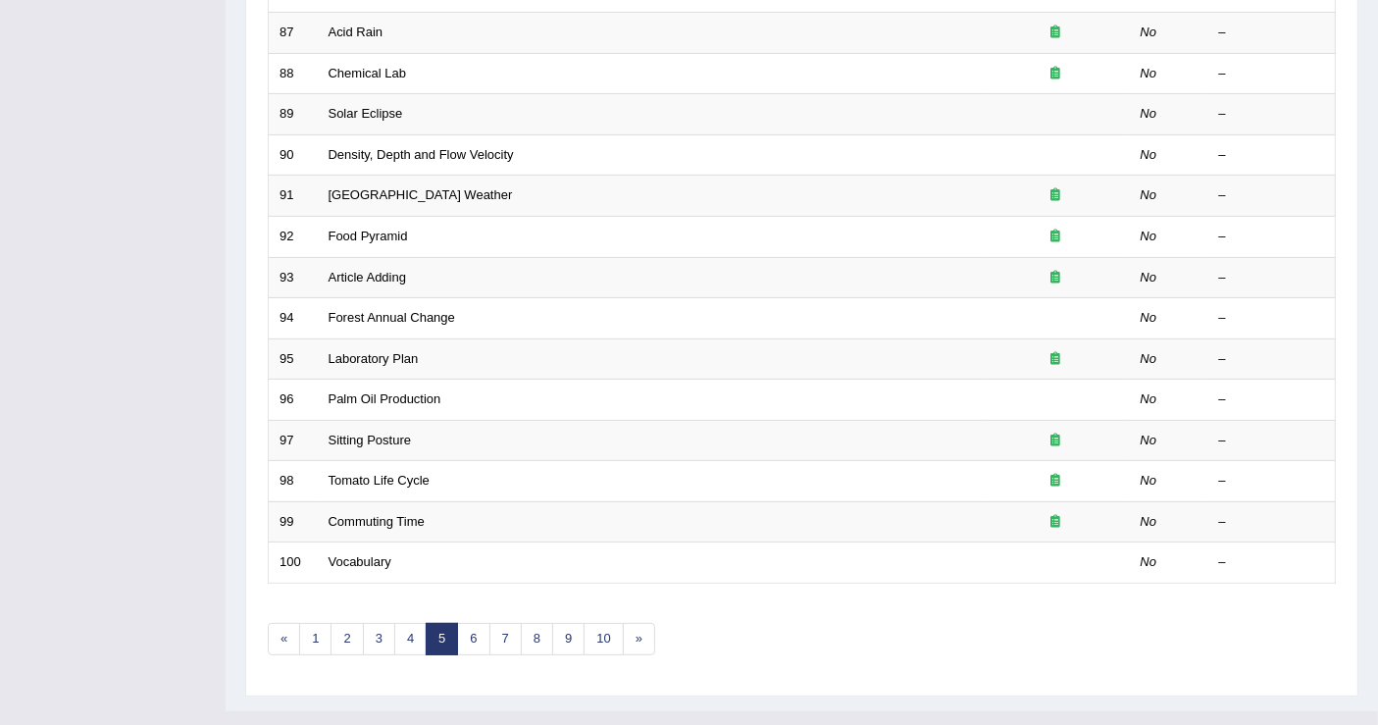
click at [509, 585] on div "Showing 81-100 of 787 items. # Title Exam Occurring Taken Last Result 81 S&P No…" at bounding box center [802, 157] width 1068 height 1044
click at [506, 623] on link "7" at bounding box center [505, 639] width 32 height 32
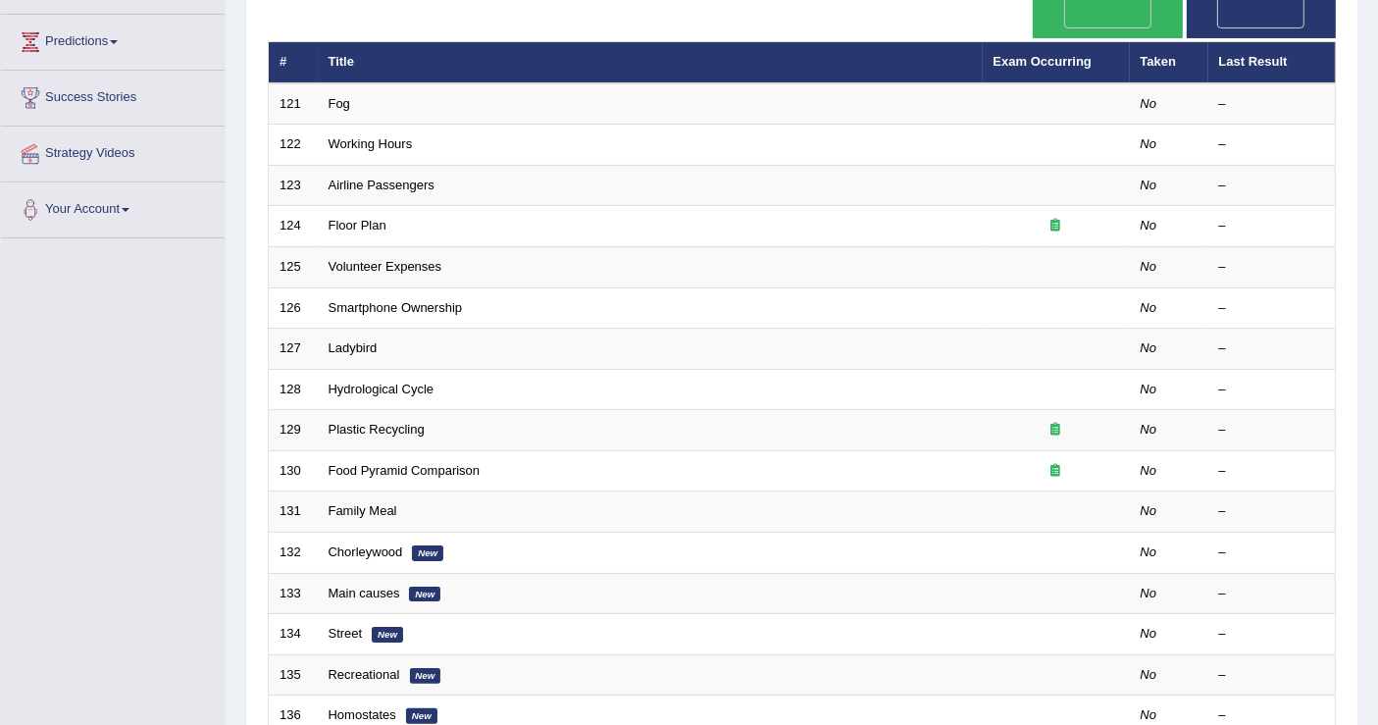
scroll to position [544, 0]
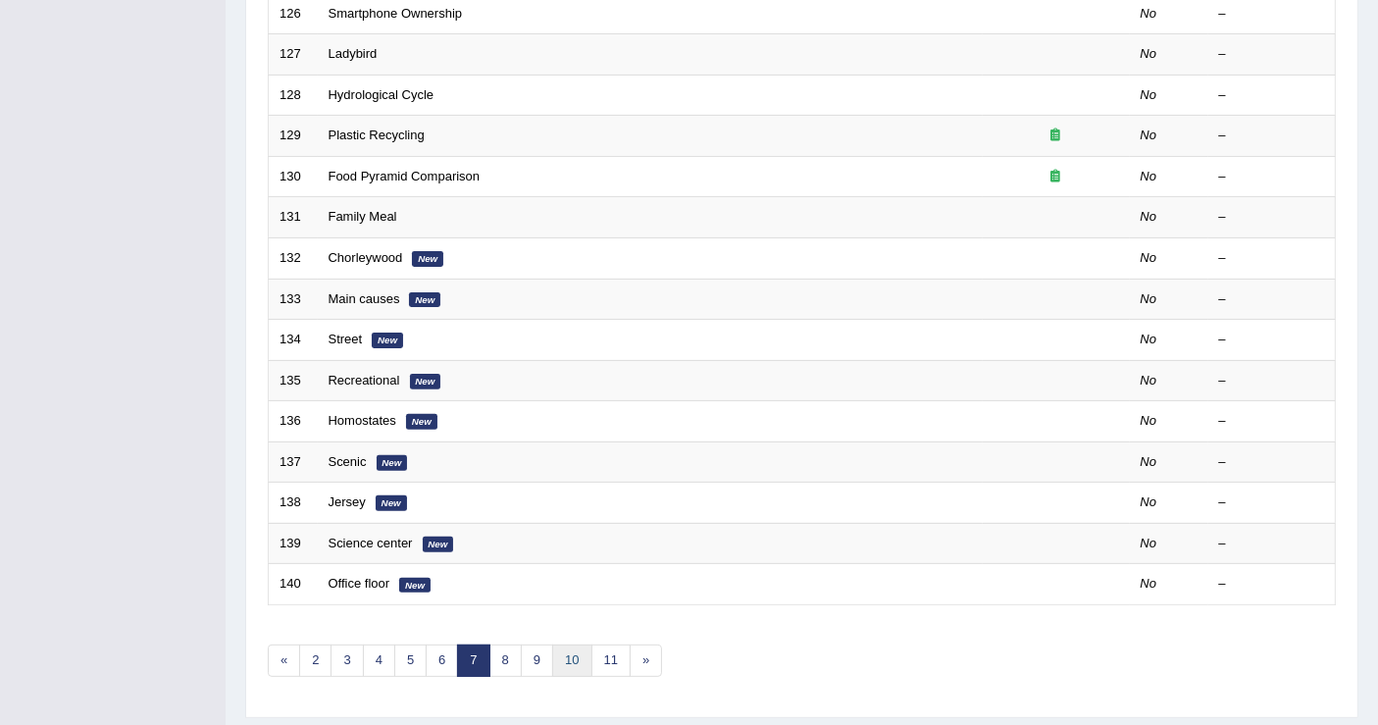
click at [582, 644] on link "10" at bounding box center [571, 660] width 39 height 32
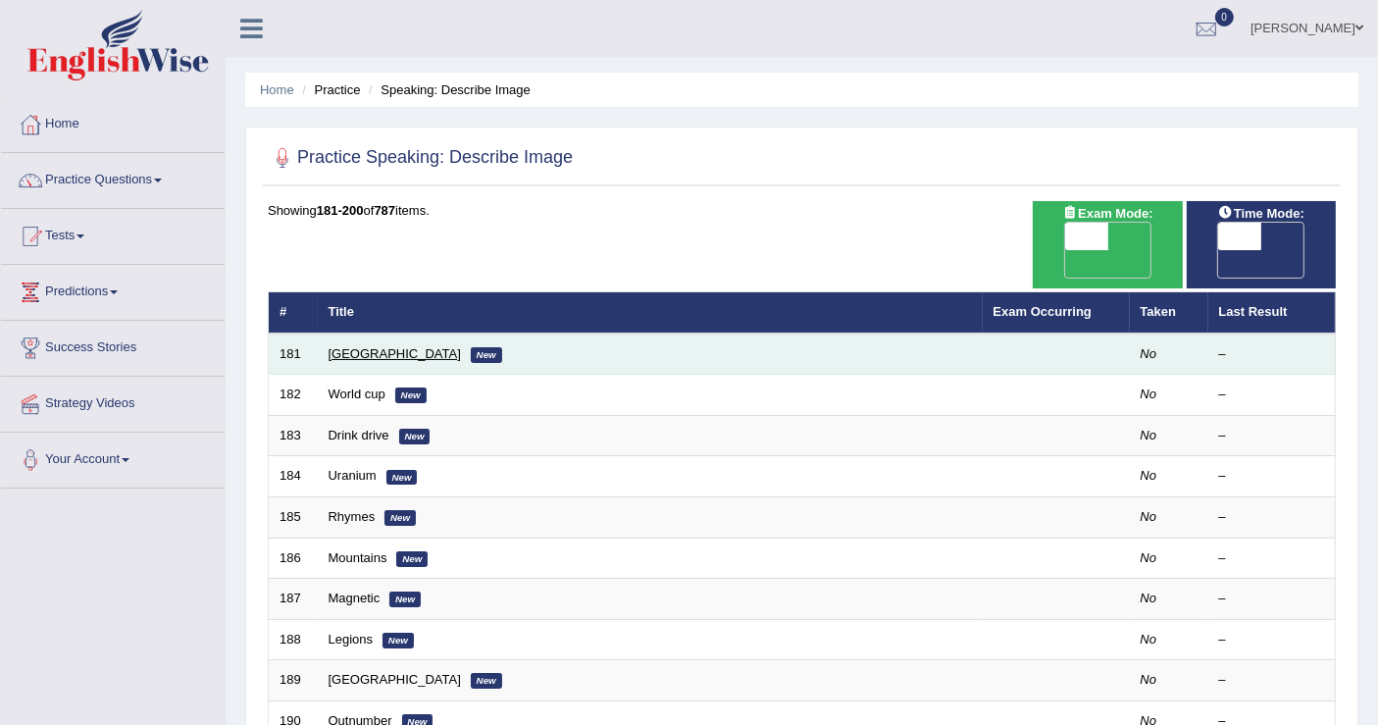
click at [348, 346] on link "[GEOGRAPHIC_DATA]" at bounding box center [394, 353] width 132 height 15
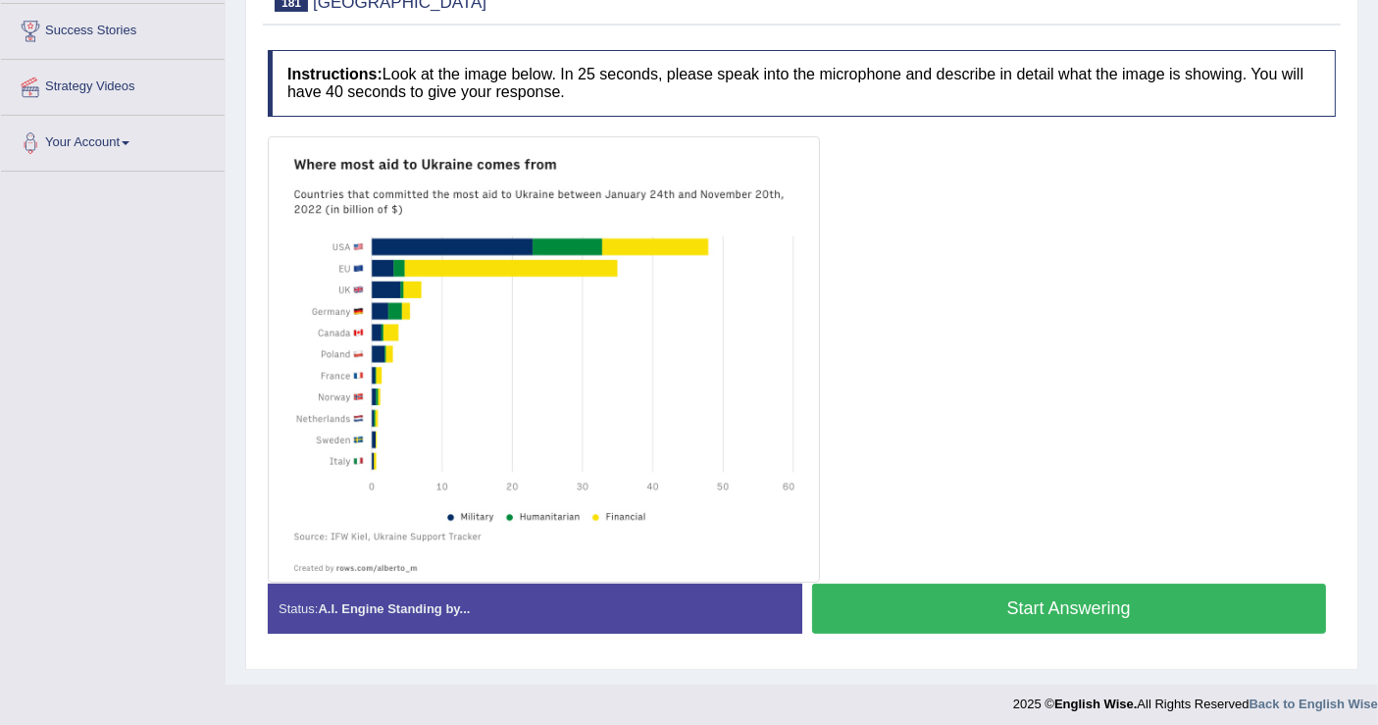
scroll to position [322, 0]
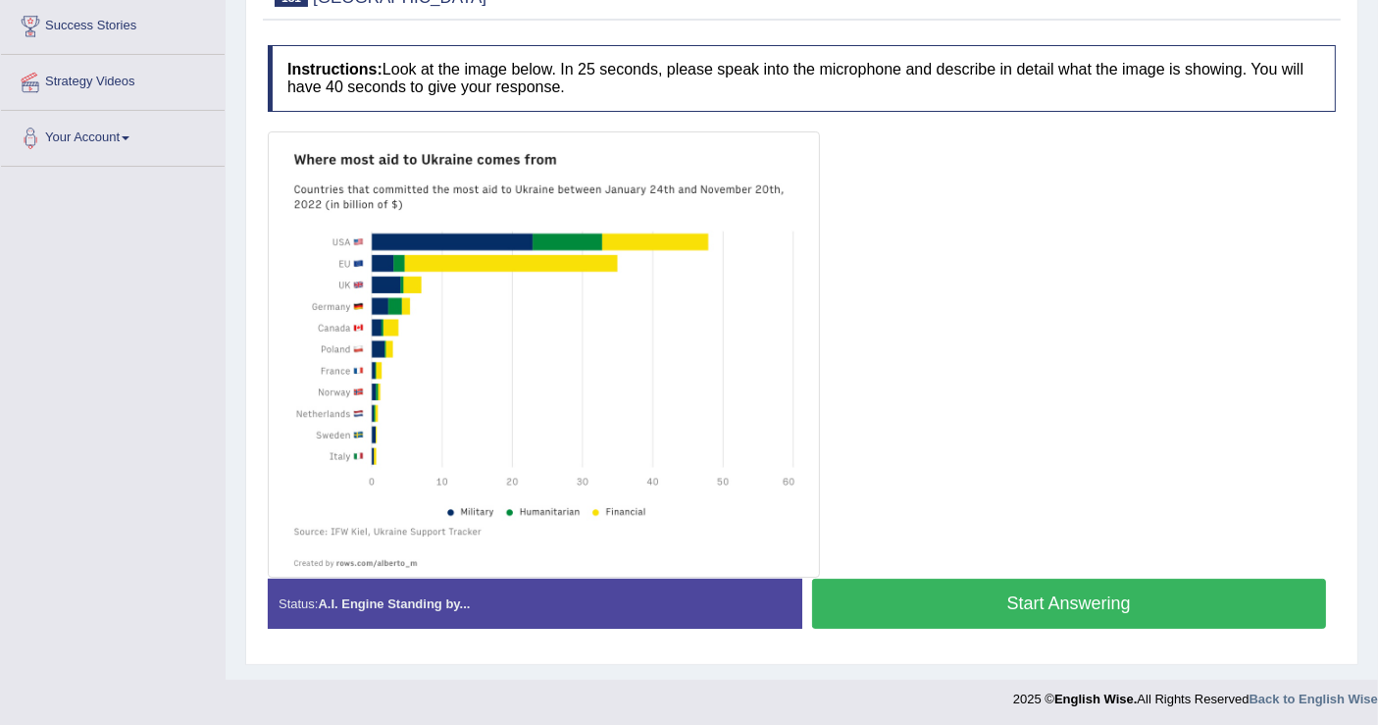
click at [915, 620] on button "Start Answering" at bounding box center [1069, 603] width 515 height 50
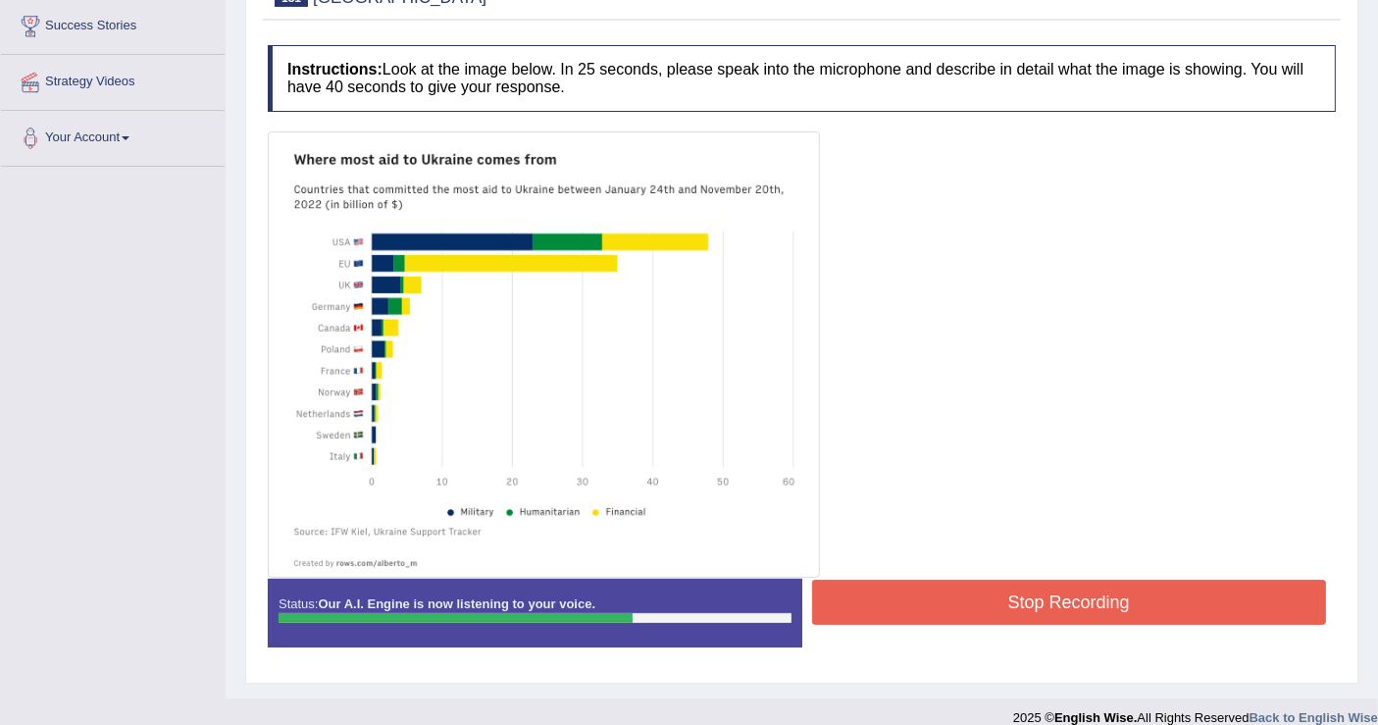
click at [988, 588] on button "Stop Recording" at bounding box center [1069, 601] width 515 height 45
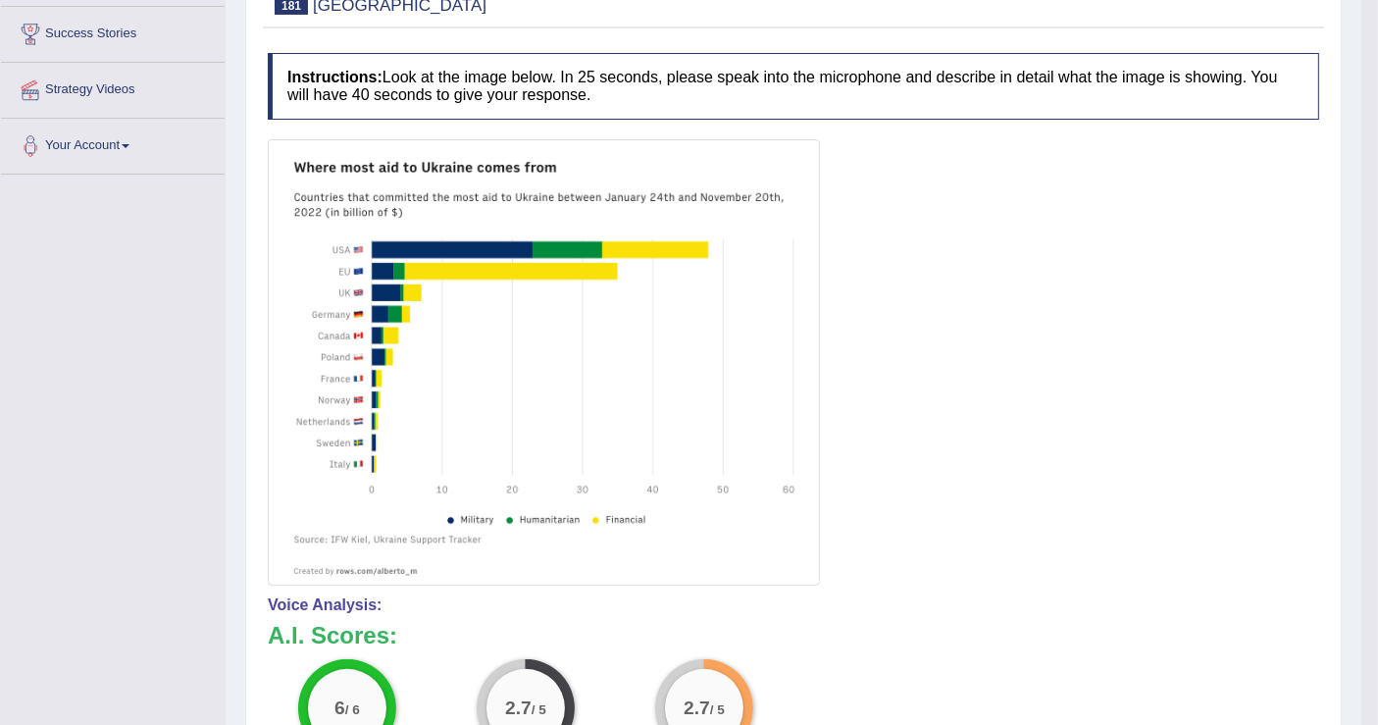
scroll to position [218, 0]
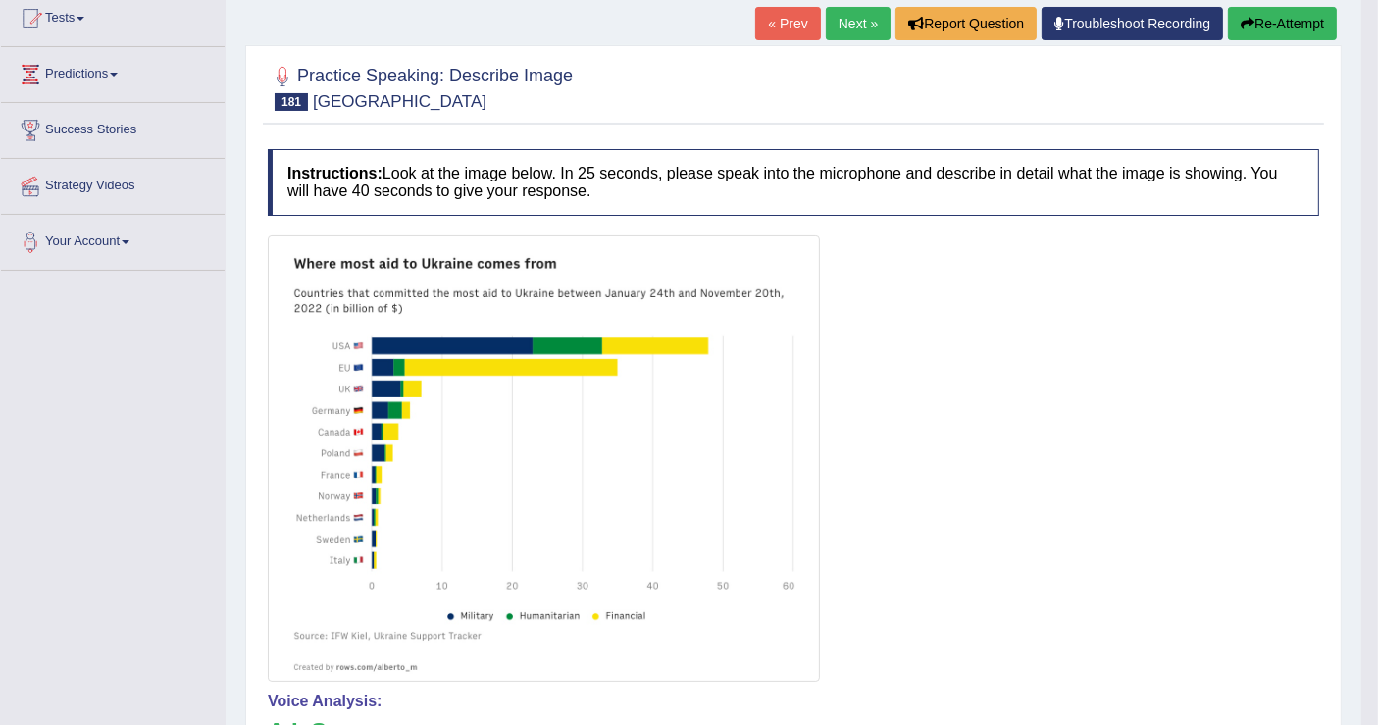
click at [1272, 24] on button "Re-Attempt" at bounding box center [1282, 23] width 109 height 33
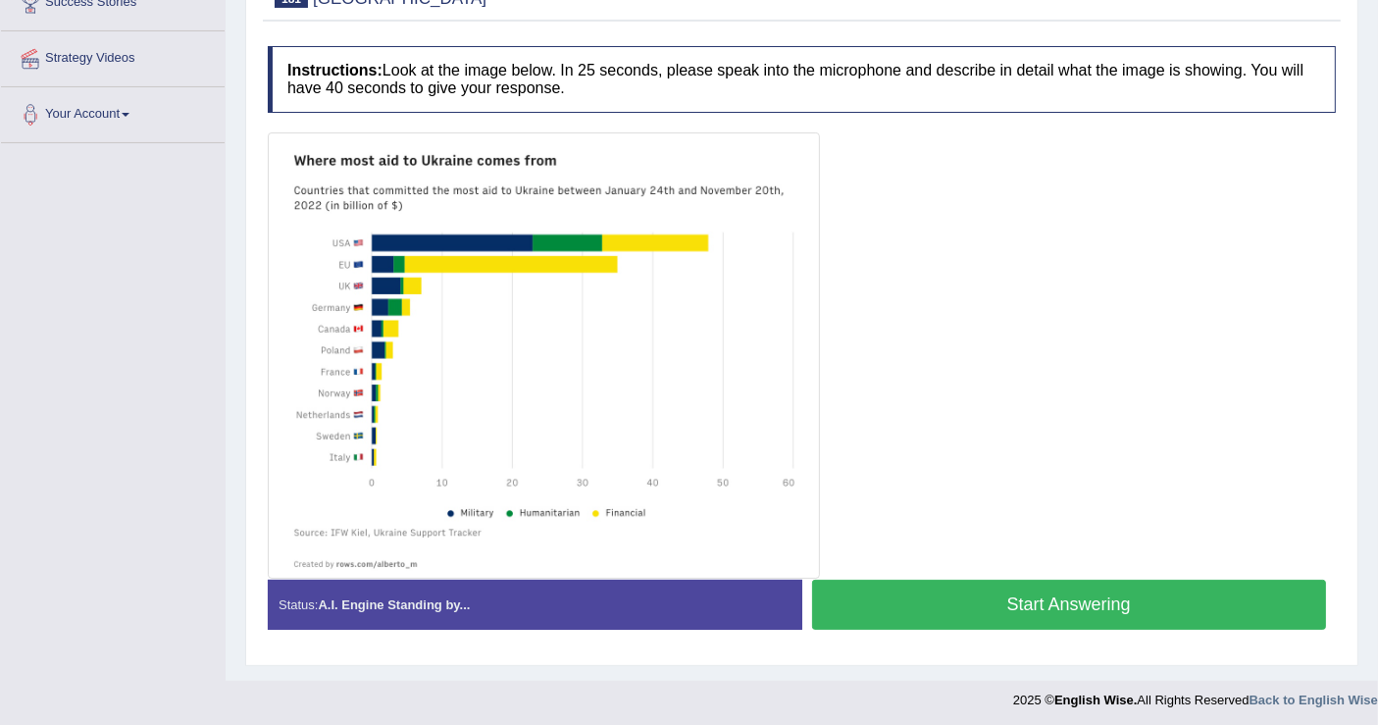
click at [1067, 582] on button "Start Answering" at bounding box center [1069, 604] width 515 height 50
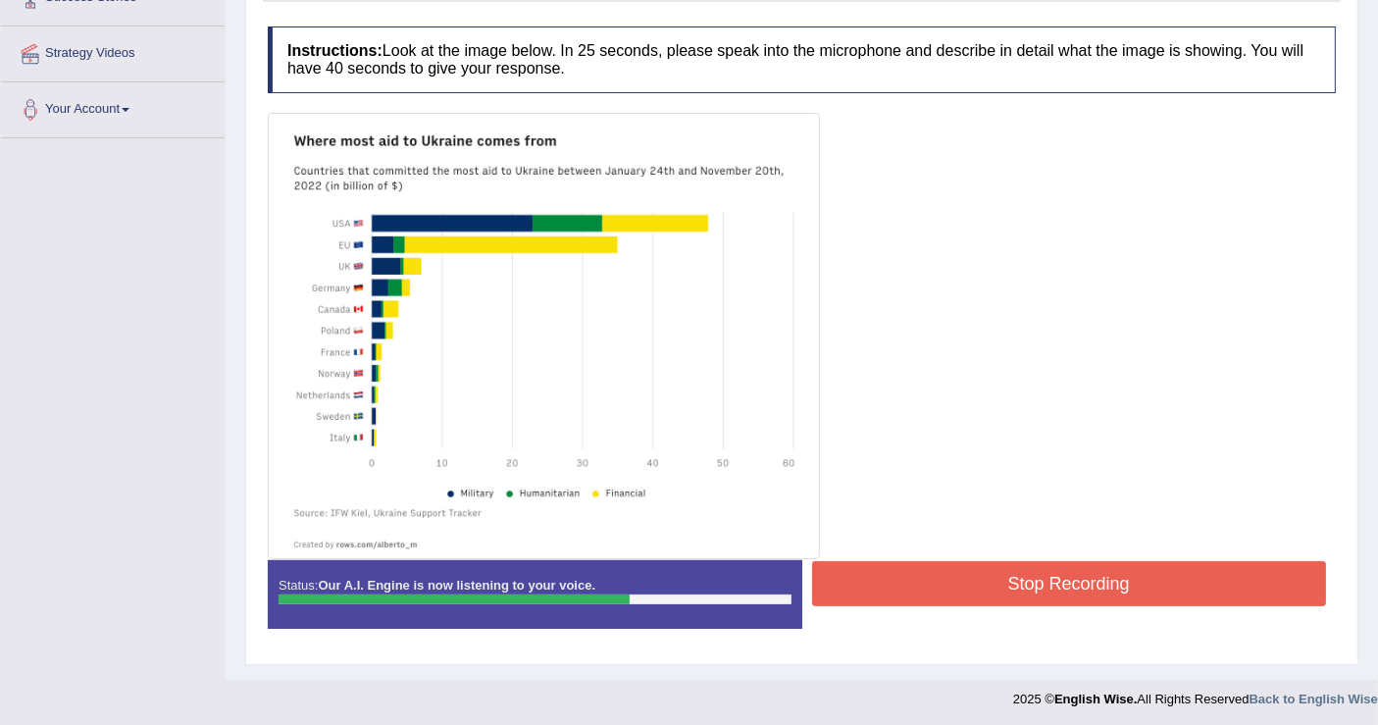
scroll to position [350, 0]
click at [1124, 562] on button "Stop Recording" at bounding box center [1069, 583] width 515 height 45
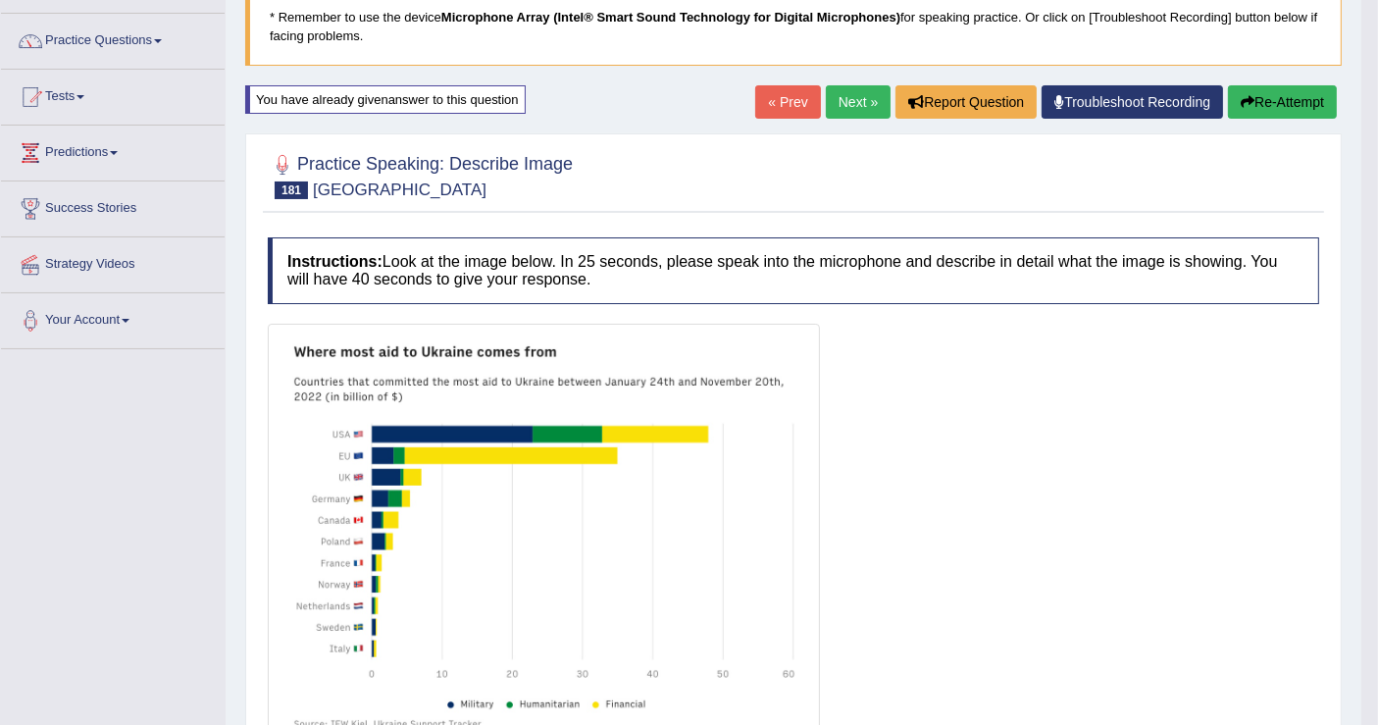
scroll to position [30, 0]
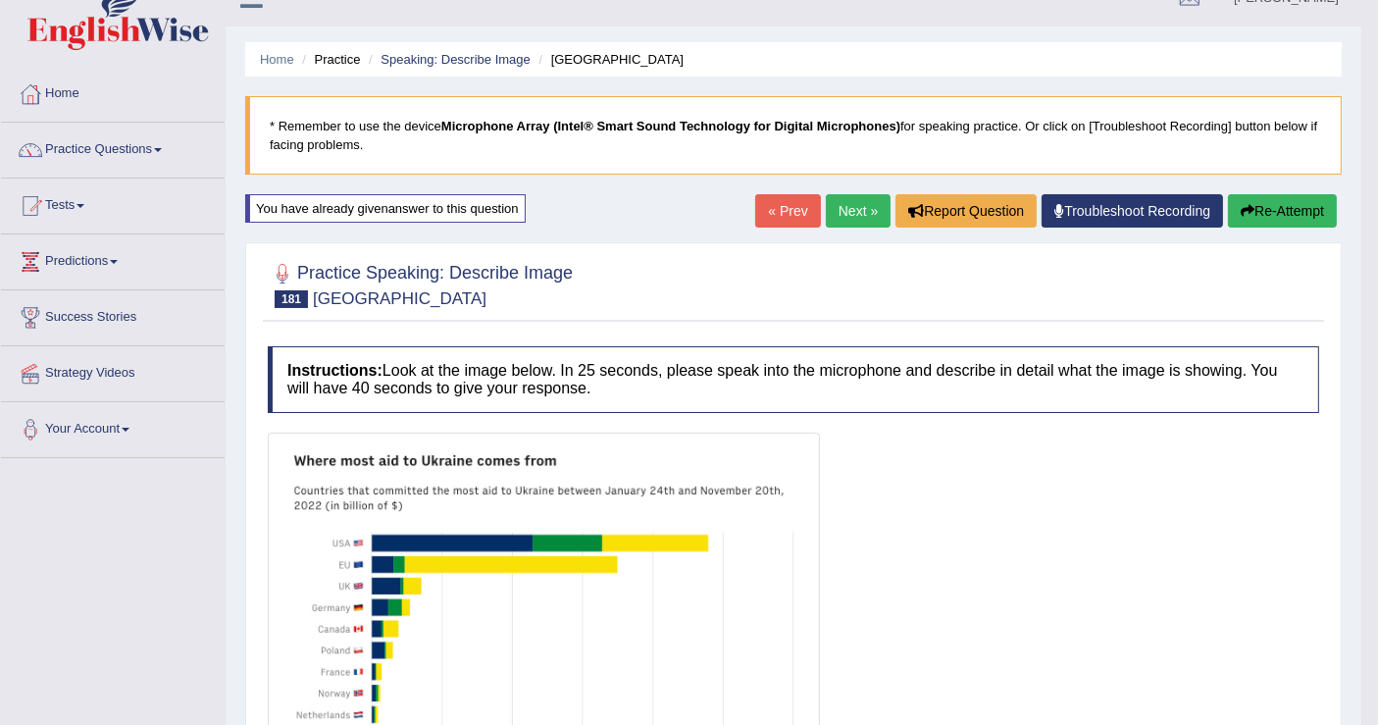
click at [860, 203] on link "Next »" at bounding box center [858, 210] width 65 height 33
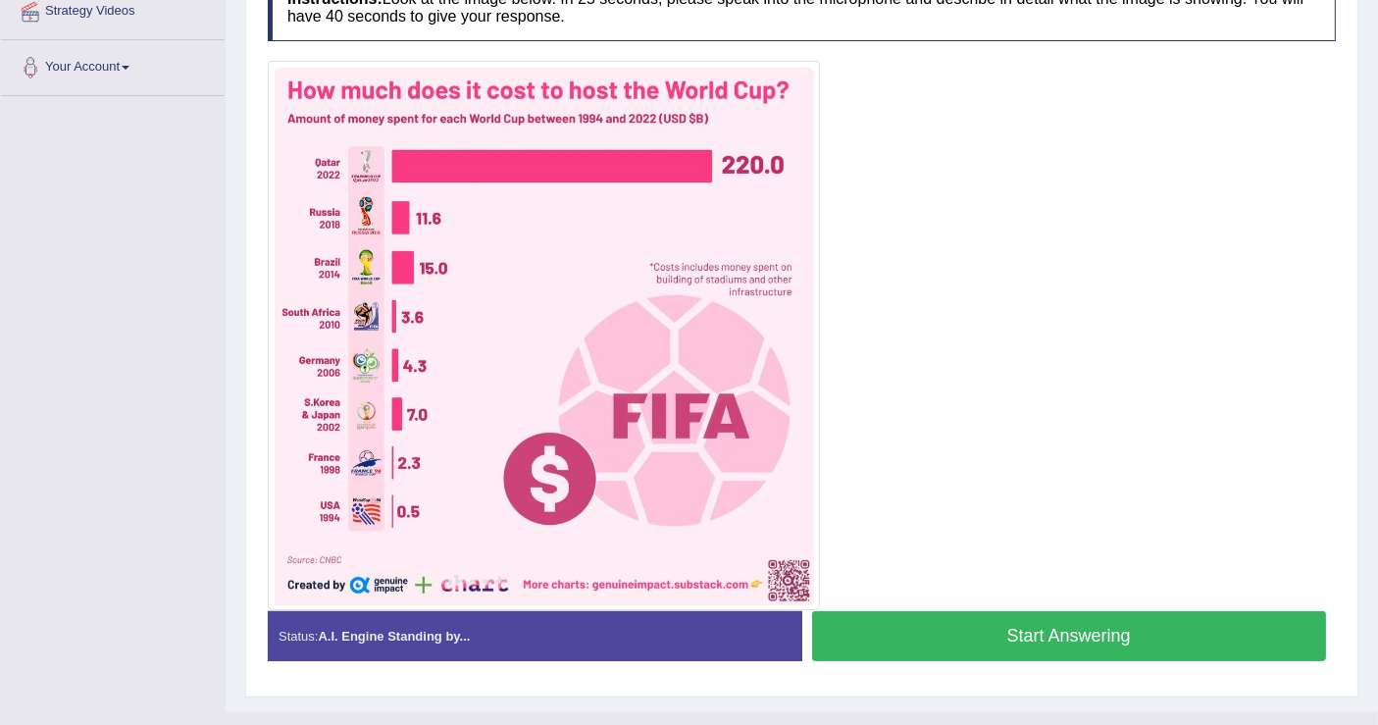
scroll to position [425, 0]
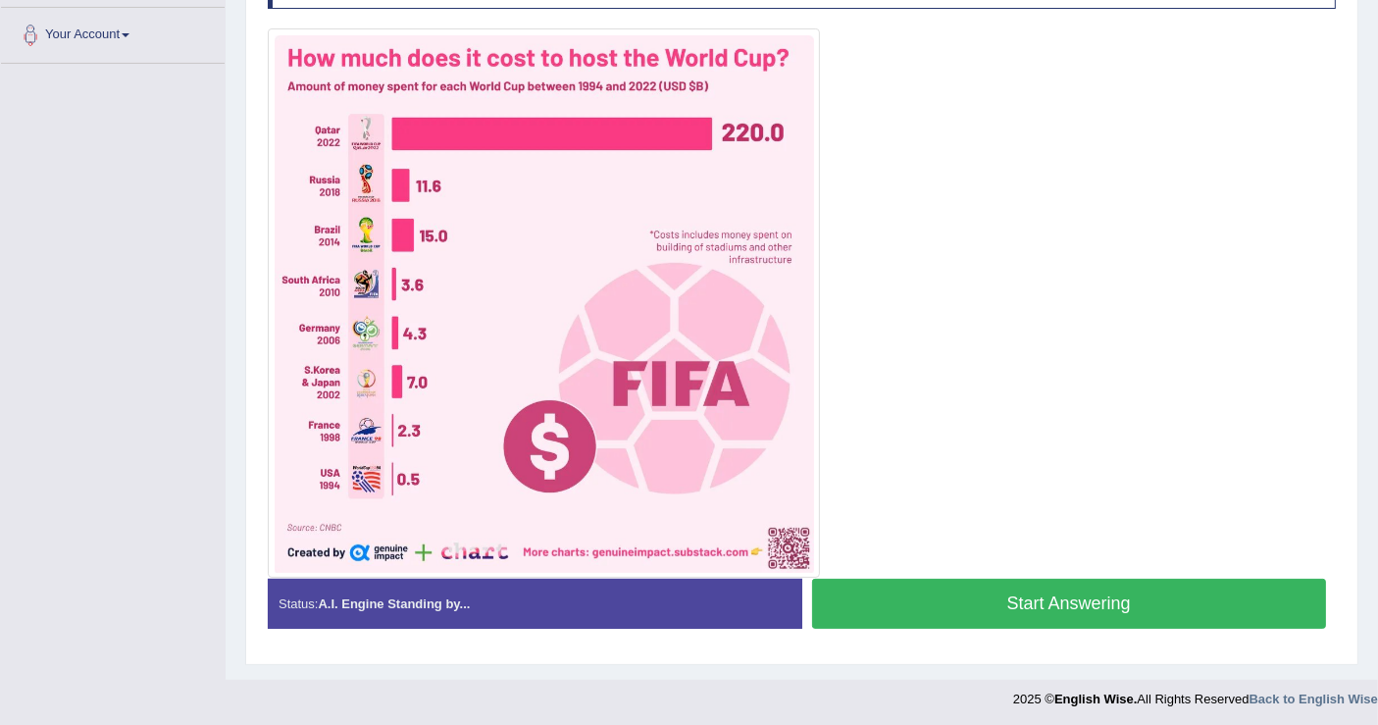
click at [1082, 604] on button "Start Answering" at bounding box center [1069, 603] width 515 height 50
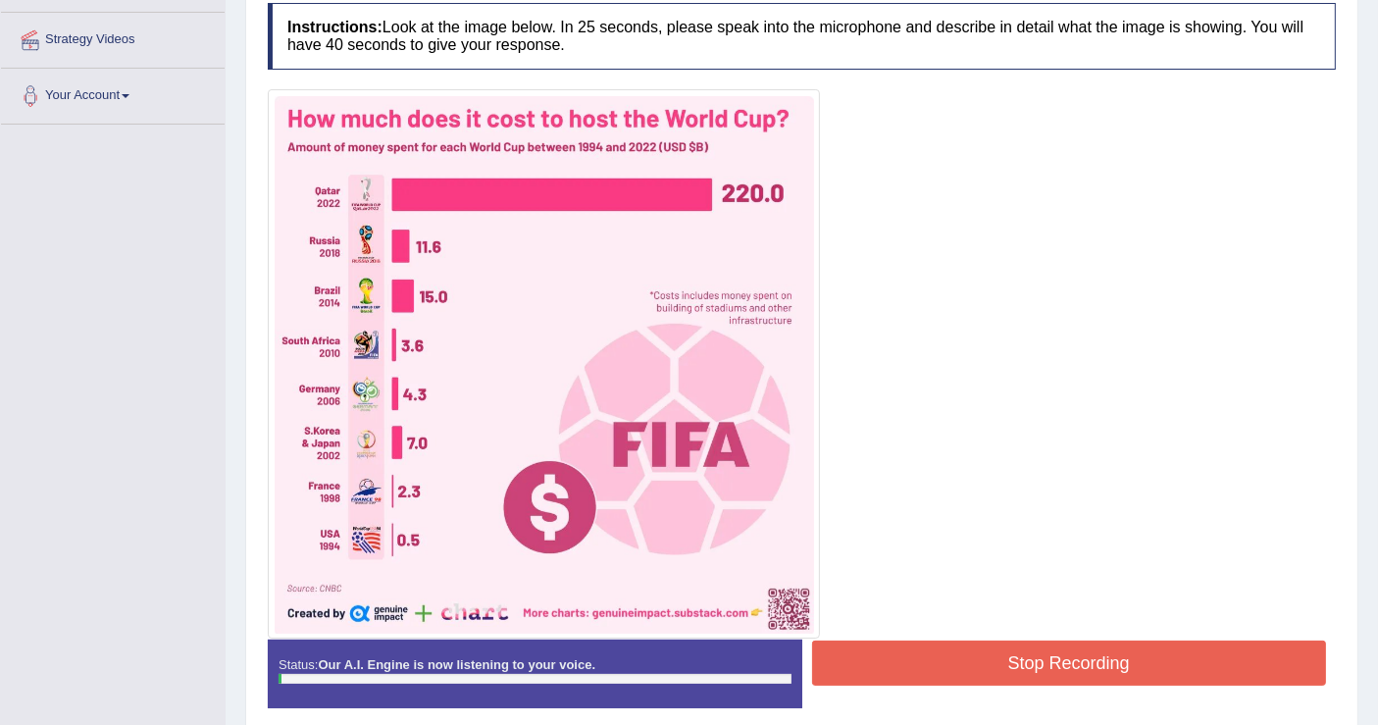
scroll to position [316, 0]
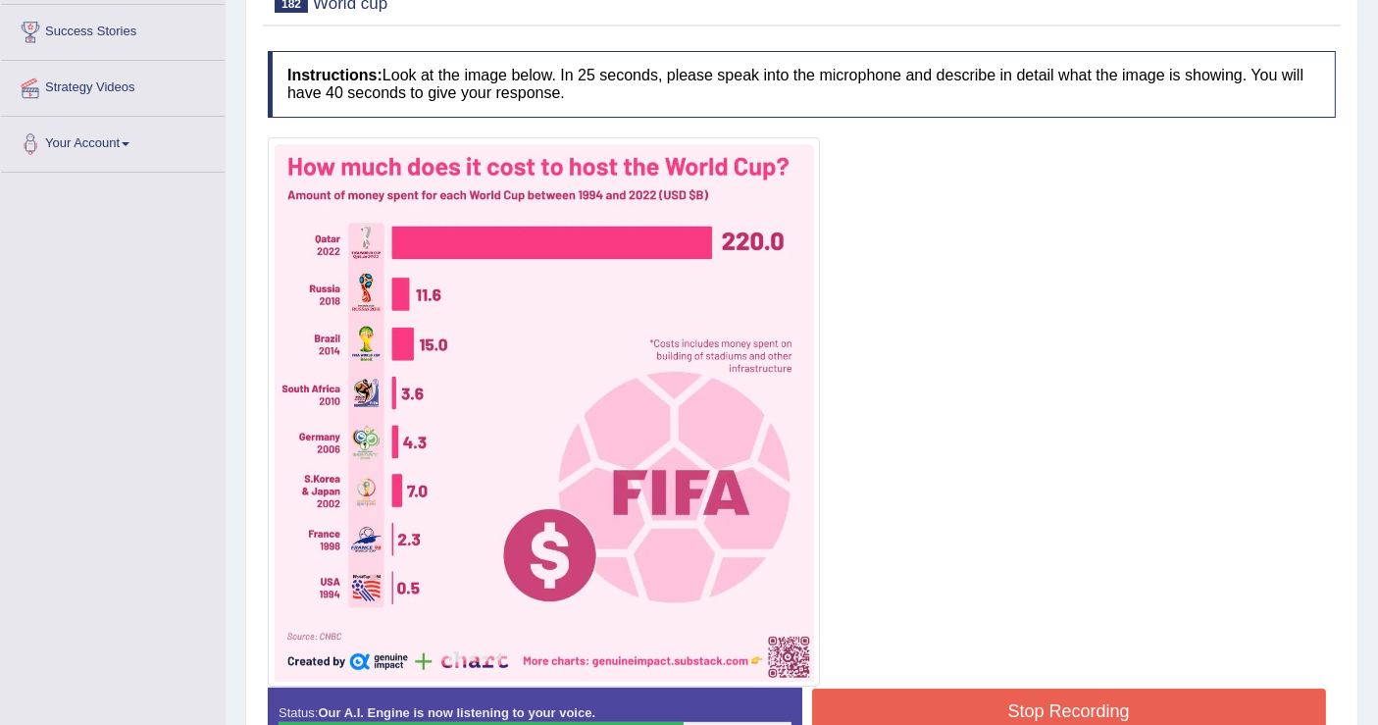
click at [1006, 704] on button "Stop Recording" at bounding box center [1069, 710] width 515 height 45
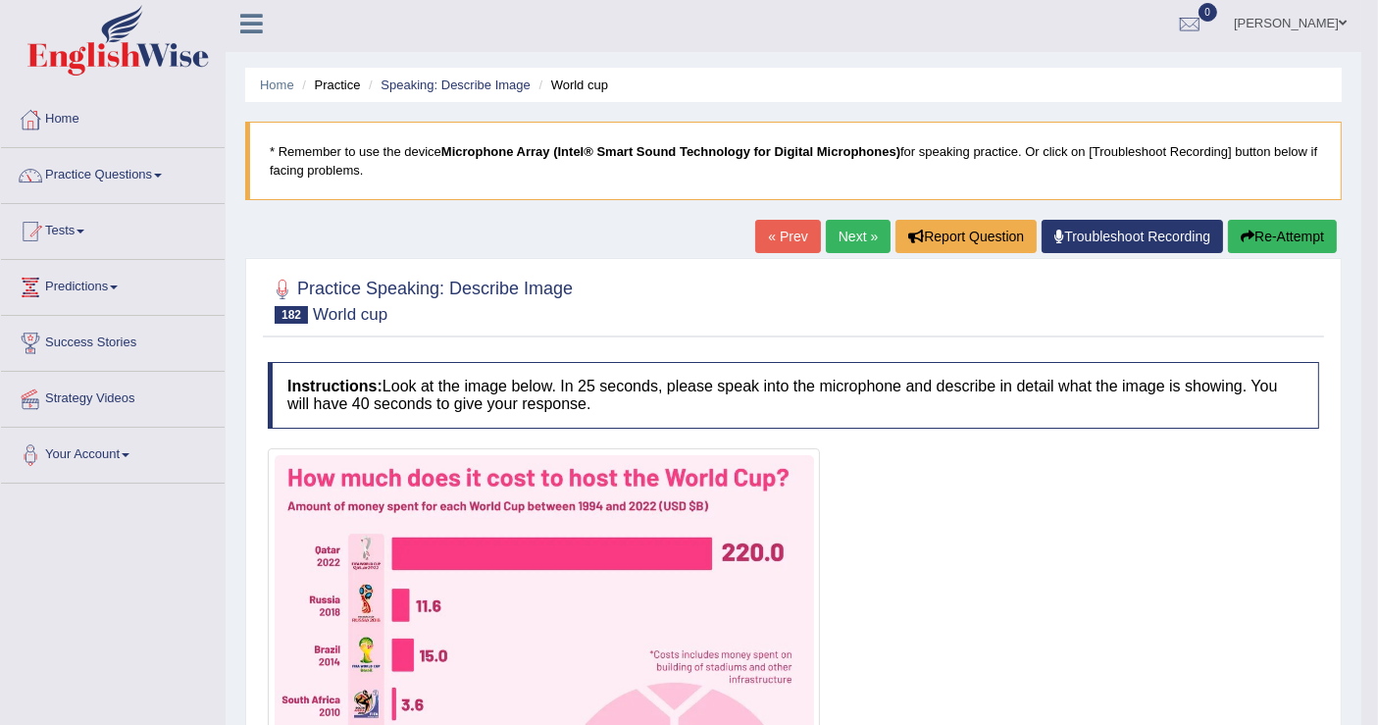
scroll to position [0, 0]
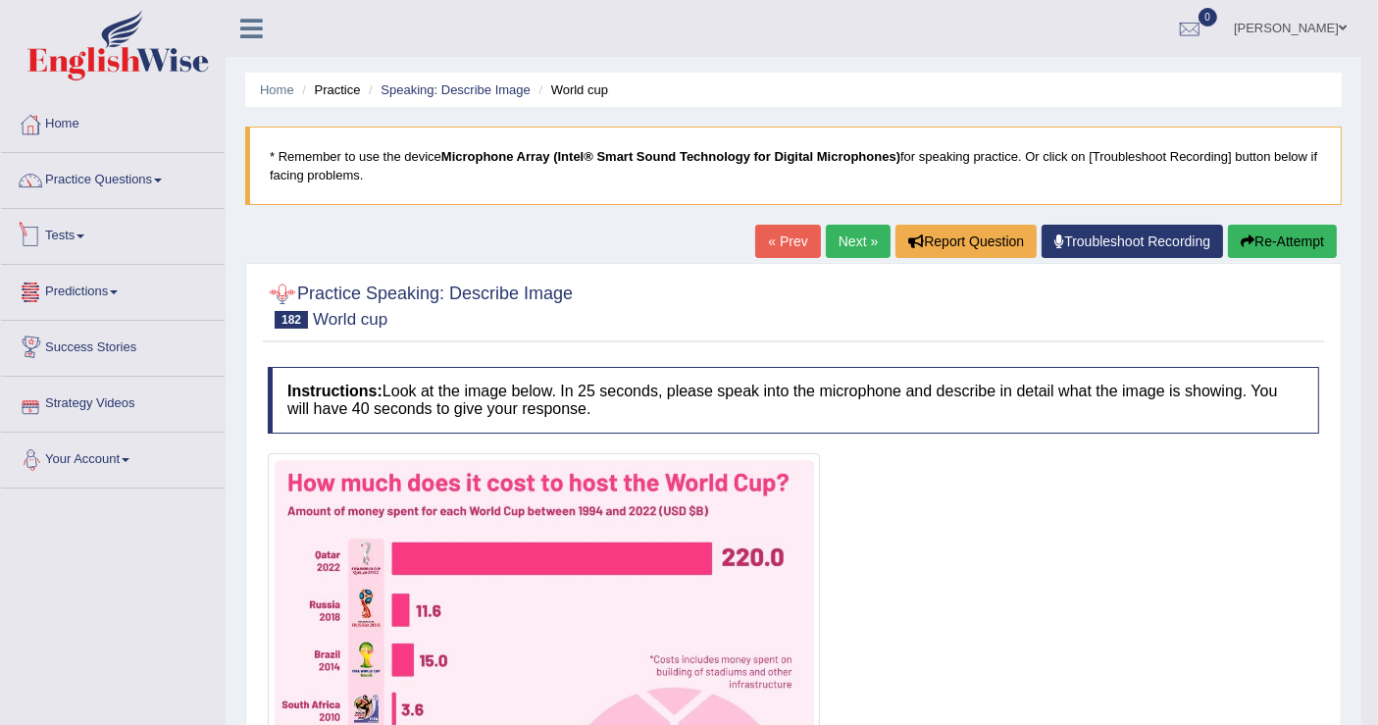
click at [83, 232] on link "Tests" at bounding box center [113, 233] width 224 height 49
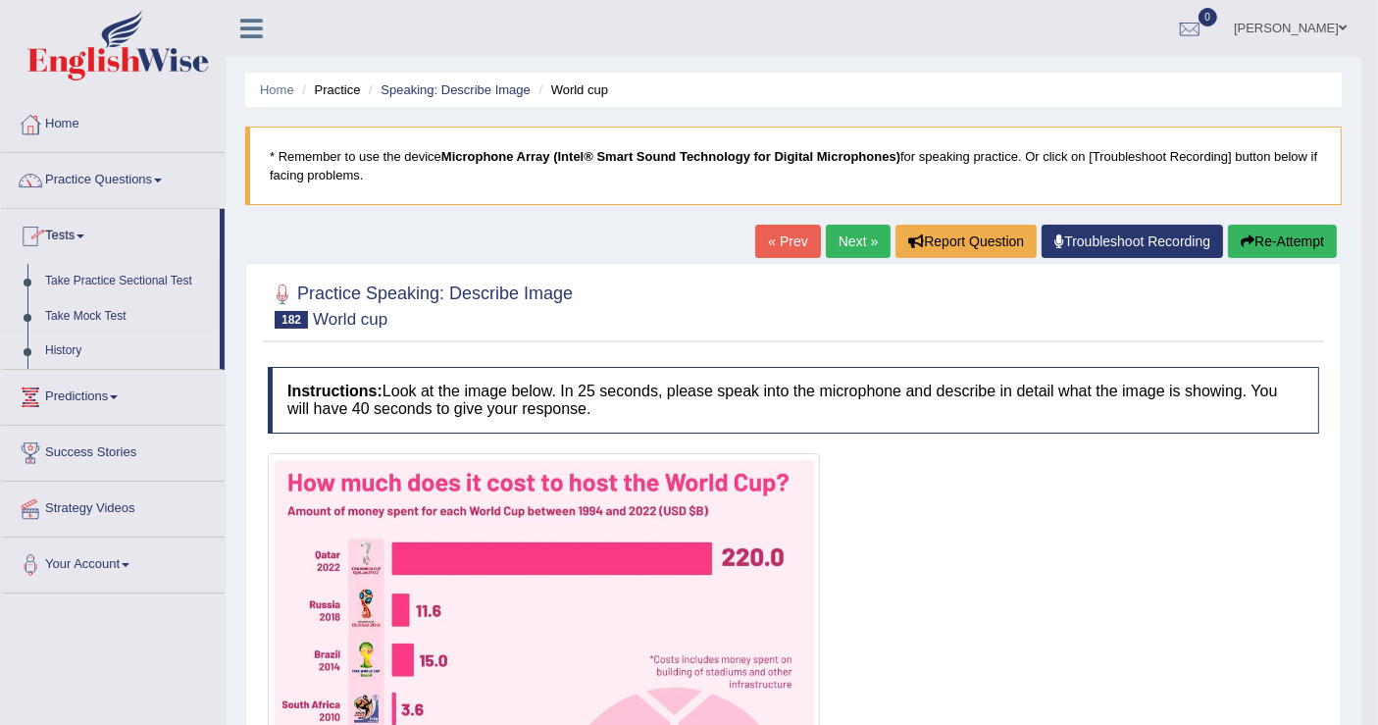
click at [86, 351] on link "History" at bounding box center [127, 350] width 183 height 35
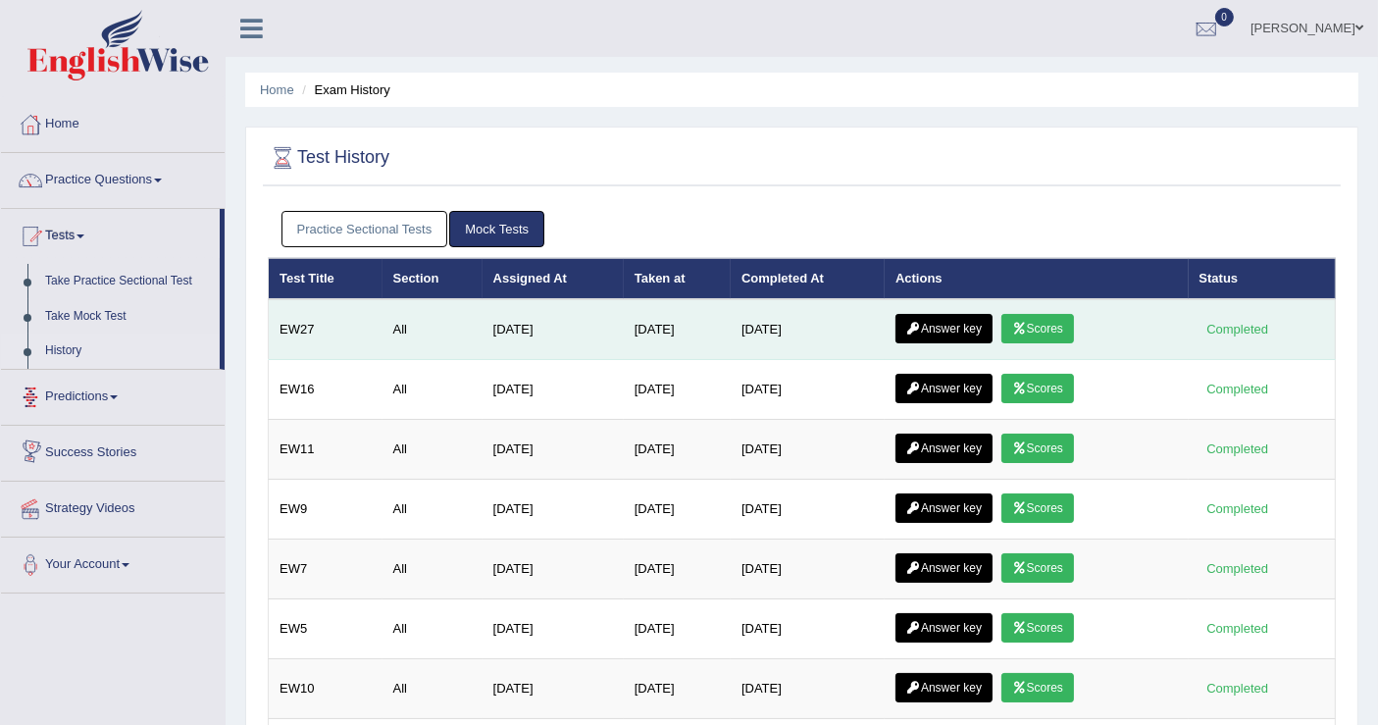
click at [1042, 321] on link "Scores" at bounding box center [1037, 328] width 73 height 29
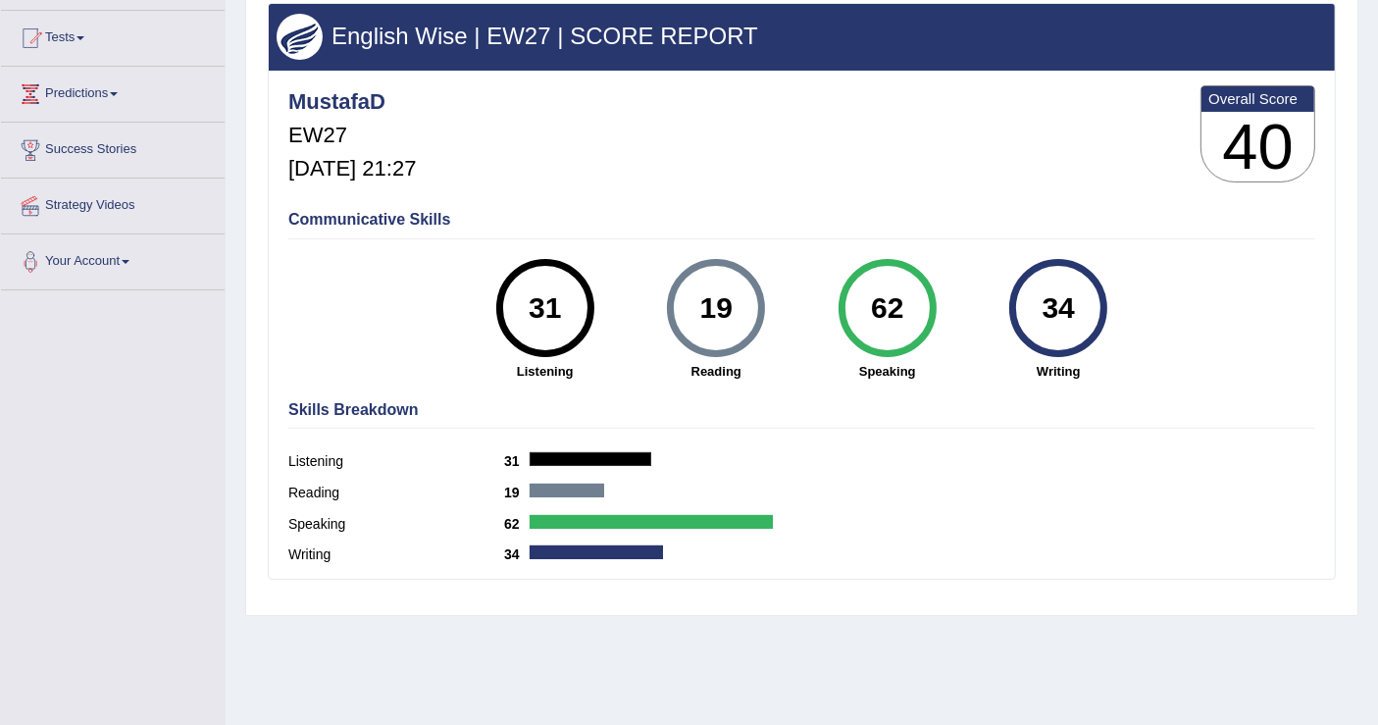
scroll to position [304, 0]
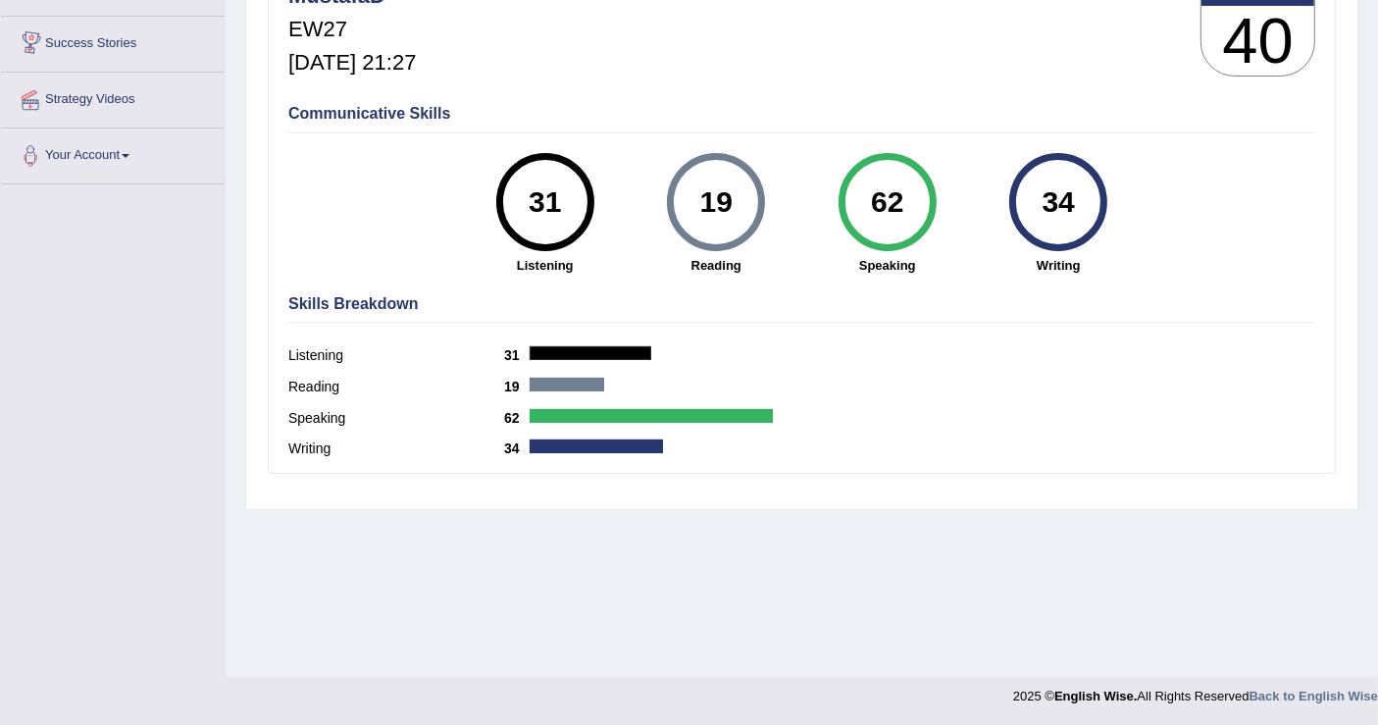
click at [531, 413] on div "Speaking 62" at bounding box center [801, 420] width 1027 height 31
click at [546, 422] on div "Speaking 62" at bounding box center [801, 420] width 1027 height 31
click at [550, 416] on div at bounding box center [650, 416] width 243 height 14
click at [576, 418] on div at bounding box center [650, 416] width 243 height 14
click at [876, 177] on div "62" at bounding box center [887, 202] width 72 height 82
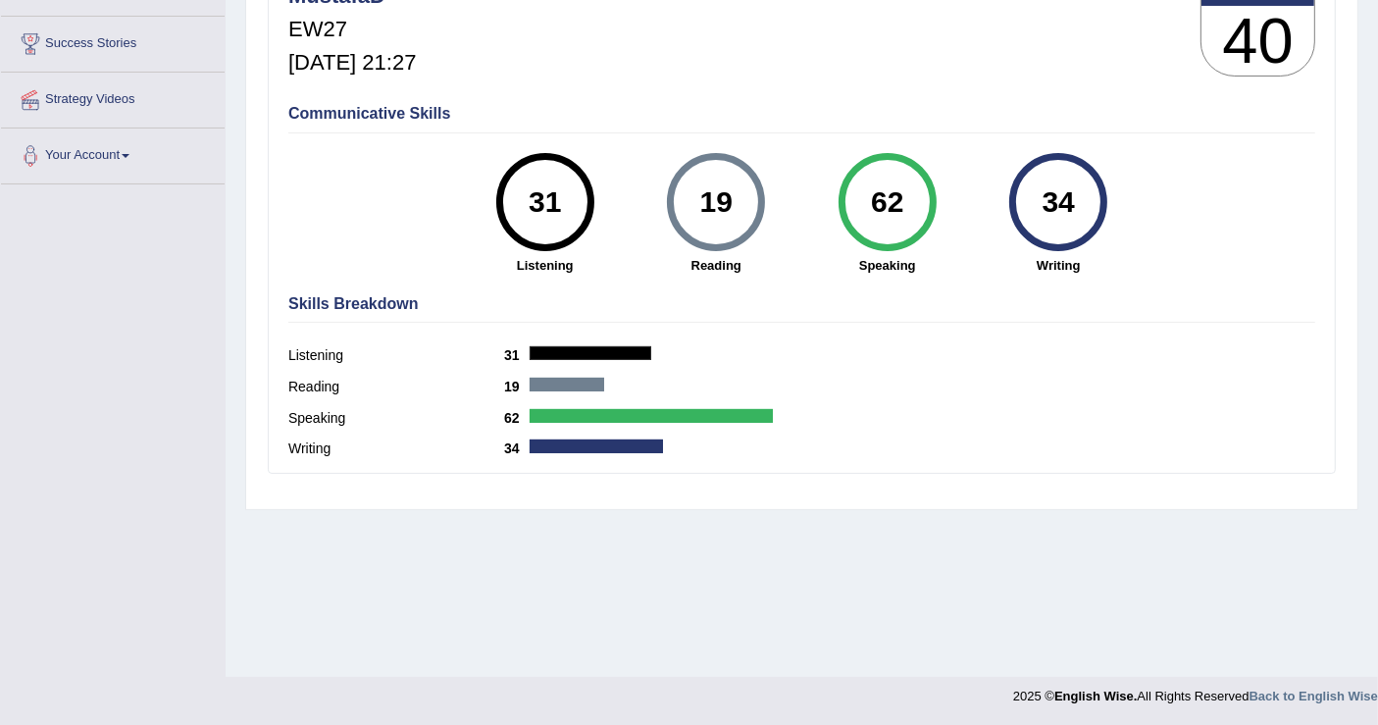
click at [876, 177] on div "62" at bounding box center [887, 202] width 72 height 82
drag, startPoint x: 876, startPoint y: 177, endPoint x: 914, endPoint y: 250, distance: 82.0
click at [881, 195] on div "62" at bounding box center [887, 202] width 72 height 82
drag, startPoint x: 914, startPoint y: 250, endPoint x: 921, endPoint y: 270, distance: 20.8
click at [920, 265] on div "62 Speaking" at bounding box center [888, 214] width 172 height 122
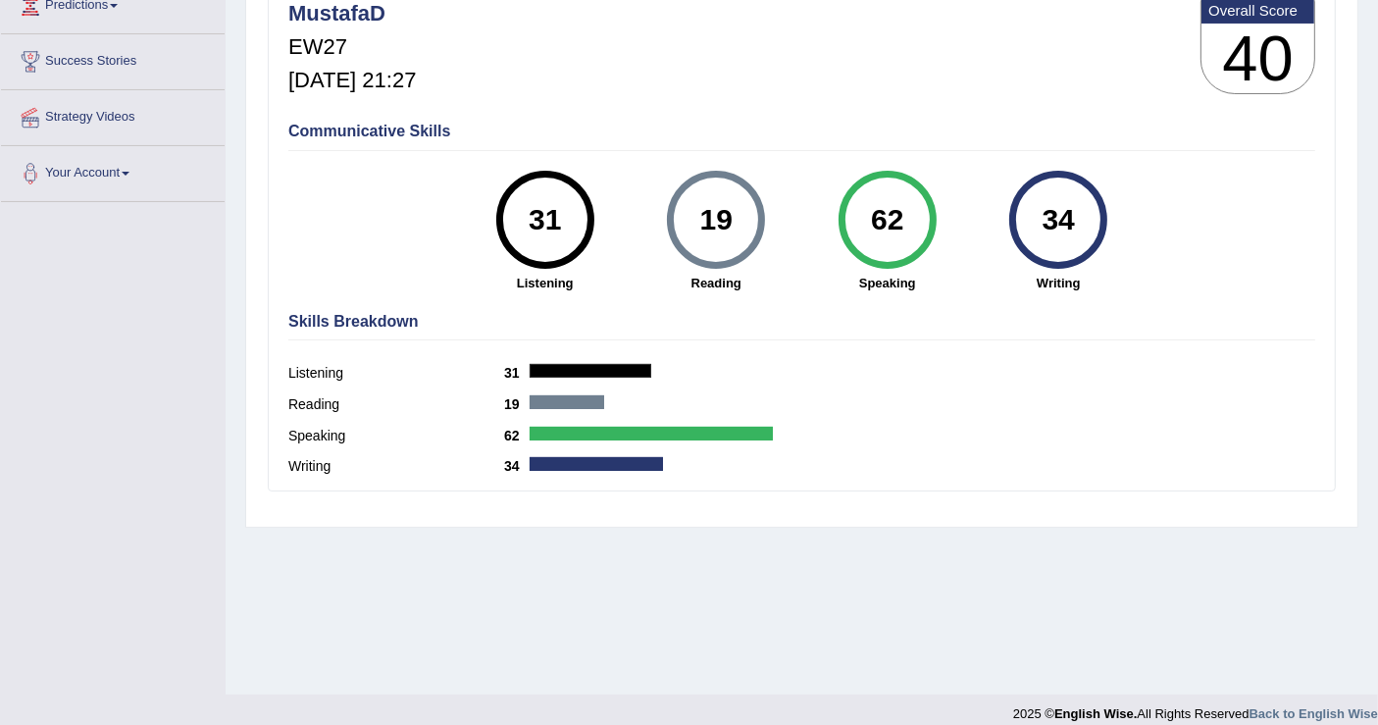
scroll to position [0, 0]
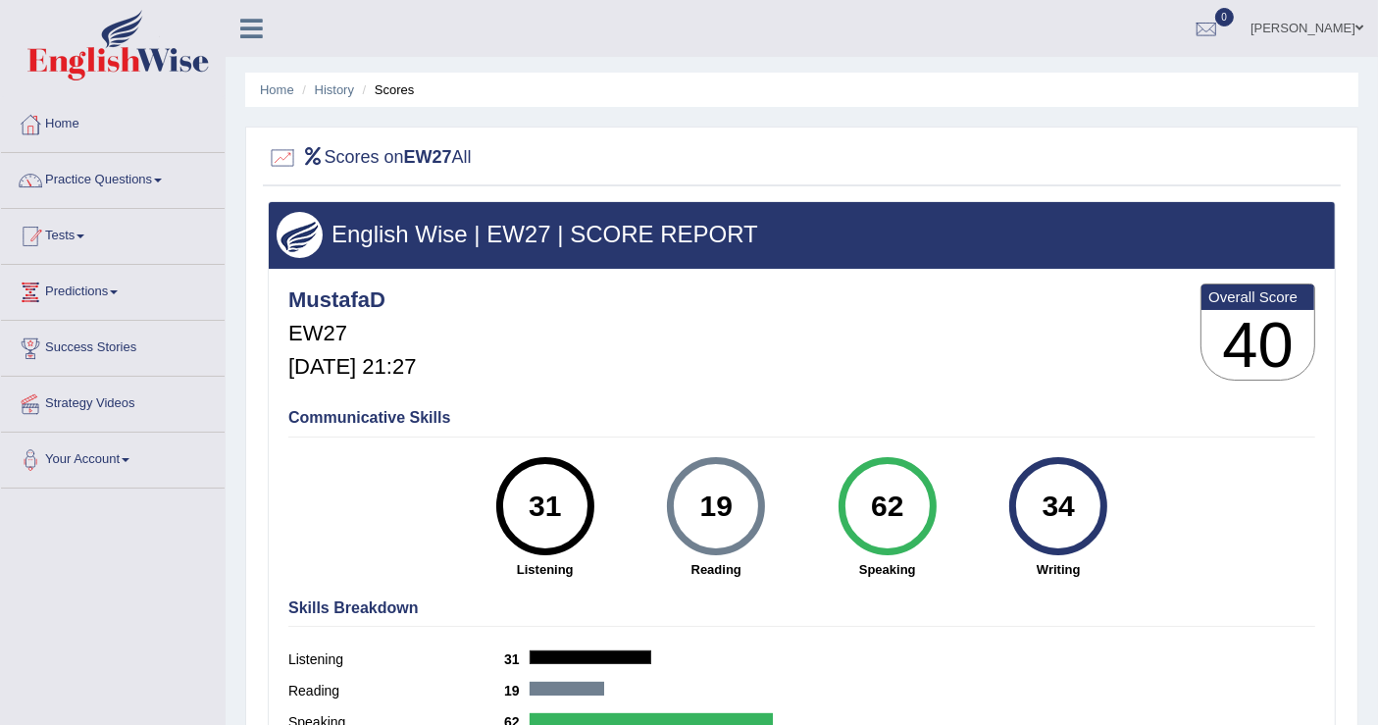
click at [83, 234] on span at bounding box center [80, 236] width 8 height 4
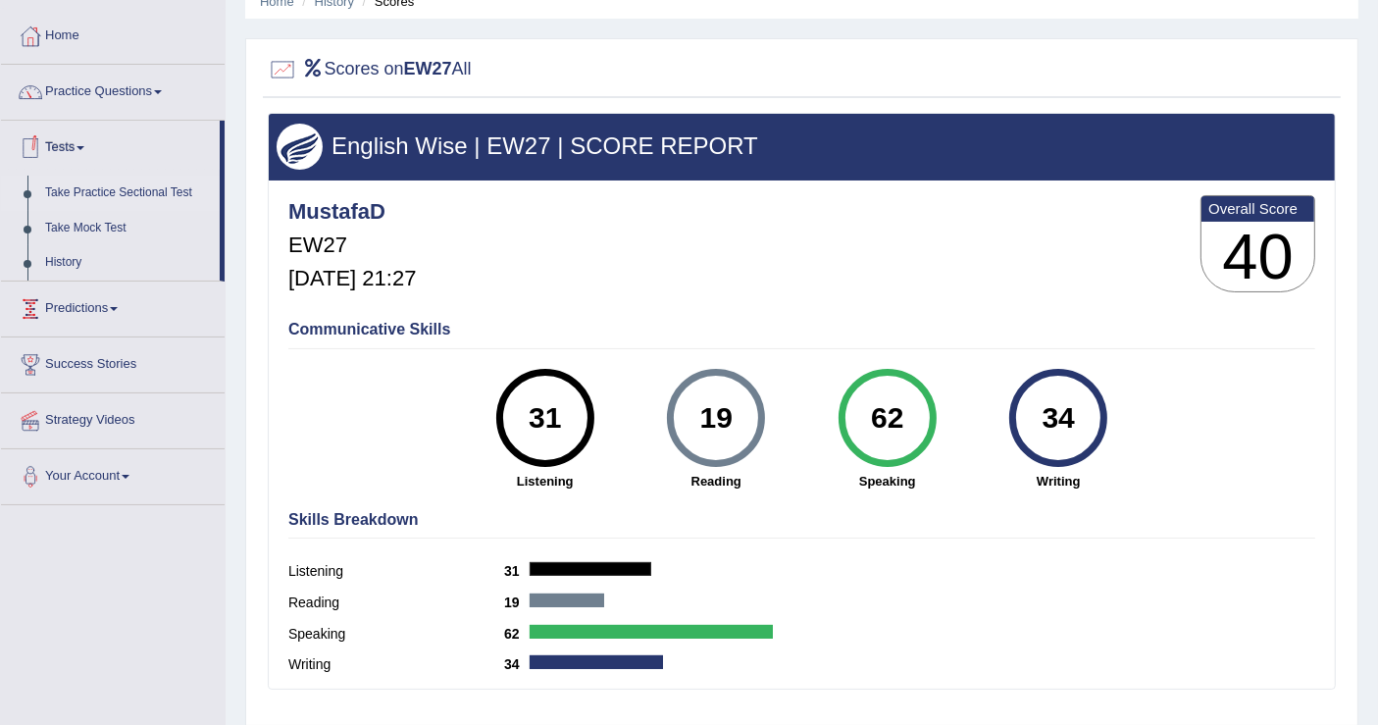
scroll to position [109, 0]
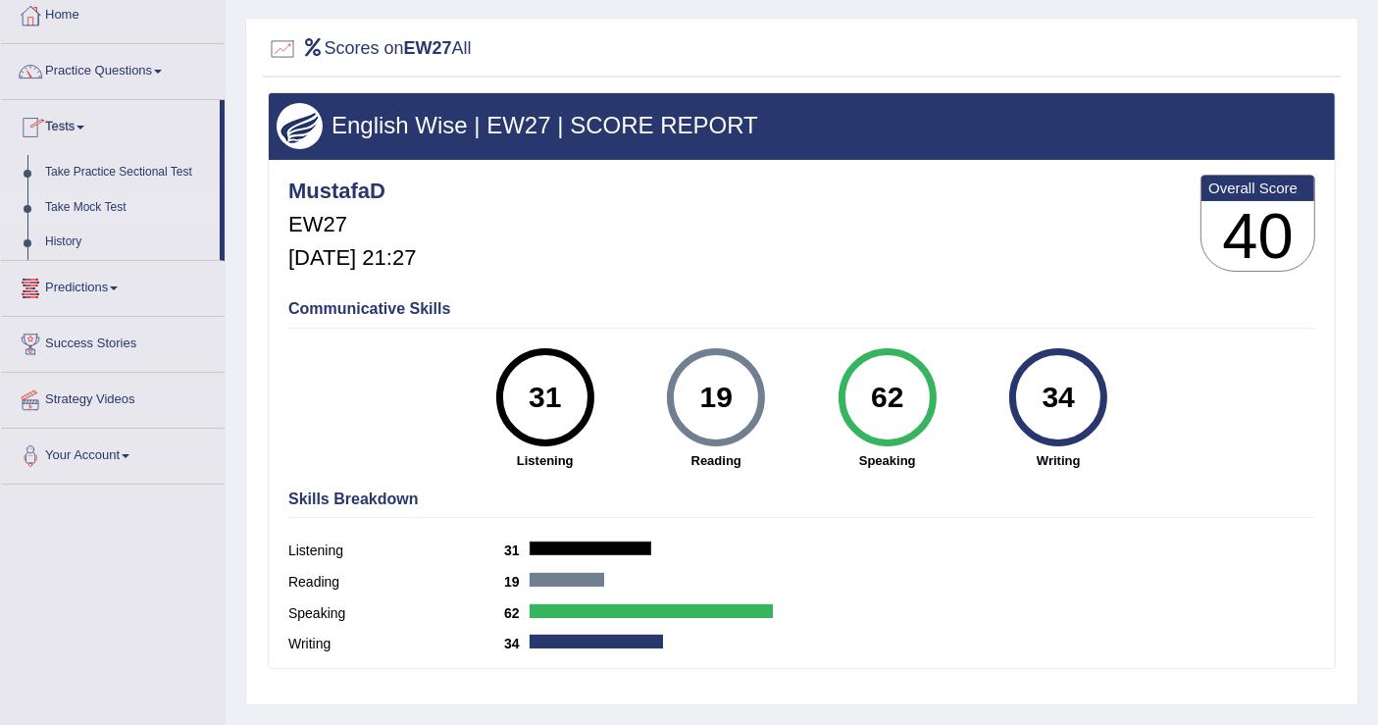
click at [96, 208] on link "Take Mock Test" at bounding box center [127, 207] width 183 height 35
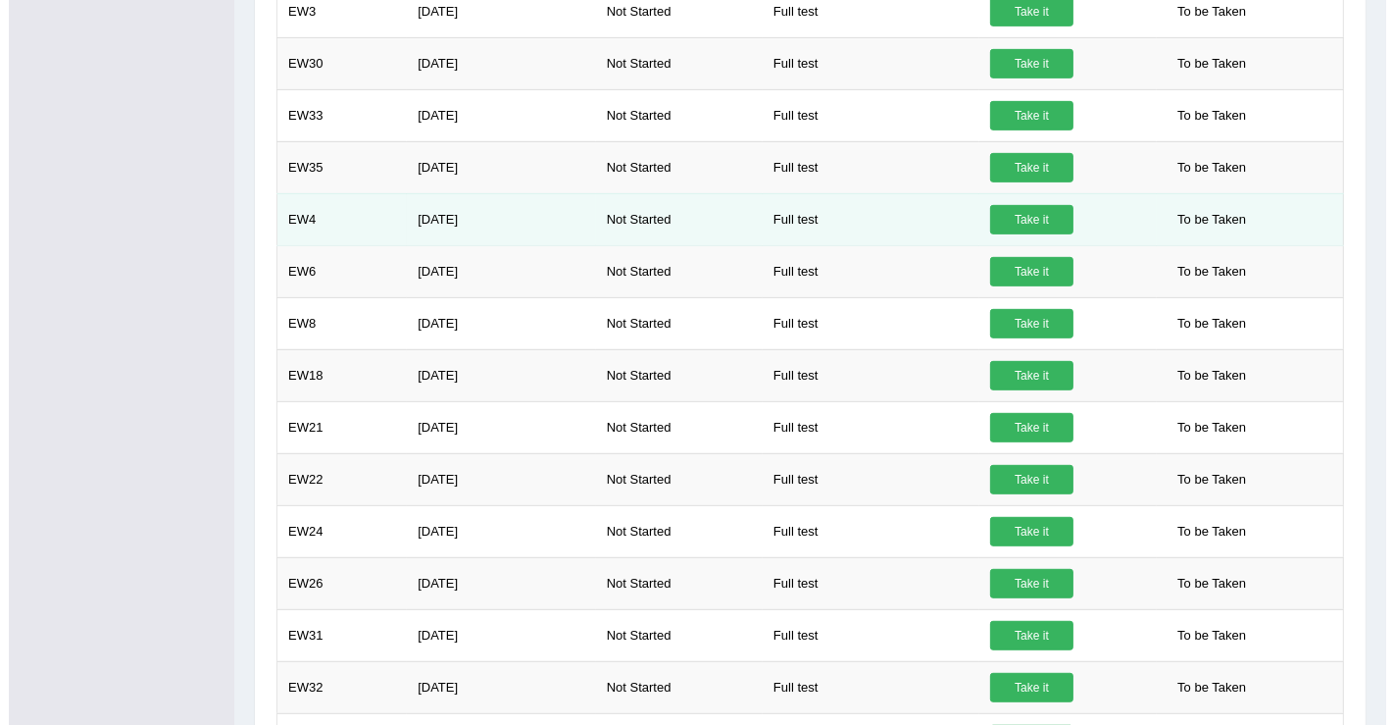
scroll to position [1040, 0]
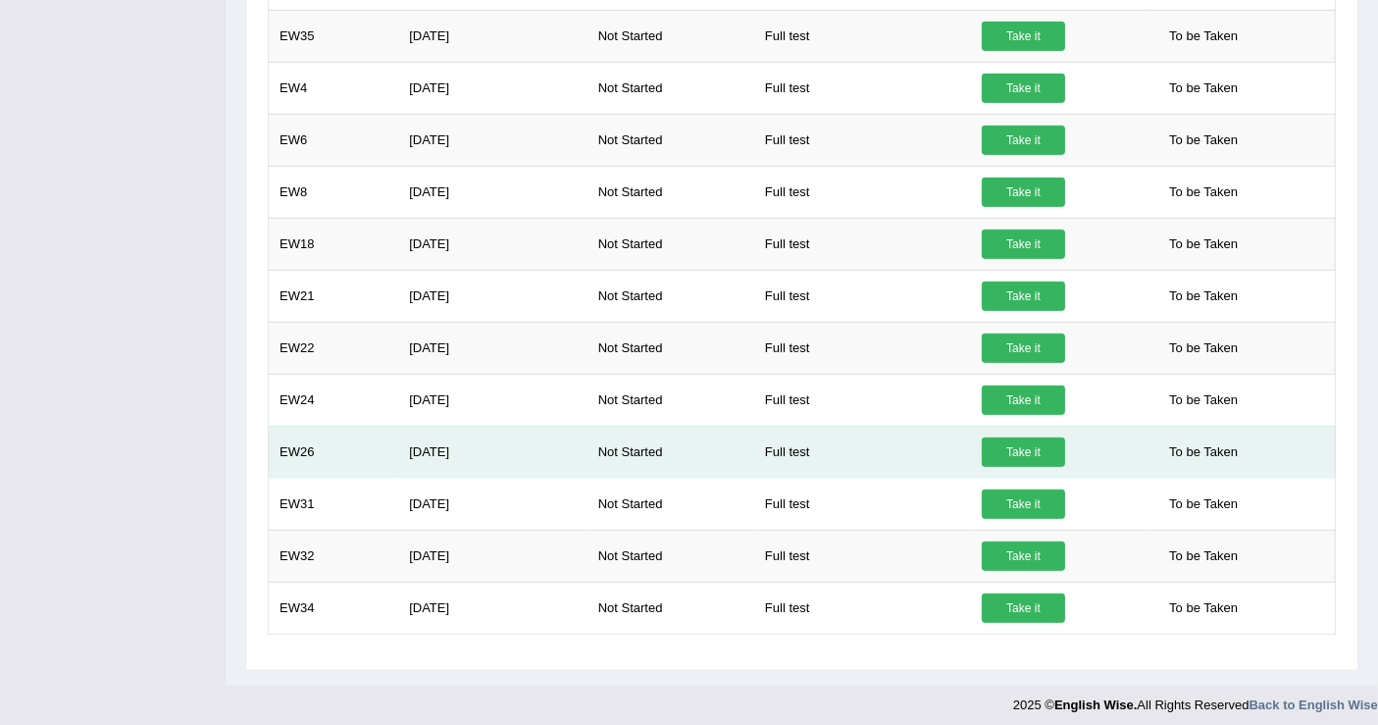
click at [1028, 446] on link "Take it" at bounding box center [1022, 451] width 83 height 29
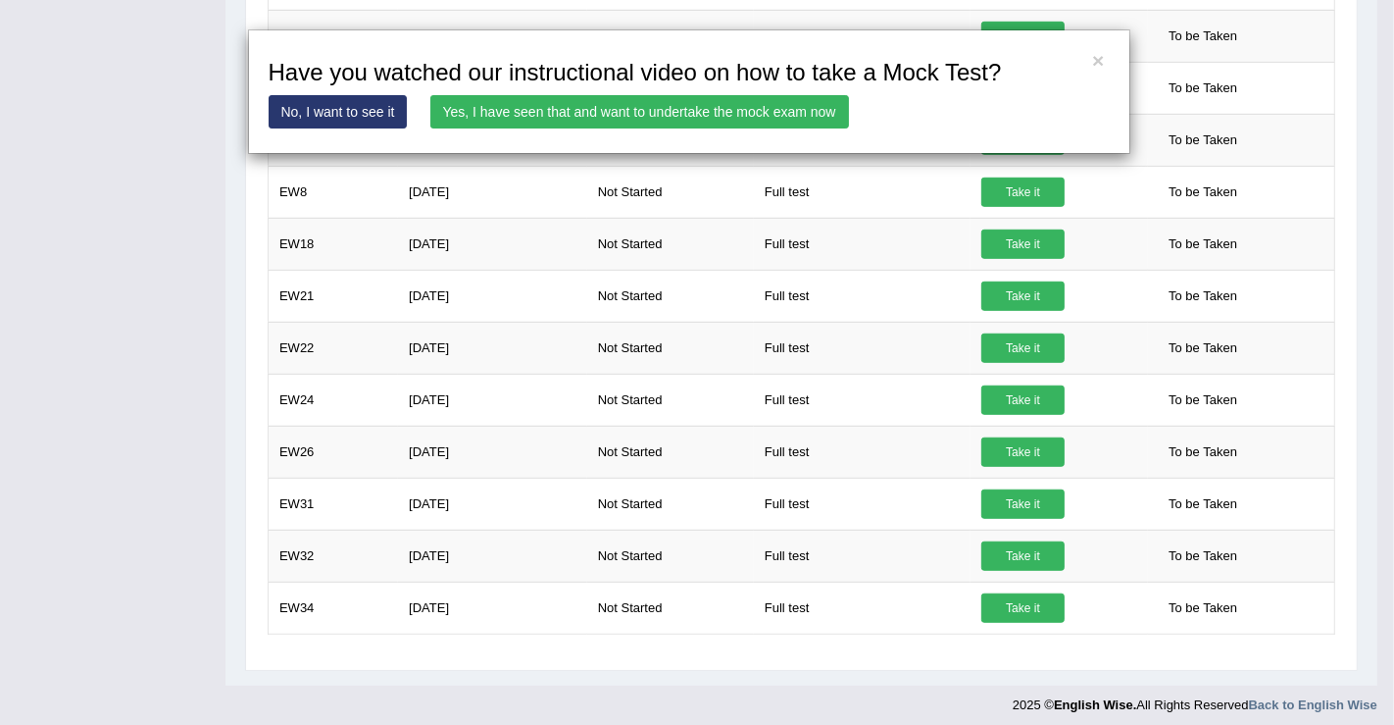
click at [771, 114] on link "Yes, I have seen that and want to undertake the mock exam now" at bounding box center [639, 111] width 419 height 33
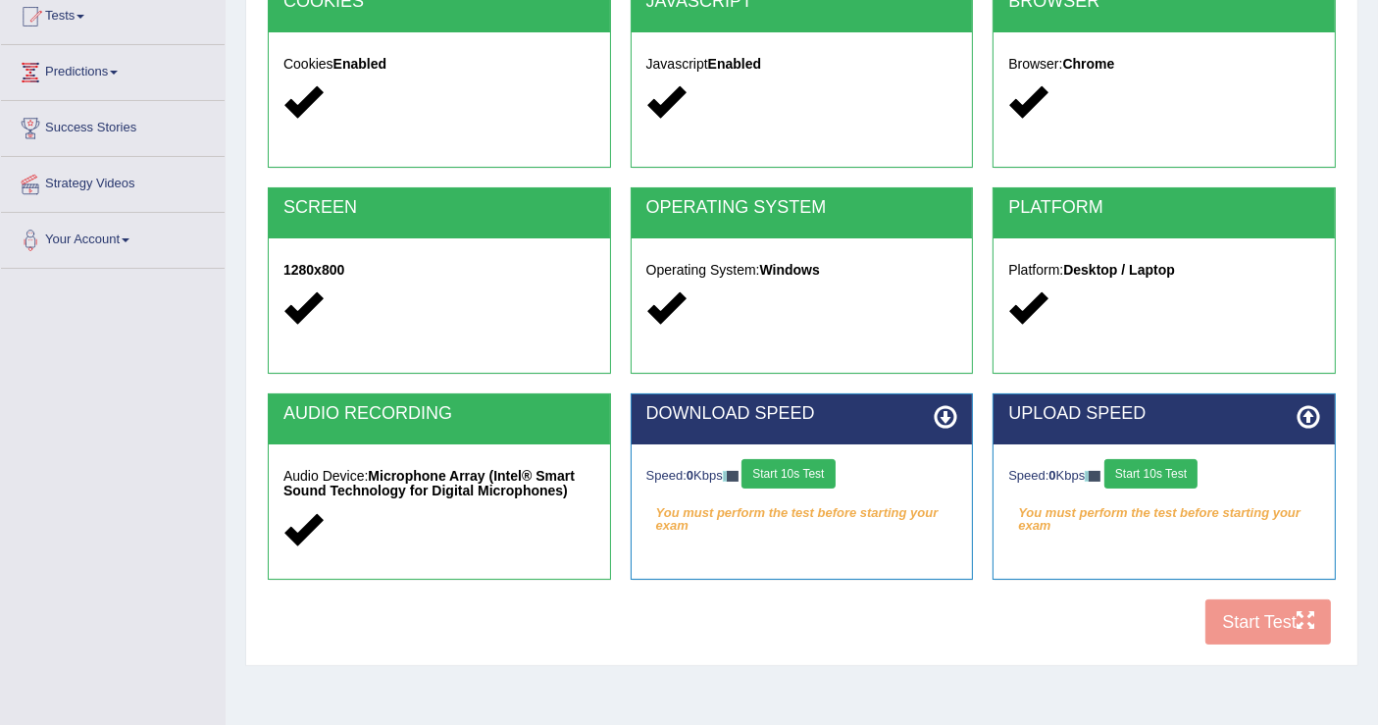
scroll to position [304, 0]
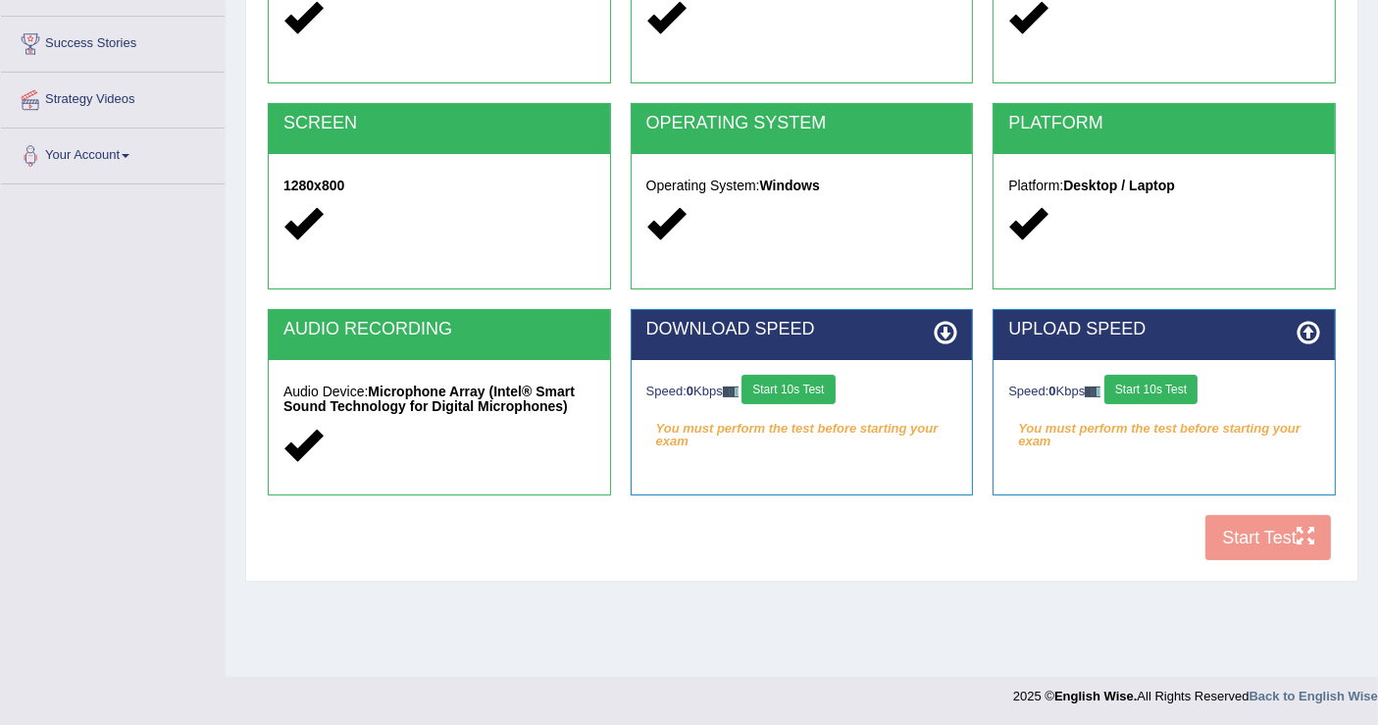
click at [827, 397] on button "Start 10s Test" at bounding box center [787, 389] width 93 height 29
click at [827, 391] on button "Start 10s Test" at bounding box center [787, 389] width 93 height 29
click at [1163, 380] on button "Start 10s Test" at bounding box center [1150, 389] width 93 height 29
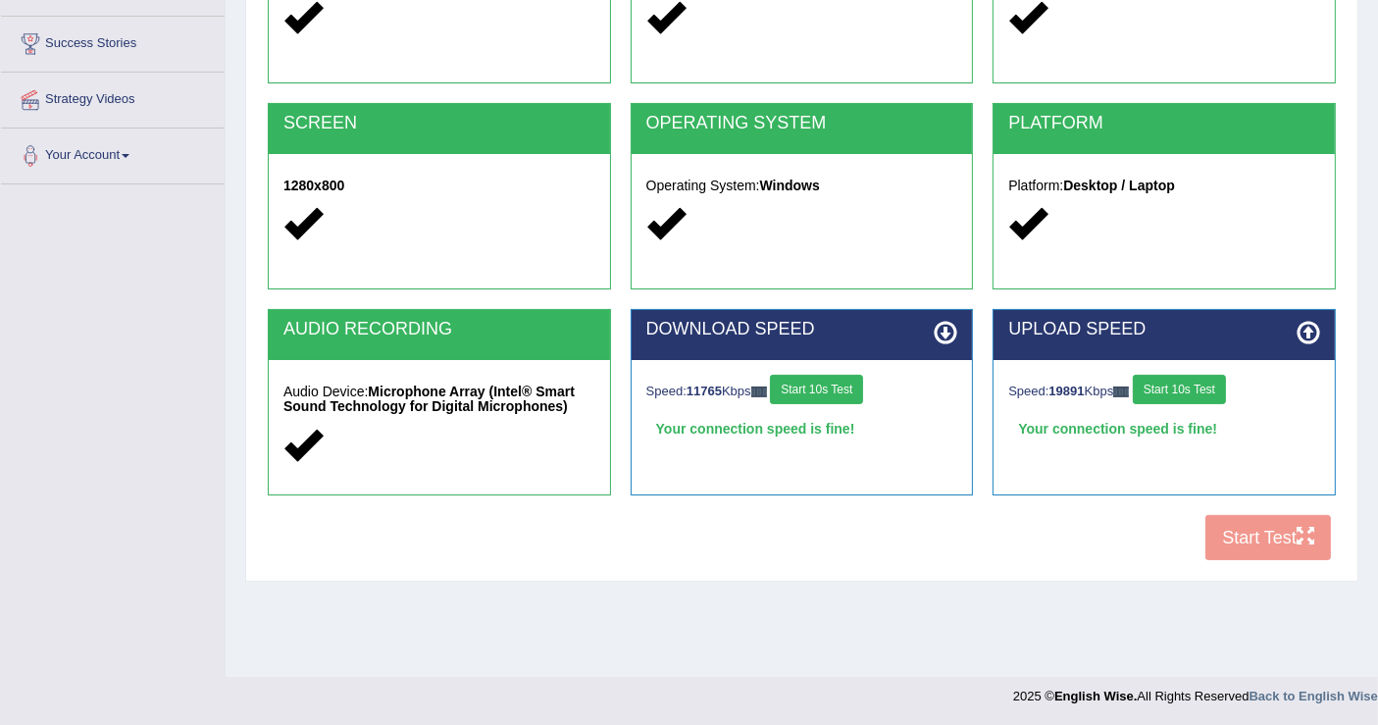
click at [1184, 390] on button "Start 10s Test" at bounding box center [1178, 389] width 93 height 29
click at [1281, 532] on button "Start Test" at bounding box center [1268, 537] width 126 height 45
